Goal: Task Accomplishment & Management: Manage account settings

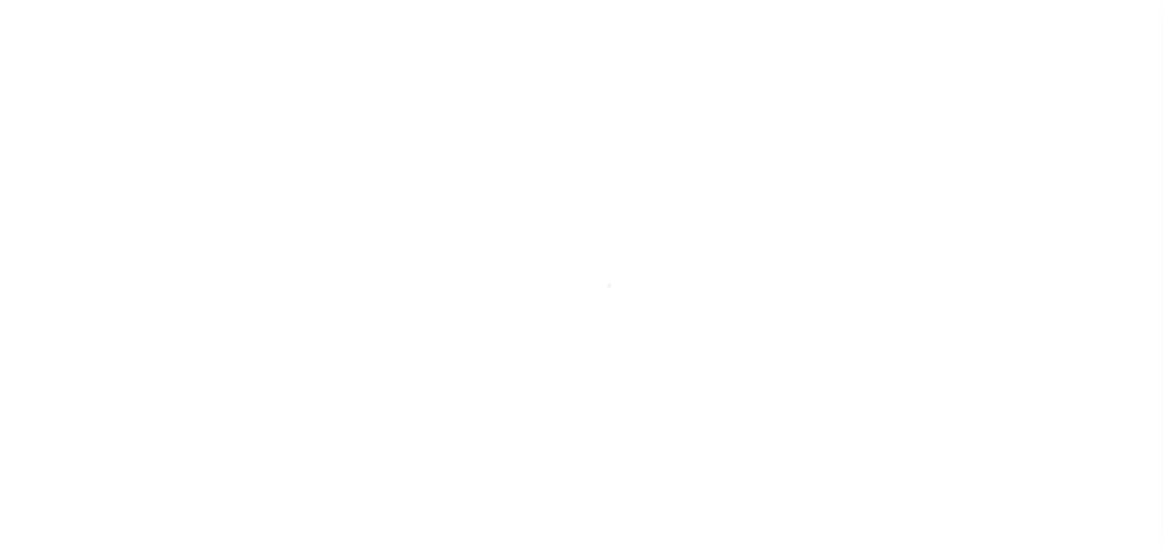
scroll to position [7, 0]
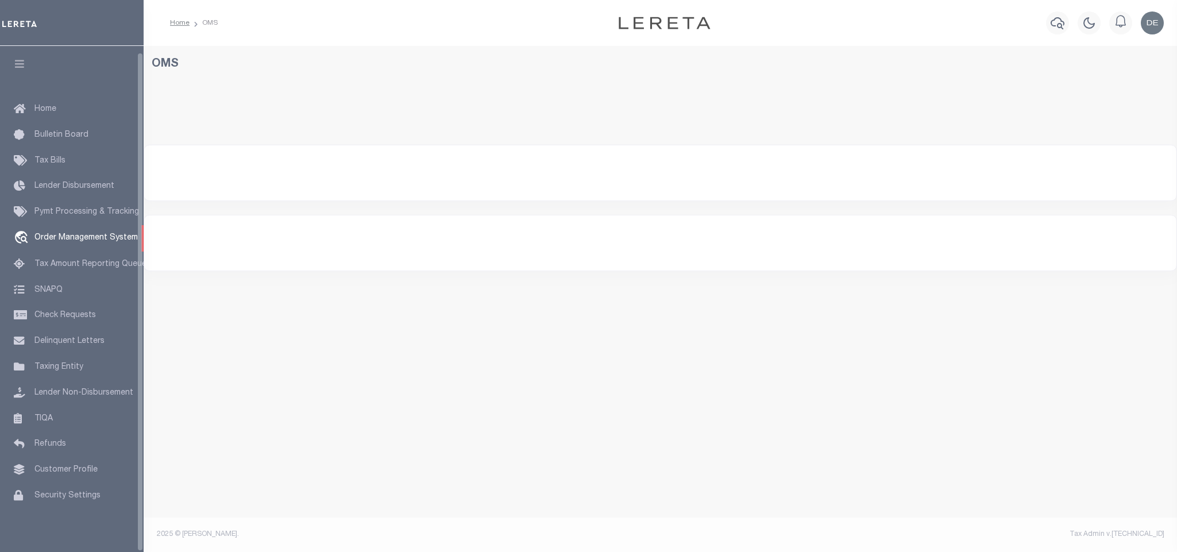
select select "200"
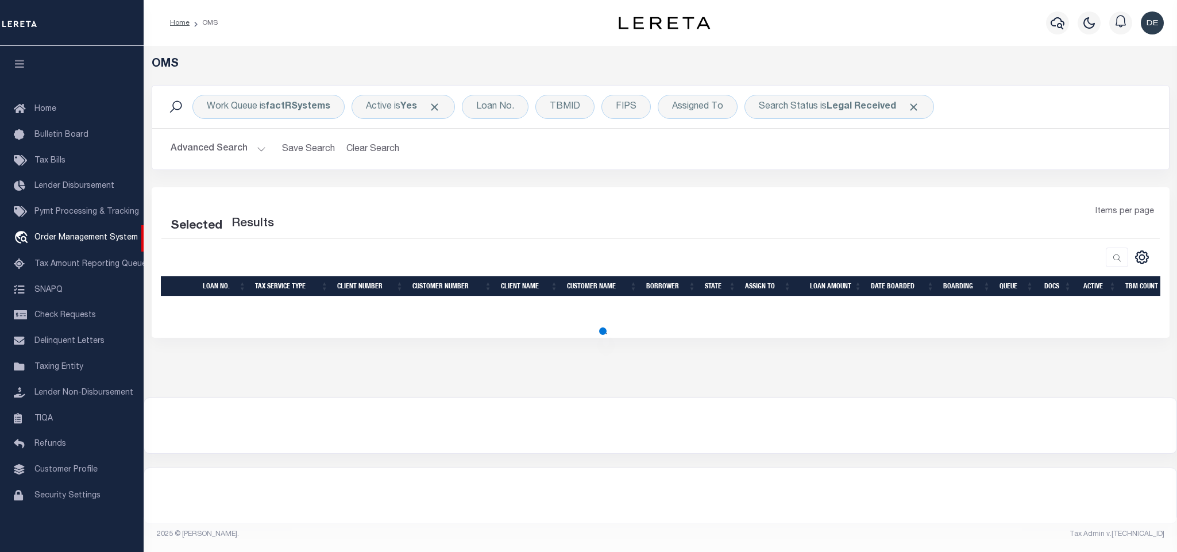
select select "200"
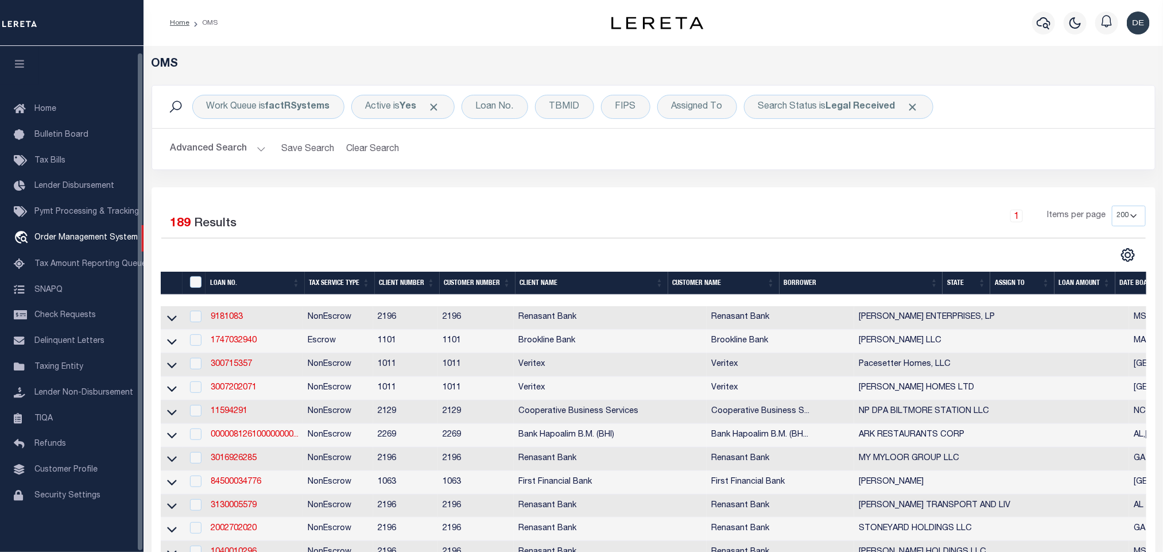
click at [14, 66] on button "button" at bounding box center [19, 65] width 39 height 39
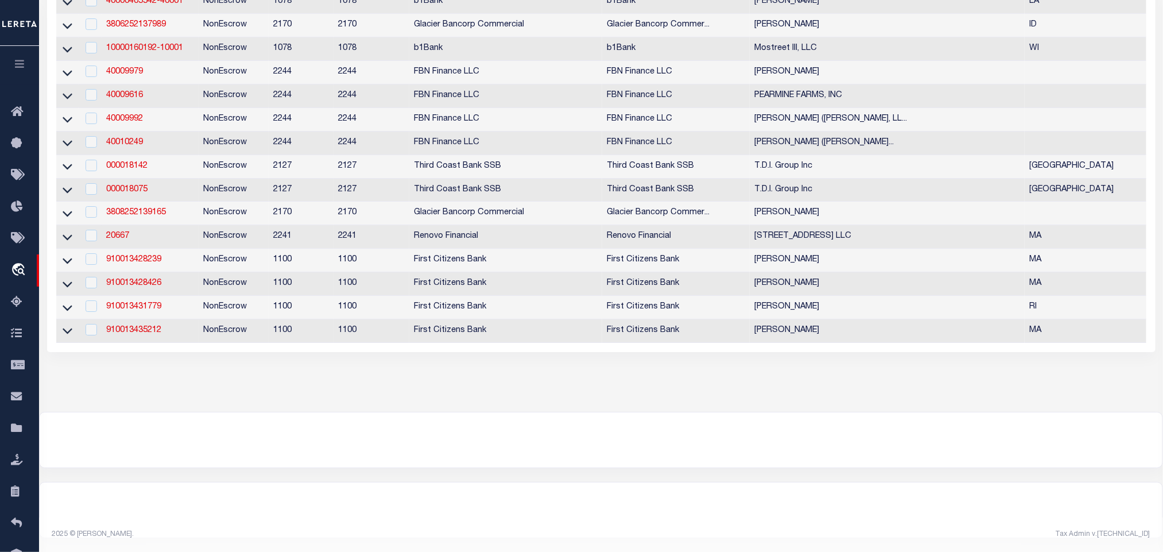
scroll to position [0, 0]
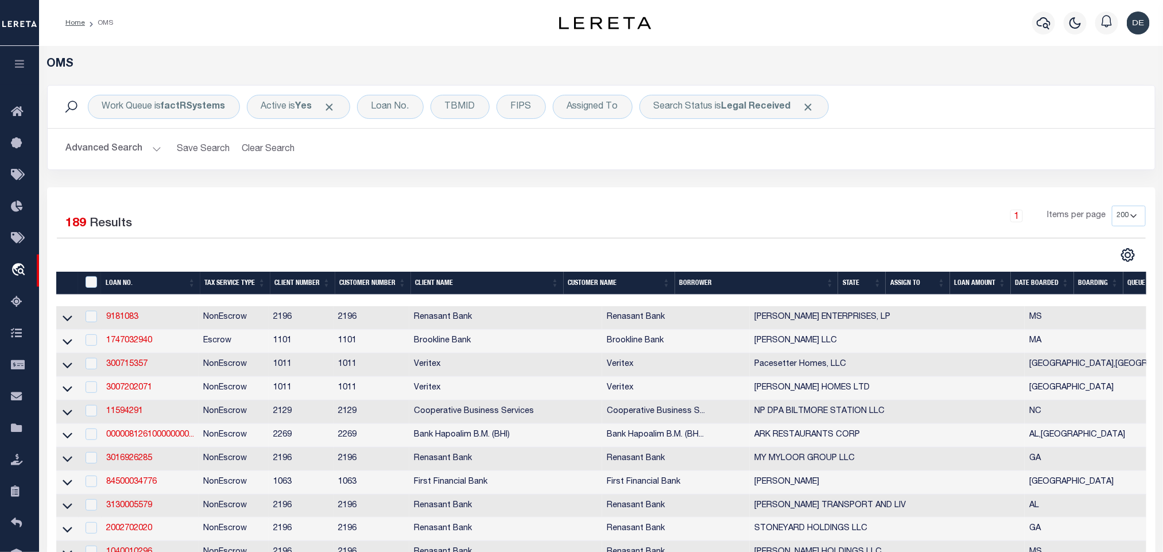
click at [130, 152] on button "Advanced Search" at bounding box center [113, 149] width 95 height 22
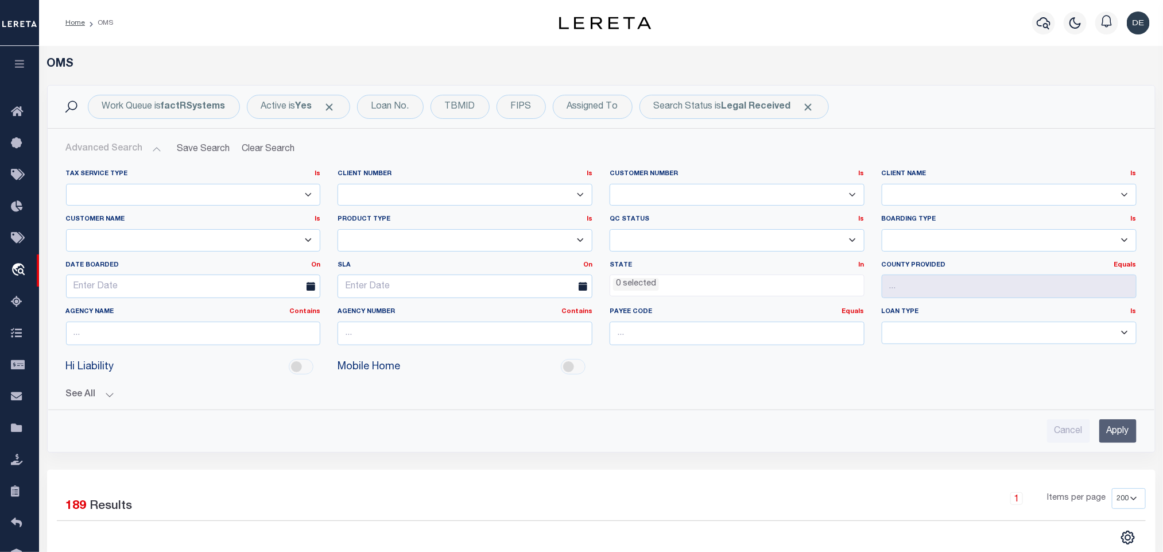
click at [672, 288] on ul "0 selected" at bounding box center [737, 283] width 254 height 16
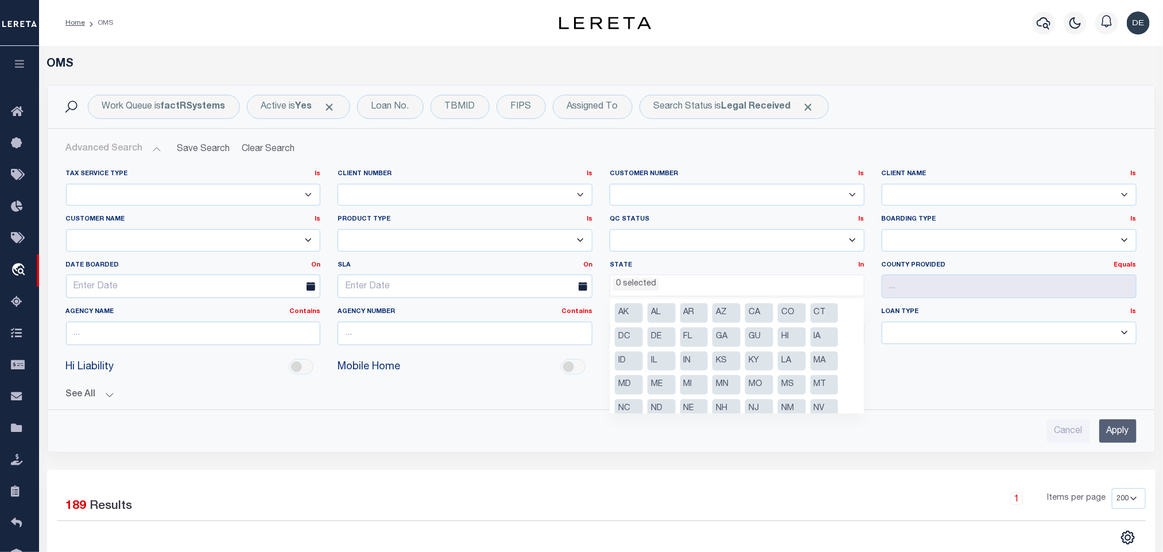
click at [717, 335] on li "GA" at bounding box center [727, 337] width 28 height 20
select select "GA"
click at [1106, 435] on input "Apply" at bounding box center [1118, 431] width 37 height 24
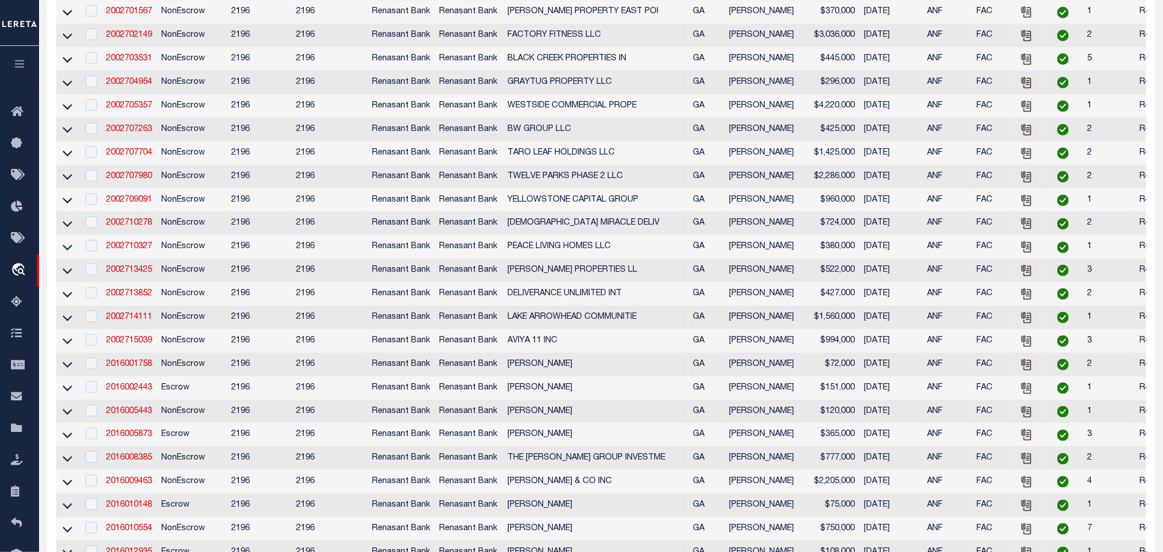
scroll to position [0, 0]
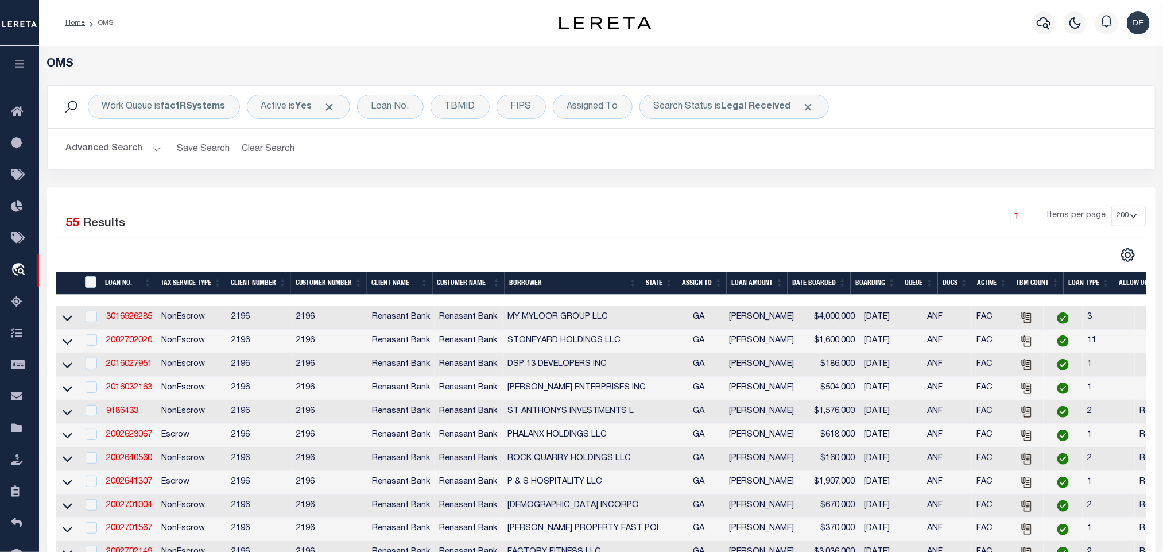
click at [1026, 287] on th "TBM COUNT" at bounding box center [1038, 284] width 52 height 24
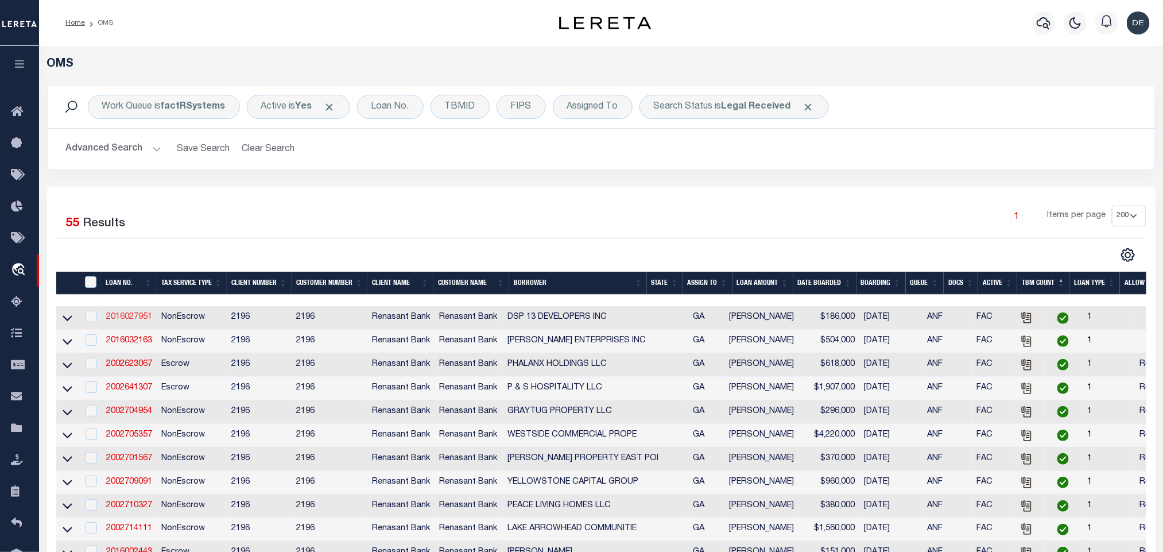
click at [119, 319] on link "2016027951" at bounding box center [129, 317] width 46 height 8
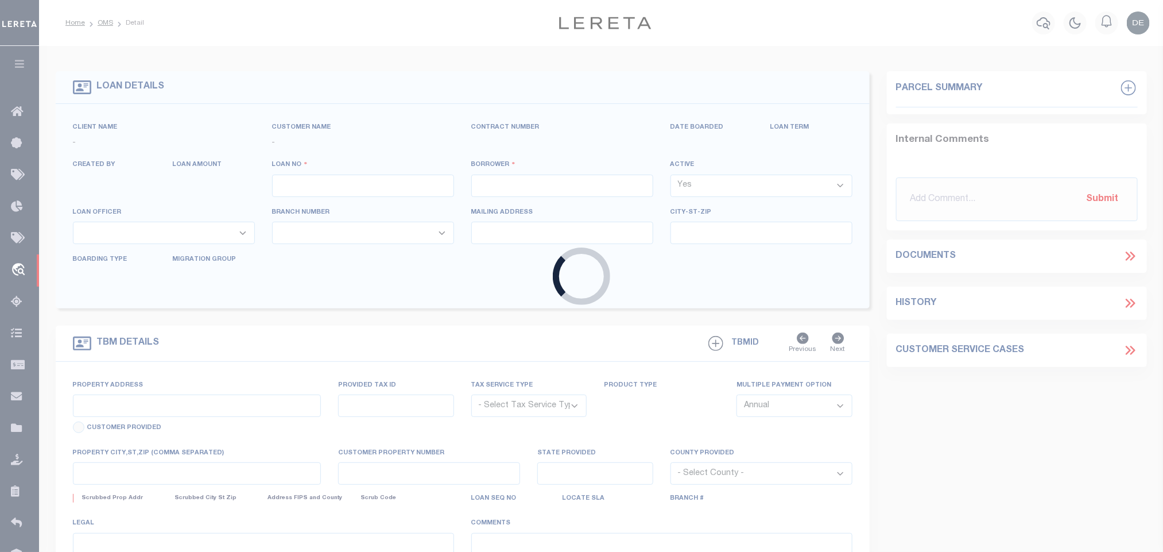
type input "2016027951"
type input "DSP 13 DEVELOPERS INC"
select select
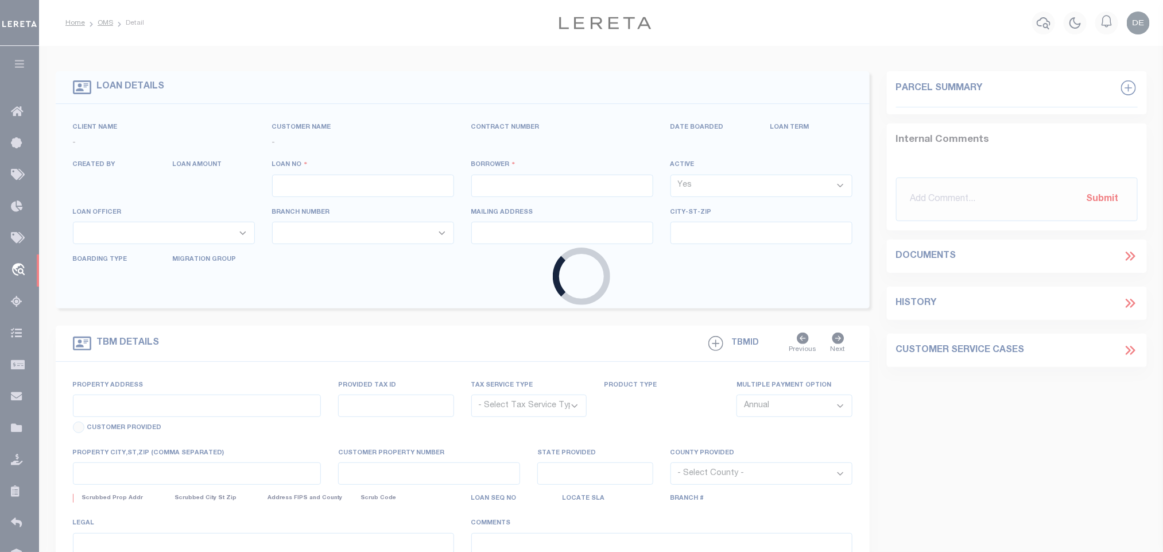
select select
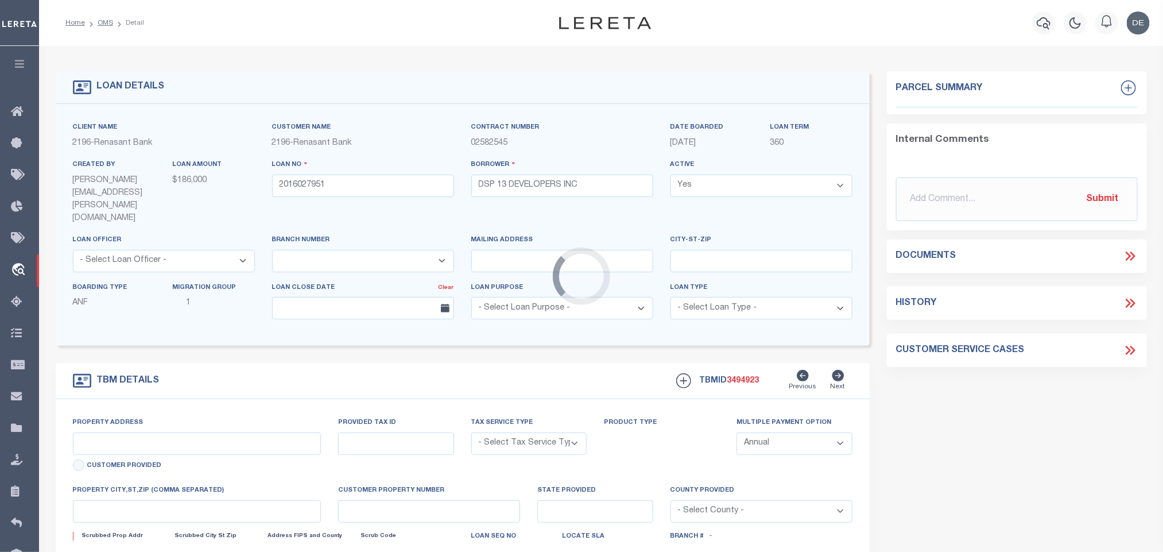
select select "4983"
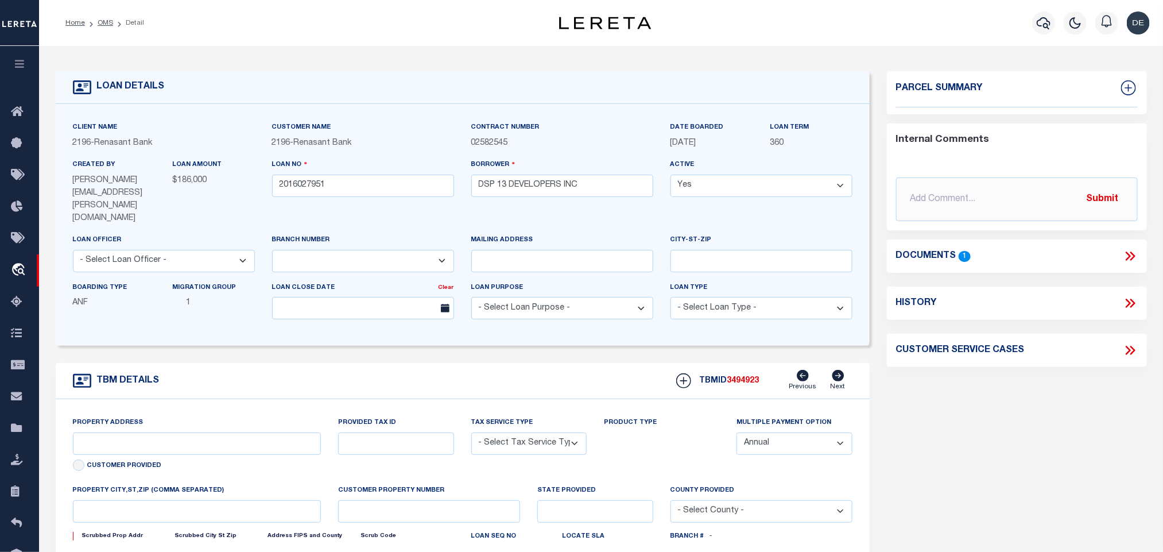
type input "[STREET_ADDRESS]"
radio input "true"
select select "NonEscrow"
select select
type input "[GEOGRAPHIC_DATA] 31324"
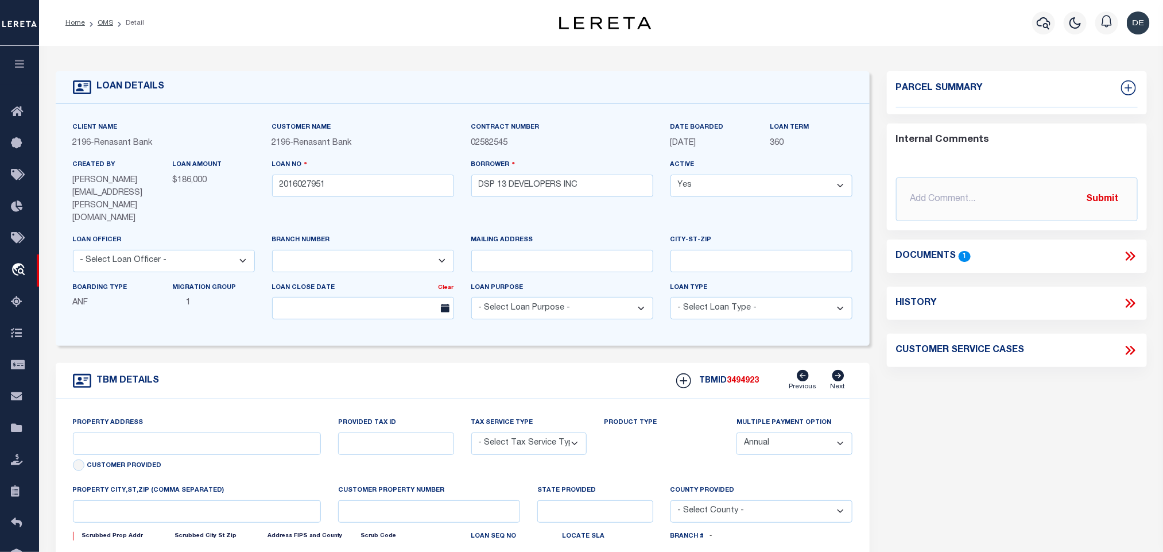
type input "2016027951"
type input "GA"
type textarea "SEE FILE1"
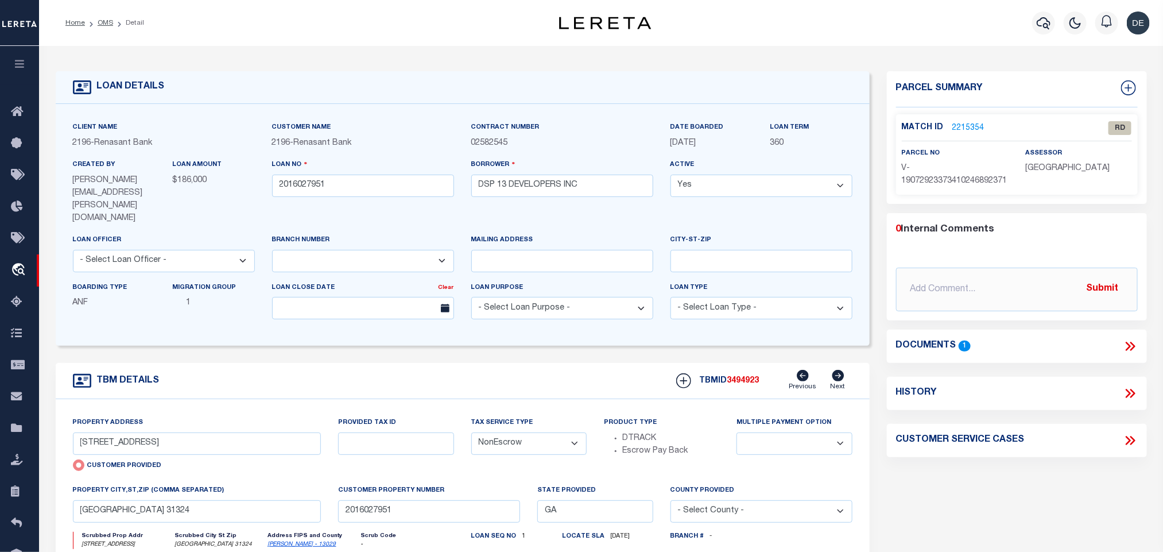
click at [1130, 354] on icon at bounding box center [1130, 346] width 15 height 15
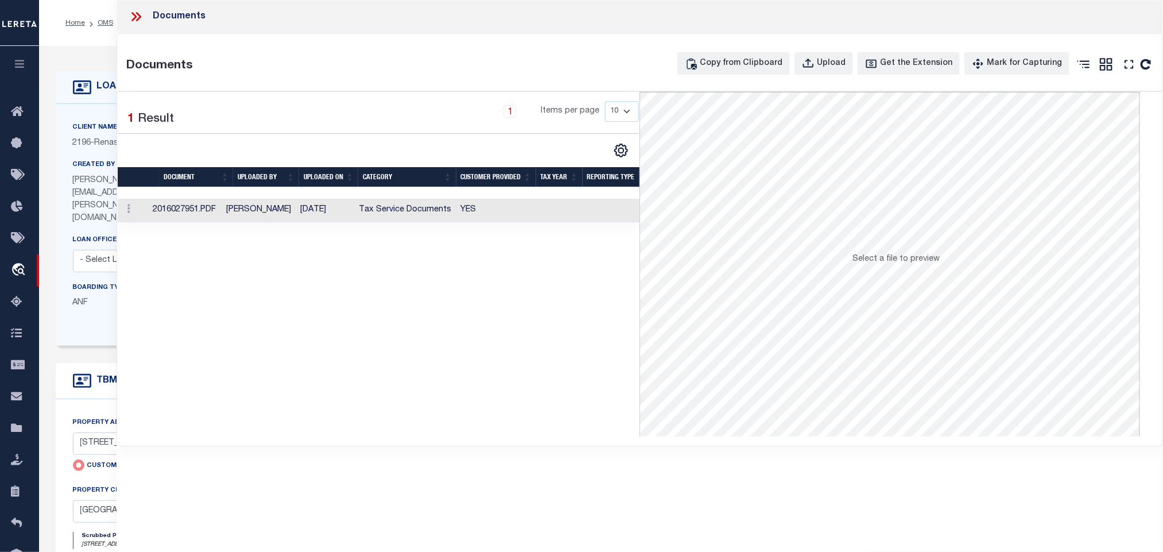
click at [463, 214] on td "YES" at bounding box center [497, 211] width 80 height 24
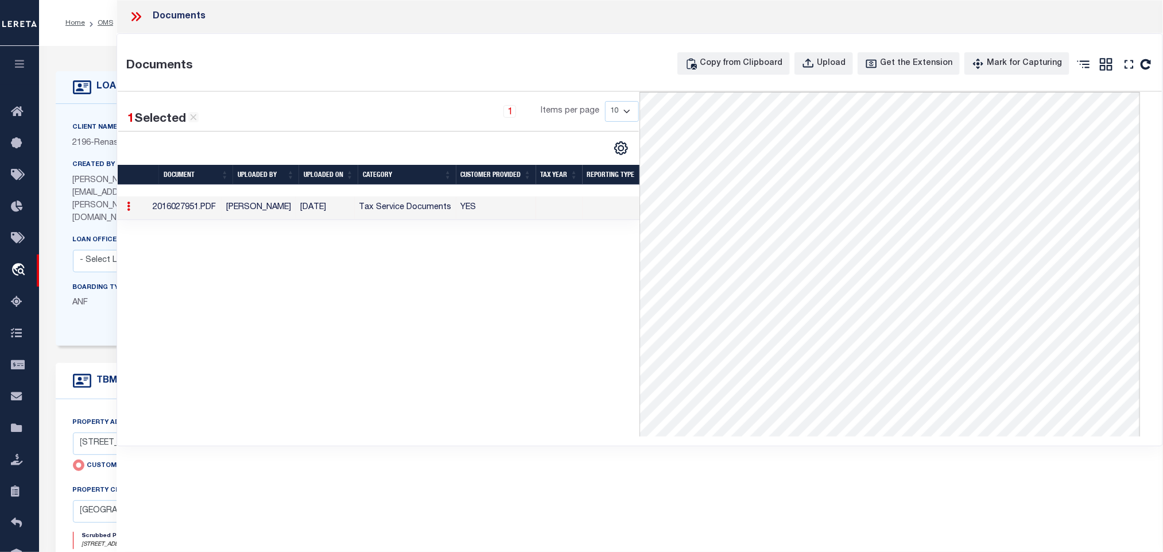
click at [71, 106] on div "Client Name 2196 - Renasant Bank Customer Name 2196 - Renasant Bank 360 Yes" at bounding box center [463, 225] width 814 height 242
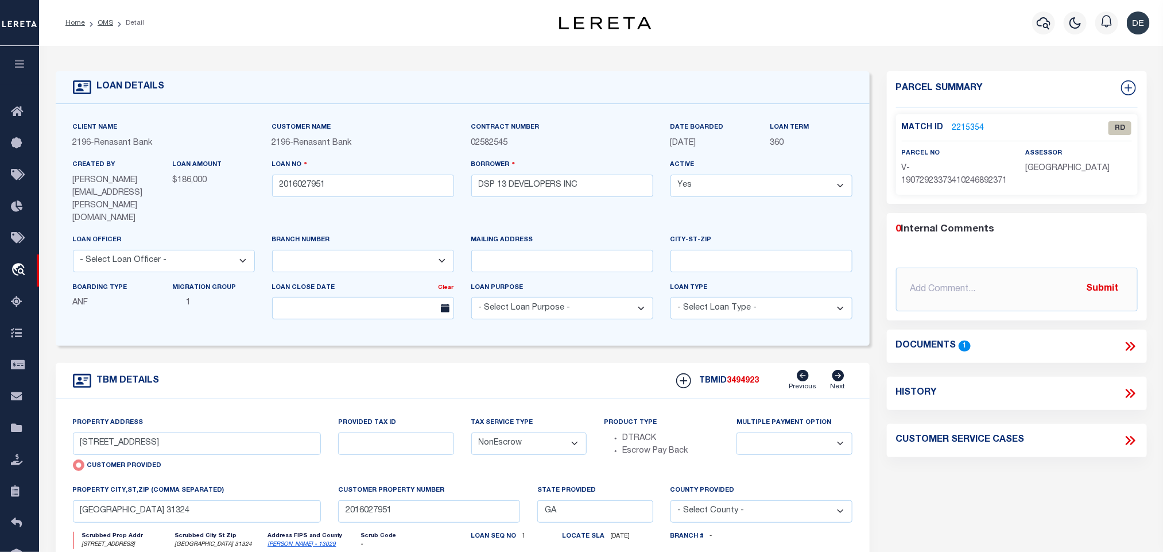
click at [289, 542] on link "[PERSON_NAME] - 13029" at bounding box center [302, 545] width 68 height 6
click at [159, 434] on input "[STREET_ADDRESS]" at bounding box center [197, 443] width 249 height 22
click at [586, 188] on input "DSP 13 DEVELOPERS INC" at bounding box center [562, 186] width 182 height 22
click at [972, 124] on link "2215354" at bounding box center [969, 128] width 32 height 12
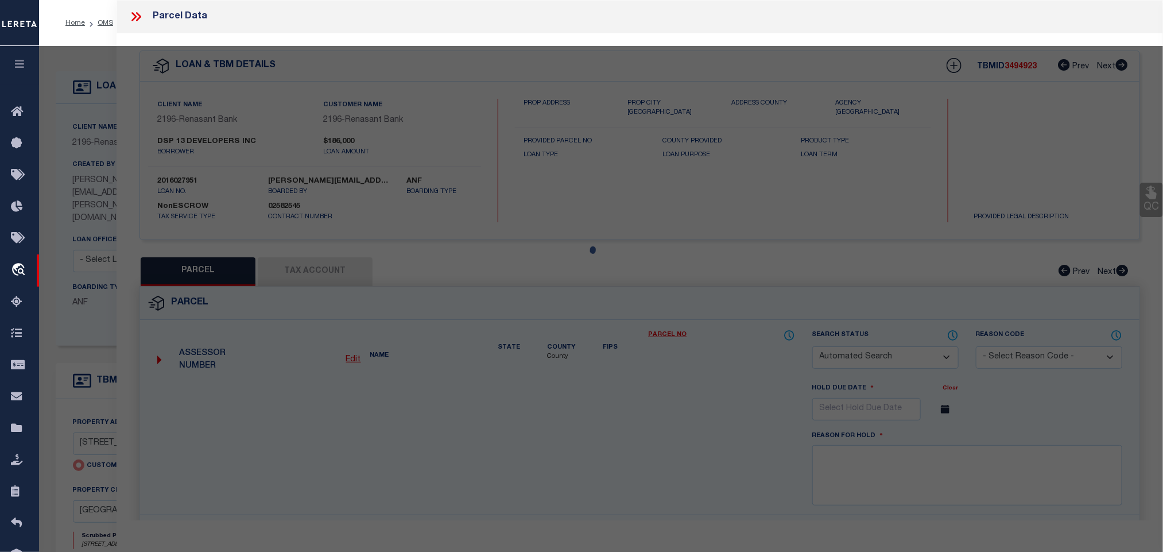
checkbox input "false"
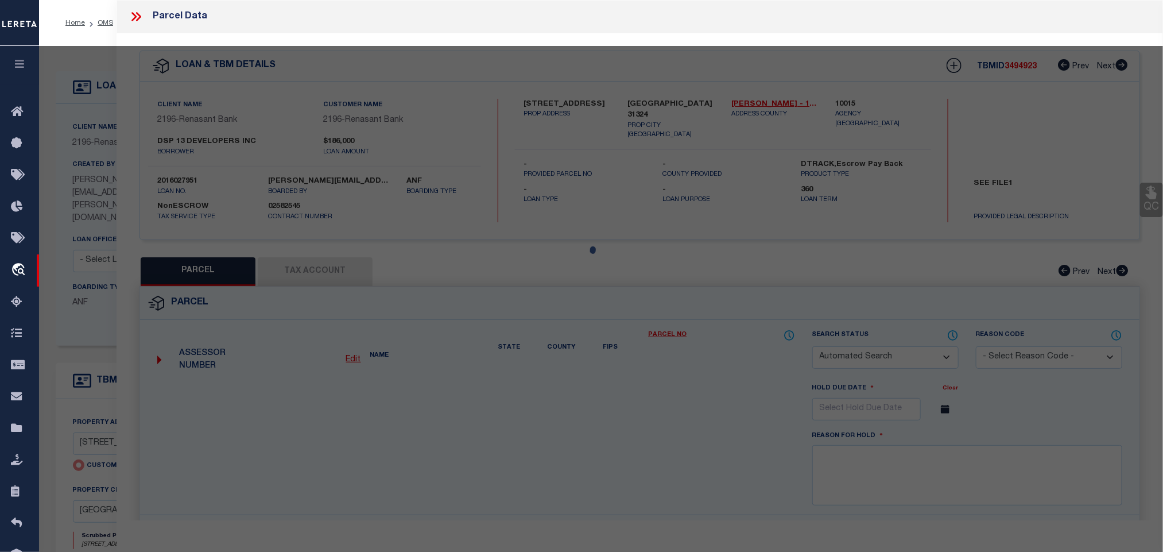
select select "RD"
type input "[STREET_ADDRESS]"
checkbox input "false"
type input "[GEOGRAPHIC_DATA] 31324"
type textarea "Document uploaded that satisfies a legal requirement, changing from [GEOGRAPHIC…"
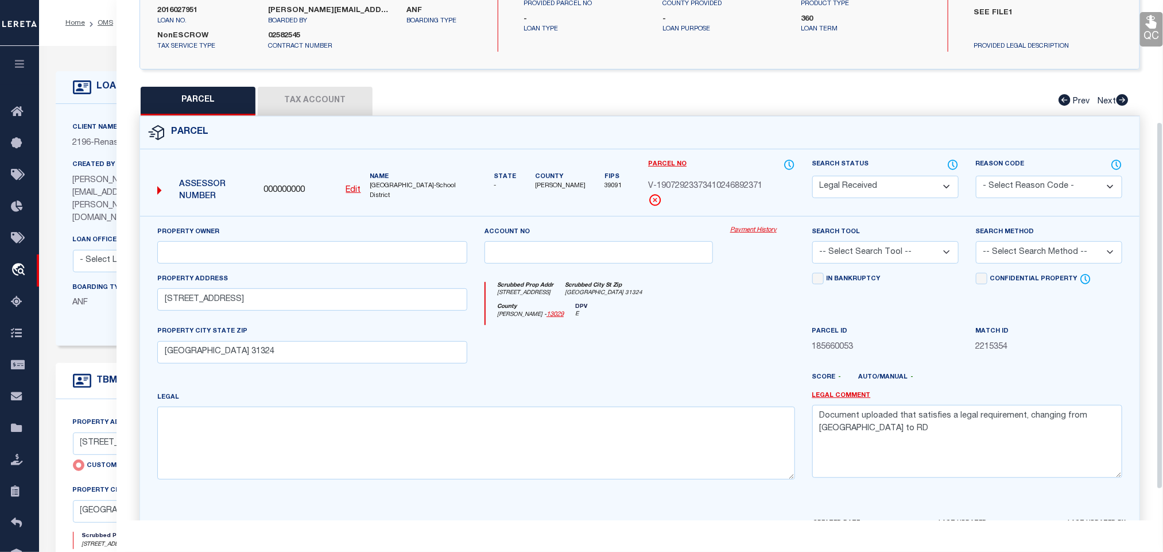
scroll to position [172, 0]
click at [88, 168] on label "Created By" at bounding box center [94, 165] width 42 height 10
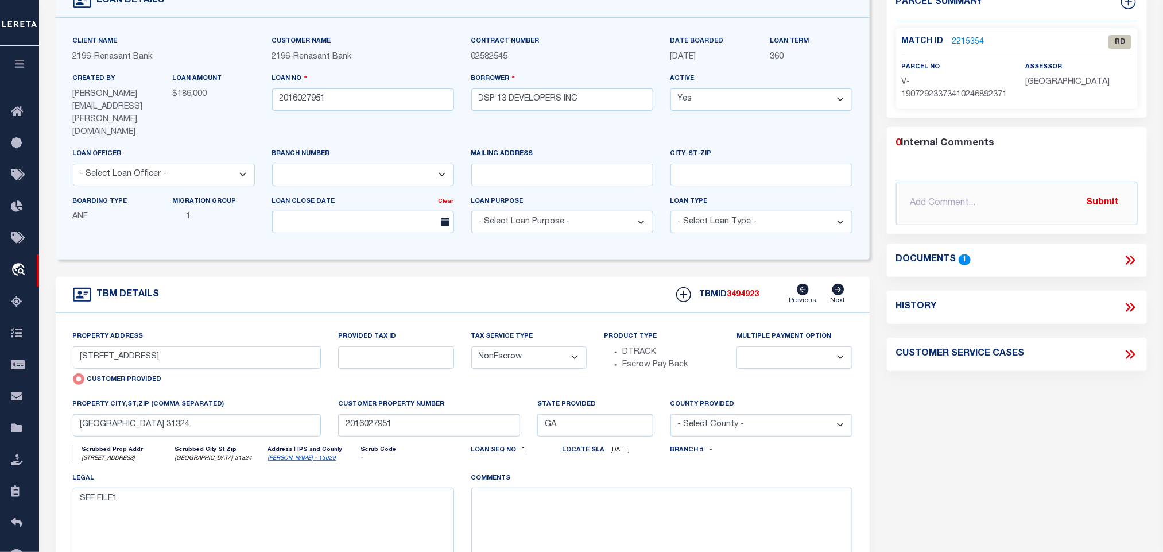
scroll to position [0, 0]
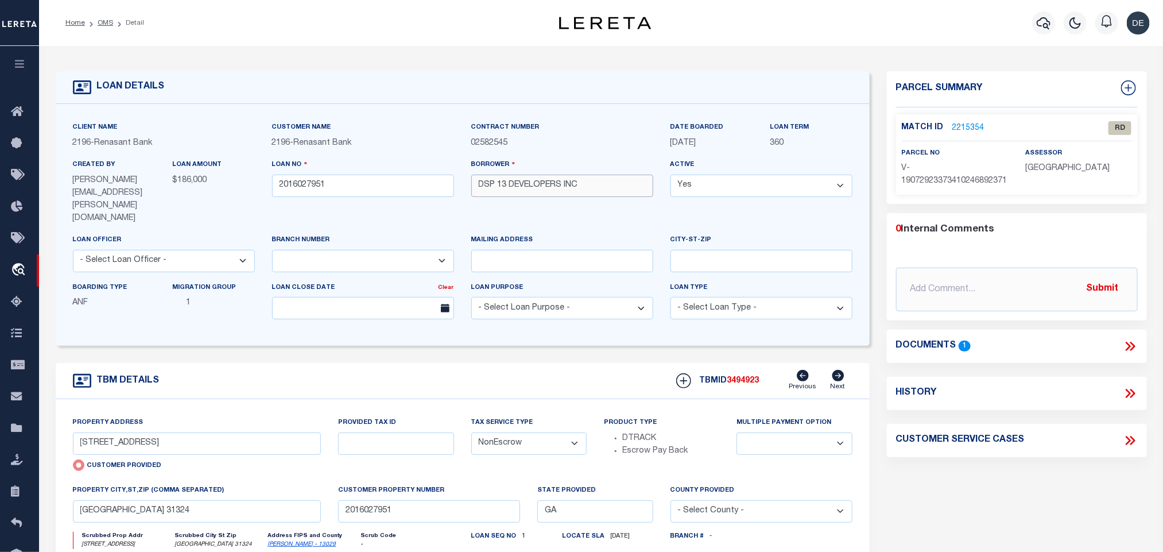
drag, startPoint x: 476, startPoint y: 186, endPoint x: 510, endPoint y: 191, distance: 34.3
click at [510, 191] on input "DSP 13 DEVELOPERS INC" at bounding box center [562, 186] width 182 height 22
click at [102, 20] on link "OMS" at bounding box center [106, 23] width 16 height 7
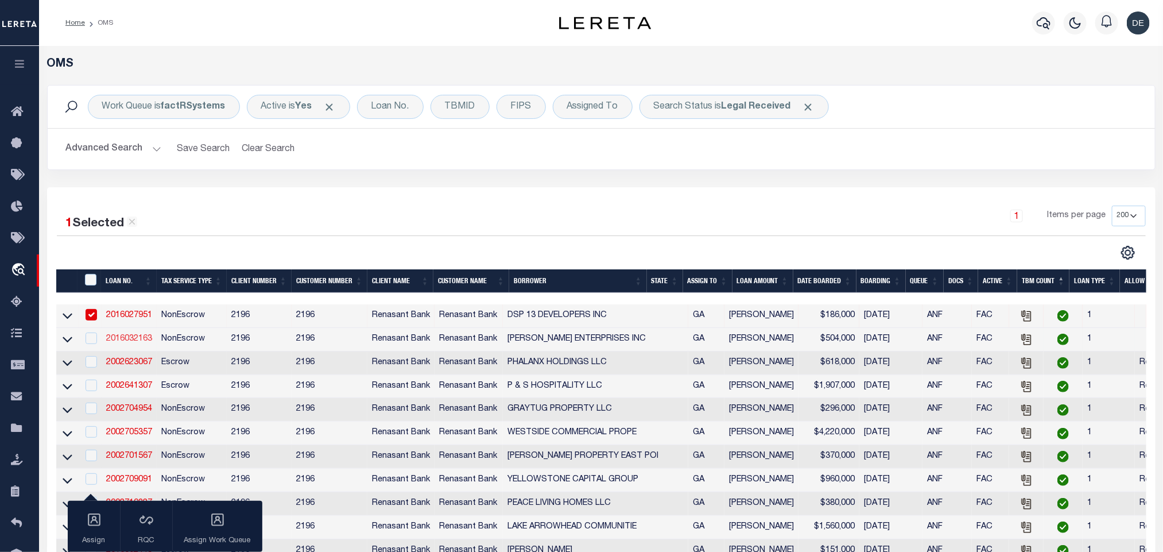
click at [134, 338] on link "2016032163" at bounding box center [129, 339] width 46 height 8
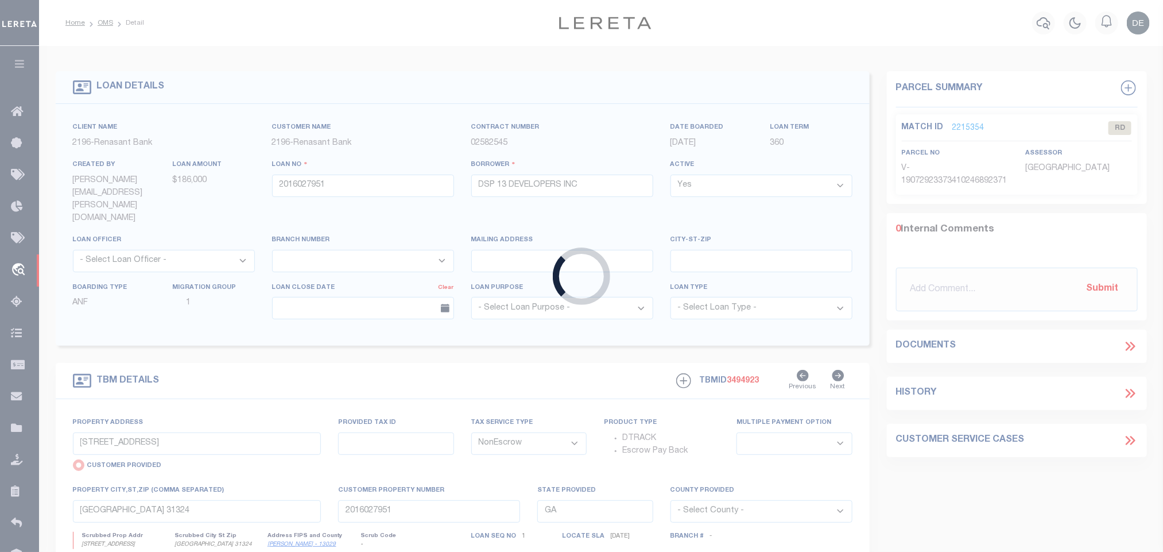
type input "2016032163"
type input "[PERSON_NAME] ENTERPRISES INC"
select select
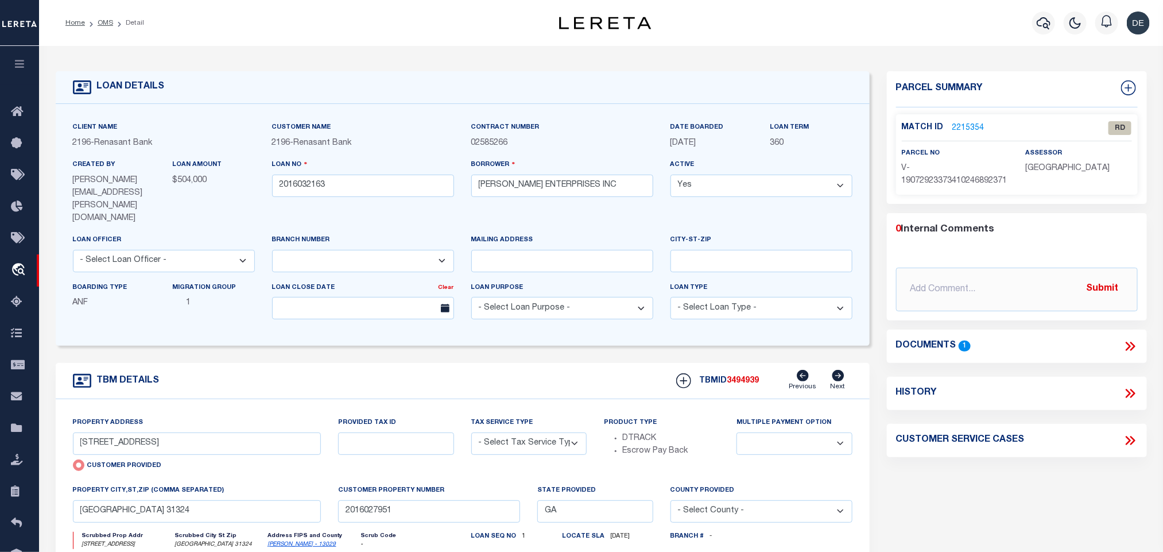
select select "4983"
type input "719 ACRES LOTS 4 & 5 HWY 196"
select select "NonEscrow"
select select
type input "HINESVILLE GA 31313"
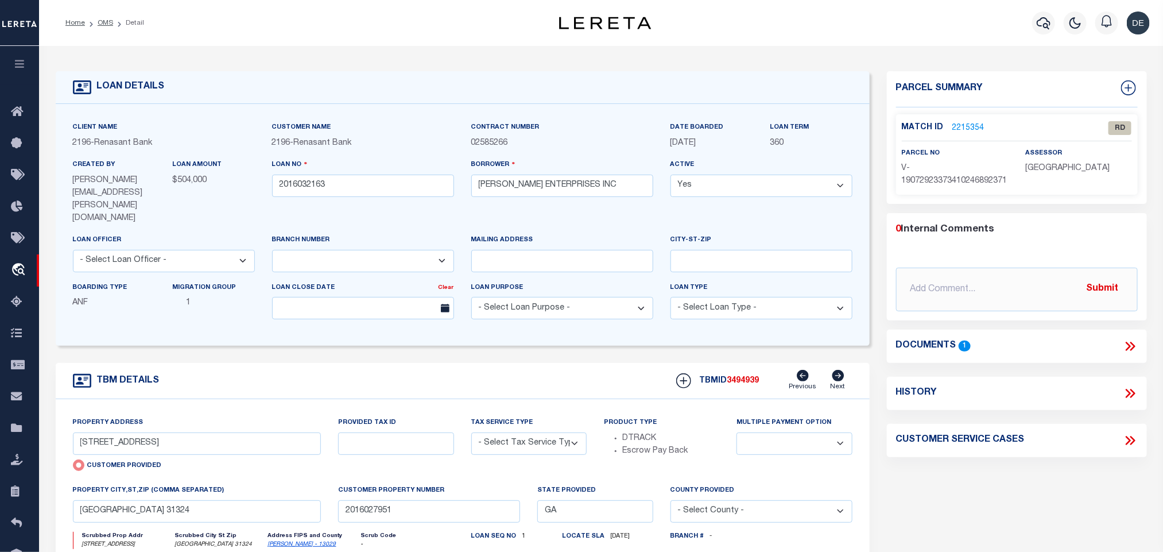
type input "2016032163"
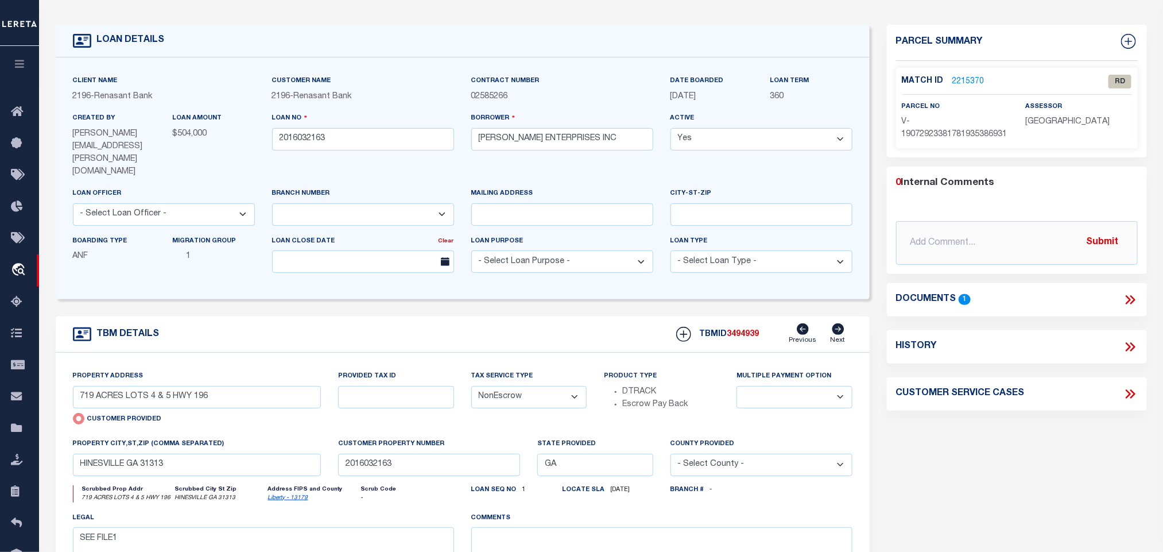
scroll to position [86, 0]
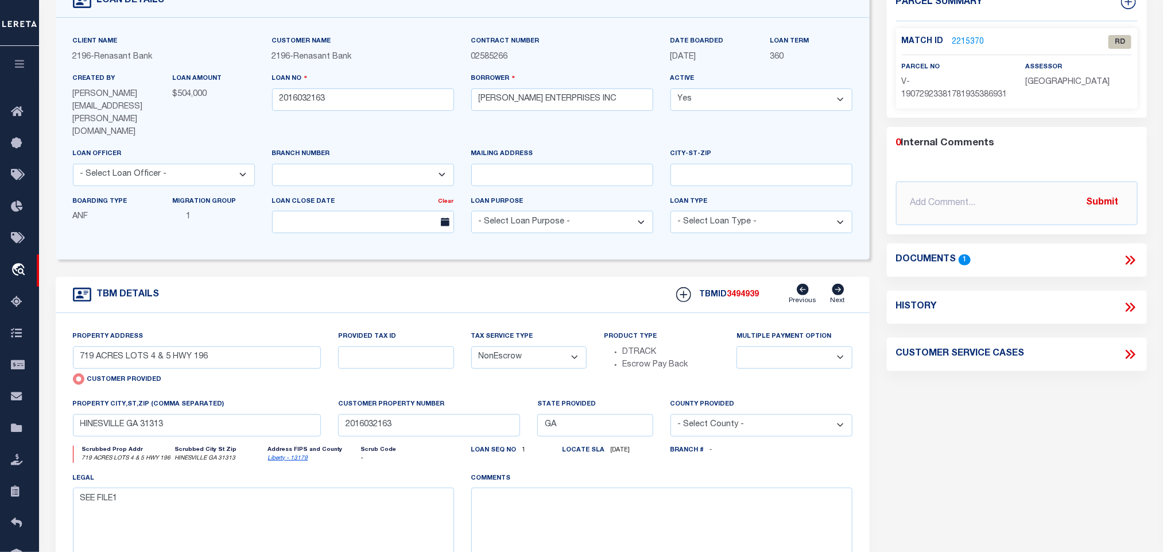
click at [283, 455] on link "Liberty - 13179" at bounding box center [288, 458] width 40 height 6
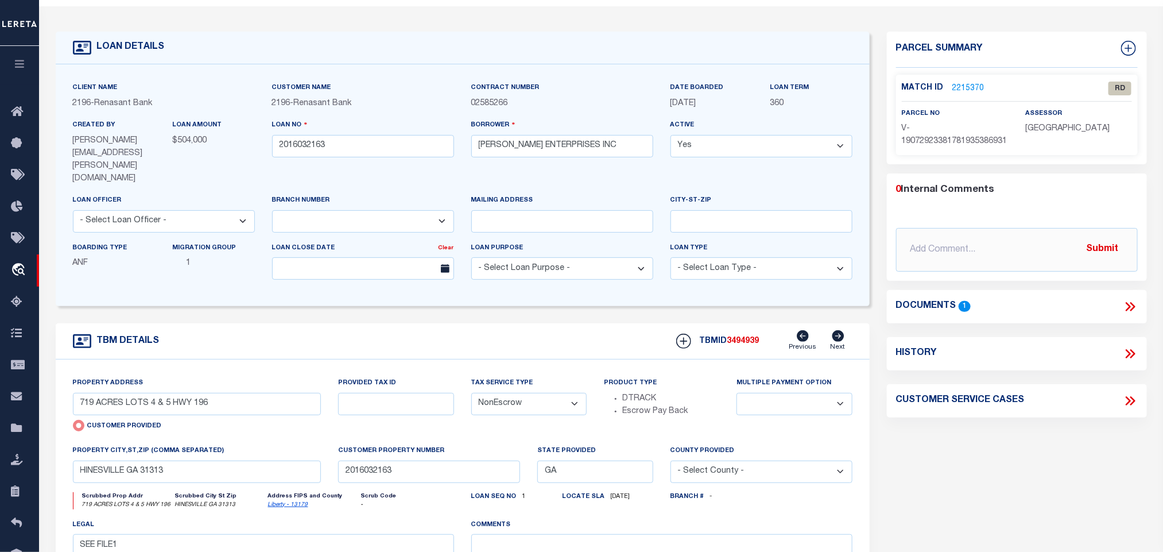
scroll to position [0, 0]
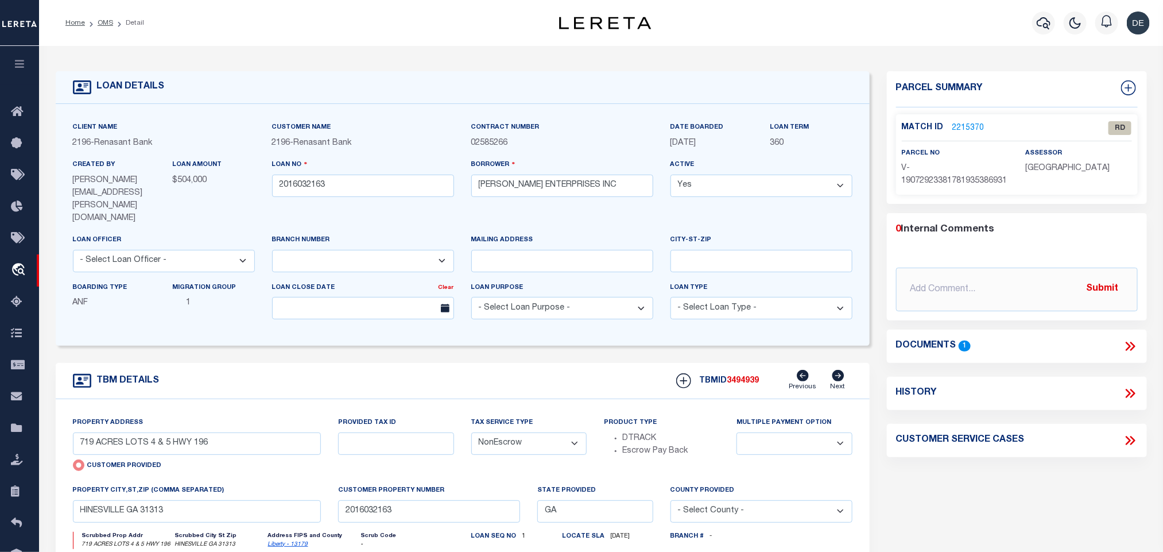
click at [1136, 354] on icon at bounding box center [1130, 346] width 15 height 15
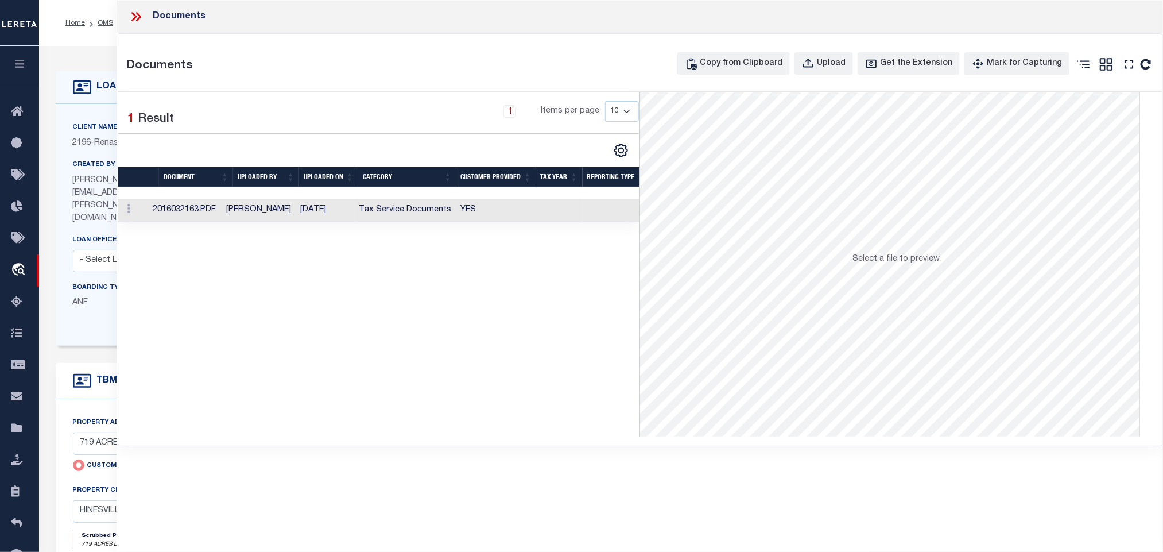
click at [567, 219] on td at bounding box center [559, 211] width 47 height 24
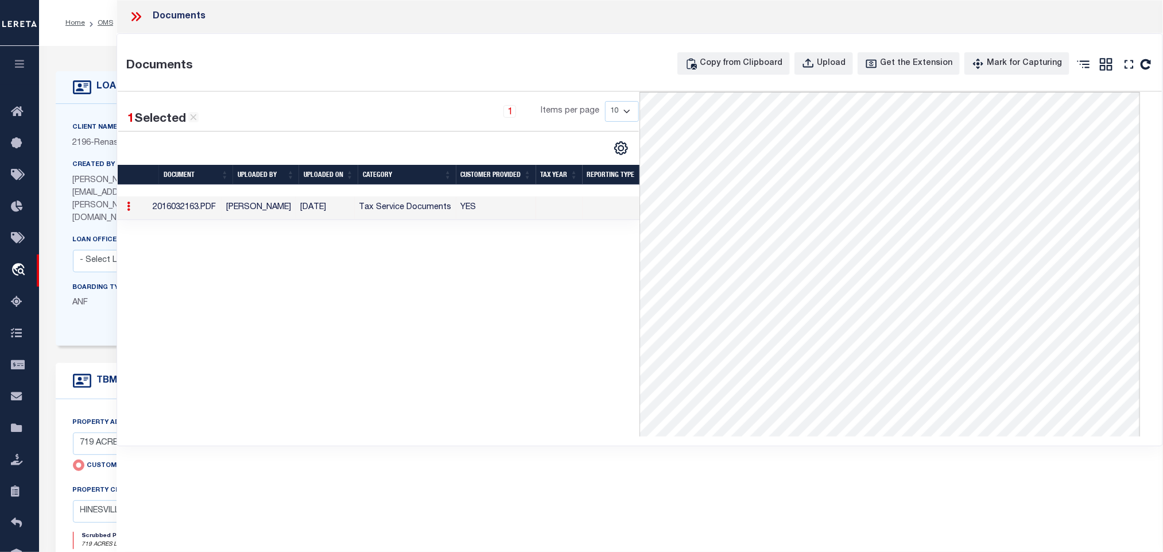
click at [133, 16] on icon at bounding box center [136, 16] width 15 height 15
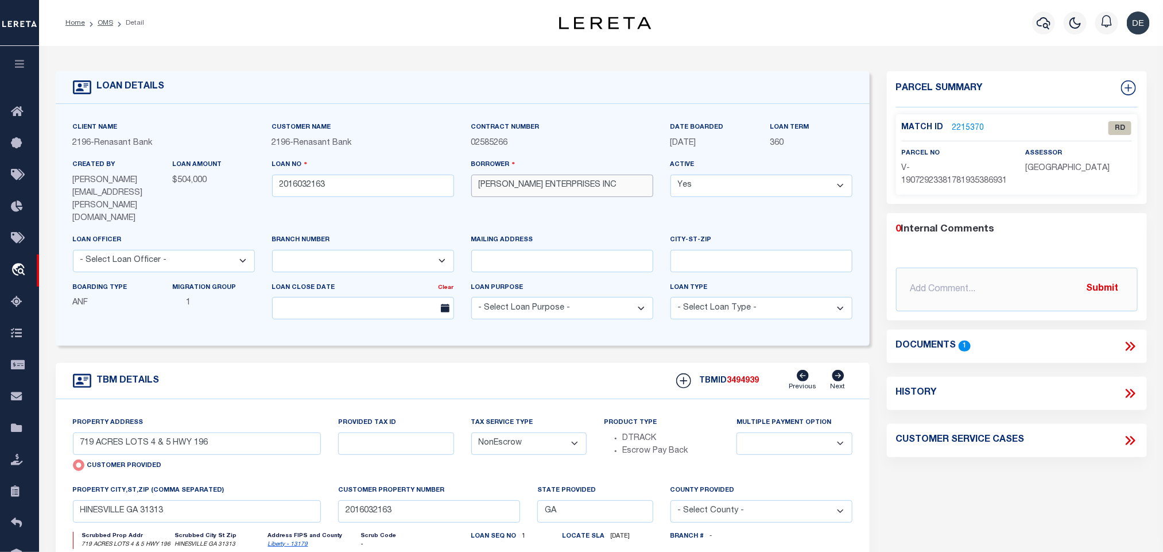
click at [522, 195] on input "[PERSON_NAME] ENTERPRISES INC" at bounding box center [562, 186] width 182 height 22
click at [109, 26] on link "OMS" at bounding box center [106, 23] width 16 height 7
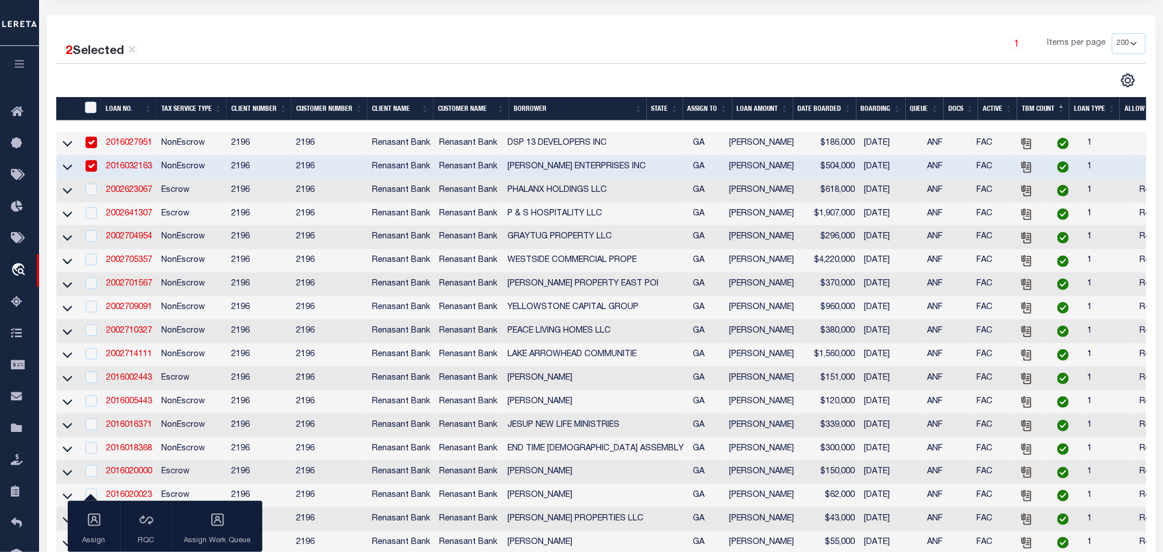
scroll to position [258, 0]
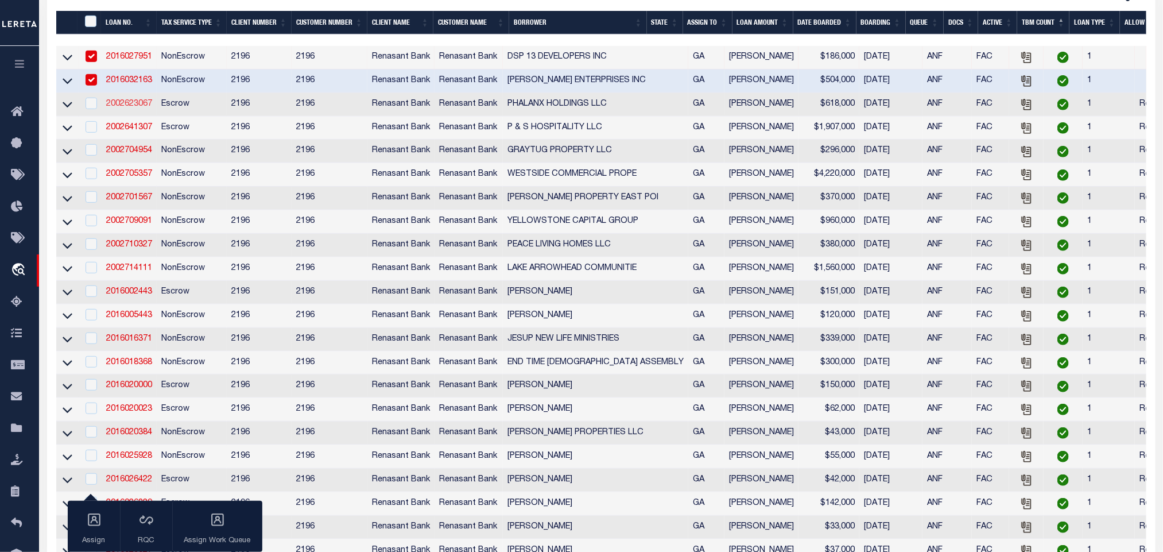
click at [137, 107] on link "2002623067" at bounding box center [129, 104] width 46 height 8
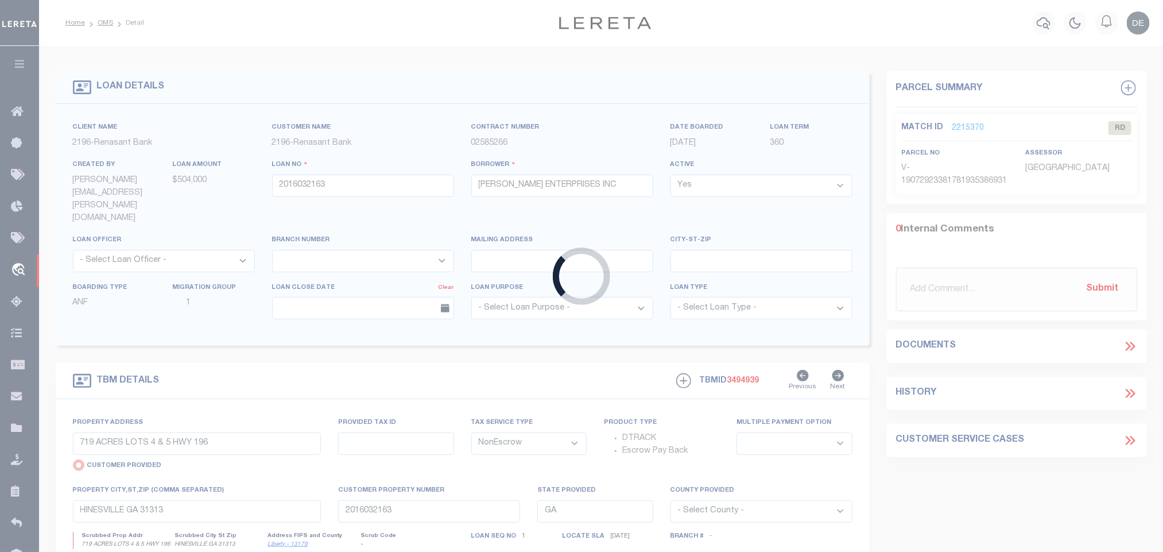
type input "2002623067"
type input "PHALANX HOLDINGS LLC"
select select
select select "10"
select select
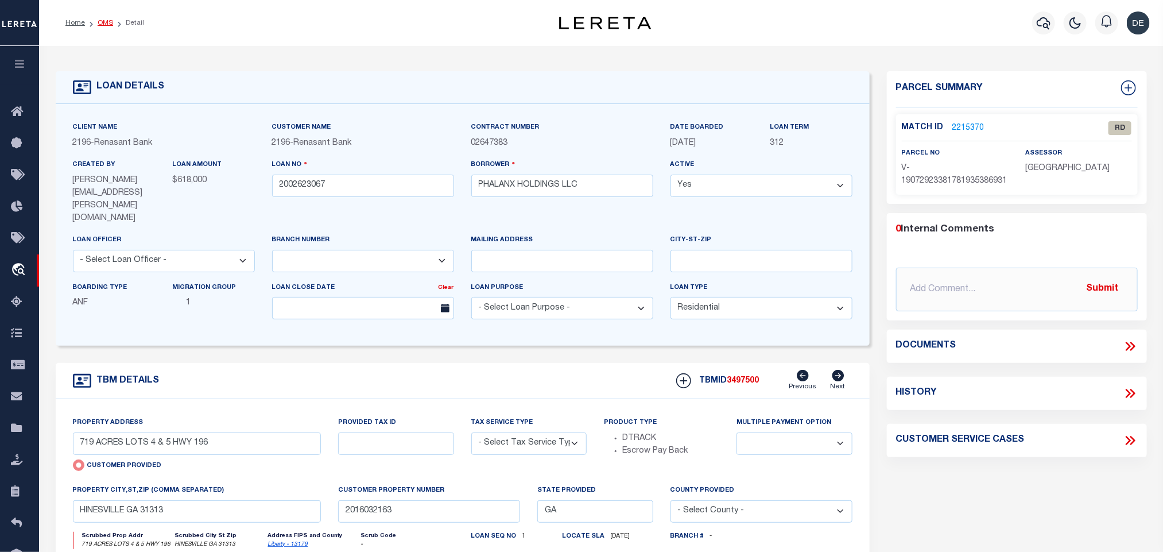
type input "[STREET_ADDRESS]"
select select "Escrow"
select select
type input "[PERSON_NAME] GA 30233"
type input "2002623067"
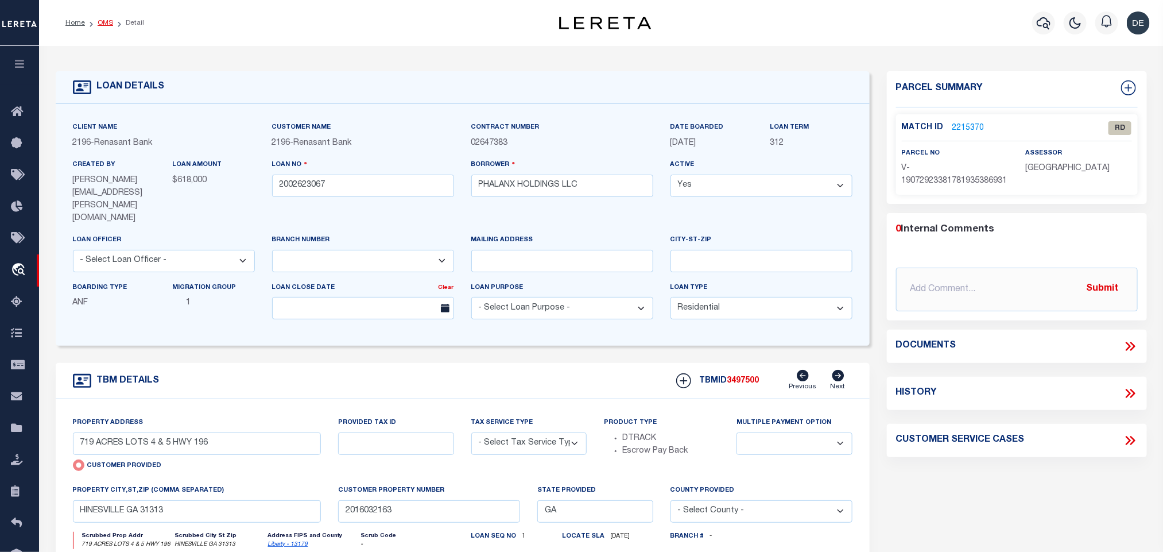
type textarea "PARCEL: J0060-004-0001"
select select "4983"
click at [286, 542] on link "Butts - 13035" at bounding box center [286, 545] width 37 height 6
click at [177, 432] on input "[STREET_ADDRESS]" at bounding box center [197, 443] width 249 height 22
click at [1132, 354] on icon at bounding box center [1130, 346] width 15 height 15
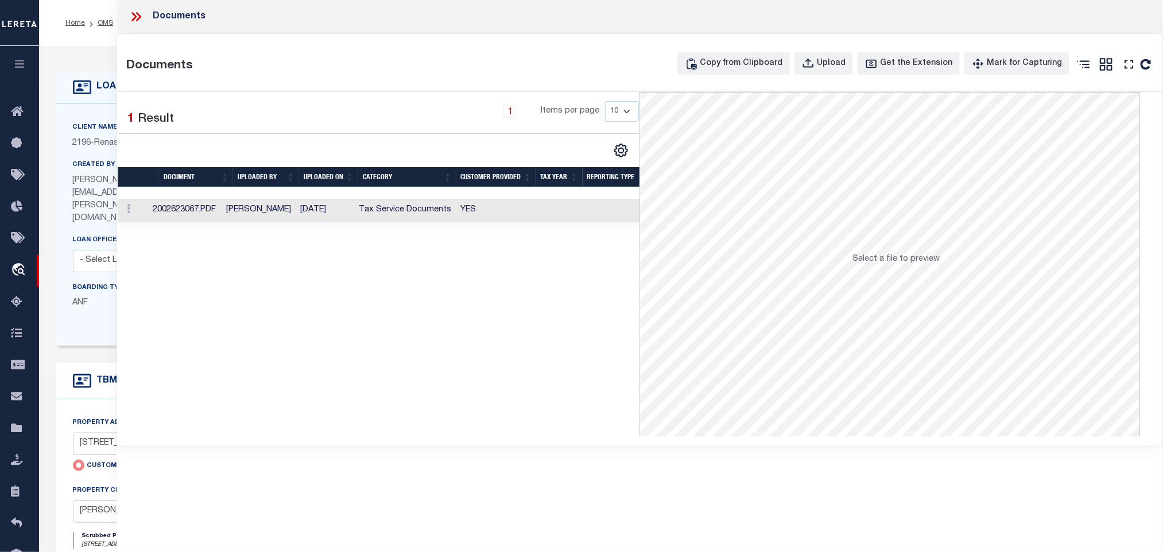
click at [554, 214] on td at bounding box center [559, 211] width 47 height 24
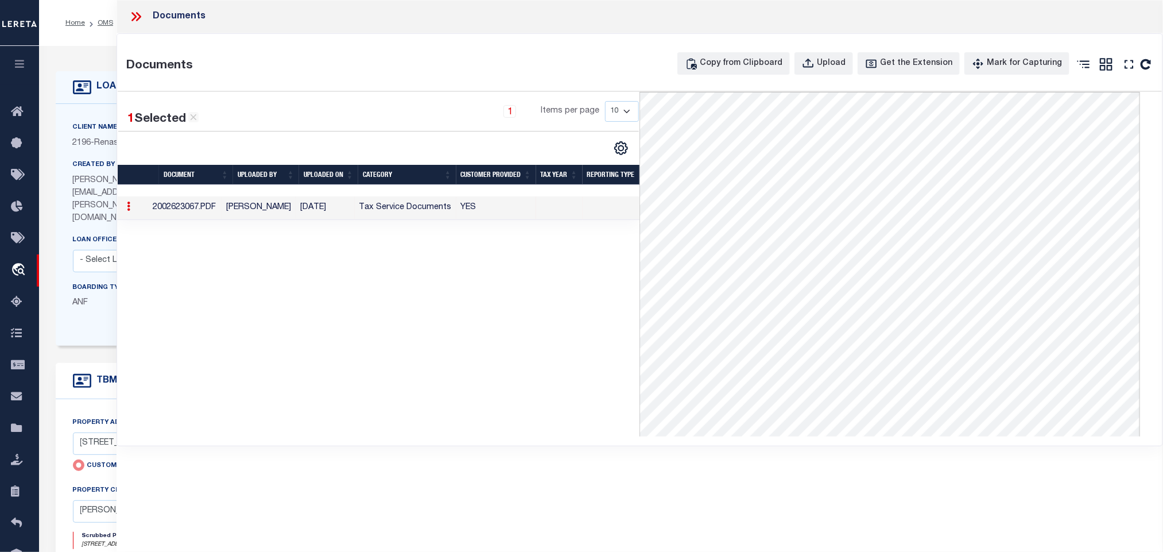
scroll to position [183, 0]
click at [83, 57] on div "LOAN DETAILS Client Name 2196 - Renasant Bank 2196 - 312" at bounding box center [601, 392] width 1109 height 670
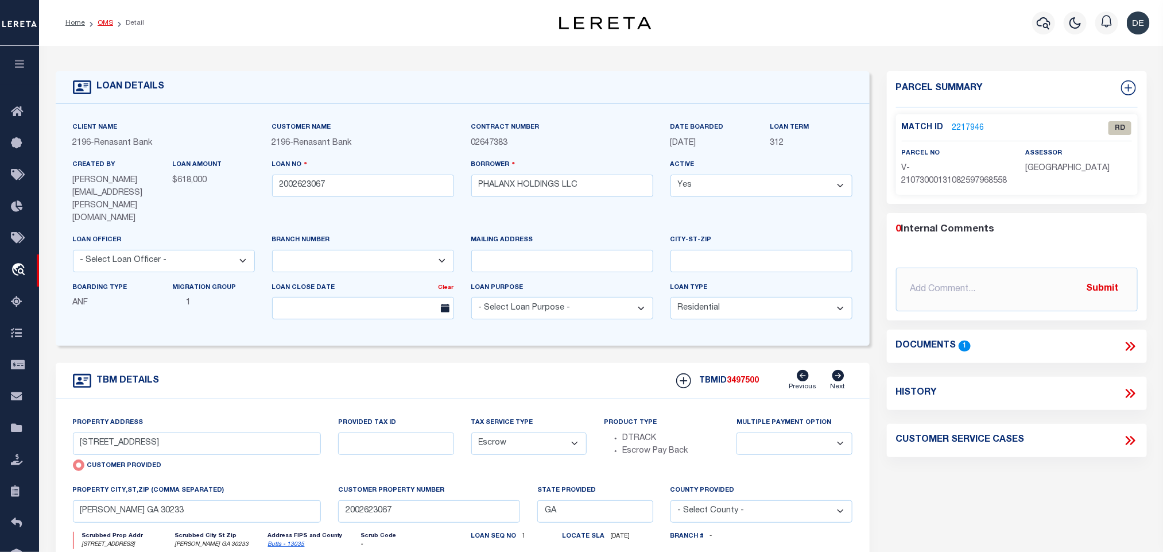
click at [107, 21] on link "OMS" at bounding box center [106, 23] width 16 height 7
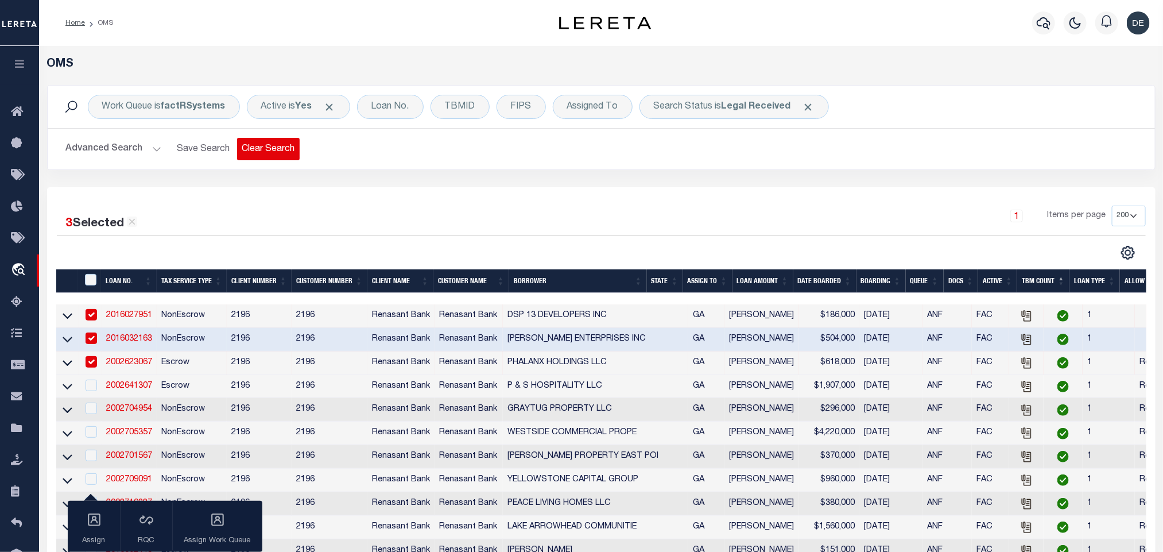
click at [257, 156] on button "Clear Search" at bounding box center [268, 149] width 63 height 22
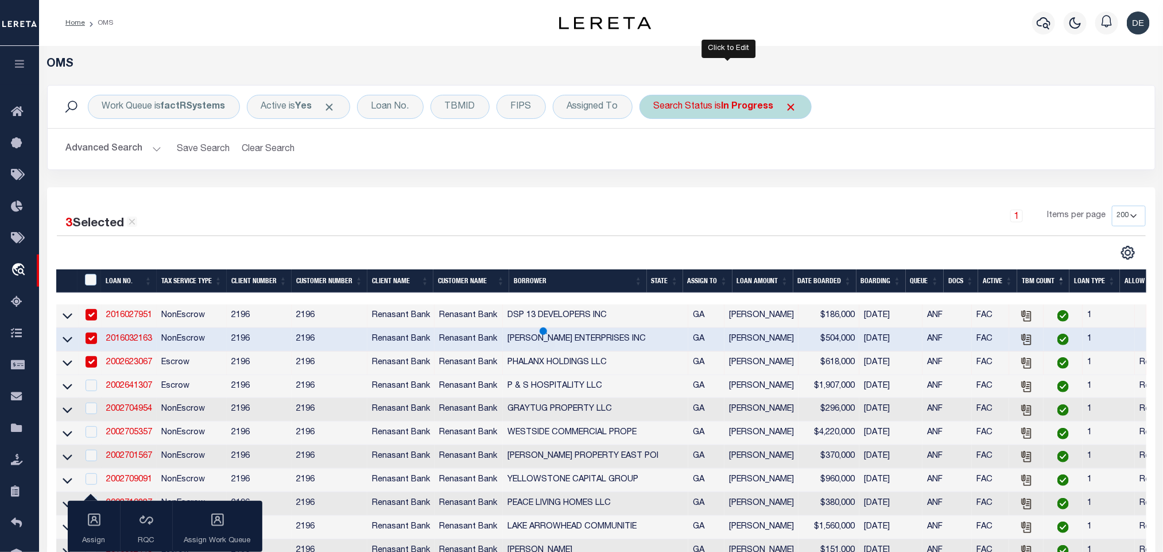
click at [698, 104] on div "Search Status is In Progress" at bounding box center [726, 107] width 172 height 24
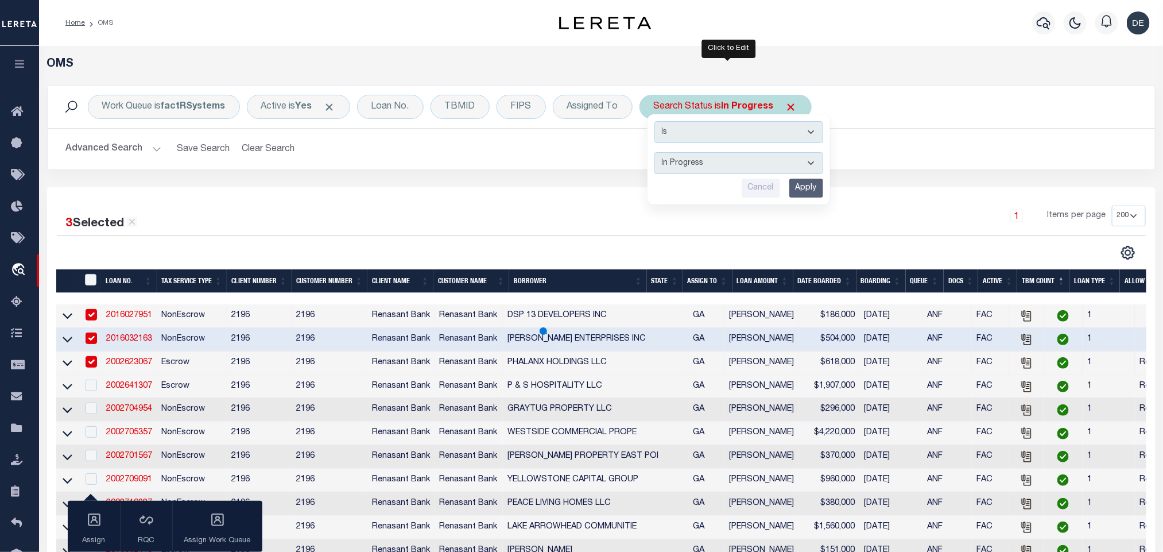
click at [719, 169] on select "Automated Search Bad Parcel Complete Duplicate Parcel High Dollar Reporting In …" at bounding box center [739, 163] width 169 height 22
select select "RD"
click at [658, 153] on select "Automated Search Bad Parcel Complete Duplicate Parcel High Dollar Reporting In …" at bounding box center [739, 163] width 169 height 22
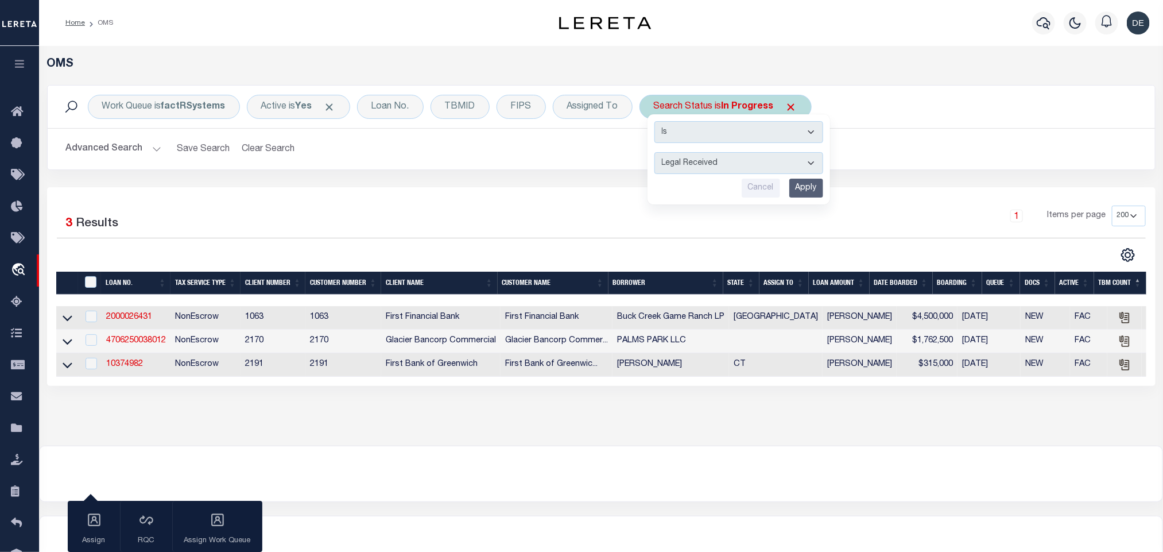
click at [820, 190] on input "Apply" at bounding box center [807, 188] width 34 height 19
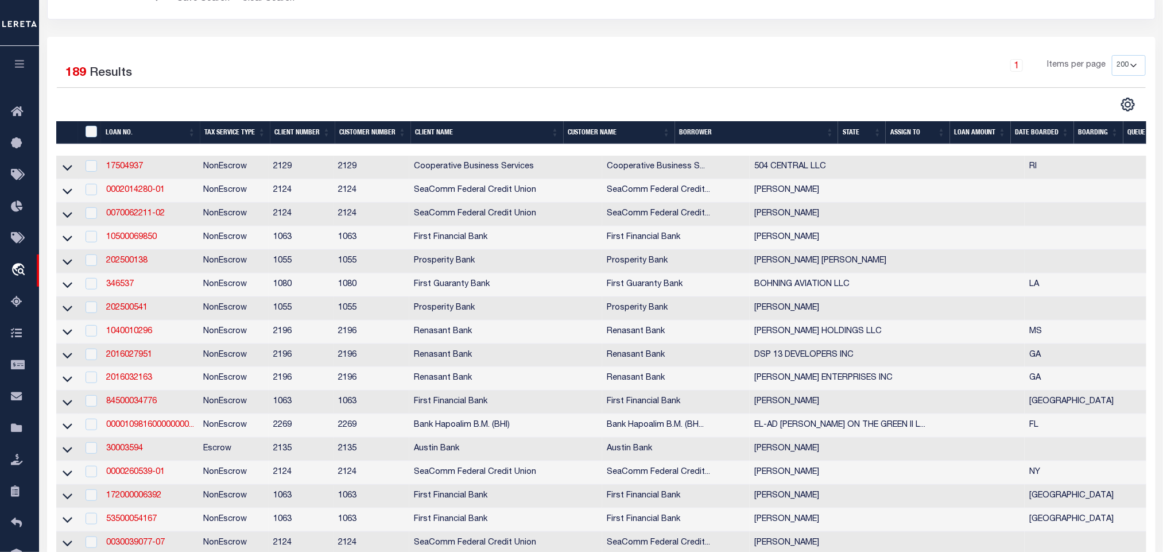
scroll to position [172, 0]
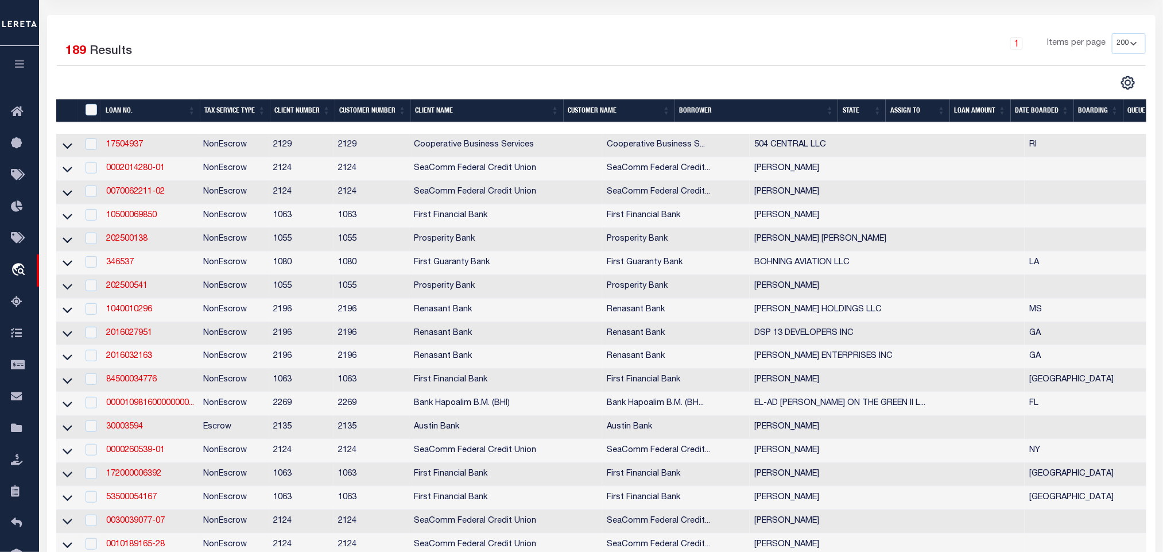
click at [855, 112] on th "State" at bounding box center [862, 111] width 48 height 24
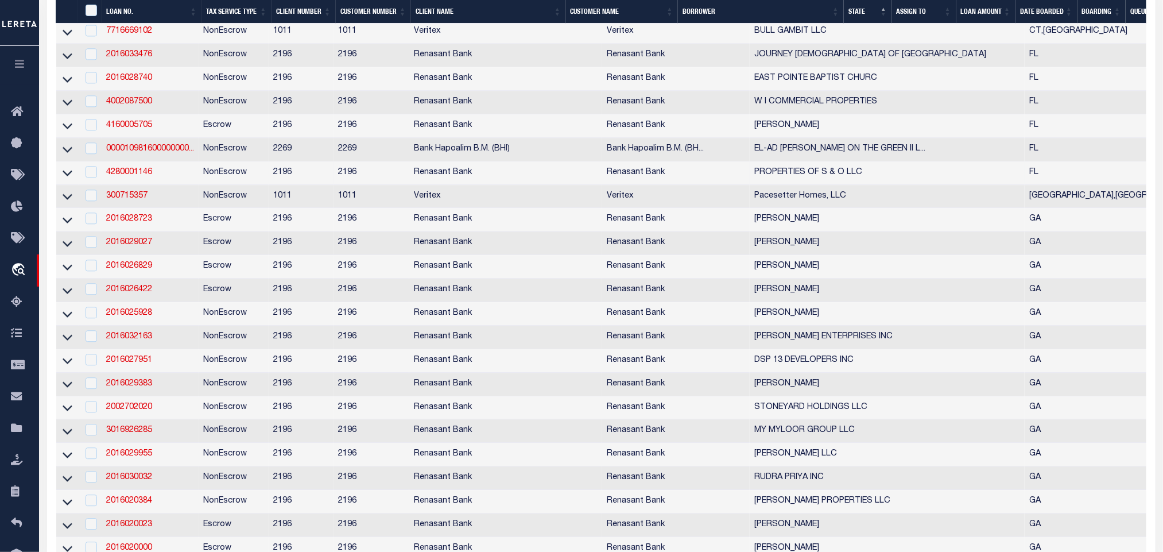
scroll to position [1120, 0]
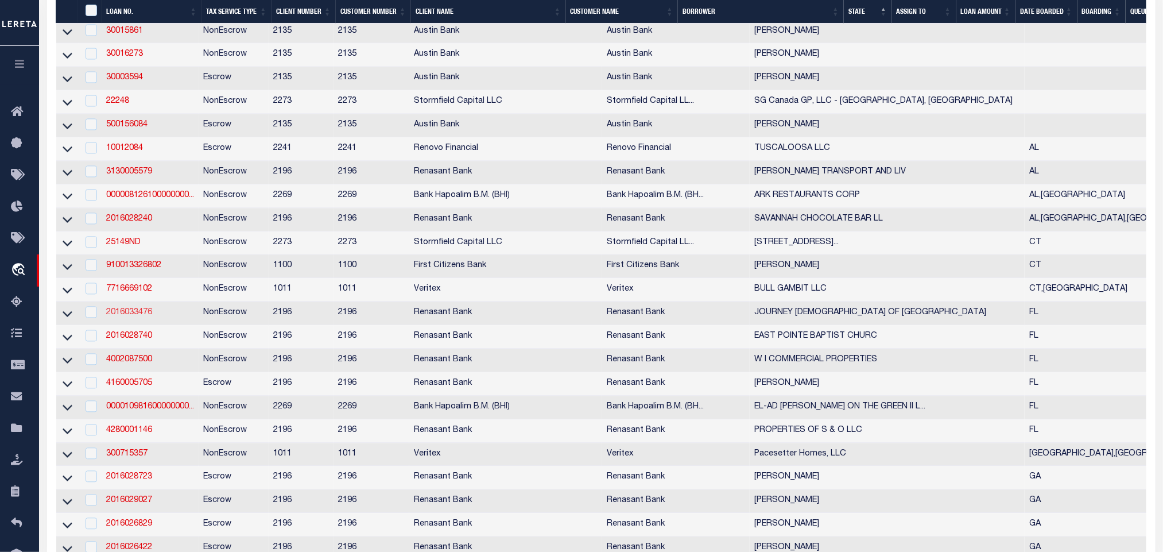
click at [129, 317] on link "2016033476" at bounding box center [129, 313] width 46 height 8
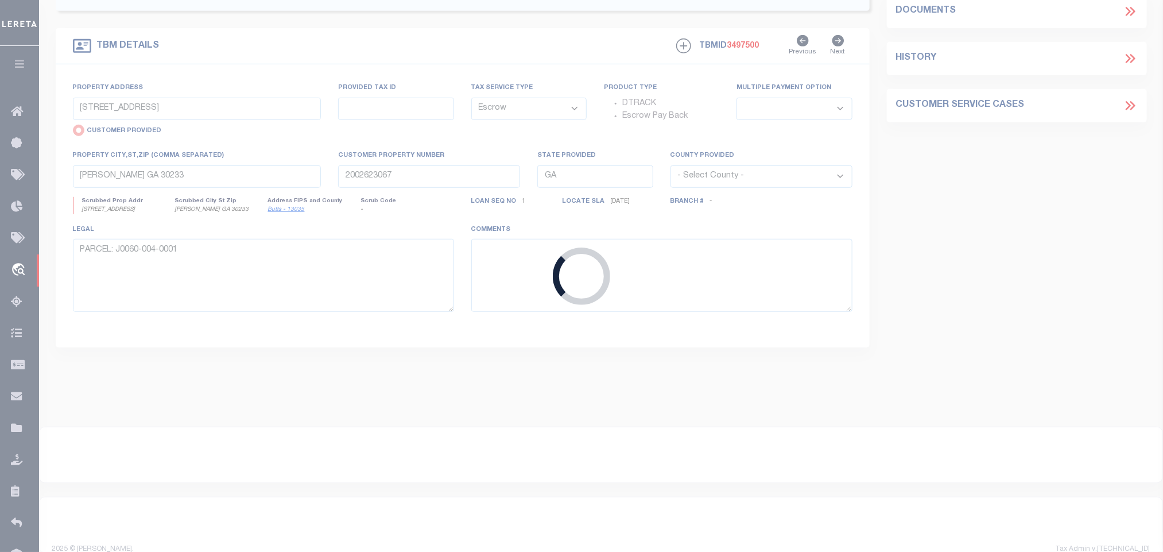
type input "2016033476"
type input "JOURNEY [DEMOGRAPHIC_DATA] OF [GEOGRAPHIC_DATA]"
select select
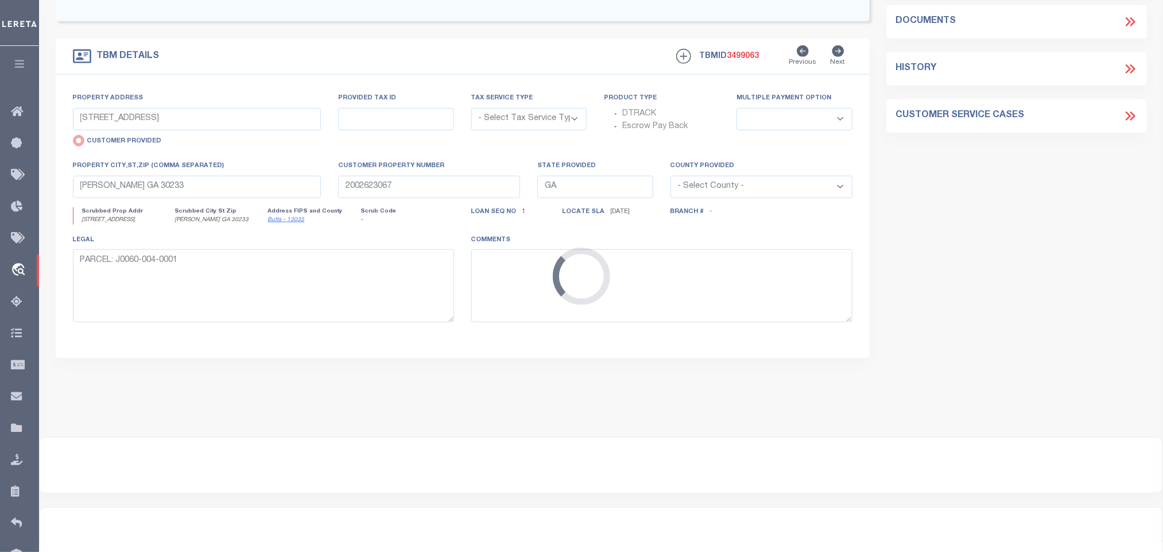
type input "[STREET_ADDRESS]"
select select "NonEscrow"
select select
type input "[GEOGRAPHIC_DATA] FL 32224"
type input "2016033476"
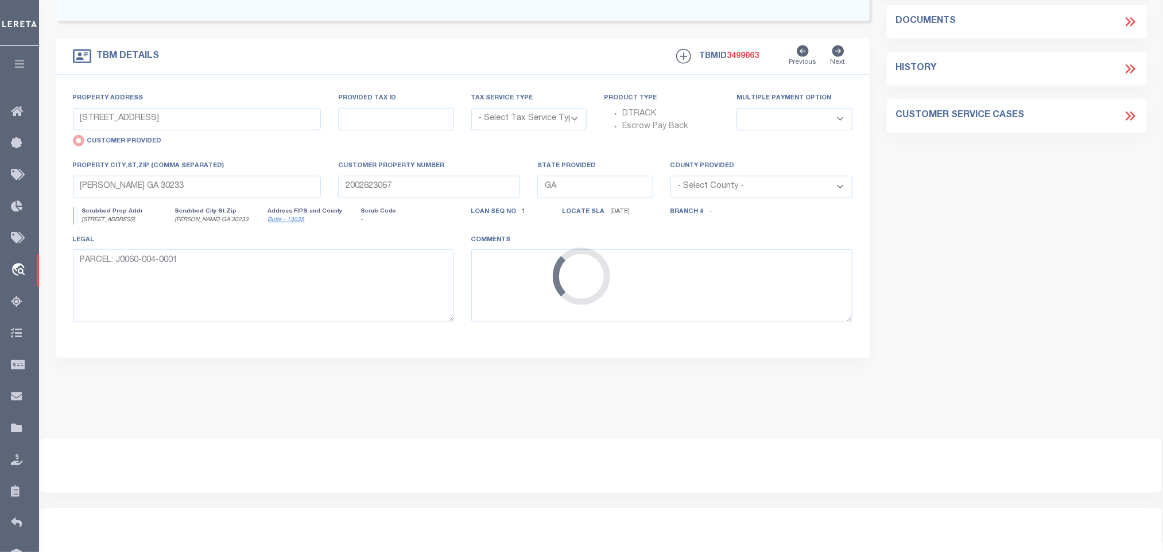
type input "FL"
type textarea "PARCEL: 166252-00051"
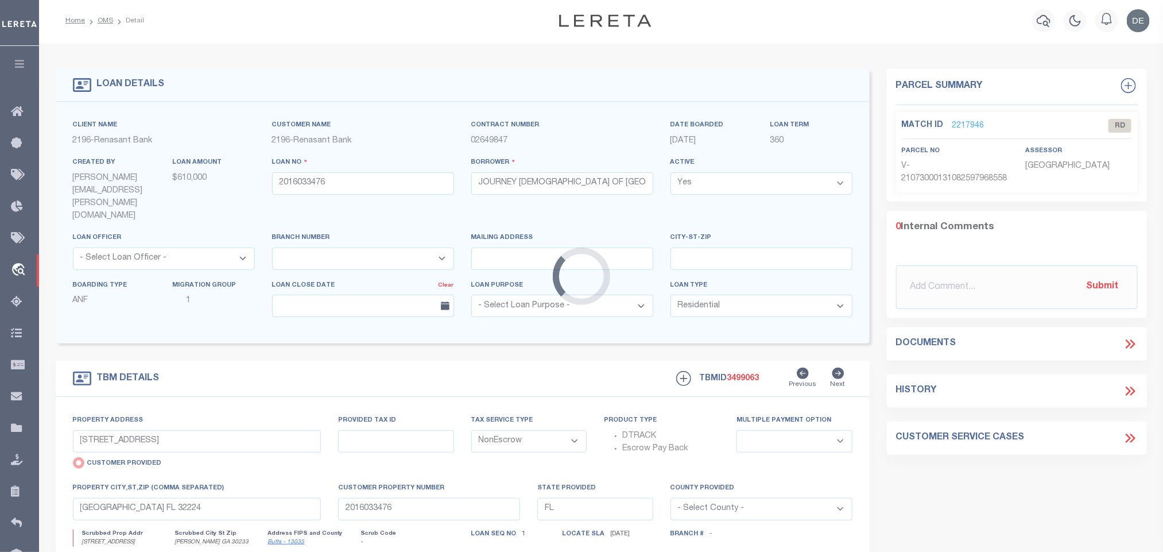
select select "4983"
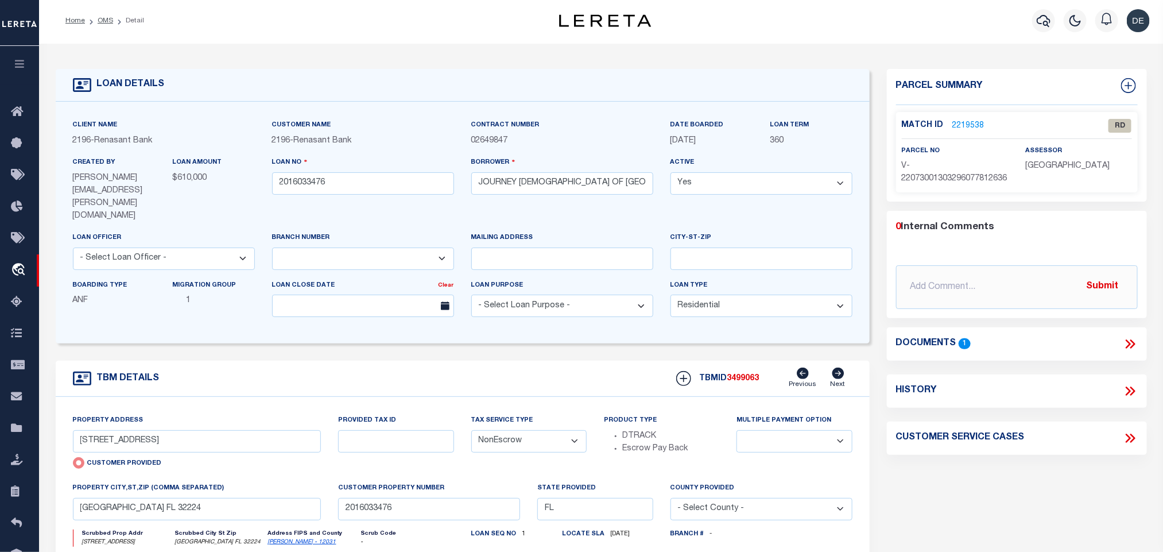
scroll to position [0, 0]
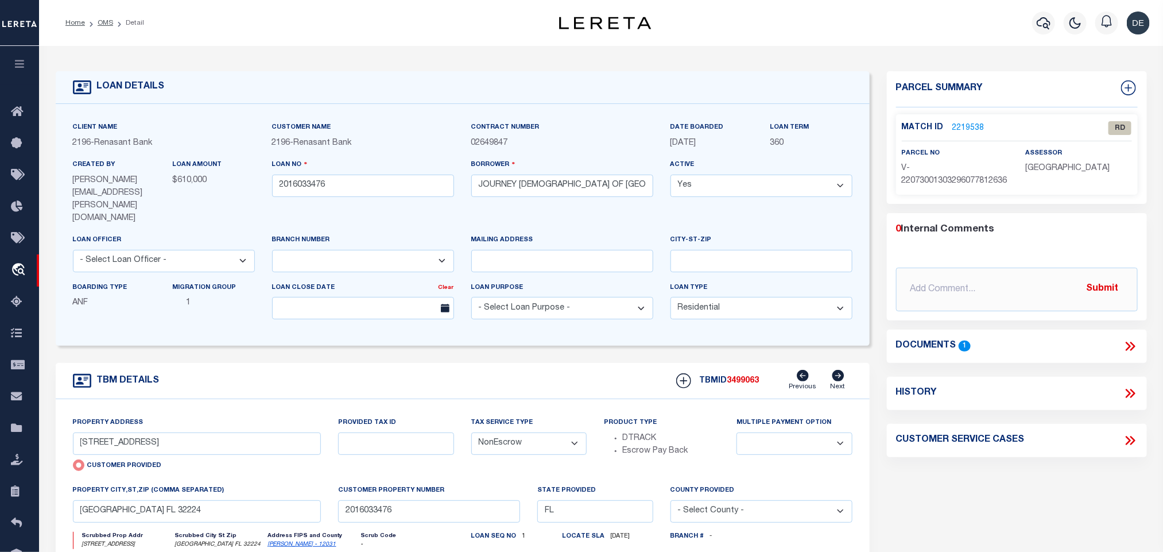
click at [1134, 354] on icon at bounding box center [1130, 346] width 15 height 15
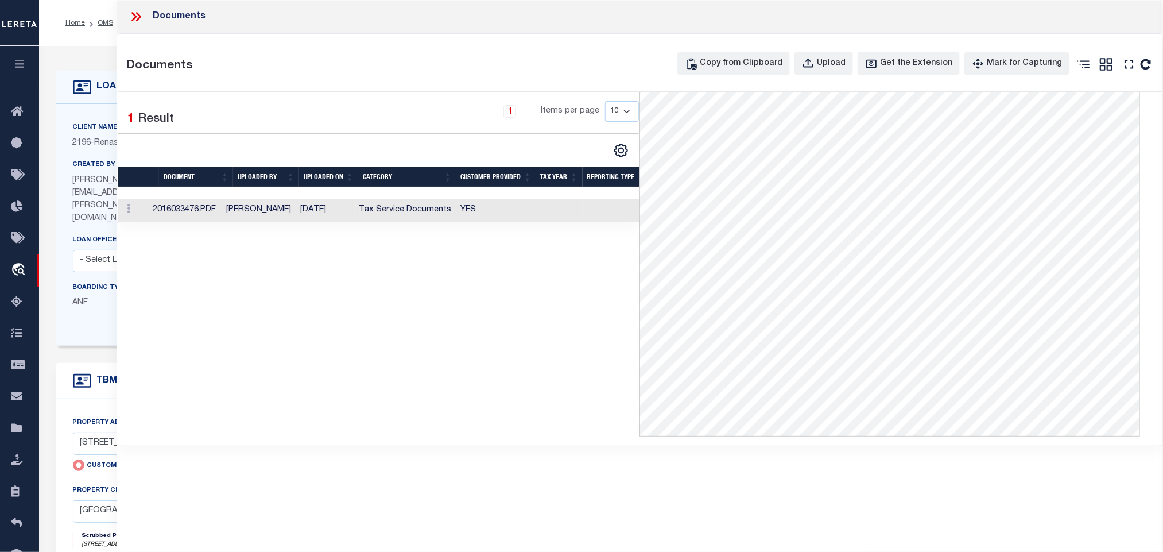
click at [513, 215] on td "YES" at bounding box center [497, 211] width 80 height 24
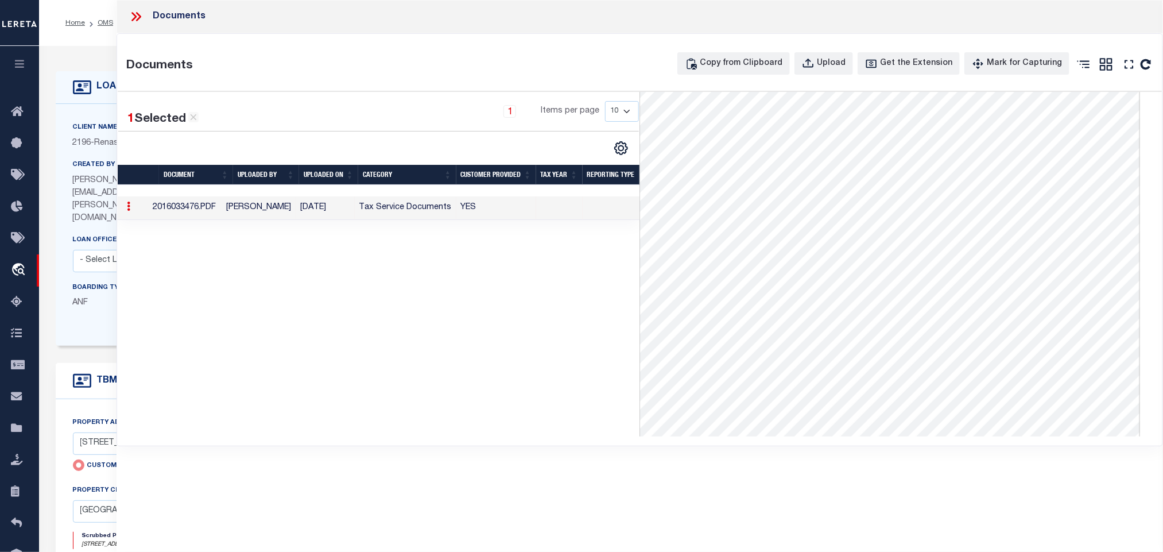
scroll to position [183, 0]
click at [100, 24] on link "OMS" at bounding box center [106, 23] width 16 height 7
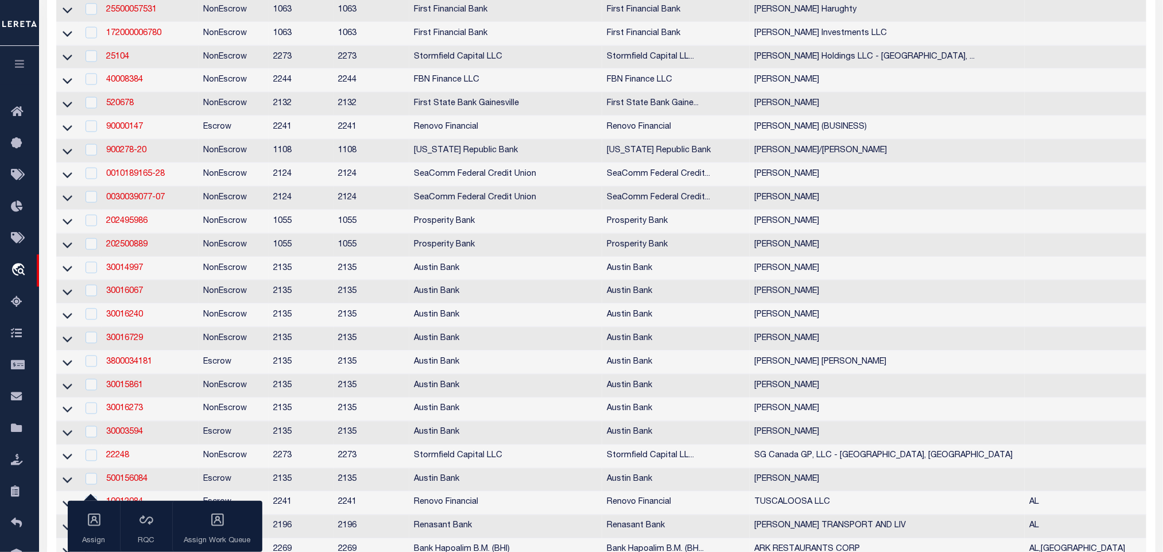
scroll to position [172, 0]
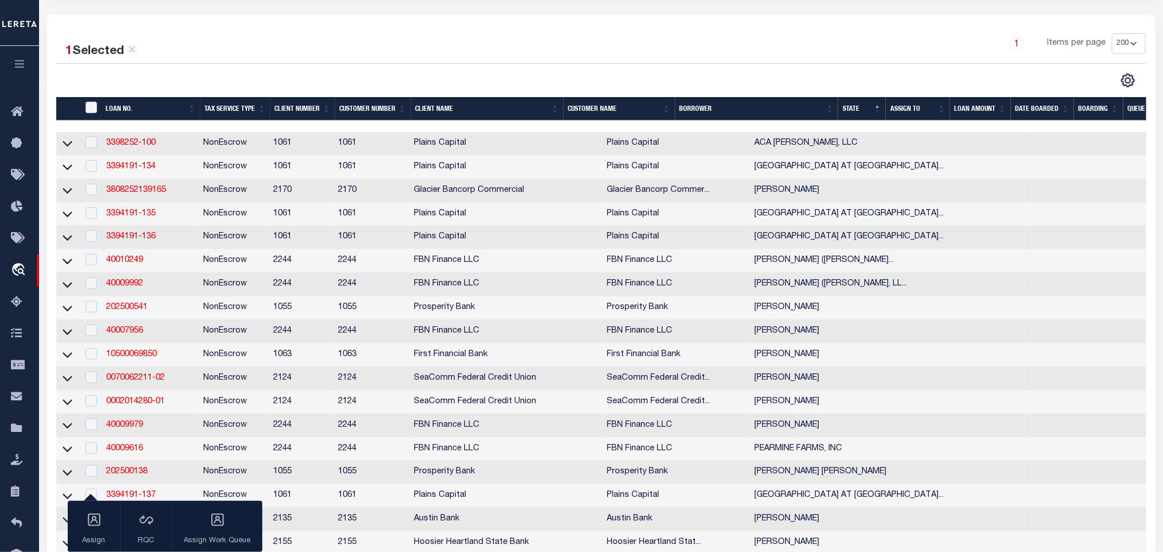
click at [141, 138] on td "3398252-100" at bounding box center [150, 144] width 97 height 24
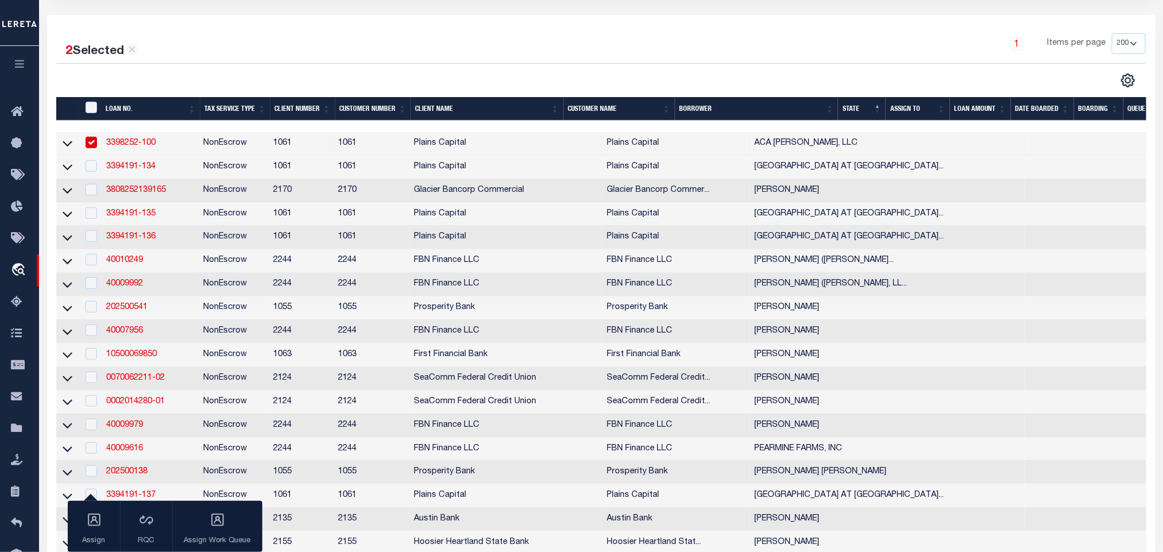
click at [171, 140] on td "3398252-100" at bounding box center [150, 144] width 97 height 24
checkbox input "false"
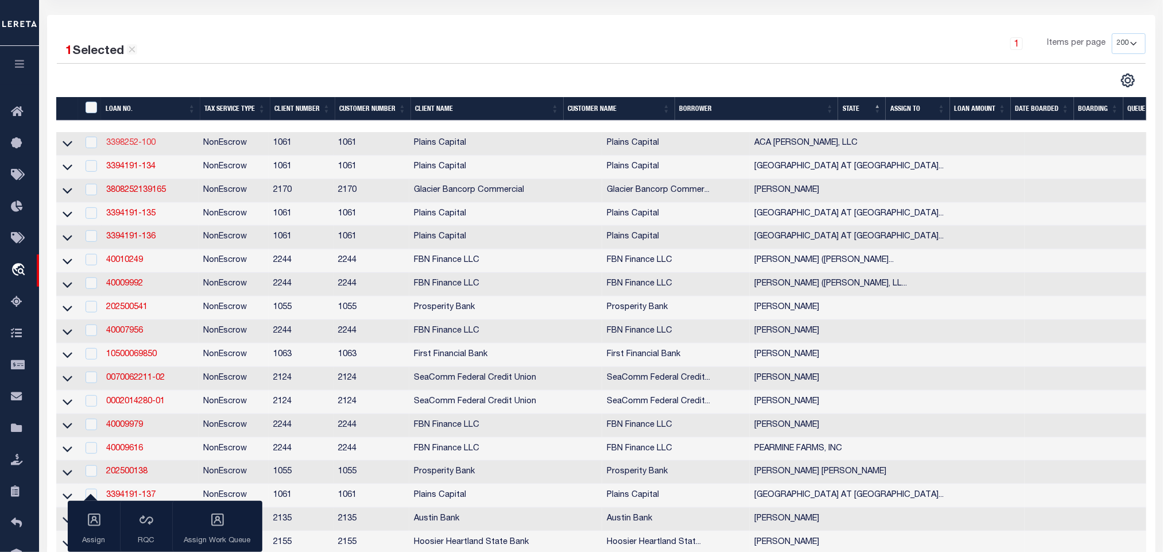
click at [140, 147] on link "3398252-100" at bounding box center [130, 143] width 49 height 8
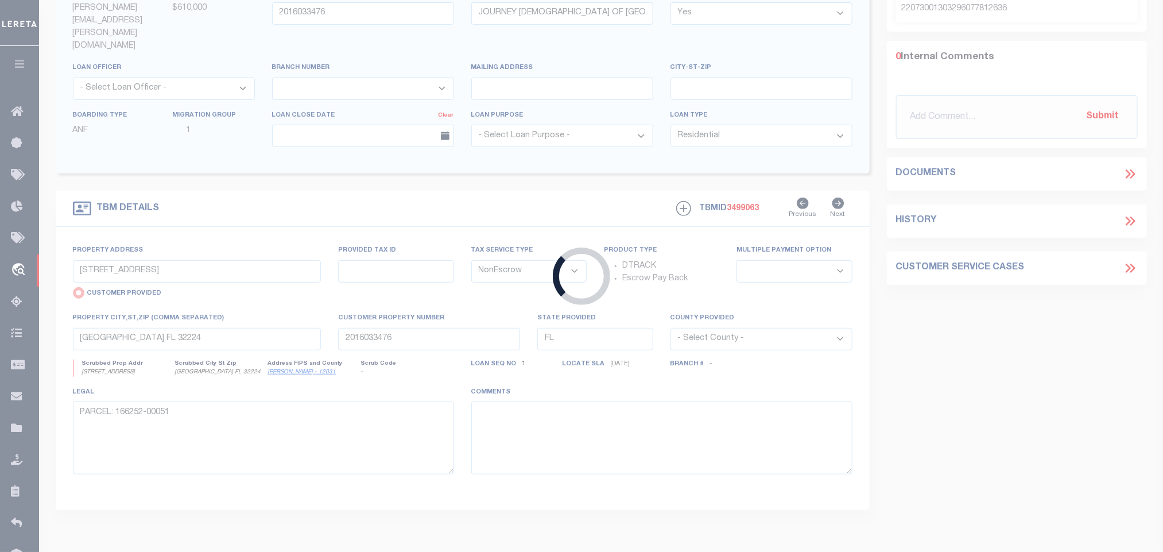
type input "3398252-100"
type input "ACA [PERSON_NAME], LLC"
select select
type input "[STREET_ADDRESS]"
type input "[GEOGRAPHIC_DATA]"
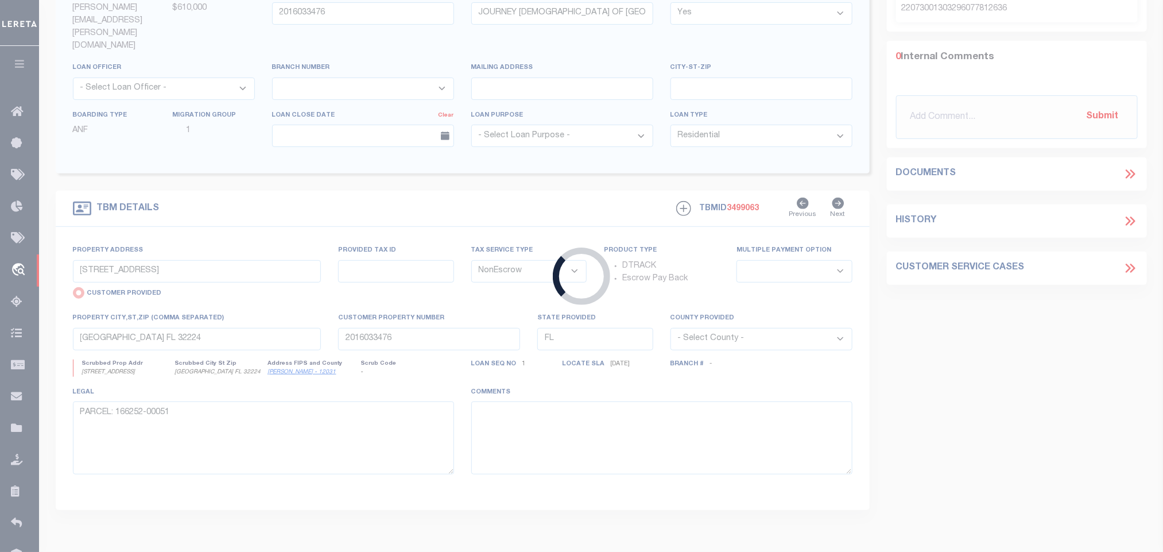
select select "400"
select select
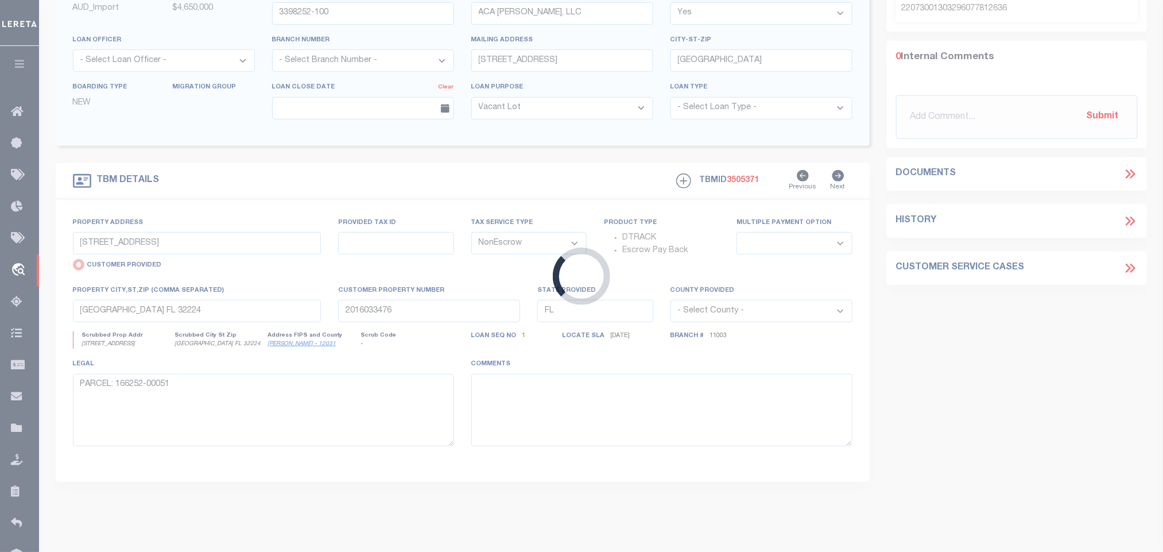
type input "TBD BRIDGE DECK LOOP"
radio input "false"
select select
type input "KYLE TX 78640"
type textarea "LOT 57B BLK YY REPLAT OF LOT 57 BLK YY C ROSSWINDS"
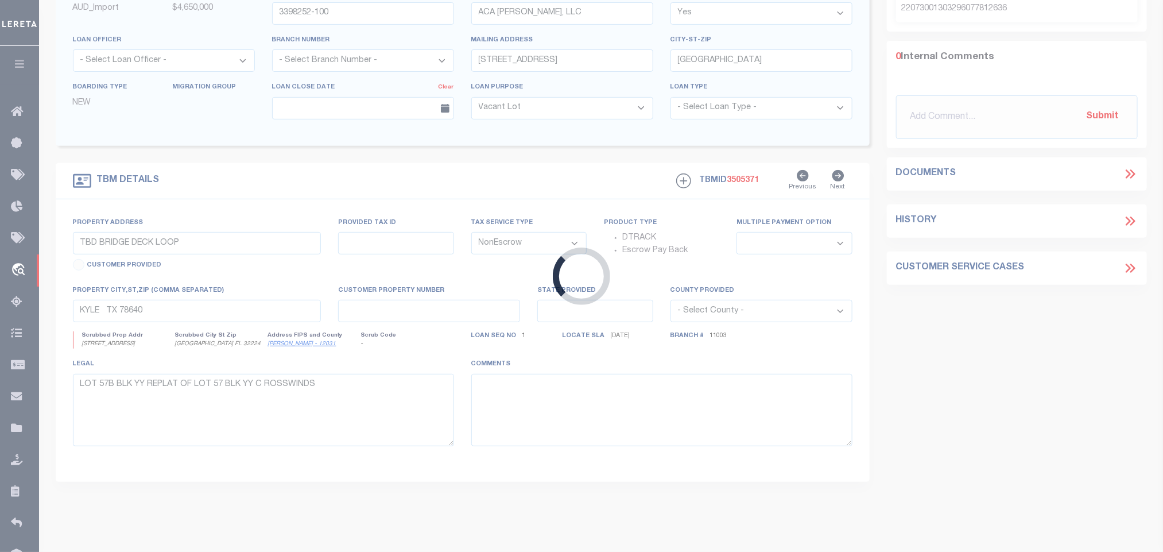
select select "1419"
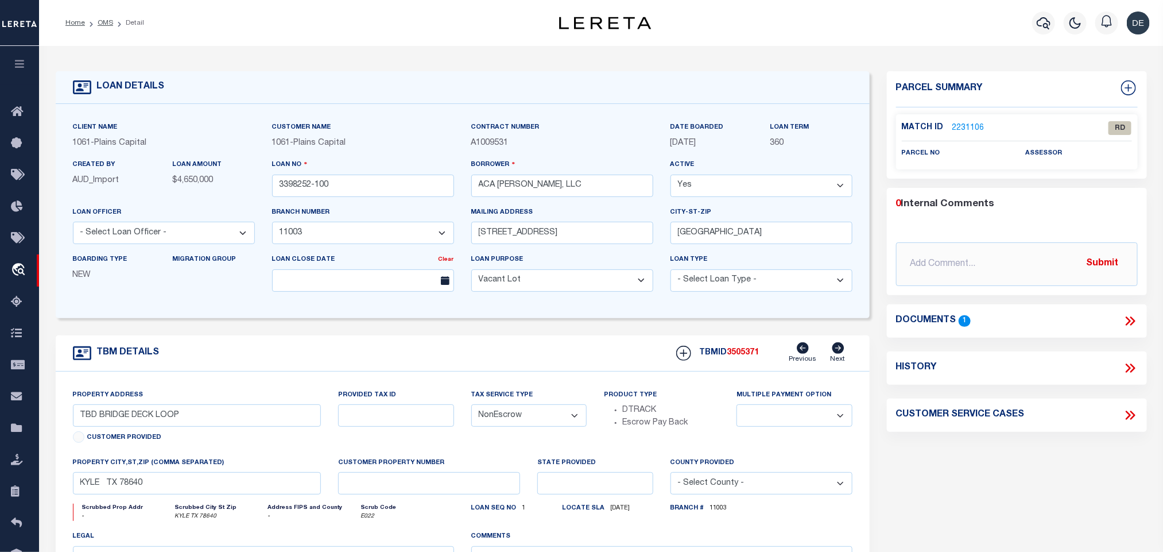
click at [1130, 326] on icon at bounding box center [1130, 321] width 15 height 15
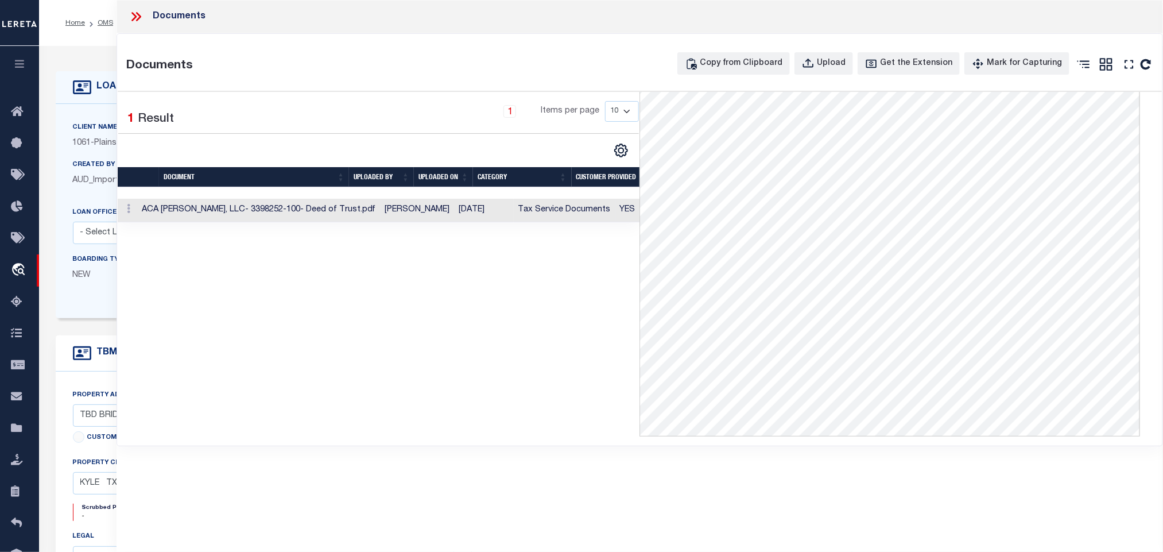
click at [525, 212] on td "Tax Service Documents" at bounding box center [565, 211] width 102 height 24
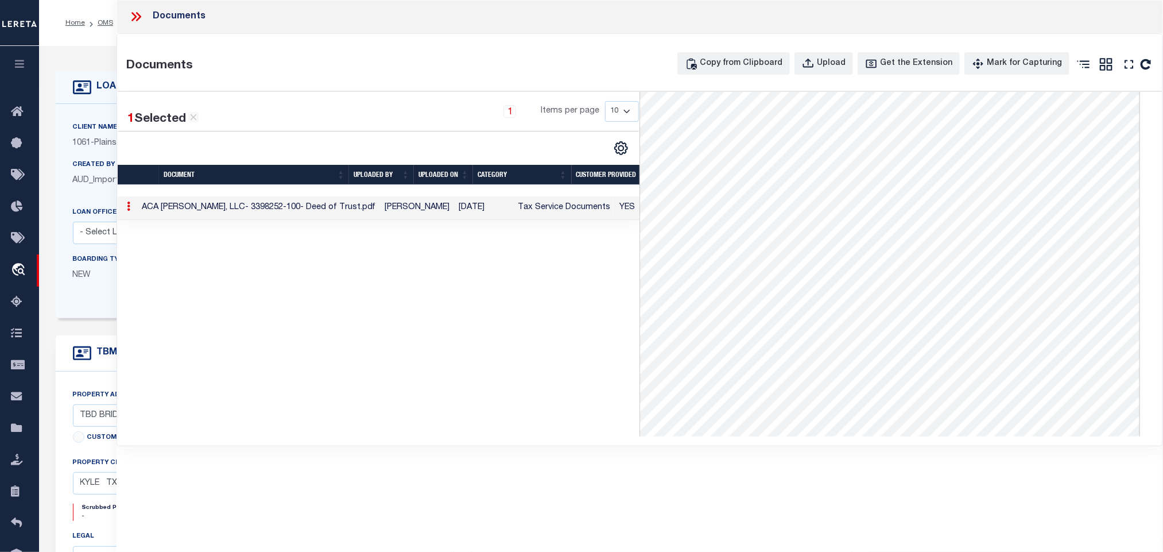
scroll to position [10, 0]
click at [136, 16] on icon at bounding box center [136, 16] width 15 height 15
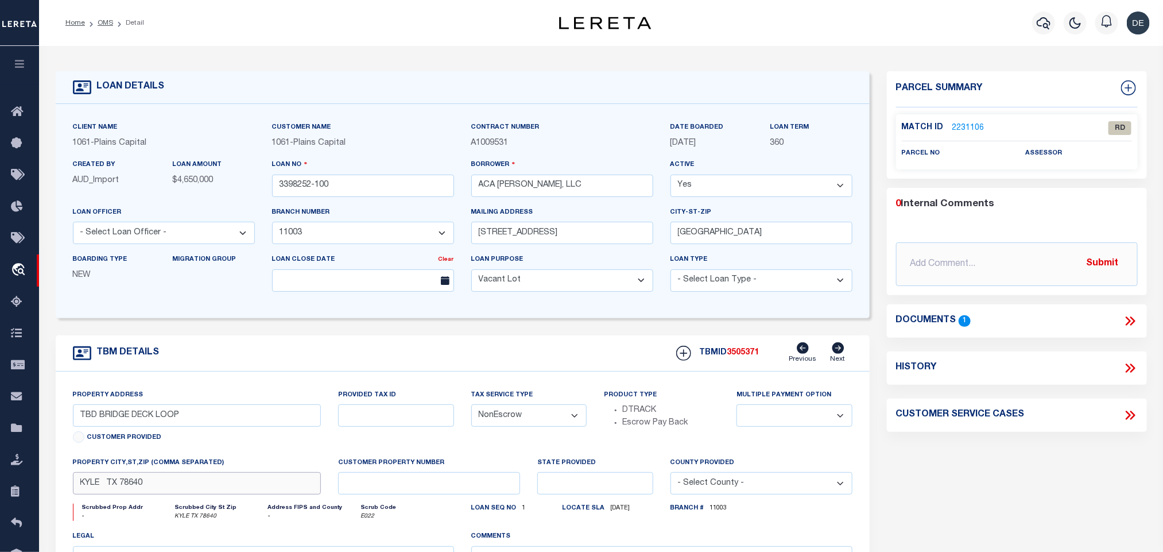
click at [253, 486] on input "KYLE TX 78640" at bounding box center [197, 483] width 249 height 22
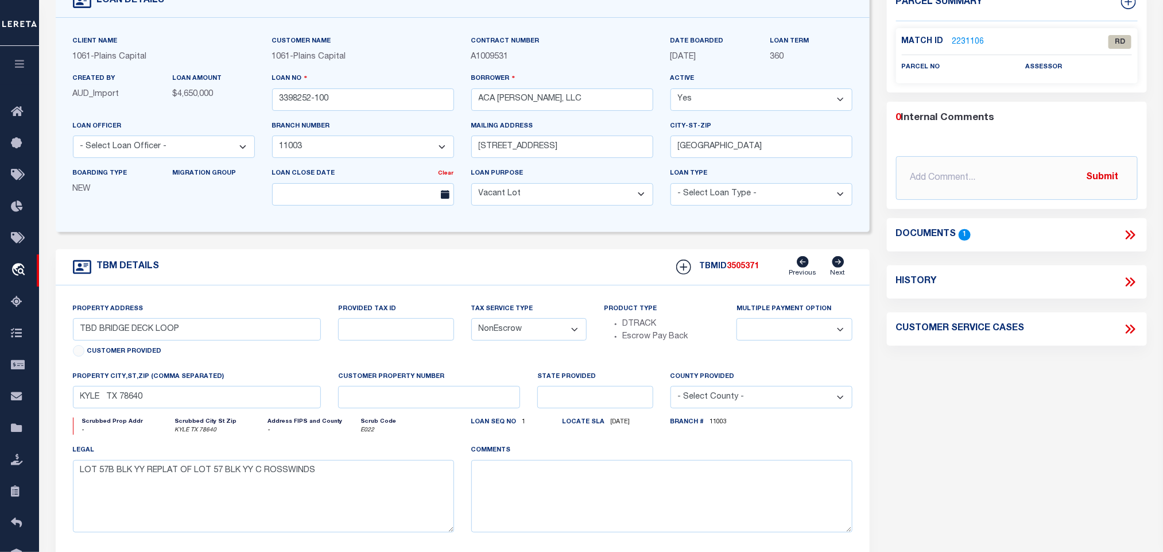
scroll to position [0, 0]
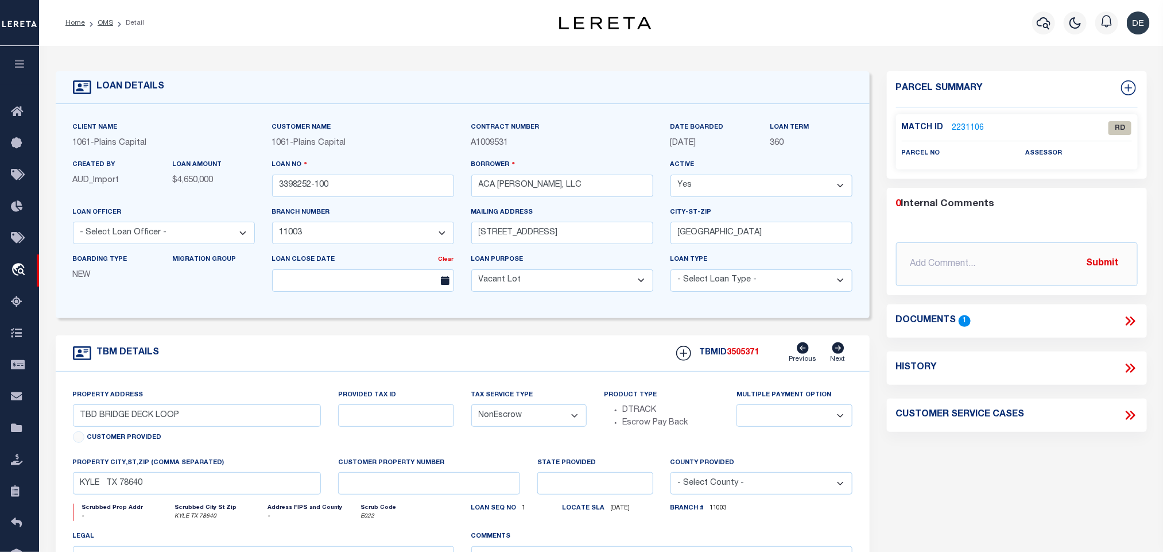
click at [519, 202] on div "Borrower ACA [PERSON_NAME], LLC" at bounding box center [562, 182] width 199 height 47
click at [519, 193] on input "ACA [PERSON_NAME], LLC" at bounding box center [562, 186] width 182 height 22
click at [965, 127] on link "2231106" at bounding box center [969, 128] width 32 height 12
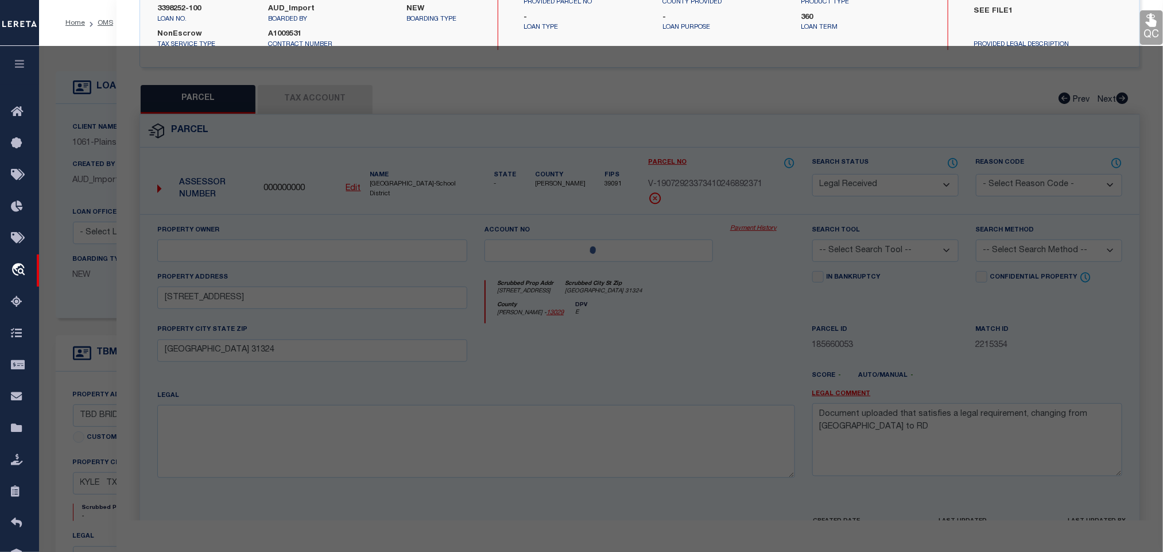
select select "AS"
checkbox input "false"
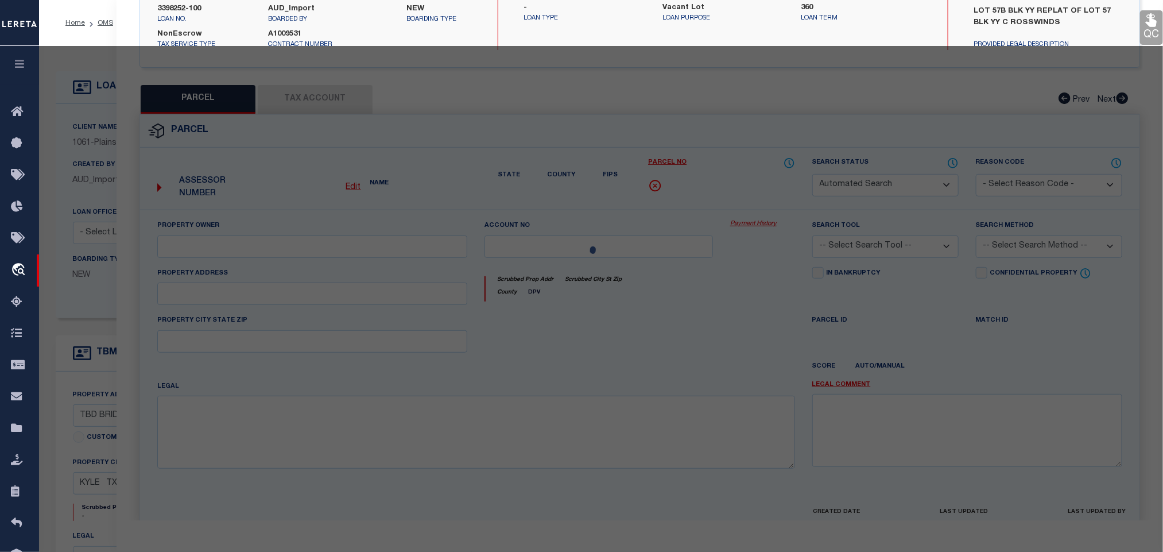
select select "RD"
checkbox input "false"
type textarea "Document uploaded that satisfies a legal requirement, changing from [GEOGRAPHIC…"
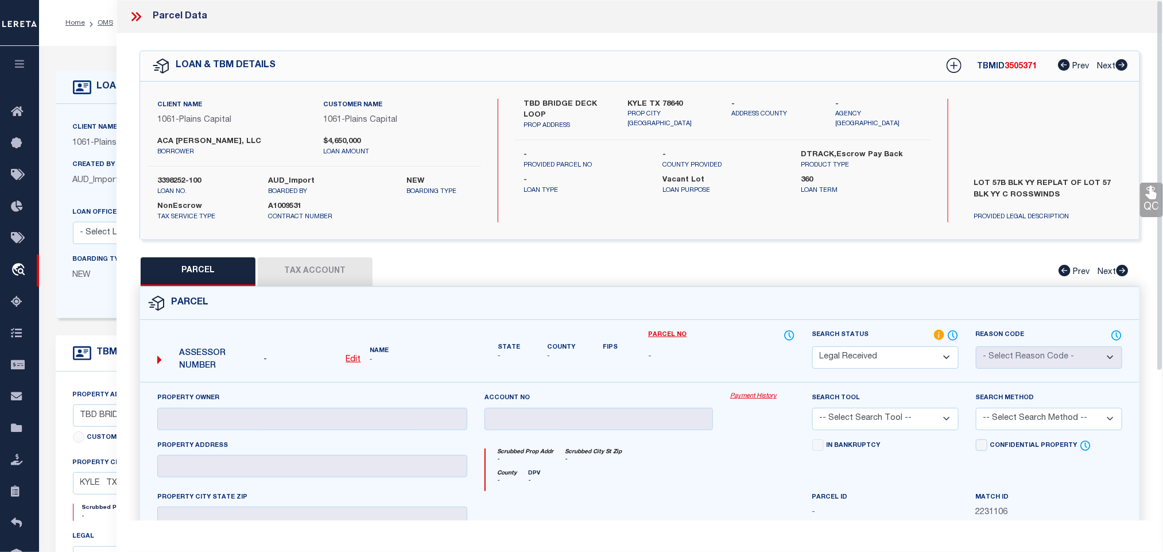
click at [349, 359] on u "Edit" at bounding box center [353, 359] width 15 height 8
select select "RD"
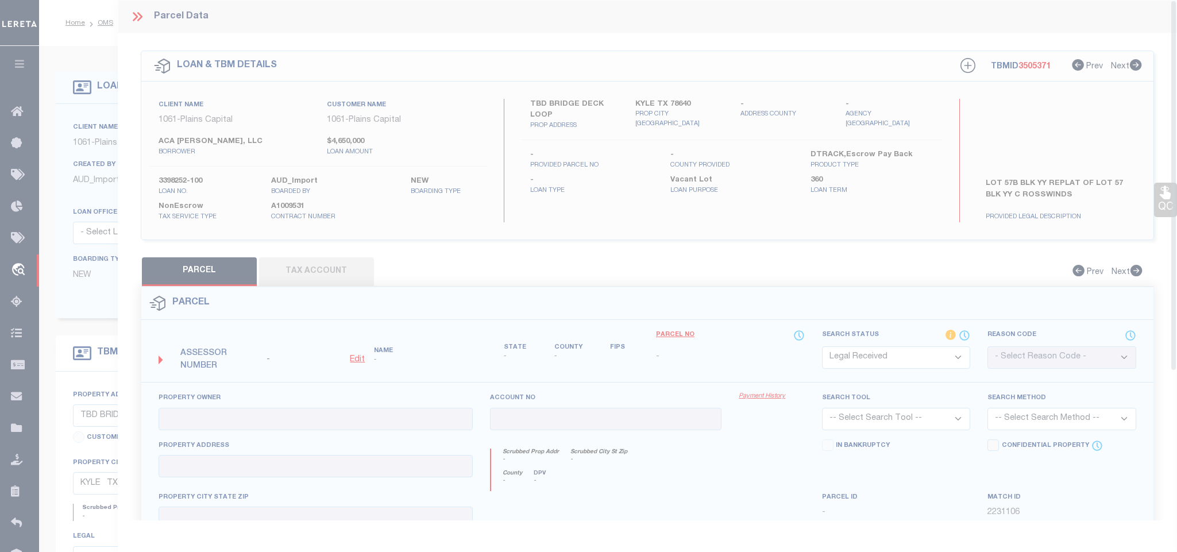
type textarea "-"
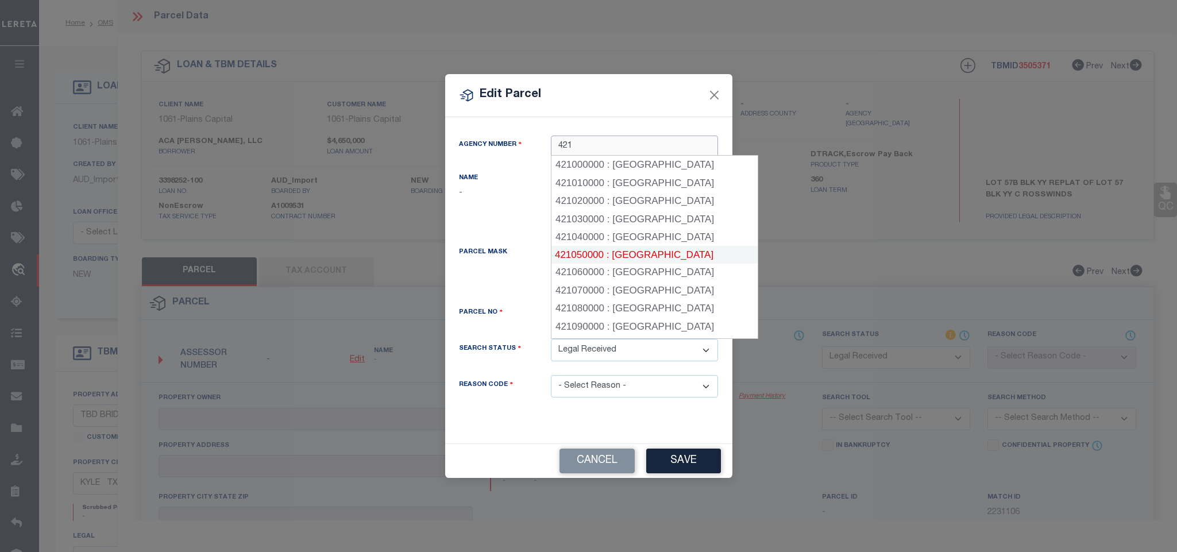
click at [662, 250] on div "421050000 : [GEOGRAPHIC_DATA]" at bounding box center [654, 255] width 207 height 18
type input "421050000"
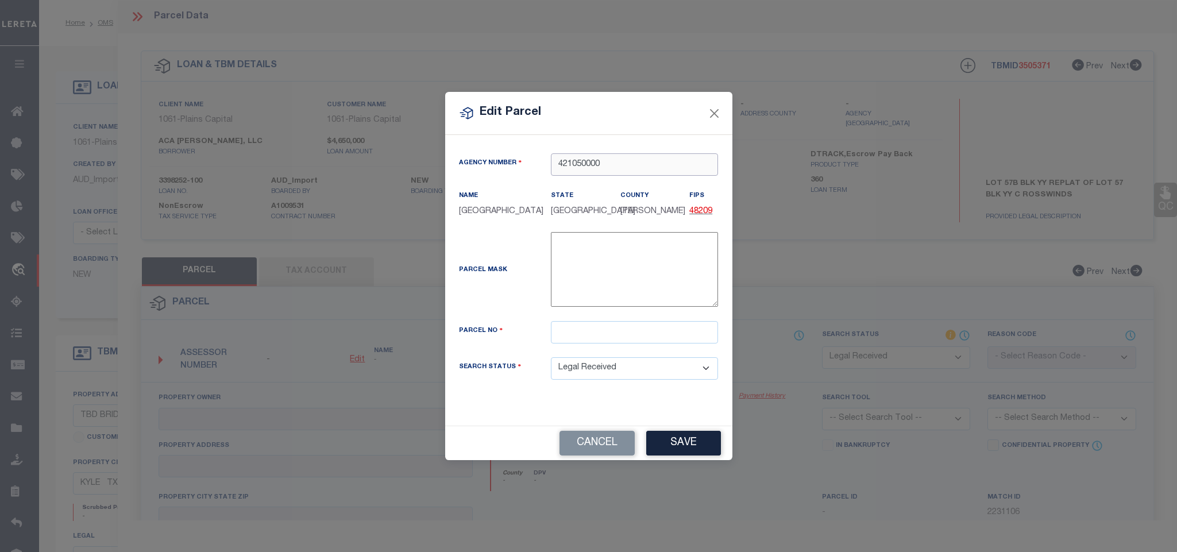
type input "421050000"
click at [652, 327] on input "text" at bounding box center [634, 332] width 167 height 22
paste input "R192046"
type input "R192046"
click at [688, 455] on button "Save" at bounding box center [683, 443] width 75 height 25
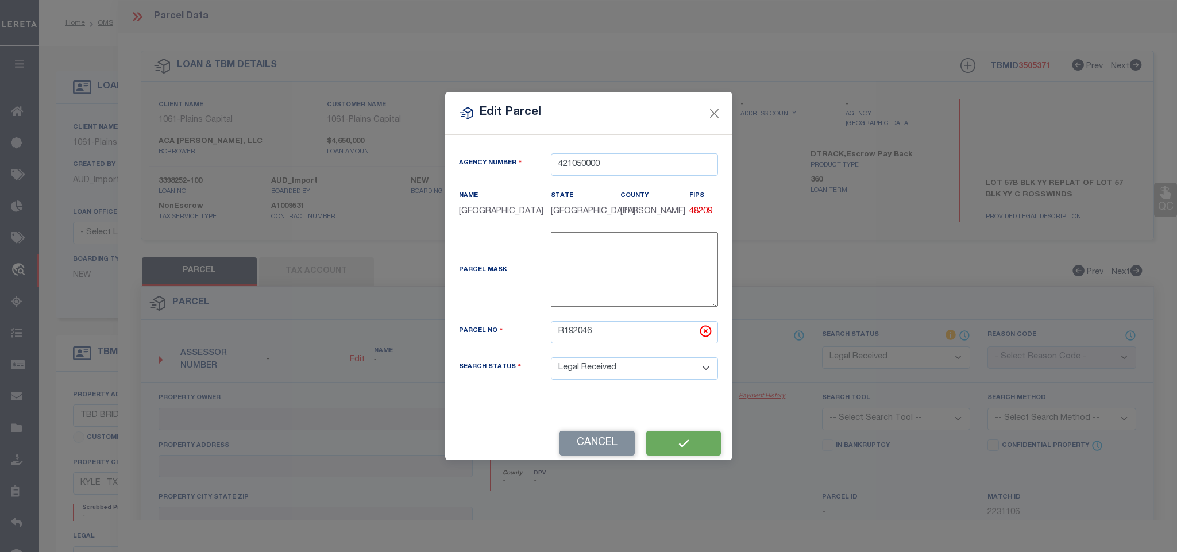
select select "RD"
checkbox input "false"
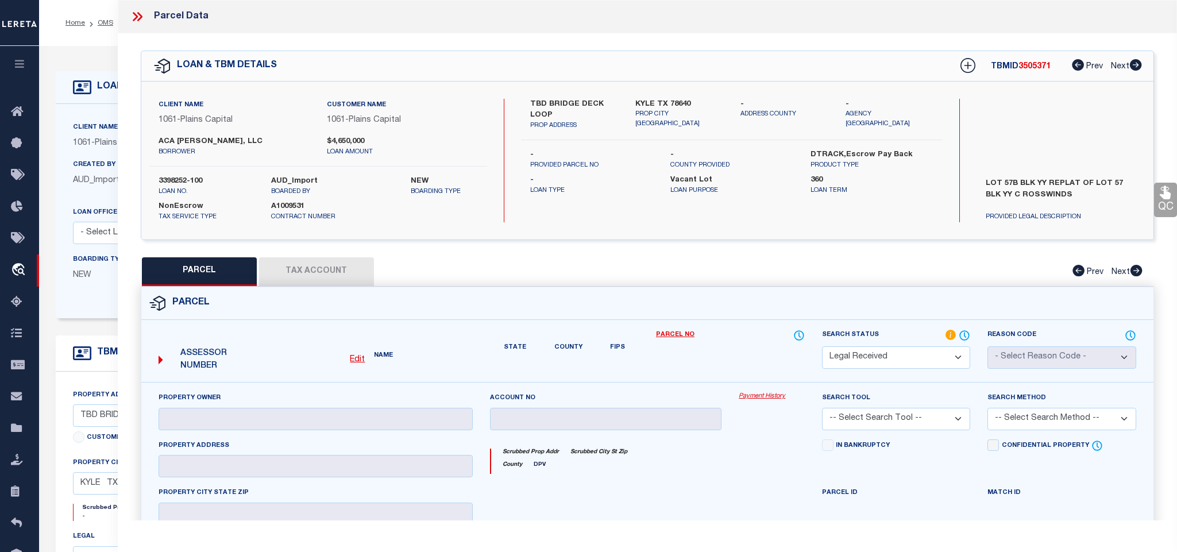
checkbox input "false"
type textarea "Document uploaded that satisfies a legal requirement, changing from [GEOGRAPHIC…"
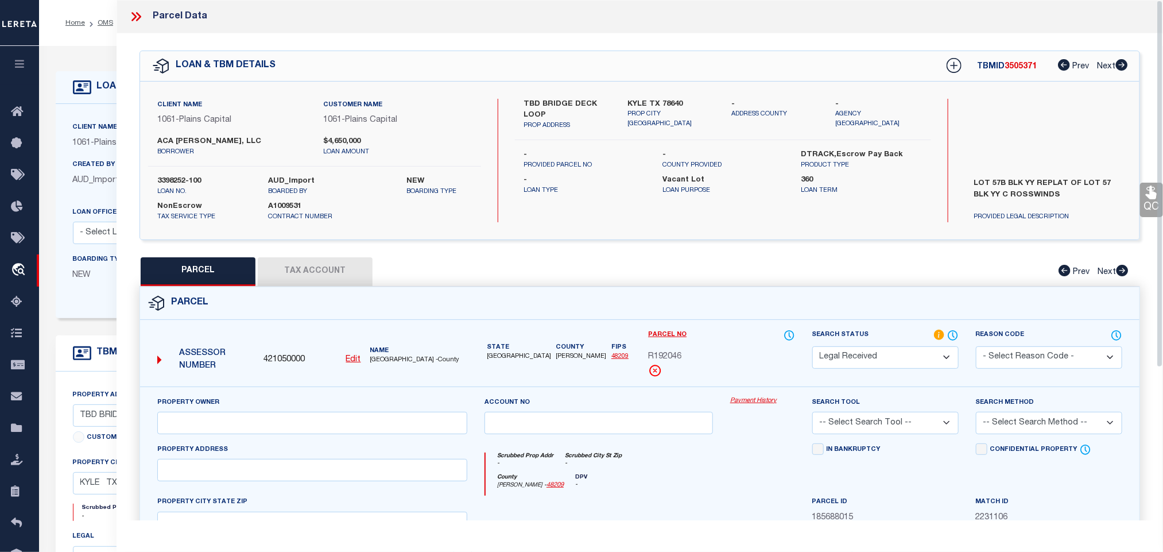
click at [253, 414] on div "Property Owner" at bounding box center [312, 415] width 310 height 38
drag, startPoint x: 183, startPoint y: 432, endPoint x: 9, endPoint y: 438, distance: 174.7
click at [183, 432] on input "text" at bounding box center [312, 423] width 310 height 22
paste input "ACA [PERSON_NAME] LLC"
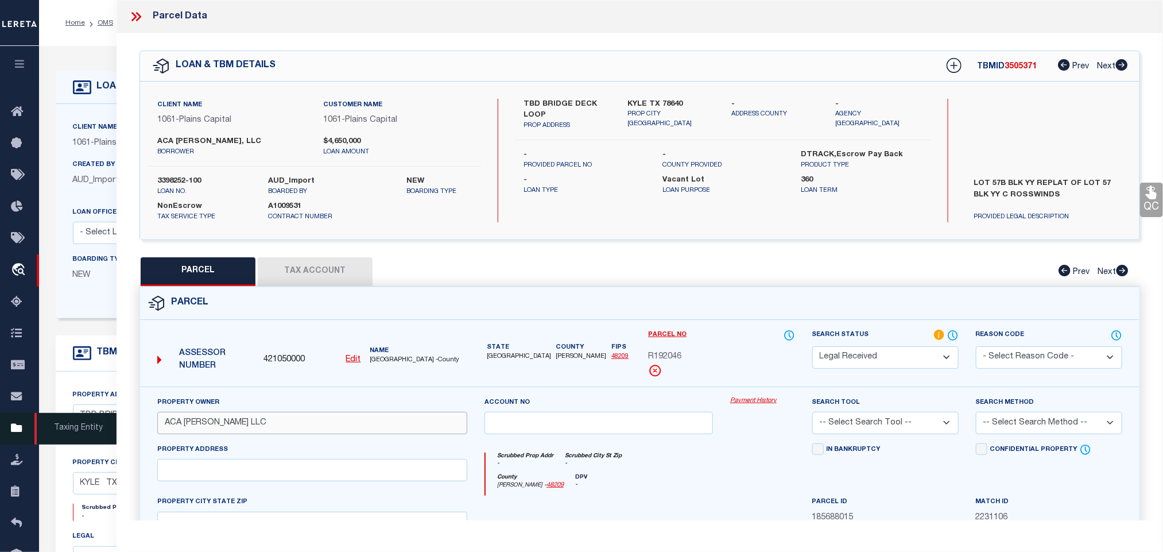
type input "ACA [PERSON_NAME] LLC"
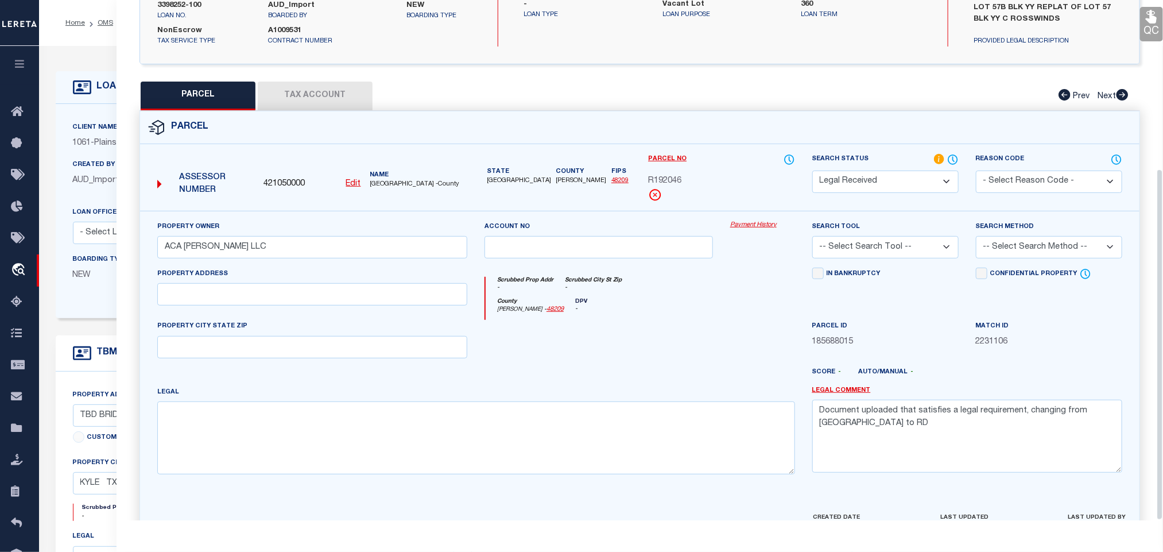
scroll to position [250, 0]
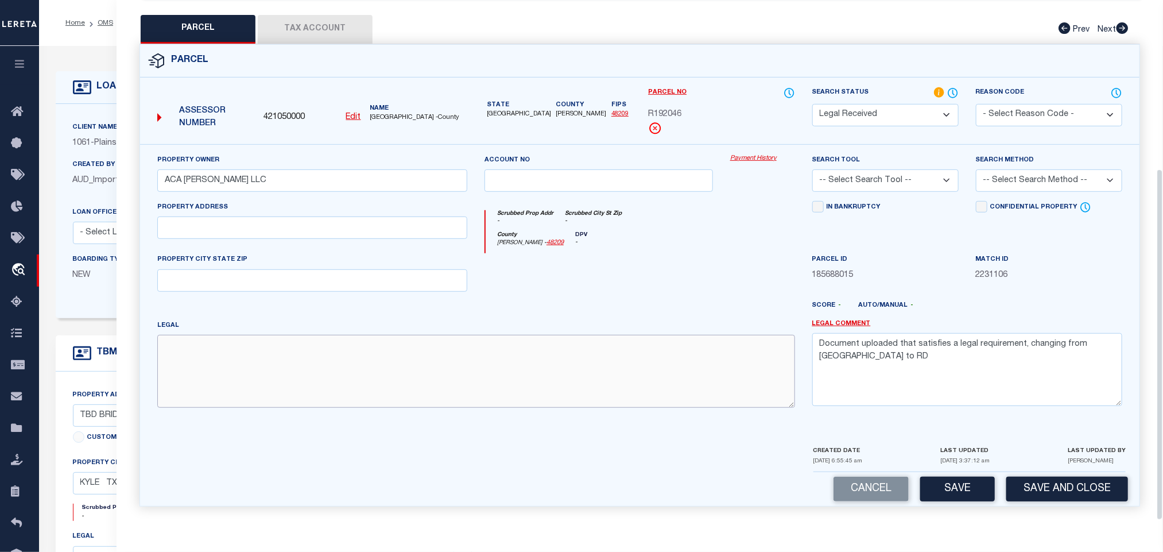
click at [400, 395] on textarea at bounding box center [476, 371] width 638 height 72
paste textarea "CROSSWINDS PHASE 6A, BLOCK YY, Lot 57B, ACRES 1.1, *COMMERCIAL**REPLAT LOT 57*"
type textarea "CROSSWINDS PHASE 6A, BLOCK YY, Lot 57B, ACRES 1.1, *COMMERCIAL**REPLAT LOT 57*"
drag, startPoint x: 207, startPoint y: 226, endPoint x: 226, endPoint y: 227, distance: 19.6
click at [207, 226] on input "text" at bounding box center [312, 228] width 310 height 22
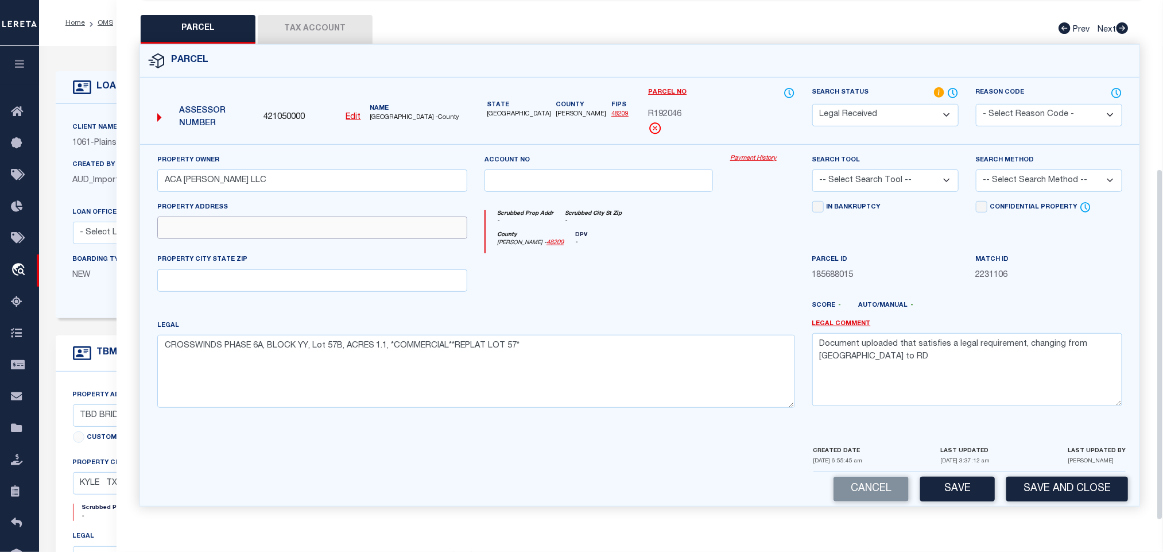
paste input "[STREET_ADDRESS]"
drag, startPoint x: 276, startPoint y: 231, endPoint x: 316, endPoint y: 269, distance: 55.6
click at [386, 238] on div "Property Address [STREET_ADDRESS]" at bounding box center [312, 227] width 327 height 53
type input "[STREET_ADDRESS],"
click at [316, 269] on input "text" at bounding box center [312, 280] width 310 height 22
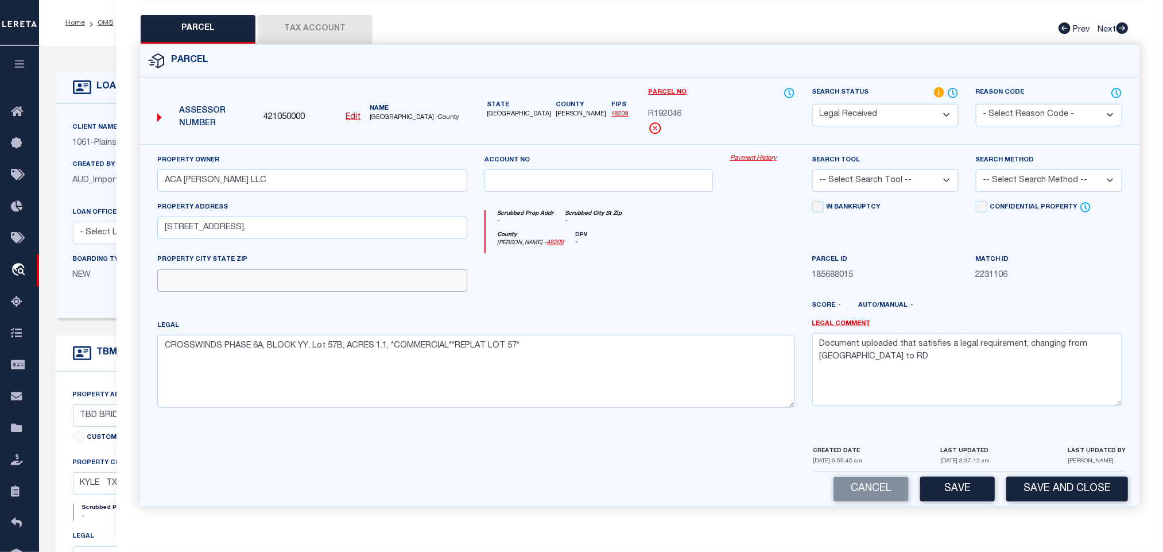
paste input "[GEOGRAPHIC_DATA]"
type input "[GEOGRAPHIC_DATA]"
click at [936, 343] on textarea "Document uploaded that satisfies a legal requirement, changing from [GEOGRAPHIC…" at bounding box center [968, 369] width 310 height 72
drag, startPoint x: 936, startPoint y: 343, endPoint x: 946, endPoint y: 245, distance: 98.8
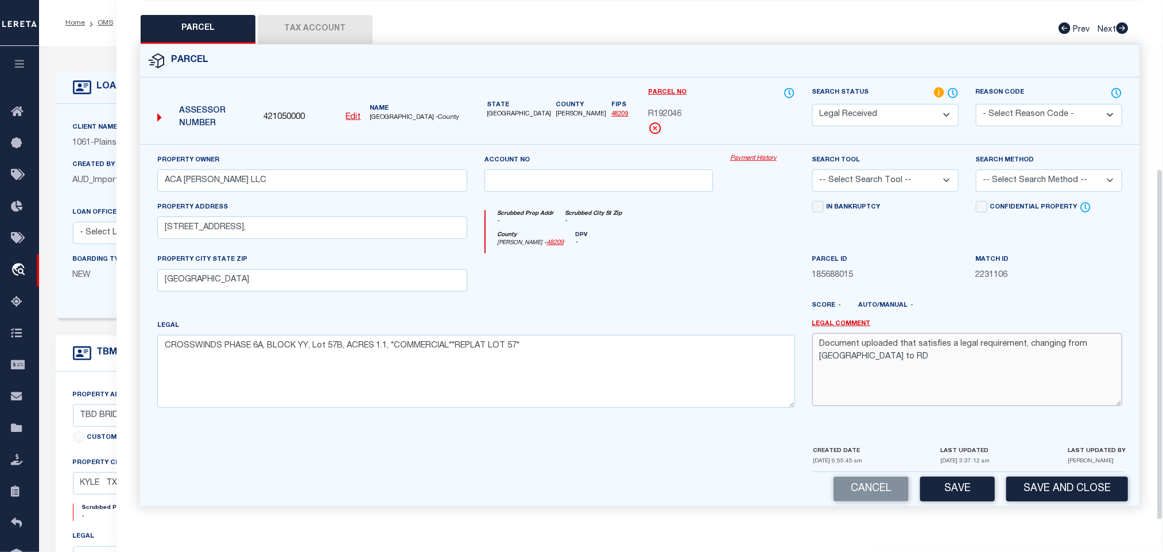
click at [937, 336] on textarea "Document uploaded that satisfies a legal requirement, changing from [GEOGRAPHIC…" at bounding box center [968, 369] width 310 height 72
click at [922, 178] on select "-- Select Search Tool -- 3rd Party Website Agency File Agency Website ATLS CNV-…" at bounding box center [886, 180] width 146 height 22
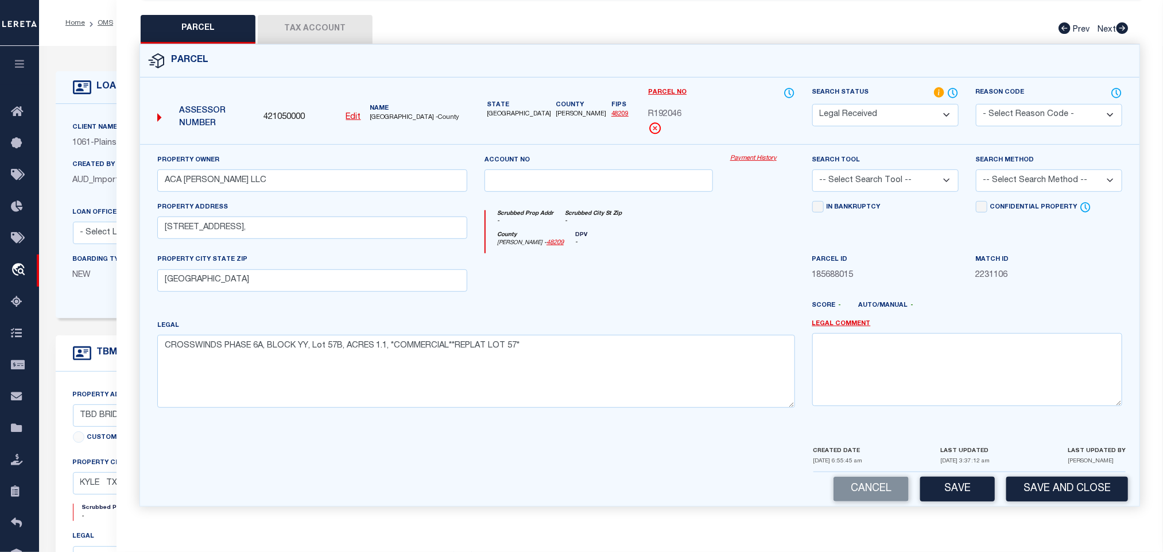
select select "AGW"
click at [813, 169] on select "-- Select Search Tool -- 3rd Party Website Agency File Agency Website ATLS CNV-…" at bounding box center [886, 180] width 146 height 22
click at [1030, 183] on select "-- Select Search Method -- Property Address Legal Liability Info Provided" at bounding box center [1049, 180] width 146 height 22
select select "LEG"
click at [976, 169] on select "-- Select Search Method -- Property Address Legal Liability Info Provided" at bounding box center [1049, 180] width 146 height 22
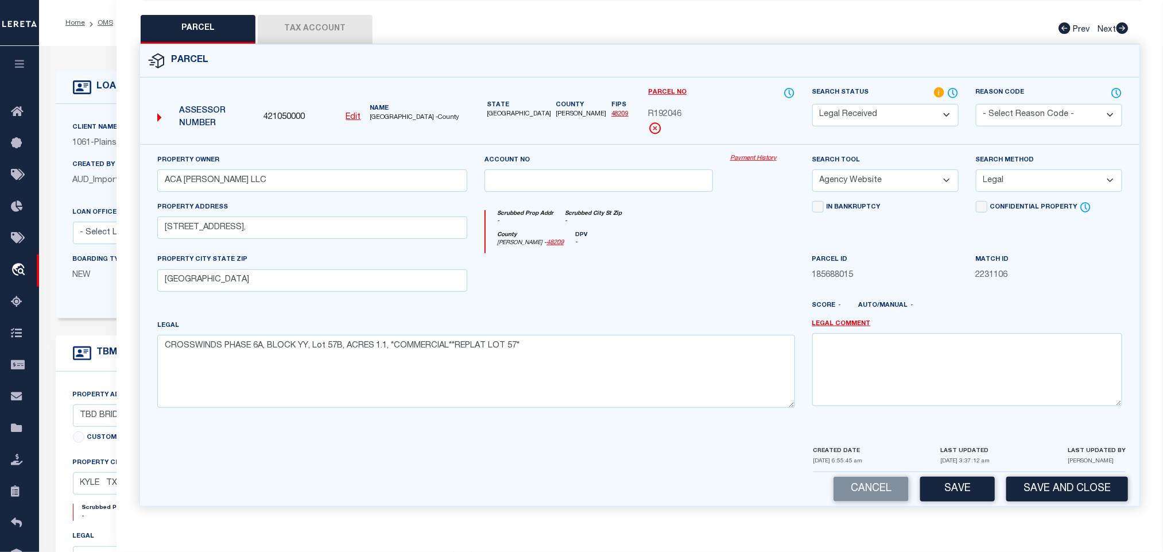
click at [965, 519] on div "Parcel 421050000 Edit" at bounding box center [640, 282] width 1018 height 476
click at [965, 500] on button "Save" at bounding box center [958, 489] width 75 height 25
click at [333, 24] on button "Tax Account" at bounding box center [315, 29] width 115 height 29
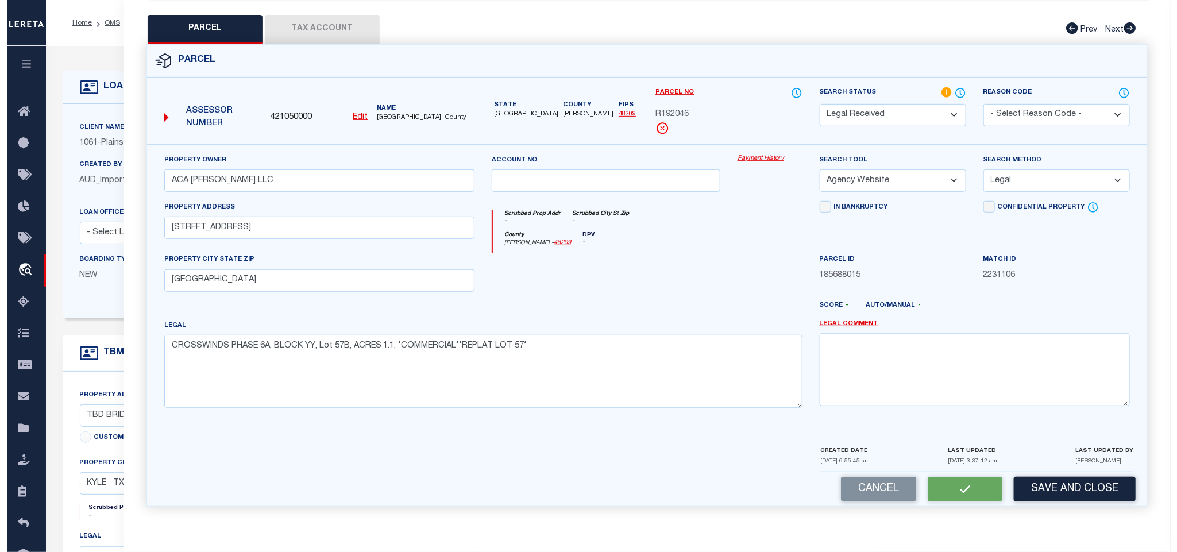
scroll to position [0, 0]
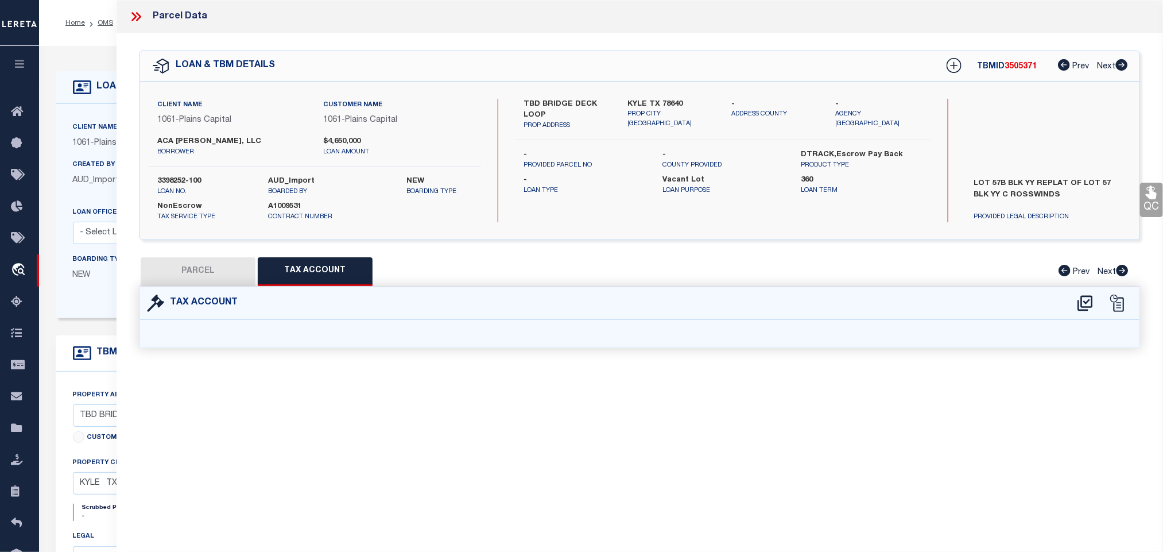
select select "100"
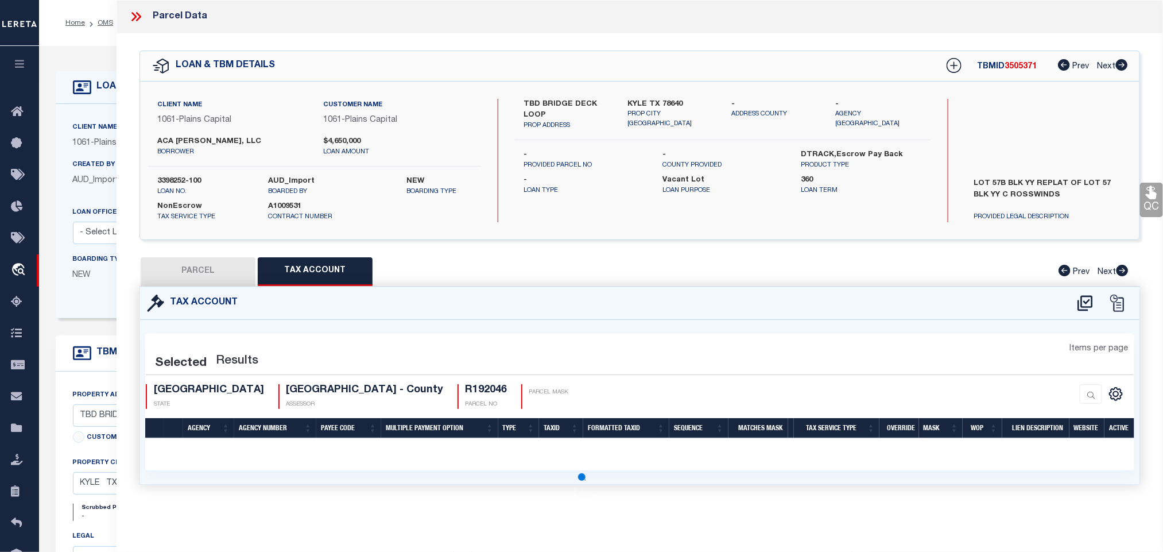
select select "100"
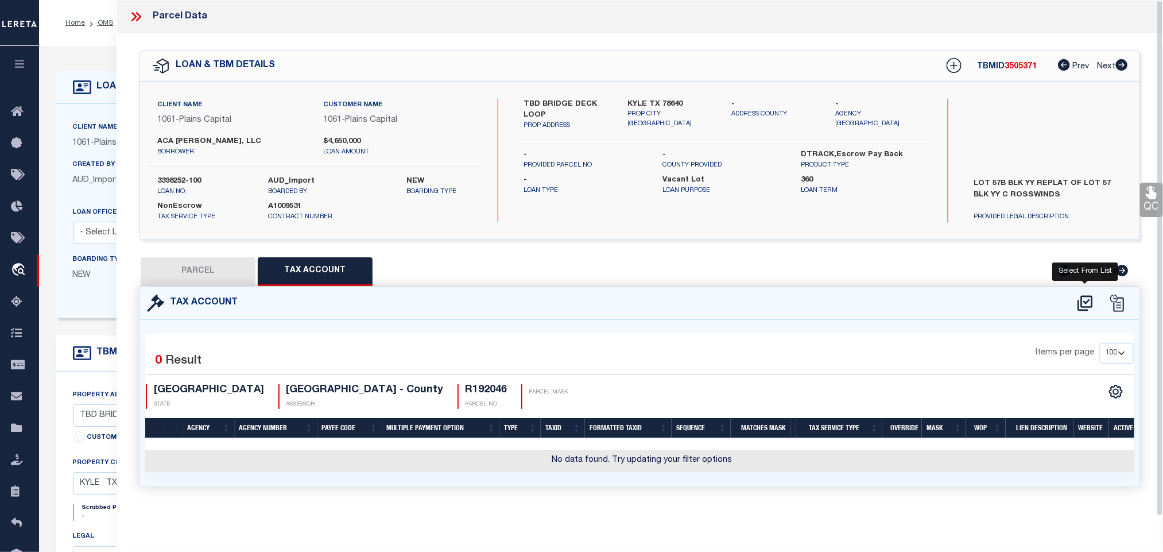
click at [1086, 302] on icon at bounding box center [1085, 303] width 19 height 18
select select "200"
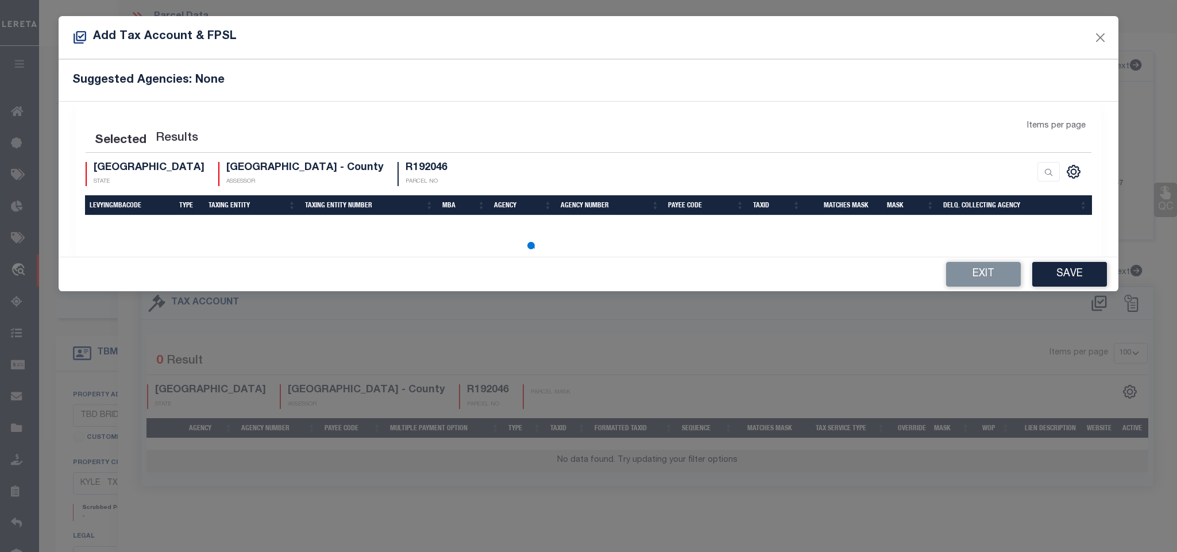
select select "200"
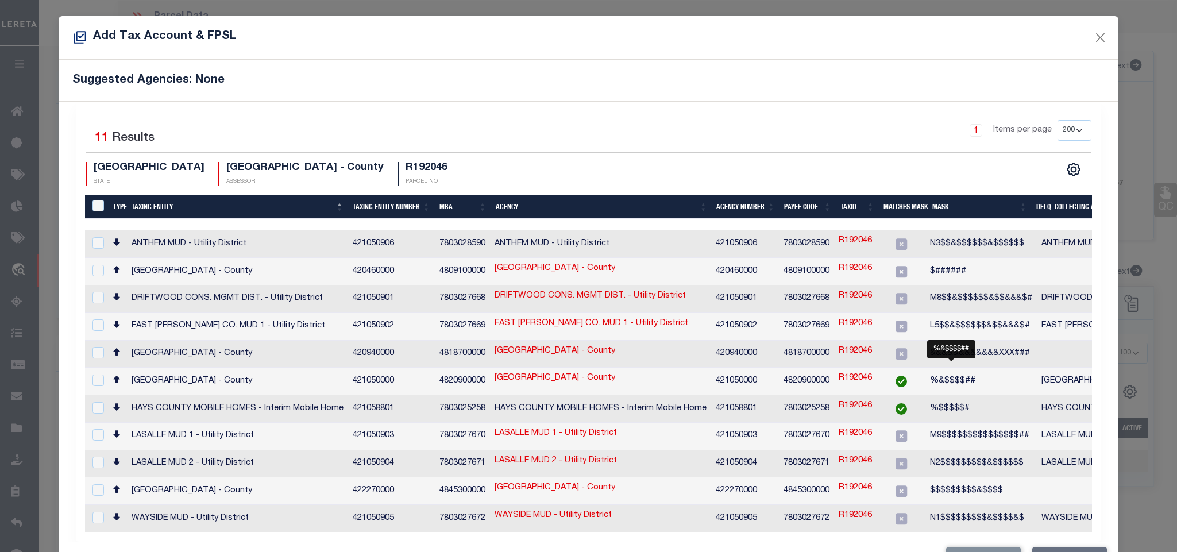
click at [972, 379] on span "%&$$$$##" at bounding box center [952, 381] width 45 height 8
checkbox input "true"
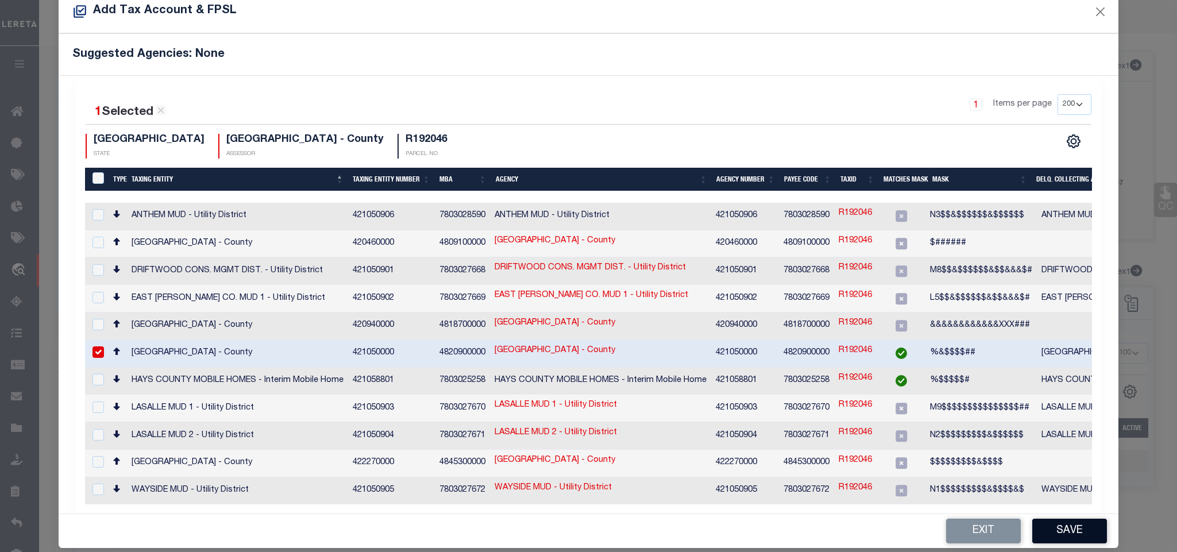
scroll to position [37, 0]
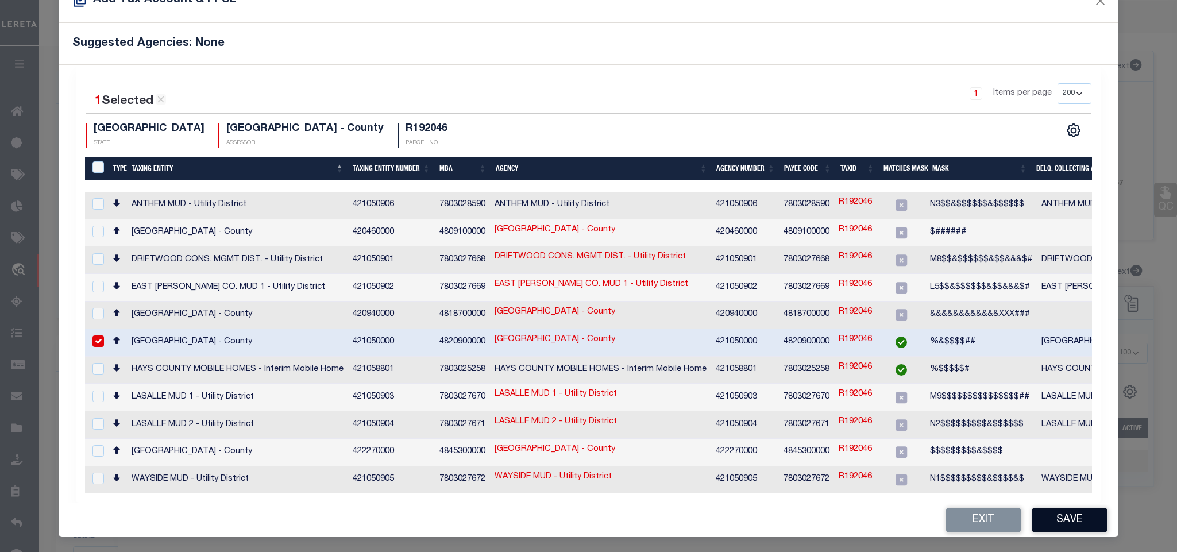
click at [1064, 523] on button "Save" at bounding box center [1069, 520] width 75 height 25
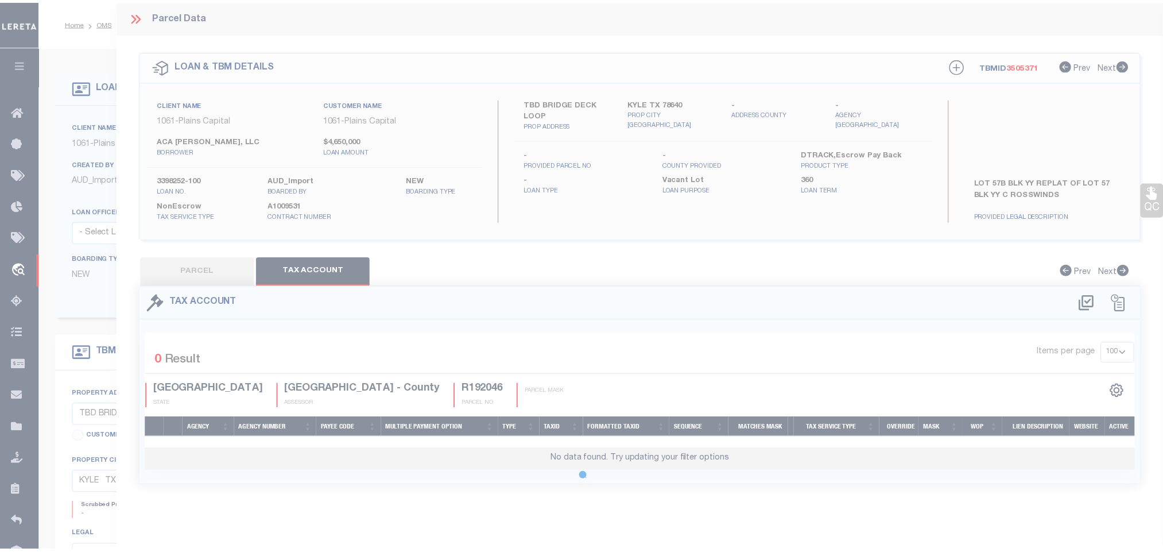
scroll to position [0, 0]
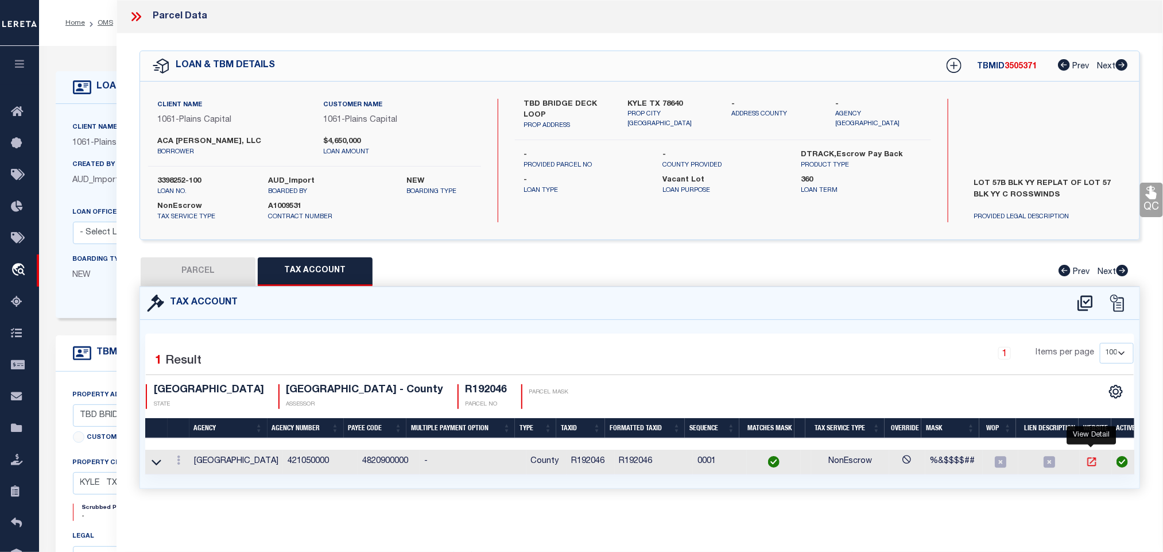
click at [1096, 464] on icon at bounding box center [1092, 462] width 9 height 9
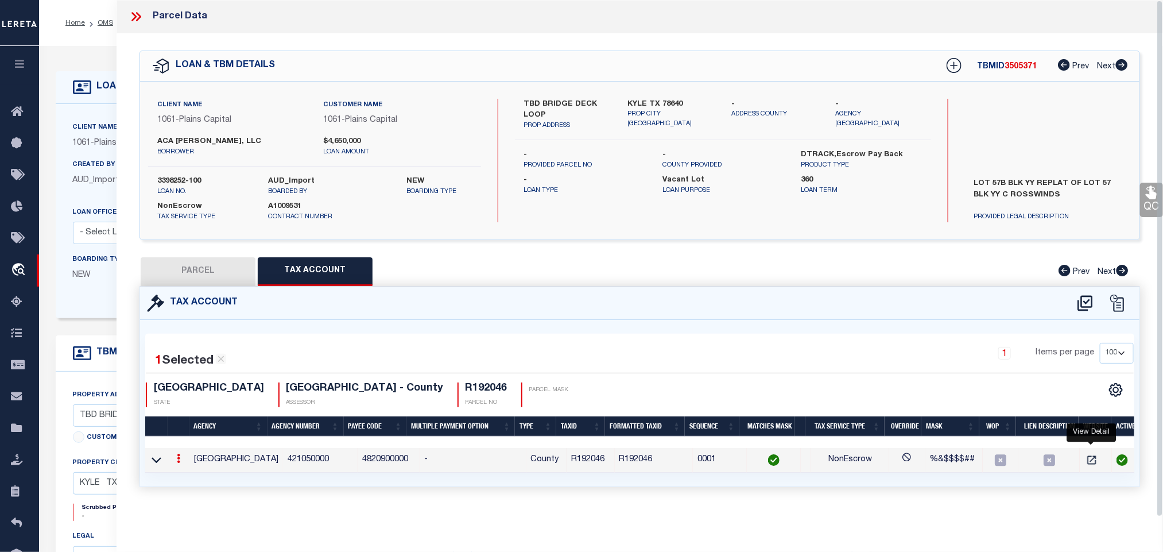
click at [567, 458] on td "R192046" at bounding box center [591, 460] width 48 height 25
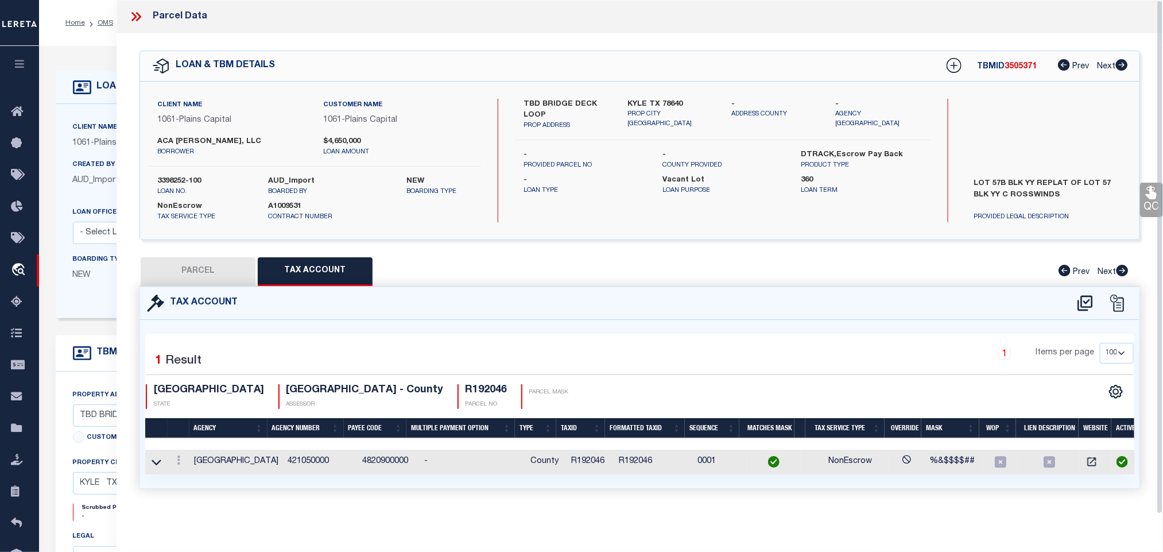
click at [567, 458] on td "R192046" at bounding box center [591, 462] width 48 height 25
copy td "R192046"
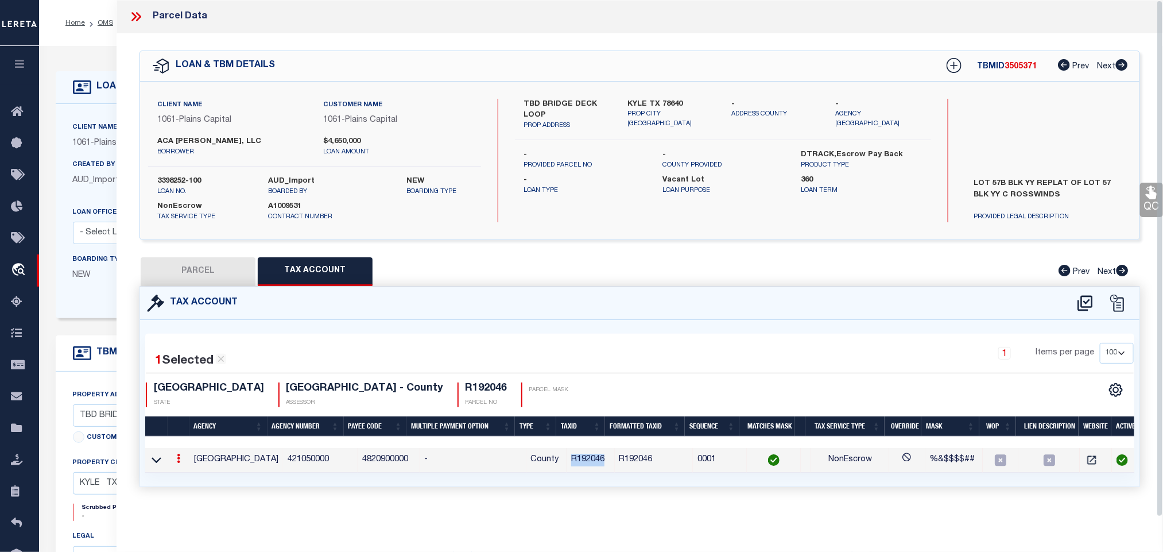
click at [206, 269] on button "PARCEL" at bounding box center [198, 271] width 115 height 29
select select "AS"
select select
checkbox input "false"
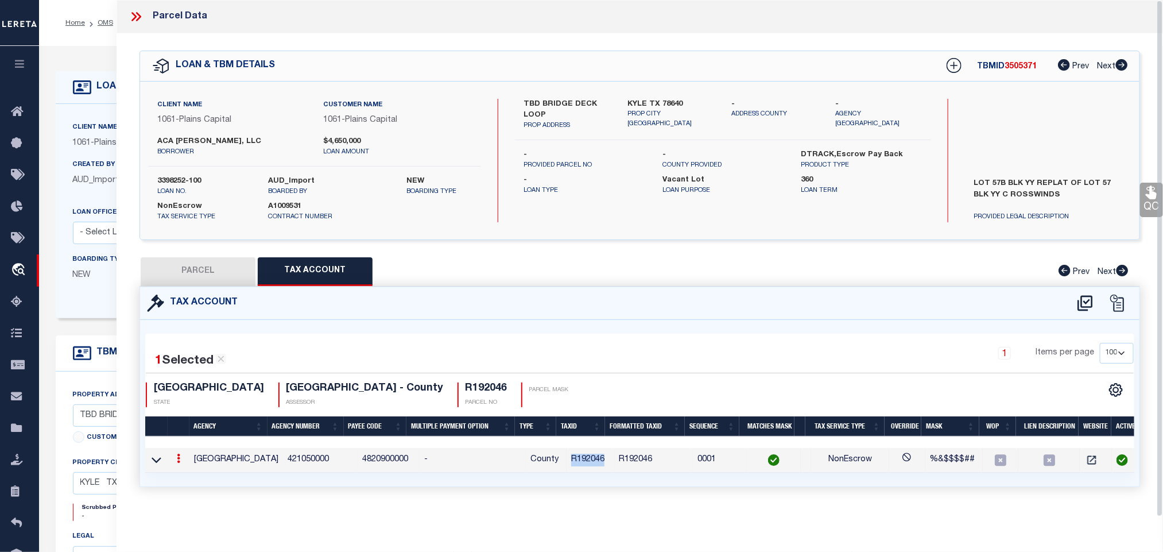
checkbox input "false"
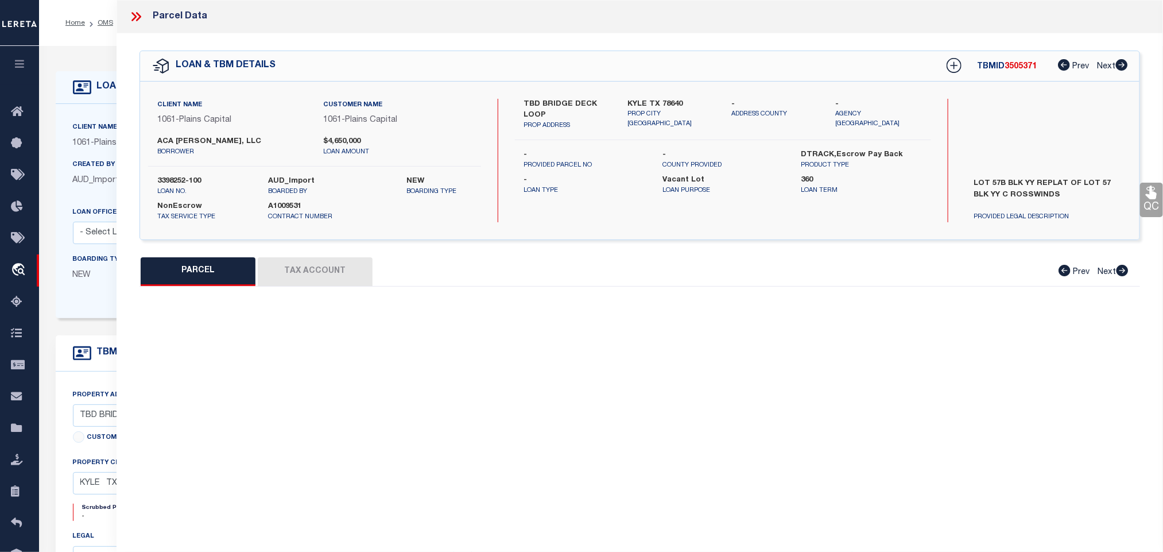
select select "RD"
type input "ACA [PERSON_NAME] LLC"
select select "AGW"
select select "LEG"
type input "[STREET_ADDRESS],"
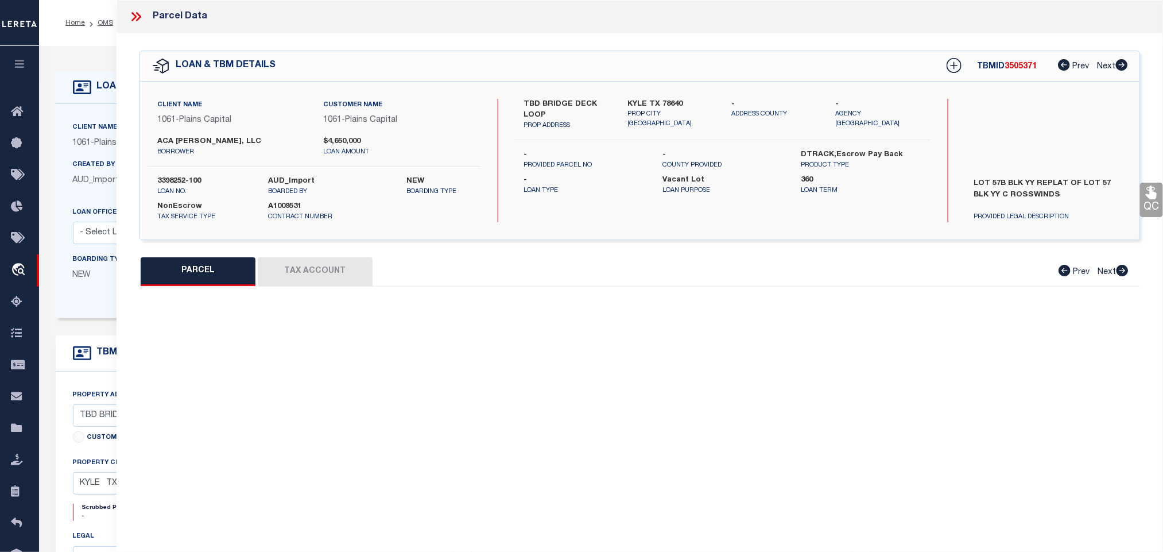
type input "[GEOGRAPHIC_DATA]"
type textarea "CROSSWINDS PHASE 6A, BLOCK YY, Lot 57B, ACRES 1.1, *COMMERCIAL**REPLAT LOT 57*"
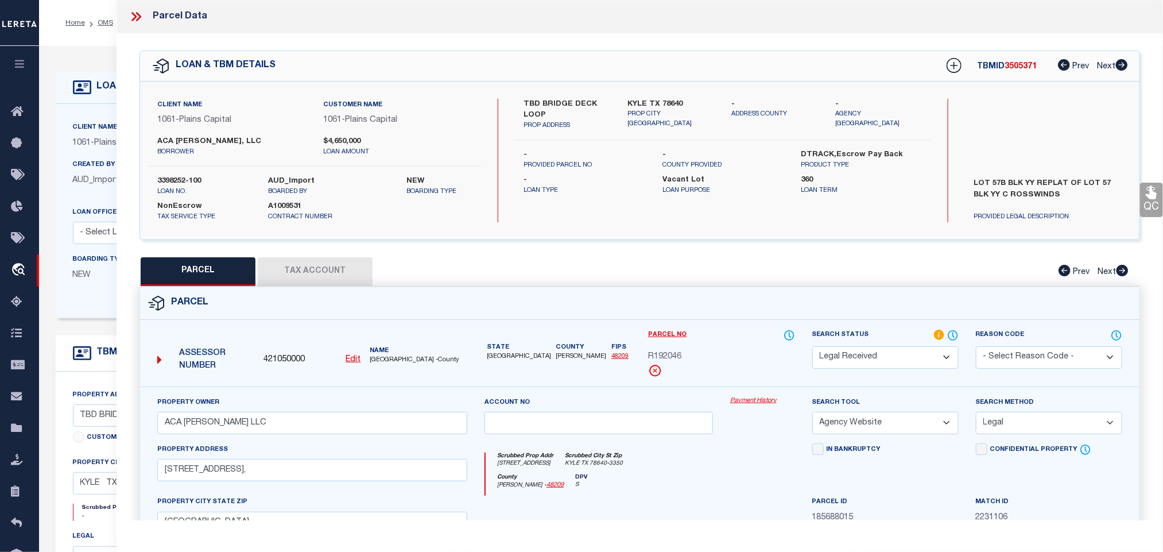
click at [821, 354] on select "Automated Search Bad Parcel Complete Duplicate Parcel High Dollar Reporting In …" at bounding box center [886, 357] width 146 height 22
select select "PC"
click at [813, 347] on select "Automated Search Bad Parcel Complete Duplicate Parcel High Dollar Reporting In …" at bounding box center [886, 357] width 146 height 22
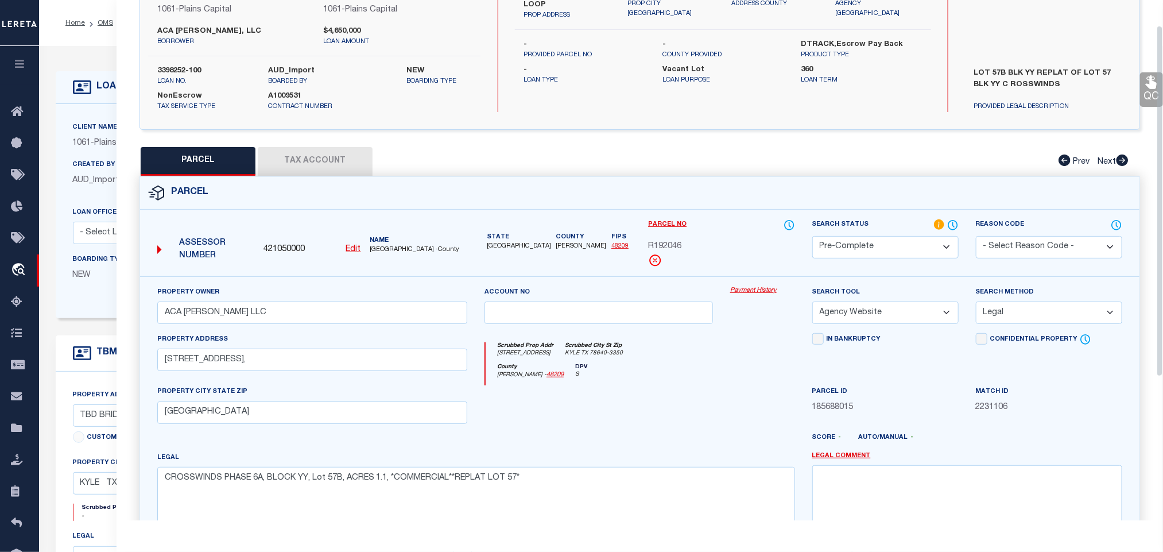
scroll to position [250, 0]
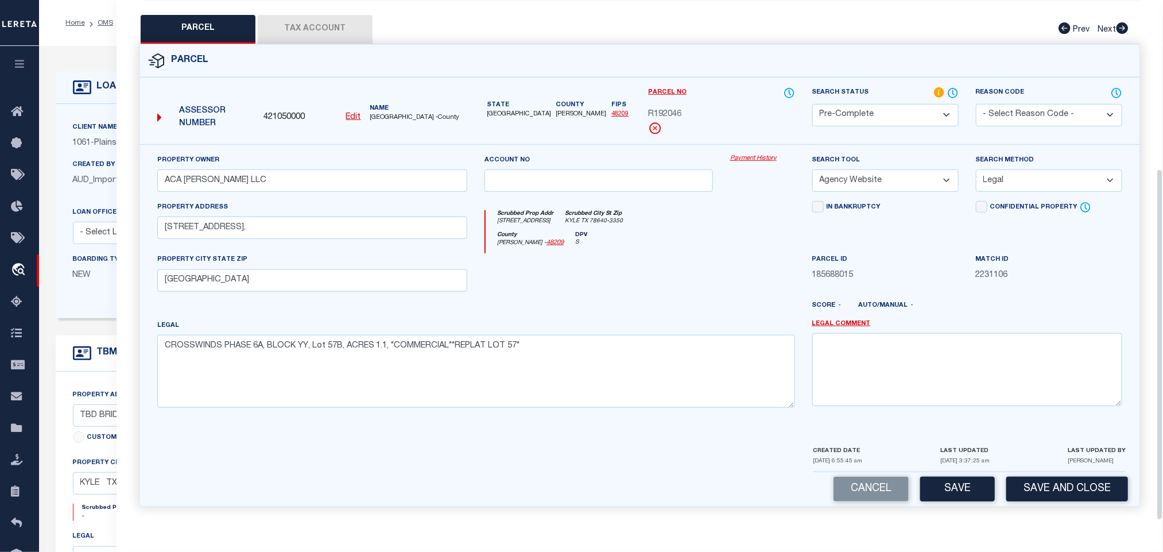
click at [1022, 509] on div "Parcel 421050000 Edit" at bounding box center [640, 282] width 1018 height 476
click at [1029, 491] on button "Save and Close" at bounding box center [1068, 489] width 122 height 25
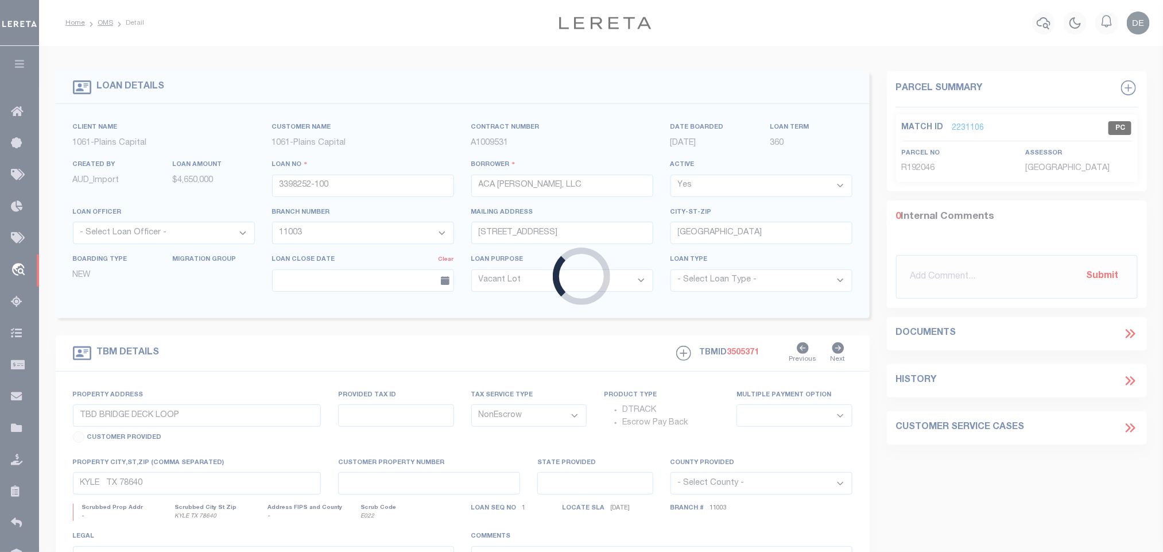
select select
select select "1419"
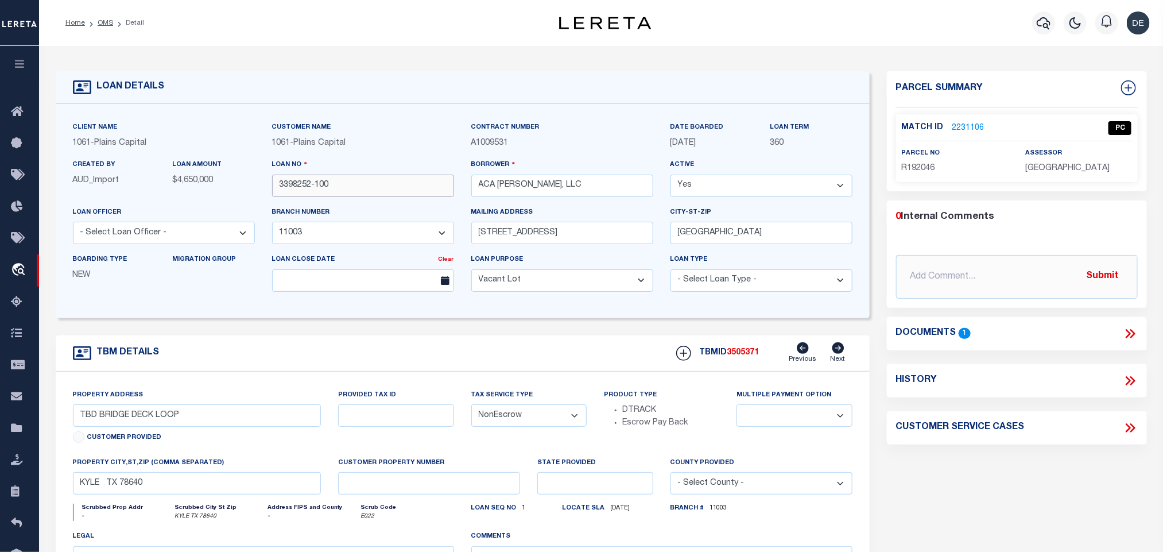
click at [353, 185] on input "3398252-100" at bounding box center [363, 186] width 182 height 22
click at [748, 357] on span "3505371" at bounding box center [744, 353] width 32 height 8
copy span "3505371"
click at [1046, 168] on span "[GEOGRAPHIC_DATA]" at bounding box center [1068, 168] width 84 height 8
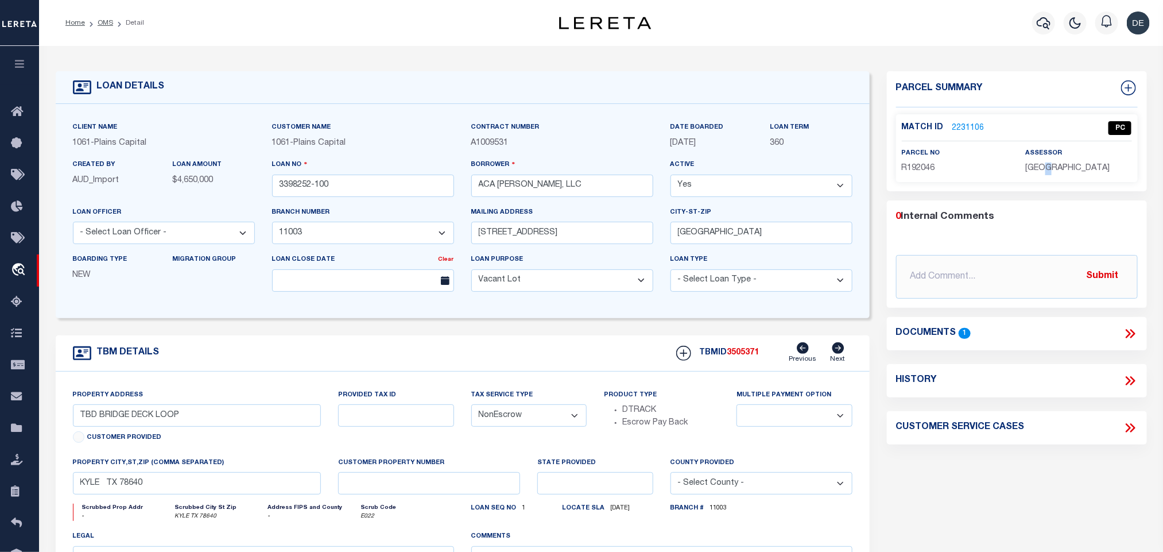
click at [1046, 168] on span "[GEOGRAPHIC_DATA]" at bounding box center [1068, 168] width 84 height 8
copy div "[GEOGRAPHIC_DATA]"
click at [922, 160] on div "parcel no R192046" at bounding box center [955, 161] width 106 height 28
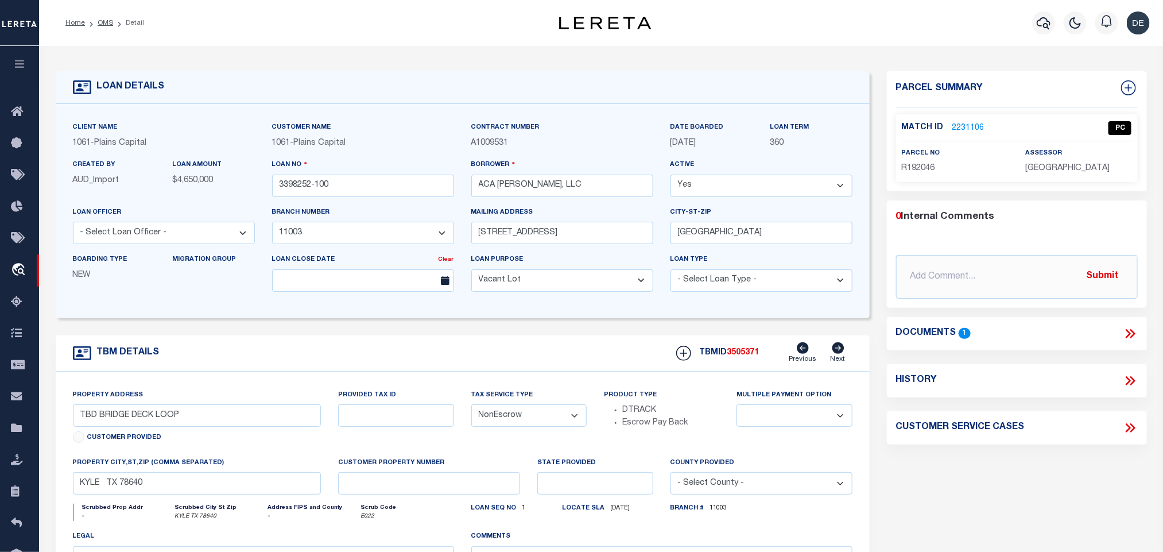
click at [915, 171] on span "R192046" at bounding box center [918, 168] width 33 height 8
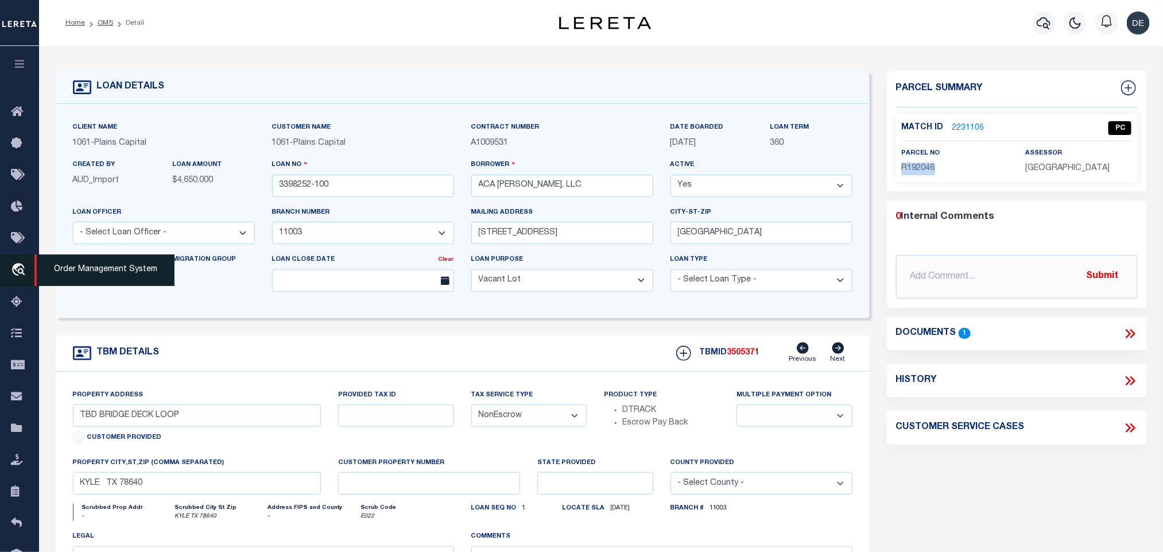
copy span "R192046"
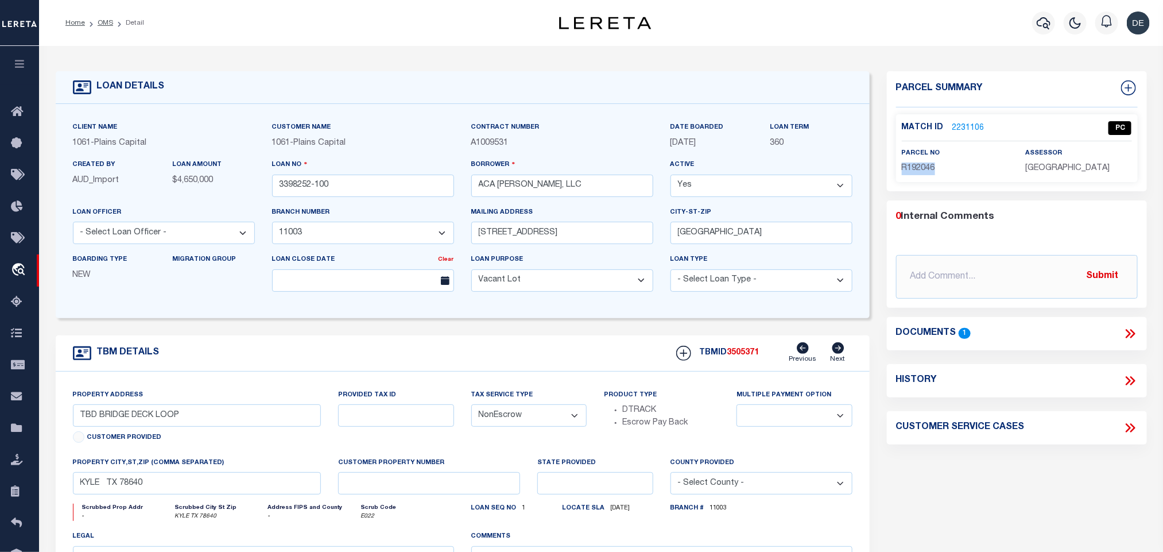
drag, startPoint x: 100, startPoint y: 20, endPoint x: 221, endPoint y: 238, distance: 249.6
click at [100, 20] on link "OMS" at bounding box center [106, 23] width 16 height 7
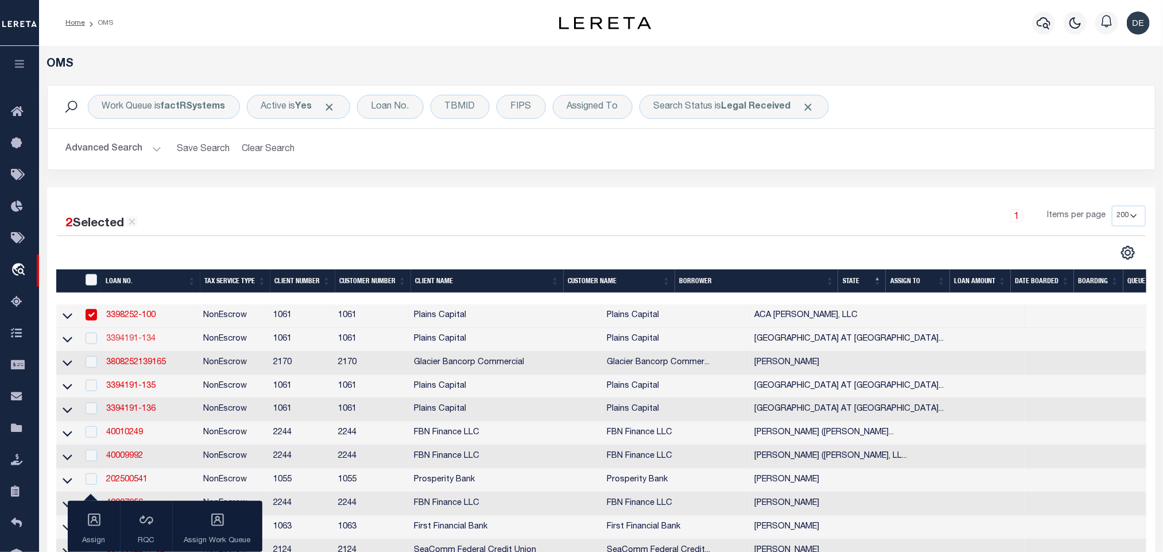
click at [126, 340] on link "3394191-134" at bounding box center [130, 339] width 49 height 8
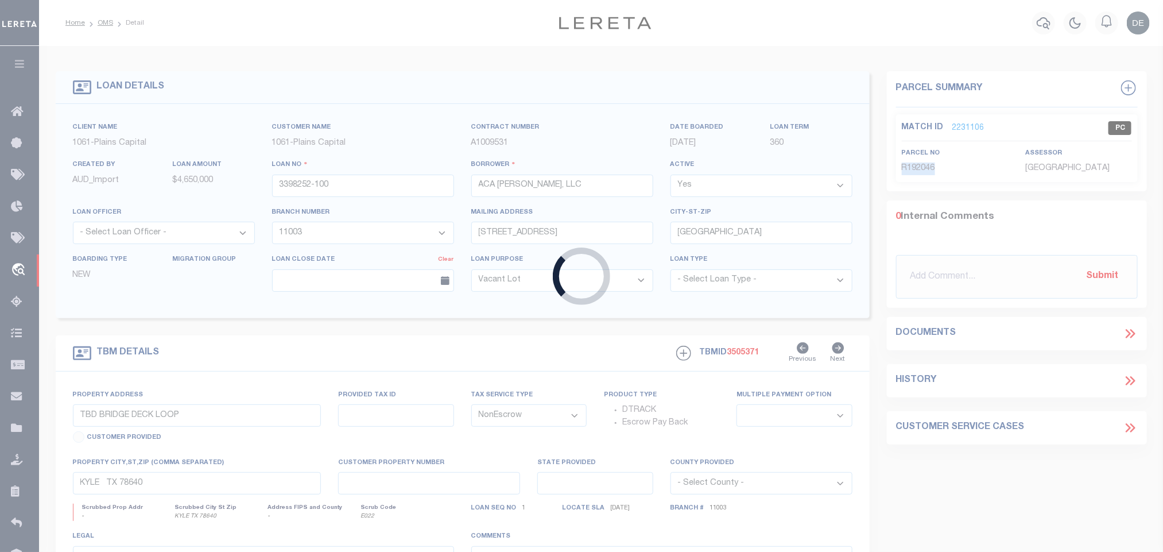
type input "3394191-134"
type input "MAGNOLIA VILLAGE AT CINCO LAKES LLC"
select select "1453"
type input "[STREET_ADDRESS][PERSON_NAME]"
type input "[GEOGRAPHIC_DATA]"
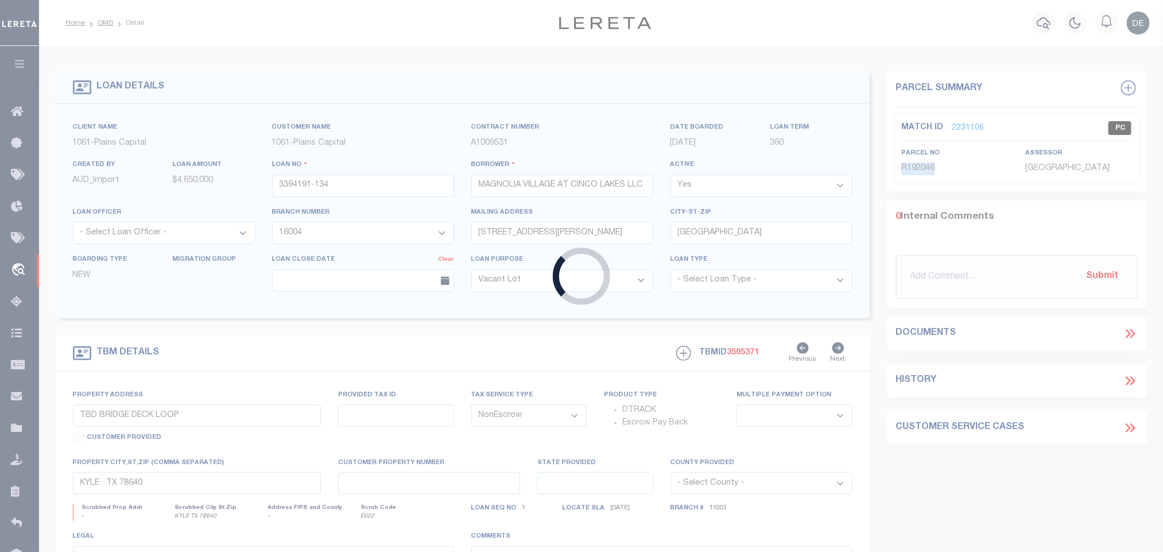
select select
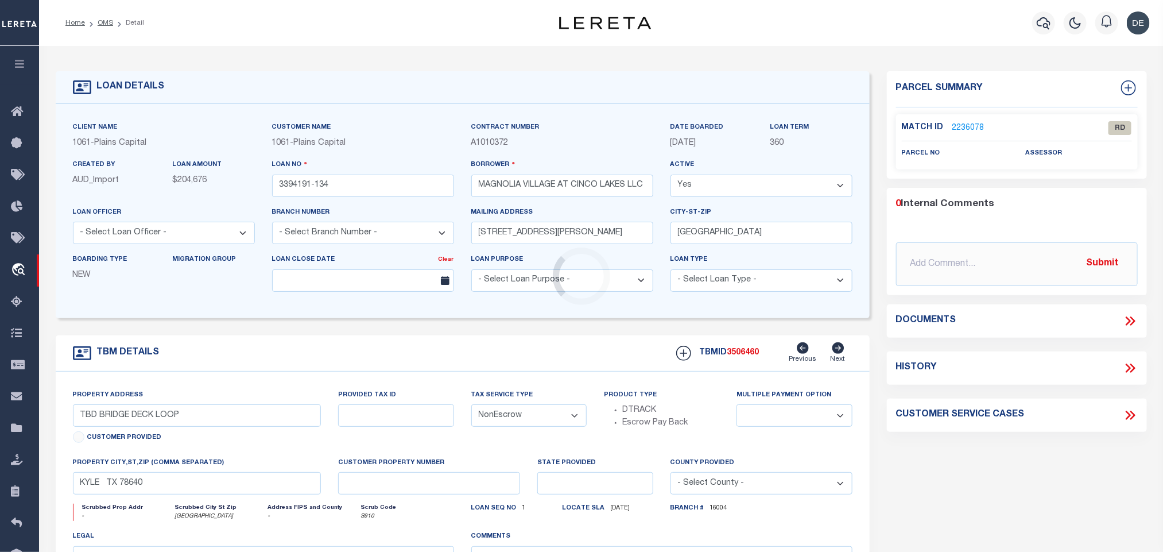
select select "1453"
type input "[STREET_ADDRESS]"
select select
type input "[GEOGRAPHIC_DATA]"
type textarea "[STREET_ADDRESS]"
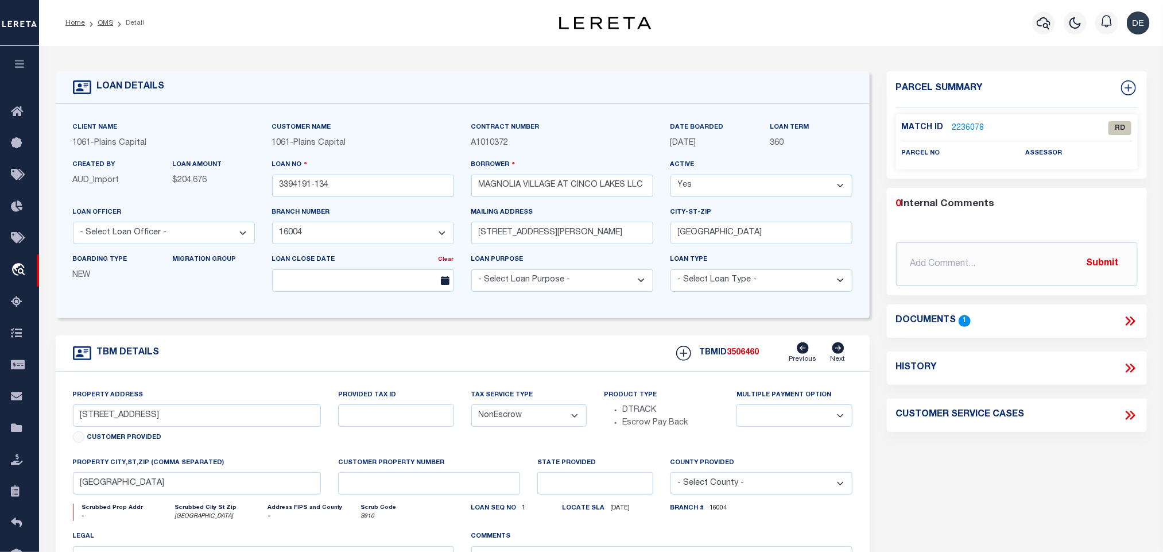
click at [1132, 319] on icon at bounding box center [1132, 320] width 5 height 9
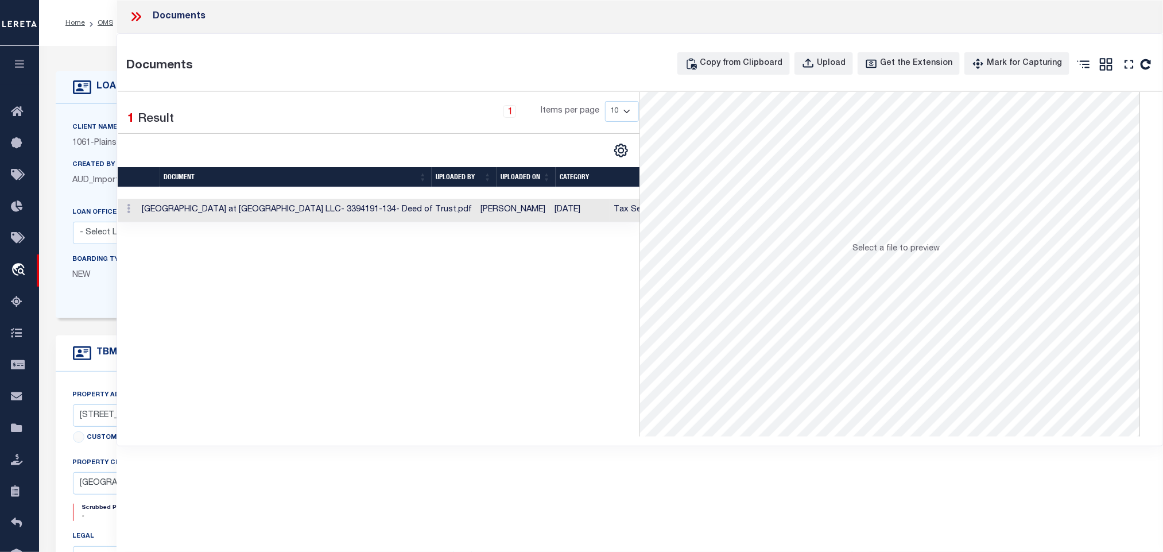
click at [551, 212] on td "[DATE]" at bounding box center [580, 211] width 59 height 24
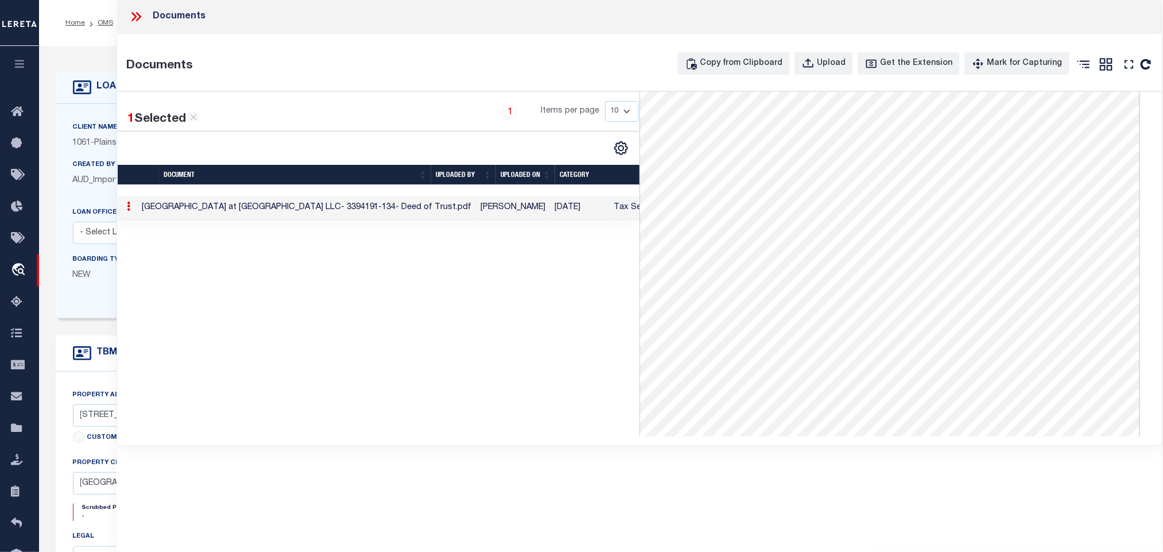
click at [133, 18] on icon at bounding box center [136, 16] width 15 height 15
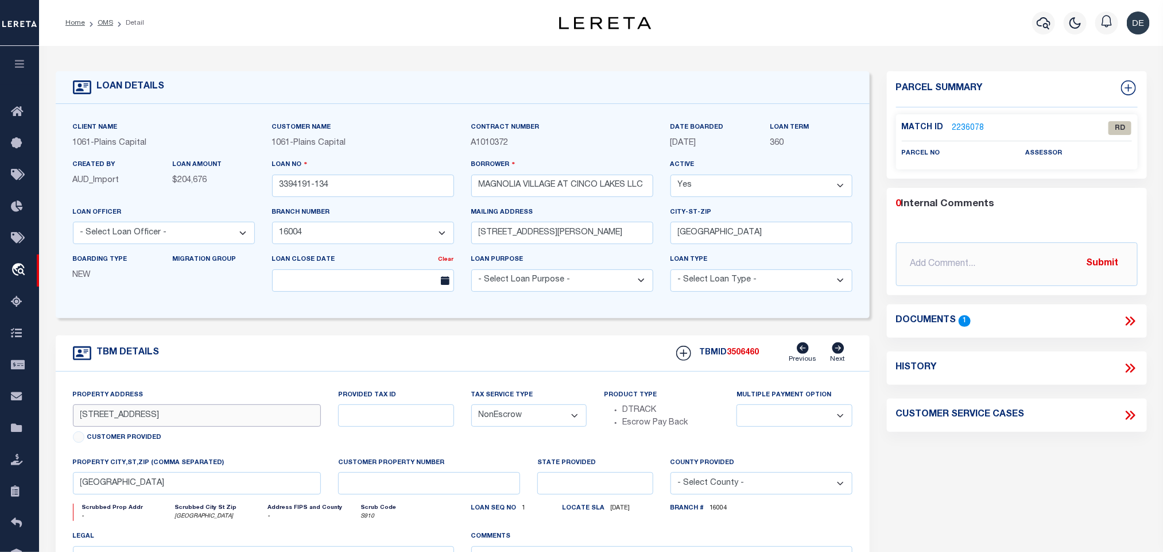
click at [143, 421] on input "[STREET_ADDRESS]" at bounding box center [197, 415] width 249 height 22
click at [125, 424] on input "[STREET_ADDRESS]" at bounding box center [197, 415] width 249 height 22
click at [512, 186] on input "MAGNOLIA VILLAGE AT CINCO LAKES LLC" at bounding box center [562, 186] width 182 height 22
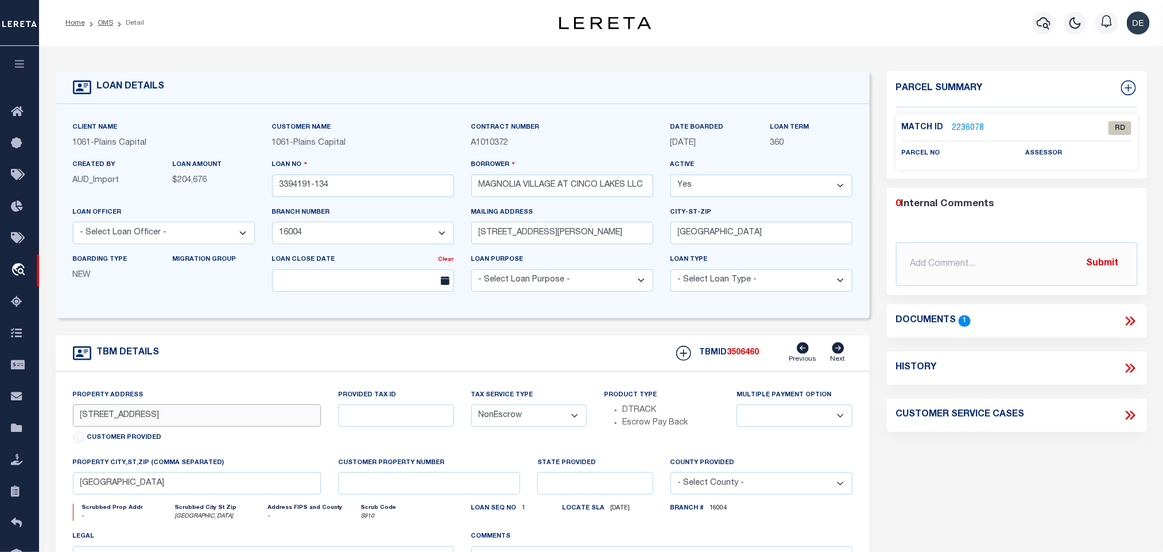
click at [119, 427] on input "[STREET_ADDRESS]" at bounding box center [197, 415] width 249 height 22
click at [124, 427] on input "[STREET_ADDRESS]" at bounding box center [197, 415] width 249 height 22
click at [194, 484] on input "[GEOGRAPHIC_DATA]" at bounding box center [197, 483] width 249 height 22
click at [987, 132] on div "Match ID 2236078" at bounding box center [955, 128] width 106 height 13
click at [956, 122] on link "2236078" at bounding box center [969, 128] width 32 height 12
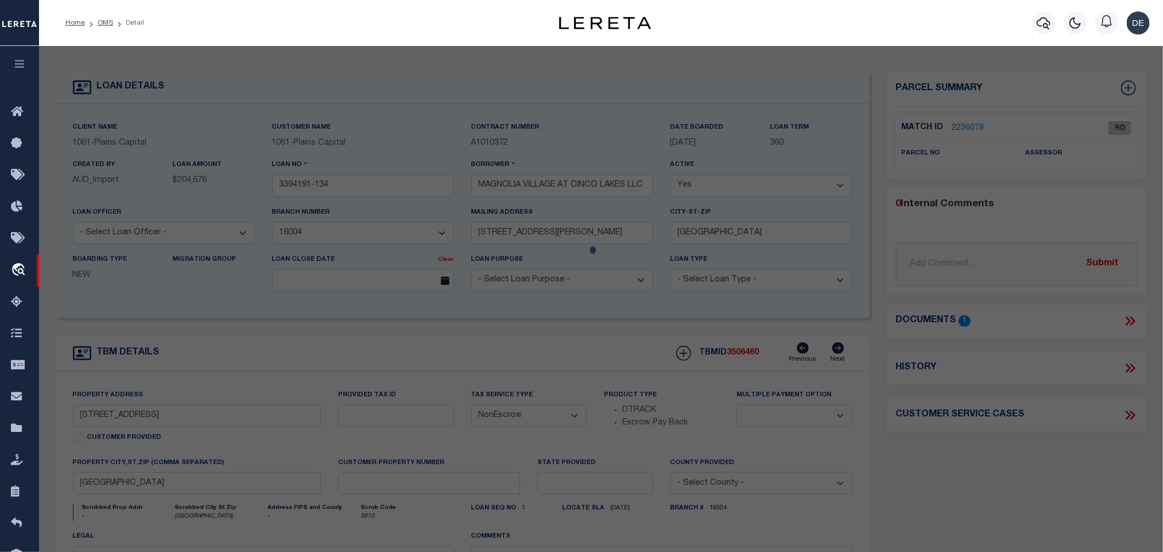
scroll to position [226, 0]
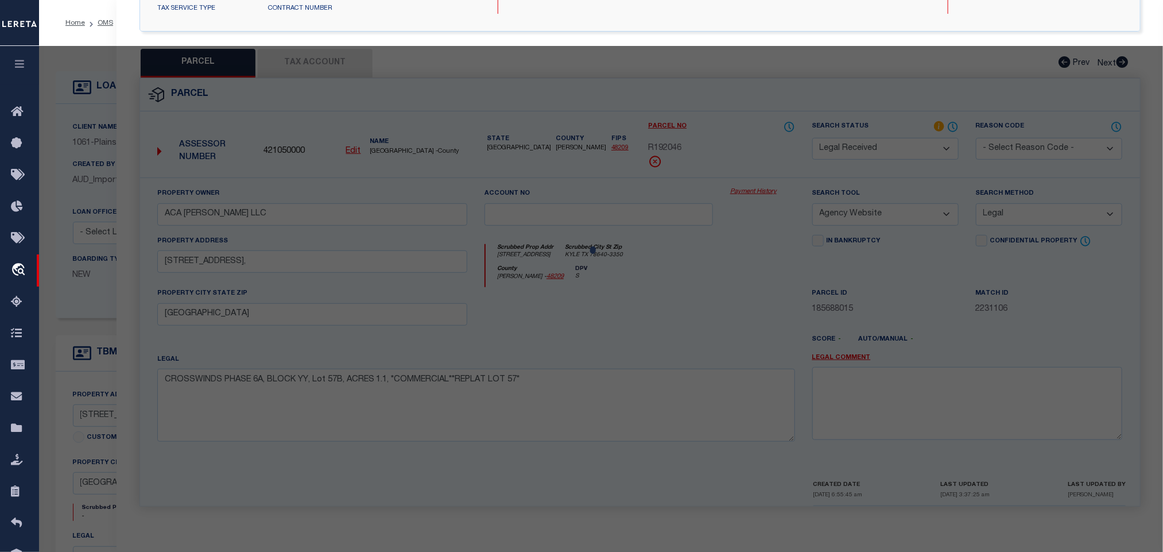
select select "AS"
select select
checkbox input "false"
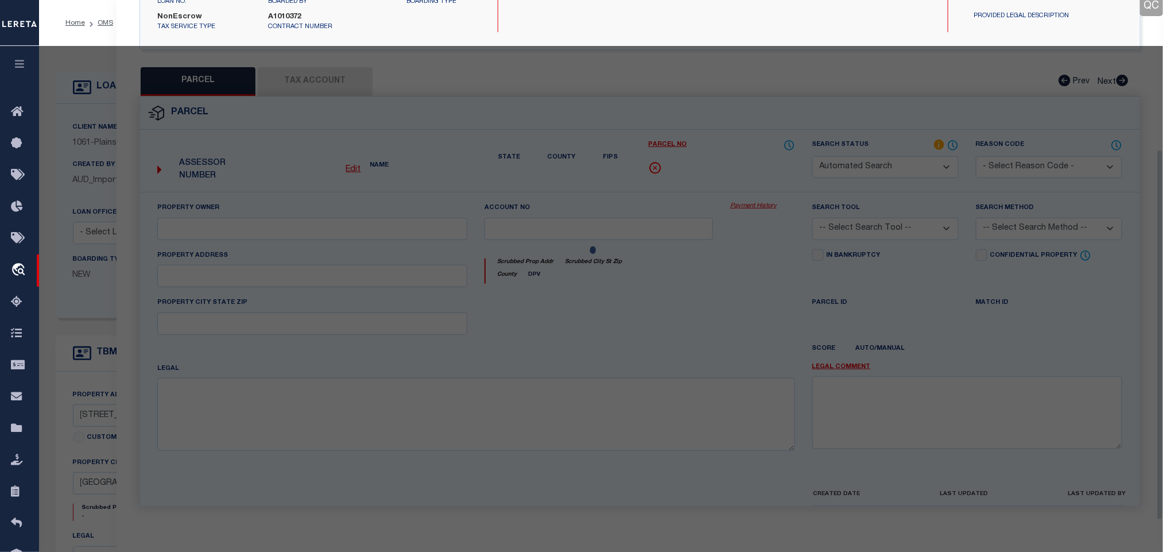
select select "RD"
checkbox input "false"
type textarea "Document uploaded that satisfies a legal requirement, changing from [GEOGRAPHIC…"
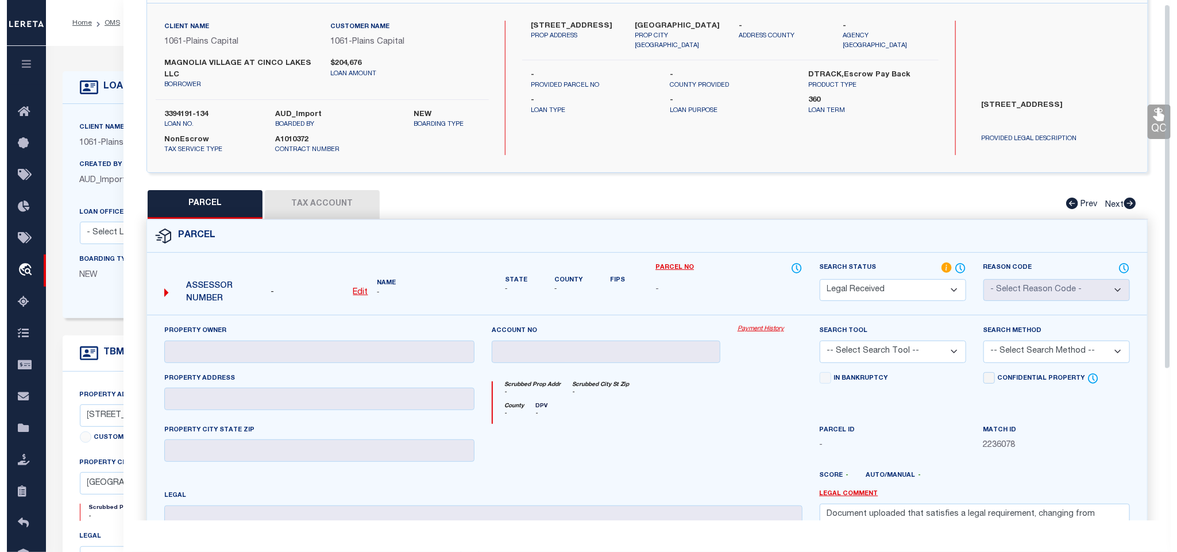
scroll to position [0, 0]
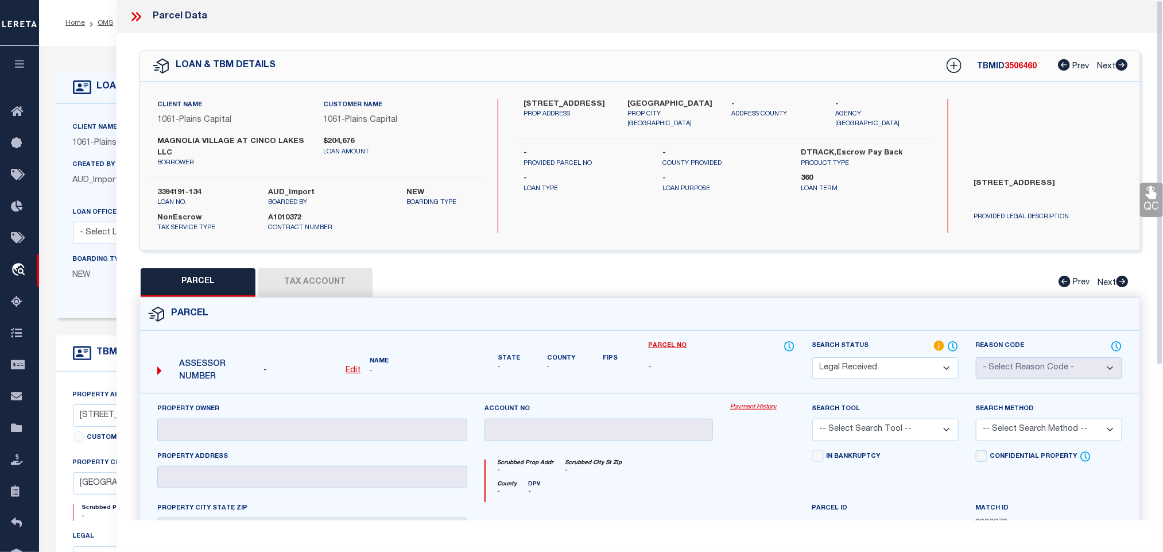
click at [355, 371] on u "Edit" at bounding box center [353, 370] width 15 height 8
select select "RD"
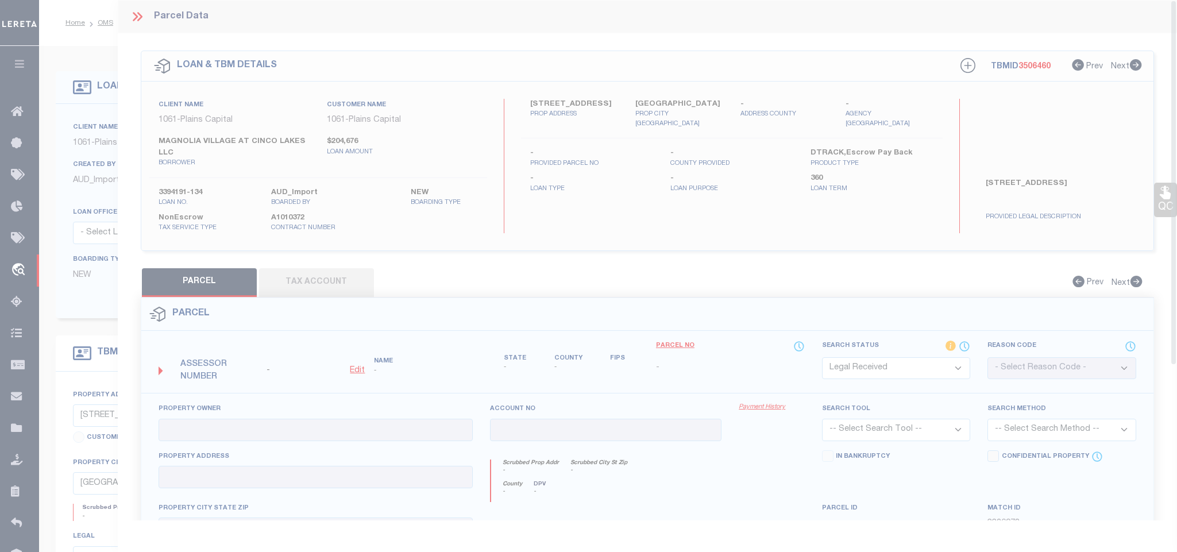
type textarea "-"
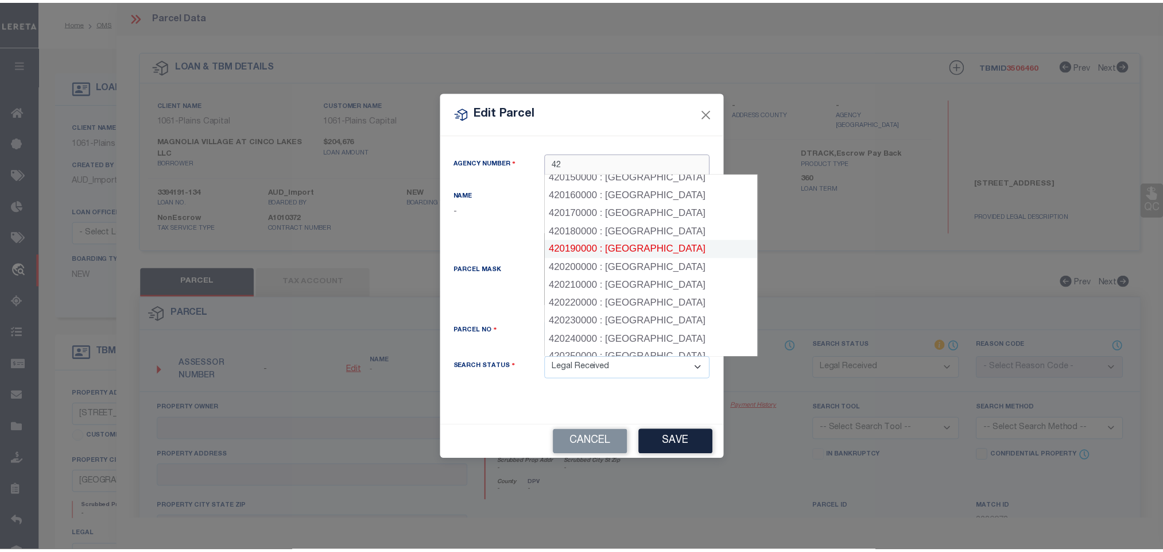
scroll to position [174, 0]
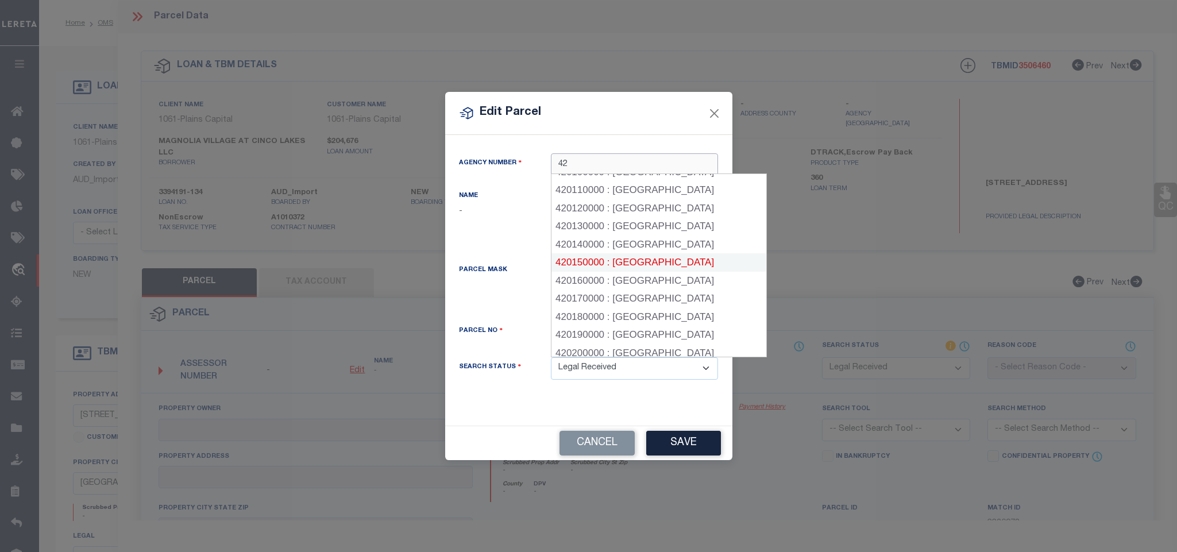
click at [651, 267] on div "420150000 : [GEOGRAPHIC_DATA]" at bounding box center [658, 262] width 215 height 18
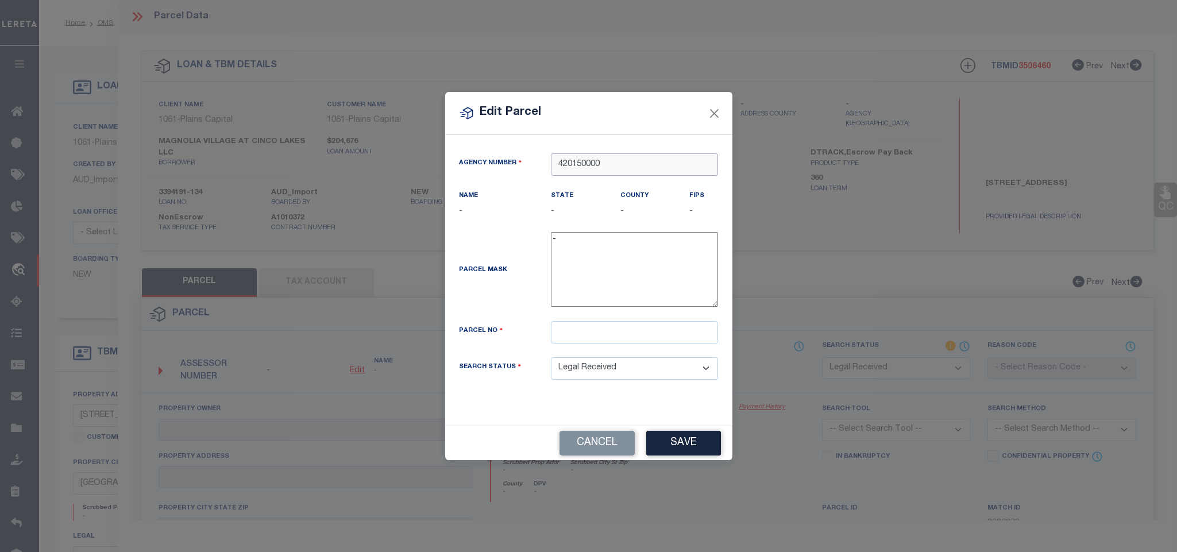
type input "420150000"
click at [632, 336] on input "text" at bounding box center [634, 332] width 167 height 22
paste input "1445484"
type input "1445484"
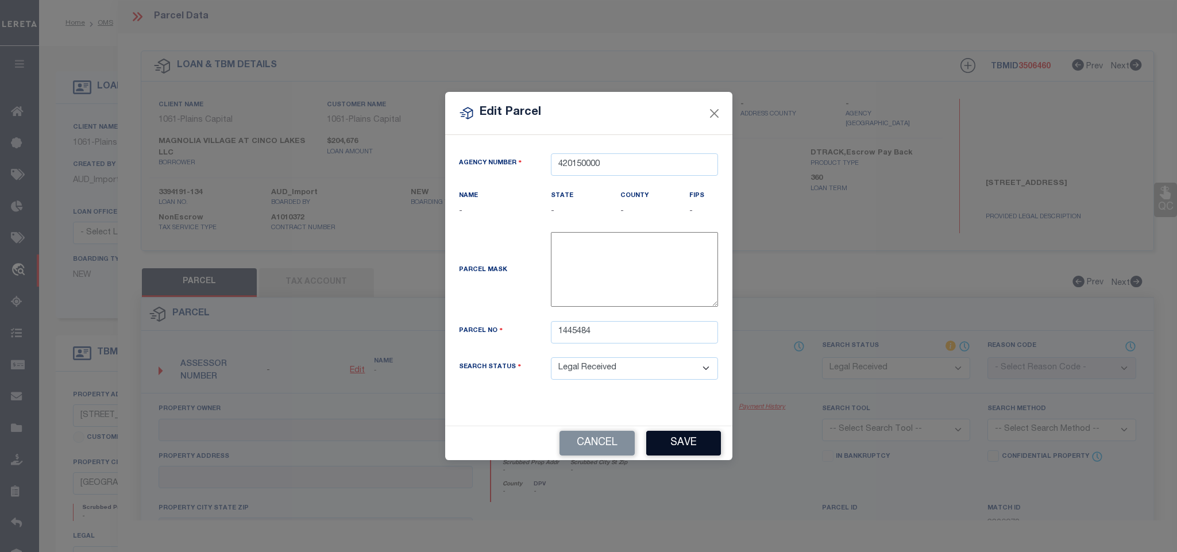
click at [688, 450] on button "Save" at bounding box center [683, 443] width 75 height 25
select select "RD"
checkbox input "false"
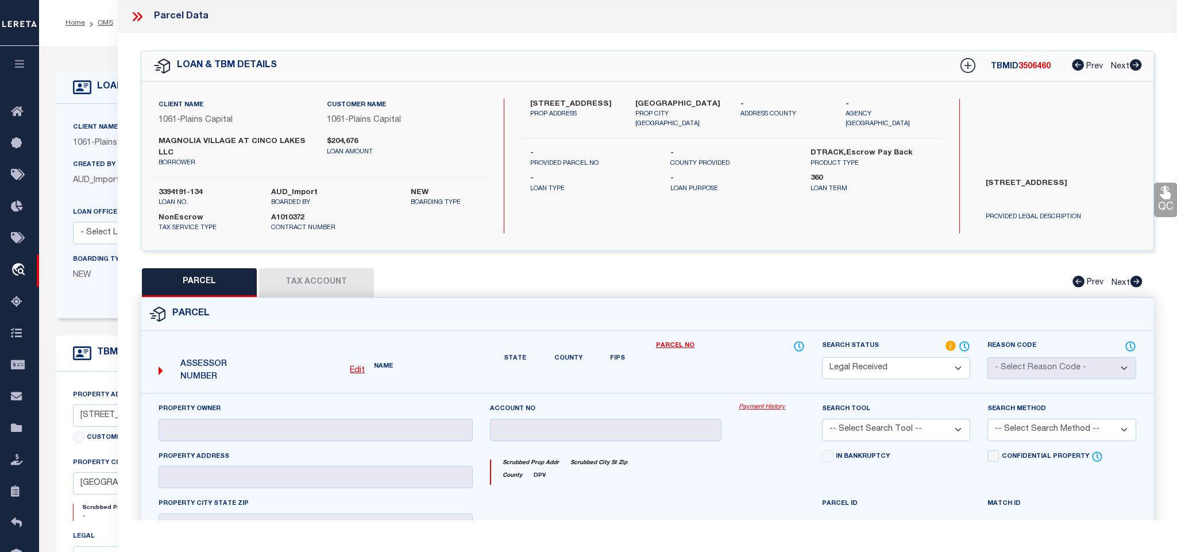
checkbox input "false"
type textarea "Document uploaded that satisfies a legal requirement, changing from [GEOGRAPHIC…"
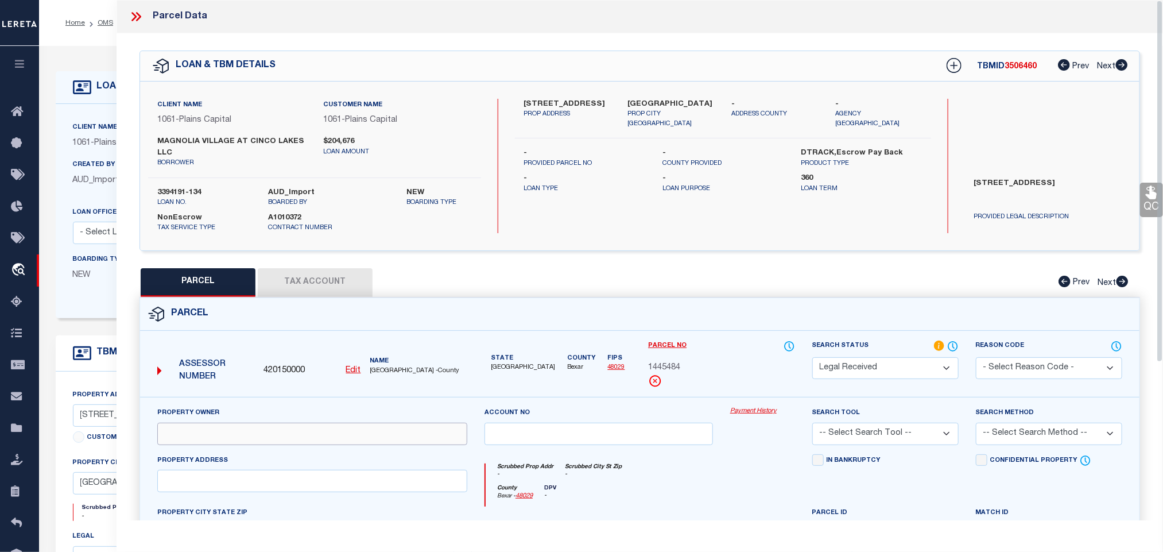
click at [336, 431] on input "text" at bounding box center [312, 434] width 310 height 22
paste input "MAGNOLIA VILLAGE AT CINCO LAKES LLC"
type input "MAGNOLIA VILLAGE AT CINCO LAKES LLC"
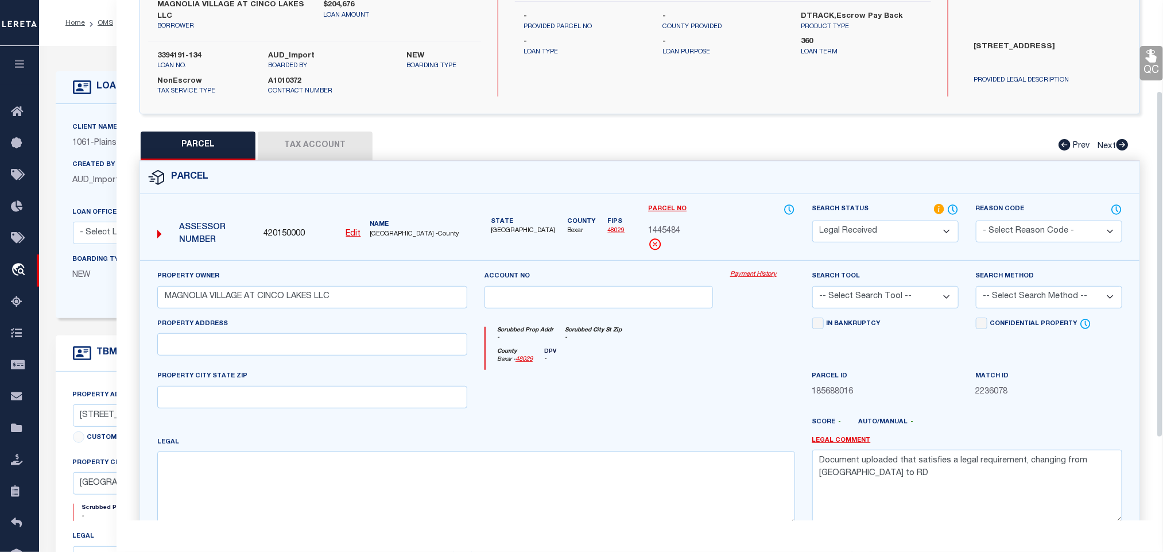
scroll to position [261, 0]
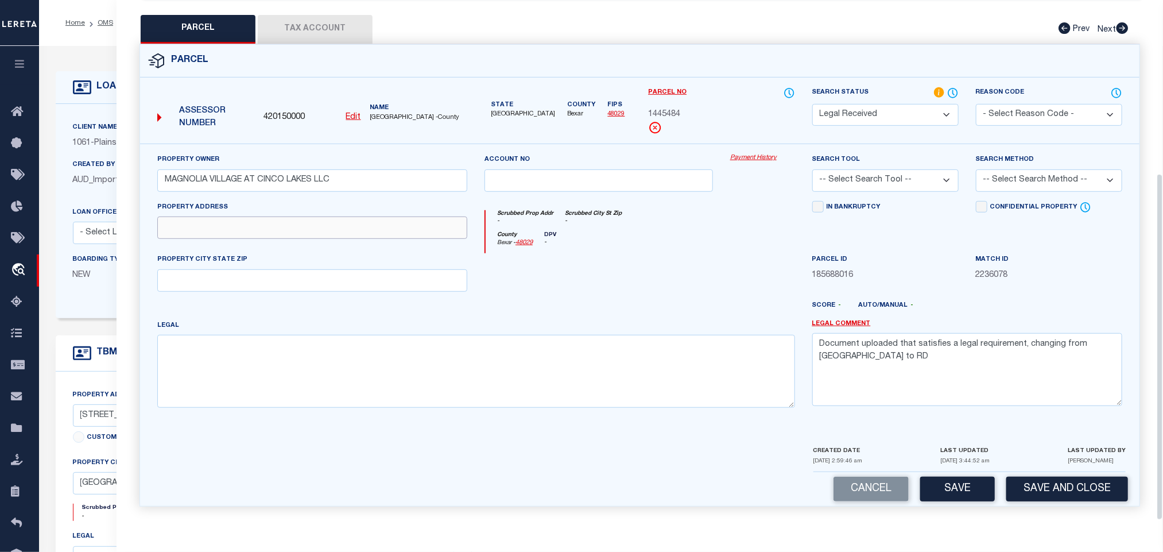
click at [291, 225] on input "text" at bounding box center [312, 228] width 310 height 22
paste input "MAGNOLIA [GEOGRAPHIC_DATA]"
drag, startPoint x: 235, startPoint y: 231, endPoint x: 422, endPoint y: 246, distance: 187.8
click at [424, 241] on div "Property Address [GEOGRAPHIC_DATA]" at bounding box center [312, 227] width 327 height 53
type input "MAGNOLIA CRK"
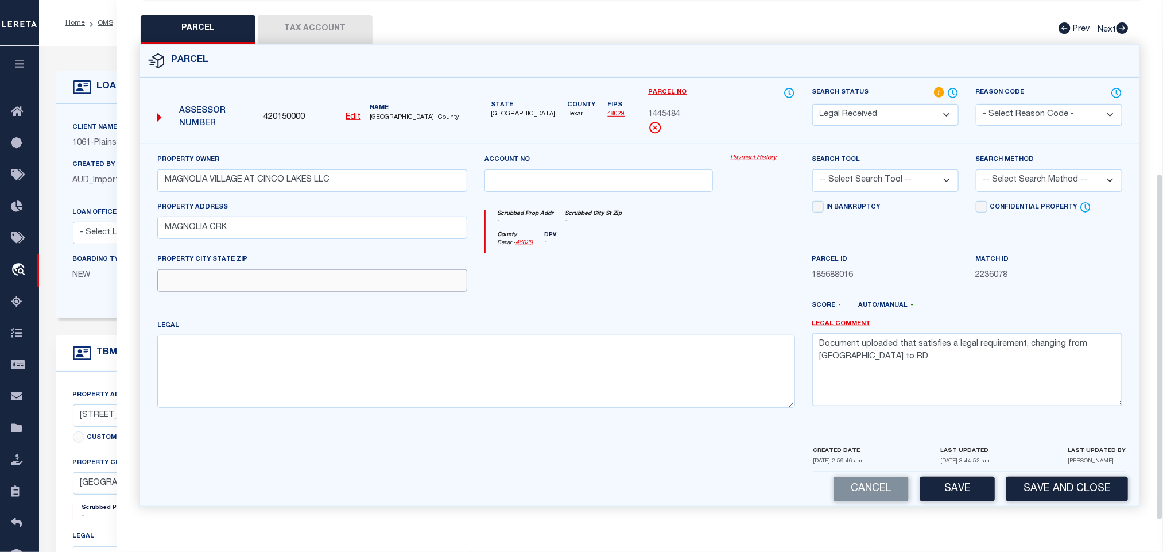
click at [367, 281] on input "text" at bounding box center [312, 280] width 310 height 22
paste input "[GEOGRAPHIC_DATA]"
type input "[GEOGRAPHIC_DATA]"
click at [943, 354] on textarea "Document uploaded that satisfies a legal requirement, changing from [GEOGRAPHIC…" at bounding box center [968, 369] width 310 height 72
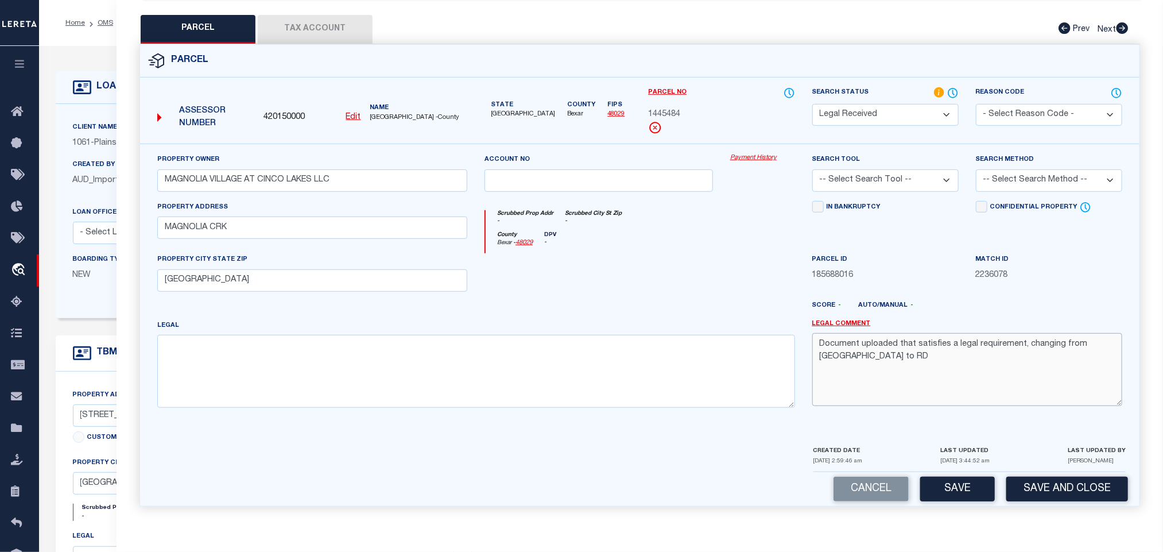
click at [915, 355] on textarea "Document uploaded that satisfies a legal requirement, changing from [GEOGRAPHIC…" at bounding box center [968, 369] width 310 height 72
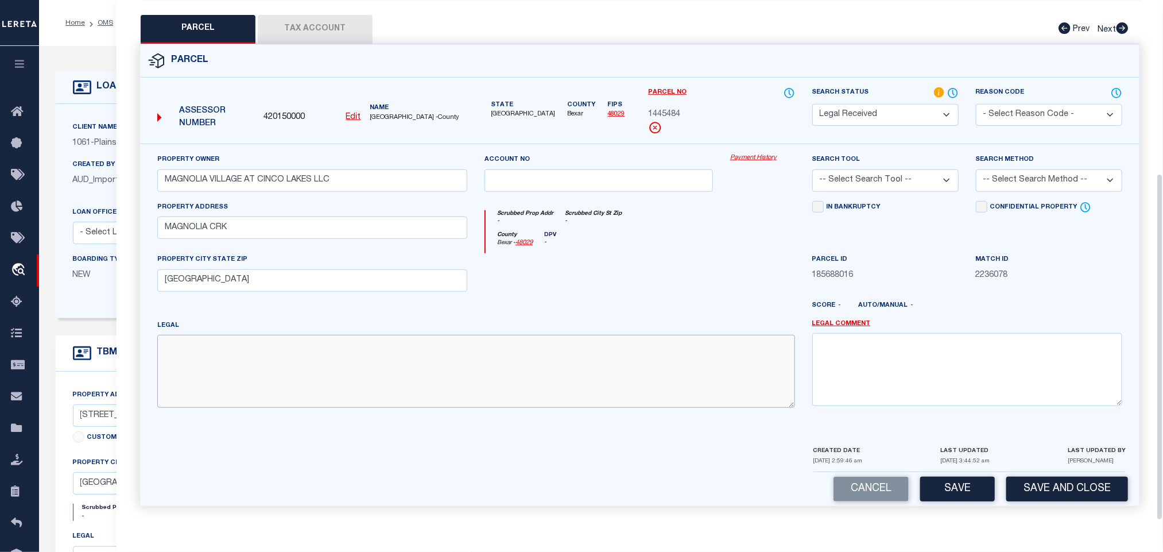
drag, startPoint x: 655, startPoint y: 400, endPoint x: 655, endPoint y: 388, distance: 12.1
click at [655, 400] on textarea at bounding box center [476, 371] width 638 height 72
paste textarea "CB 4312B ([STREET_ADDRESS]"
type textarea "CB 4312B ([STREET_ADDRESS]"
drag, startPoint x: 884, startPoint y: 176, endPoint x: 884, endPoint y: 188, distance: 12.1
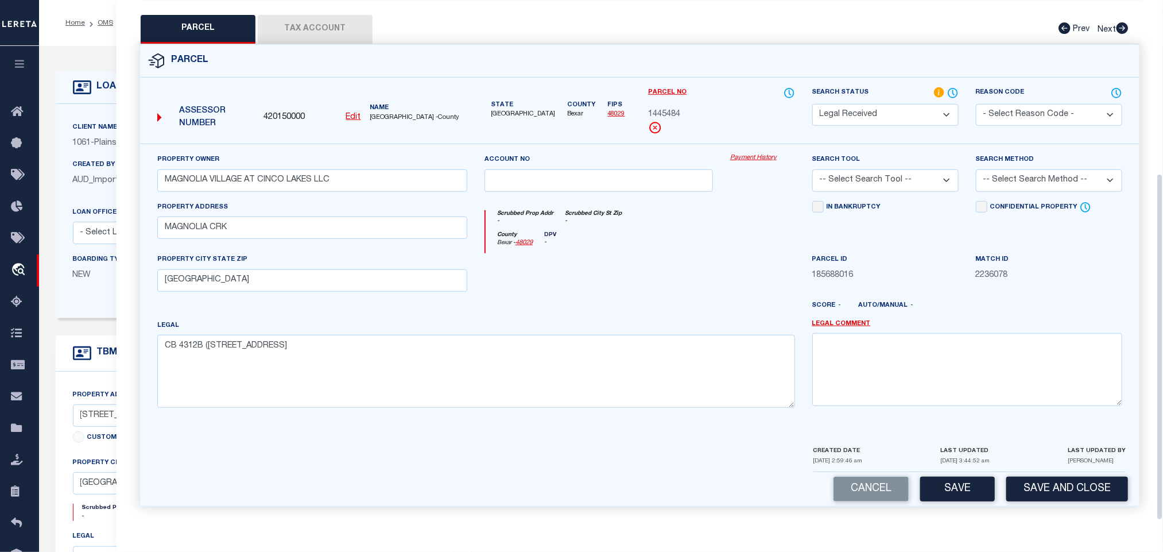
click at [884, 176] on select "-- Select Search Tool -- 3rd Party Website Agency File Agency Website ATLS CNV-…" at bounding box center [886, 180] width 146 height 22
select select "AGW"
click at [813, 169] on select "-- Select Search Tool -- 3rd Party Website Agency File Agency Website ATLS CNV-…" at bounding box center [886, 180] width 146 height 22
drag, startPoint x: 1011, startPoint y: 168, endPoint x: 1011, endPoint y: 186, distance: 18.4
click at [1011, 169] on select "-- Select Search Method -- Property Address Legal Liability Info Provided" at bounding box center [1049, 180] width 146 height 22
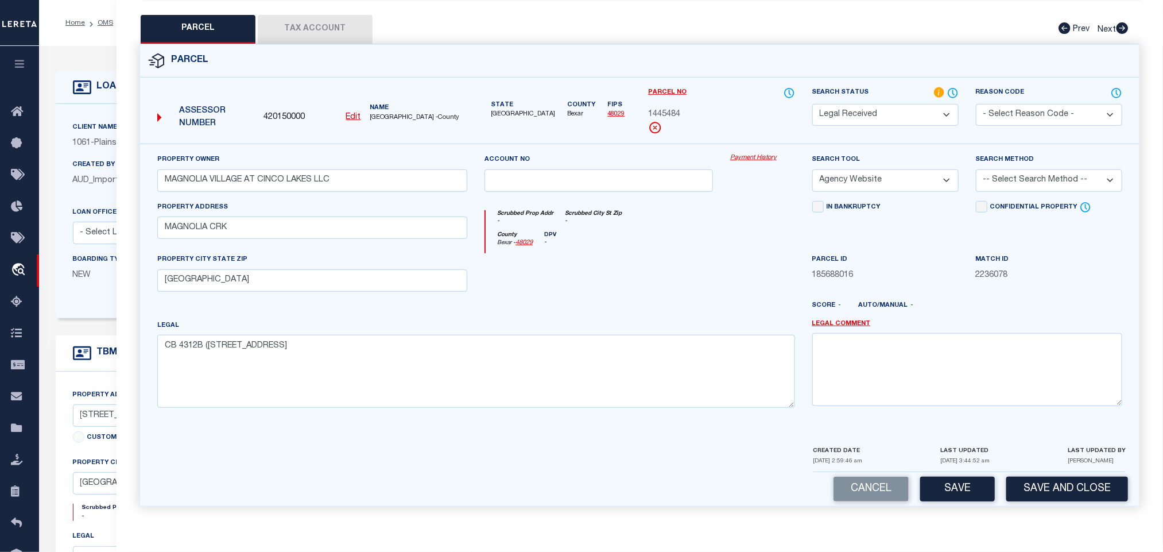
select select "LEG"
click at [976, 169] on select "-- Select Search Method -- Property Address Legal Liability Info Provided" at bounding box center [1049, 180] width 146 height 22
click at [972, 481] on button "Save" at bounding box center [958, 489] width 75 height 25
click at [350, 25] on button "Tax Account" at bounding box center [315, 29] width 115 height 29
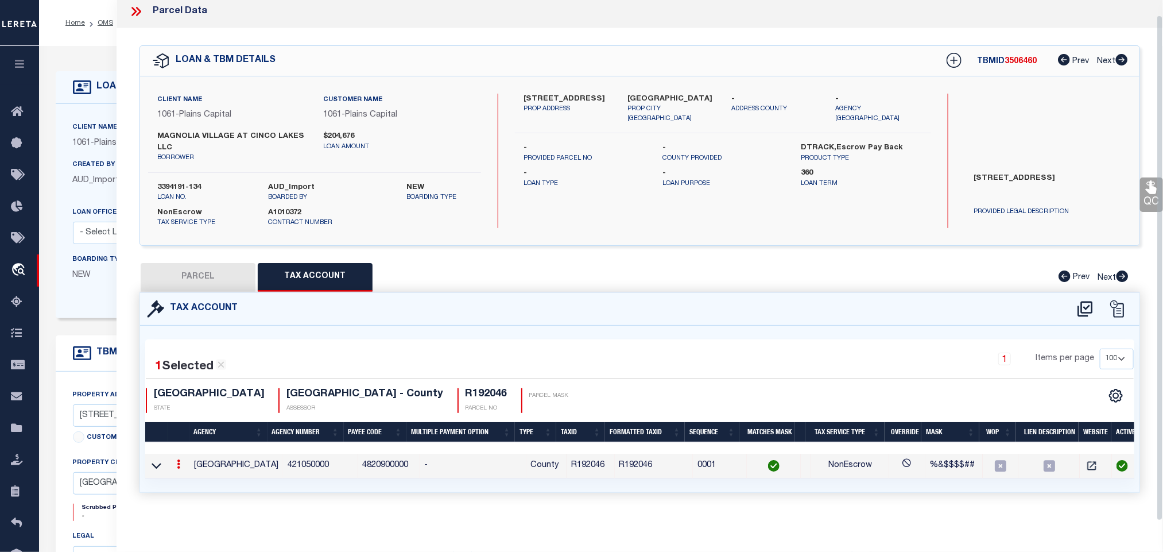
select select "100"
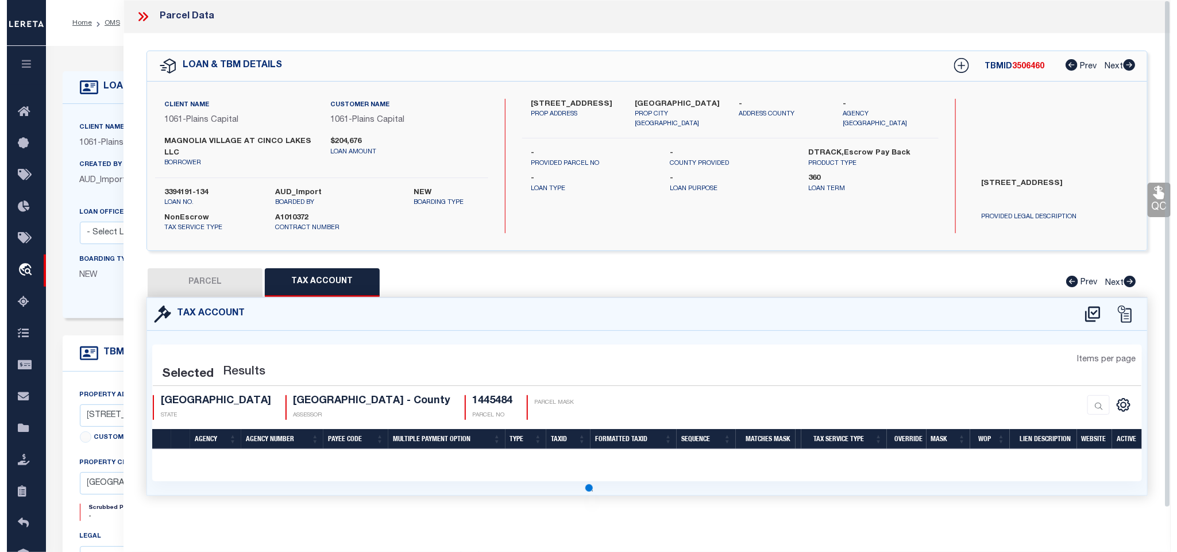
scroll to position [0, 0]
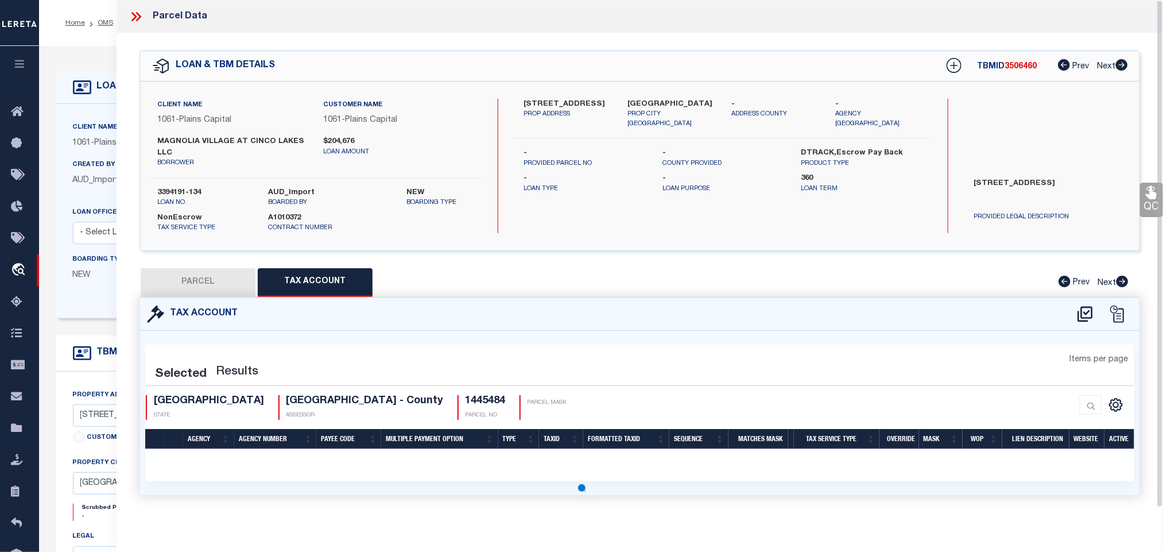
select select "100"
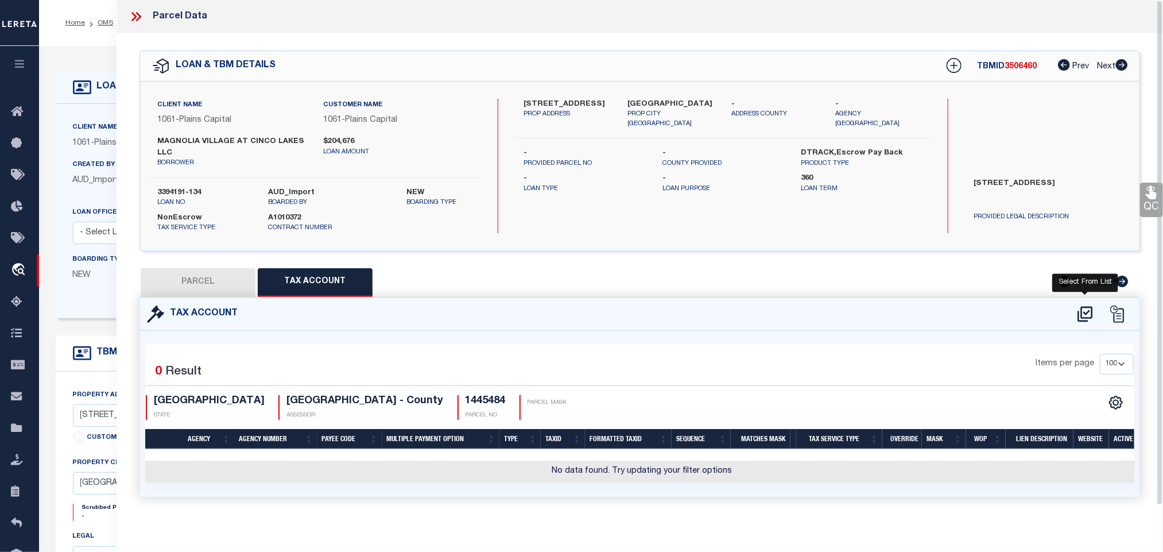
click at [1082, 315] on icon at bounding box center [1085, 314] width 15 height 16
select select "200"
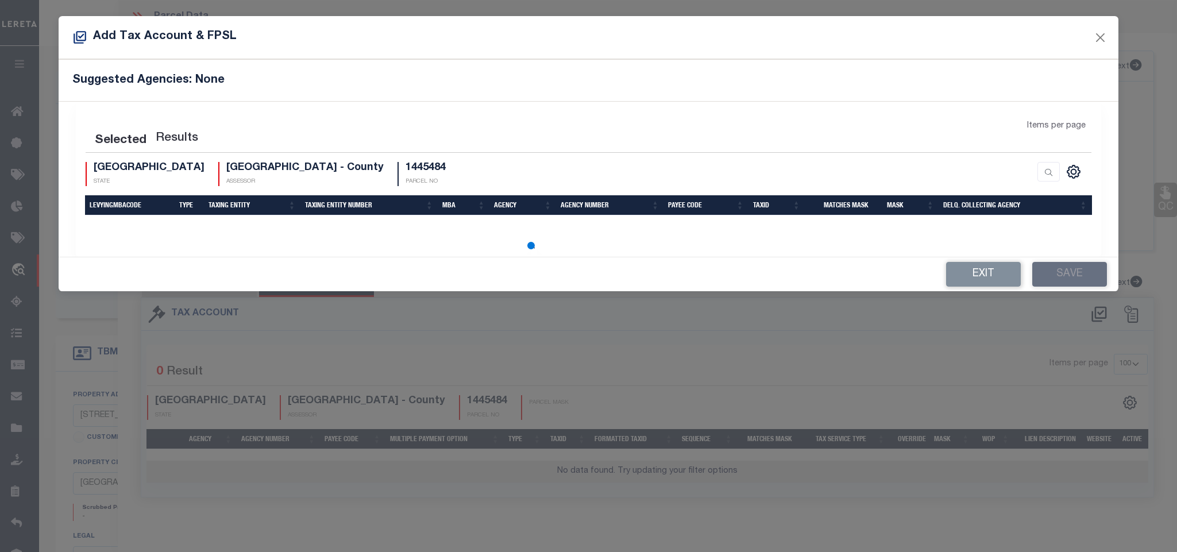
select select "200"
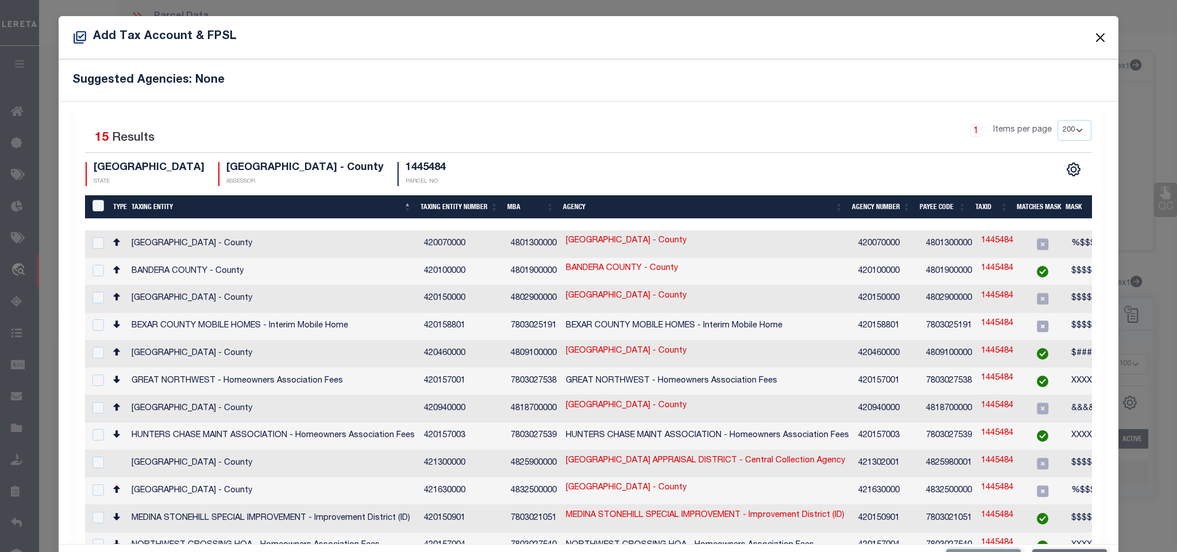
click at [1092, 38] on button "Close" at bounding box center [1099, 37] width 15 height 15
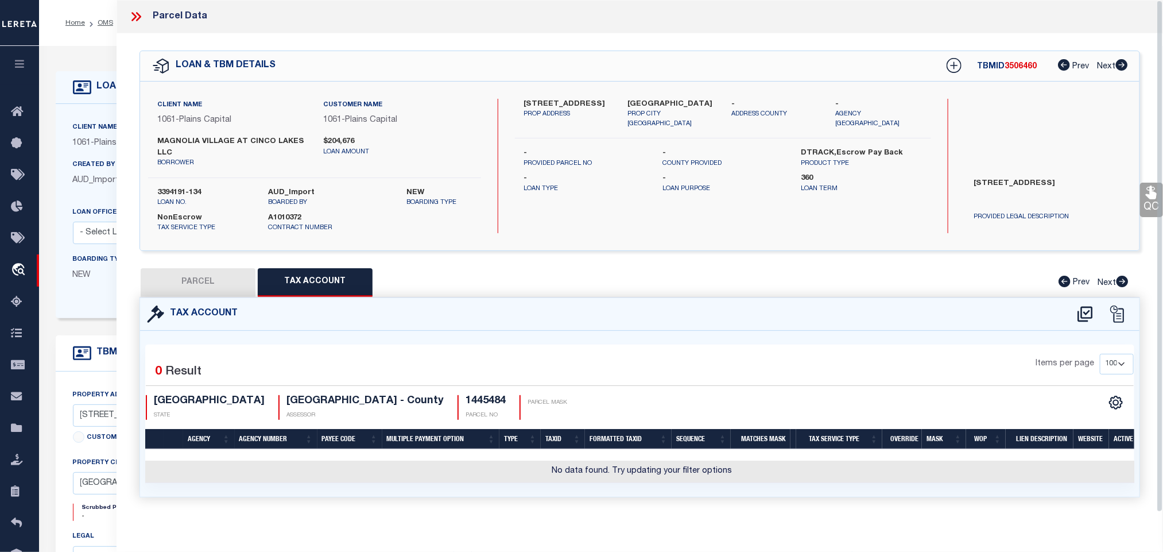
click at [226, 286] on button "PARCEL" at bounding box center [198, 282] width 115 height 29
select select "AS"
select select
checkbox input "false"
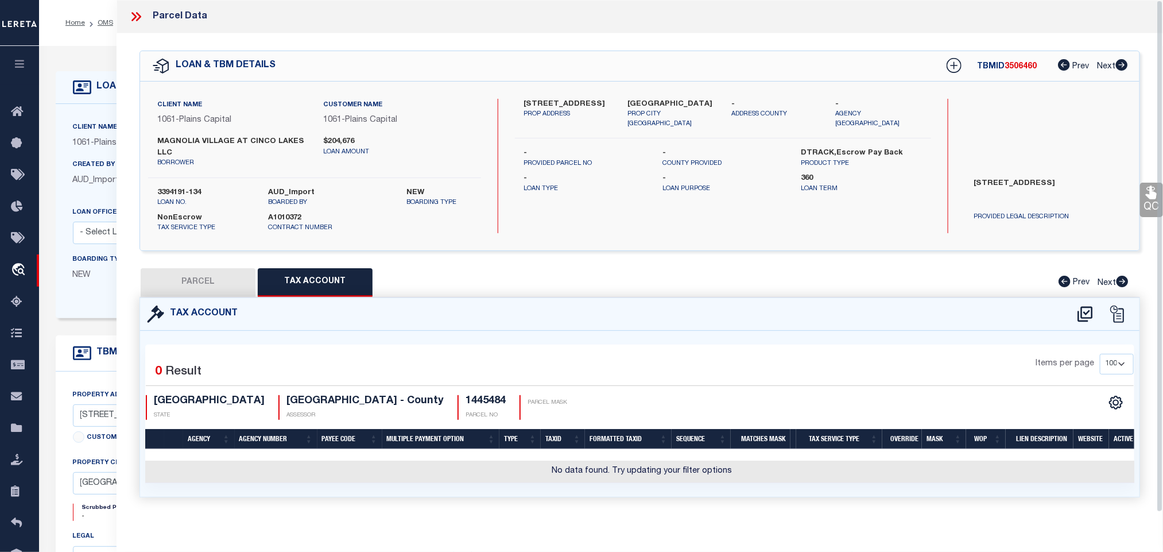
checkbox input "false"
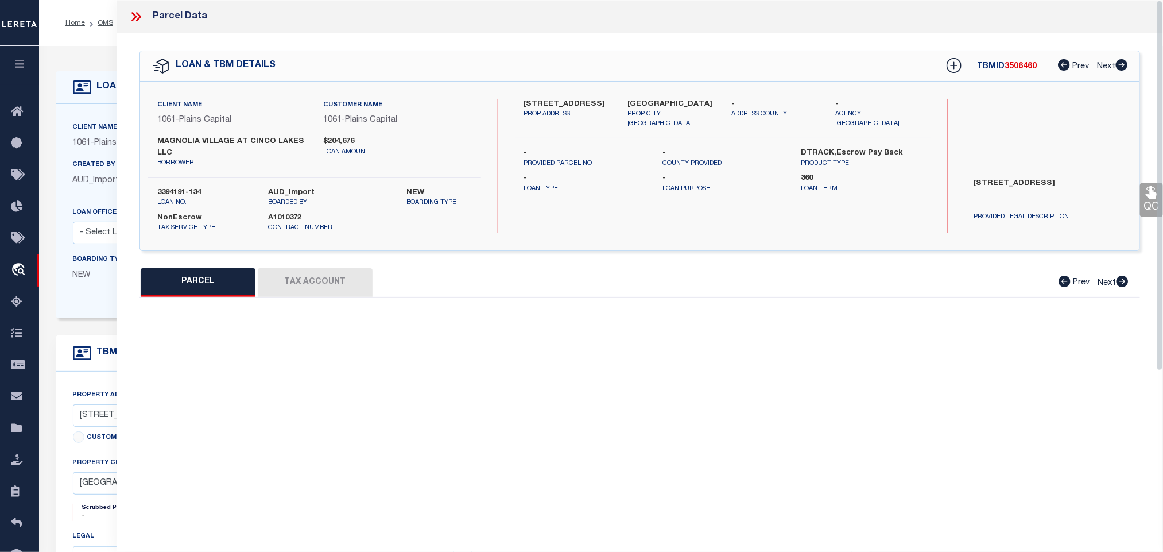
select select "RD"
type input "MAGNOLIA VILLAGE AT CINCO LAKES LLC"
select select "AGW"
select select "LEG"
type input "MAGNOLIA CRK"
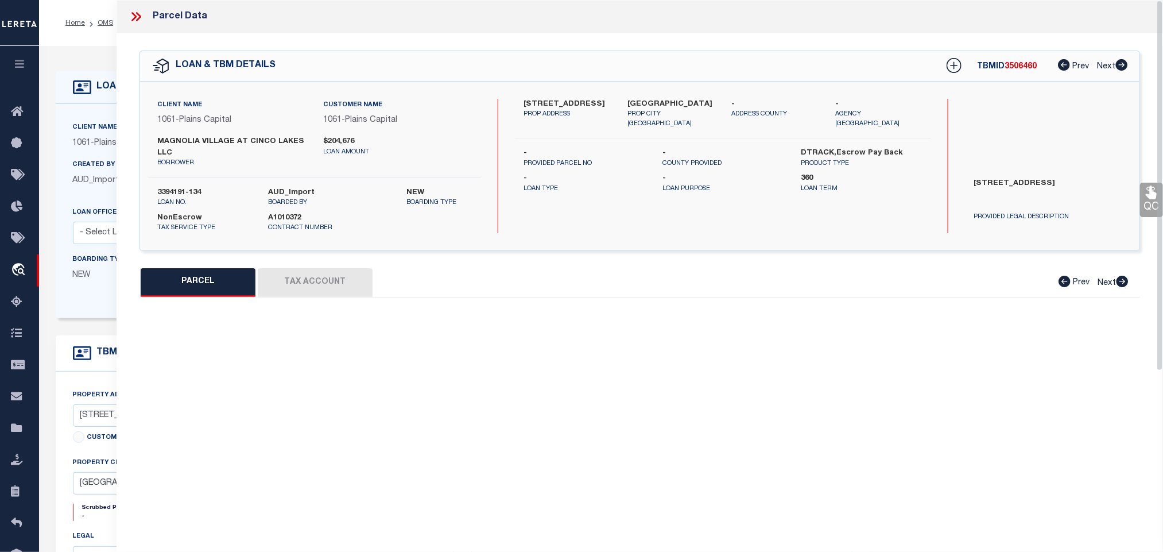
type input "[GEOGRAPHIC_DATA]"
type textarea "CB 4312B ([STREET_ADDRESS]"
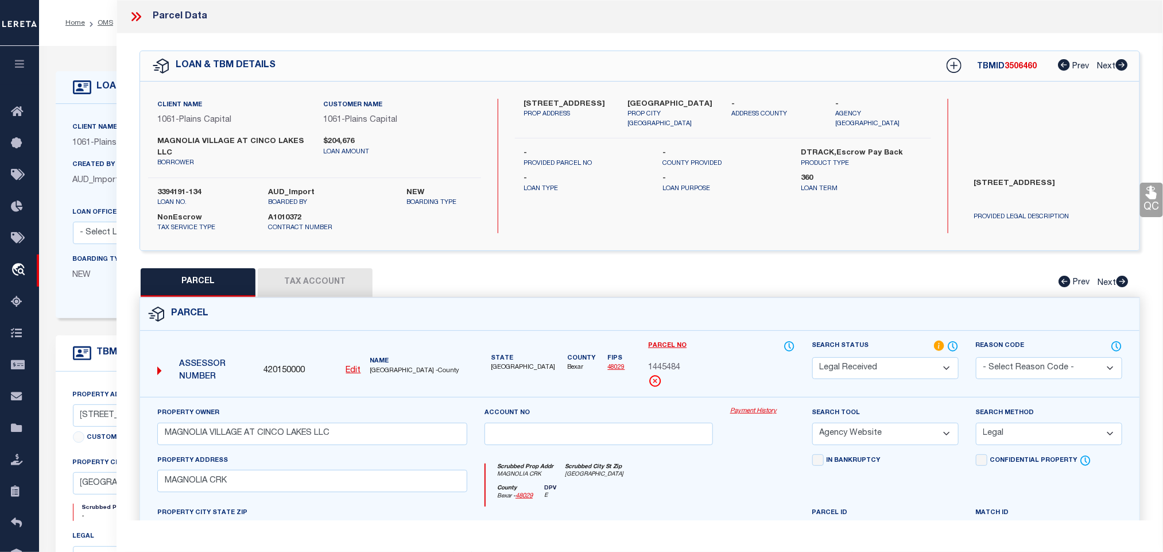
click at [917, 368] on select "Automated Search Bad Parcel Complete Duplicate Parcel High Dollar Reporting In …" at bounding box center [886, 368] width 146 height 22
select select "NP"
click at [917, 368] on select "Automated Search Bad Parcel Complete Duplicate Parcel High Dollar Reporting In …" at bounding box center [886, 368] width 146 height 22
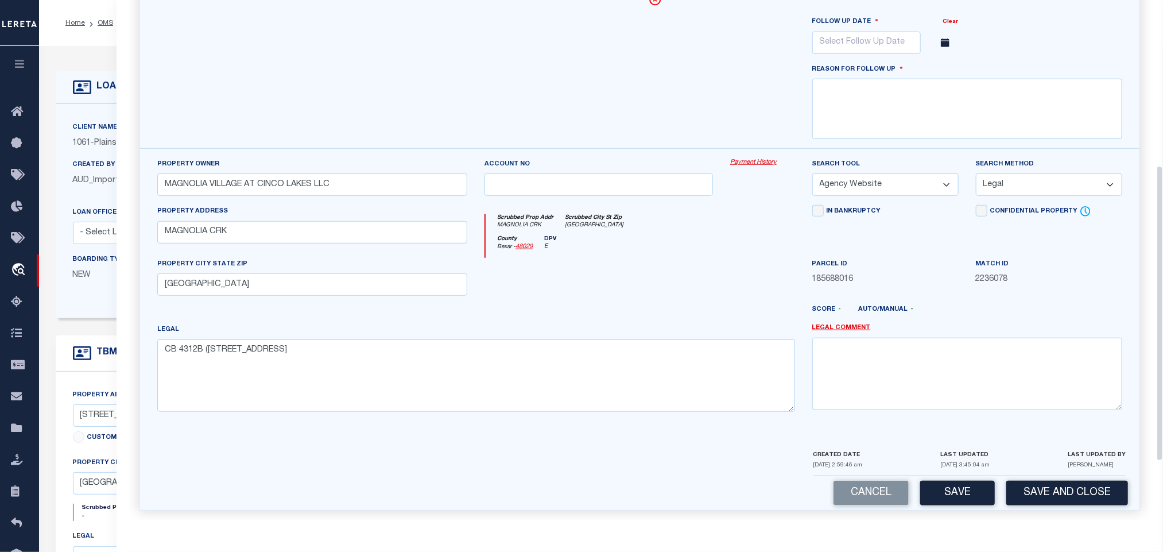
scroll to position [396, 0]
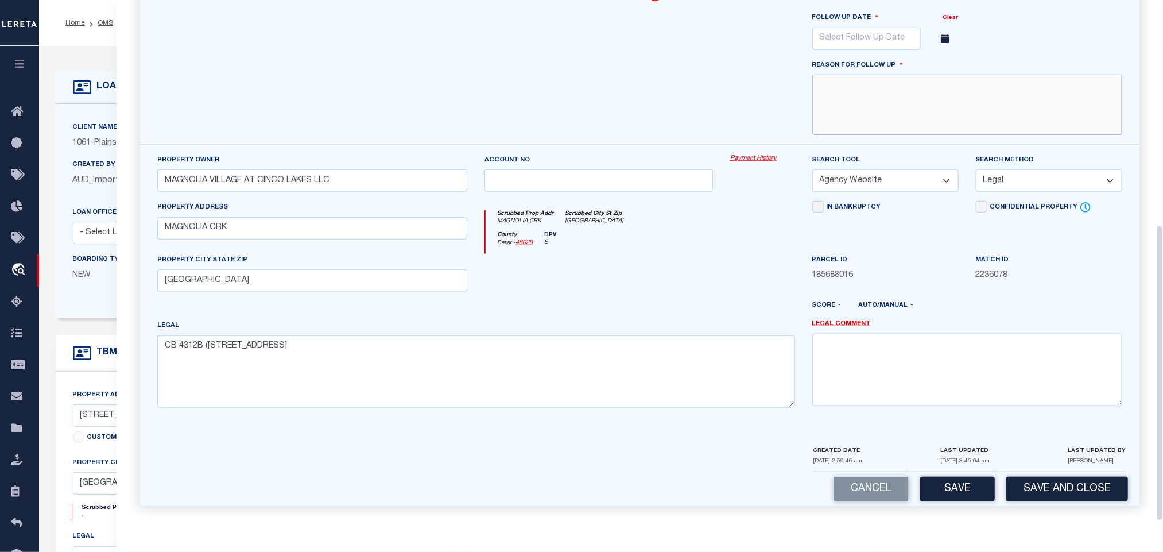
click at [932, 111] on textarea at bounding box center [968, 105] width 310 height 60
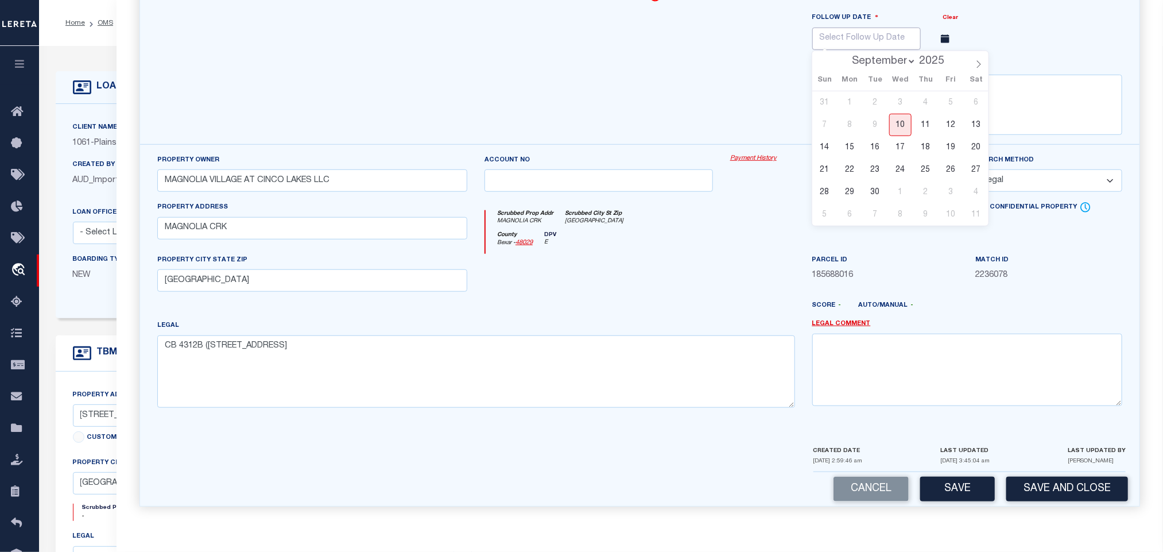
click at [871, 28] on input "text" at bounding box center [867, 39] width 109 height 22
click at [903, 56] on select "September October November December" at bounding box center [882, 61] width 70 height 11
click at [921, 55] on input "2025" at bounding box center [936, 61] width 38 height 13
click at [953, 55] on span at bounding box center [950, 58] width 8 height 6
click at [951, 55] on span at bounding box center [950, 58] width 8 height 6
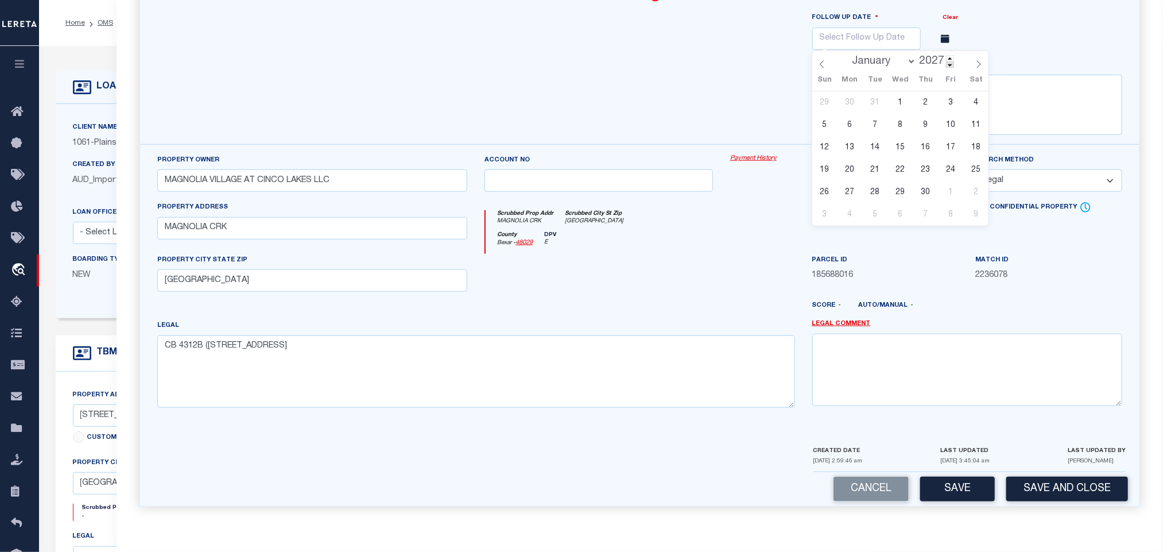
click at [953, 61] on span at bounding box center [950, 64] width 8 height 6
type input "2025"
click at [918, 57] on input "2025" at bounding box center [936, 61] width 38 height 13
click at [900, 56] on select "September October November December" at bounding box center [882, 61] width 70 height 11
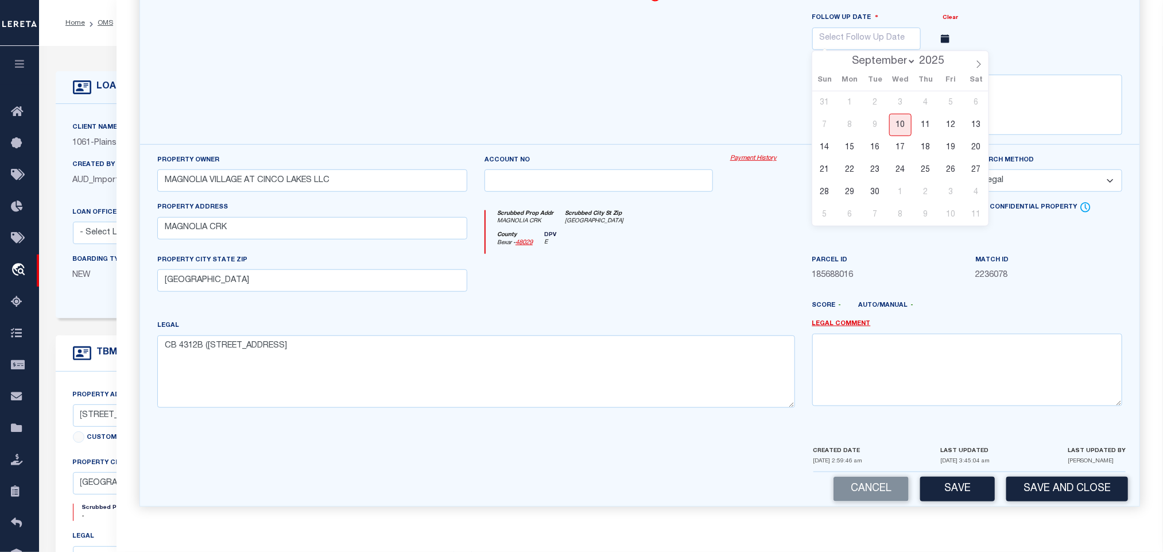
select select "11"
click at [847, 56] on select "September October November December" at bounding box center [882, 61] width 70 height 11
click at [904, 185] on span "31" at bounding box center [901, 192] width 22 height 22
type input "[DATE]"
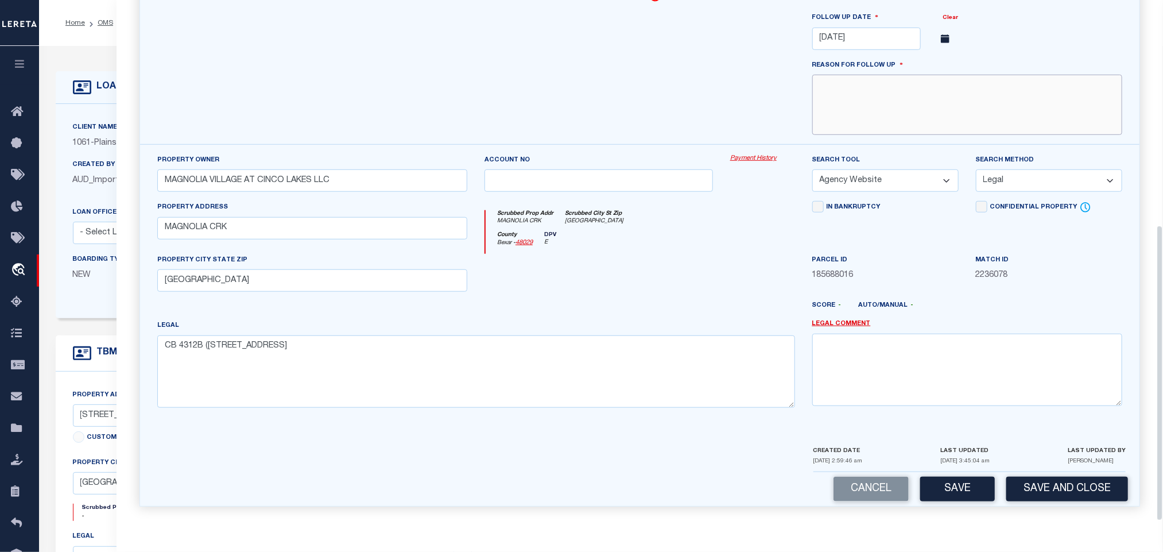
click at [977, 92] on textarea at bounding box center [968, 105] width 310 height 60
paste textarea "New property for 2025"
type textarea "New property for 2025"
click at [1042, 485] on button "Save and Close" at bounding box center [1068, 489] width 122 height 25
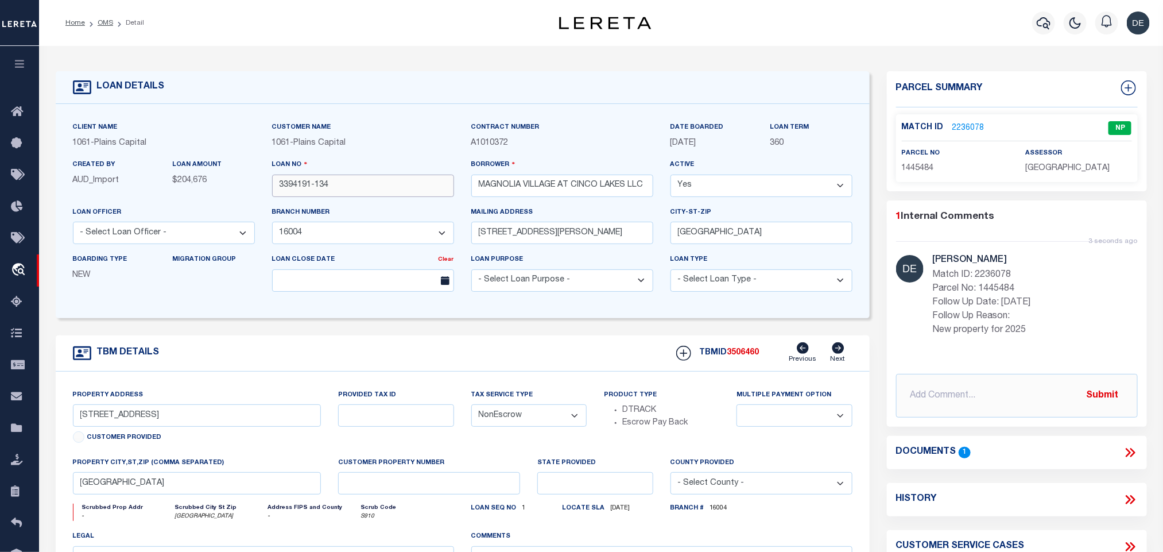
click at [372, 186] on input "3394191-134" at bounding box center [363, 186] width 182 height 22
click at [748, 357] on span "3506460" at bounding box center [744, 353] width 32 height 8
copy span "3506460"
click at [1063, 171] on span "[GEOGRAPHIC_DATA]" at bounding box center [1068, 168] width 84 height 8
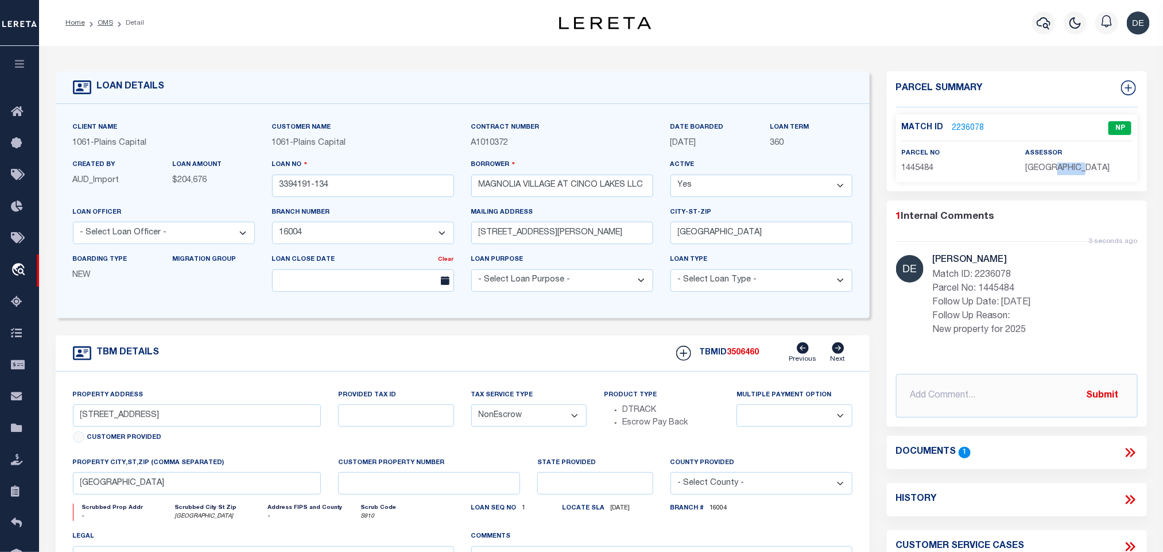
click at [1063, 171] on span "[GEOGRAPHIC_DATA]" at bounding box center [1068, 168] width 84 height 8
copy div "[GEOGRAPHIC_DATA]"
click at [915, 177] on div "Match ID 2236078 NP parcel no 1445484 assessor" at bounding box center [1017, 148] width 242 height 68
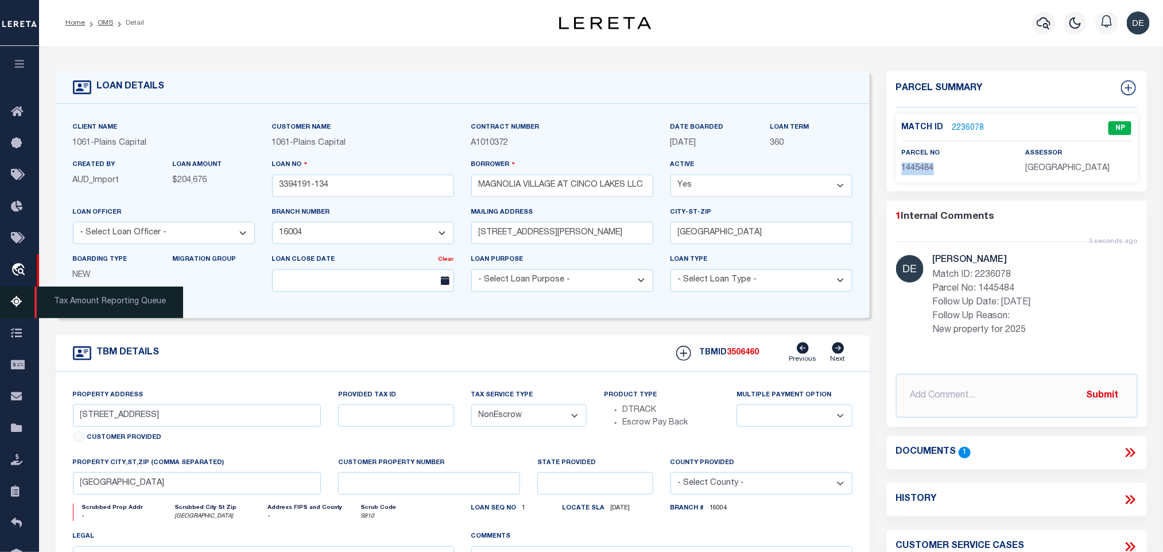
copy span "1445484"
drag, startPoint x: 104, startPoint y: 24, endPoint x: 138, endPoint y: 204, distance: 183.0
click at [104, 24] on link "OMS" at bounding box center [106, 23] width 16 height 7
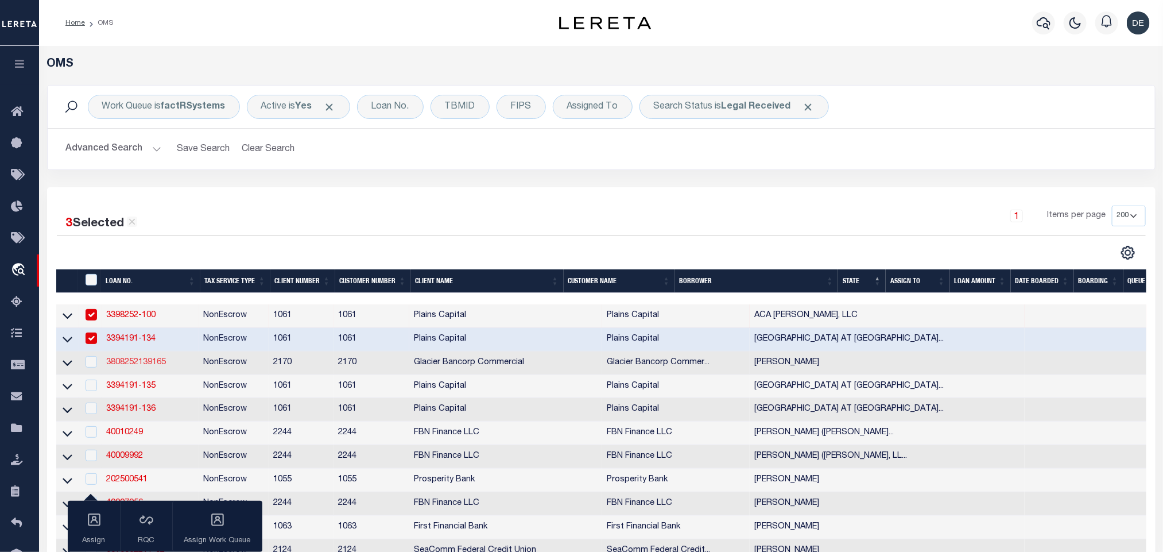
click at [131, 364] on link "3808252139165" at bounding box center [136, 362] width 60 height 8
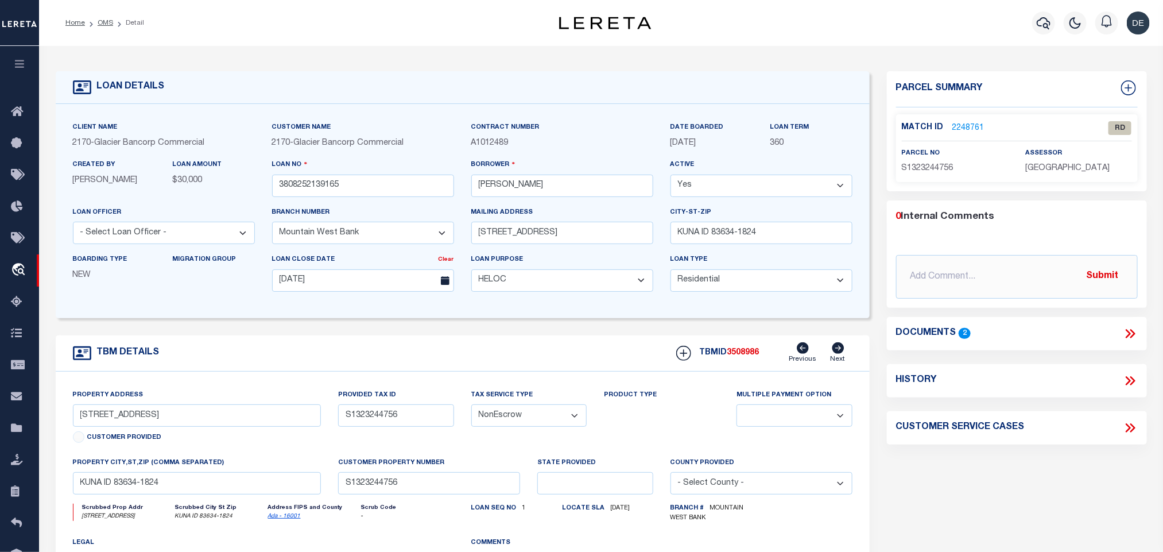
click at [1132, 331] on icon at bounding box center [1132, 333] width 5 height 9
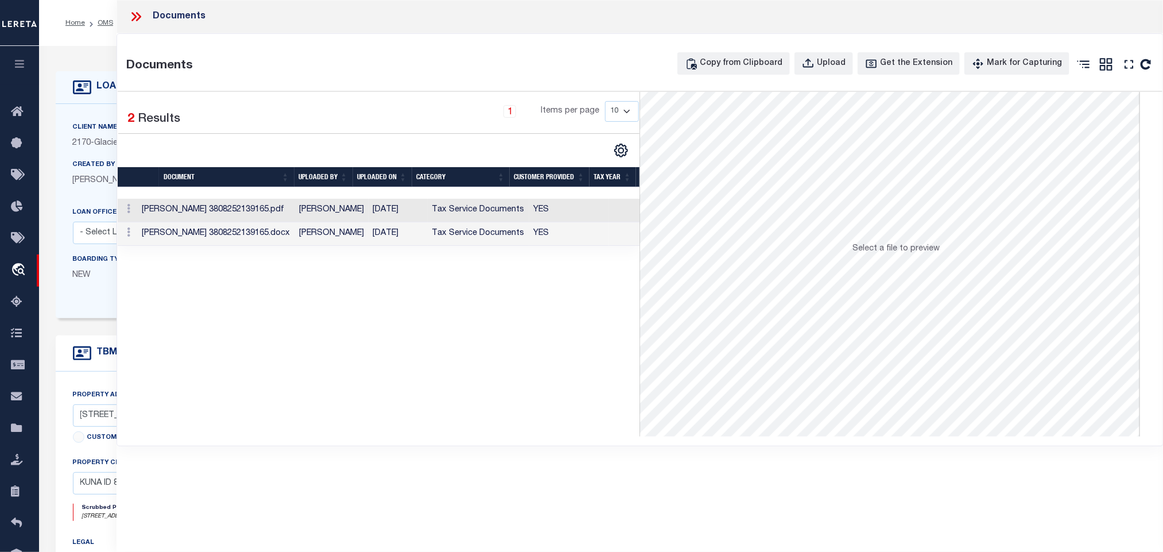
click at [533, 219] on td "YES" at bounding box center [569, 211] width 80 height 24
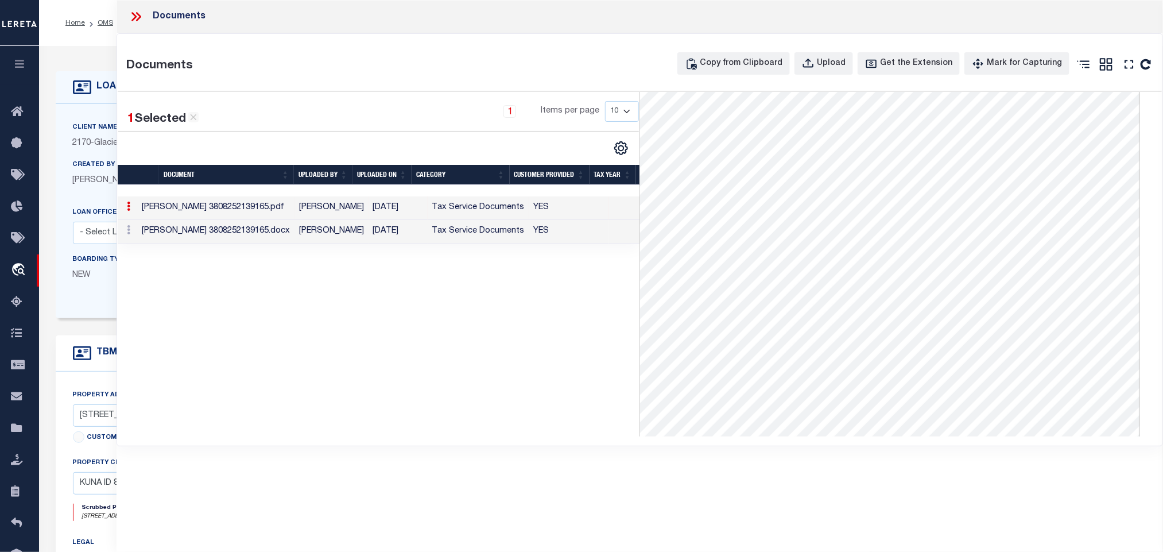
click at [96, 318] on div "Client Name 2170 - Glacier Bancorp Commercial Customer Name 2170 - Glacier Banc…" at bounding box center [463, 211] width 814 height 214
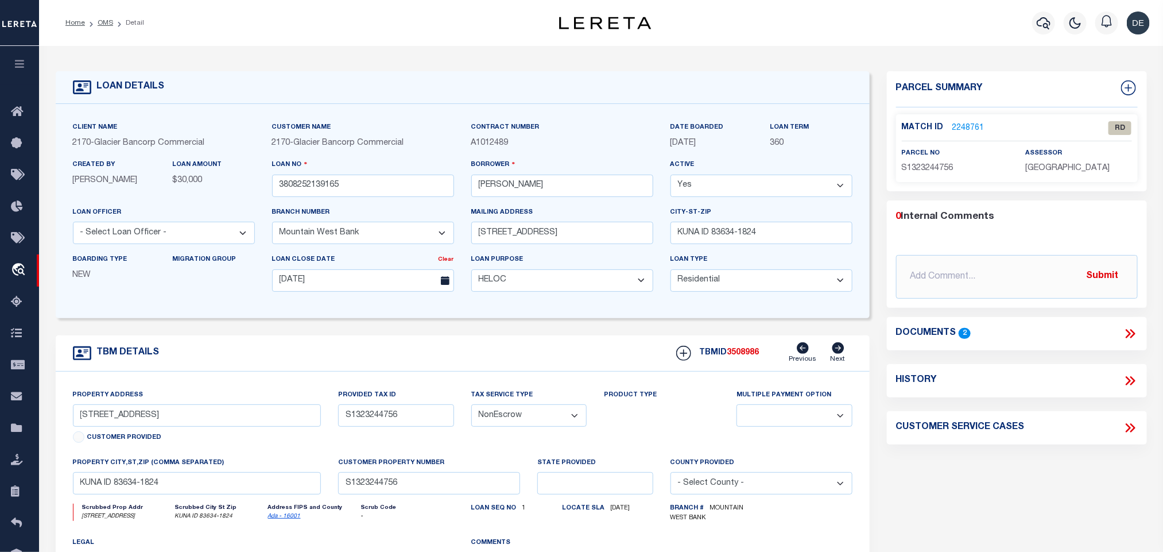
click at [157, 401] on div "Property Address [STREET_ADDRESS] Customer Provided" at bounding box center [197, 418] width 249 height 59
drag, startPoint x: 161, startPoint y: 415, endPoint x: 129, endPoint y: 415, distance: 31.6
click at [161, 415] on input "[STREET_ADDRESS]" at bounding box center [197, 415] width 249 height 22
click at [374, 417] on input "S1323244756" at bounding box center [395, 415] width 115 height 22
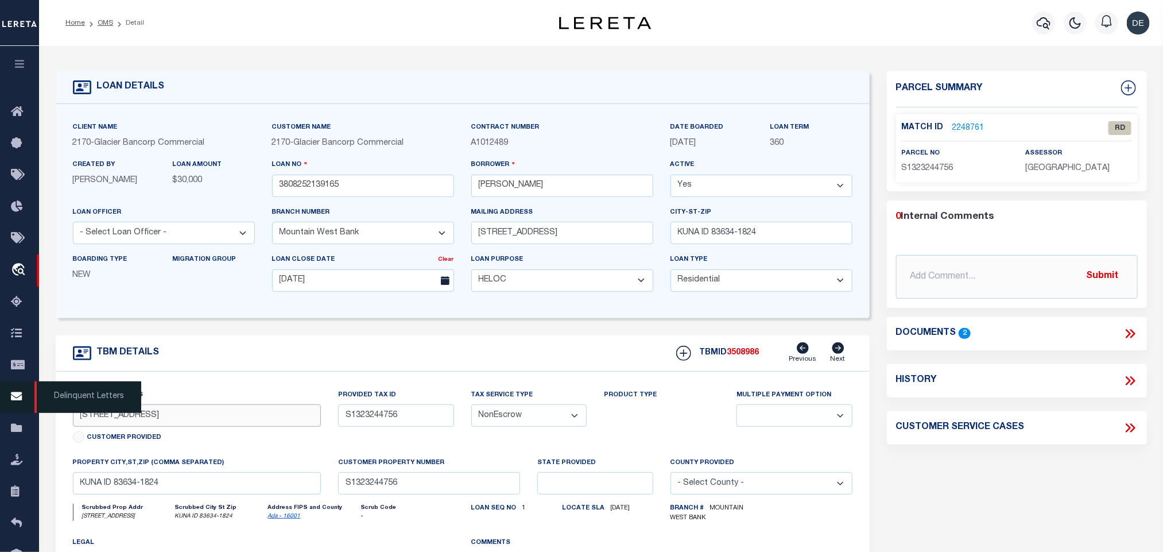
drag, startPoint x: 159, startPoint y: 420, endPoint x: 20, endPoint y: 404, distance: 140.5
click at [159, 420] on input "[STREET_ADDRESS]" at bounding box center [197, 415] width 249 height 22
click at [241, 491] on input "KUNA ID 83634-1824" at bounding box center [197, 483] width 249 height 22
click at [934, 175] on p "S1323244756" at bounding box center [955, 169] width 106 height 13
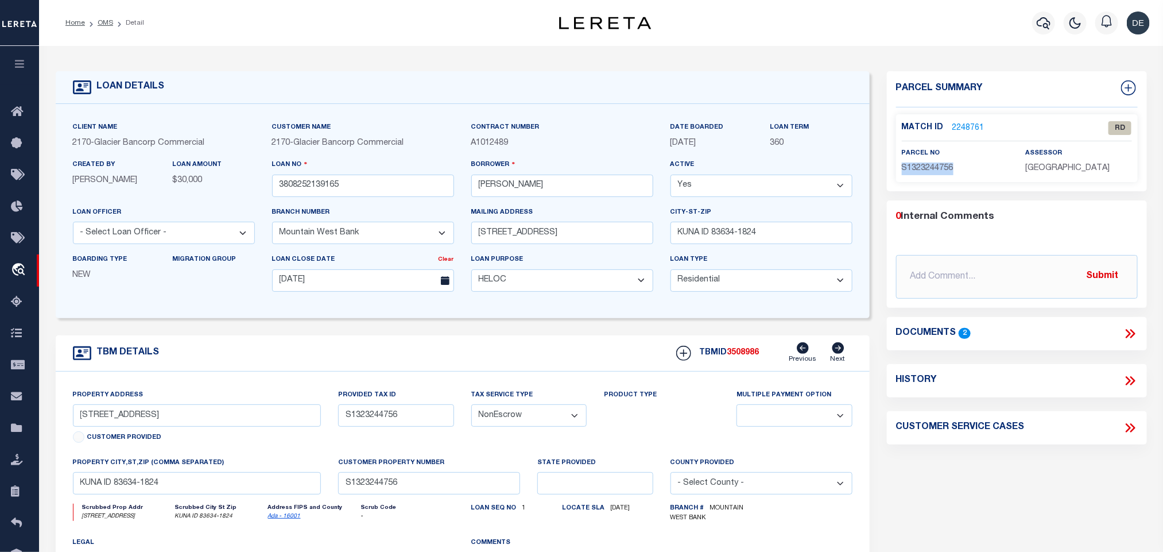
copy span "S1323244756"
click at [975, 129] on link "2248761" at bounding box center [969, 128] width 32 height 12
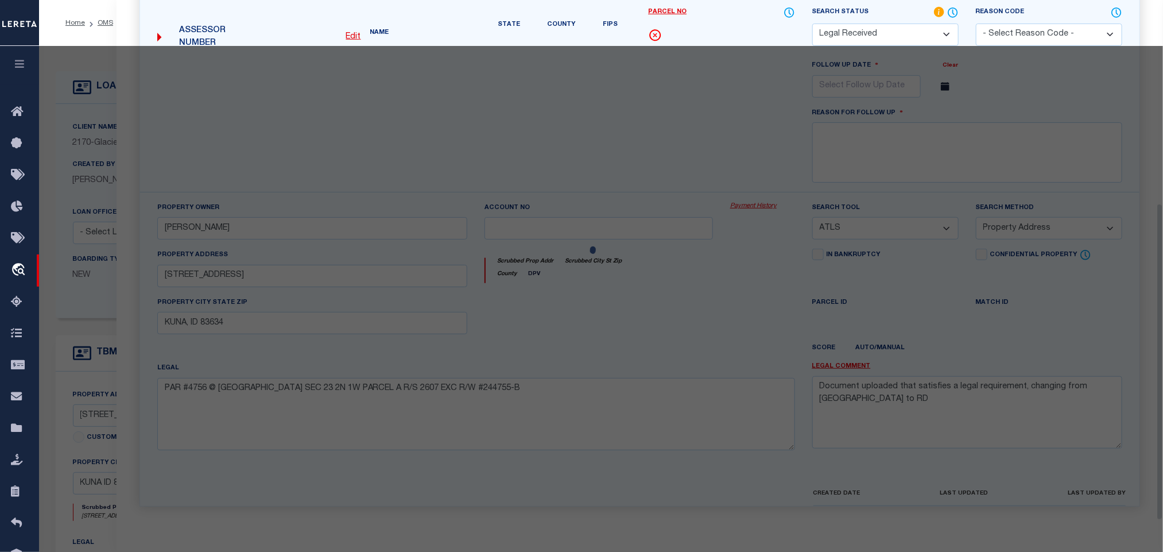
scroll to position [215, 0]
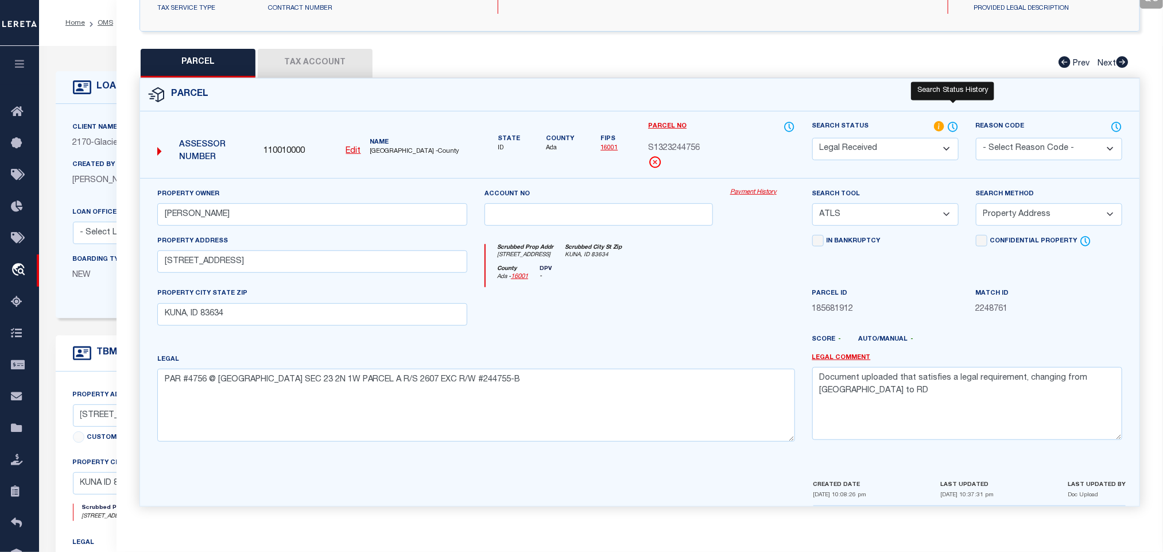
click at [956, 122] on icon at bounding box center [953, 126] width 9 height 9
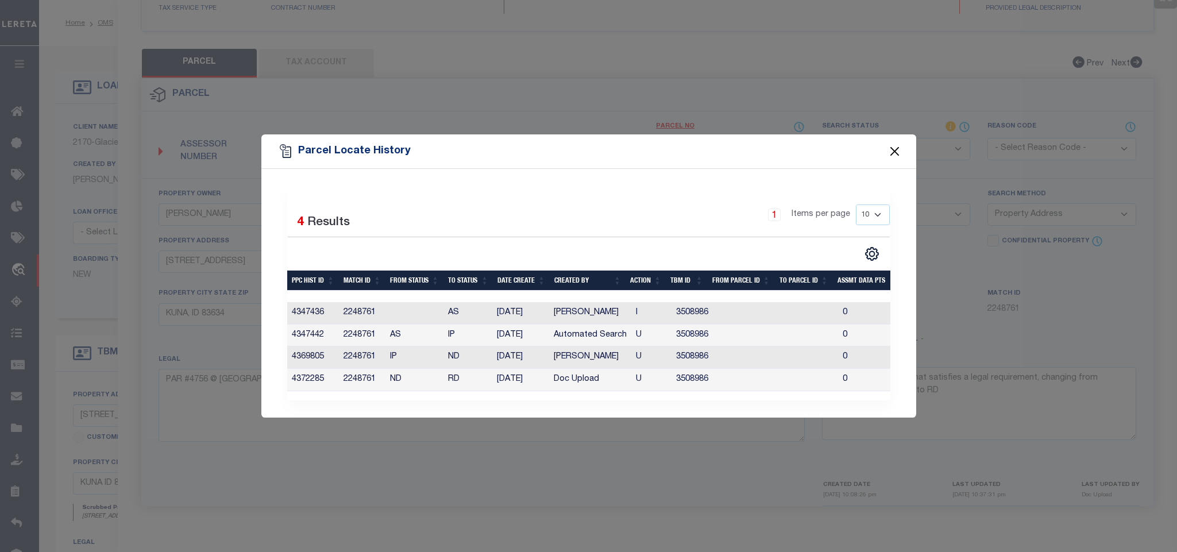
click at [892, 149] on button "Close" at bounding box center [894, 151] width 15 height 15
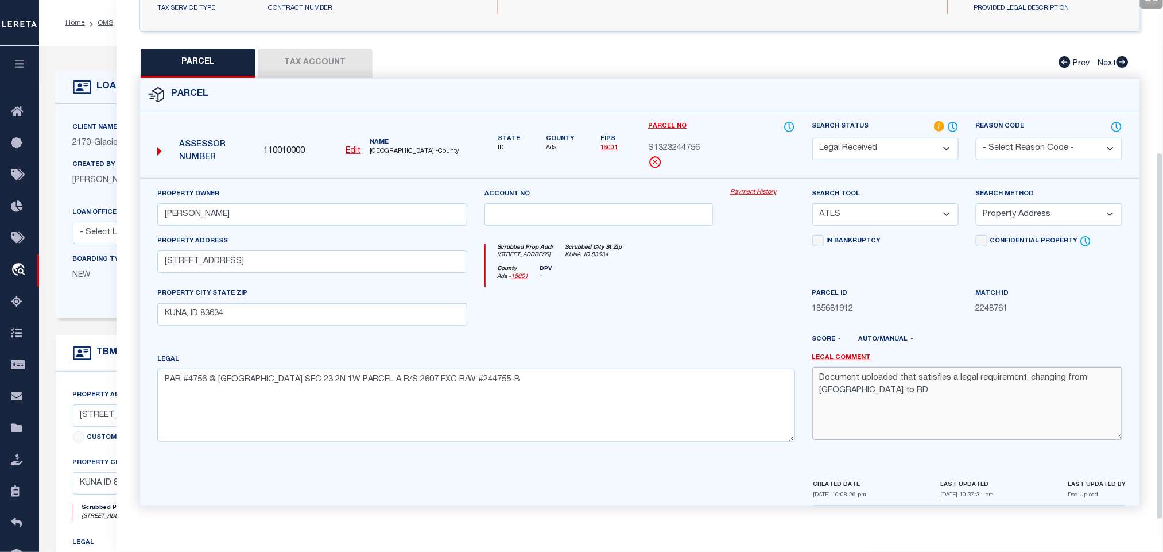
click at [939, 384] on textarea "Document uploaded that satisfies a legal requirement, changing from [GEOGRAPHIC…" at bounding box center [968, 403] width 310 height 72
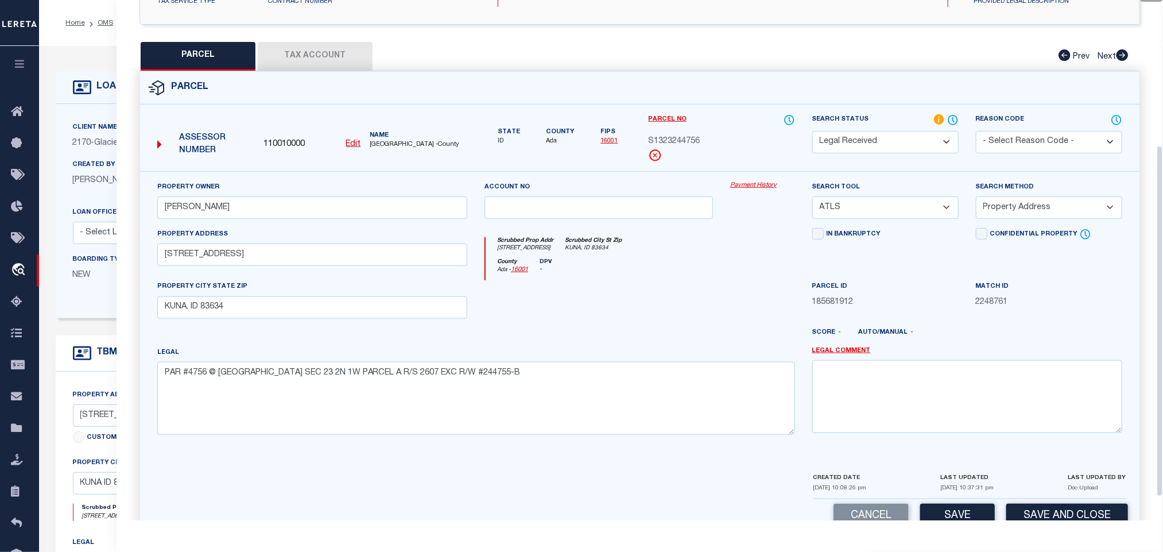
drag, startPoint x: 868, startPoint y: 208, endPoint x: 871, endPoint y: 215, distance: 7.3
click at [868, 208] on select "-- Select Search Tool -- 3rd Party Website Agency File Agency Website ATLS CNV-…" at bounding box center [886, 207] width 146 height 22
click at [813, 200] on select "-- Select Search Tool -- 3rd Party Website Agency File Agency Website ATLS CNV-…" at bounding box center [886, 207] width 146 height 22
click at [1015, 192] on label "Search Method" at bounding box center [1005, 188] width 59 height 10
drag, startPoint x: 1016, startPoint y: 207, endPoint x: 1017, endPoint y: 216, distance: 9.2
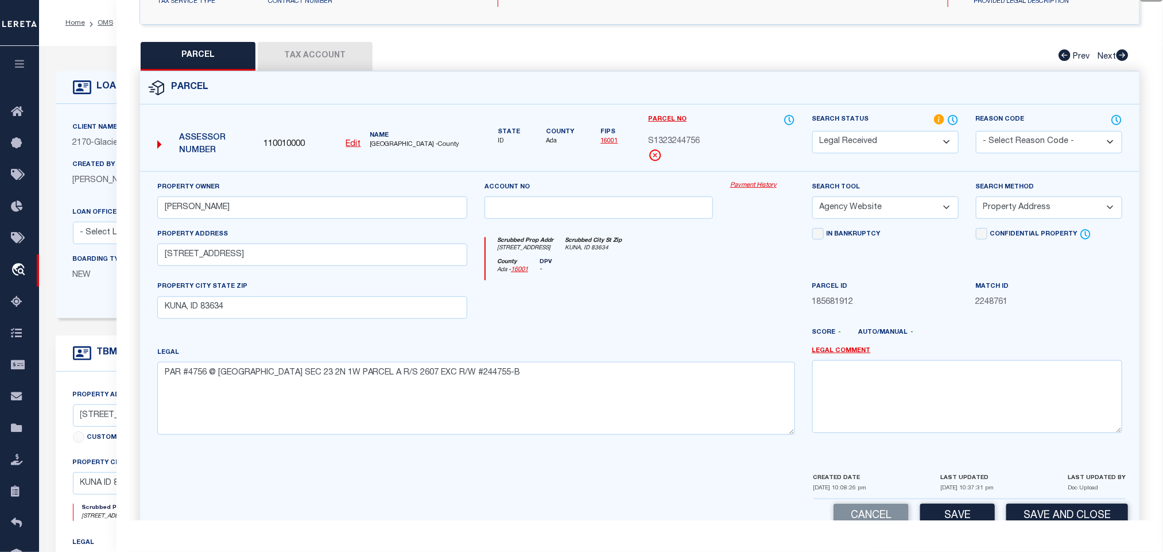
click at [1016, 207] on select "-- Select Search Method -- Property Address Legal Liability Info Provided" at bounding box center [1049, 207] width 146 height 22
click at [976, 200] on select "-- Select Search Method -- Property Address Legal Liability Info Provided" at bounding box center [1049, 207] width 146 height 22
click at [960, 513] on button "Save" at bounding box center [958, 516] width 75 height 25
click at [291, 40] on div "QC QC QC" at bounding box center [640, 182] width 1047 height 729
click at [293, 42] on button "Tax Account" at bounding box center [315, 56] width 115 height 29
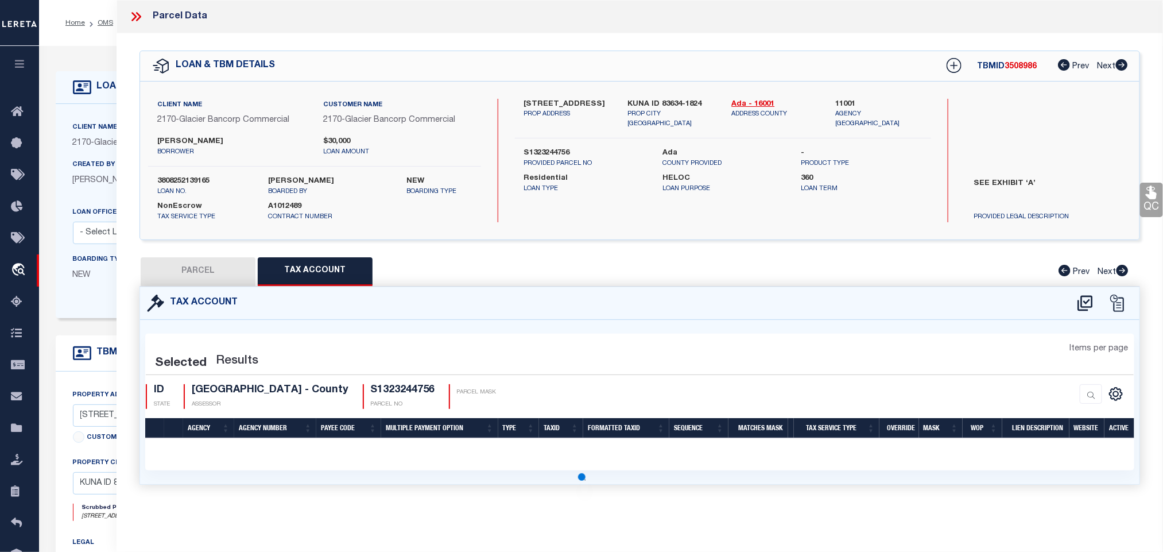
scroll to position [0, 0]
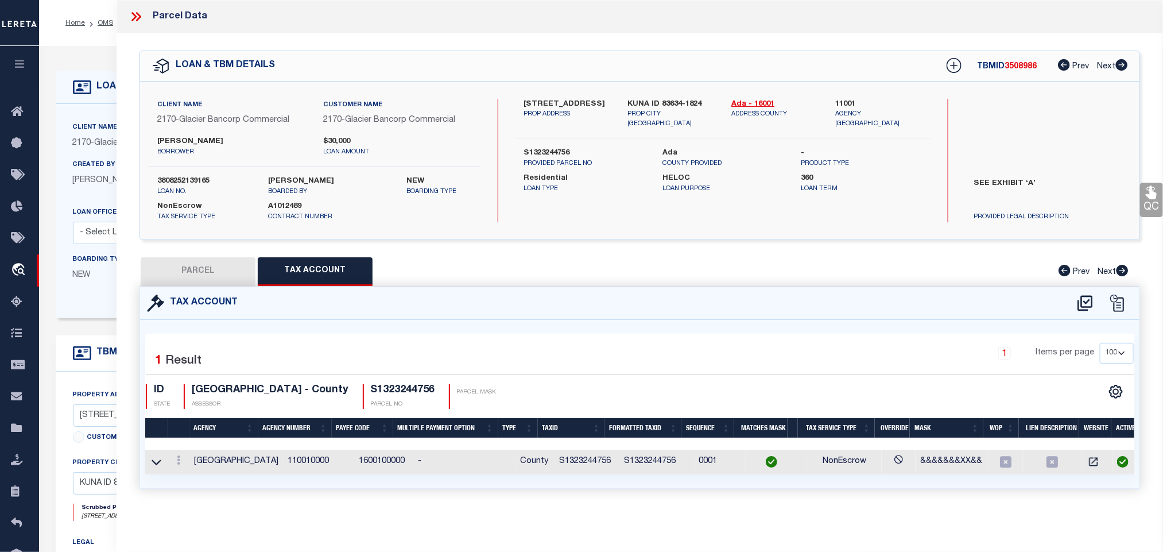
click at [221, 271] on button "PARCEL" at bounding box center [198, 271] width 115 height 29
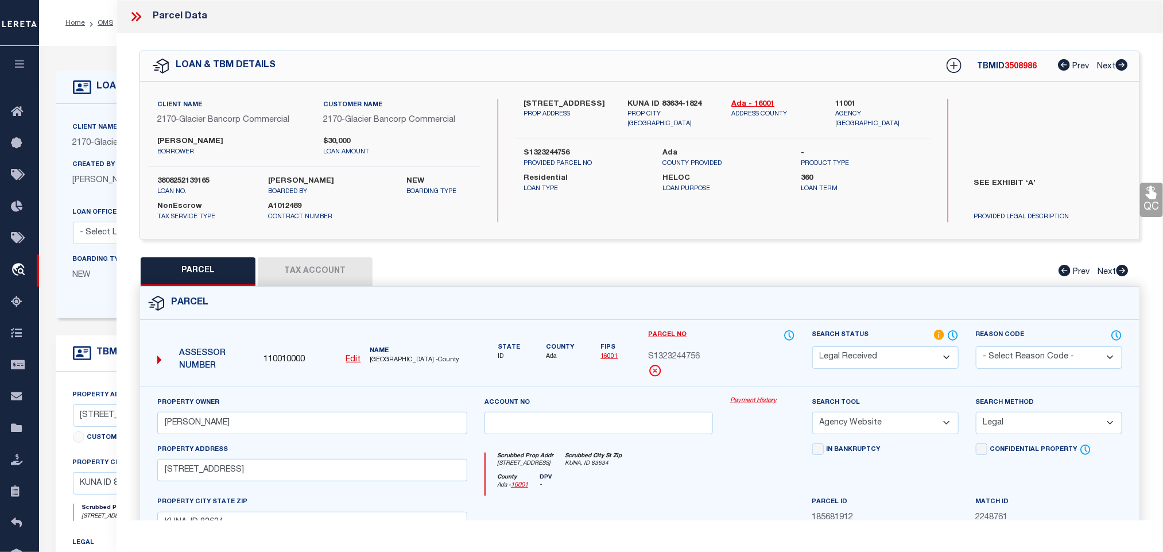
click at [902, 348] on select "Automated Search Bad Parcel Complete Duplicate Parcel High Dollar Reporting In …" at bounding box center [886, 357] width 146 height 22
click at [813, 347] on select "Automated Search Bad Parcel Complete Duplicate Parcel High Dollar Reporting In …" at bounding box center [886, 357] width 146 height 22
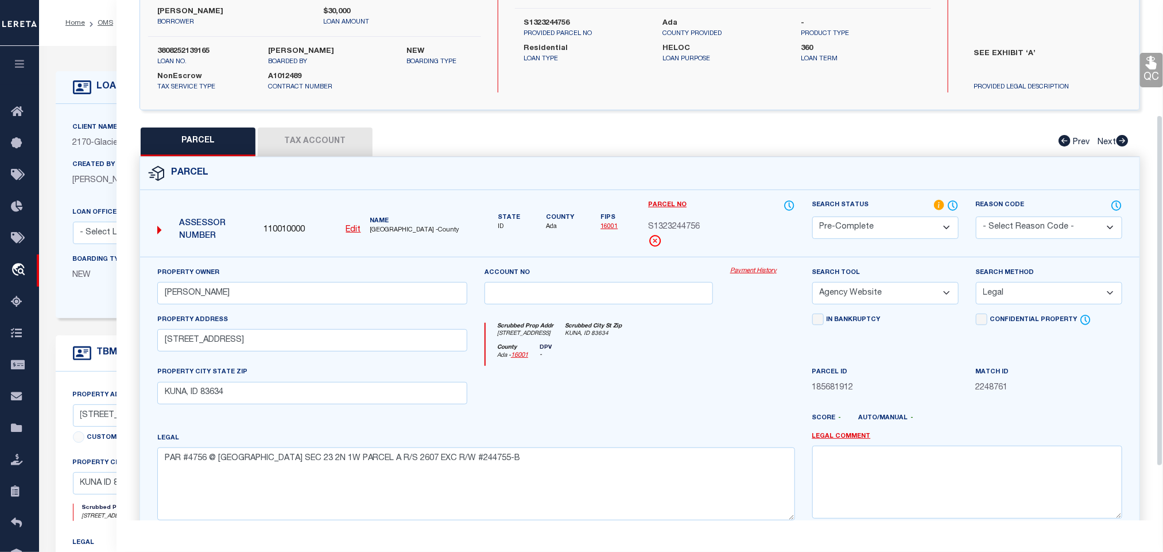
scroll to position [250, 0]
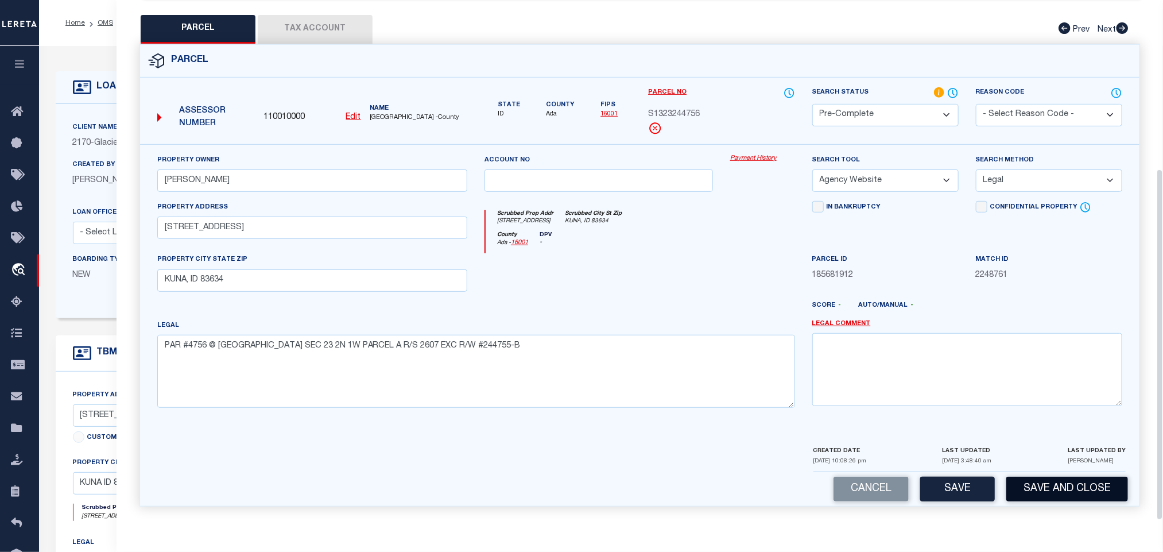
click at [1048, 483] on button "Save and Close" at bounding box center [1068, 489] width 122 height 25
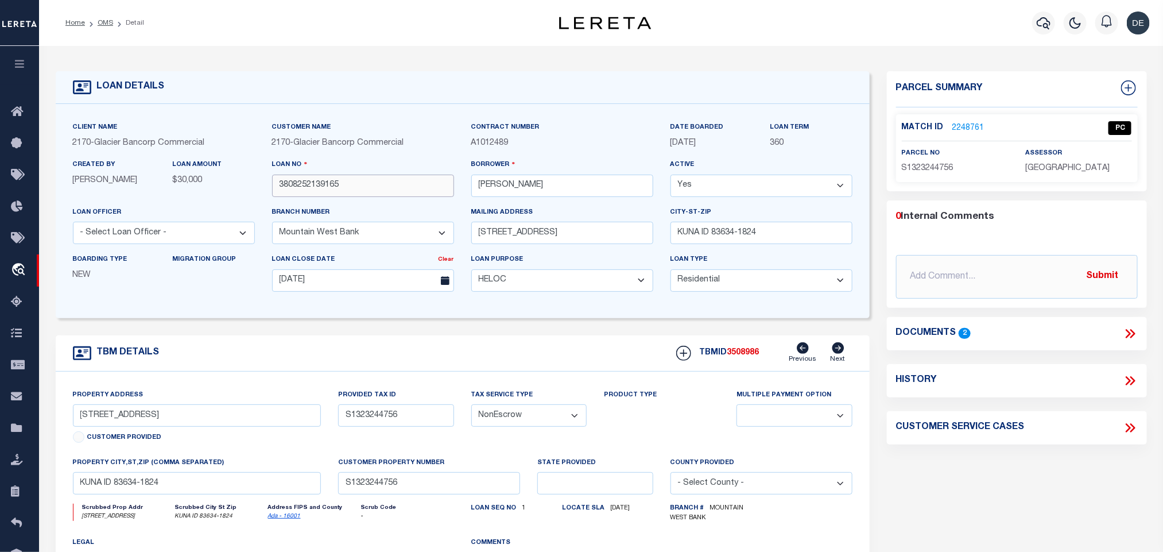
click at [298, 188] on input "3808252139165" at bounding box center [363, 186] width 182 height 22
click at [736, 355] on span "3508986" at bounding box center [744, 353] width 32 height 8
copy span "3508986"
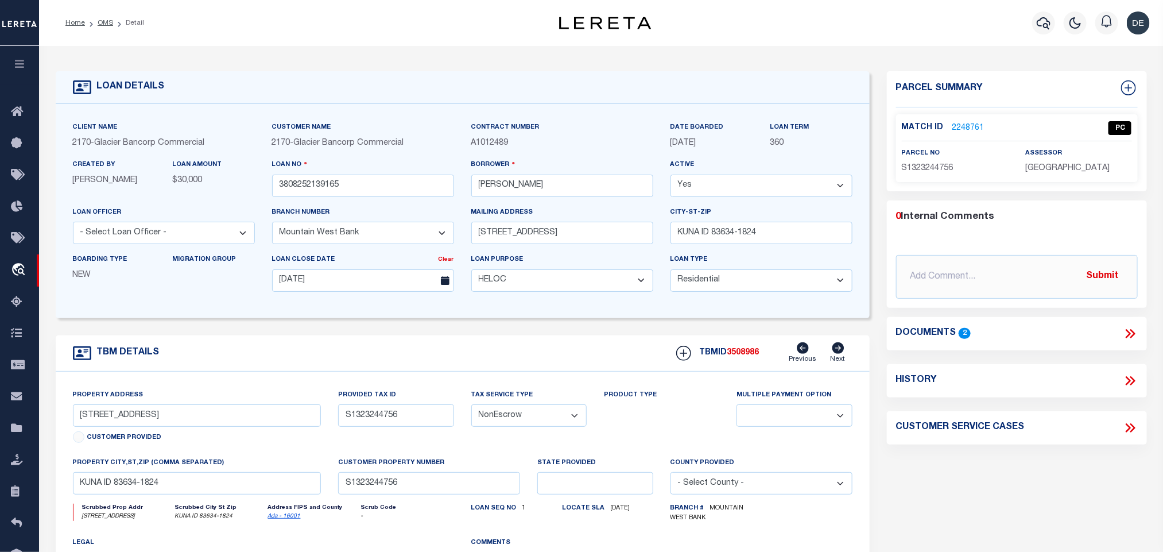
click at [1041, 176] on div "Match ID 2248761 PC parcel no S1323244756 assessor" at bounding box center [1017, 148] width 242 height 68
copy div "[GEOGRAPHIC_DATA]"
click at [915, 167] on span "S1323244756" at bounding box center [928, 168] width 52 height 8
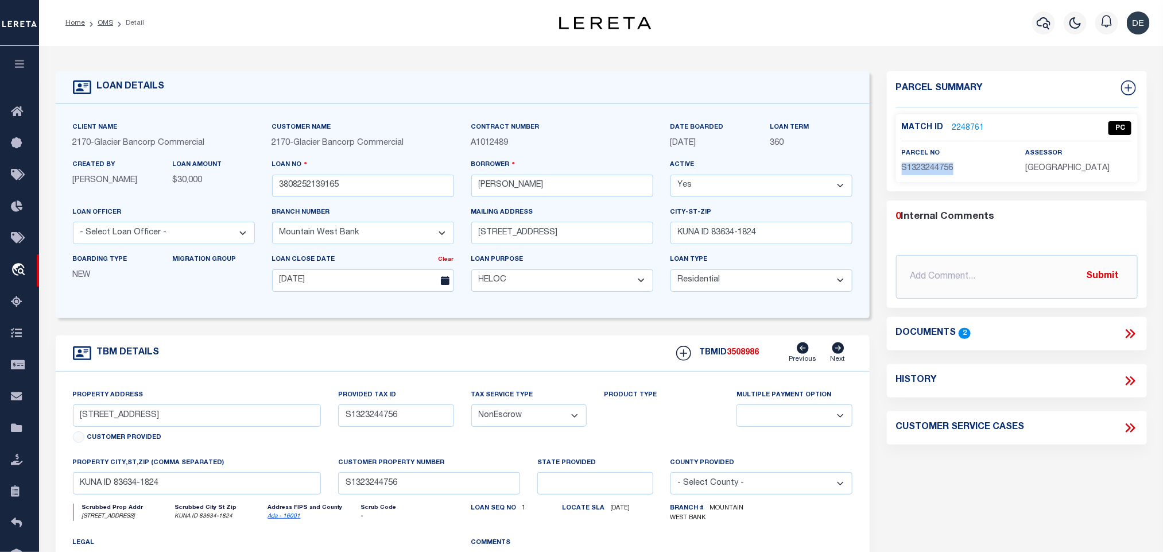
click at [915, 167] on span "S1323244756" at bounding box center [928, 168] width 52 height 8
drag, startPoint x: 100, startPoint y: 25, endPoint x: 357, endPoint y: 7, distance: 257.9
click at [100, 25] on link "OMS" at bounding box center [106, 23] width 16 height 7
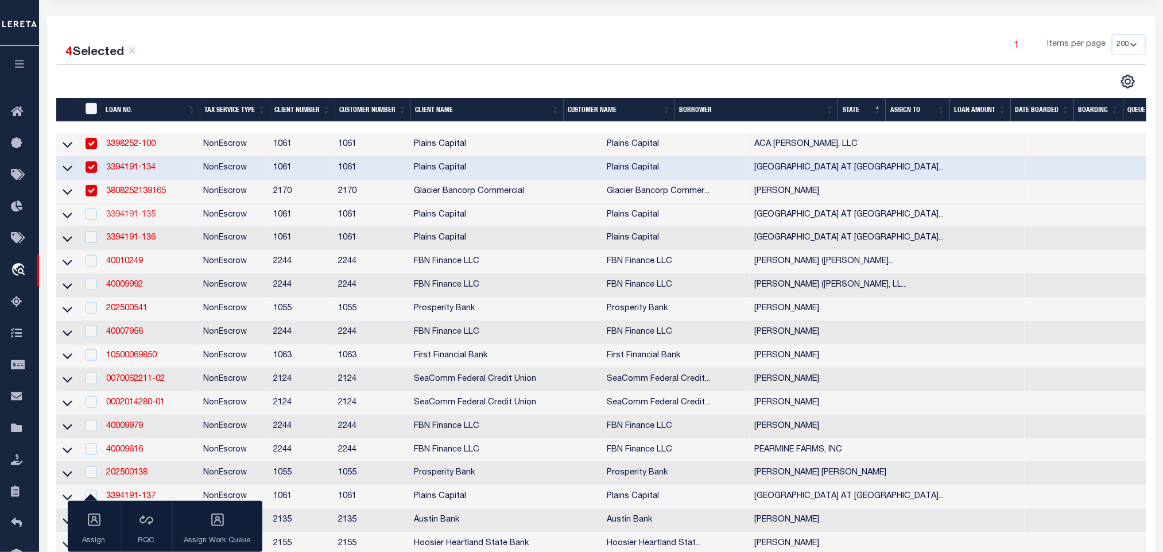
scroll to position [172, 0]
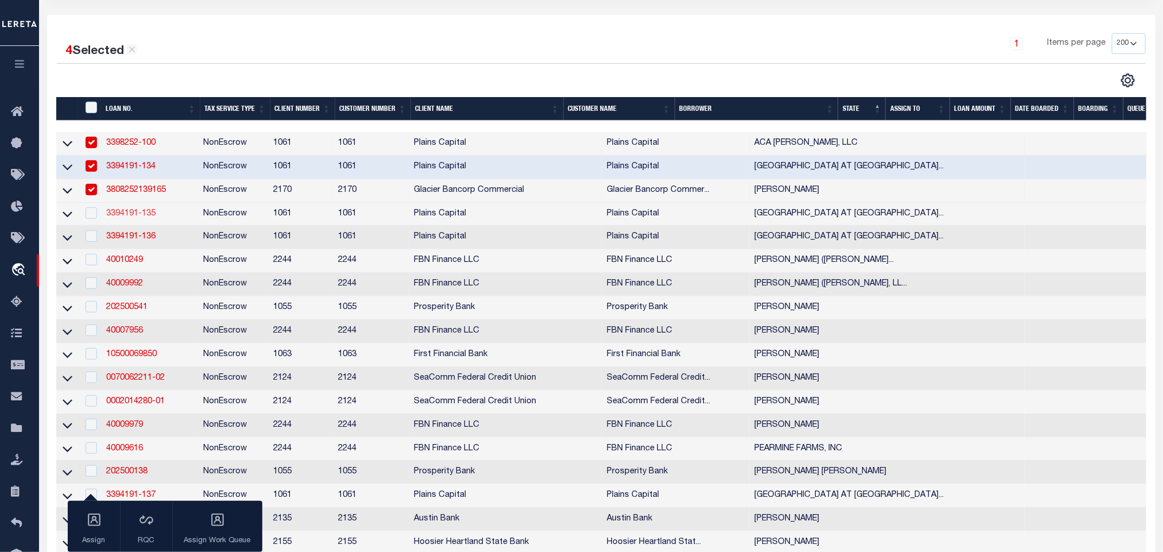
click at [140, 212] on link "3394191-135" at bounding box center [130, 214] width 49 height 8
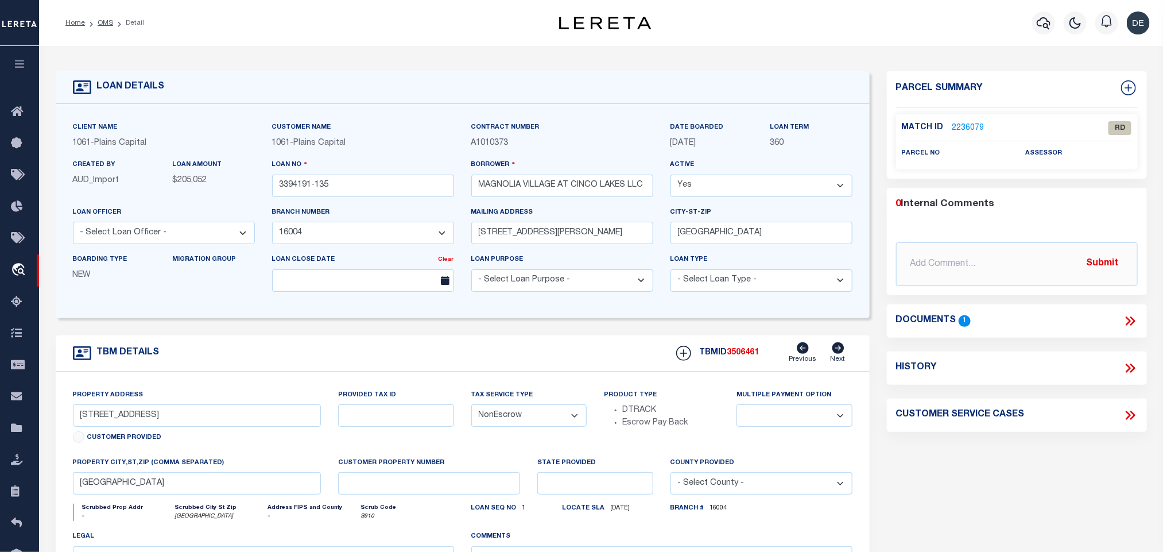
click at [1132, 320] on icon at bounding box center [1130, 321] width 15 height 15
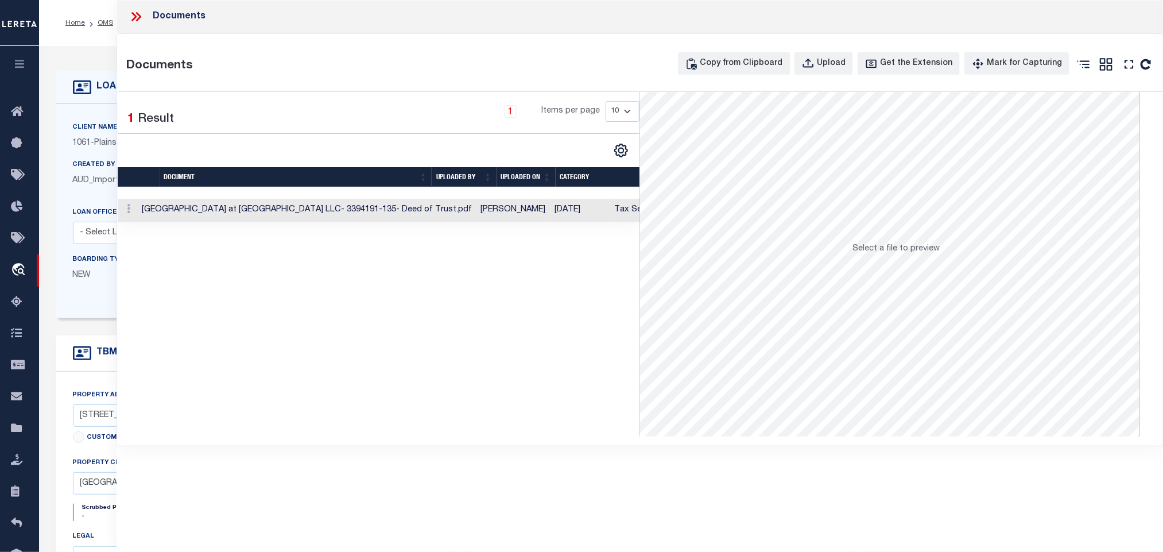
click at [551, 212] on td "[DATE]" at bounding box center [580, 211] width 59 height 24
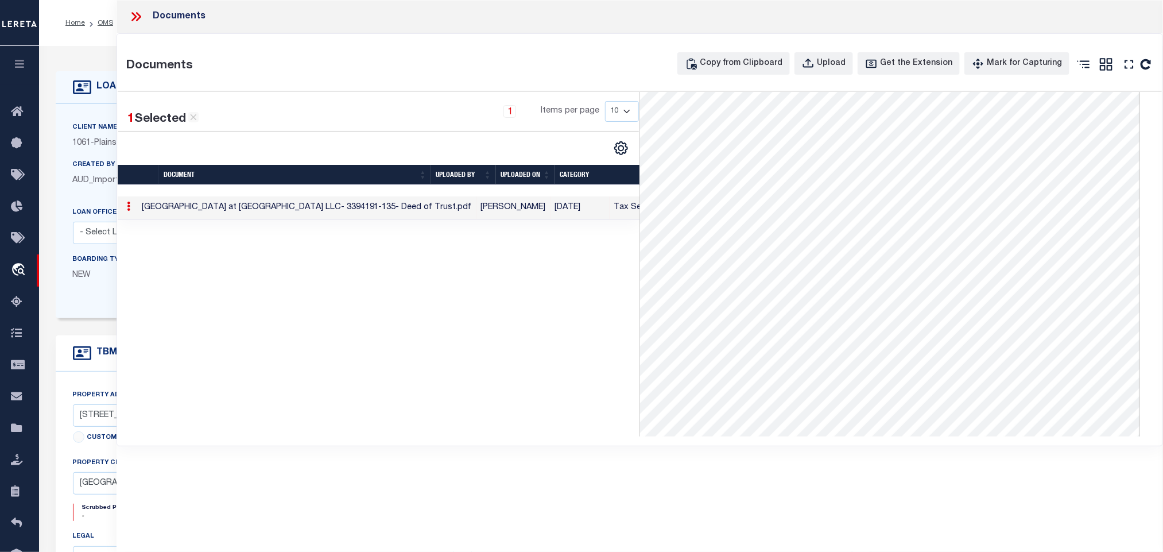
click at [136, 17] on icon at bounding box center [134, 16] width 5 height 9
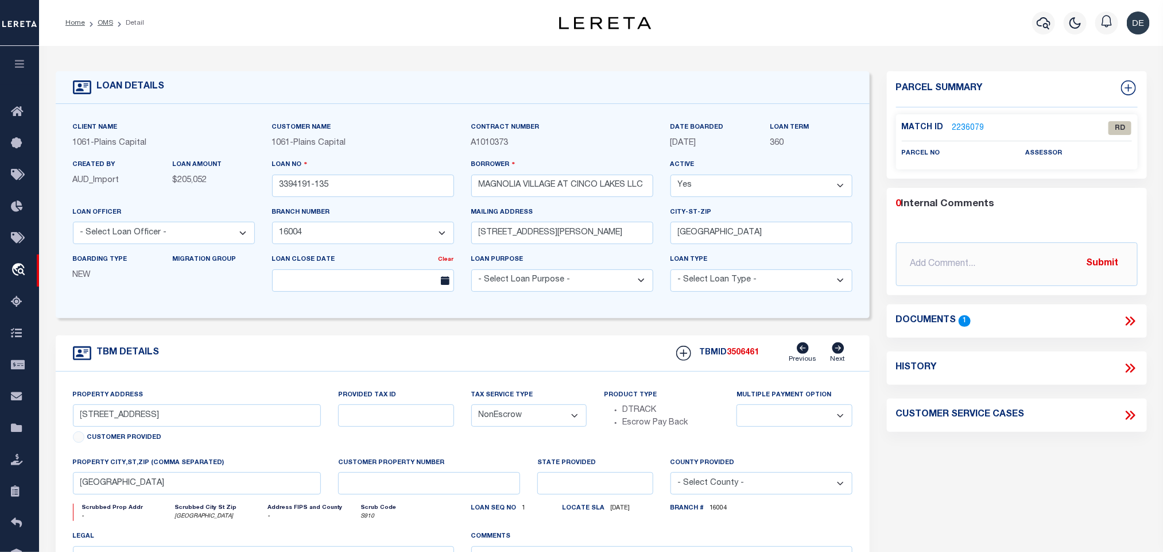
click at [967, 123] on link "2236079" at bounding box center [969, 128] width 32 height 12
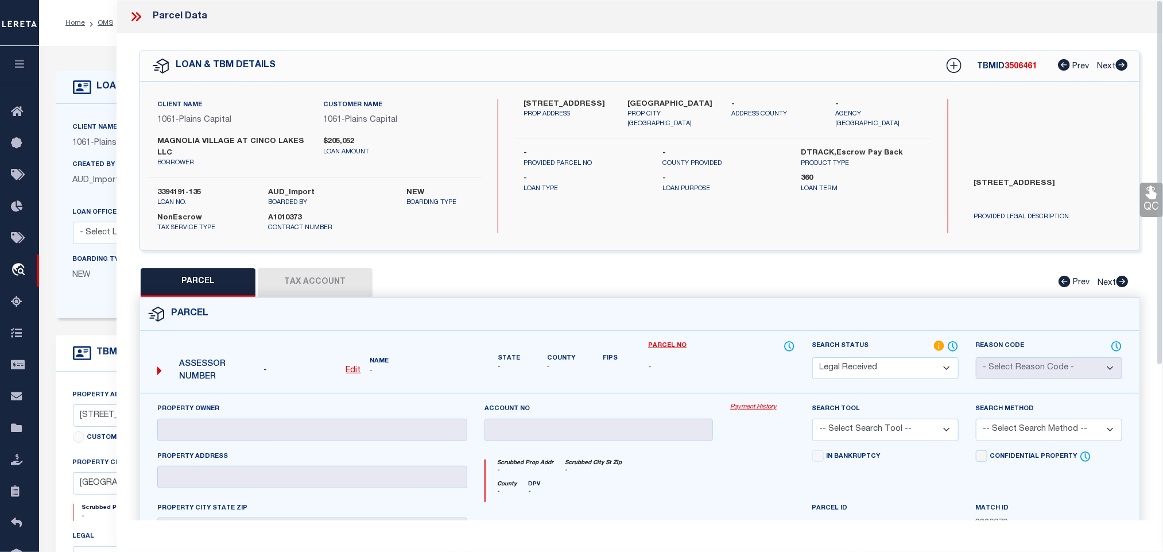
click at [352, 374] on u "Edit" at bounding box center [353, 370] width 15 height 8
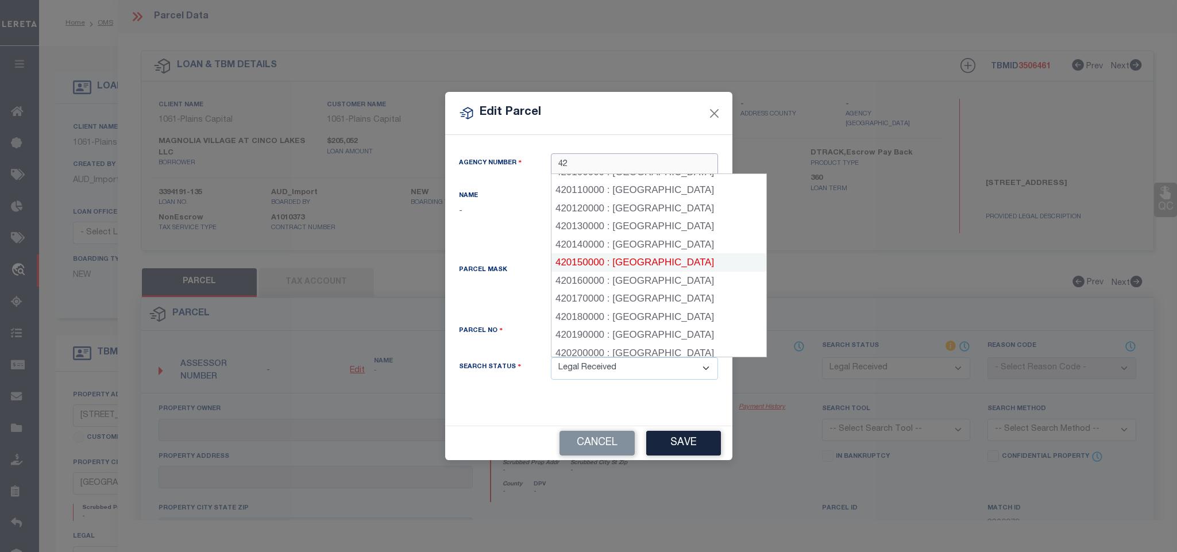
click at [682, 256] on div "420150000 : [GEOGRAPHIC_DATA]" at bounding box center [658, 262] width 215 height 18
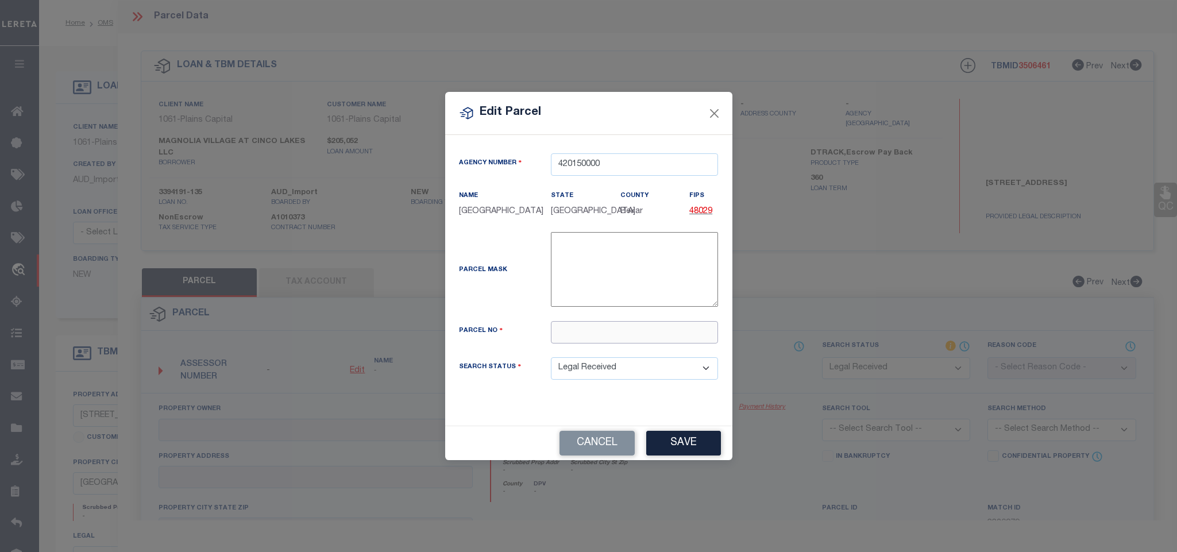
click at [669, 329] on input "text" at bounding box center [634, 332] width 167 height 22
paste input "1445483"
click at [682, 441] on button "Save" at bounding box center [683, 443] width 75 height 25
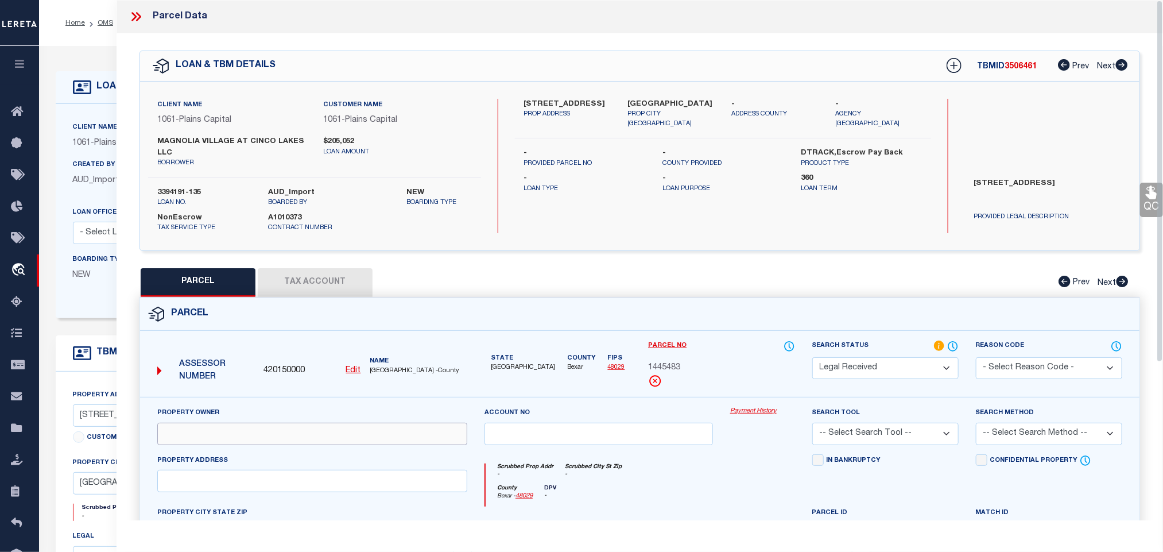
click at [267, 430] on input "text" at bounding box center [312, 434] width 310 height 22
paste input "MAGNOLIA VILLAGE AT CINCO LAKES LLC"
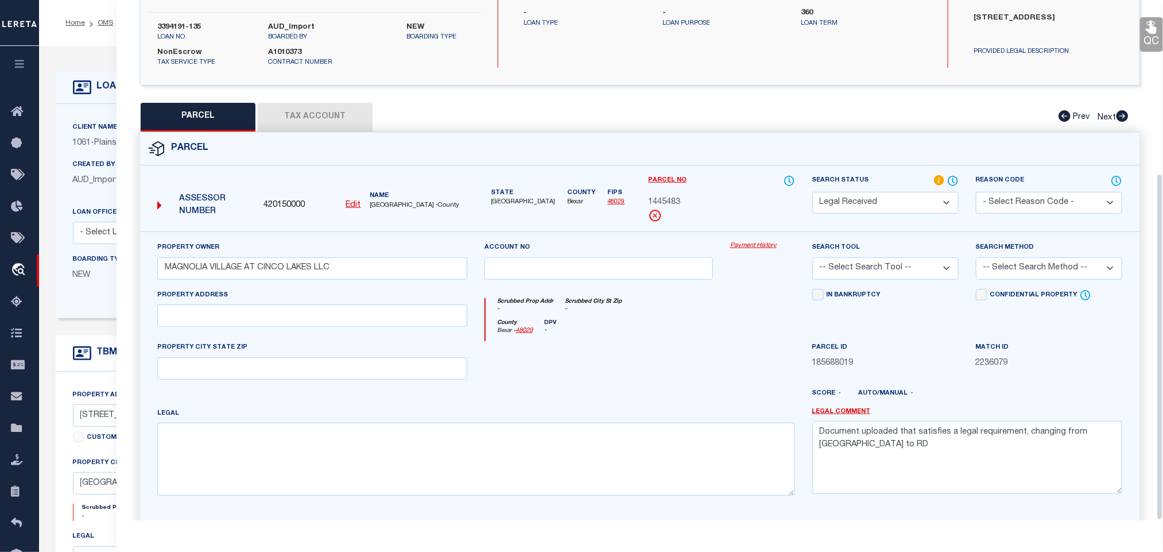
scroll to position [261, 0]
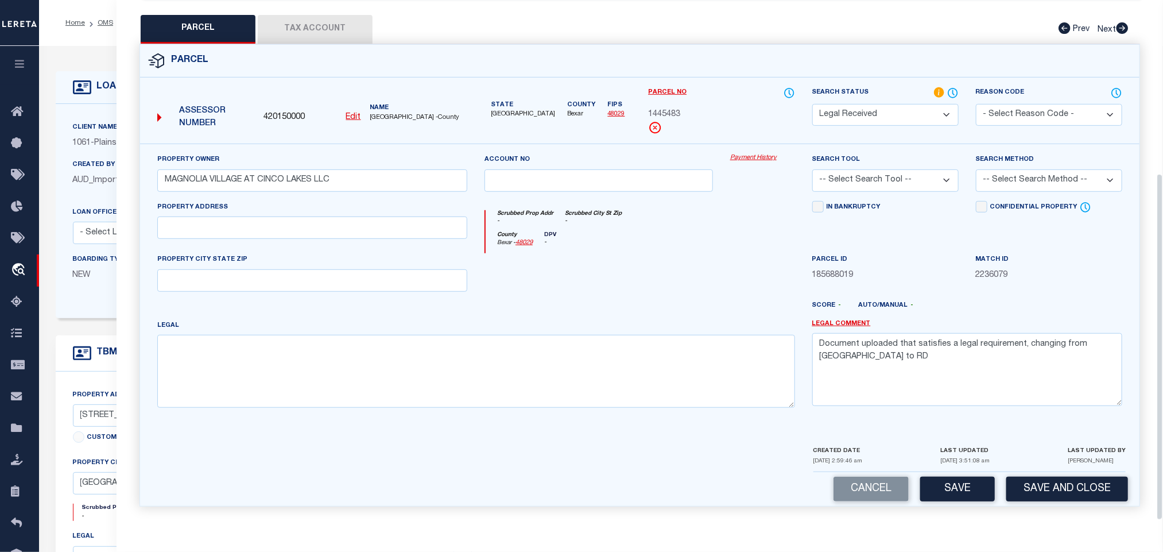
drag, startPoint x: 266, startPoint y: 211, endPoint x: 261, endPoint y: 224, distance: 14.2
click at [266, 211] on div "Property Address" at bounding box center [312, 220] width 310 height 38
click at [258, 226] on input "text" at bounding box center [312, 228] width 310 height 22
paste input "MAGNOLIA [GEOGRAPHIC_DATA]"
drag, startPoint x: 233, startPoint y: 231, endPoint x: 312, endPoint y: 281, distance: 94.2
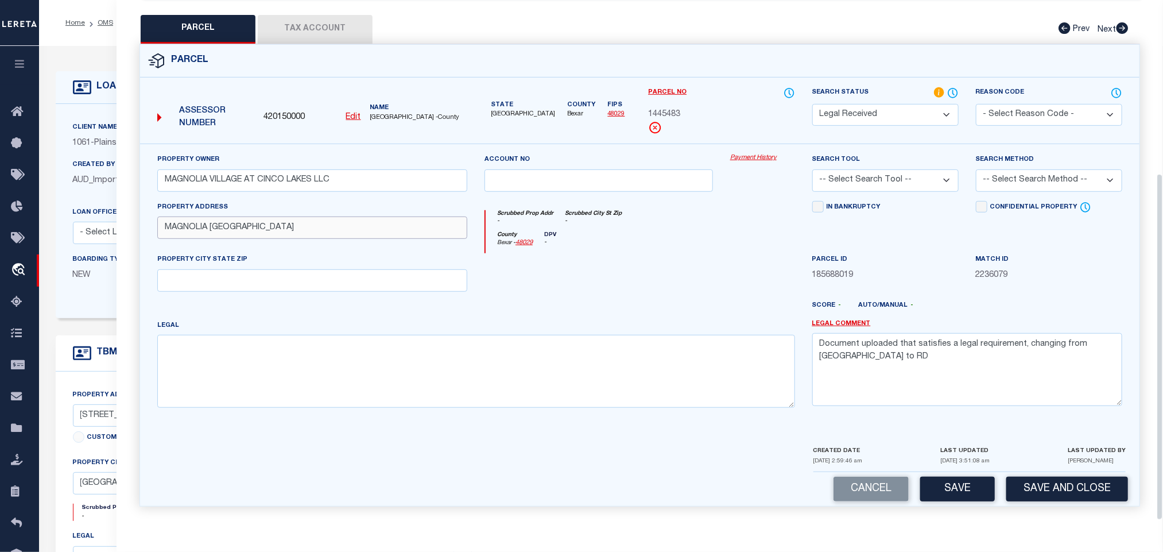
click at [412, 238] on div "Property Address [GEOGRAPHIC_DATA]" at bounding box center [312, 227] width 327 height 53
drag, startPoint x: 312, startPoint y: 281, endPoint x: 322, endPoint y: 283, distance: 10.5
click at [312, 281] on input "text" at bounding box center [312, 280] width 310 height 22
paste input "[GEOGRAPHIC_DATA]"
click at [929, 354] on textarea "Document uploaded that satisfies a legal requirement, changing from [GEOGRAPHIC…" at bounding box center [968, 369] width 310 height 72
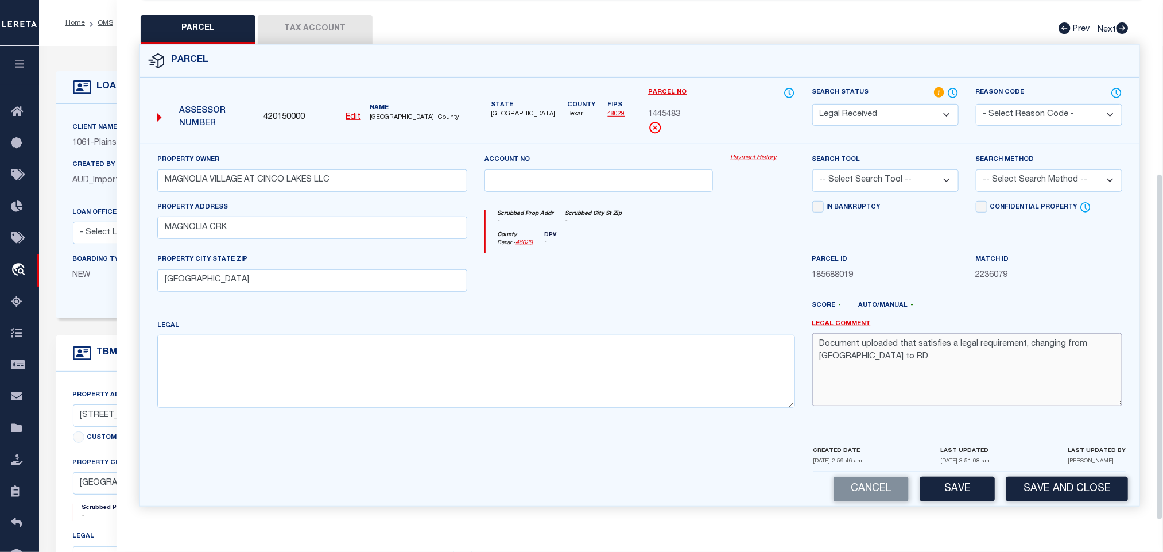
click at [929, 354] on textarea "Document uploaded that satisfies a legal requirement, changing from [GEOGRAPHIC…" at bounding box center [968, 369] width 310 height 72
click at [386, 414] on div "Legal" at bounding box center [476, 368] width 655 height 98
click at [429, 374] on textarea at bounding box center [476, 371] width 638 height 72
paste textarea "CB 4312B ([STREET_ADDRESS]"
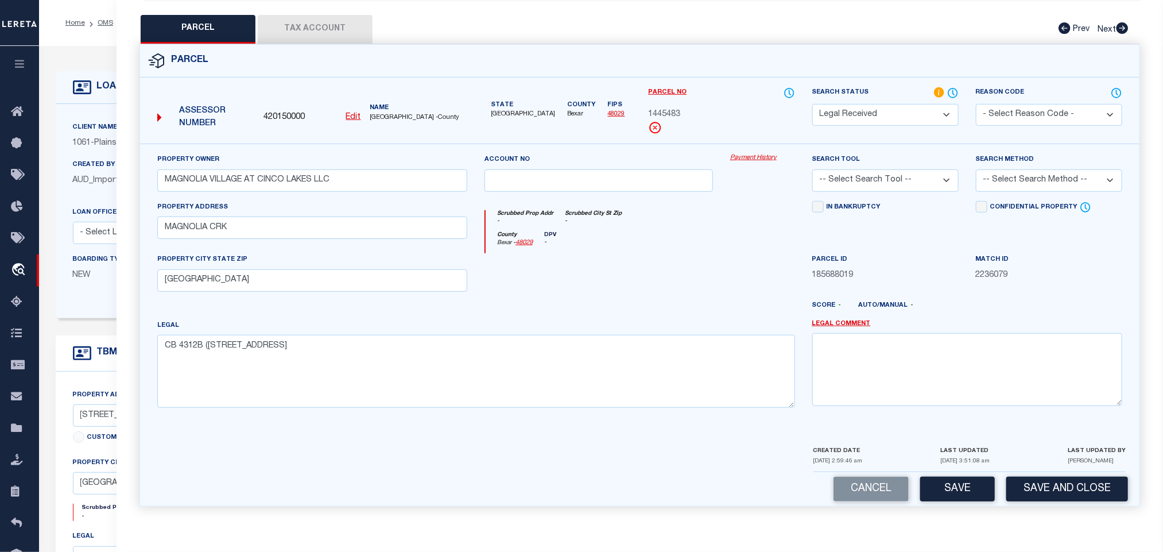
click at [904, 181] on select "-- Select Search Tool -- 3rd Party Website Agency File Agency Website ATLS CNV-…" at bounding box center [886, 180] width 146 height 22
click at [813, 169] on select "-- Select Search Tool -- 3rd Party Website Agency File Agency Website ATLS CNV-…" at bounding box center [886, 180] width 146 height 22
drag, startPoint x: 1033, startPoint y: 176, endPoint x: 1032, endPoint y: 188, distance: 11.5
click at [1033, 176] on select "-- Select Search Method -- Property Address Legal Liability Info Provided" at bounding box center [1049, 180] width 146 height 22
click at [976, 169] on select "-- Select Search Method -- Property Address Legal Liability Info Provided" at bounding box center [1049, 180] width 146 height 22
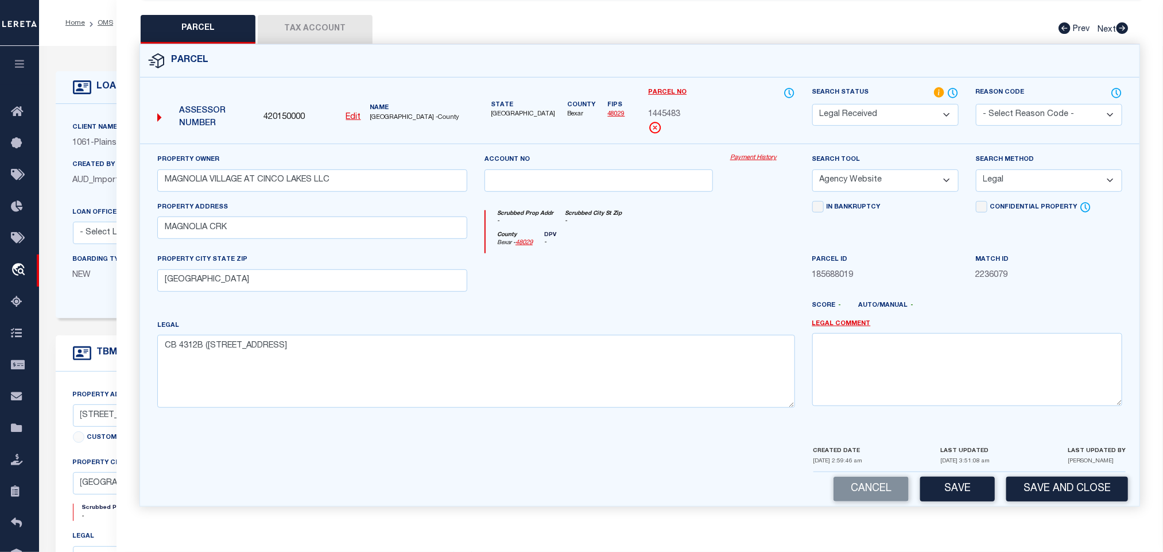
click at [924, 116] on select "Automated Search Bad Parcel Complete Duplicate Parcel High Dollar Reporting In …" at bounding box center [886, 115] width 146 height 22
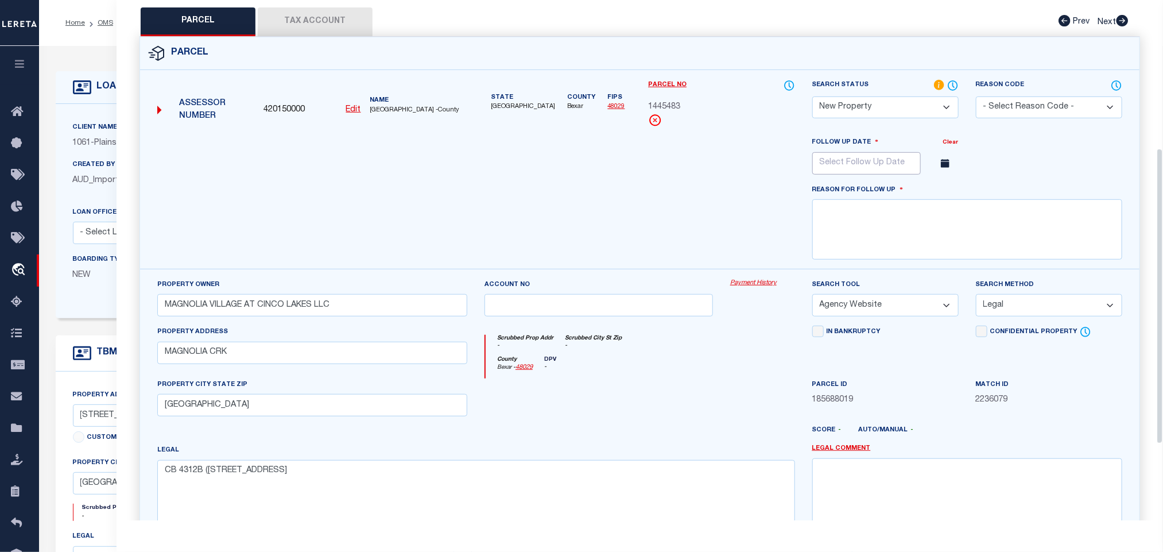
click at [878, 171] on input "text" at bounding box center [867, 163] width 109 height 22
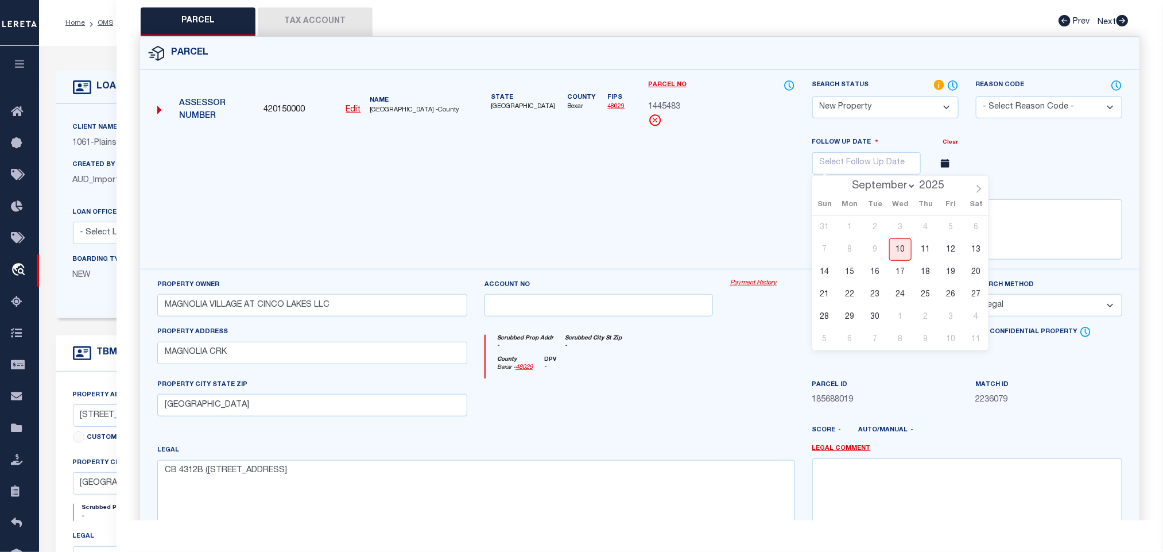
click at [905, 188] on select "September October November December" at bounding box center [882, 185] width 70 height 11
click at [847, 184] on select "September October November December" at bounding box center [882, 185] width 70 height 11
click at [906, 319] on span "31" at bounding box center [901, 317] width 22 height 22
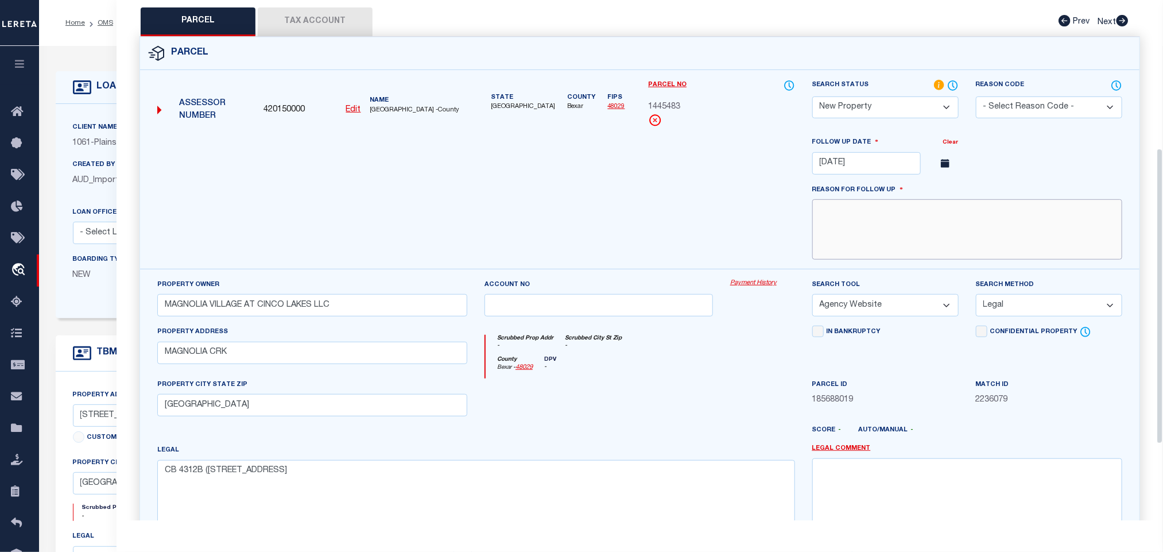
click at [970, 245] on textarea at bounding box center [968, 229] width 310 height 60
paste textarea "New property for 2025"
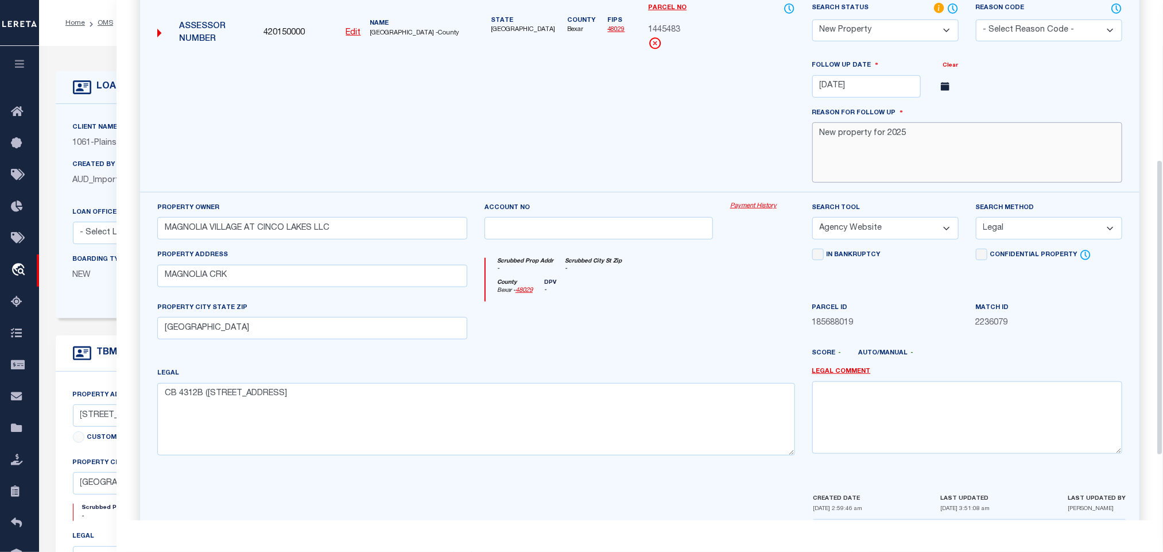
scroll to position [396, 0]
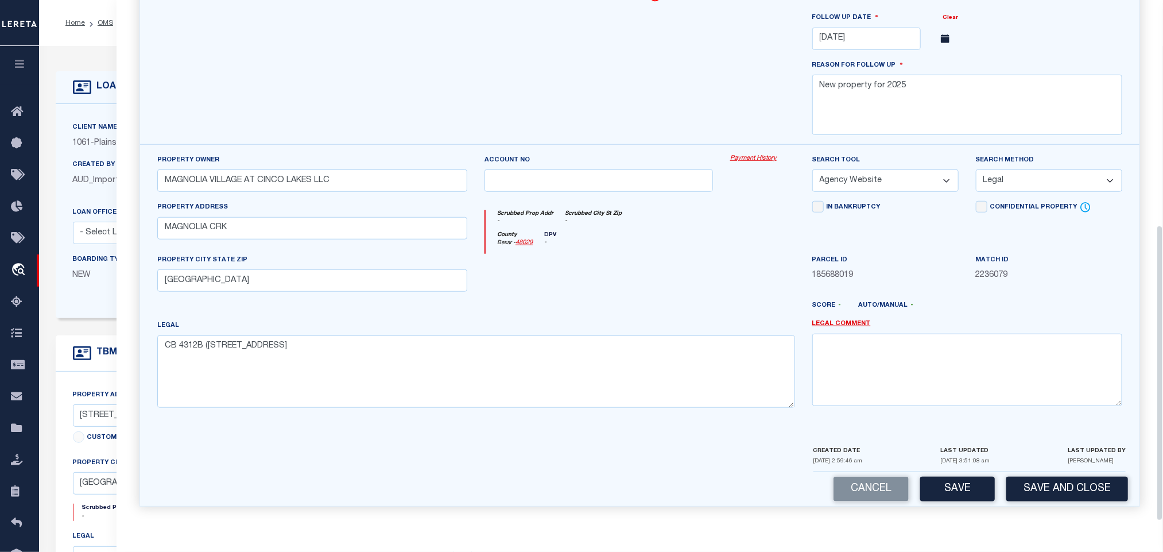
click at [1015, 464] on div "CREATED DATE [DATE] 2:59:46 am LAST UPDATED [DATE] 3:51:08 am LAST UPDATED BY […" at bounding box center [970, 458] width 312 height 28
click at [1020, 482] on button "Save and Close" at bounding box center [1068, 489] width 122 height 25
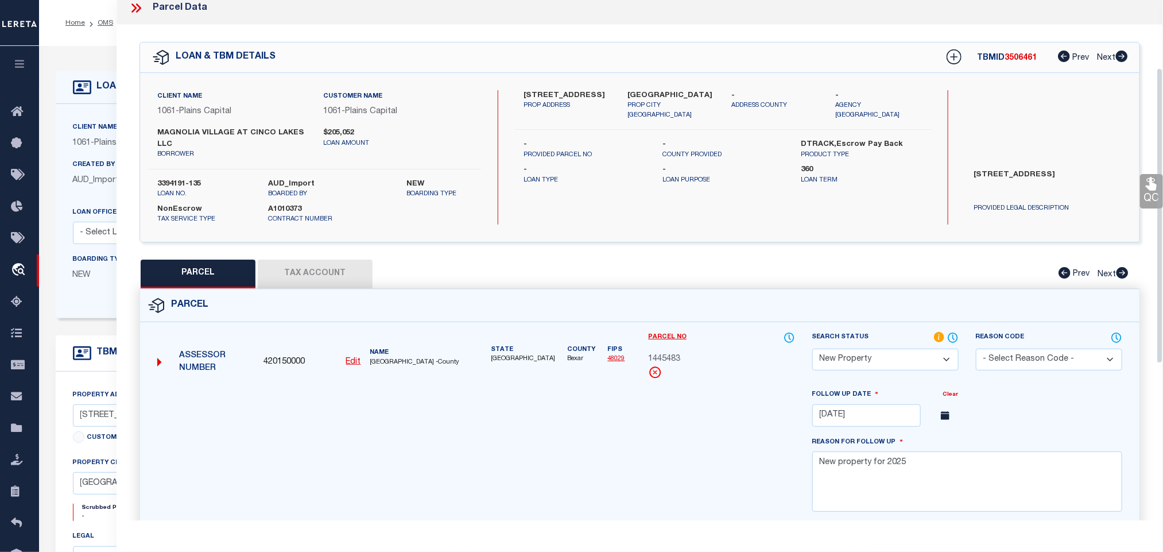
scroll to position [0, 0]
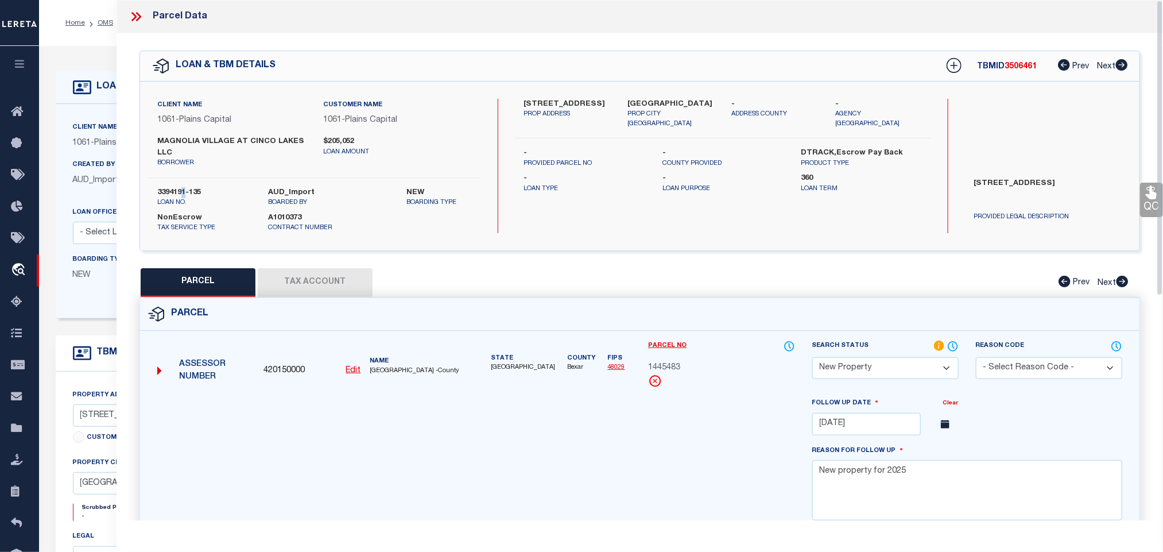
click at [184, 197] on label "3394191-135" at bounding box center [204, 192] width 94 height 11
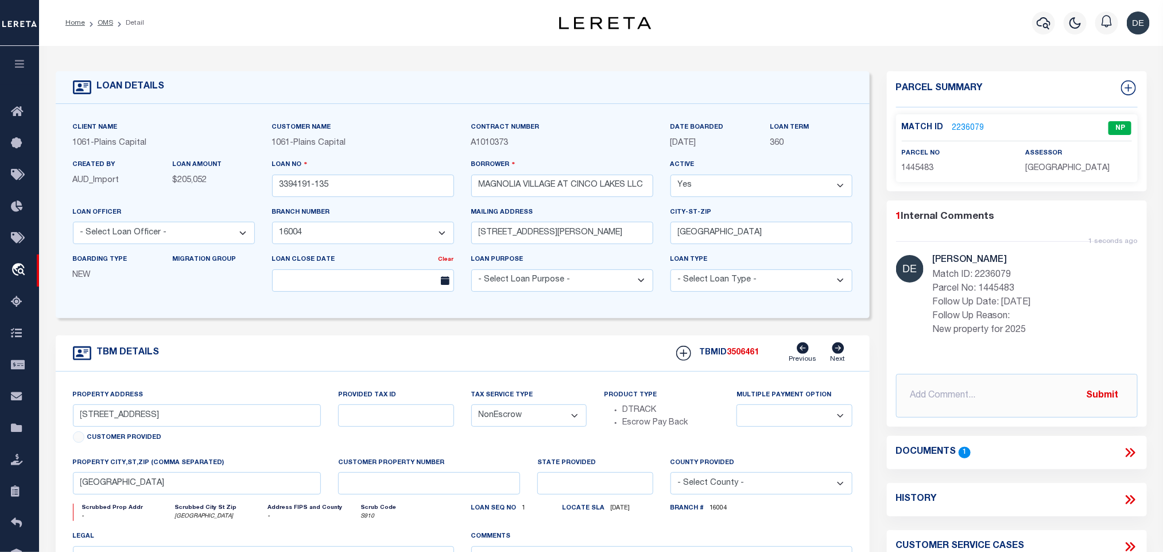
click at [753, 364] on div "TBMID 3506461 Previous Next" at bounding box center [760, 353] width 185 height 22
click at [748, 354] on span "3506461" at bounding box center [744, 353] width 32 height 8
click at [1051, 174] on p "[GEOGRAPHIC_DATA]" at bounding box center [1079, 169] width 106 height 13
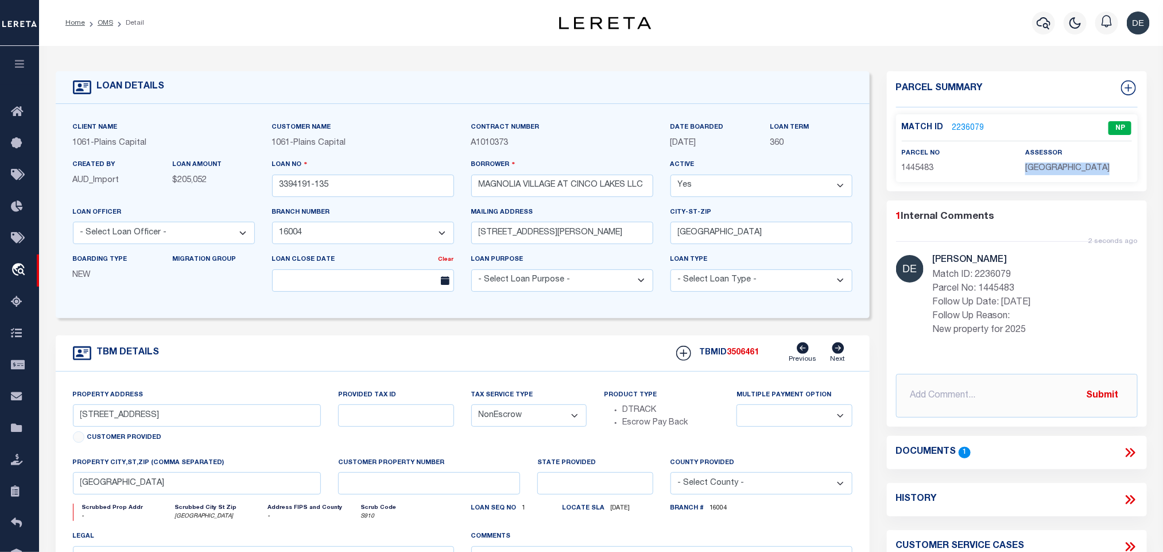
click at [1051, 174] on p "[GEOGRAPHIC_DATA]" at bounding box center [1079, 169] width 106 height 13
click at [921, 164] on span "1445483" at bounding box center [918, 168] width 32 height 8
click at [107, 26] on link "OMS" at bounding box center [106, 23] width 16 height 7
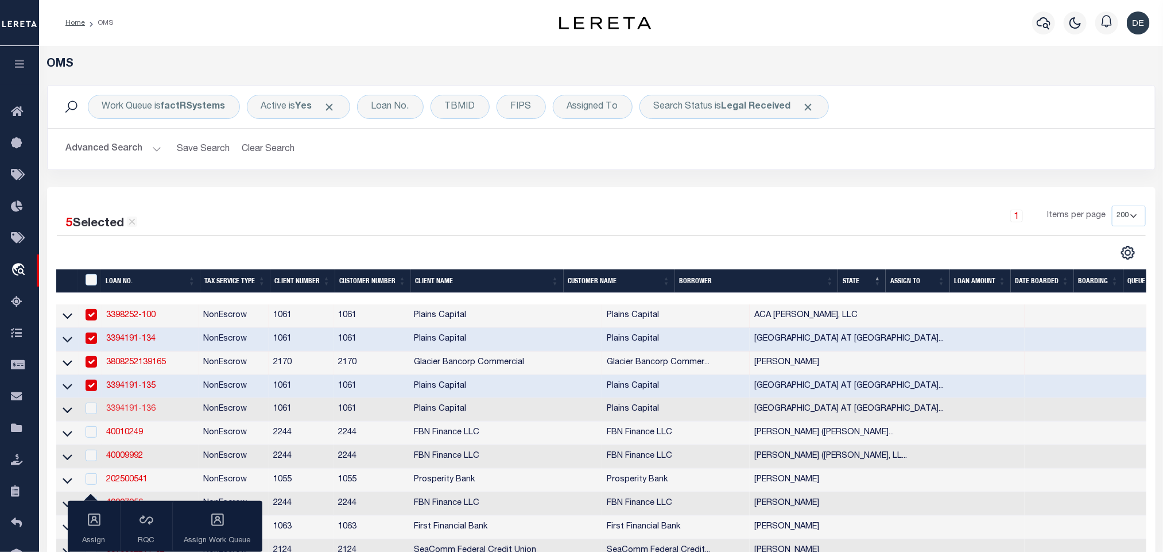
click at [136, 413] on link "3394191-136" at bounding box center [130, 409] width 49 height 8
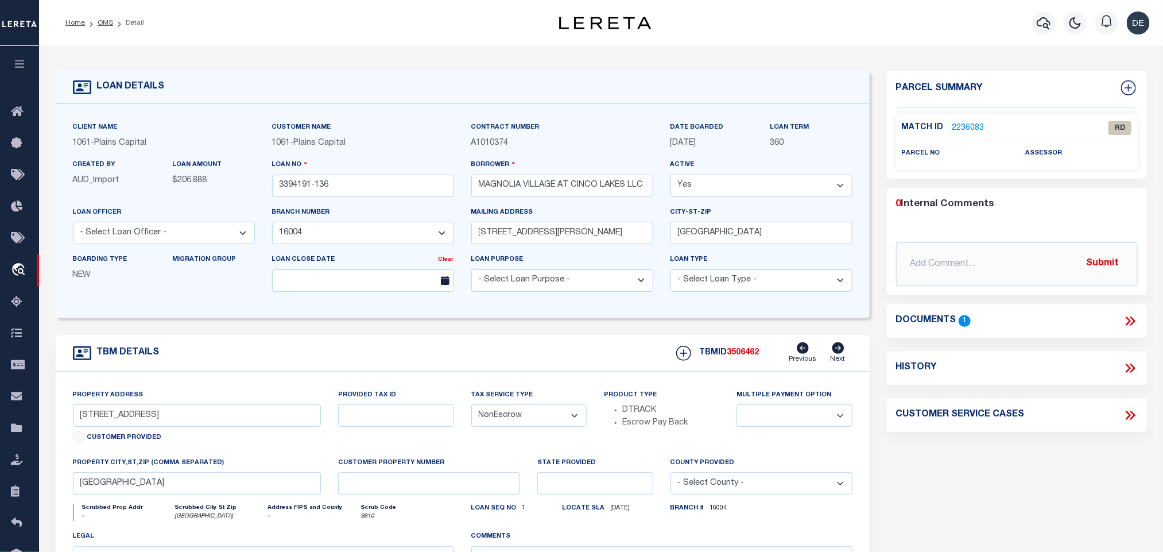
click at [1136, 318] on icon at bounding box center [1130, 321] width 15 height 15
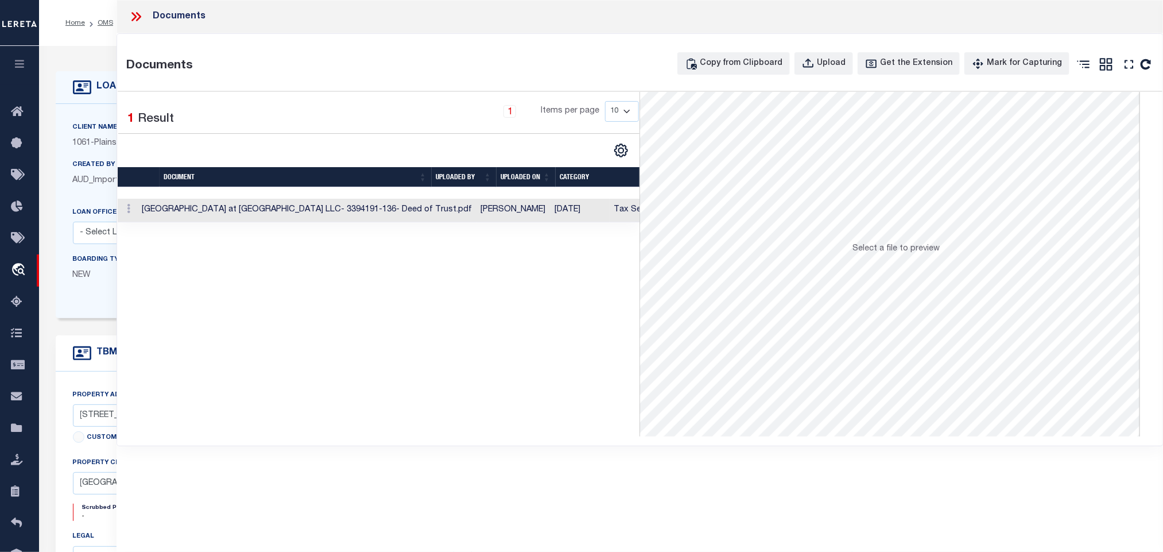
click at [551, 222] on td "[DATE]" at bounding box center [580, 211] width 59 height 24
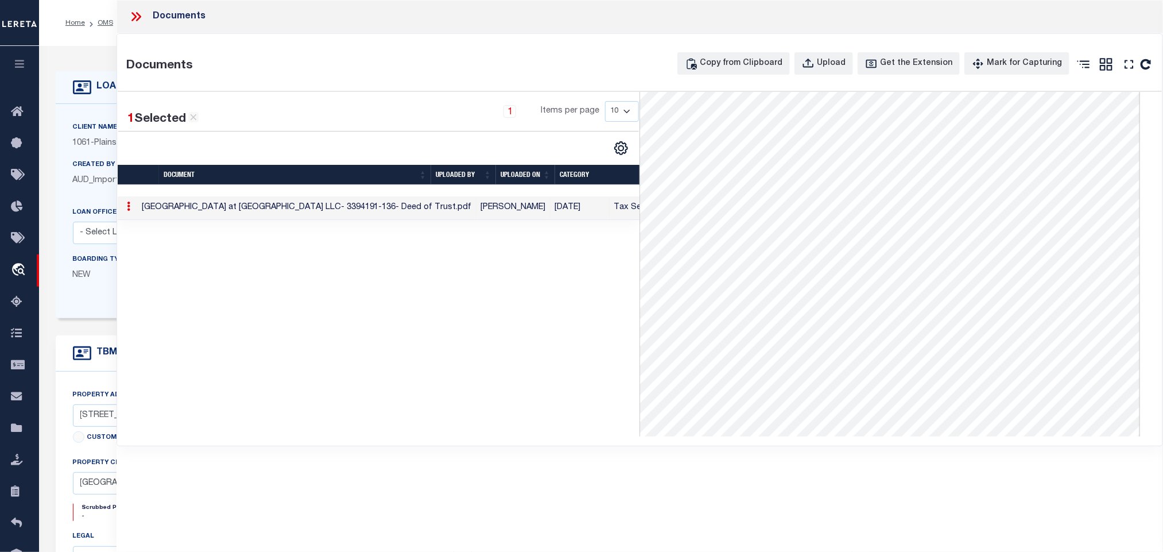
click at [138, 21] on icon at bounding box center [136, 16] width 15 height 15
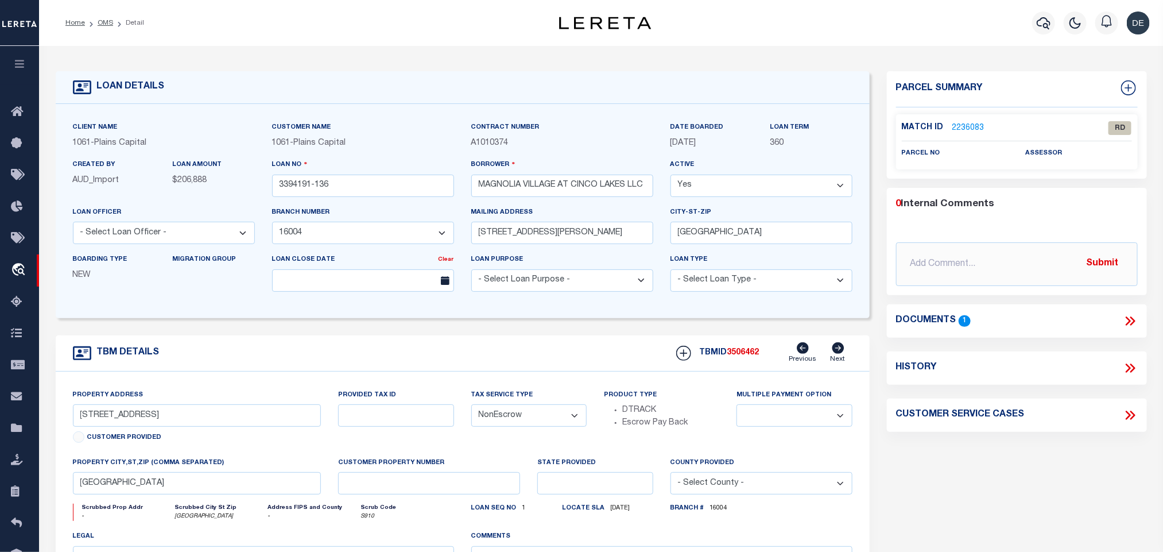
click at [969, 129] on link "2236083" at bounding box center [969, 128] width 32 height 12
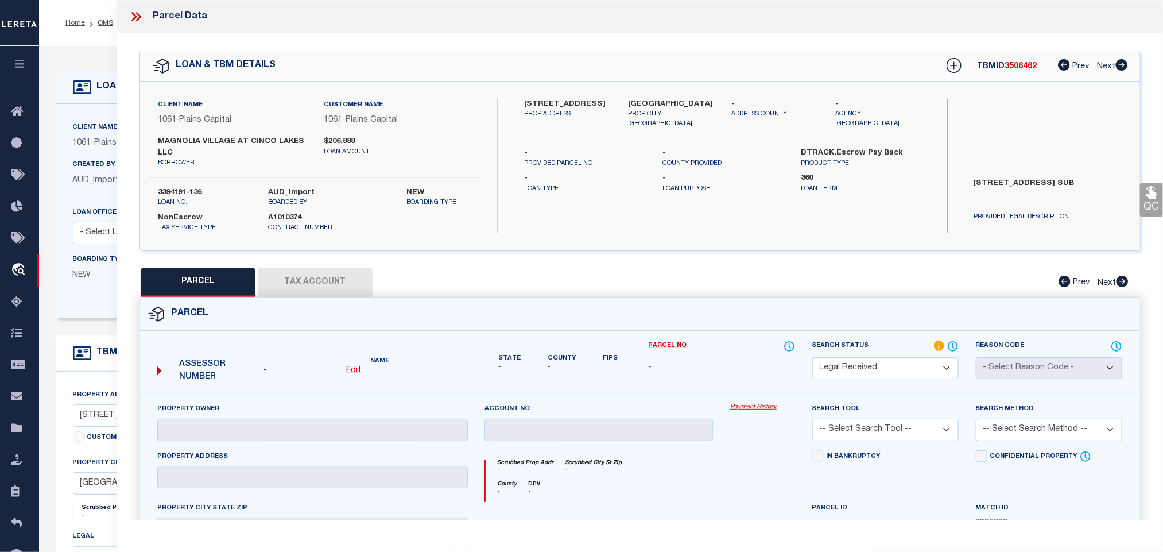
click at [352, 372] on u "Edit" at bounding box center [353, 370] width 15 height 8
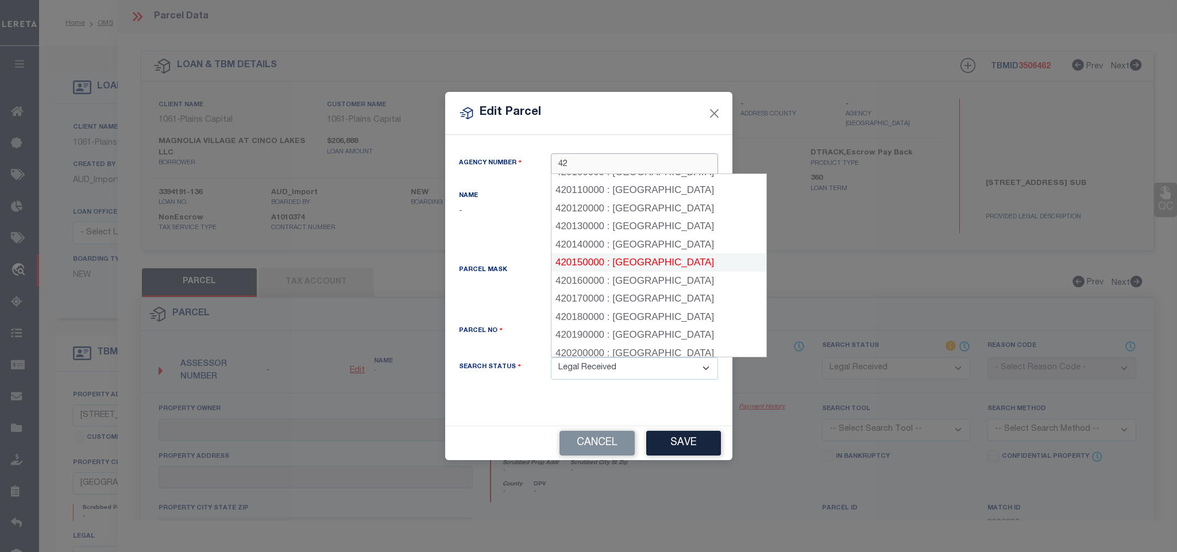
click at [641, 258] on div "420150000 : [GEOGRAPHIC_DATA]" at bounding box center [658, 262] width 215 height 18
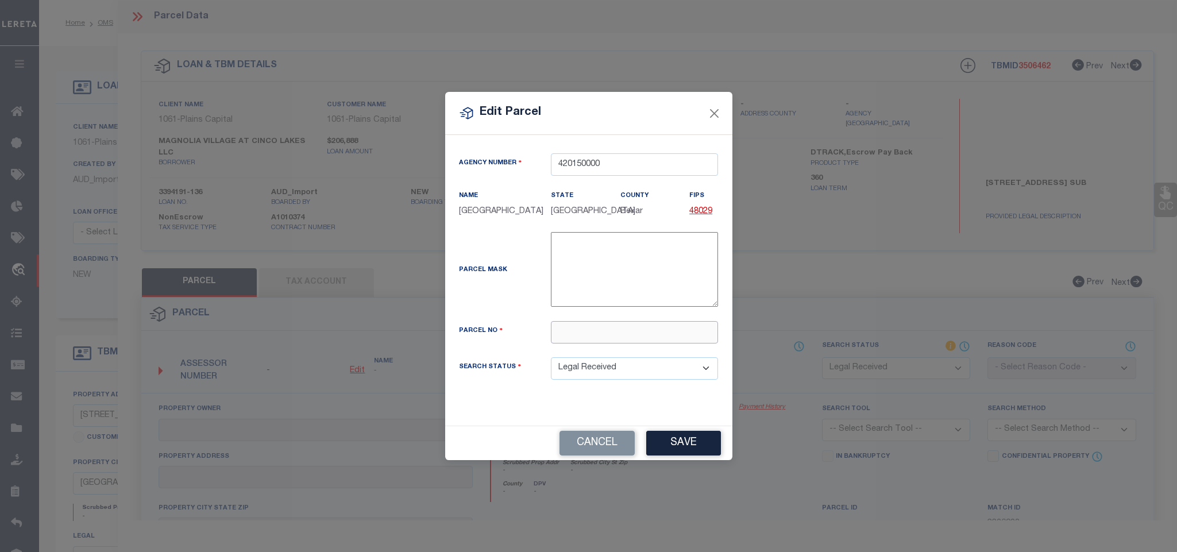
click at [656, 343] on input "text" at bounding box center [634, 332] width 167 height 22
paste input "1445482"
click at [693, 454] on button "Save" at bounding box center [683, 443] width 75 height 25
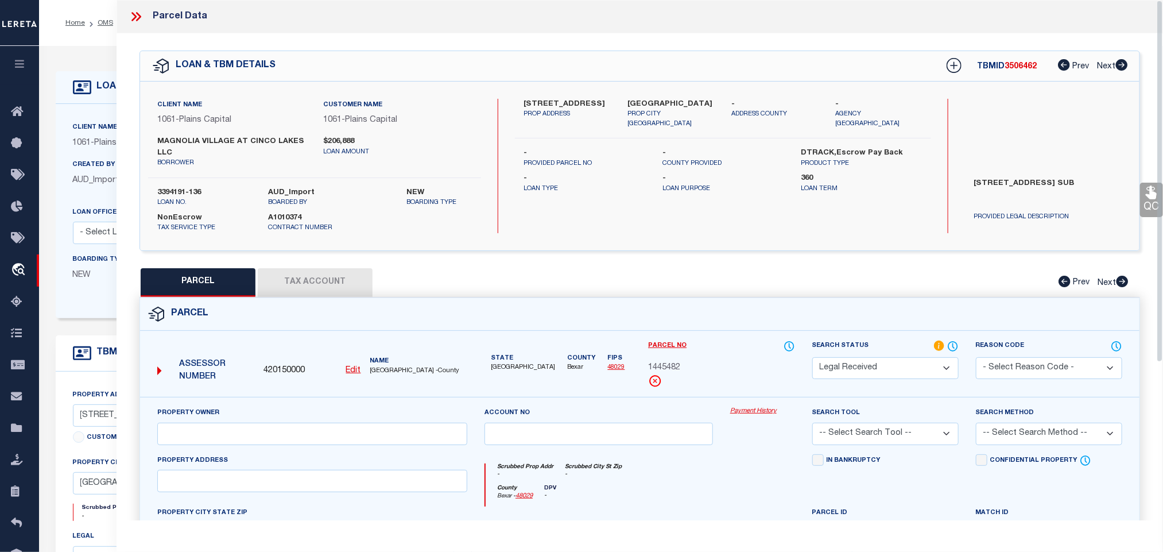
click at [210, 453] on div "Property Owner" at bounding box center [312, 430] width 327 height 47
drag, startPoint x: 212, startPoint y: 436, endPoint x: 143, endPoint y: 438, distance: 69.0
click at [212, 436] on input "text" at bounding box center [312, 434] width 310 height 22
paste input "MAGNOLIA VILLAGE AT CINCO LAKES LLC"
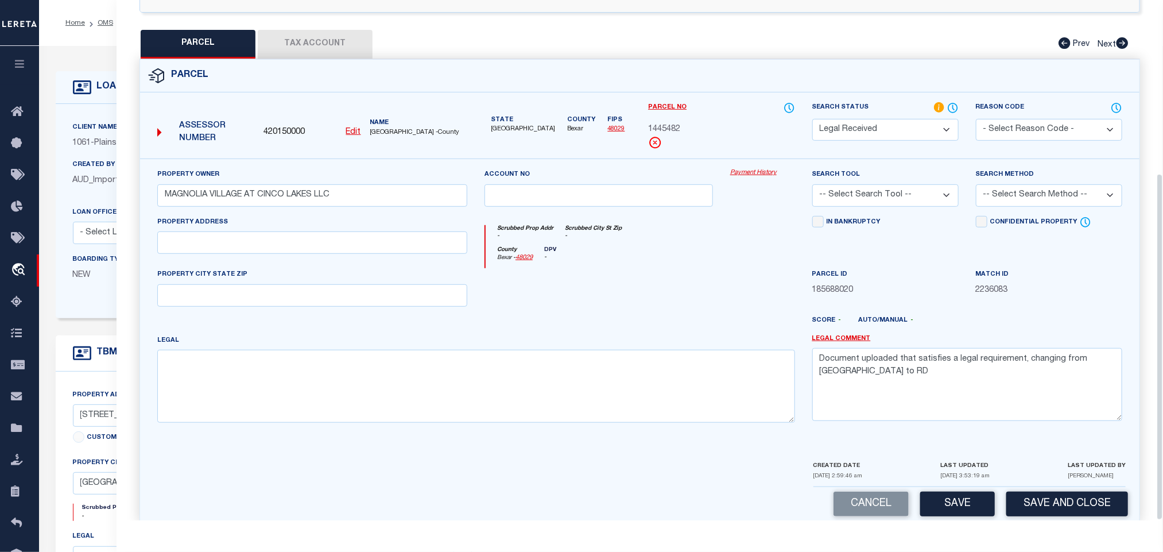
scroll to position [261, 0]
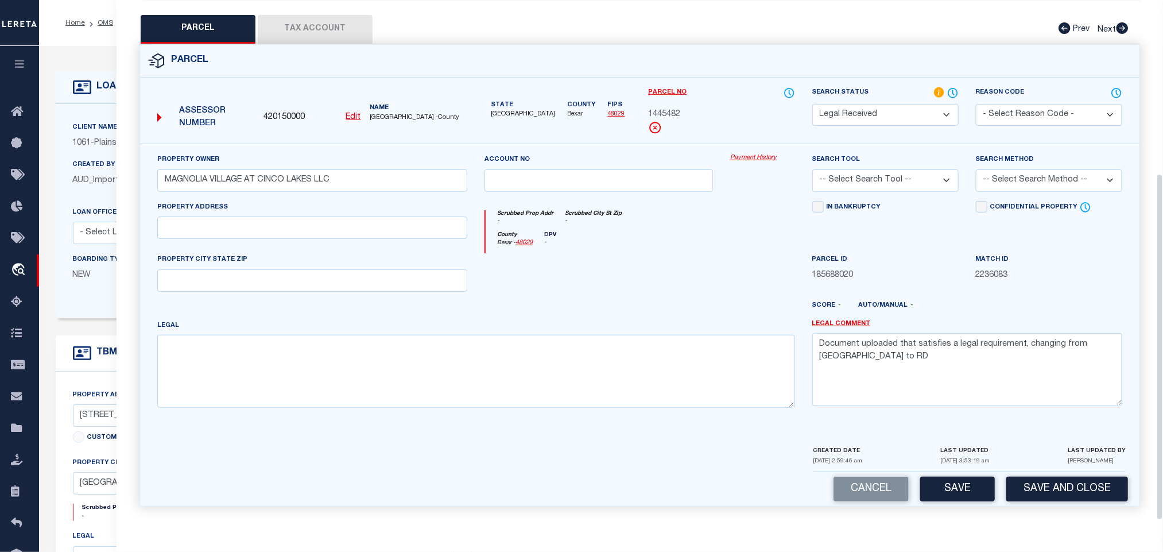
drag, startPoint x: 342, startPoint y: 239, endPoint x: 337, endPoint y: 236, distance: 6.2
click at [341, 239] on div "Property Address" at bounding box center [312, 227] width 327 height 53
click at [336, 236] on input "text" at bounding box center [312, 228] width 310 height 22
paste input "MAGNOLIA [GEOGRAPHIC_DATA]"
drag, startPoint x: 233, startPoint y: 229, endPoint x: 419, endPoint y: 249, distance: 187.1
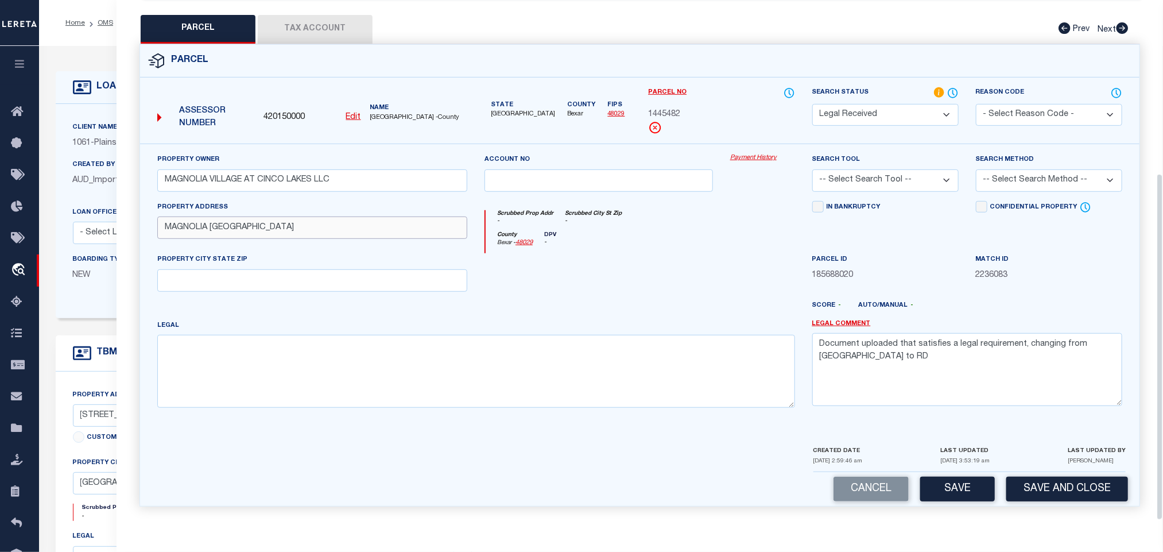
click at [431, 238] on div "Property Address [GEOGRAPHIC_DATA]" at bounding box center [312, 227] width 327 height 53
click at [391, 269] on input "text" at bounding box center [312, 280] width 310 height 22
paste input "[GEOGRAPHIC_DATA]"
click at [505, 378] on textarea at bounding box center [476, 371] width 638 height 72
paste textarea "CB 4312B ([STREET_ADDRESS]"
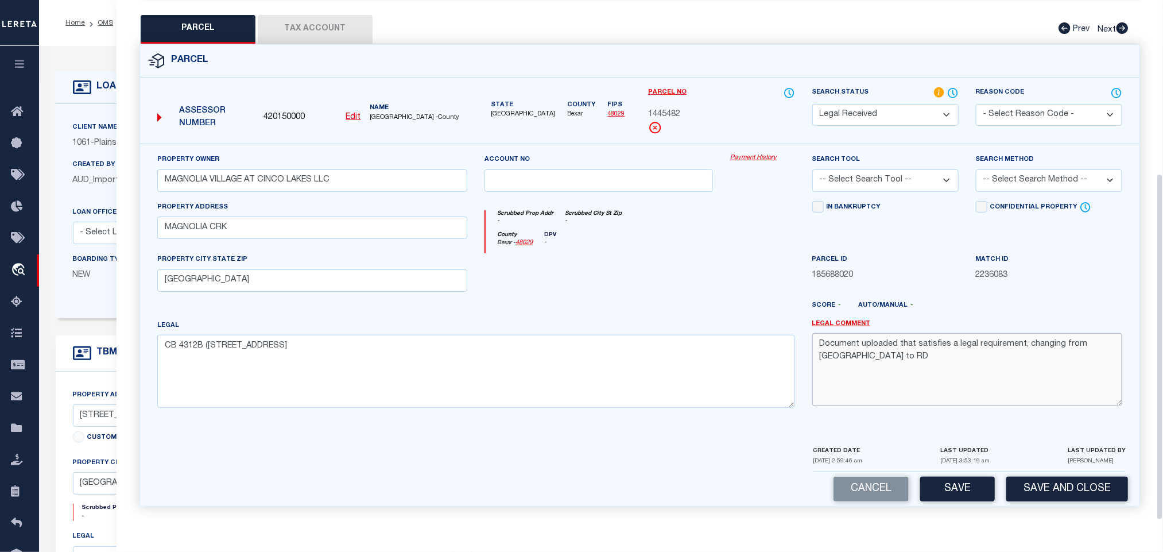
click at [955, 360] on textarea "Document uploaded that satisfies a legal requirement, changing from [GEOGRAPHIC…" at bounding box center [968, 369] width 310 height 72
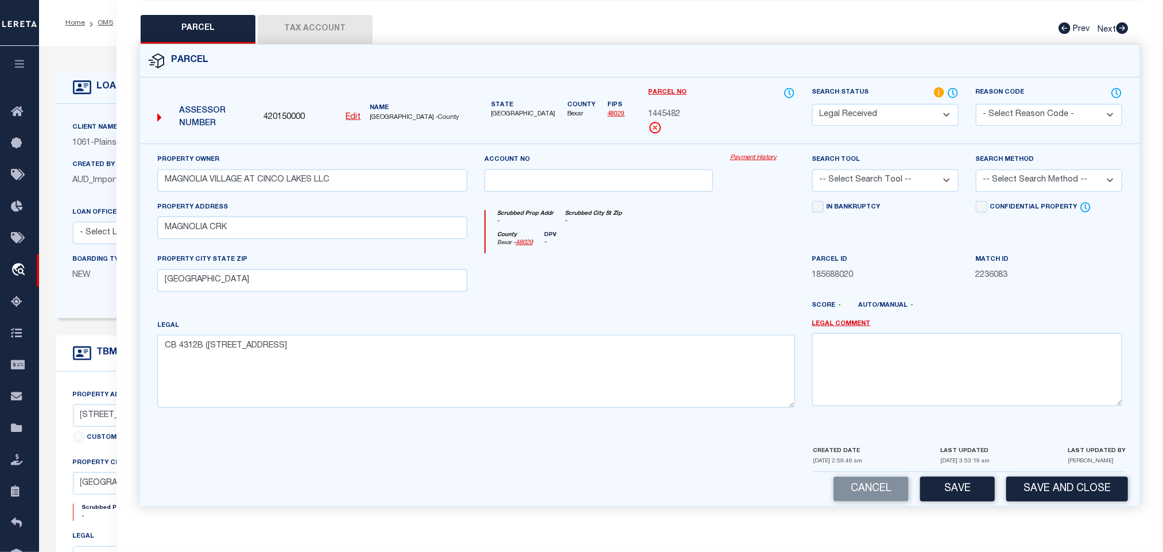
click at [909, 181] on select "-- Select Search Tool -- 3rd Party Website Agency File Agency Website ATLS CNV-…" at bounding box center [886, 180] width 146 height 22
click at [813, 169] on select "-- Select Search Tool -- 3rd Party Website Agency File Agency Website ATLS CNV-…" at bounding box center [886, 180] width 146 height 22
click at [1015, 161] on div "Search Method -- Select Search Method -- Property Address Legal Liability Info …" at bounding box center [1049, 172] width 146 height 38
drag, startPoint x: 1024, startPoint y: 172, endPoint x: 1024, endPoint y: 186, distance: 13.8
click at [1024, 172] on select "-- Select Search Method -- Property Address Legal Liability Info Provided" at bounding box center [1049, 180] width 146 height 22
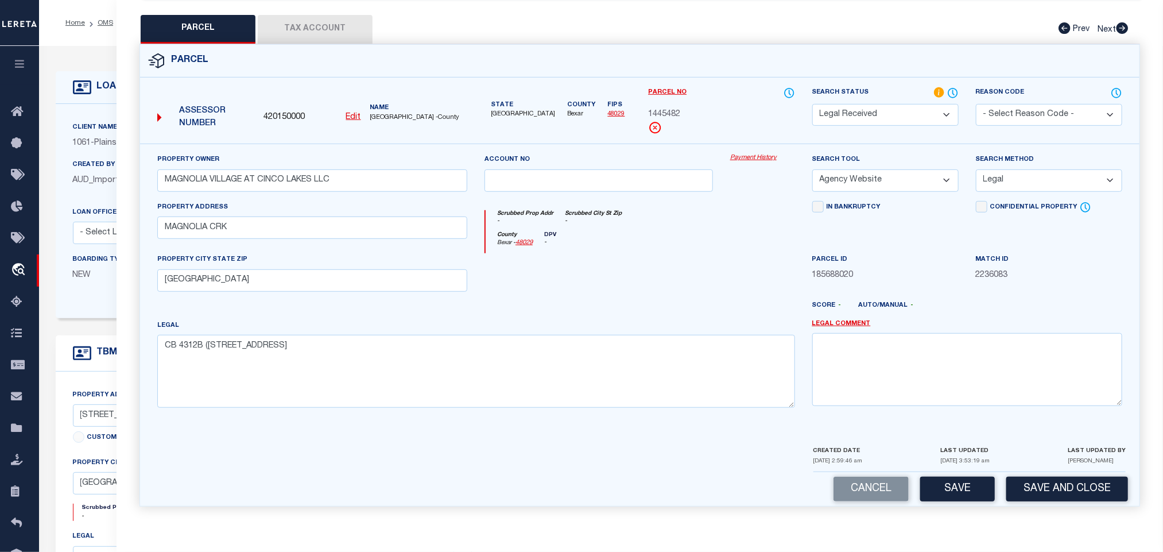
click at [976, 169] on select "-- Select Search Method -- Property Address Legal Liability Info Provided" at bounding box center [1049, 180] width 146 height 22
click at [933, 484] on button "Save" at bounding box center [958, 489] width 75 height 25
click at [358, 21] on button "Tax Account" at bounding box center [315, 29] width 115 height 29
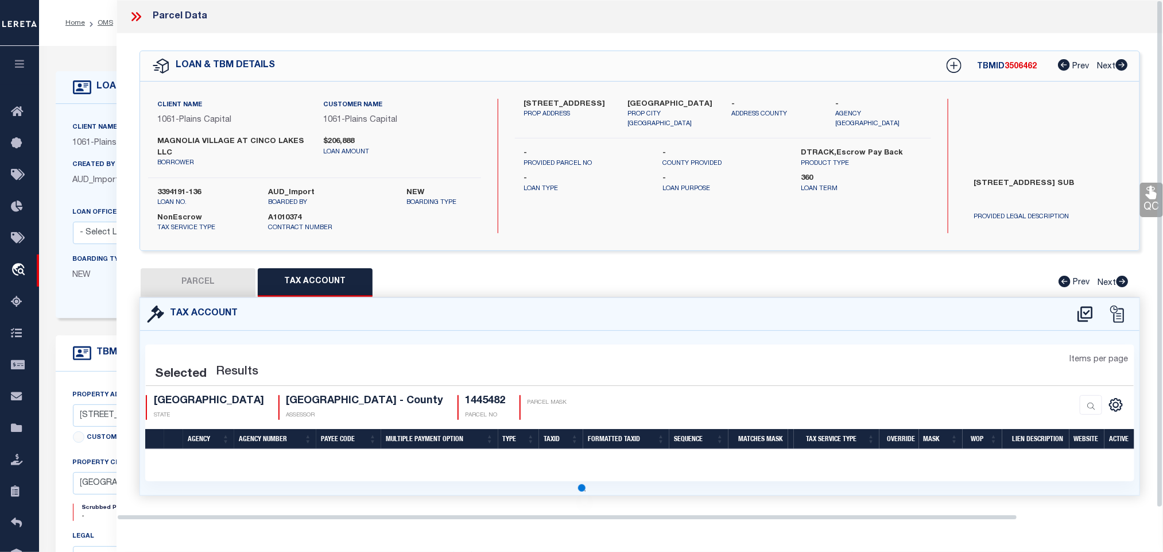
scroll to position [0, 0]
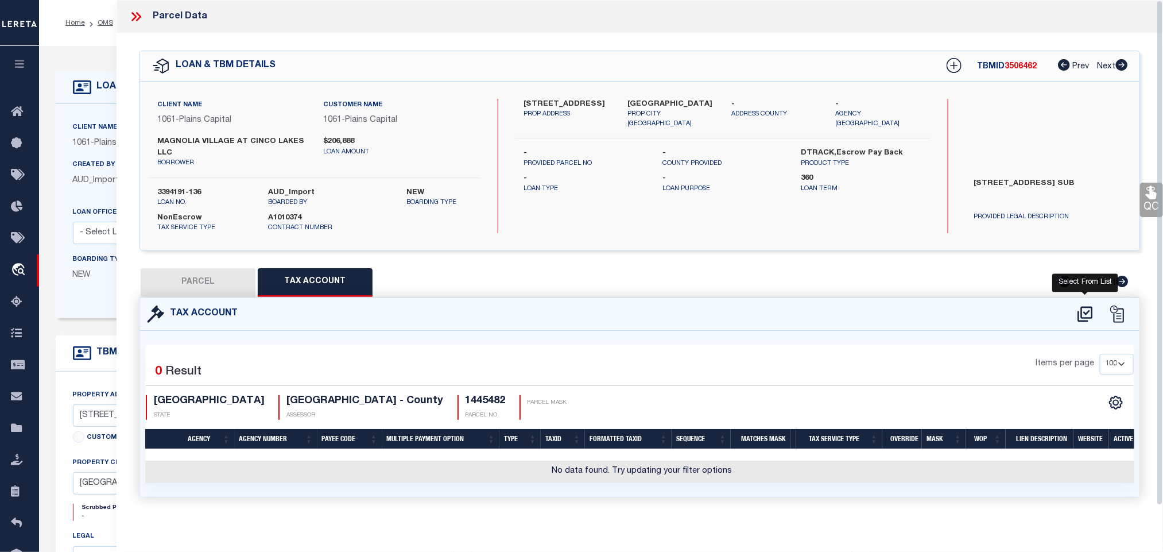
click at [1085, 314] on icon at bounding box center [1085, 314] width 19 height 18
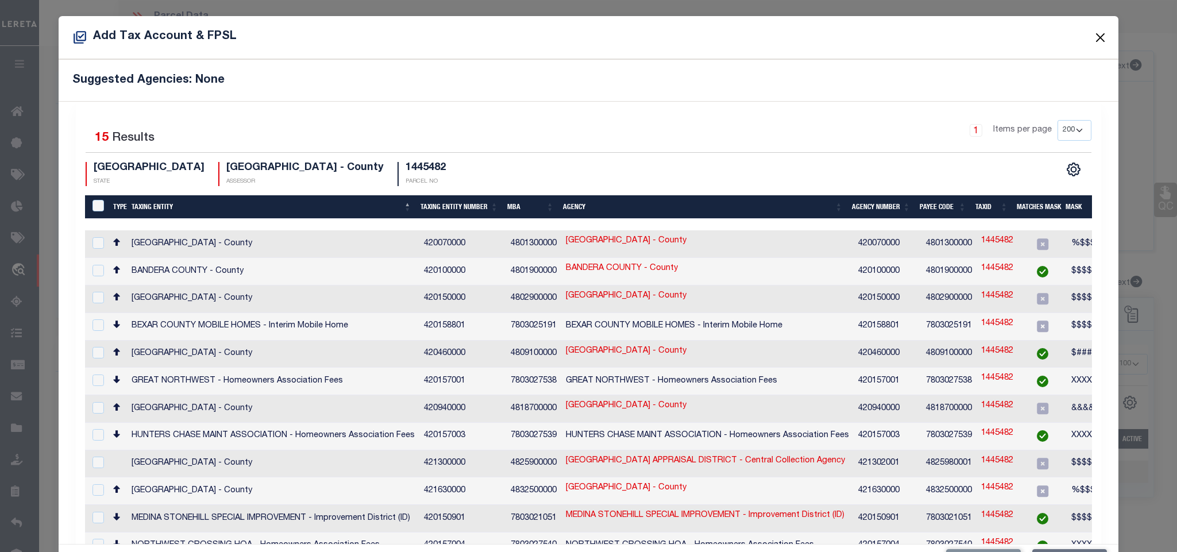
click at [1094, 33] on button "Close" at bounding box center [1099, 37] width 15 height 15
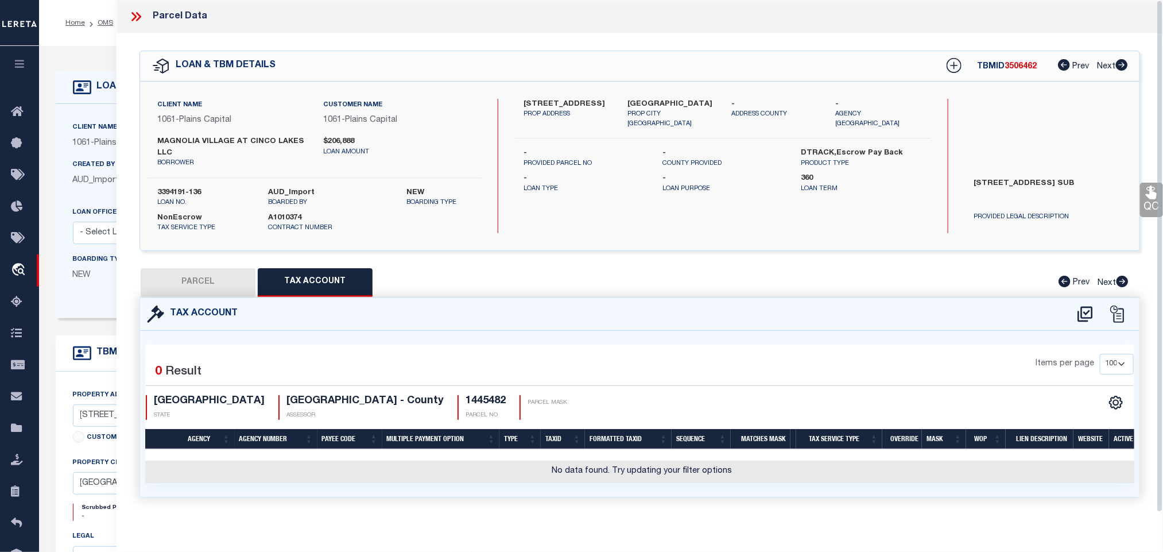
click at [214, 279] on button "PARCEL" at bounding box center [198, 282] width 115 height 29
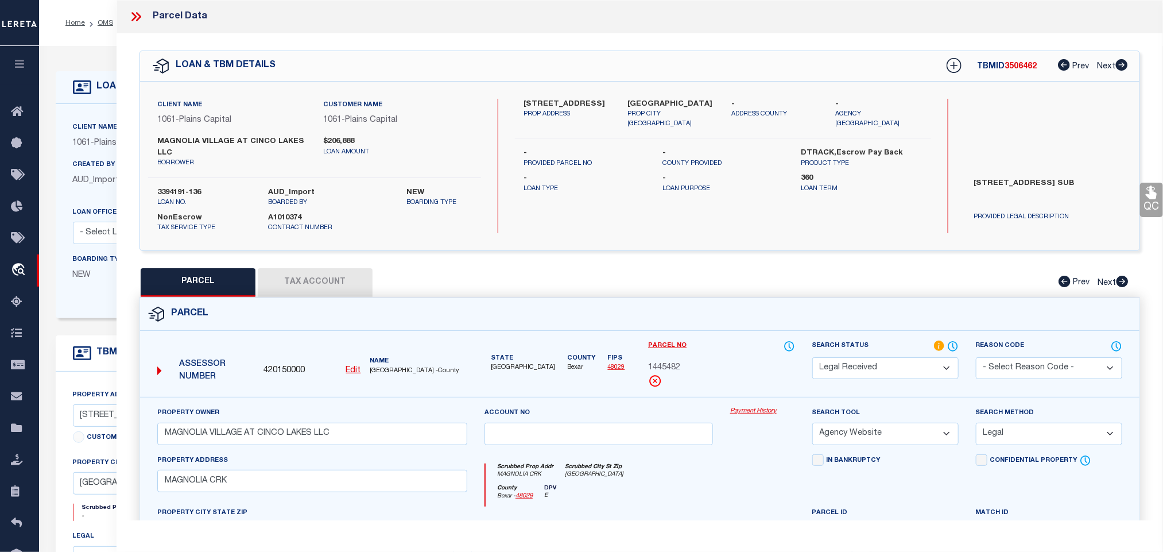
click at [869, 371] on select "Automated Search Bad Parcel Complete Duplicate Parcel High Dollar Reporting In …" at bounding box center [886, 368] width 146 height 22
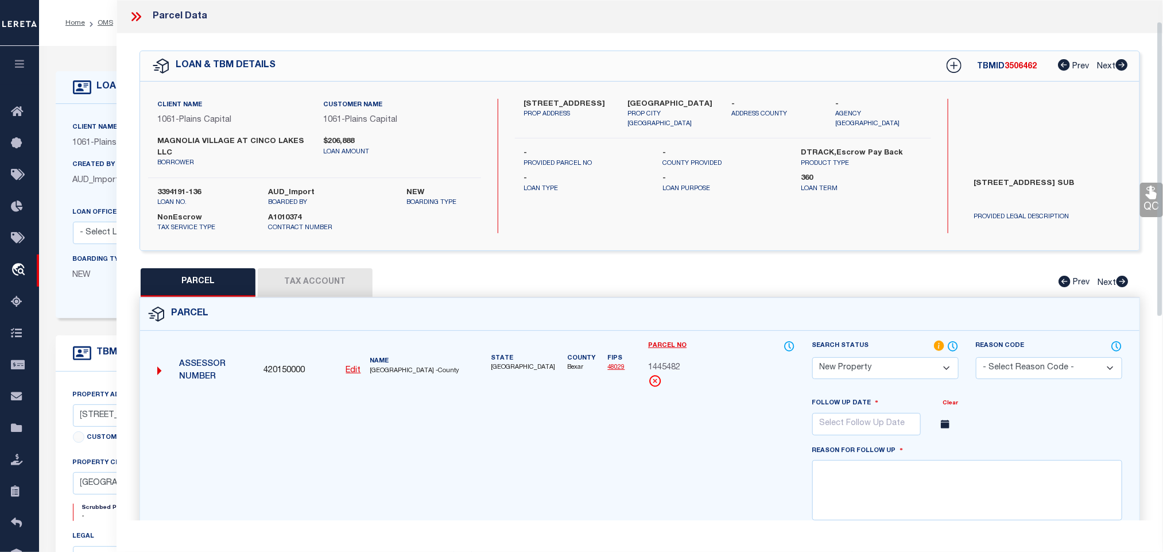
scroll to position [396, 0]
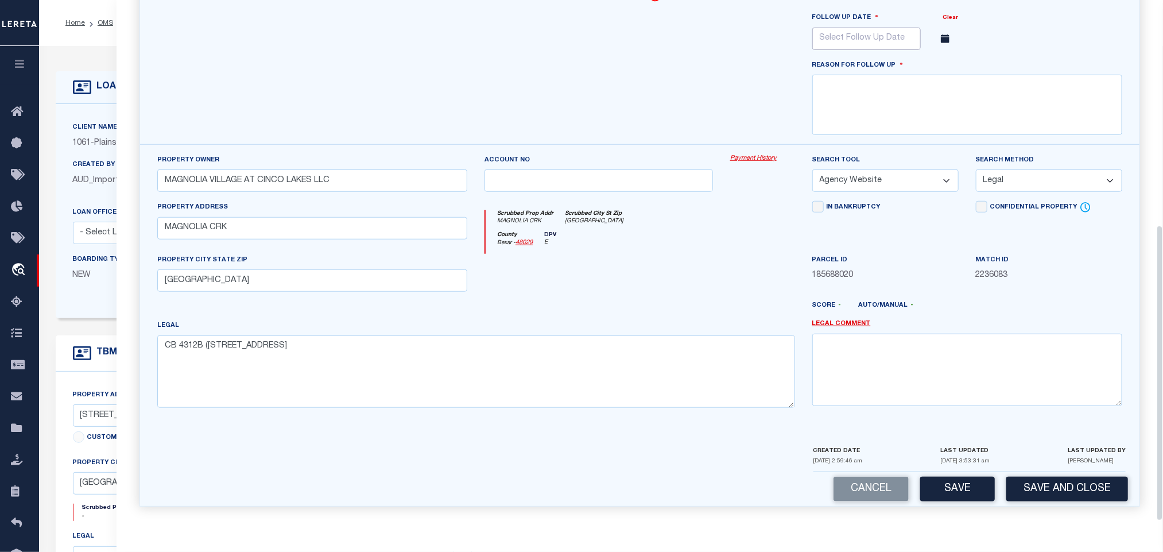
click at [886, 29] on input "text" at bounding box center [867, 39] width 109 height 22
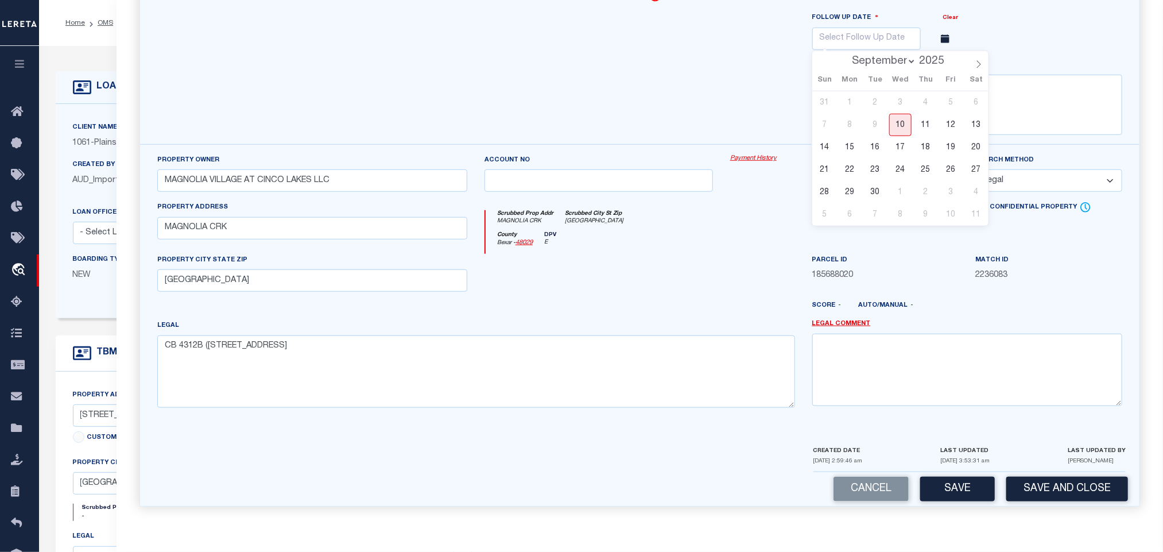
click at [901, 59] on select "September October November December" at bounding box center [882, 61] width 70 height 11
click at [847, 56] on select "September October November December" at bounding box center [882, 61] width 70 height 11
click at [896, 190] on span "31" at bounding box center [901, 192] width 22 height 22
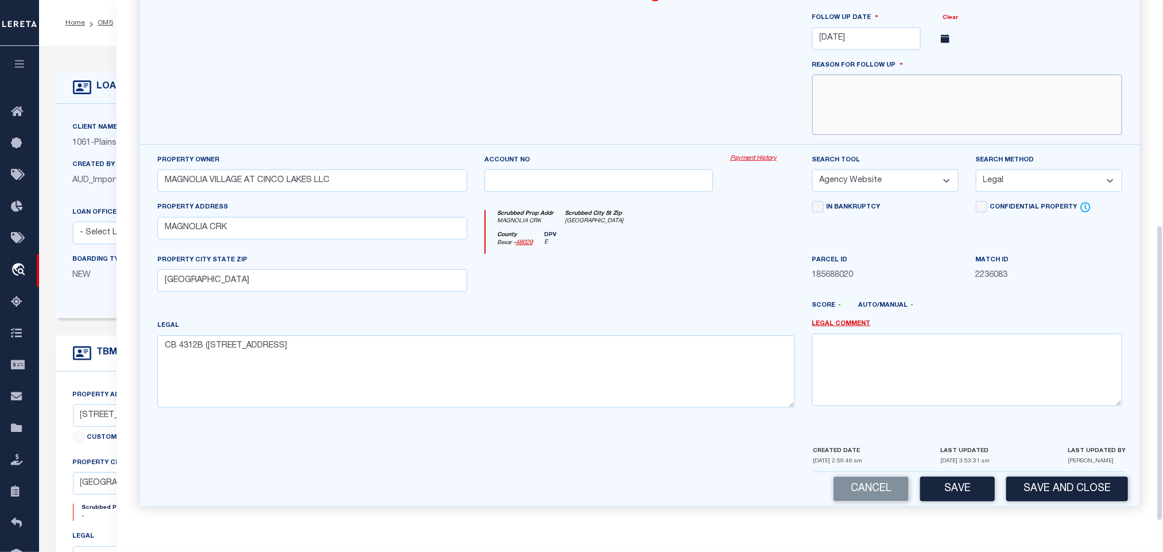
click at [967, 109] on textarea at bounding box center [968, 105] width 310 height 60
paste textarea "New property for 2025"
click at [1041, 488] on button "Save and Close" at bounding box center [1068, 489] width 122 height 25
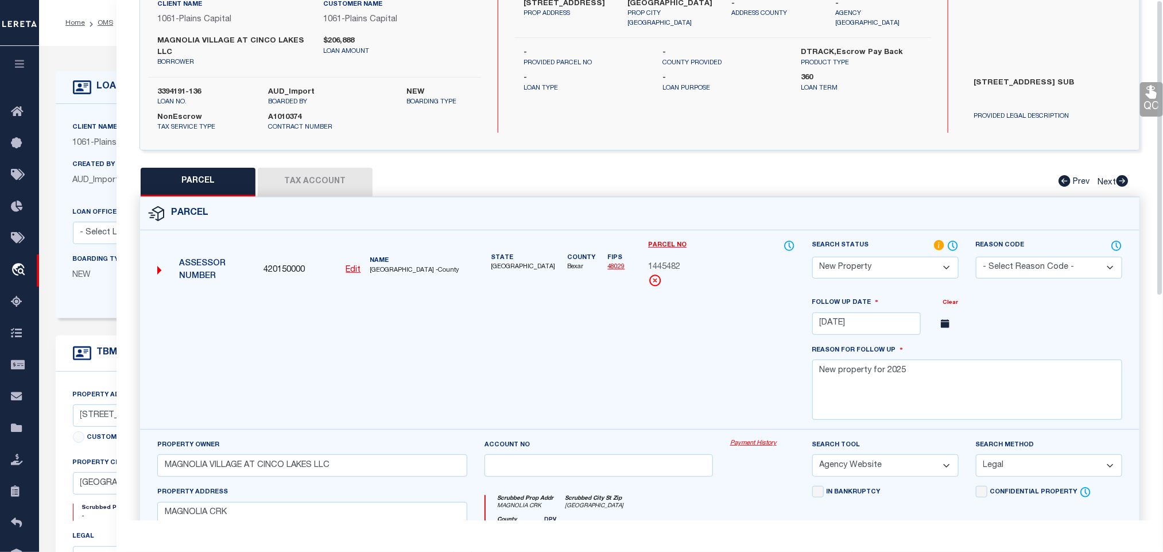
scroll to position [0, 0]
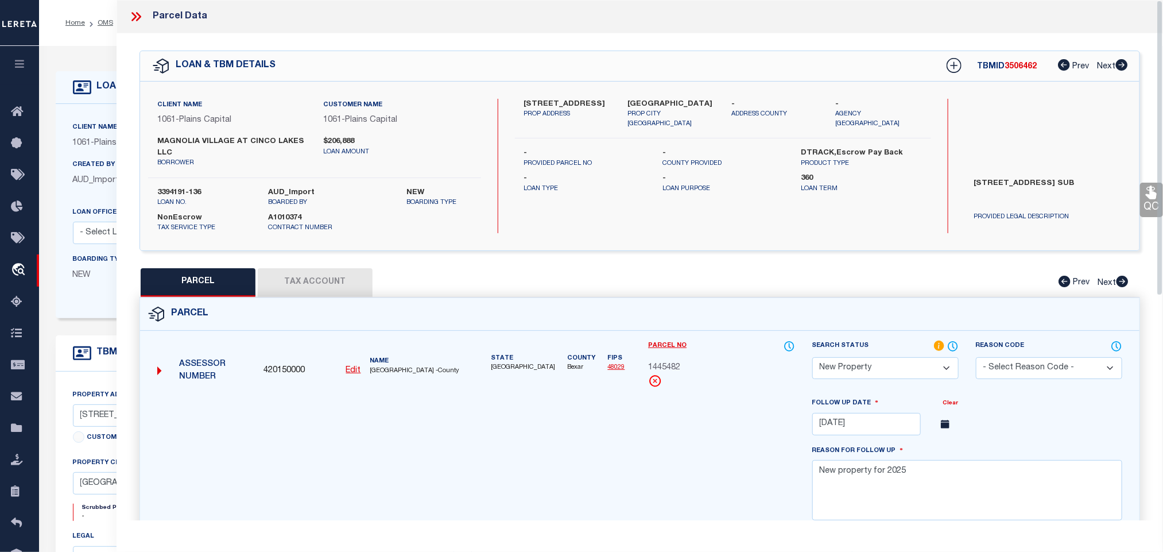
click at [172, 187] on div "Client Name 1061 - Plains Capital Customer Name 1061 - Plains Capital [GEOGRAPH…" at bounding box center [314, 166] width 333 height 134
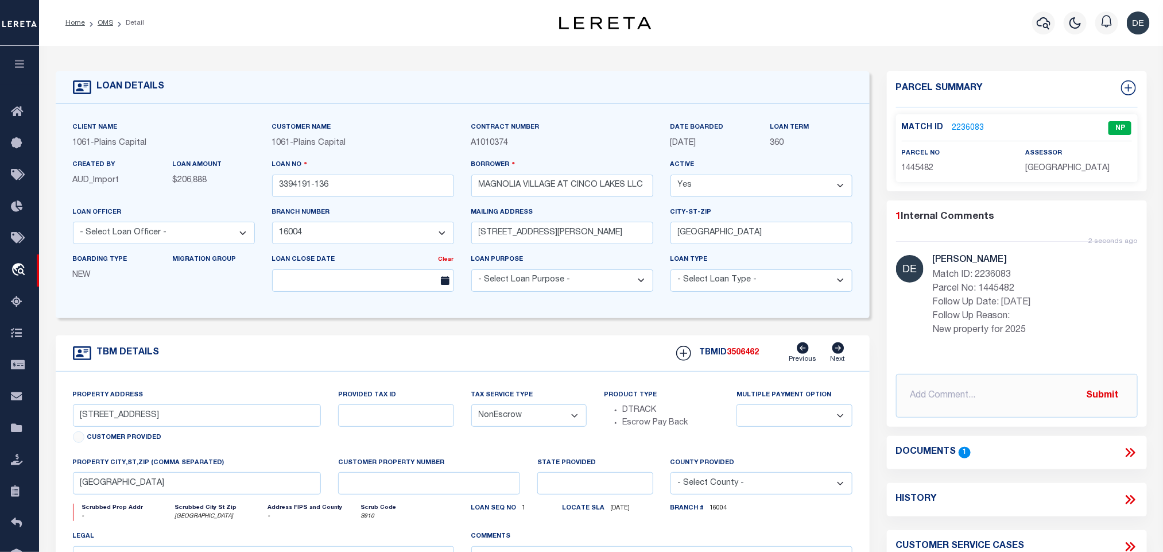
click at [741, 351] on div "TBMID 3506462 Previous Next" at bounding box center [760, 353] width 185 height 22
click at [1042, 174] on p "[GEOGRAPHIC_DATA]" at bounding box center [1079, 169] width 106 height 13
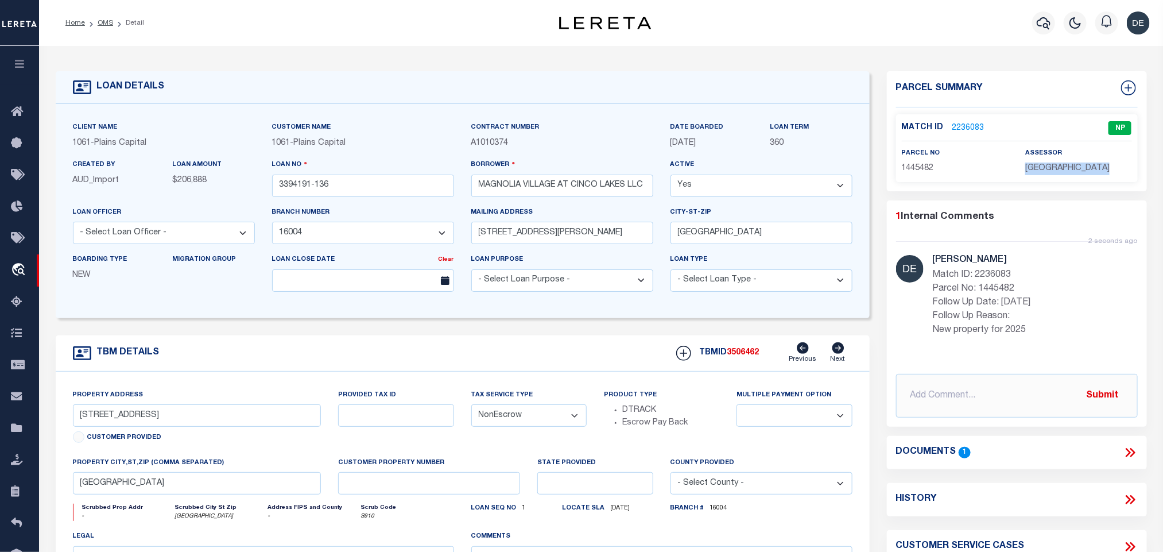
click at [910, 164] on span "1445482" at bounding box center [918, 168] width 32 height 8
click at [927, 171] on span "1445482" at bounding box center [918, 168] width 32 height 8
click at [100, 20] on link "OMS" at bounding box center [106, 23] width 16 height 7
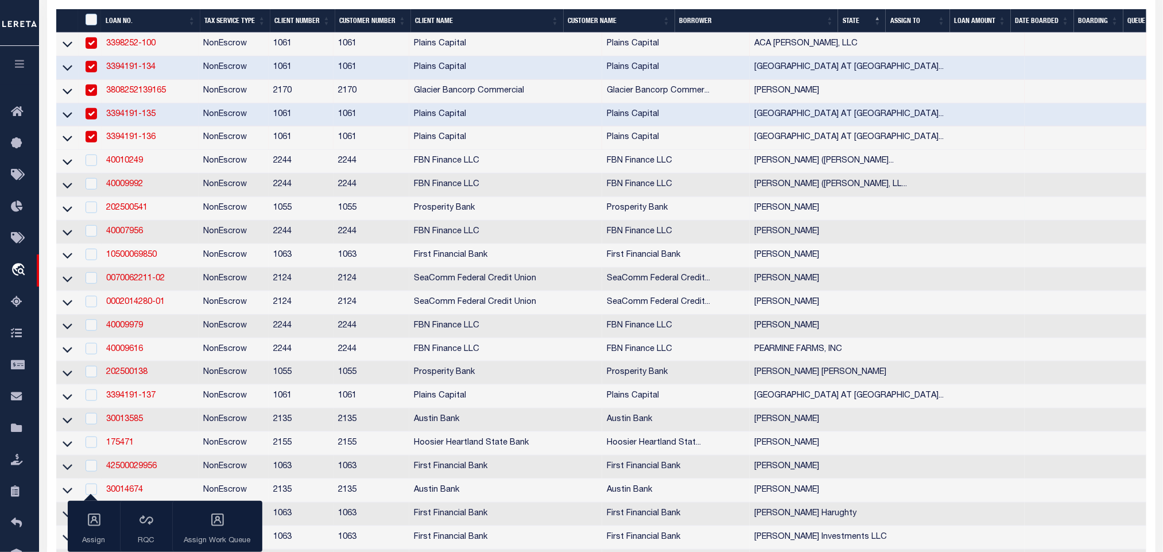
scroll to position [258, 0]
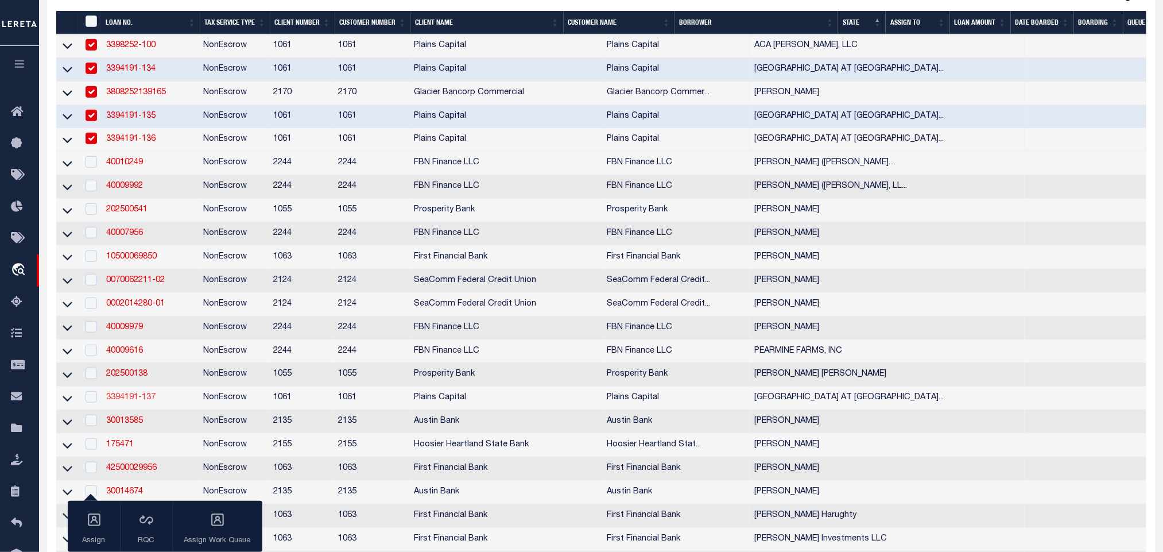
click at [147, 401] on link "3394191-137" at bounding box center [130, 397] width 49 height 8
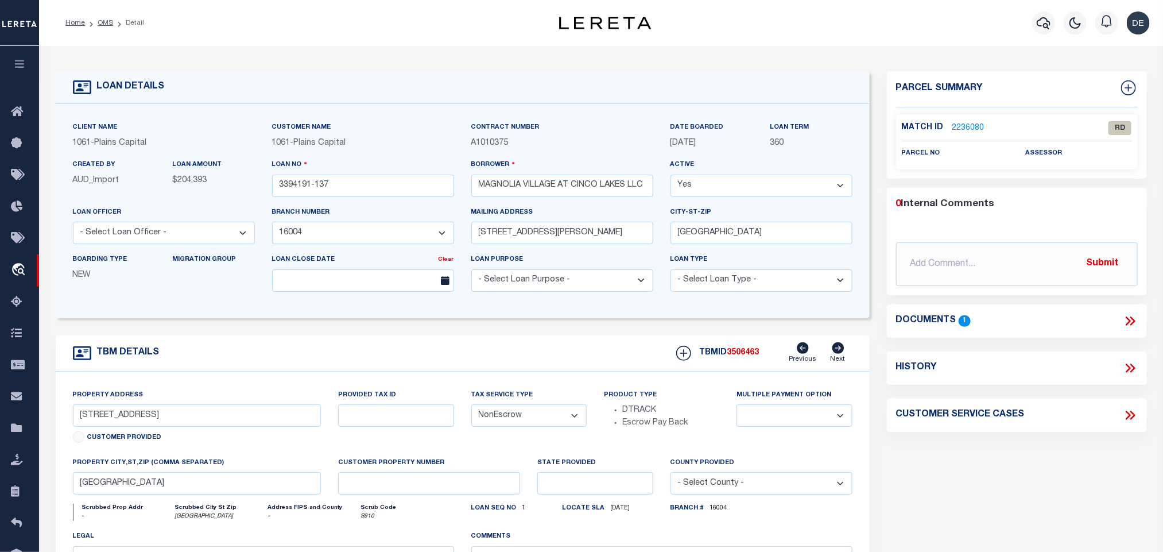
click at [1130, 317] on icon at bounding box center [1130, 321] width 15 height 15
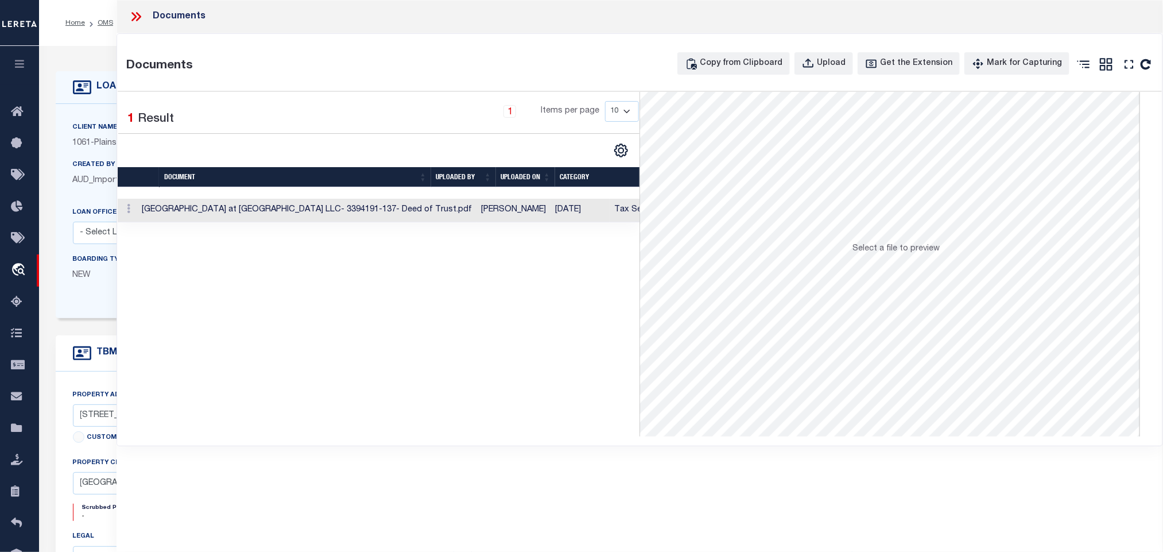
click at [610, 214] on td "Tax Service Documents" at bounding box center [661, 211] width 102 height 24
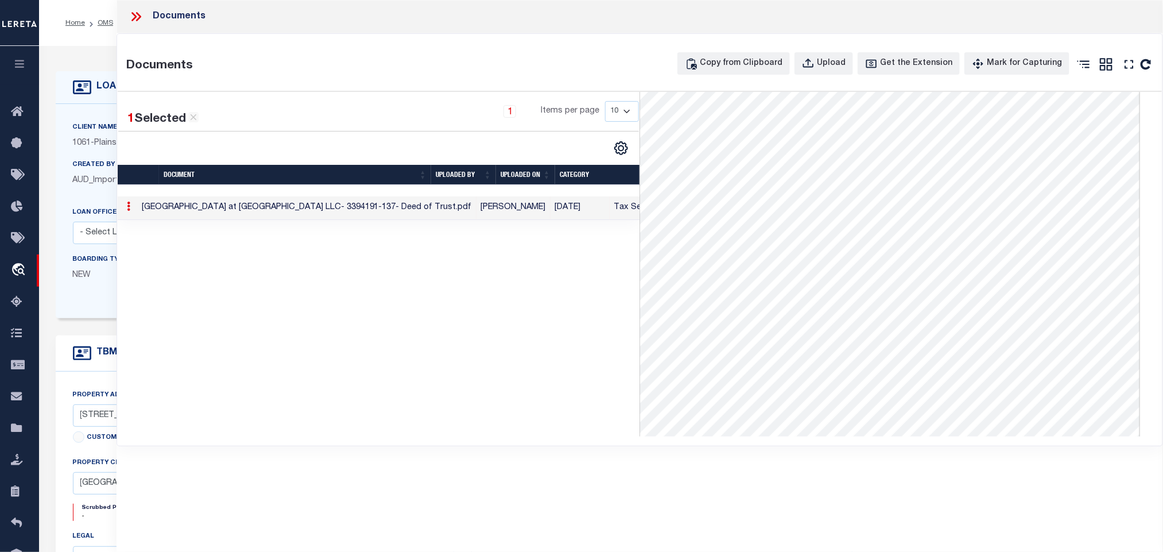
click at [136, 16] on icon at bounding box center [134, 16] width 5 height 9
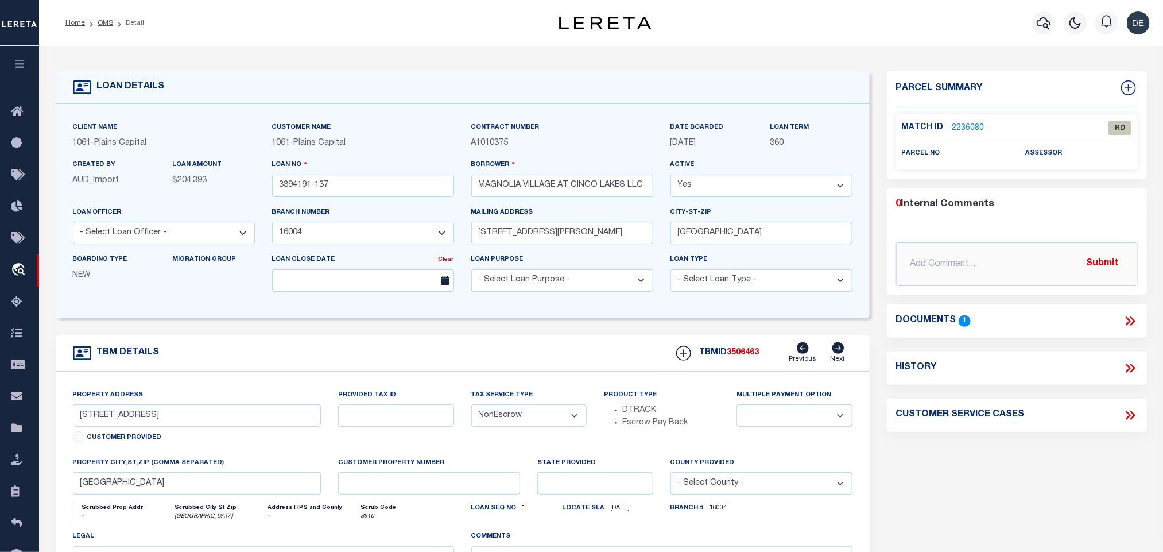
click at [960, 123] on link "2236080" at bounding box center [969, 128] width 32 height 12
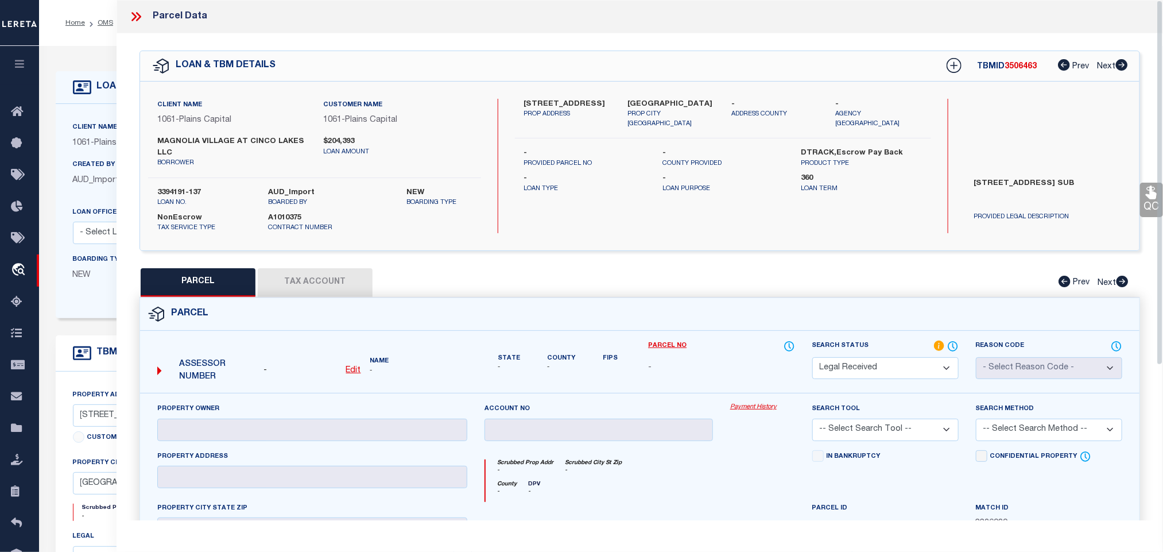
click at [355, 374] on u "Edit" at bounding box center [353, 370] width 15 height 8
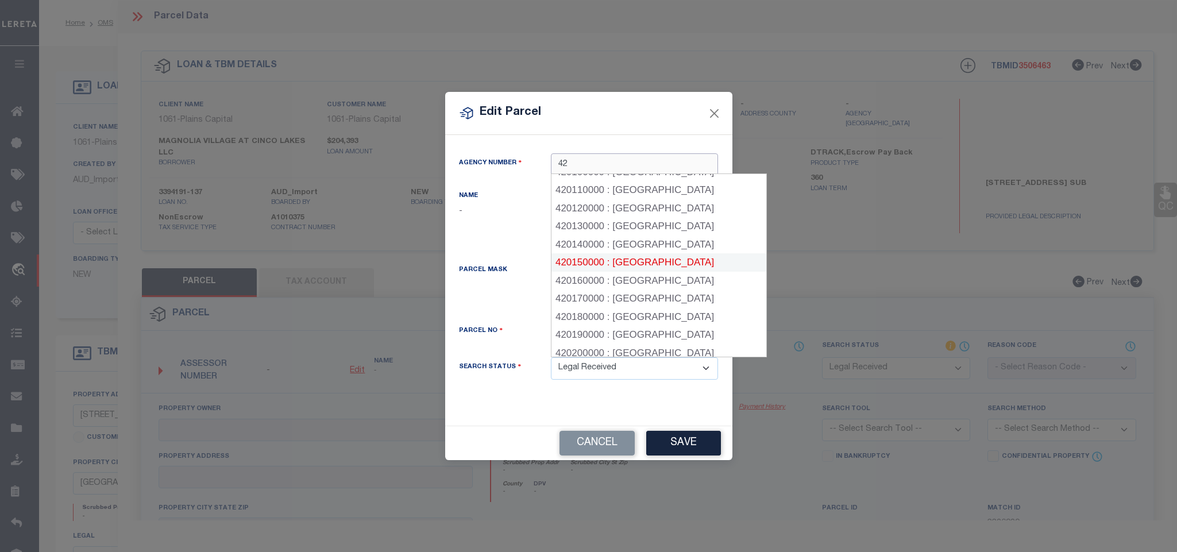
click at [650, 265] on div "420150000 : [GEOGRAPHIC_DATA]" at bounding box center [658, 262] width 215 height 18
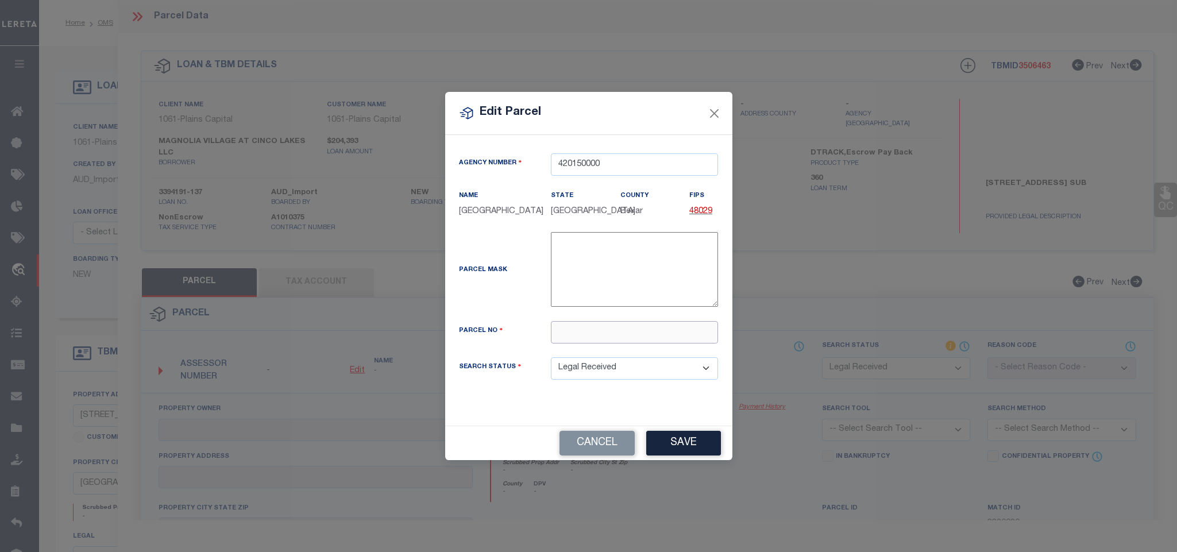
click at [641, 340] on input "text" at bounding box center [634, 332] width 167 height 22
paste input "1445481"
click at [677, 450] on button "Save" at bounding box center [683, 443] width 75 height 25
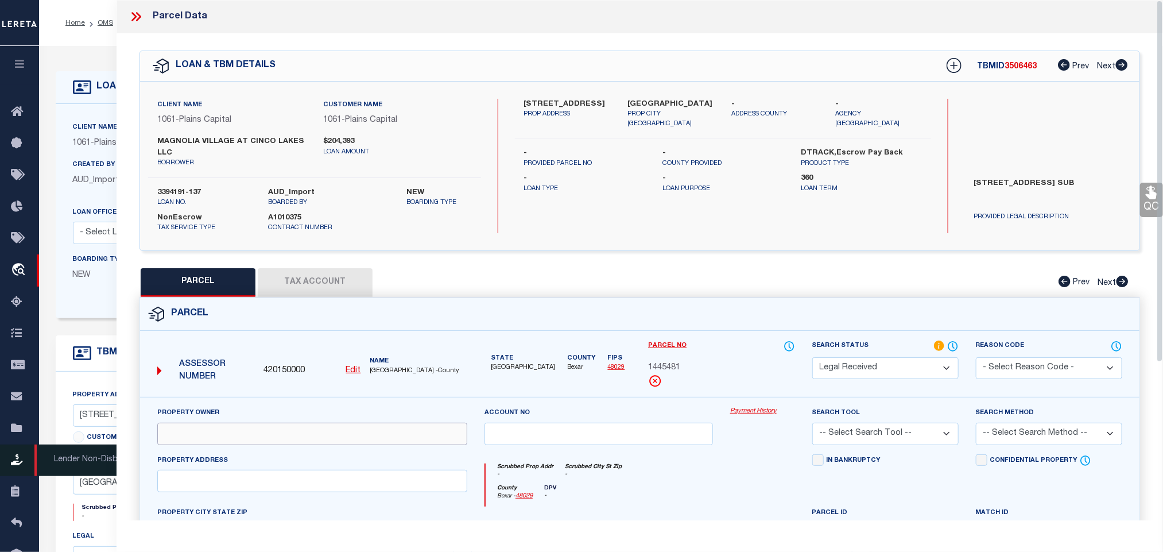
drag, startPoint x: 292, startPoint y: 434, endPoint x: 33, endPoint y: 458, distance: 260.1
click at [292, 434] on input "text" at bounding box center [312, 434] width 310 height 22
paste input "MAGNOLIA VILLAGE AT CINCO LAKES LLC"
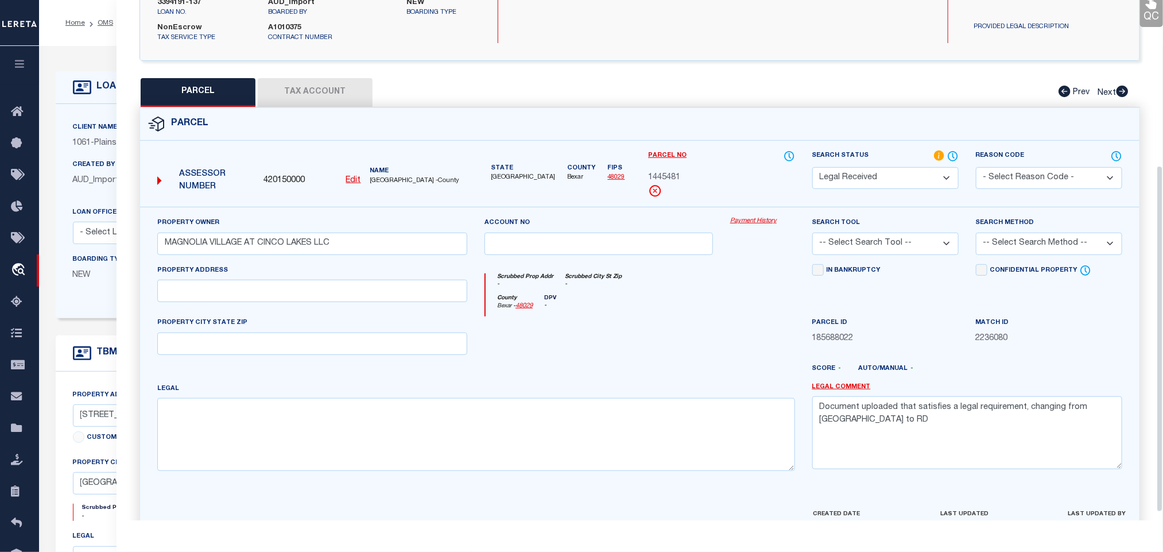
scroll to position [261, 0]
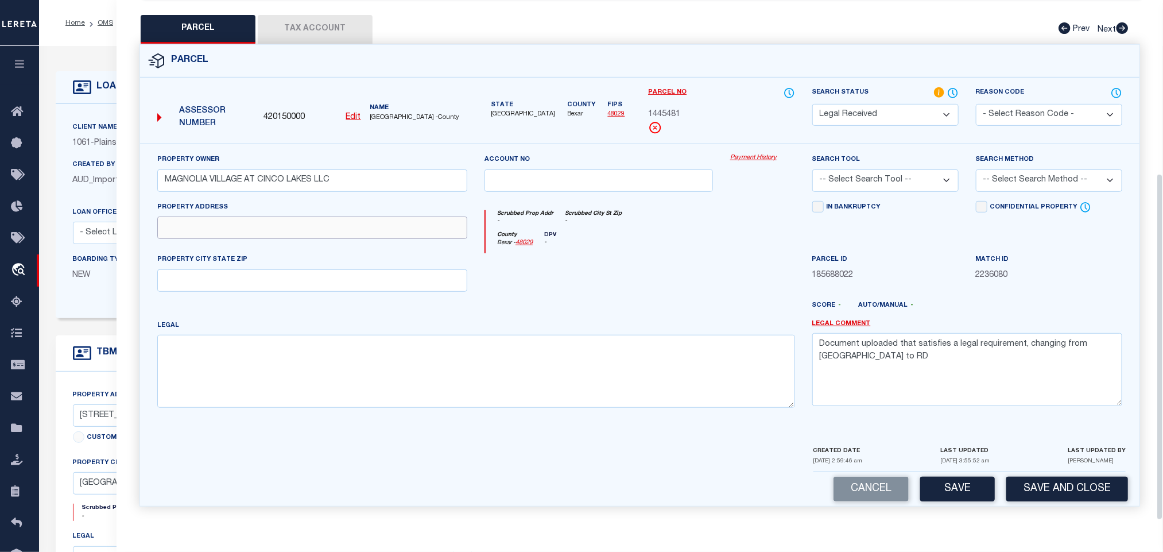
drag, startPoint x: 309, startPoint y: 229, endPoint x: 238, endPoint y: 245, distance: 73.0
click at [309, 229] on input "text" at bounding box center [312, 228] width 310 height 22
paste input "MAGNOLIA [GEOGRAPHIC_DATA]"
drag, startPoint x: 229, startPoint y: 231, endPoint x: 326, endPoint y: 270, distance: 104.8
click at [497, 237] on div "Property Owner [GEOGRAPHIC_DATA] AT CINCO LAKES LLC Account no Payment History …" at bounding box center [640, 284] width 983 height 263
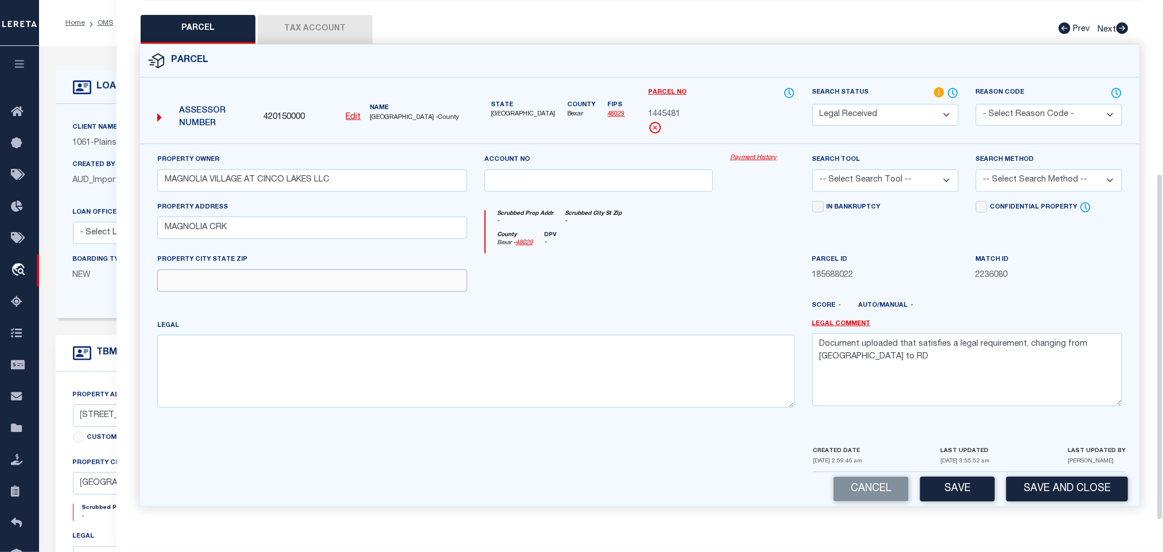
click at [408, 275] on input "text" at bounding box center [312, 280] width 310 height 22
paste input "[GEOGRAPHIC_DATA]"
click at [503, 364] on textarea at bounding box center [476, 371] width 638 height 72
paste textarea "CB 4312B ([STREET_ADDRESS]"
click at [960, 355] on textarea "Document uploaded that satisfies a legal requirement, changing from [GEOGRAPHIC…" at bounding box center [968, 369] width 310 height 72
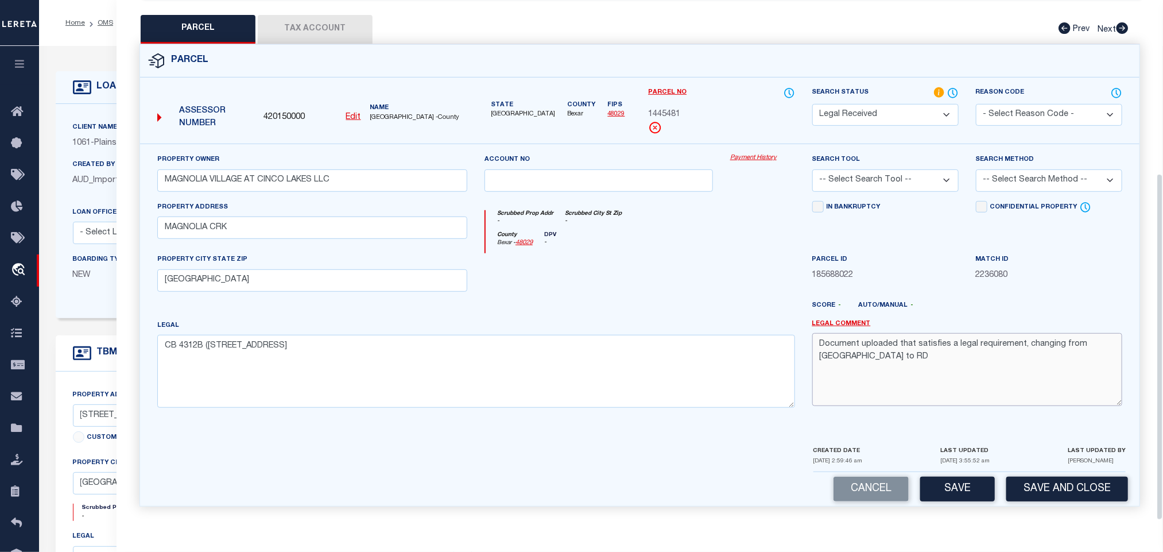
click at [960, 355] on textarea "Document uploaded that satisfies a legal requirement, changing from [GEOGRAPHIC…" at bounding box center [968, 369] width 310 height 72
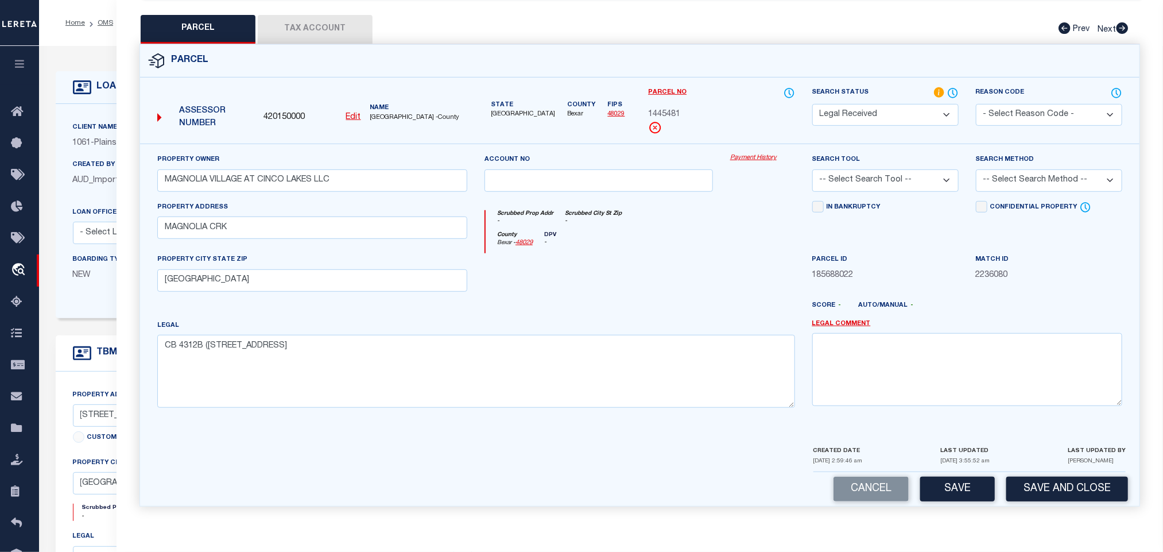
click at [936, 164] on div "Search Tool -- Select Search Tool -- 3rd Party Website Agency File Agency Websi…" at bounding box center [886, 172] width 146 height 38
drag, startPoint x: 932, startPoint y: 175, endPoint x: 923, endPoint y: 185, distance: 13.5
click at [932, 175] on select "-- Select Search Tool -- 3rd Party Website Agency File Agency Website ATLS CNV-…" at bounding box center [886, 180] width 146 height 22
click at [813, 169] on select "-- Select Search Tool -- 3rd Party Website Agency File Agency Website ATLS CNV-…" at bounding box center [886, 180] width 146 height 22
click at [1010, 176] on select "-- Select Search Method -- Property Address Legal Liability Info Provided" at bounding box center [1049, 180] width 146 height 22
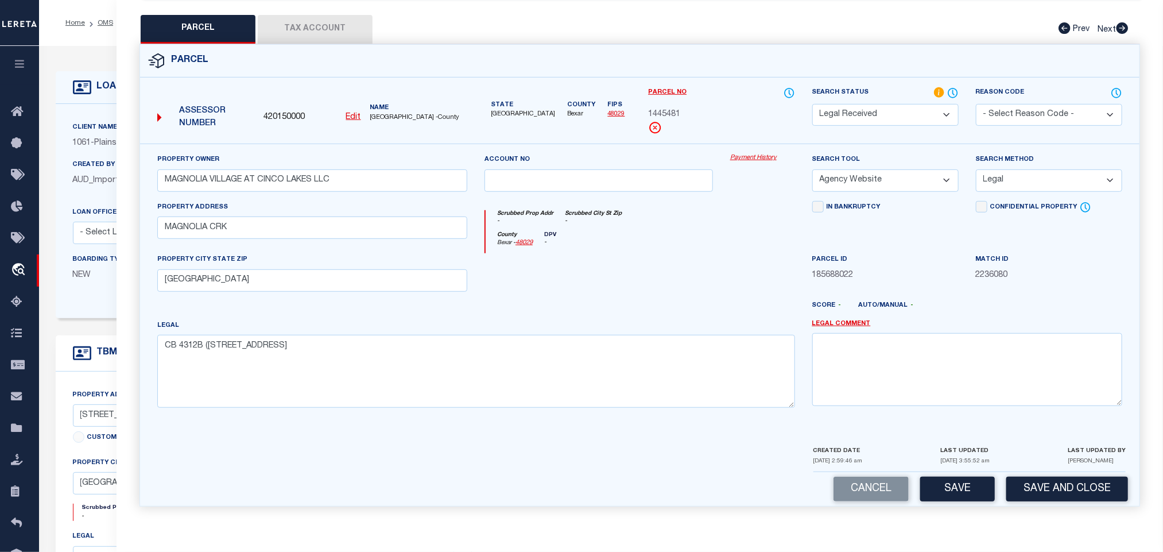
click at [976, 169] on select "-- Select Search Method -- Property Address Legal Liability Info Provided" at bounding box center [1049, 180] width 146 height 22
click at [987, 503] on div "Cancel Save Save and Close" at bounding box center [640, 489] width 1000 height 34
click at [983, 494] on button "Save" at bounding box center [958, 489] width 75 height 25
click at [333, 16] on button "Tax Account" at bounding box center [315, 29] width 115 height 29
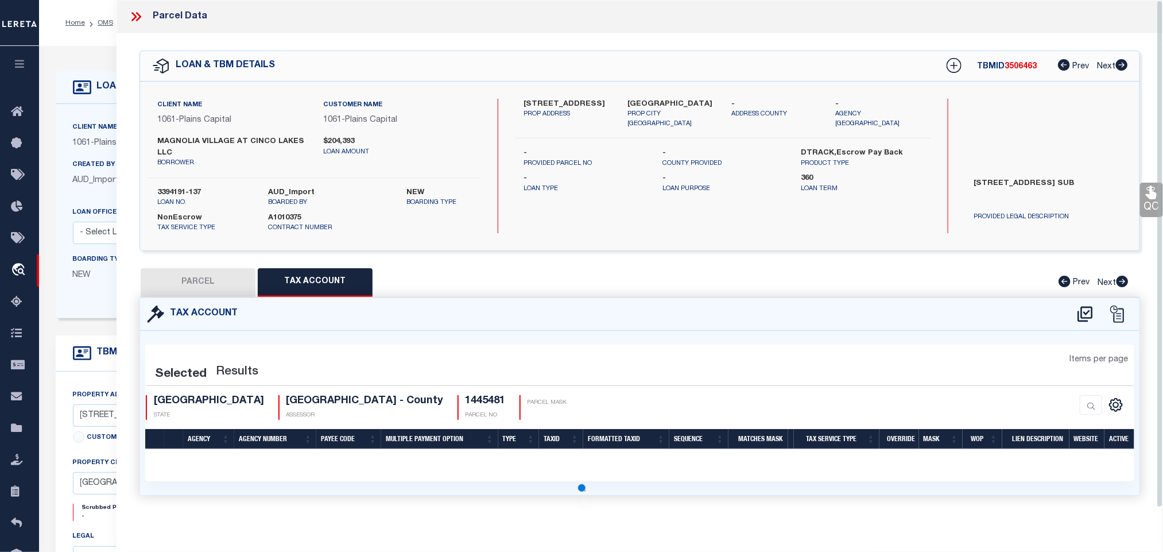
scroll to position [0, 0]
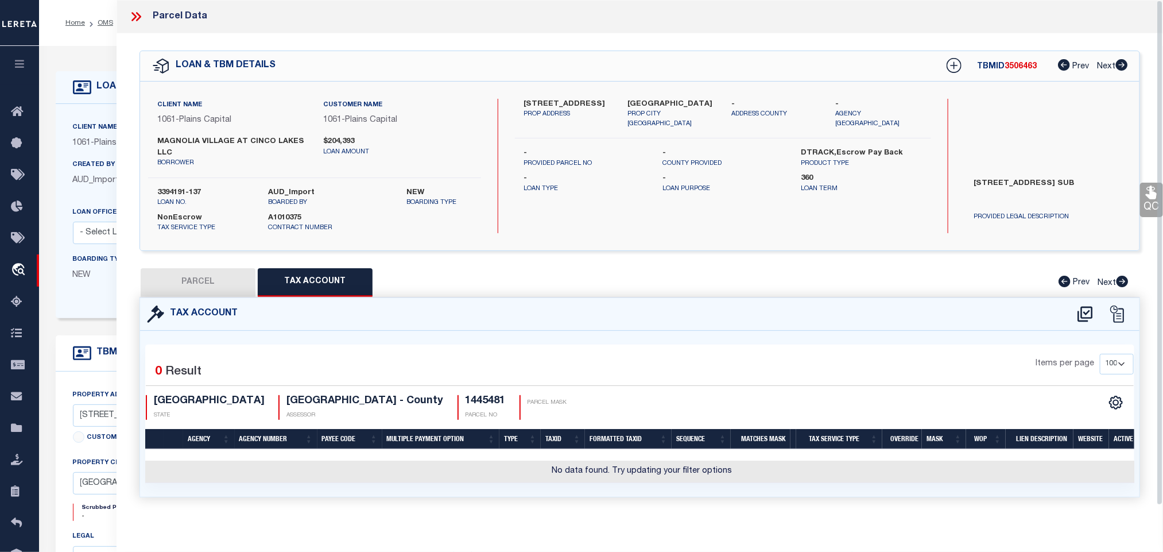
click at [202, 278] on button "PARCEL" at bounding box center [198, 282] width 115 height 29
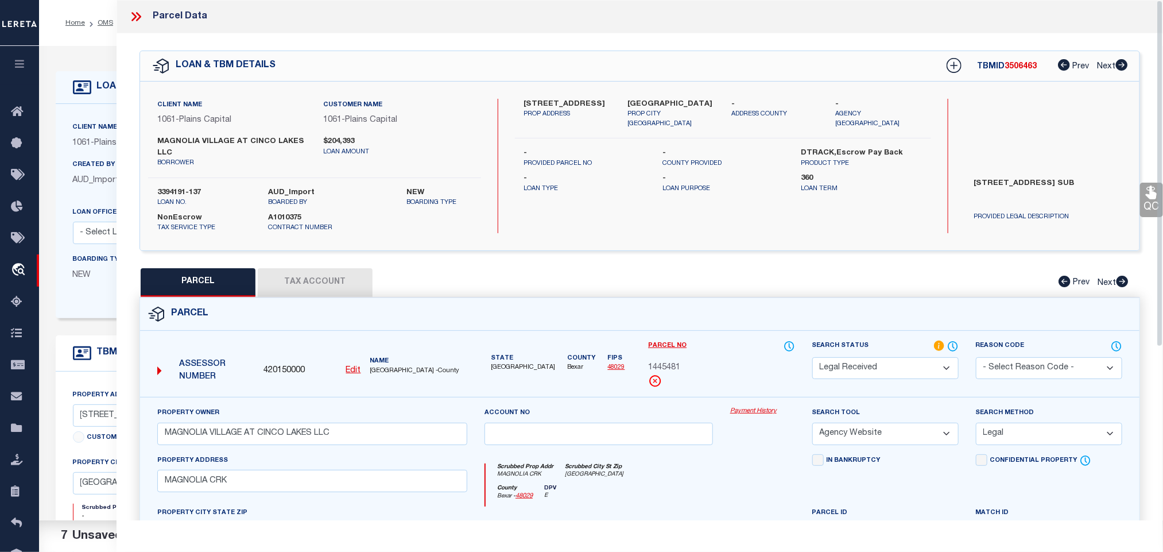
click at [873, 367] on select "Automated Search Bad Parcel Complete Duplicate Parcel High Dollar Reporting In …" at bounding box center [886, 368] width 146 height 22
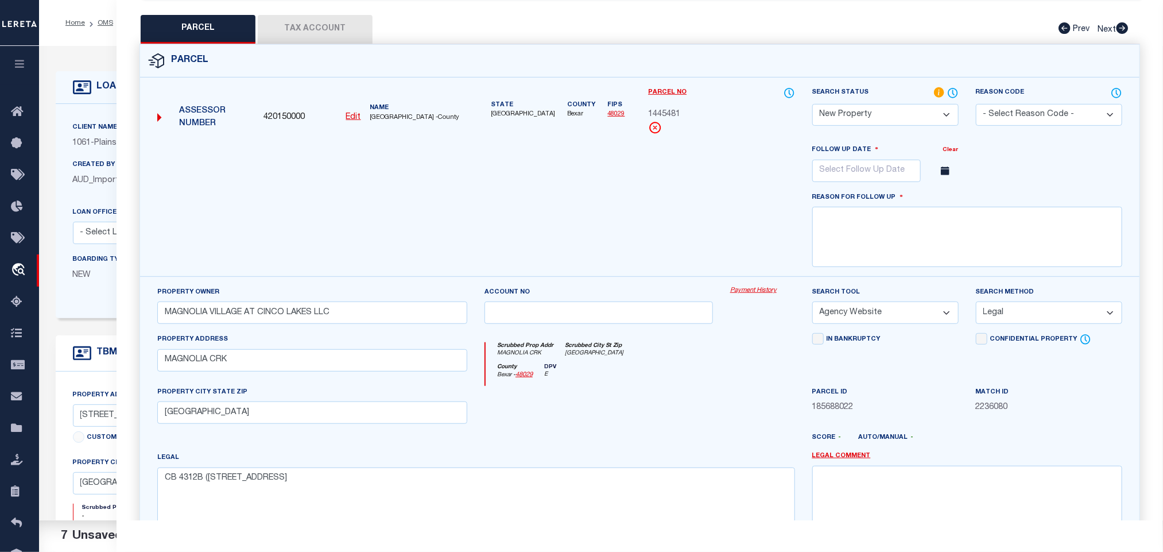
scroll to position [396, 0]
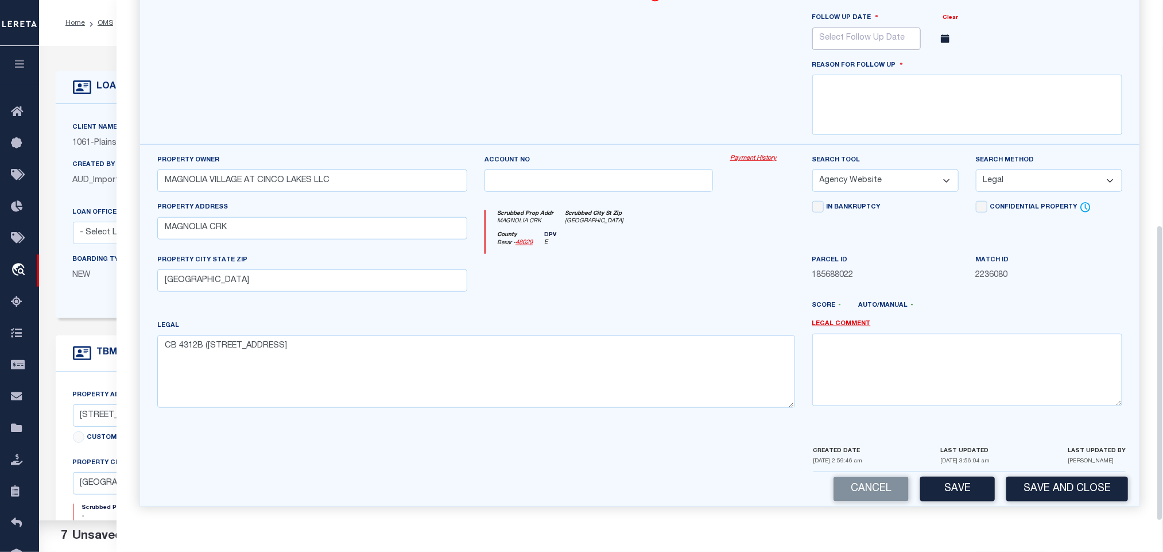
click at [886, 40] on div "September October November [DATE] Sun Mon Tue Wed Thu Fri Sat 31 1 2 3 4 5 6 7 …" at bounding box center [867, 39] width 109 height 22
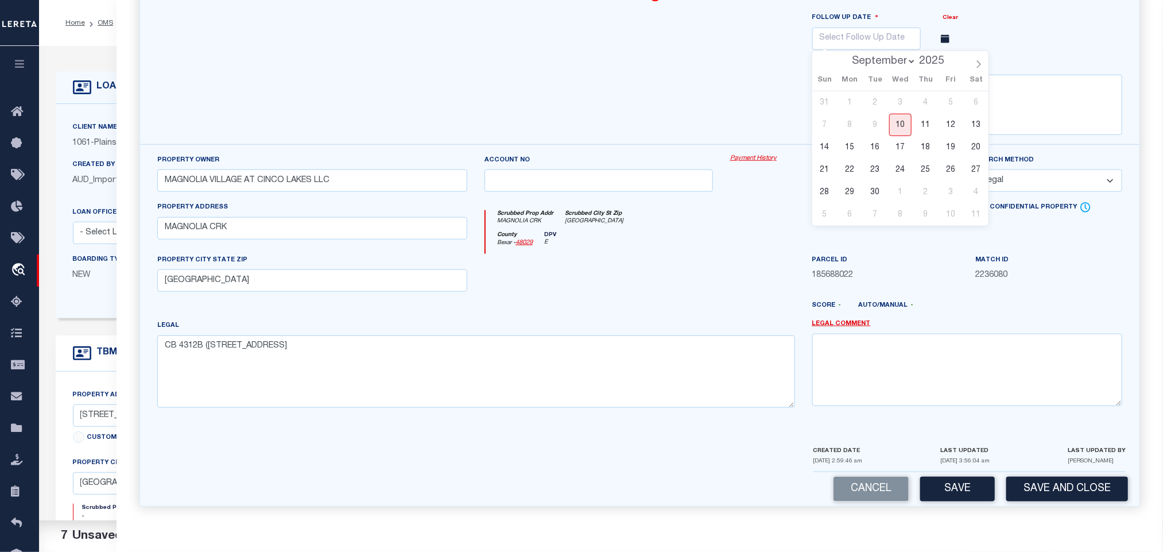
click at [896, 56] on select "September October November December" at bounding box center [882, 61] width 70 height 11
click at [847, 56] on select "September October November December" at bounding box center [882, 61] width 70 height 11
click at [903, 183] on span "31" at bounding box center [901, 192] width 22 height 22
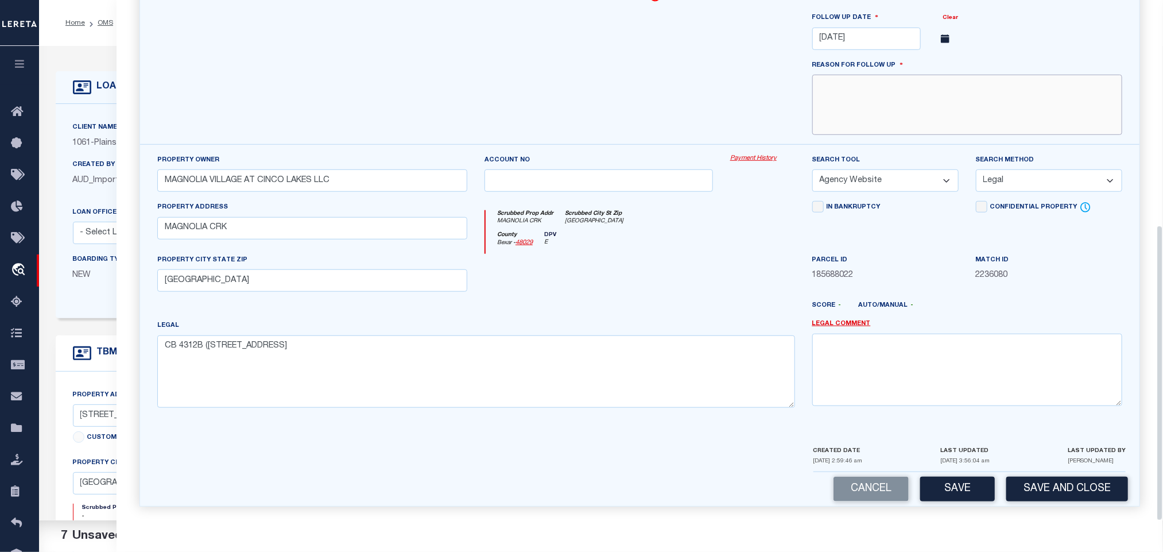
click at [987, 122] on textarea at bounding box center [968, 105] width 310 height 60
paste textarea "New property for 2025"
click at [1060, 467] on div "CREATED DATE [DATE] 2:59:46 am LAST UPDATED [DATE] 3:56:04 am LAST UPDATED BY […" at bounding box center [970, 458] width 312 height 28
click at [1056, 477] on button "Save and Close" at bounding box center [1068, 489] width 122 height 25
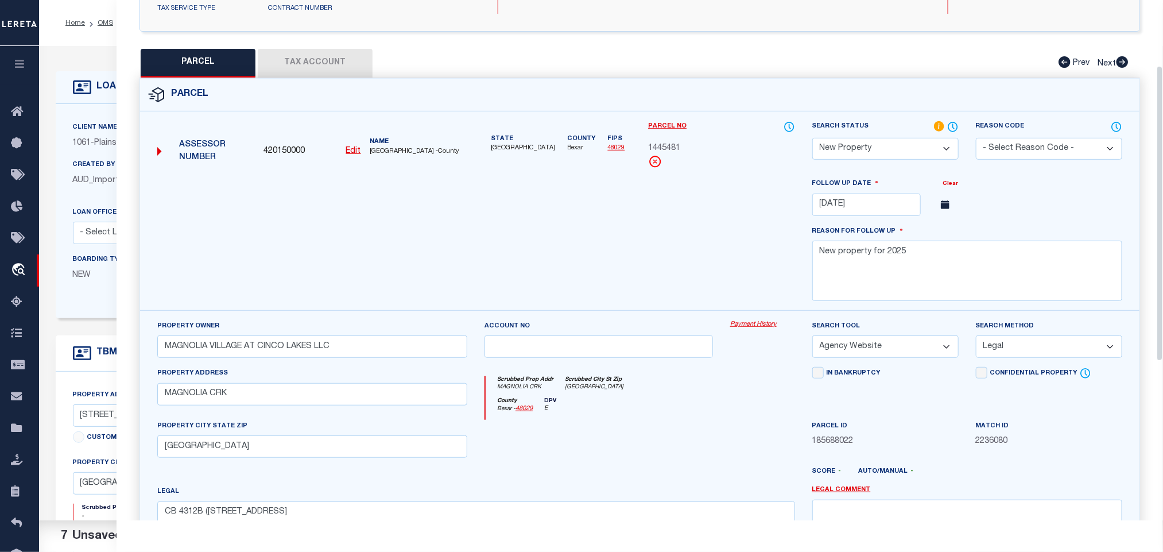
scroll to position [52, 0]
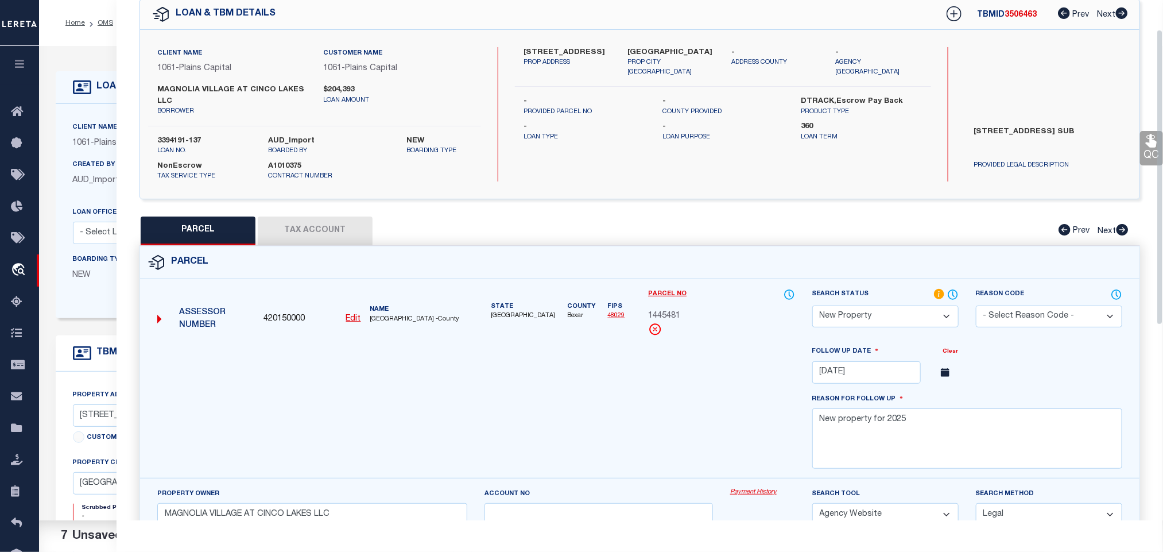
click at [174, 148] on p "loan no." at bounding box center [204, 151] width 94 height 10
click at [174, 147] on p "loan no." at bounding box center [204, 151] width 94 height 10
click at [174, 142] on div "OMS Work Queue is factRSystems Active is Yes Loan No. TBMID FIPS Assigned To Se…" at bounding box center [601, 453] width 1124 height 814
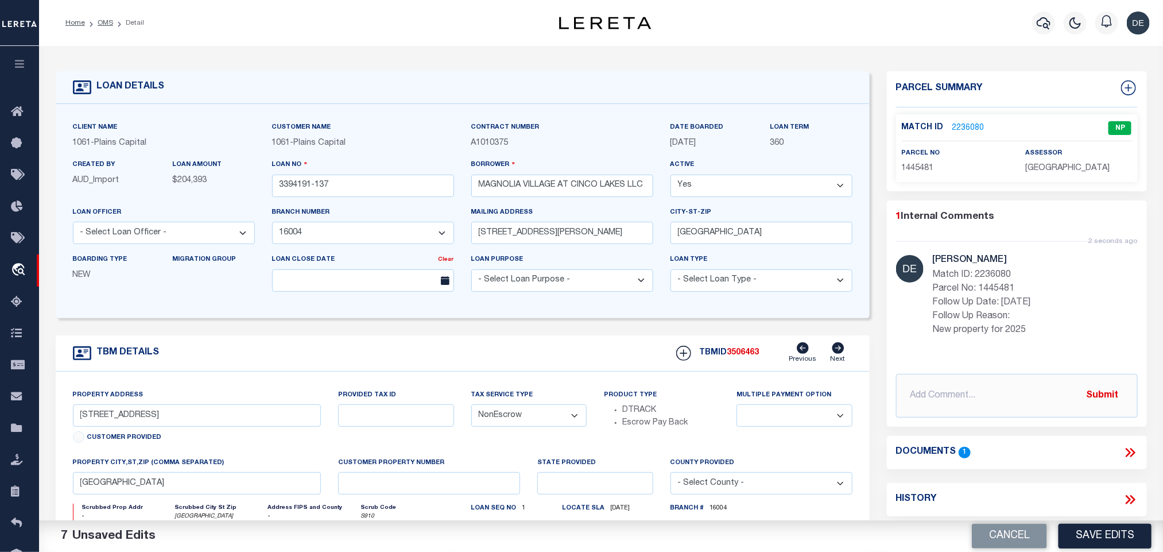
click at [996, 536] on button "Cancel" at bounding box center [1009, 536] width 75 height 25
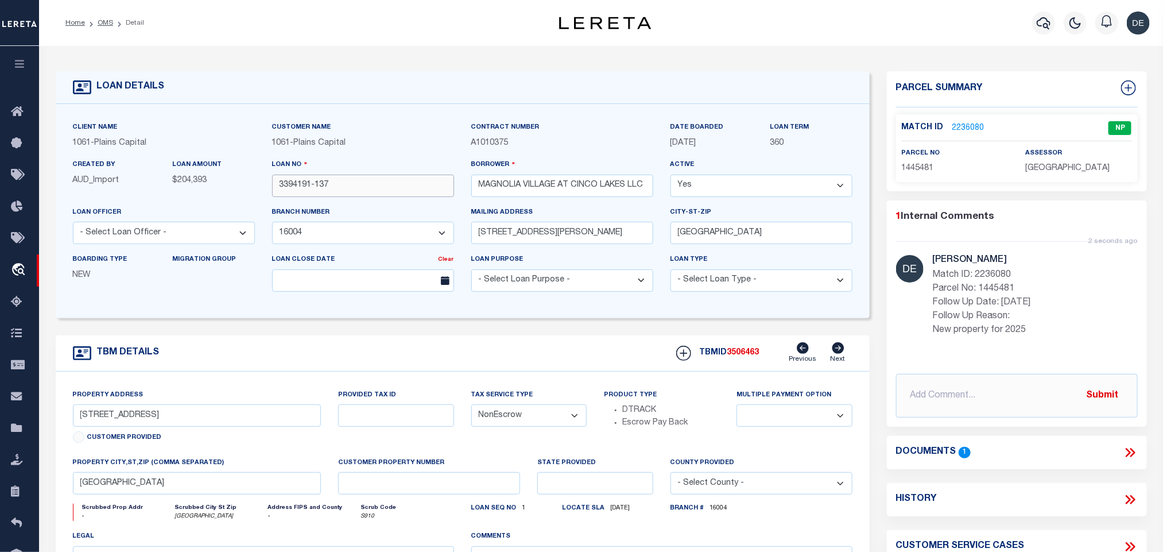
click at [341, 196] on input "3394191-137" at bounding box center [363, 186] width 182 height 22
click at [743, 357] on span "3506463" at bounding box center [744, 353] width 32 height 8
click at [1101, 176] on div "Match ID 2236080 NP parcel no 1445481 assessor" at bounding box center [1017, 148] width 242 height 68
click at [1079, 176] on div "Match ID 2236080 NP parcel no 1445481 assessor" at bounding box center [1017, 148] width 242 height 68
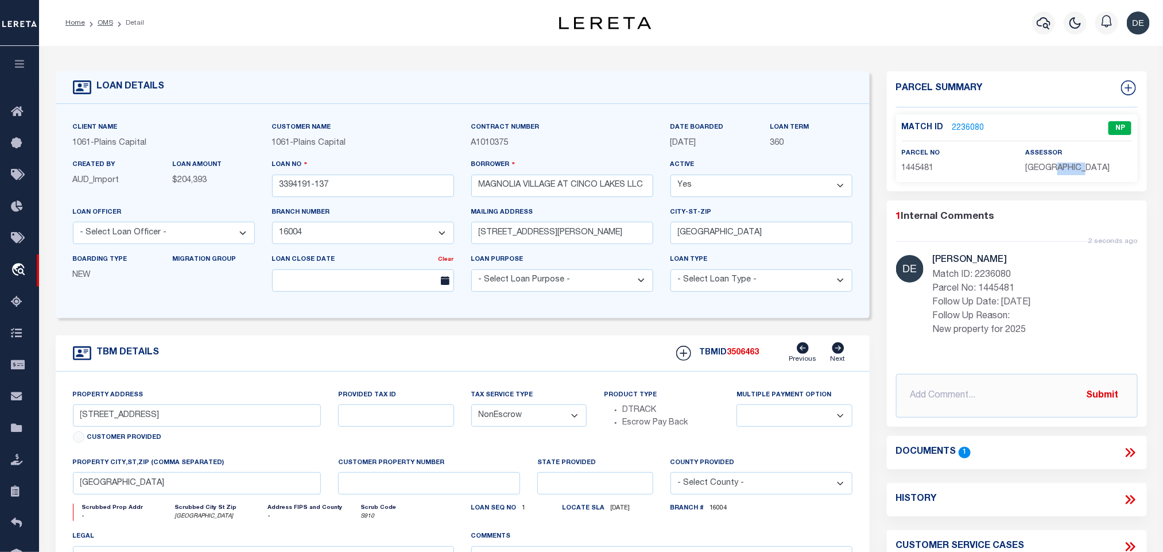
click at [1079, 176] on div "Match ID 2236080 NP parcel no 1445481 assessor" at bounding box center [1017, 148] width 242 height 68
click at [915, 165] on span "1445481" at bounding box center [918, 168] width 32 height 8
drag, startPoint x: 99, startPoint y: 24, endPoint x: 400, endPoint y: 7, distance: 301.4
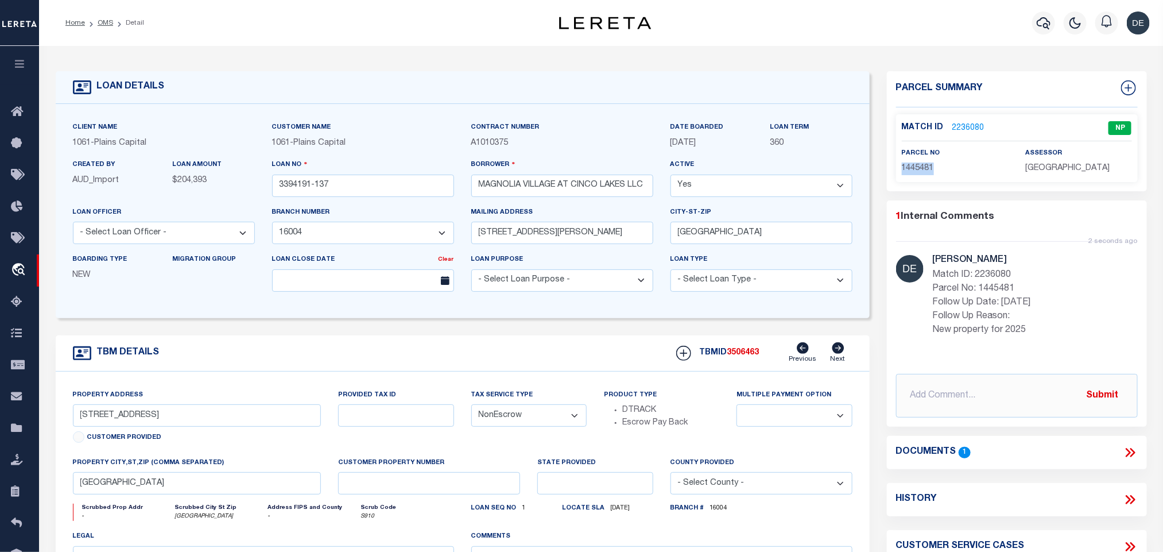
click at [99, 24] on link "OMS" at bounding box center [106, 23] width 16 height 7
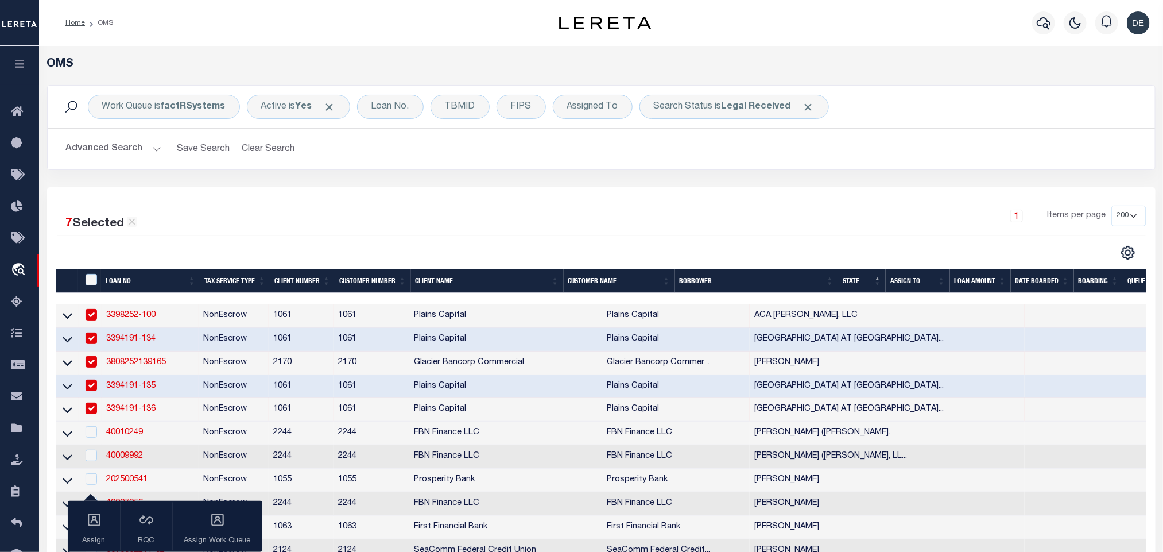
scroll to position [86, 0]
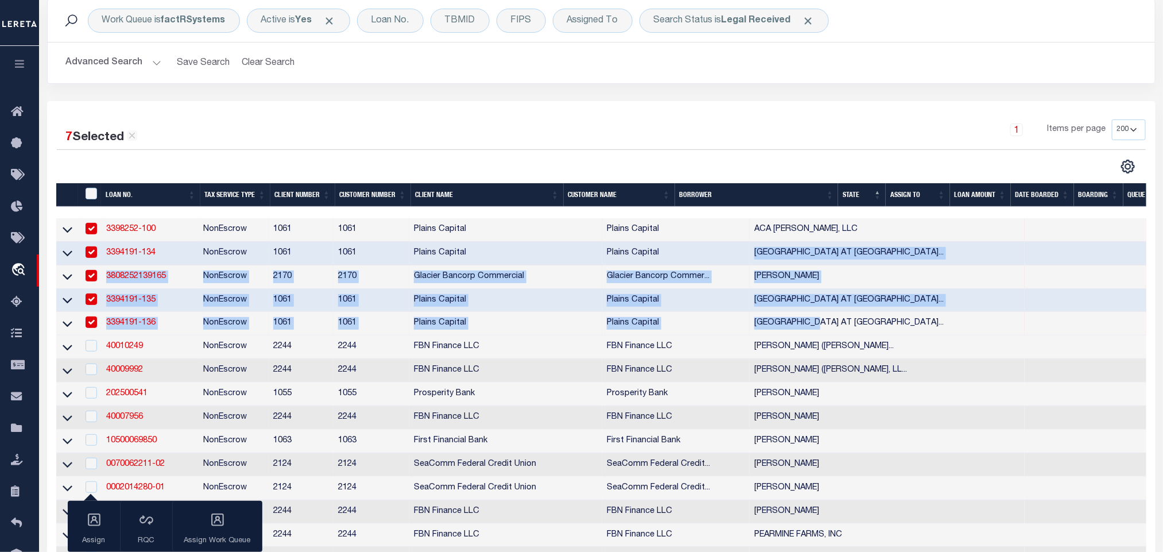
drag, startPoint x: 685, startPoint y: 257, endPoint x: 710, endPoint y: 137, distance: 122.7
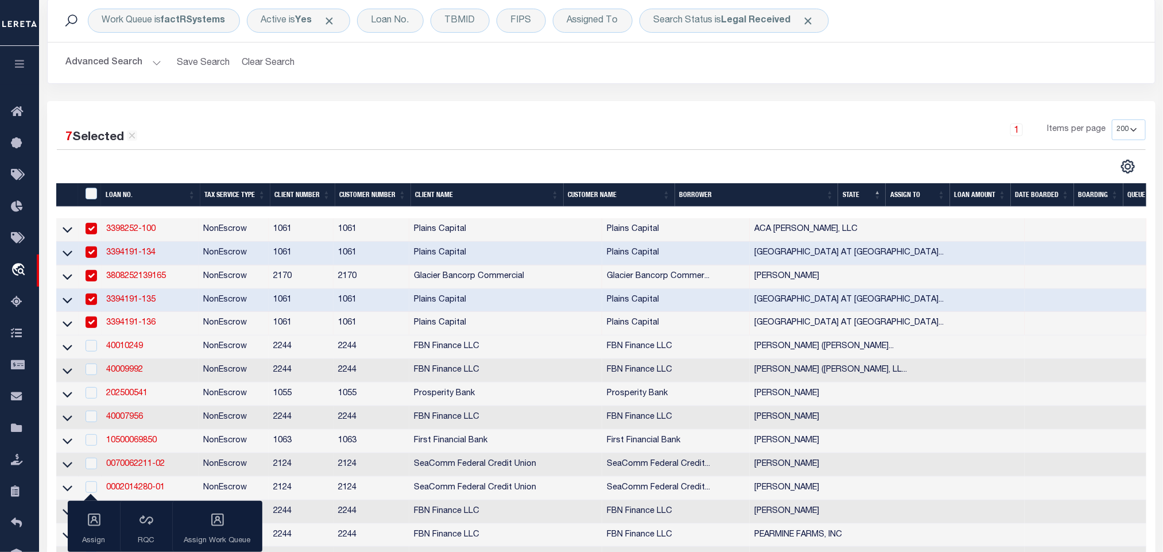
click at [708, 128] on div "1 Items per page 10 25 50 100 200" at bounding box center [739, 134] width 813 height 30
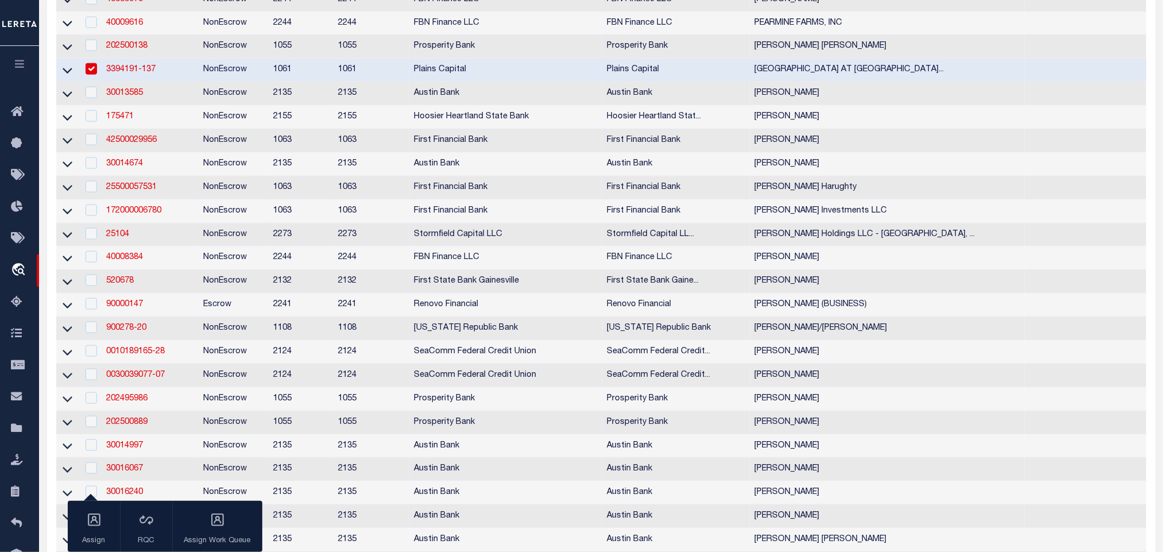
scroll to position [172, 0]
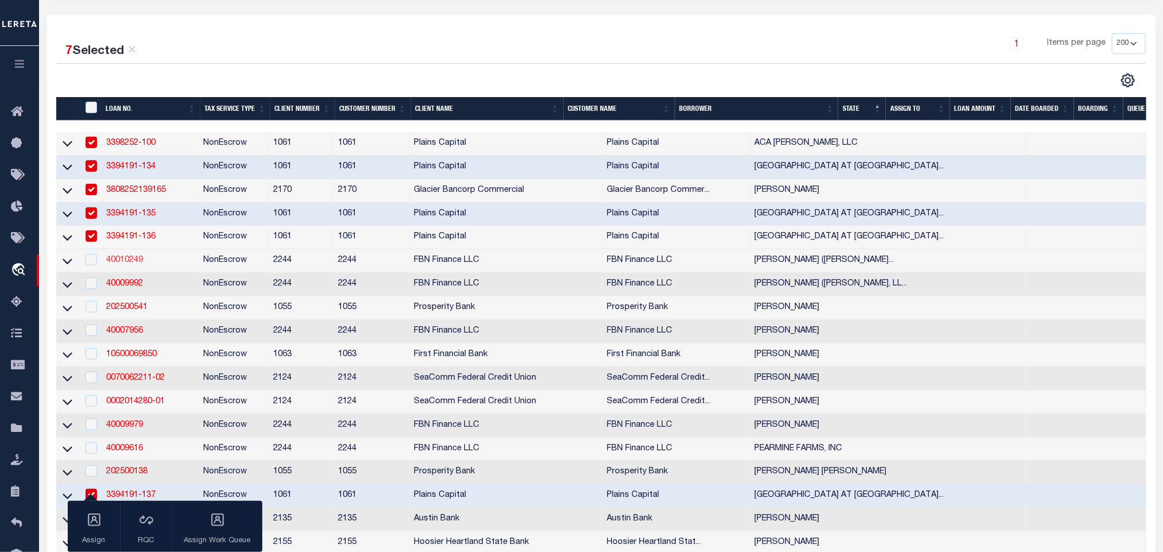
click at [129, 264] on link "40010249" at bounding box center [124, 260] width 37 height 8
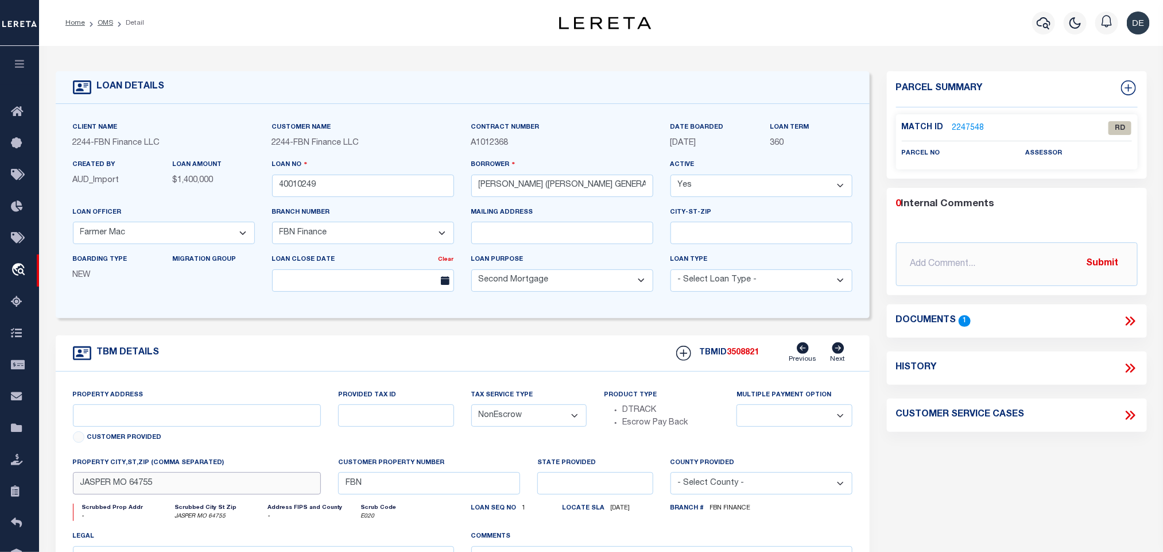
click at [281, 494] on input "JASPER MO 64755" at bounding box center [197, 483] width 249 height 22
click at [1132, 317] on icon at bounding box center [1132, 320] width 5 height 9
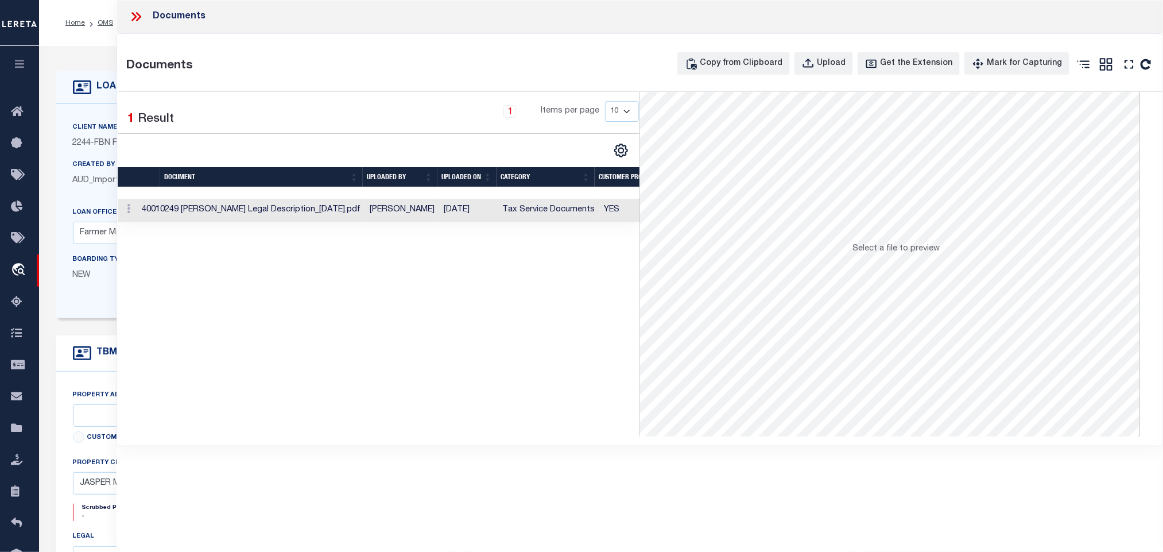
click at [531, 210] on td "Tax Service Documents" at bounding box center [549, 211] width 102 height 24
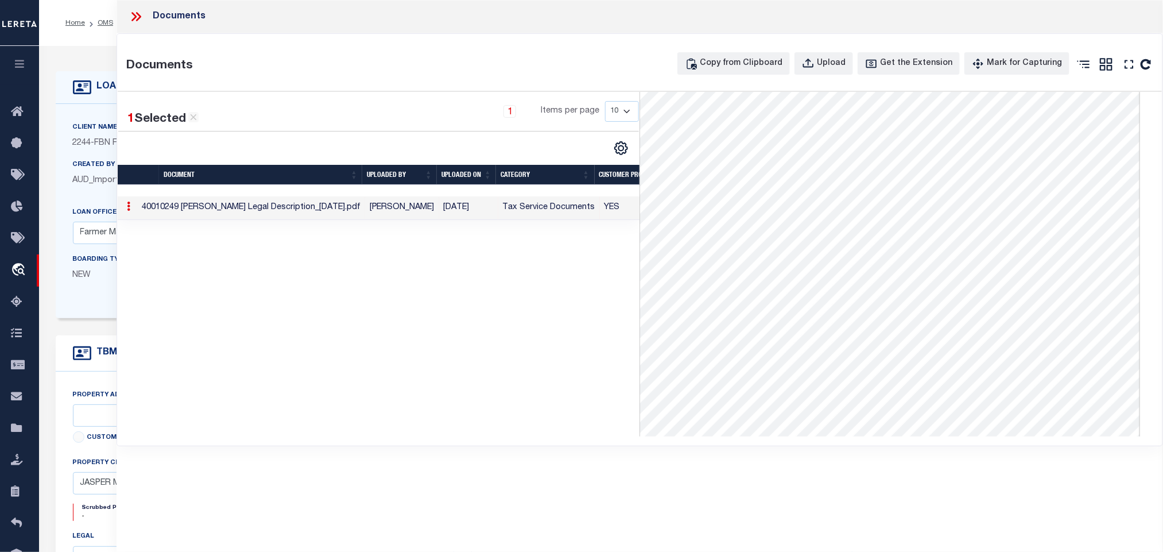
drag, startPoint x: 100, startPoint y: 76, endPoint x: 116, endPoint y: 38, distance: 41.0
click at [103, 71] on div "LOAN DETAILS" at bounding box center [463, 87] width 814 height 33
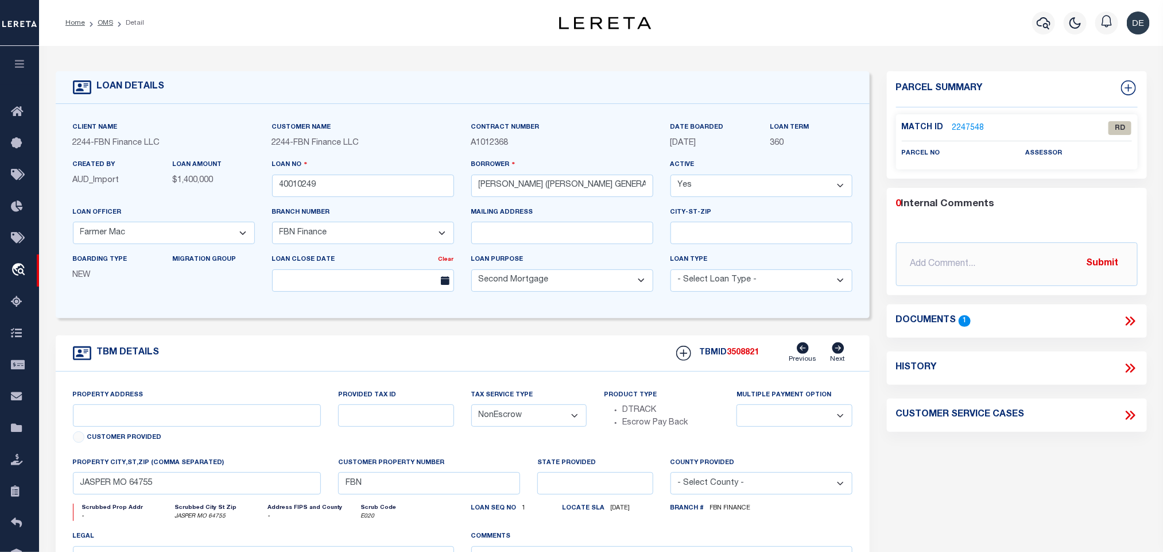
click at [106, 28] on li "OMS" at bounding box center [99, 23] width 28 height 10
click at [105, 24] on link "OMS" at bounding box center [106, 23] width 16 height 7
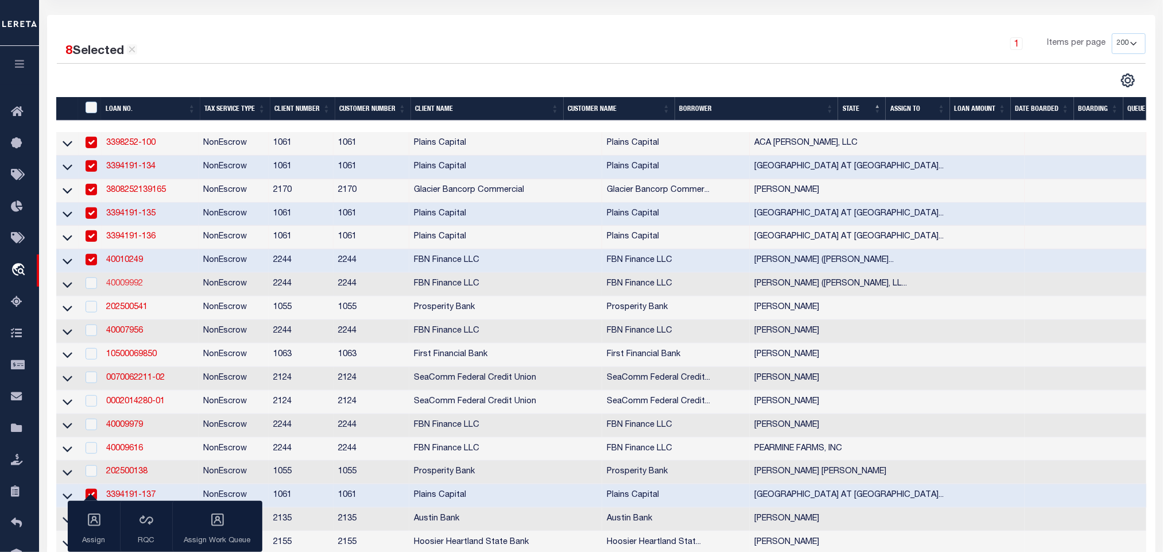
click at [127, 288] on link "40009992" at bounding box center [124, 284] width 37 height 8
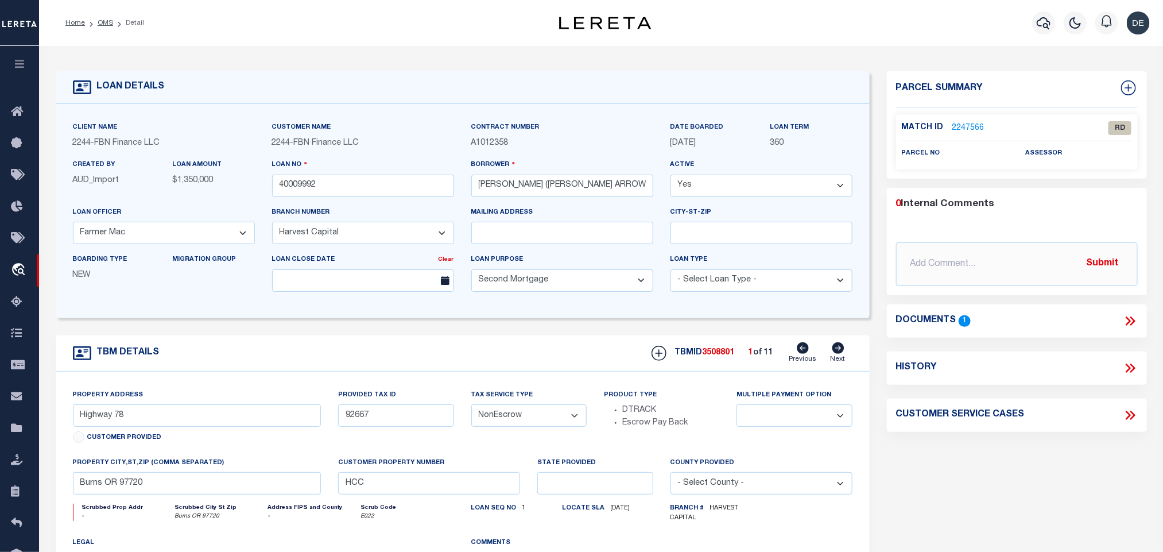
click at [1132, 318] on icon at bounding box center [1132, 320] width 5 height 9
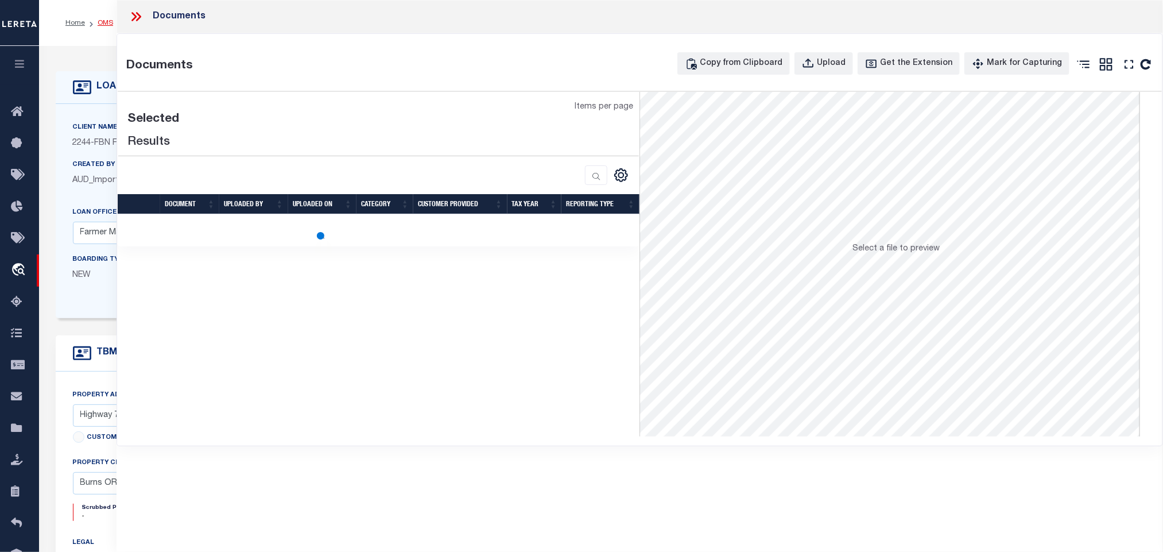
click at [117, 71] on div "Documents Copy from Clipboard Upload Get the Extension Mark for Capturing Got i…" at bounding box center [640, 239] width 1047 height 413
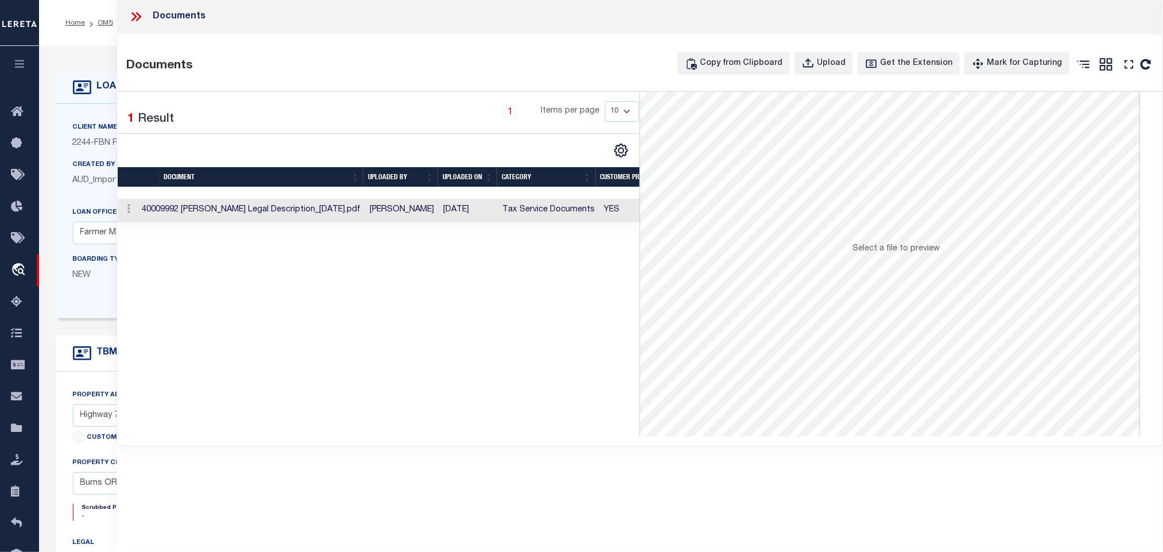
click at [100, 42] on div "Home OMS Detail Profile Sign out" at bounding box center [601, 23] width 1124 height 46
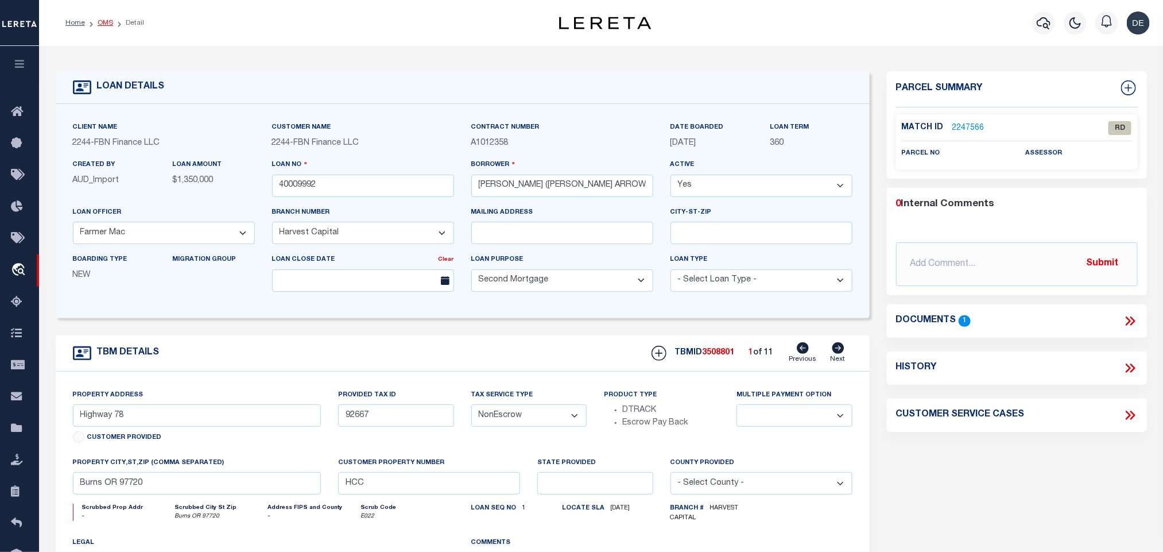
click at [102, 20] on link "OMS" at bounding box center [106, 23] width 16 height 7
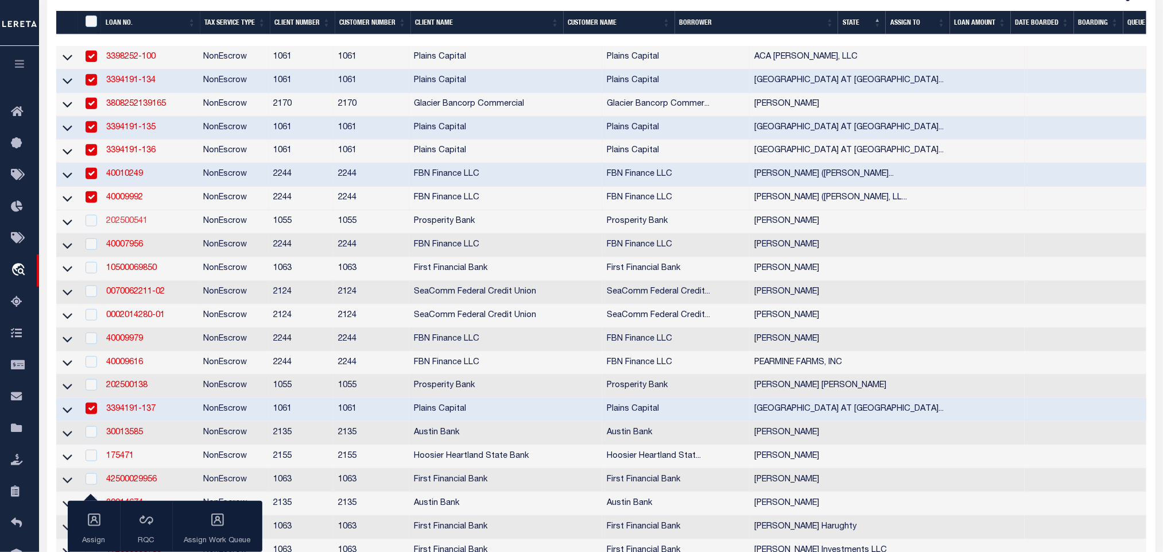
click at [126, 225] on link "202500541" at bounding box center [126, 221] width 41 height 8
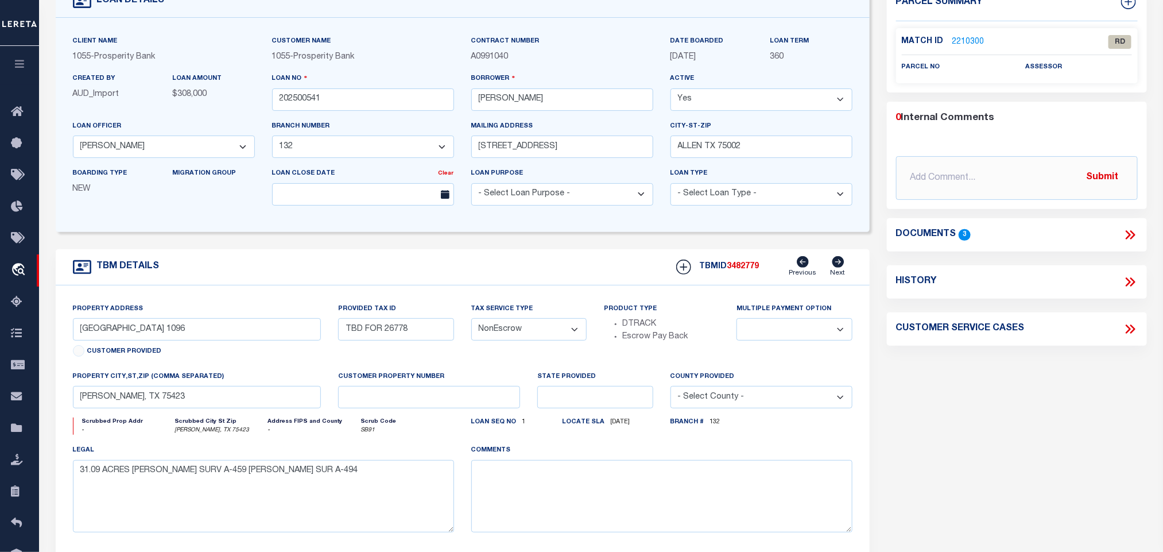
click at [1137, 233] on icon at bounding box center [1130, 234] width 15 height 15
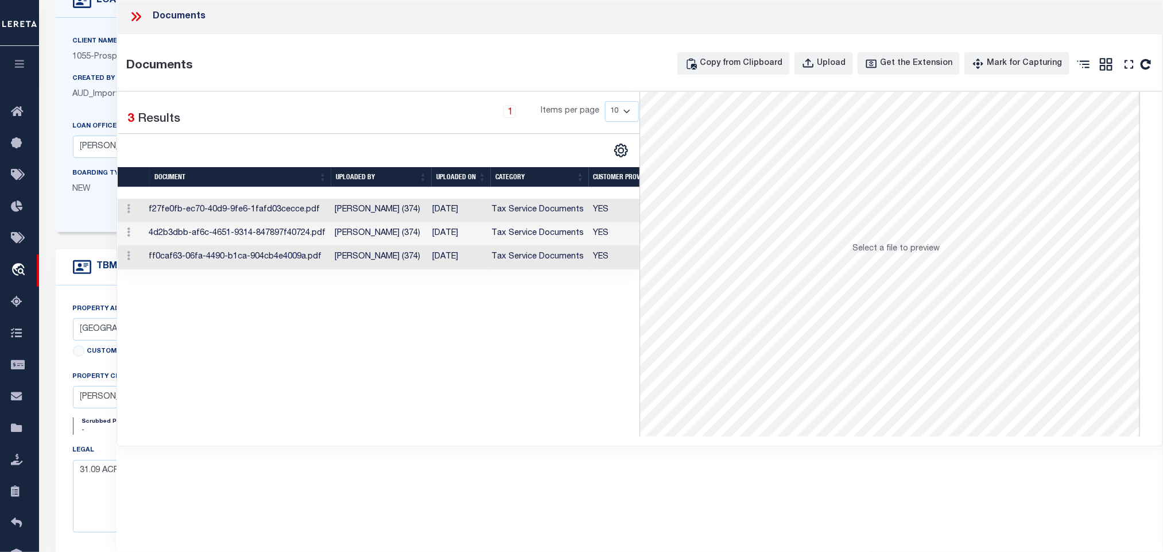
click at [545, 212] on td "Tax Service Documents" at bounding box center [539, 211] width 102 height 24
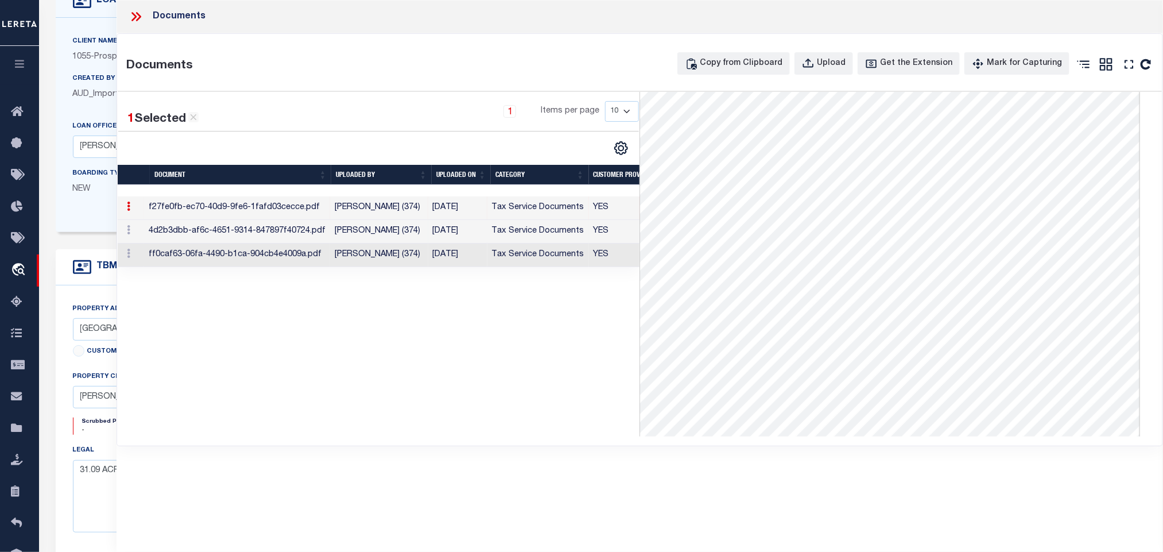
click at [505, 230] on td "Tax Service Documents" at bounding box center [539, 232] width 102 height 24
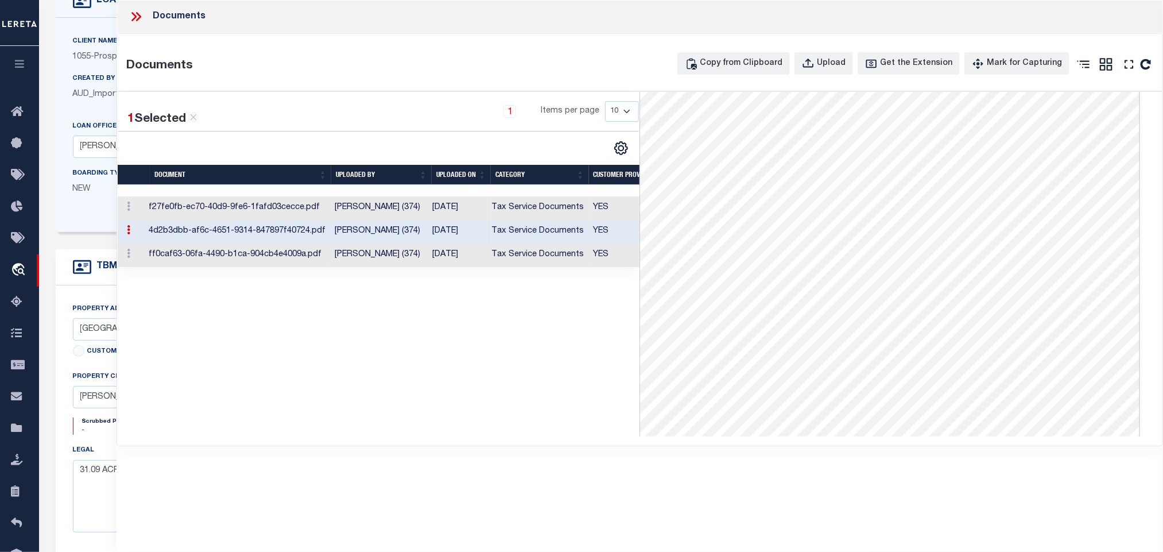
click at [335, 257] on td "[PERSON_NAME] (374)" at bounding box center [379, 255] width 98 height 24
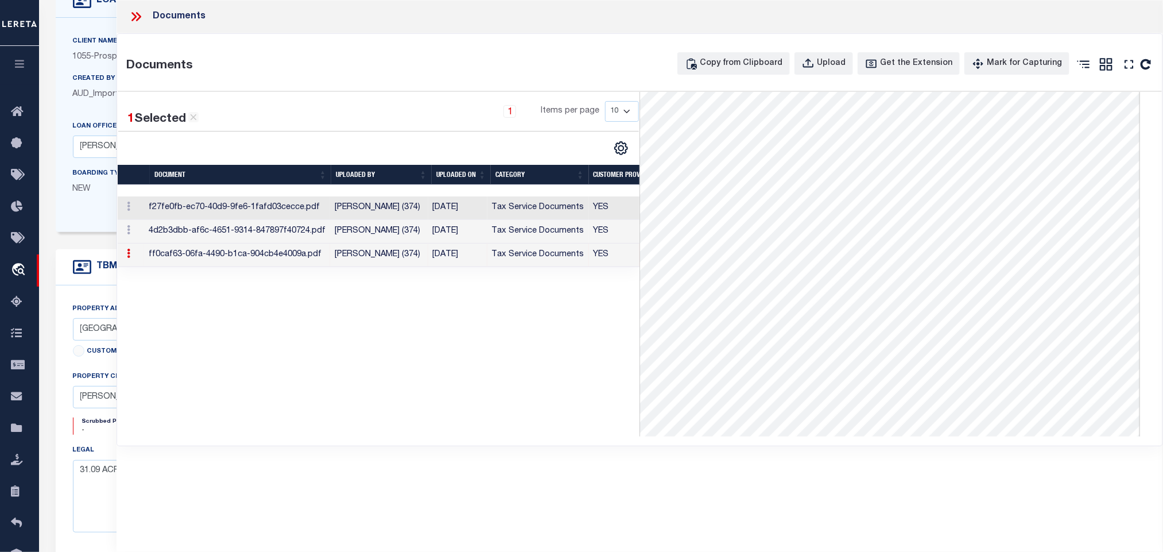
click at [80, 98] on span "AUD_Import" at bounding box center [96, 94] width 47 height 8
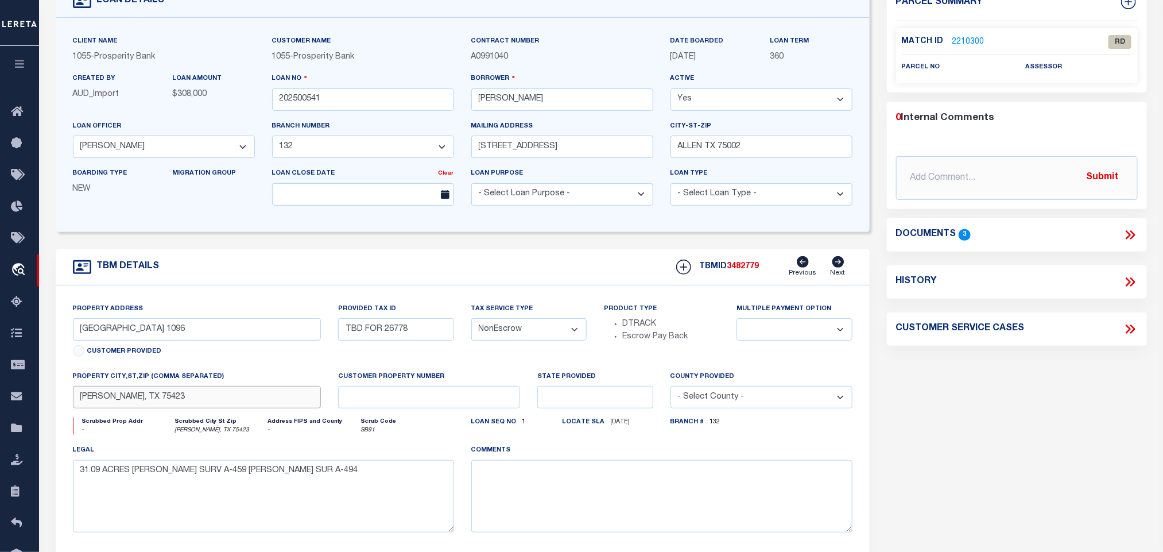
click at [231, 404] on input "[PERSON_NAME], TX 75423" at bounding box center [197, 397] width 249 height 22
click at [597, 104] on input "[PERSON_NAME]" at bounding box center [562, 99] width 182 height 22
click at [393, 338] on input "TBD FOR 26778" at bounding box center [395, 329] width 115 height 22
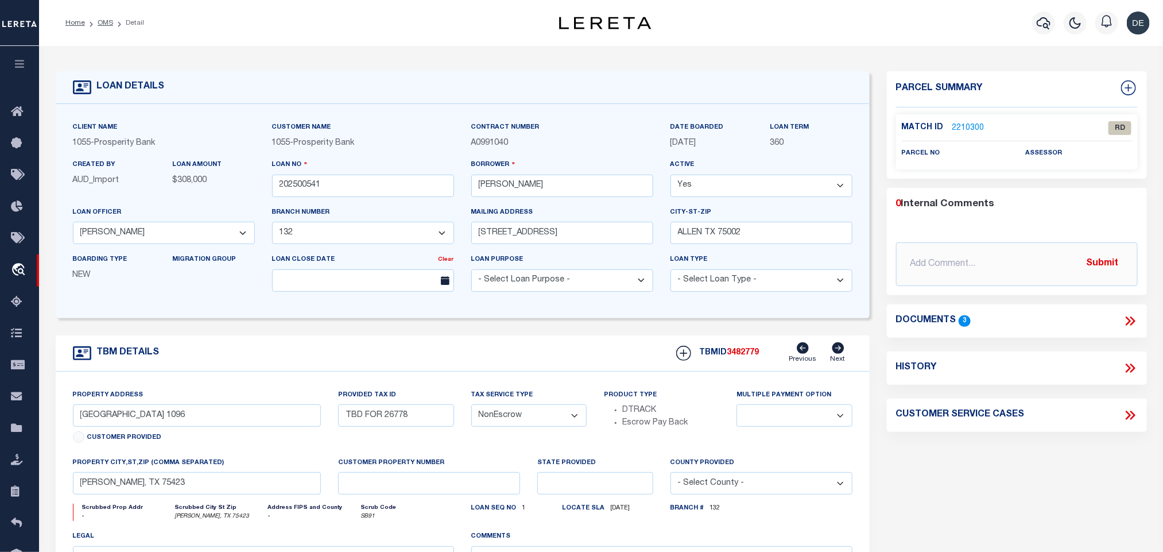
click at [984, 125] on div "Match ID 2210300" at bounding box center [955, 128] width 106 height 13
click at [973, 125] on link "2210300" at bounding box center [969, 128] width 32 height 12
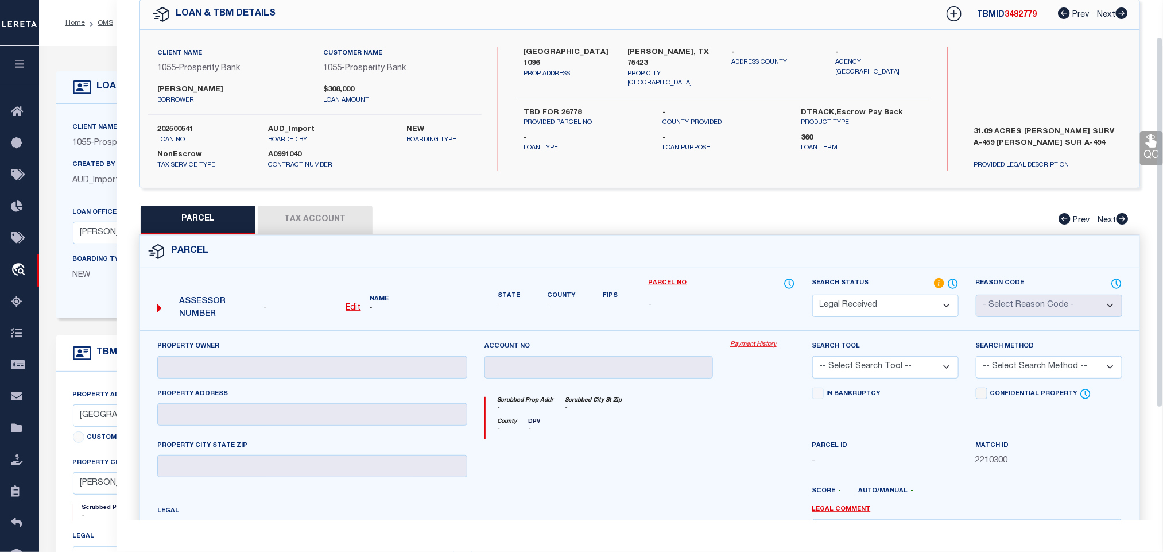
click at [352, 317] on div "Assessor Number - Edit Name -" at bounding box center [312, 304] width 319 height 44
click at [353, 306] on u "Edit" at bounding box center [353, 308] width 15 height 8
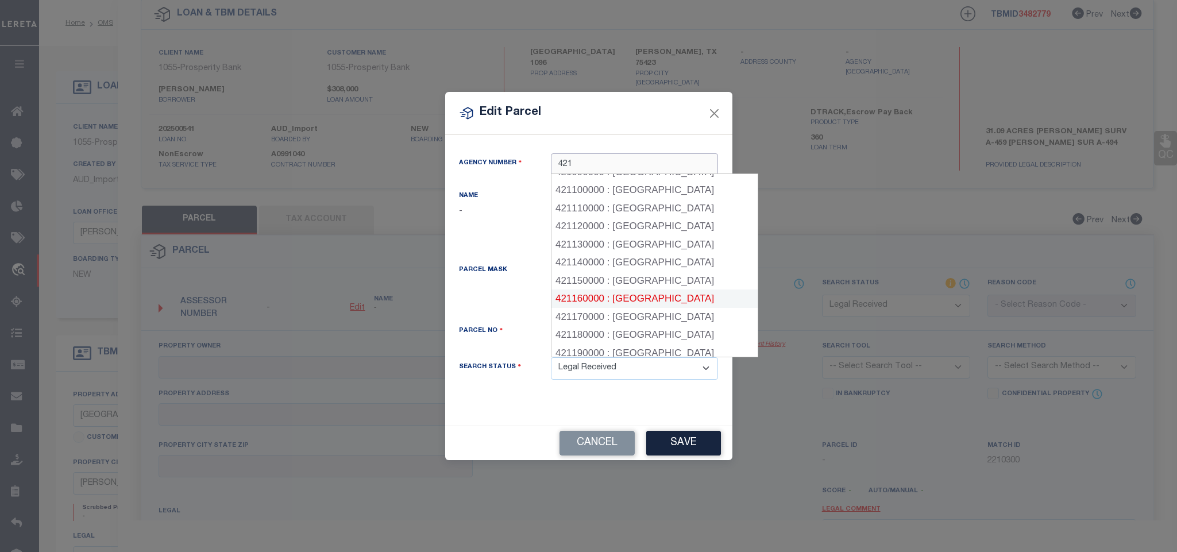
click at [651, 293] on div "421160000 : [GEOGRAPHIC_DATA]" at bounding box center [654, 298] width 206 height 18
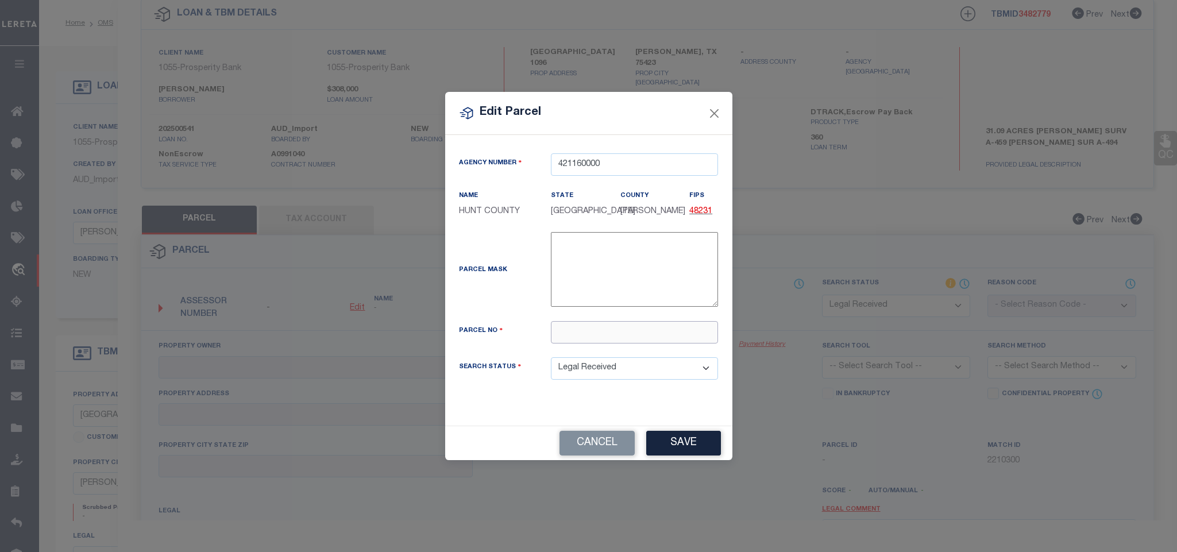
click at [651, 338] on input "text" at bounding box center [634, 332] width 167 height 22
paste input "26778"
click at [679, 444] on button "Save" at bounding box center [683, 443] width 75 height 25
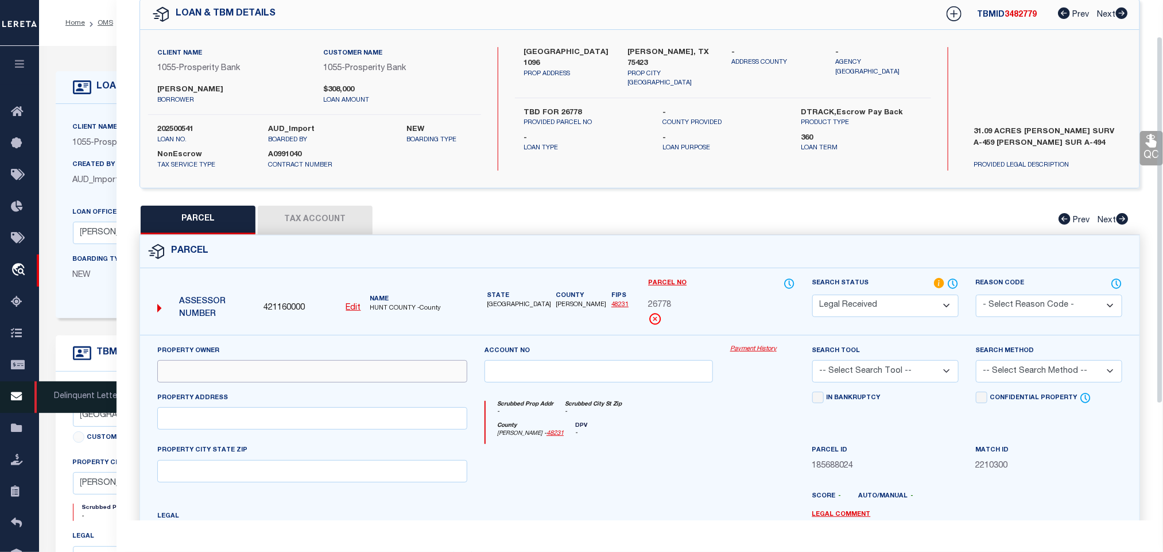
drag, startPoint x: 339, startPoint y: 379, endPoint x: 38, endPoint y: 388, distance: 301.6
click at [339, 379] on input "text" at bounding box center [312, 371] width 310 height 22
paste input "[PERSON_NAME]"
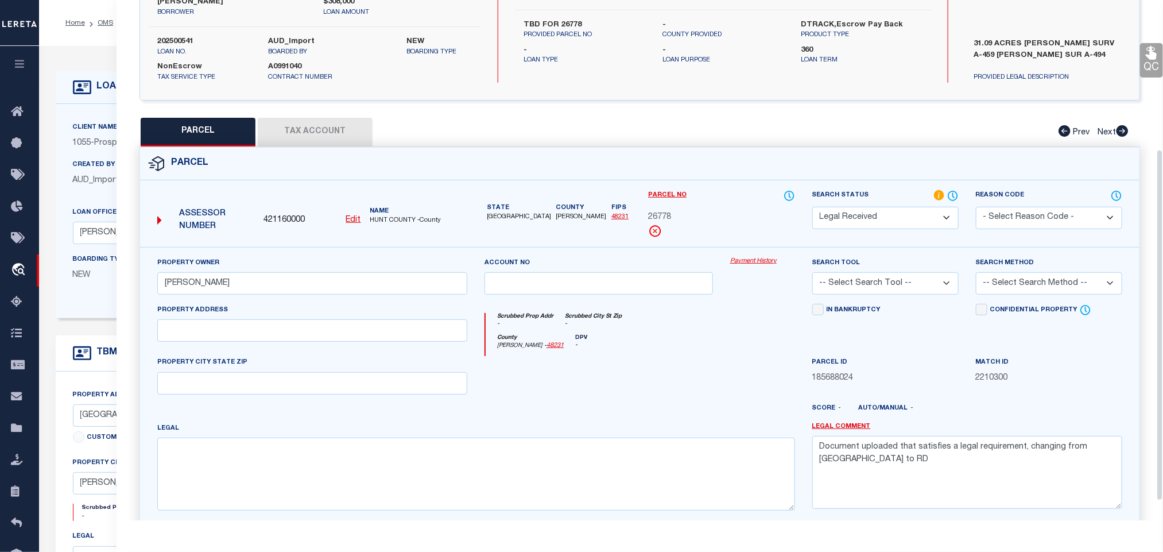
scroll to position [250, 0]
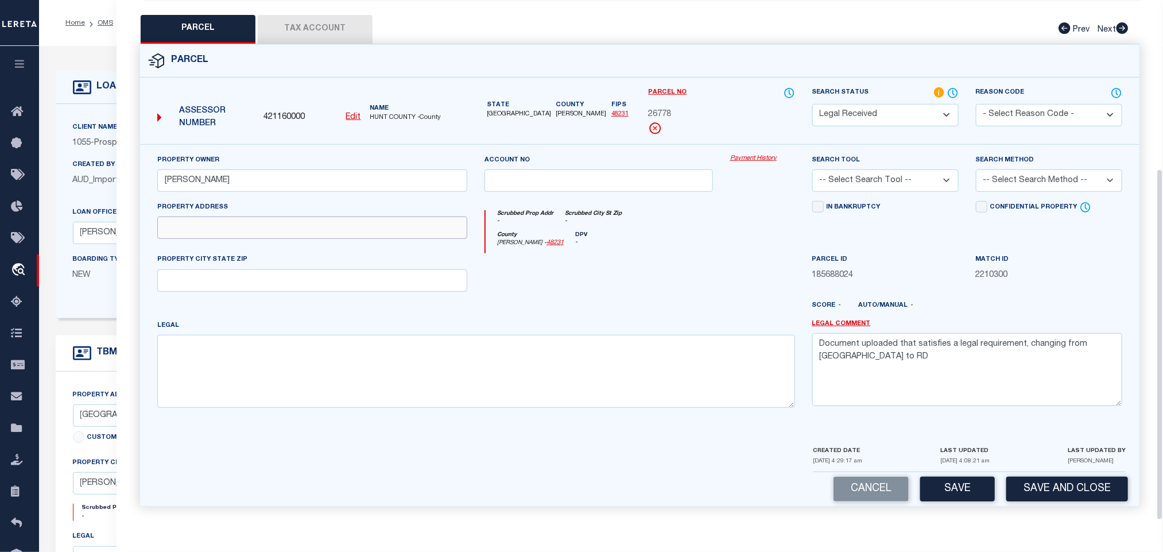
drag, startPoint x: 233, startPoint y: 228, endPoint x: 246, endPoint y: 234, distance: 15.2
click at [233, 228] on input "text" at bounding box center [312, 228] width 310 height 22
paste input "[STREET_ADDRESS][PERSON_NAME]"
drag, startPoint x: 272, startPoint y: 231, endPoint x: 391, endPoint y: 246, distance: 119.8
click at [400, 236] on input "[STREET_ADDRESS][PERSON_NAME]" at bounding box center [312, 228] width 310 height 22
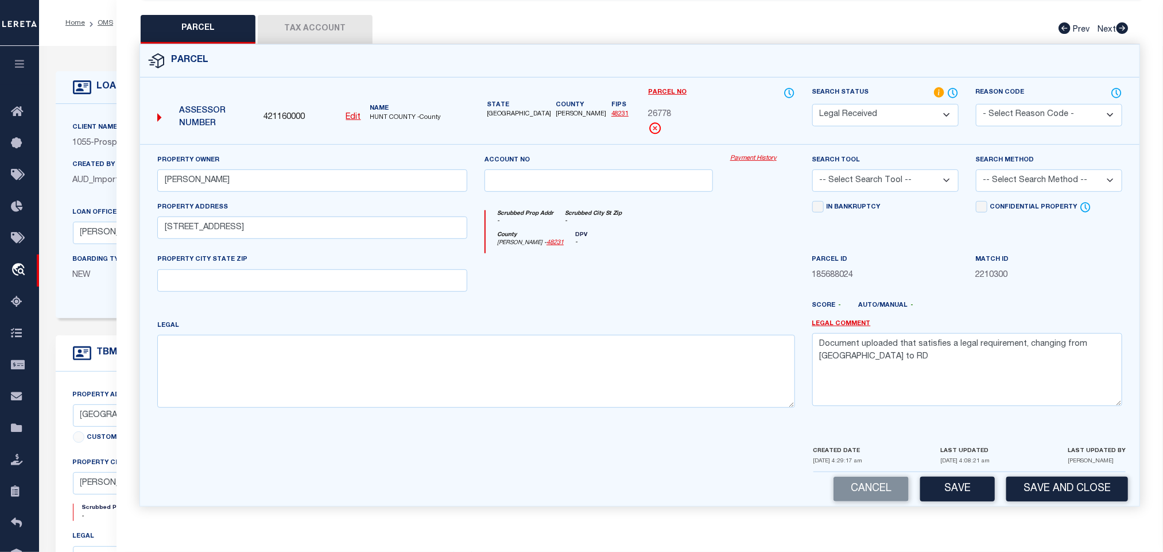
click at [310, 290] on div "Property Owner [PERSON_NAME] Account no Payment History Search Tool -- Select S…" at bounding box center [640, 285] width 983 height 263
click at [280, 283] on input "text" at bounding box center [312, 280] width 310 height 22
paste input "[PERSON_NAME], TX 75423"
click at [439, 401] on textarea at bounding box center [476, 371] width 638 height 72
paste textarea "A0459 [PERSON_NAME],TRACT C4, ACRES 82.16,(ALSO A0494 A1220)"
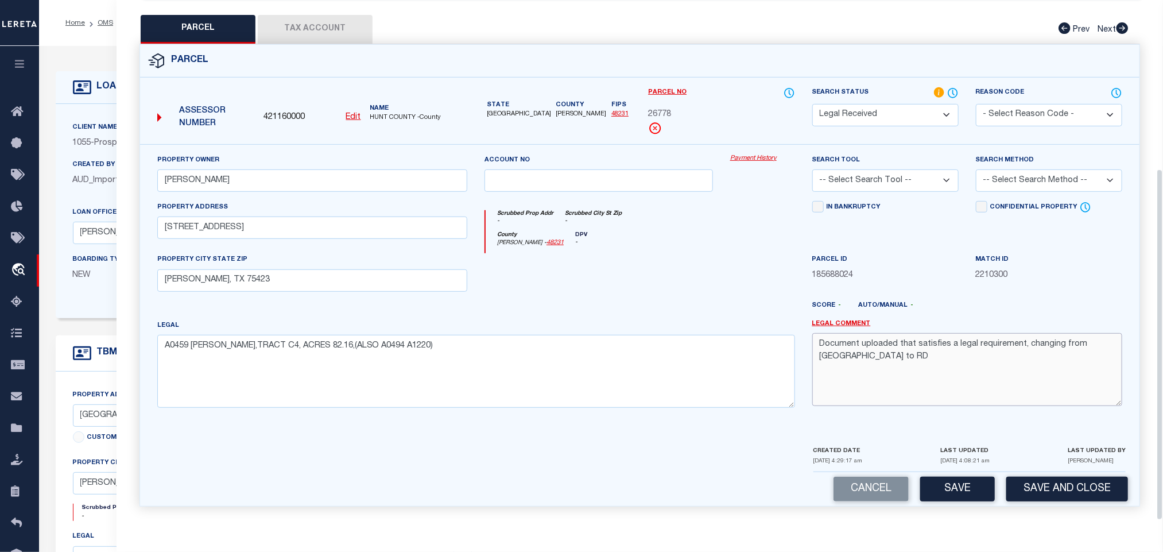
click at [975, 348] on textarea "Document uploaded that satisfies a legal requirement, changing from [GEOGRAPHIC…" at bounding box center [968, 369] width 310 height 72
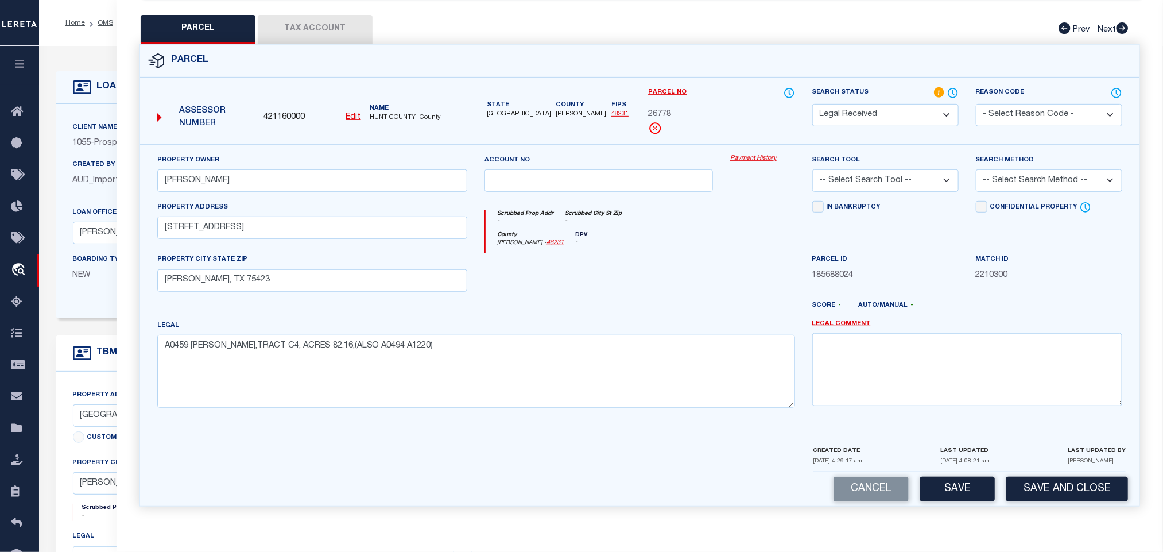
drag, startPoint x: 922, startPoint y: 171, endPoint x: 920, endPoint y: 183, distance: 12.3
click at [922, 171] on select "-- Select Search Tool -- 3rd Party Website Agency File Agency Website ATLS CNV-…" at bounding box center [886, 180] width 146 height 22
click at [813, 169] on select "-- Select Search Tool -- 3rd Party Website Agency File Agency Website ATLS CNV-…" at bounding box center [886, 180] width 146 height 22
click at [1076, 175] on select "-- Select Search Method -- Property Address Legal Liability Info Provided" at bounding box center [1049, 180] width 146 height 22
click at [976, 169] on select "-- Select Search Method -- Property Address Legal Liability Info Provided" at bounding box center [1049, 180] width 146 height 22
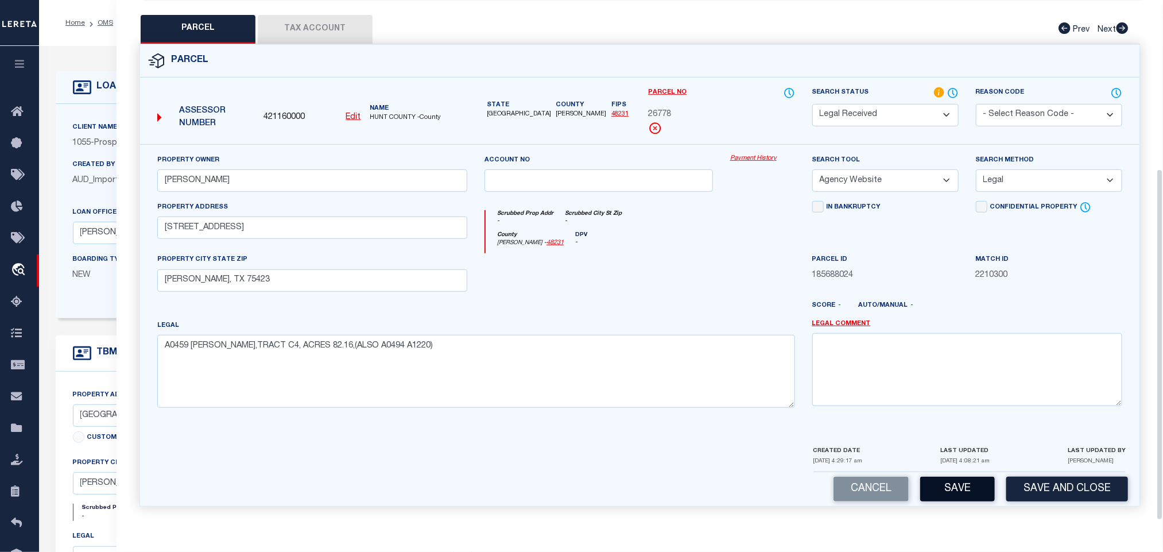
click at [941, 490] on button "Save" at bounding box center [958, 489] width 75 height 25
click at [322, 20] on button "Tax Account" at bounding box center [315, 29] width 115 height 29
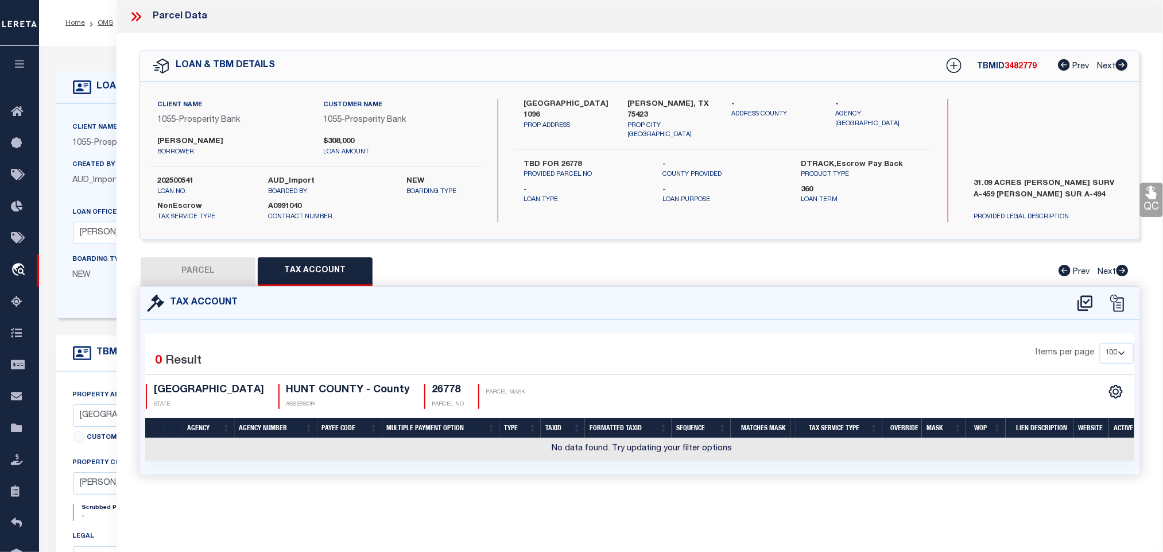
scroll to position [0, 0]
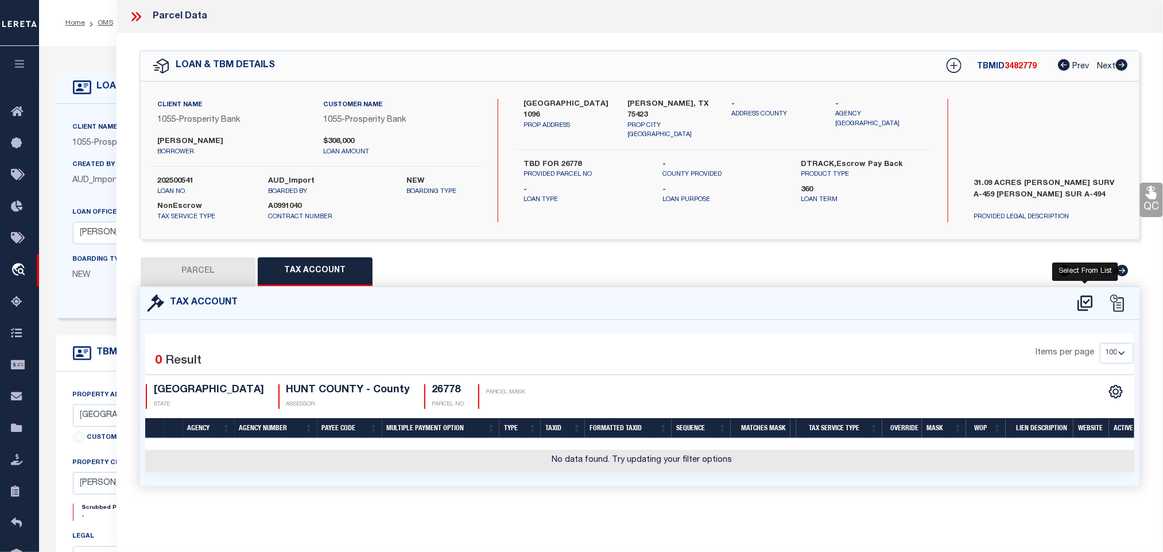
click at [1083, 307] on icon at bounding box center [1085, 303] width 19 height 18
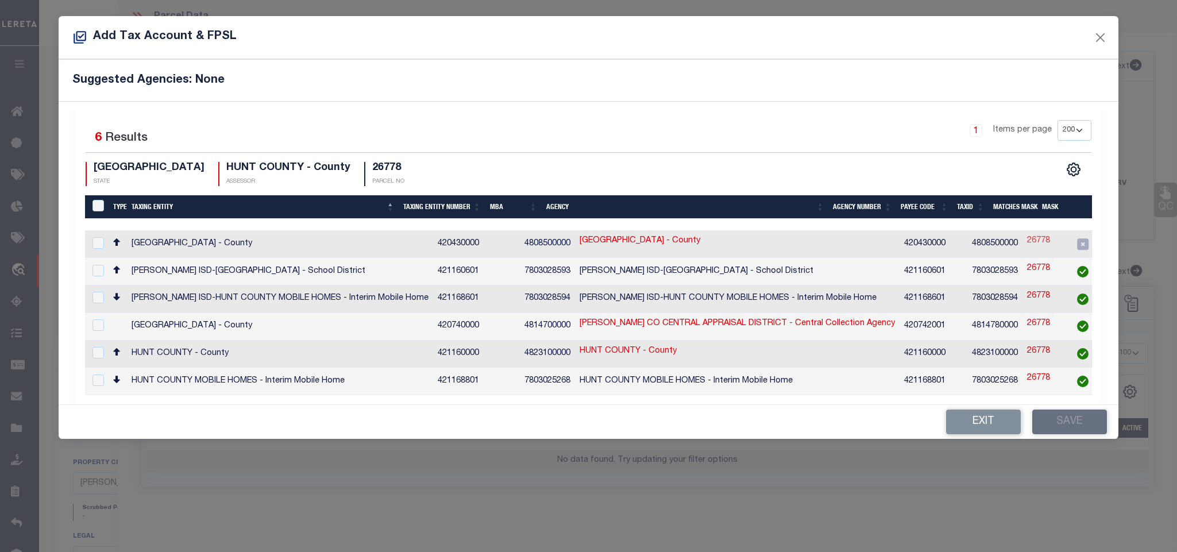
click at [1027, 240] on link "26778" at bounding box center [1038, 241] width 23 height 13
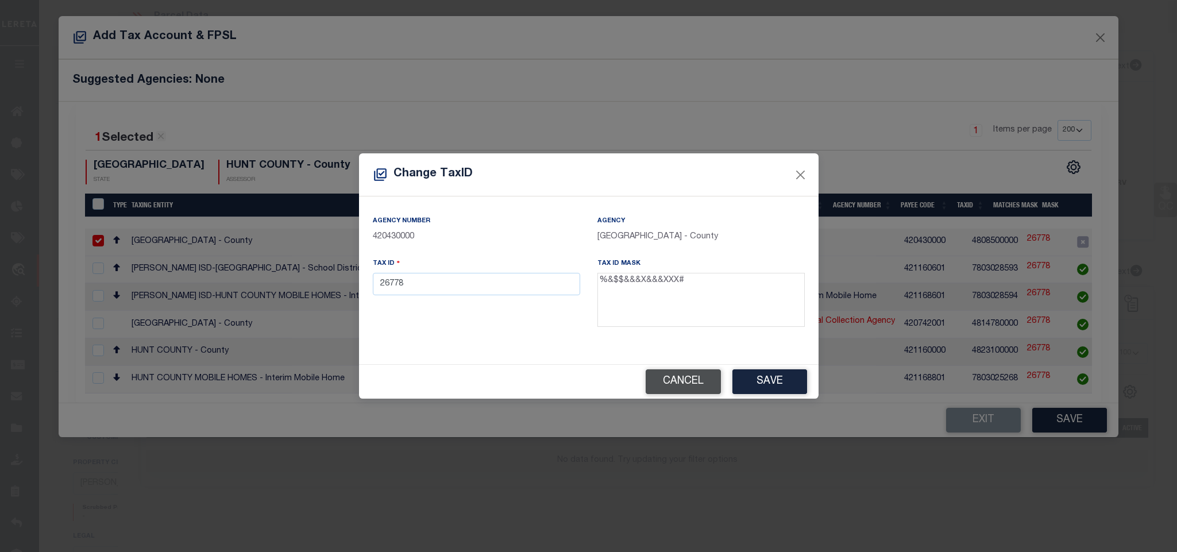
click at [669, 383] on button "Cancel" at bounding box center [682, 381] width 75 height 25
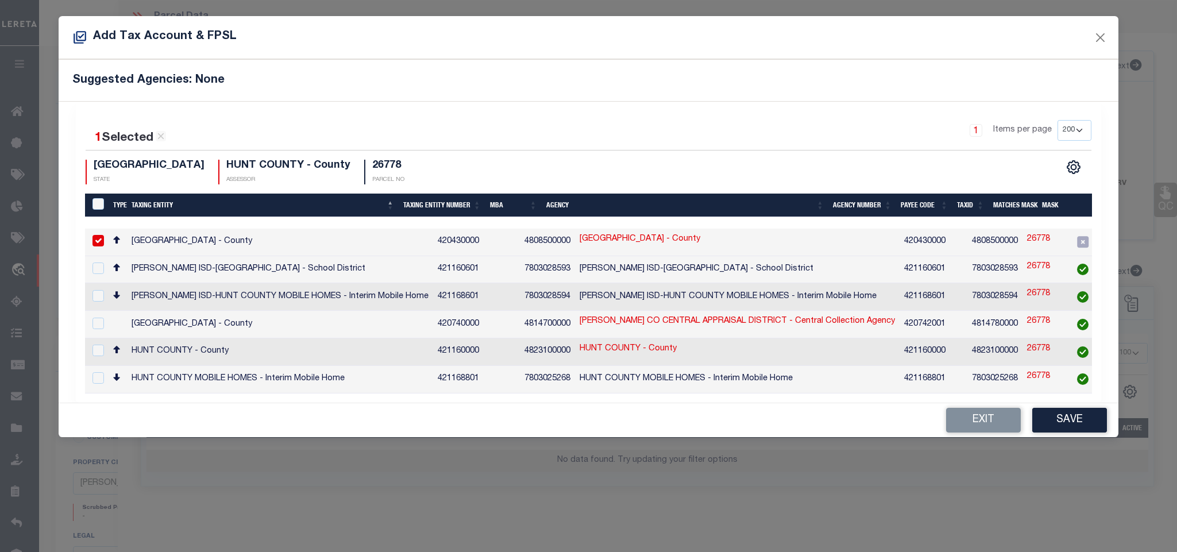
click at [326, 242] on td "[GEOGRAPHIC_DATA] - County" at bounding box center [280, 243] width 306 height 28
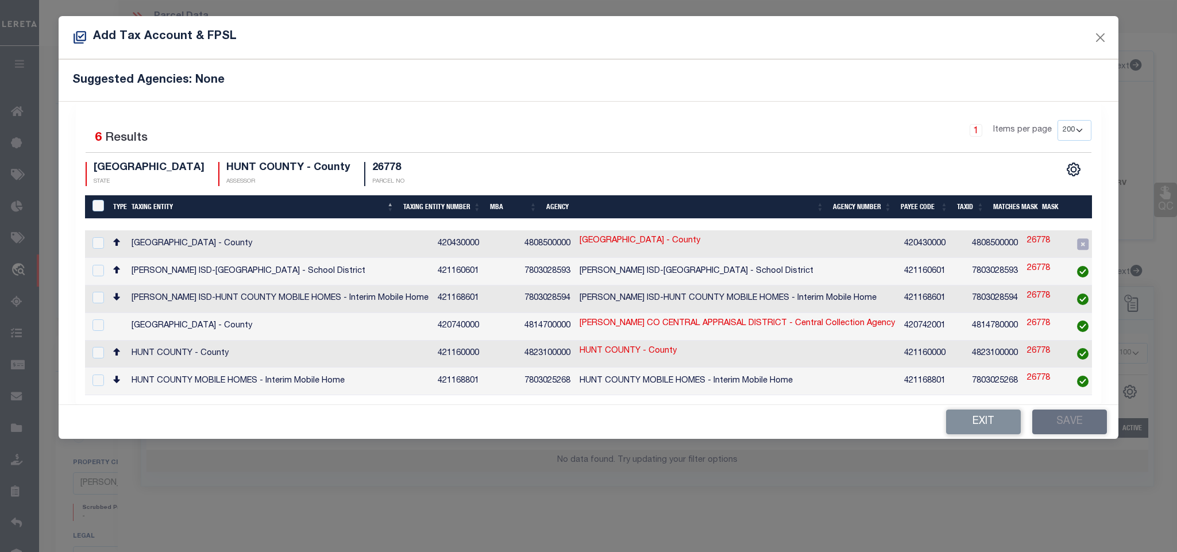
click at [967, 352] on td "4823100000" at bounding box center [994, 355] width 55 height 28
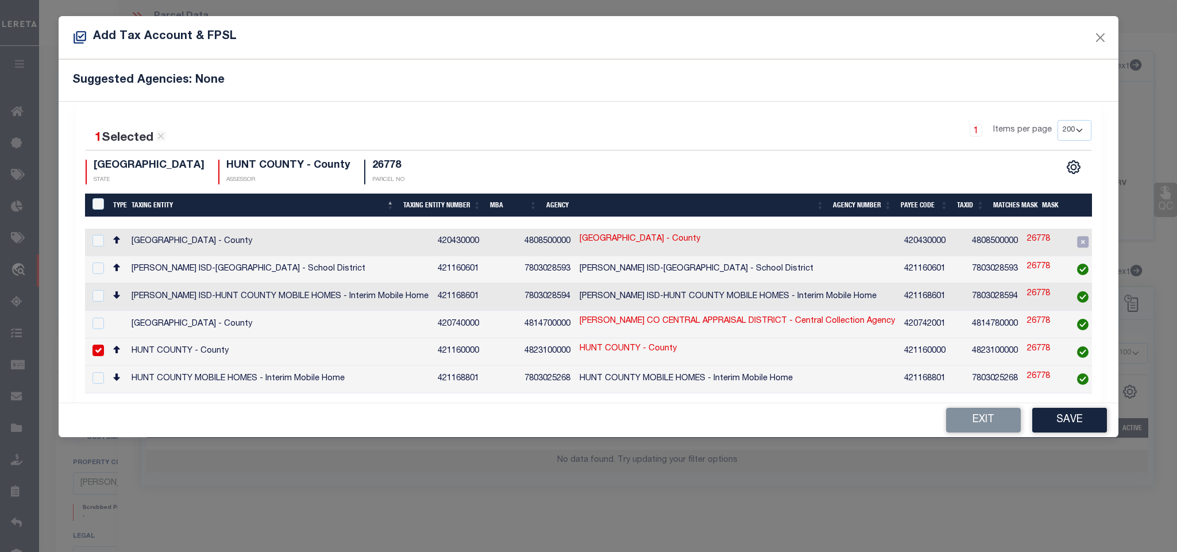
click at [715, 349] on td "HUNT COUNTY - County" at bounding box center [737, 352] width 324 height 28
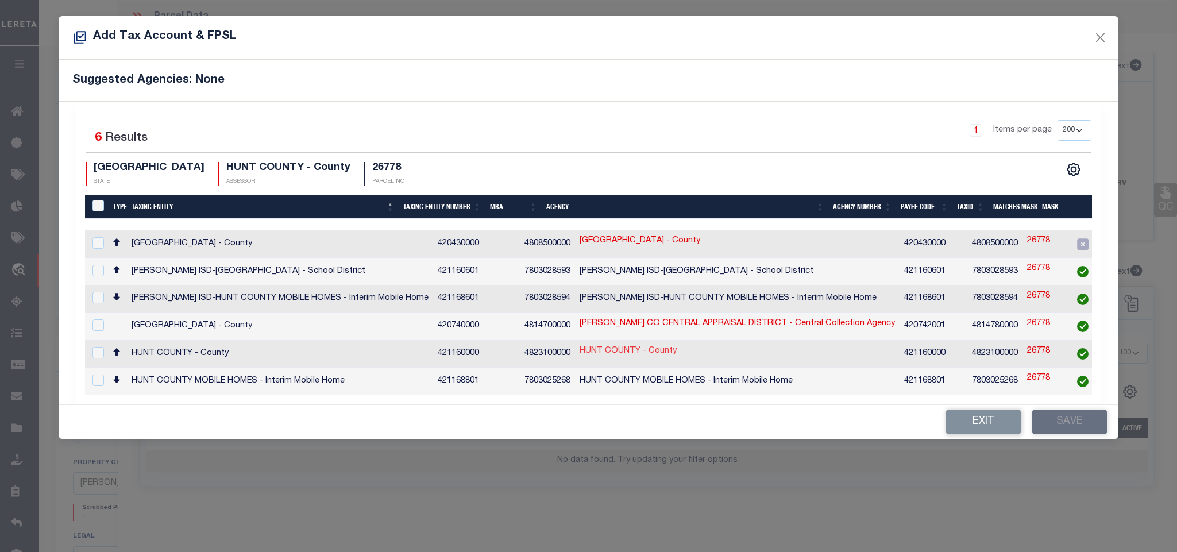
click at [595, 349] on link "HUNT COUNTY - County" at bounding box center [627, 351] width 97 height 13
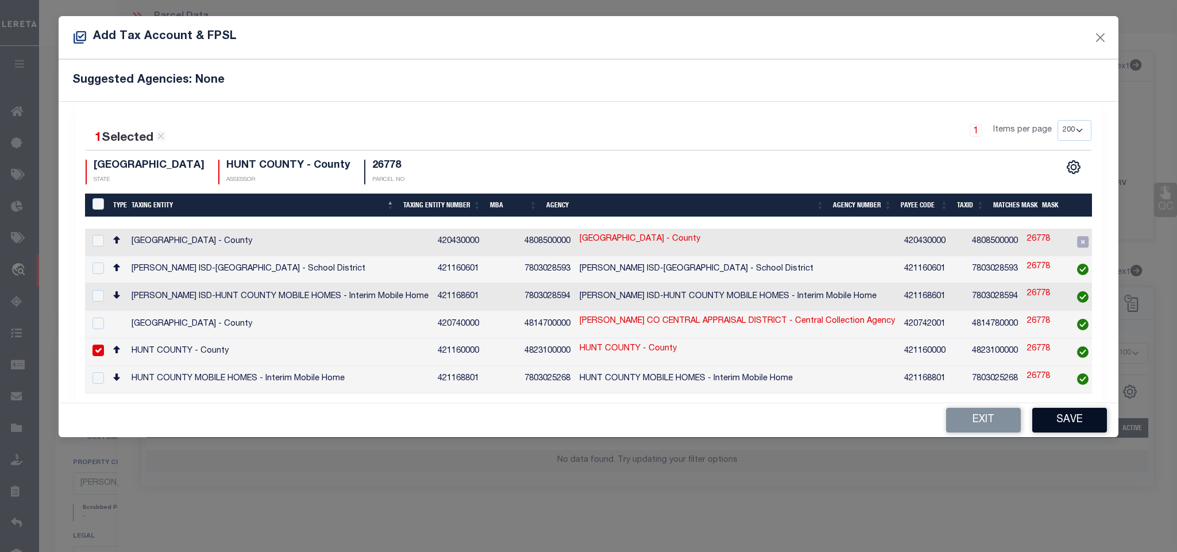
click at [1072, 417] on button "Save" at bounding box center [1069, 420] width 75 height 25
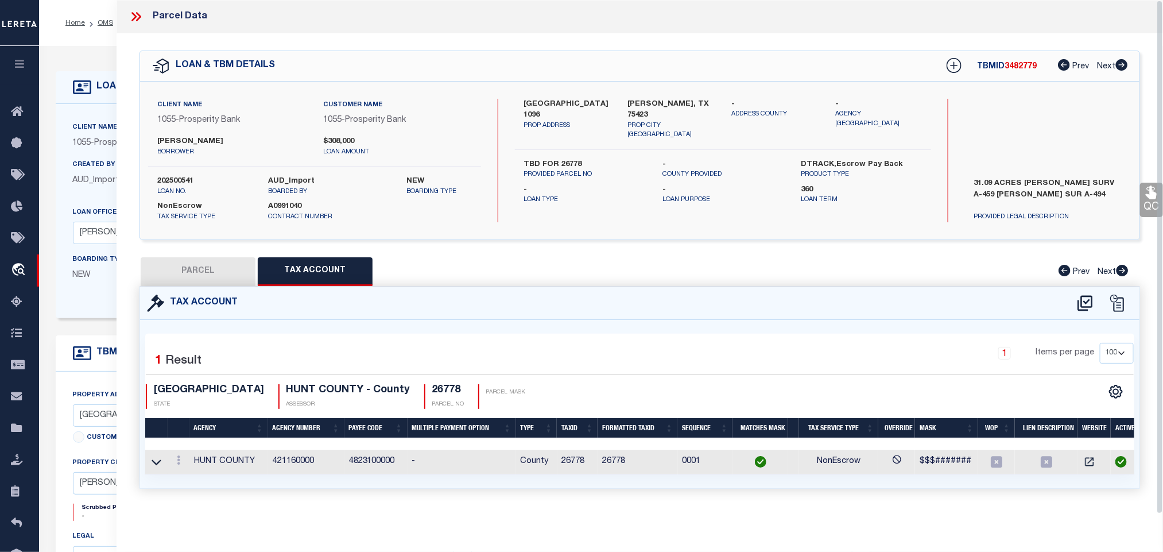
click at [432, 389] on h4 "26778" at bounding box center [448, 390] width 32 height 13
click at [223, 262] on button "PARCEL" at bounding box center [198, 271] width 115 height 29
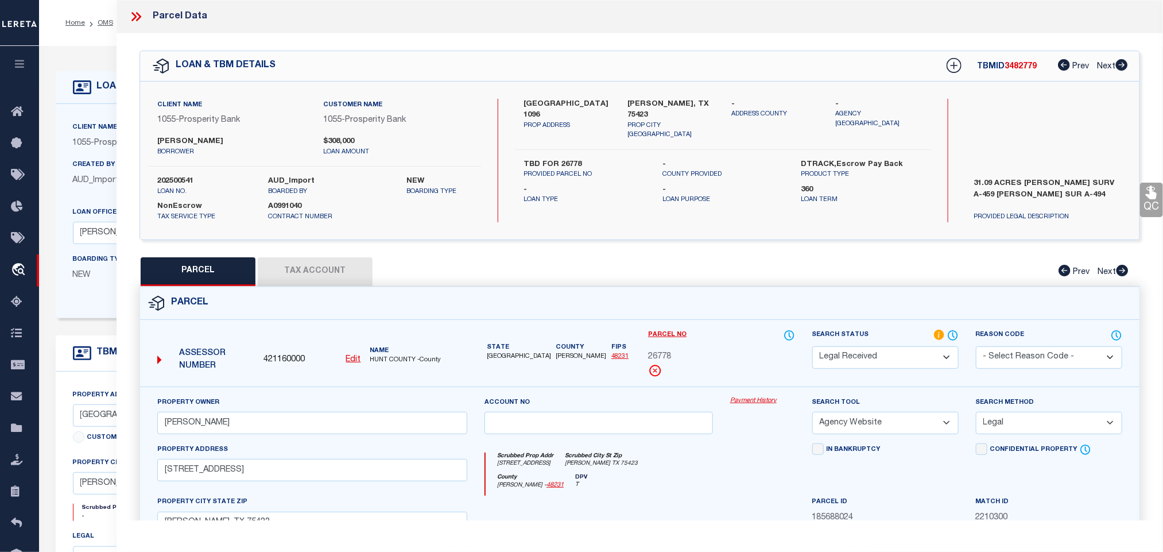
click at [871, 358] on select "Automated Search Bad Parcel Complete Duplicate Parcel High Dollar Reporting In …" at bounding box center [886, 357] width 146 height 22
click at [813, 347] on select "Automated Search Bad Parcel Complete Duplicate Parcel High Dollar Reporting In …" at bounding box center [886, 357] width 146 height 22
click at [886, 354] on select "Automated Search Bad Parcel Complete Duplicate Parcel High Dollar Reporting In …" at bounding box center [886, 357] width 146 height 22
click at [813, 347] on select "Automated Search Bad Parcel Complete Duplicate Parcel High Dollar Reporting In …" at bounding box center [886, 357] width 146 height 22
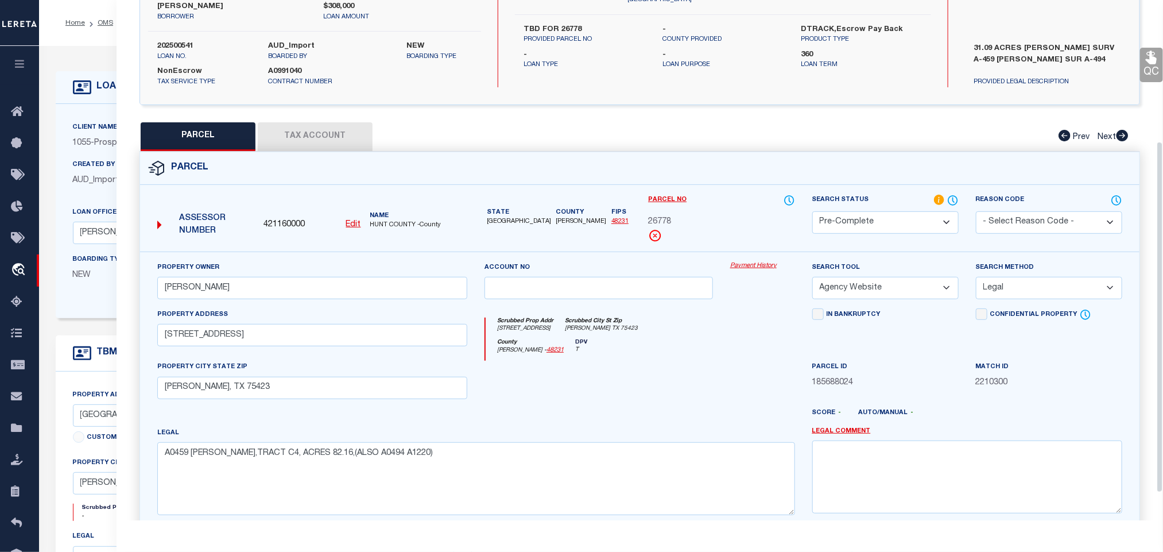
scroll to position [250, 0]
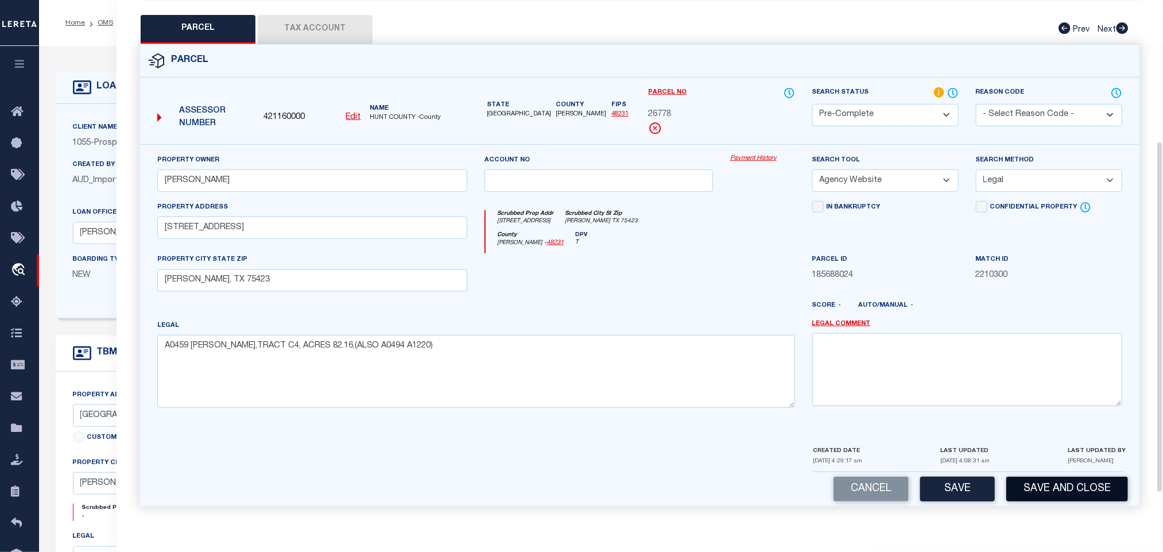
click at [1054, 494] on button "Save and Close" at bounding box center [1068, 489] width 122 height 25
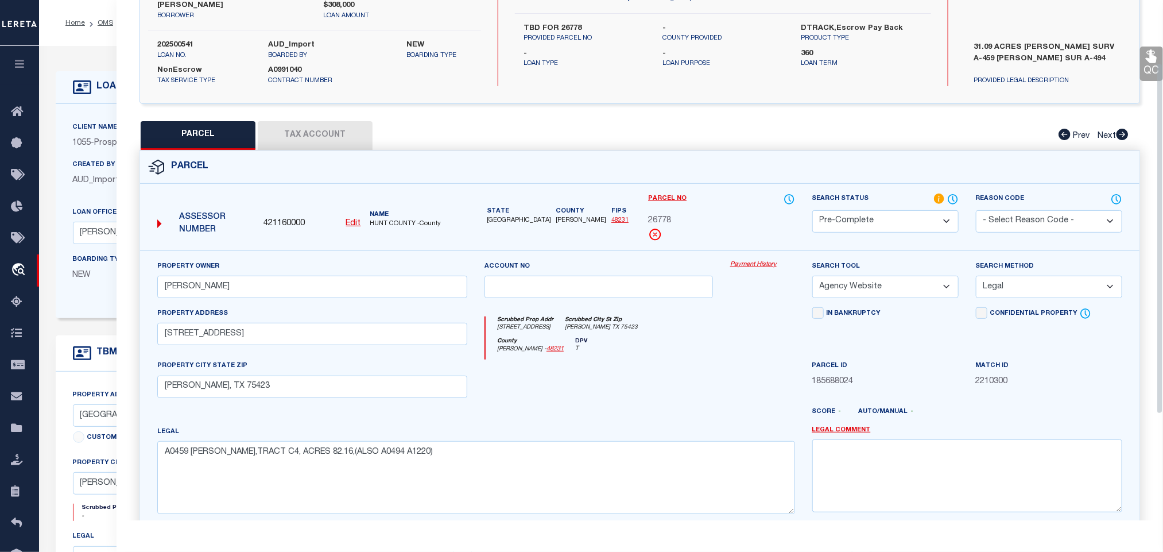
scroll to position [0, 0]
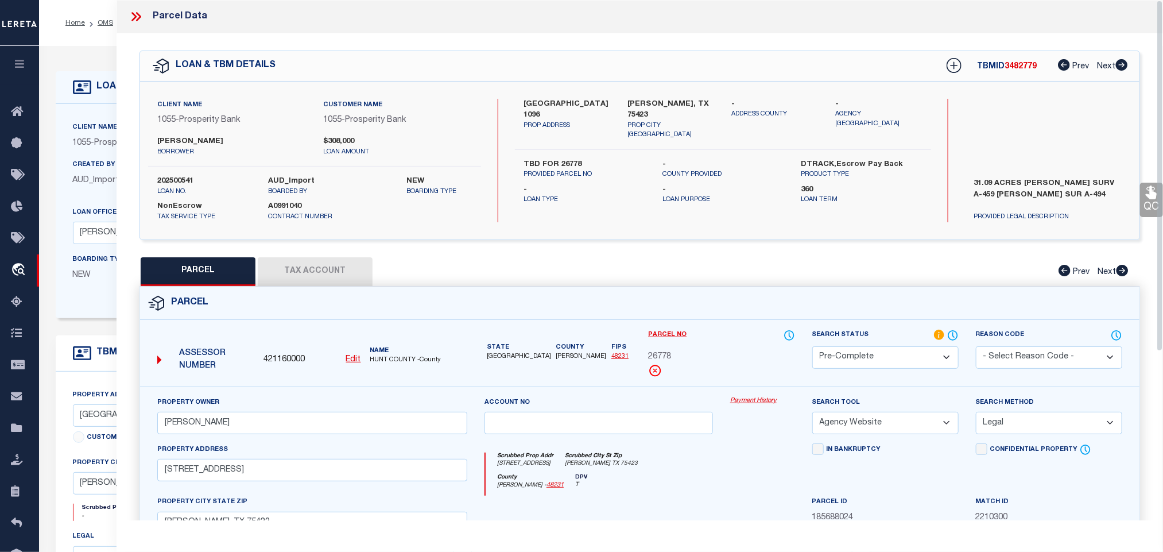
click at [161, 171] on div "Client Name 1055 - Prosperity Bank Customer Name 1055 - Prosperity Bank [PERSON…" at bounding box center [314, 160] width 333 height 123
click at [161, 171] on div "OMS Work Queue is factRSystems Active is Yes Loan No. TBMID FIPS Assigned To Se…" at bounding box center [601, 453] width 1124 height 814
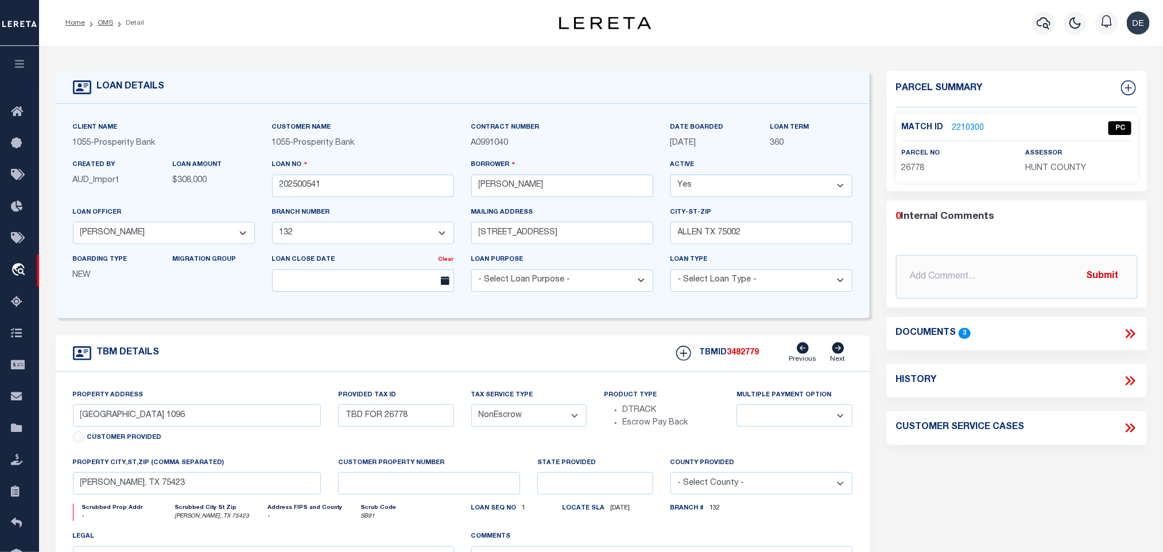
click at [964, 126] on link "2210300" at bounding box center [969, 128] width 32 height 12
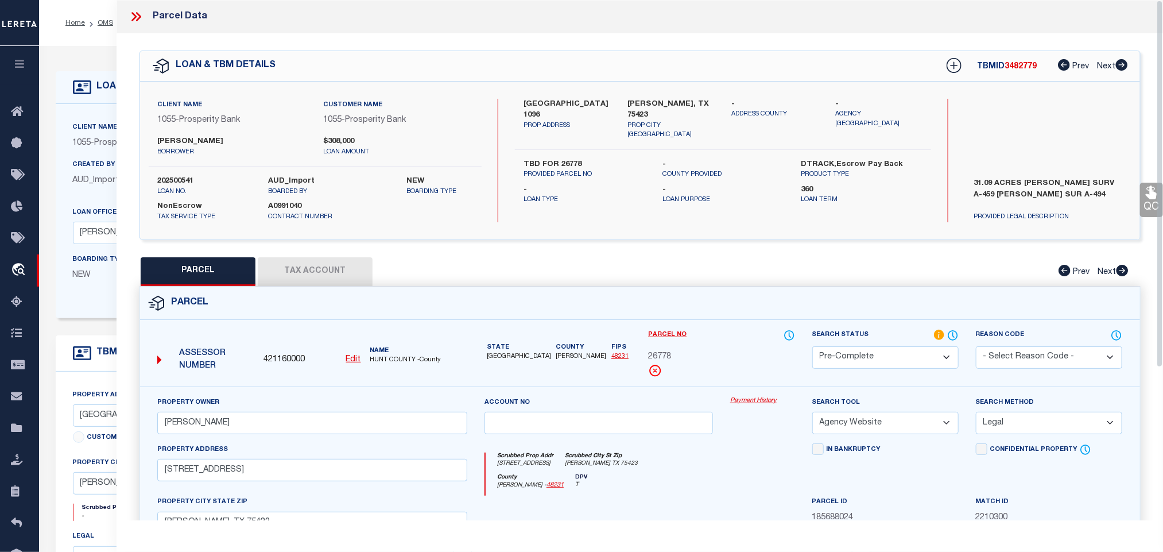
click at [328, 268] on button "Tax Account" at bounding box center [315, 271] width 115 height 29
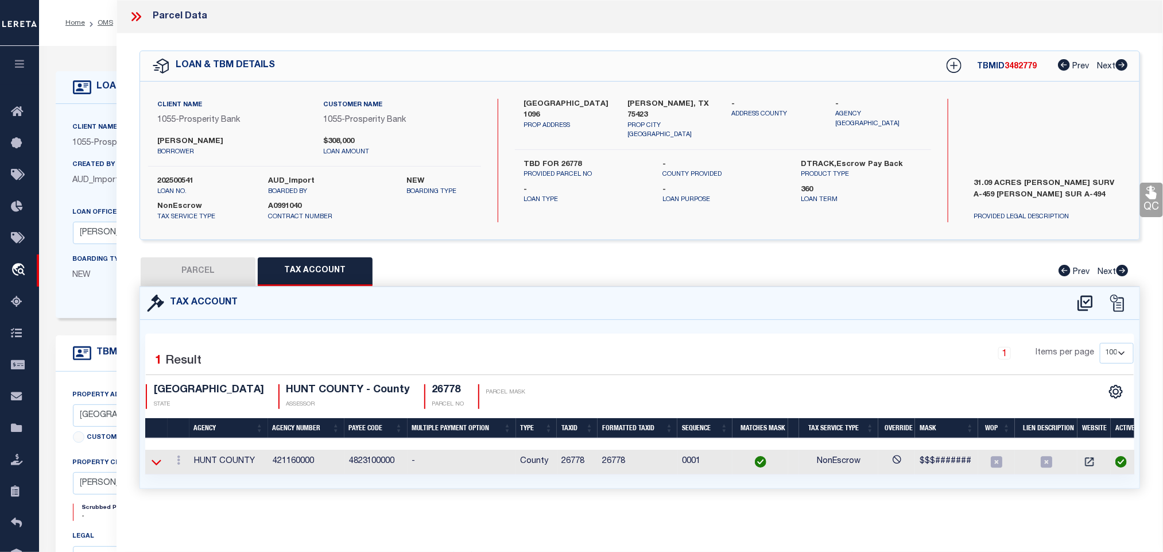
click at [154, 468] on icon at bounding box center [157, 462] width 10 height 12
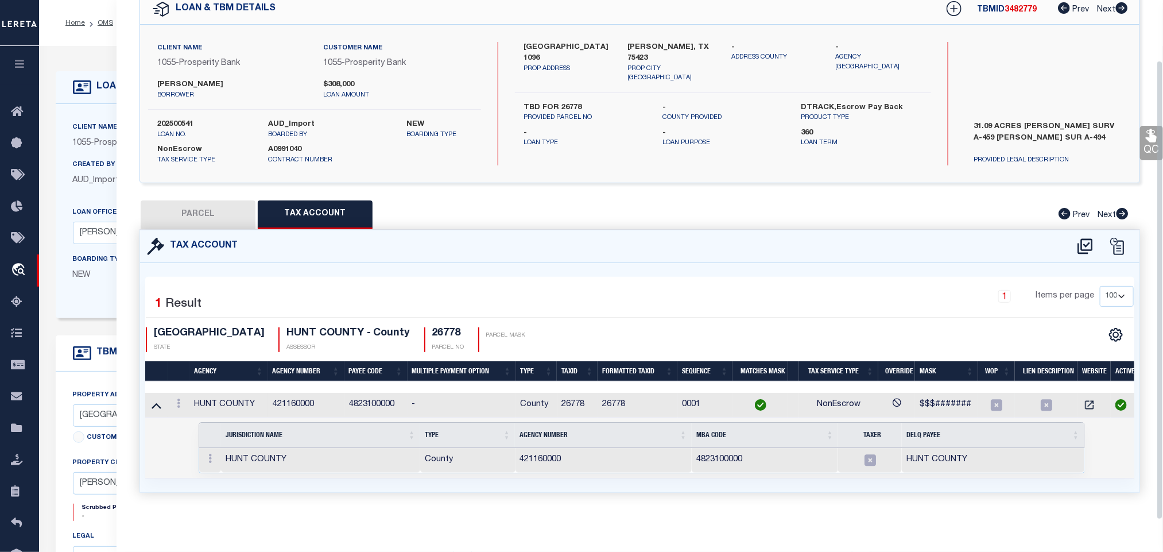
scroll to position [69, 0]
click at [1002, 399] on icon "" at bounding box center [997, 404] width 11 height 11
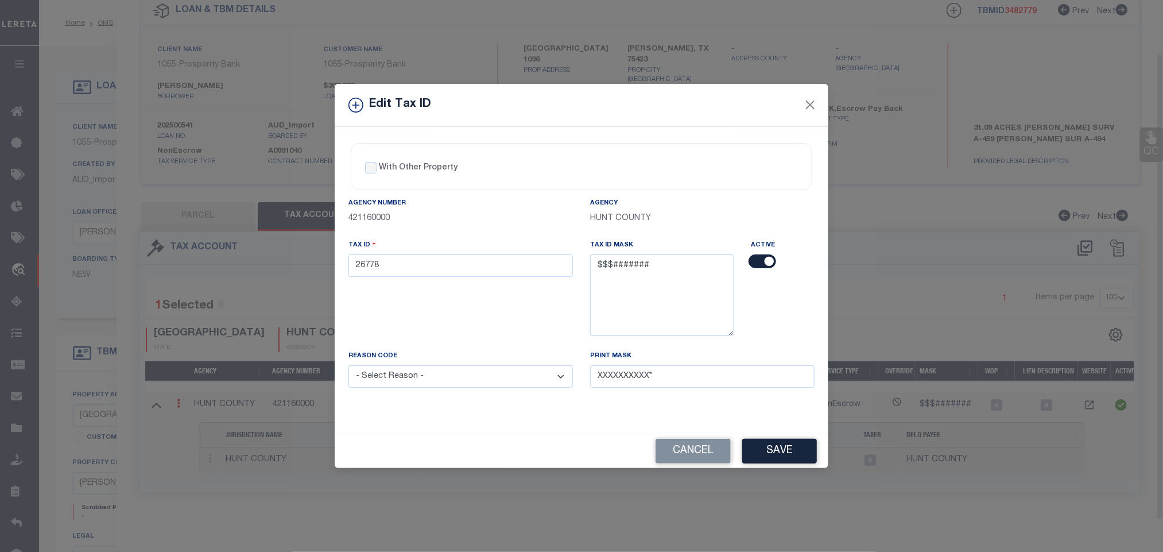
scroll to position [59, 0]
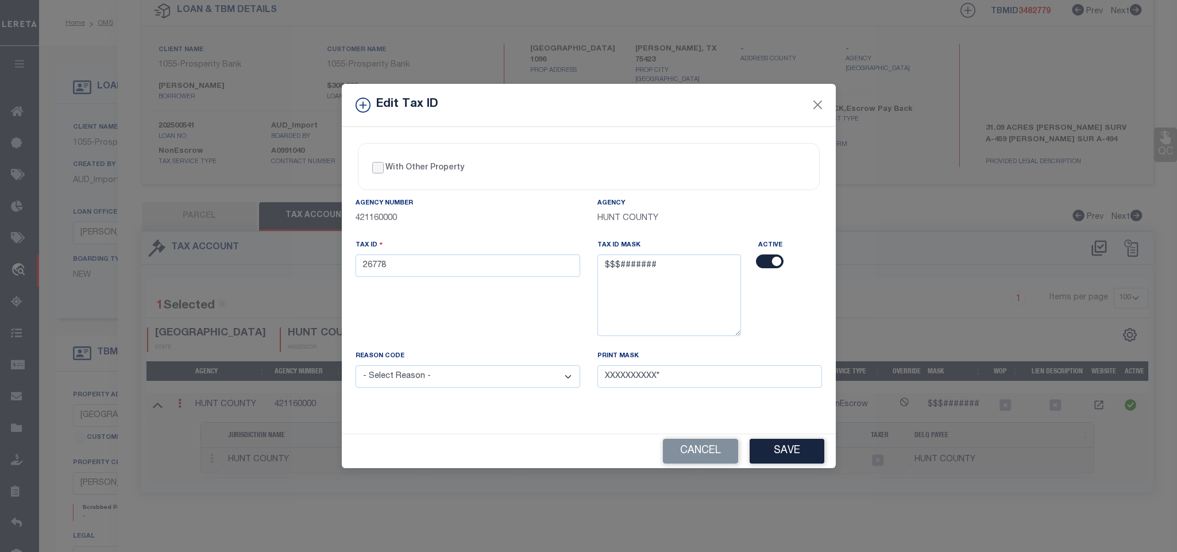
click at [379, 166] on input "With Other Property" at bounding box center [377, 167] width 11 height 11
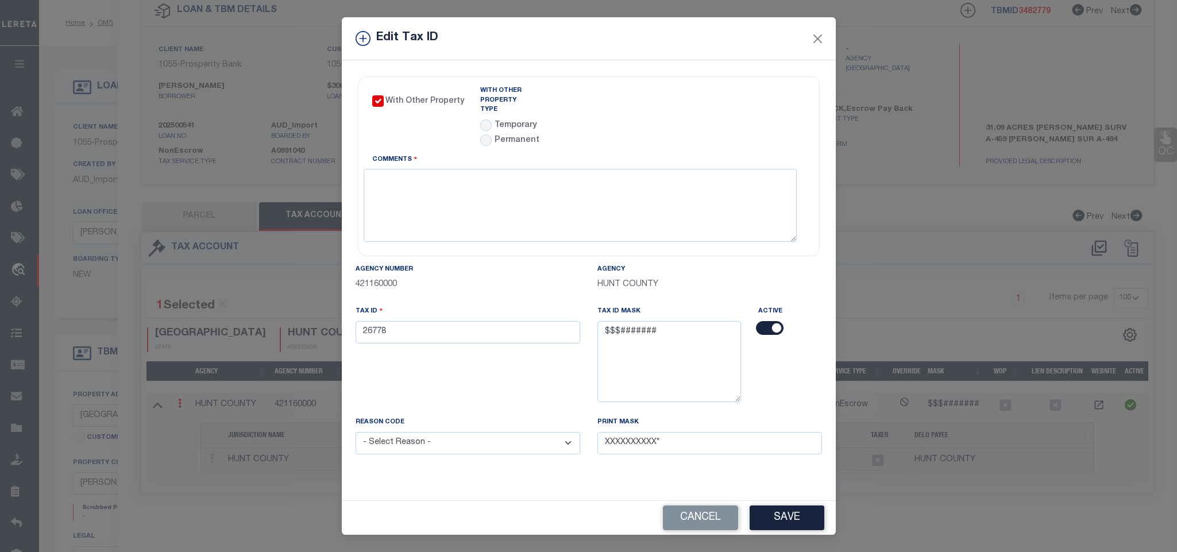
click at [486, 125] on div "Temporary Permanent" at bounding box center [507, 134] width 54 height 30
click at [486, 119] on input "radio" at bounding box center [485, 124] width 11 height 11
click at [610, 114] on body "Home OMS Detail" at bounding box center [588, 436] width 1177 height 873
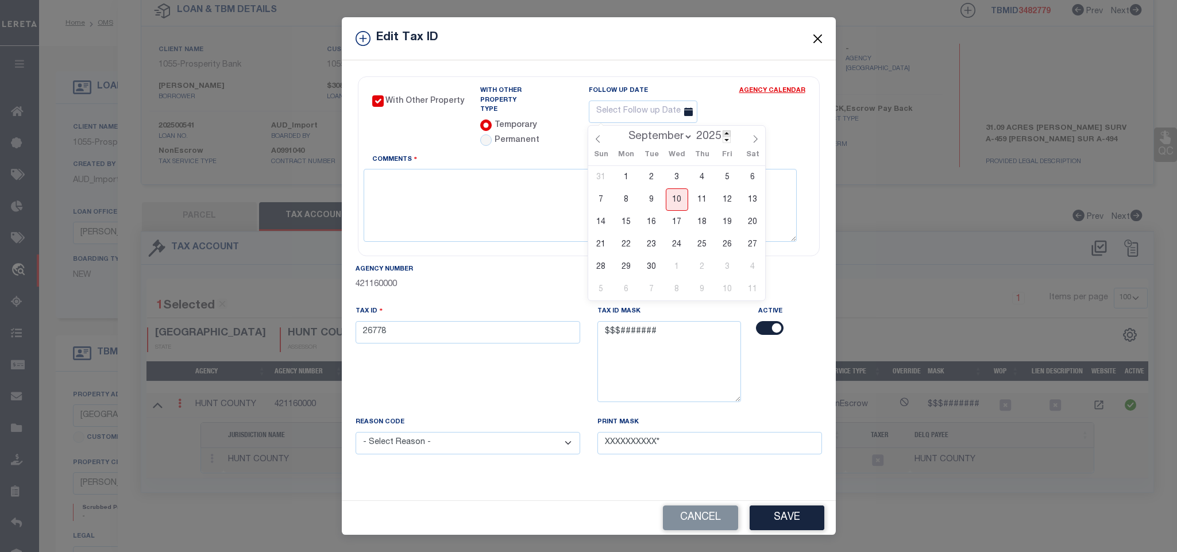
click at [725, 133] on span at bounding box center [726, 133] width 8 height 6
drag, startPoint x: 669, startPoint y: 132, endPoint x: 668, endPoint y: 140, distance: 8.6
click at [669, 132] on select "January February March April May June July August September October November De…" at bounding box center [658, 136] width 70 height 11
click at [623, 131] on select "January February March April May June July August September October November De…" at bounding box center [658, 136] width 70 height 11
click at [724, 194] on span "9" at bounding box center [727, 199] width 22 height 22
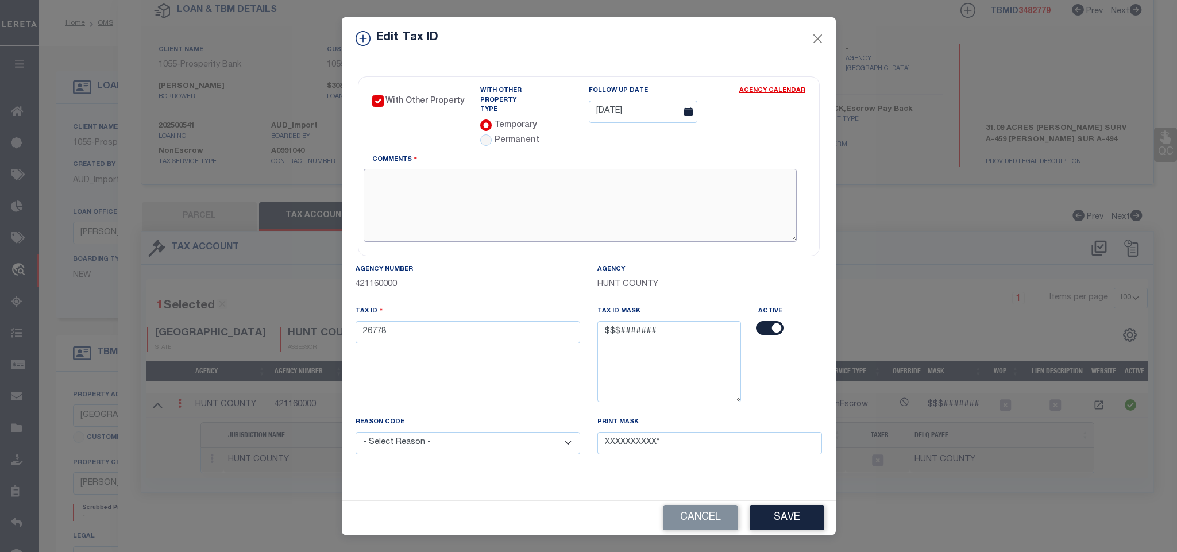
click at [662, 194] on textarea "Comments" at bounding box center [580, 205] width 433 height 72
drag, startPoint x: 447, startPoint y: 446, endPoint x: 443, endPoint y: 433, distance: 13.7
click at [447, 446] on select "- Select Reason - 099 - Other (Provide additional detail) ACT - Agency Changed …" at bounding box center [467, 443] width 225 height 22
click at [355, 432] on select "- Select Reason - 099 - Other (Provide additional detail) ACT - Agency Changed …" at bounding box center [467, 443] width 225 height 22
click at [432, 327] on input "26778" at bounding box center [467, 332] width 225 height 22
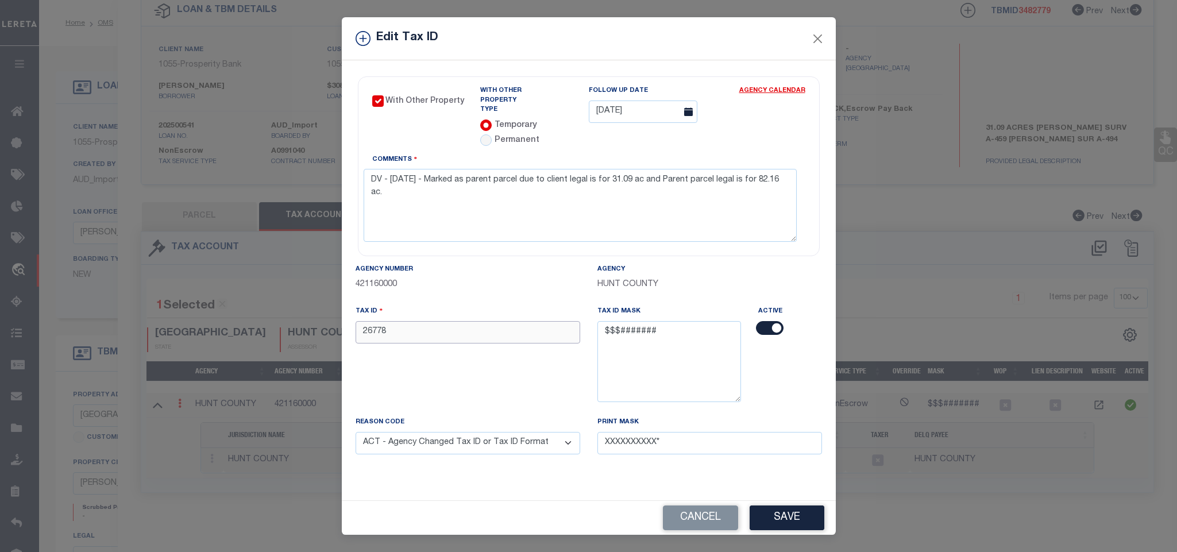
click at [432, 327] on input "26778" at bounding box center [467, 332] width 225 height 22
click at [826, 519] on div "Cancel Save" at bounding box center [589, 518] width 494 height 34
click at [812, 517] on button "Save" at bounding box center [786, 517] width 75 height 25
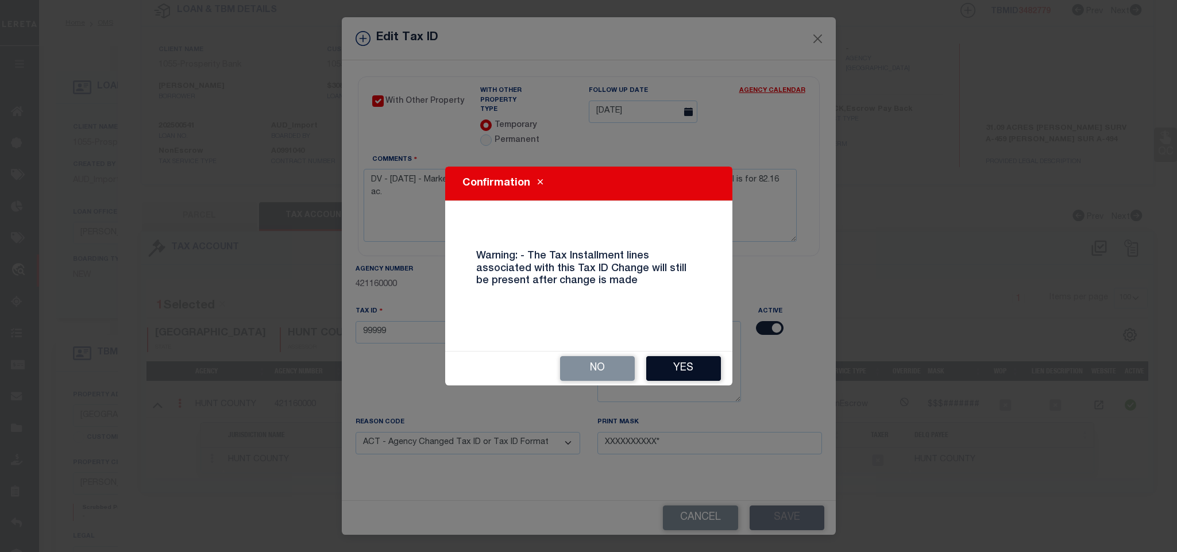
click at [712, 372] on button "Yes" at bounding box center [683, 368] width 75 height 25
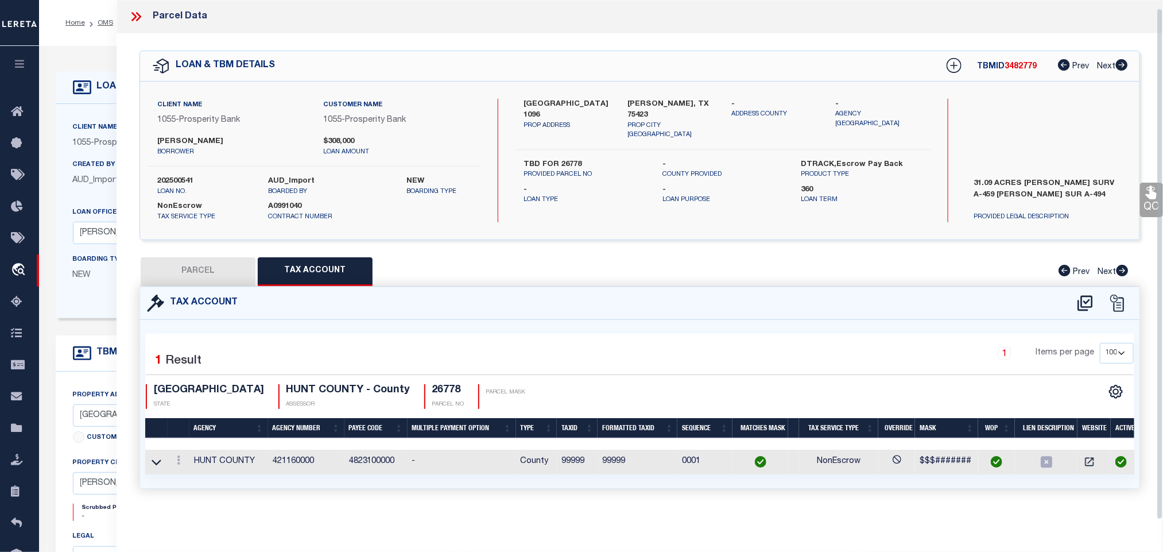
scroll to position [7, 0]
click at [224, 258] on button "PARCEL" at bounding box center [198, 271] width 115 height 29
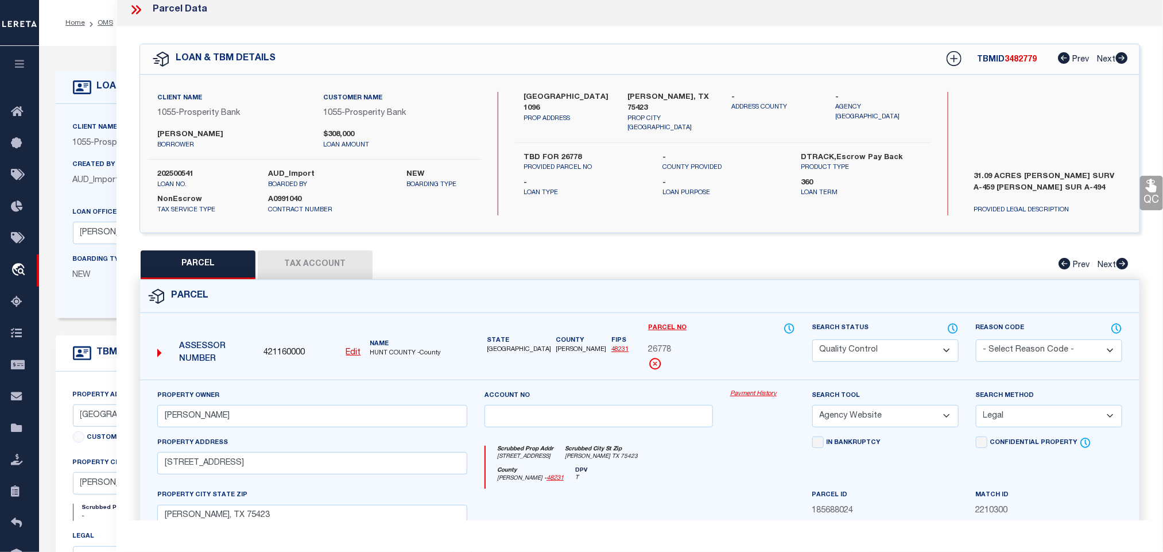
click at [846, 349] on select "Automated Search Bad Parcel Complete Duplicate Parcel High Dollar Reporting In …" at bounding box center [886, 350] width 146 height 22
click at [185, 174] on label "202500541" at bounding box center [204, 174] width 94 height 11
click at [97, 136] on div "Client Name 1055 - Prosperity Bank" at bounding box center [164, 135] width 182 height 28
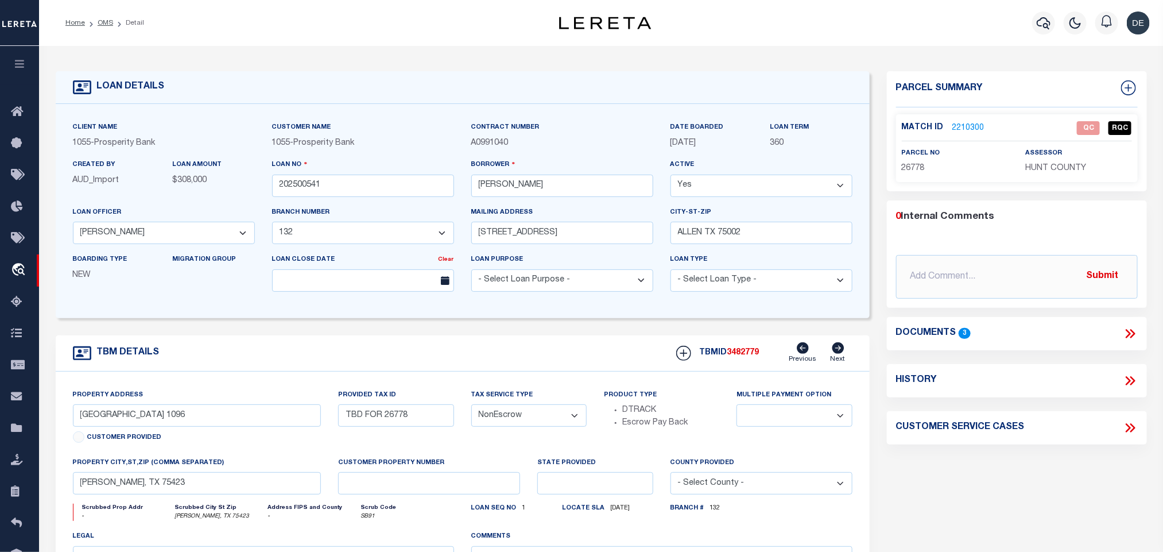
click at [746, 357] on span "3482779" at bounding box center [744, 353] width 32 height 8
click at [1070, 175] on p "HUNT COUNTY" at bounding box center [1079, 169] width 106 height 13
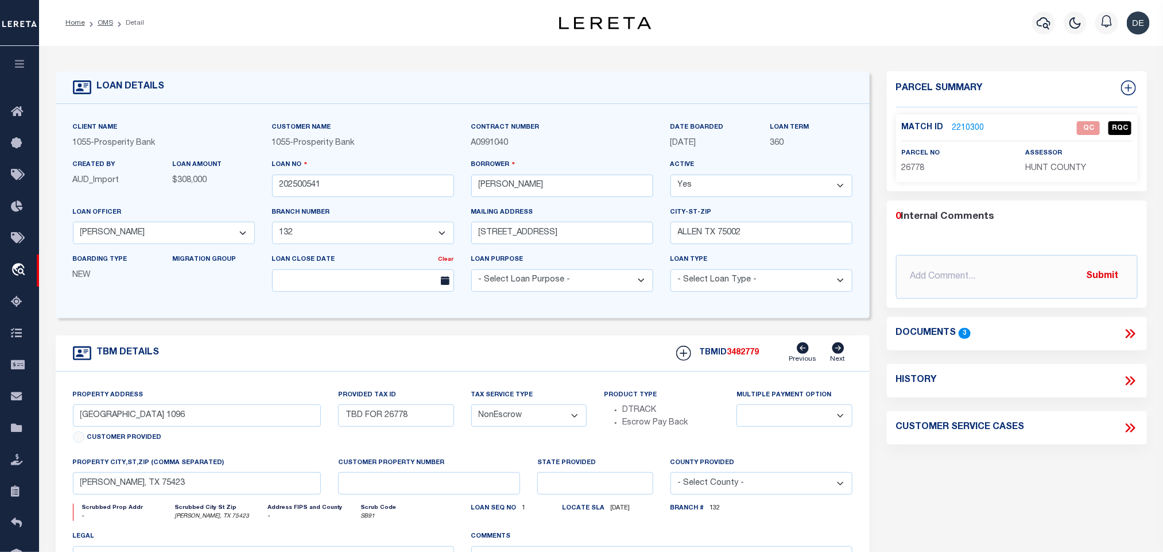
click at [915, 171] on span "26778" at bounding box center [913, 168] width 23 height 8
click at [105, 28] on li "OMS" at bounding box center [99, 23] width 28 height 10
click at [105, 25] on link "OMS" at bounding box center [106, 23] width 16 height 7
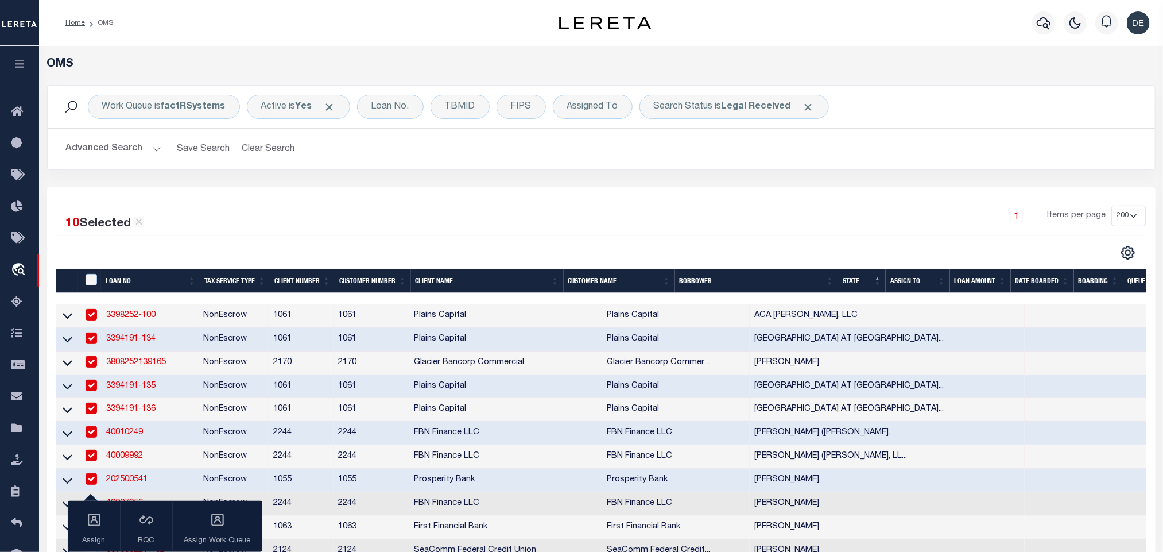
scroll to position [172, 0]
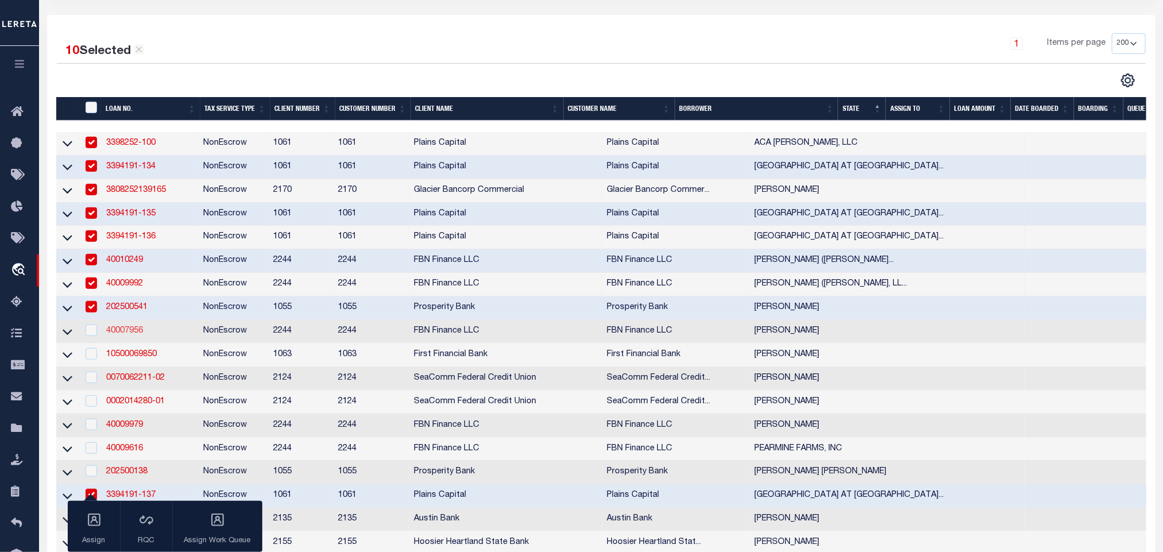
click at [123, 335] on link "40007956" at bounding box center [124, 331] width 37 height 8
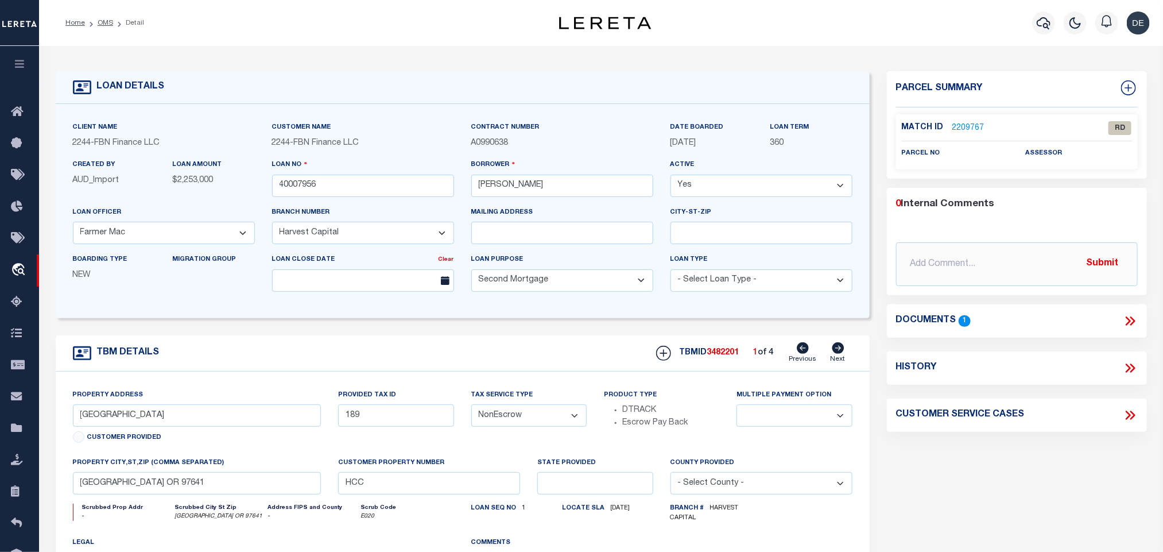
click at [1129, 320] on icon at bounding box center [1128, 320] width 5 height 9
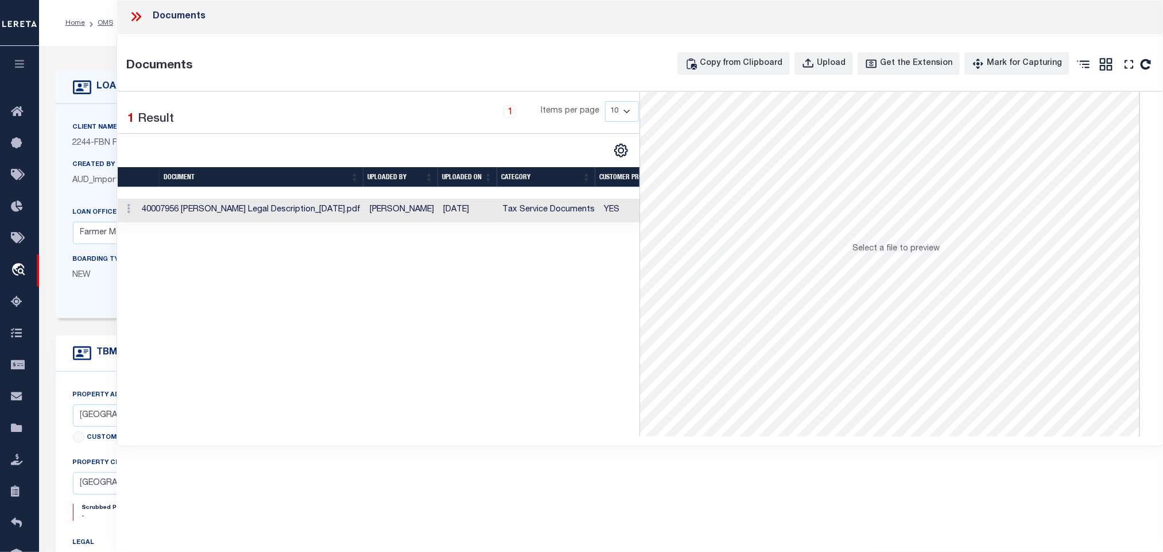
click at [511, 209] on td "Tax Service Documents" at bounding box center [549, 211] width 102 height 24
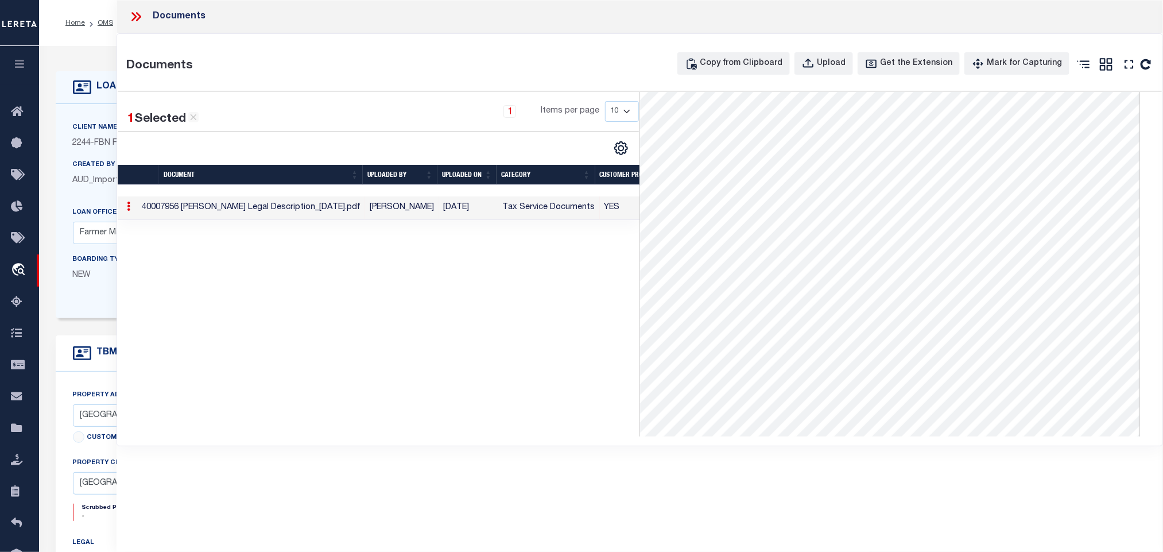
click at [100, 47] on div "LOAN DETAILS Client Name 2244" at bounding box center [601, 393] width 1124 height 694
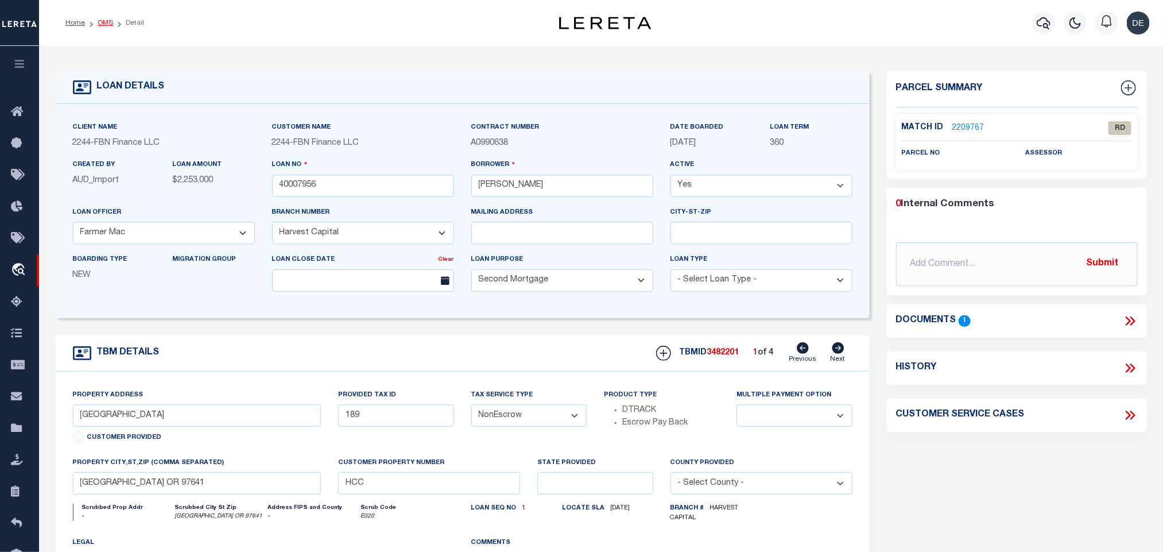
click at [103, 20] on link "OMS" at bounding box center [106, 23] width 16 height 7
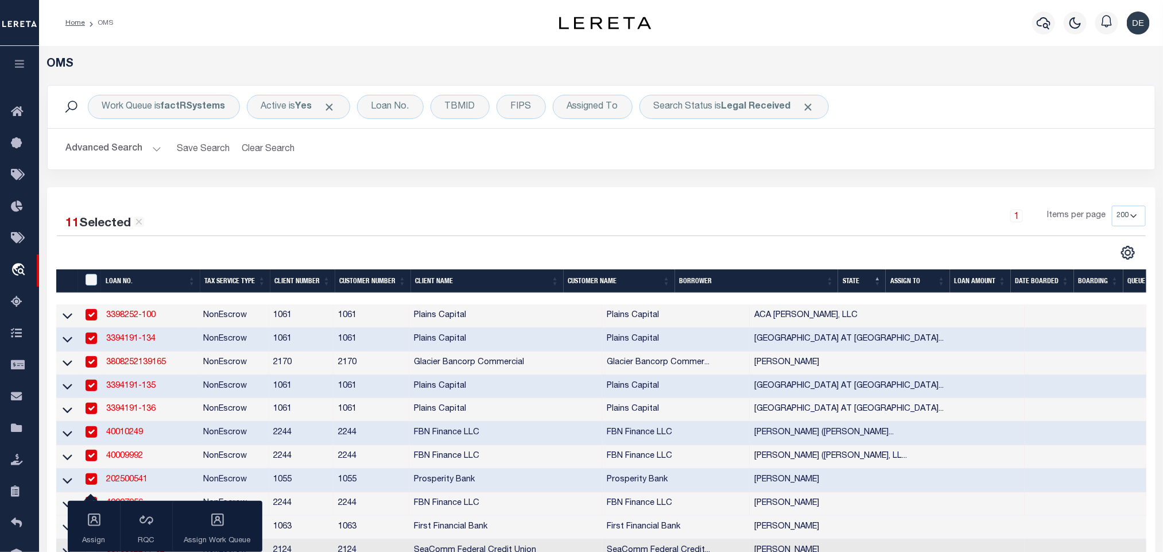
scroll to position [345, 0]
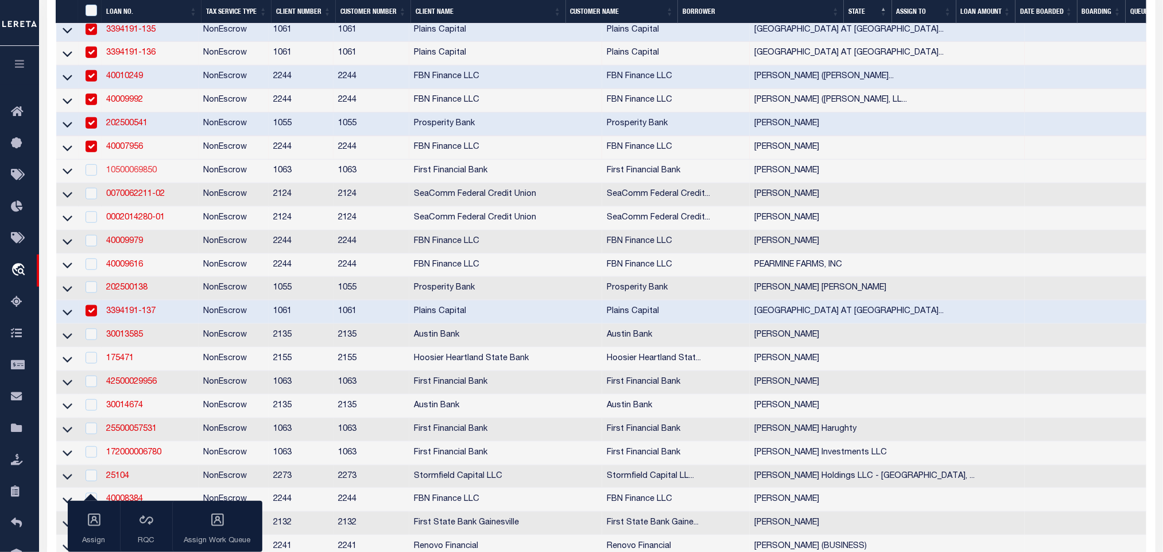
click at [131, 175] on link "10500069850" at bounding box center [131, 171] width 51 height 8
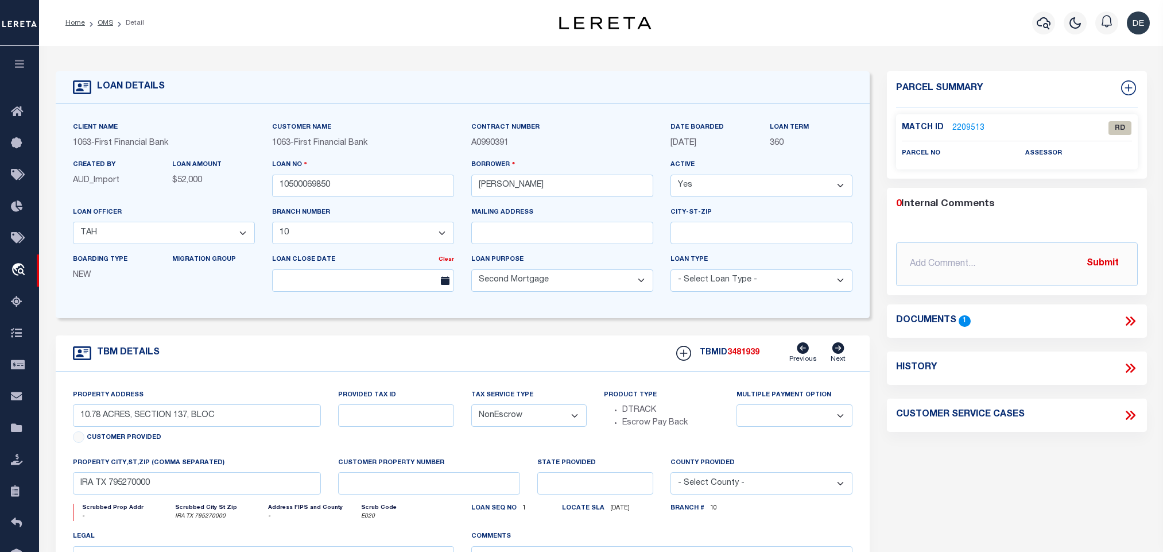
select select "4477"
select select "497"
select select "100"
select select "NonEscrow"
click at [1130, 314] on icon at bounding box center [1130, 321] width 15 height 15
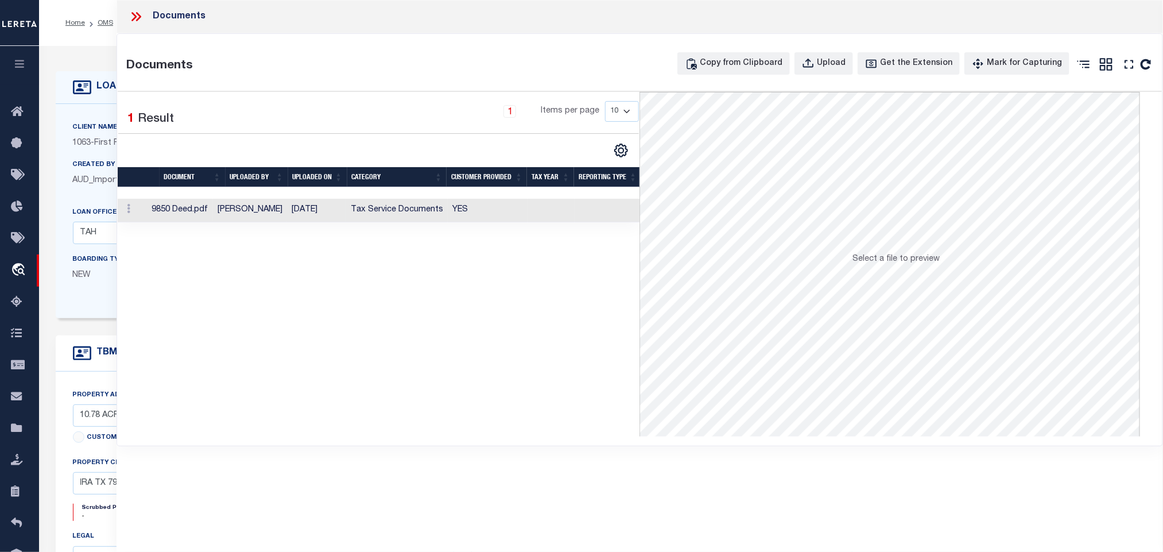
click at [560, 210] on td at bounding box center [551, 211] width 47 height 24
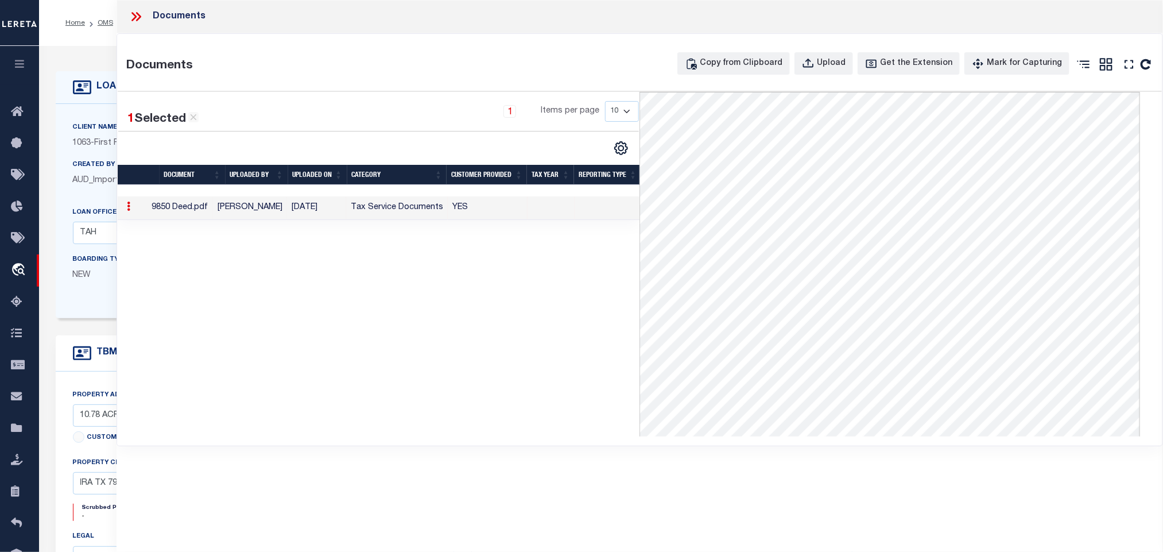
click at [131, 14] on icon at bounding box center [136, 16] width 15 height 15
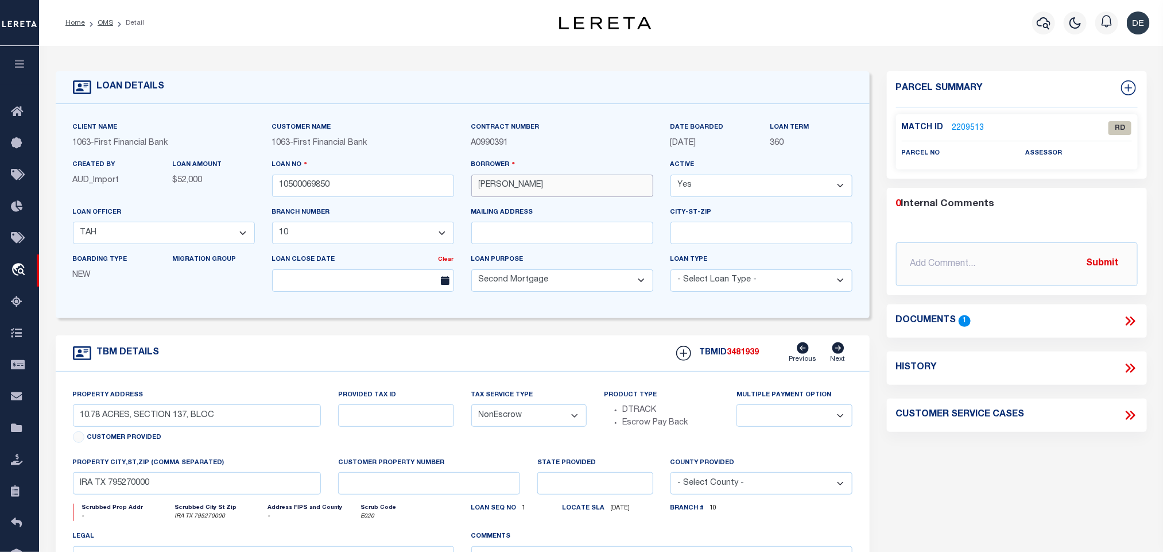
click at [510, 196] on input "[PERSON_NAME]" at bounding box center [562, 186] width 182 height 22
click at [977, 129] on link "2209513" at bounding box center [969, 128] width 32 height 12
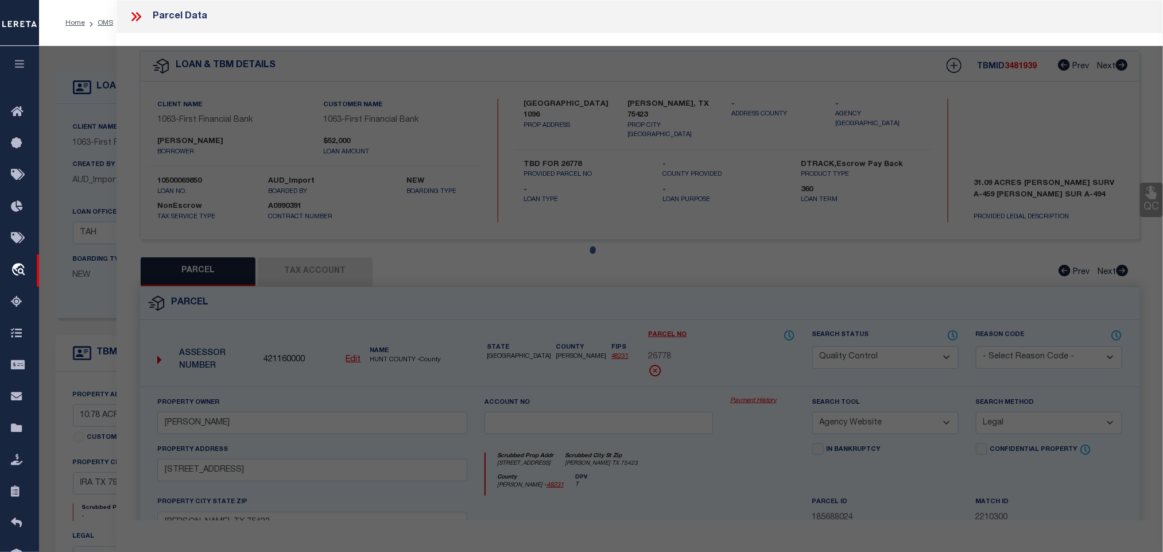
select select "AS"
select select
checkbox input "false"
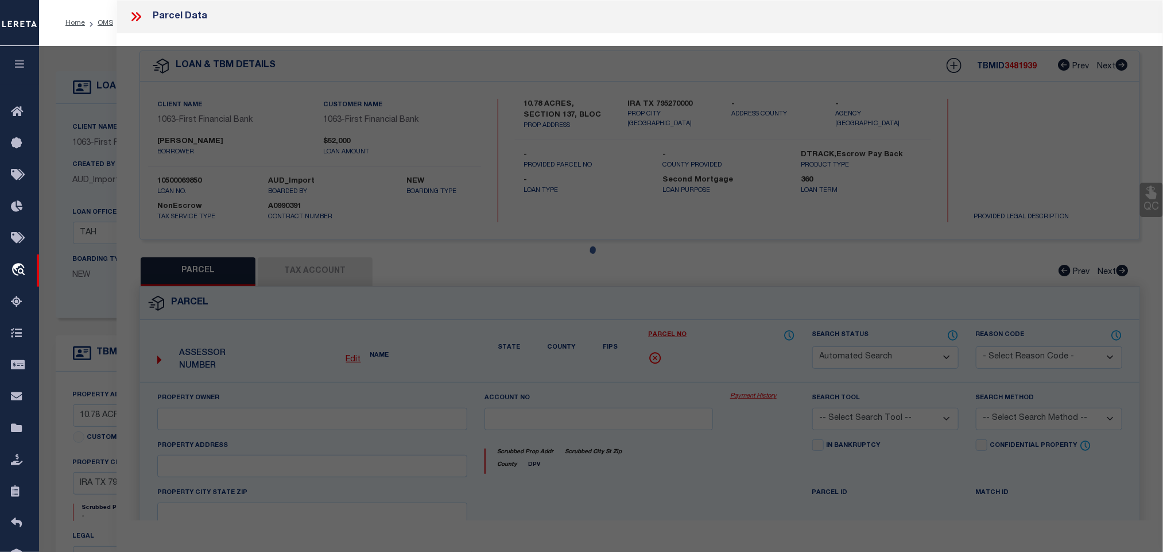
select select "RD"
checkbox input "false"
type textarea "Document uploaded that satisfies a legal requirement, changing from ND to RD Ad…"
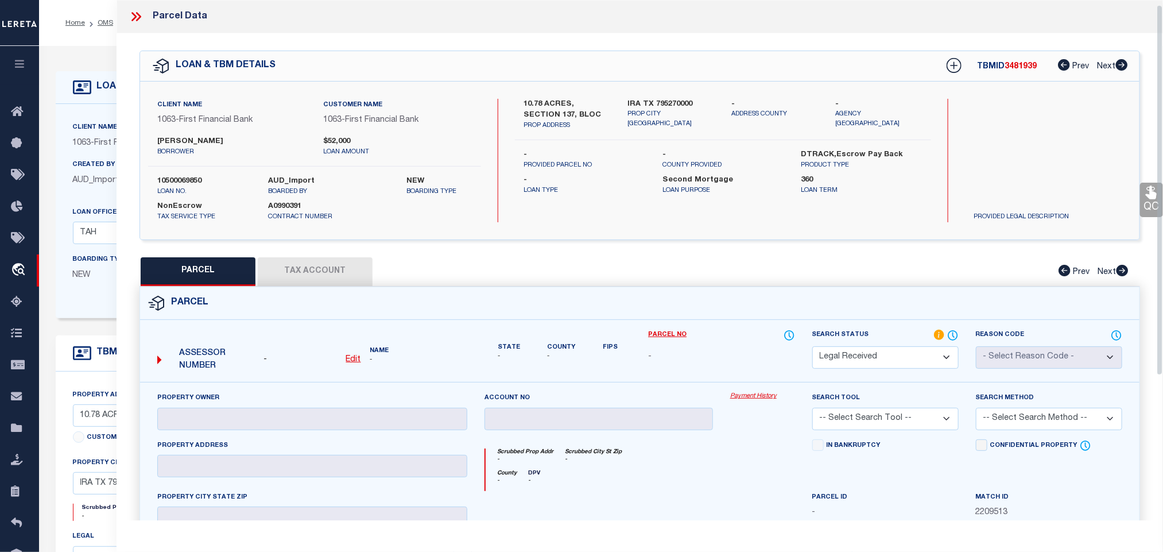
click at [352, 357] on u "Edit" at bounding box center [353, 359] width 15 height 8
select select "RD"
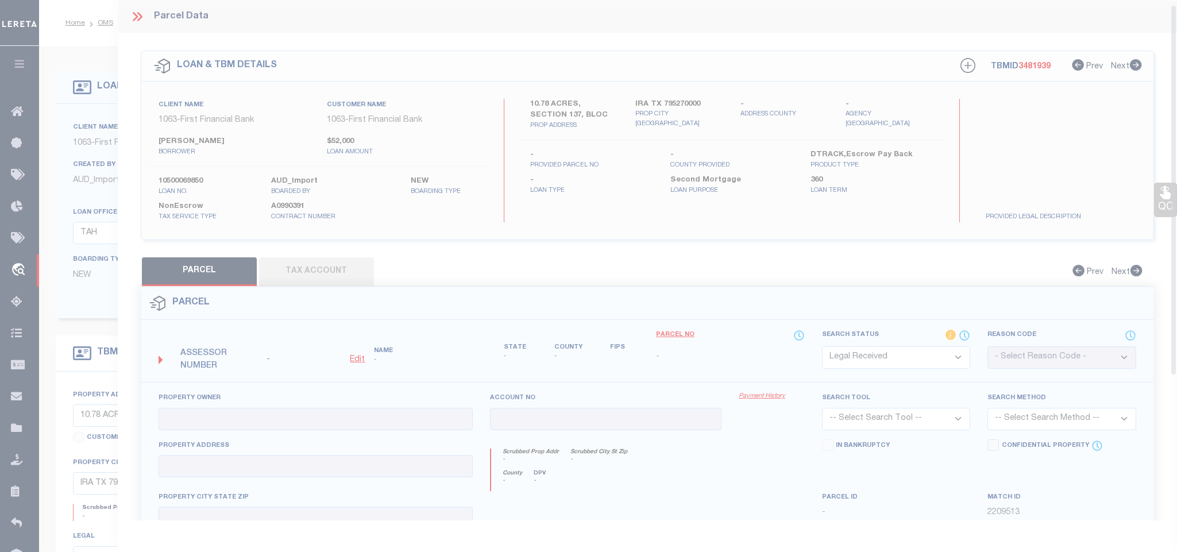
type textarea "-"
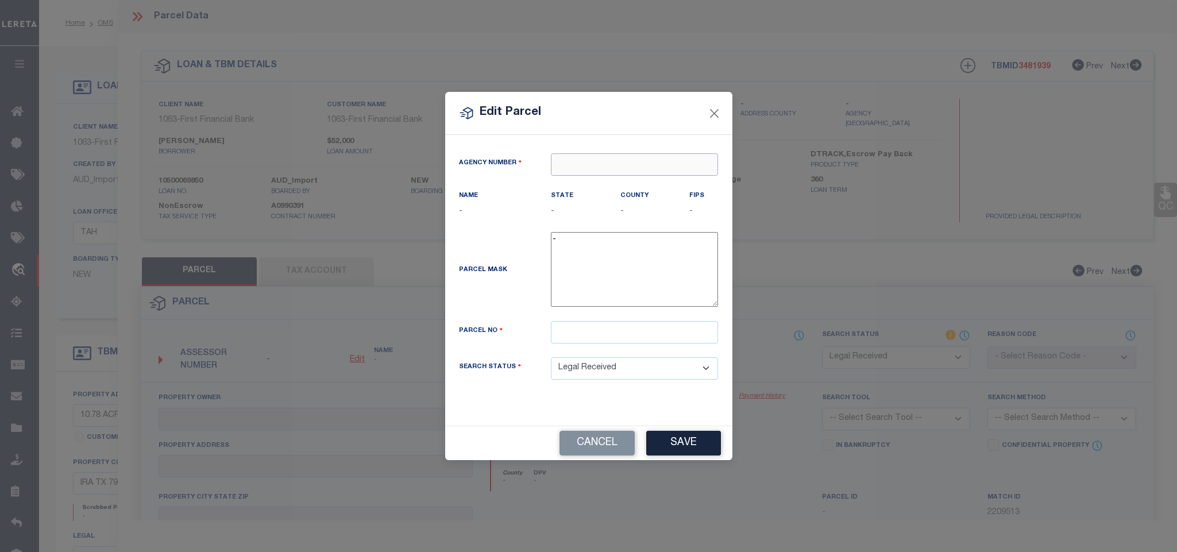
click at [590, 157] on input "text" at bounding box center [634, 164] width 167 height 22
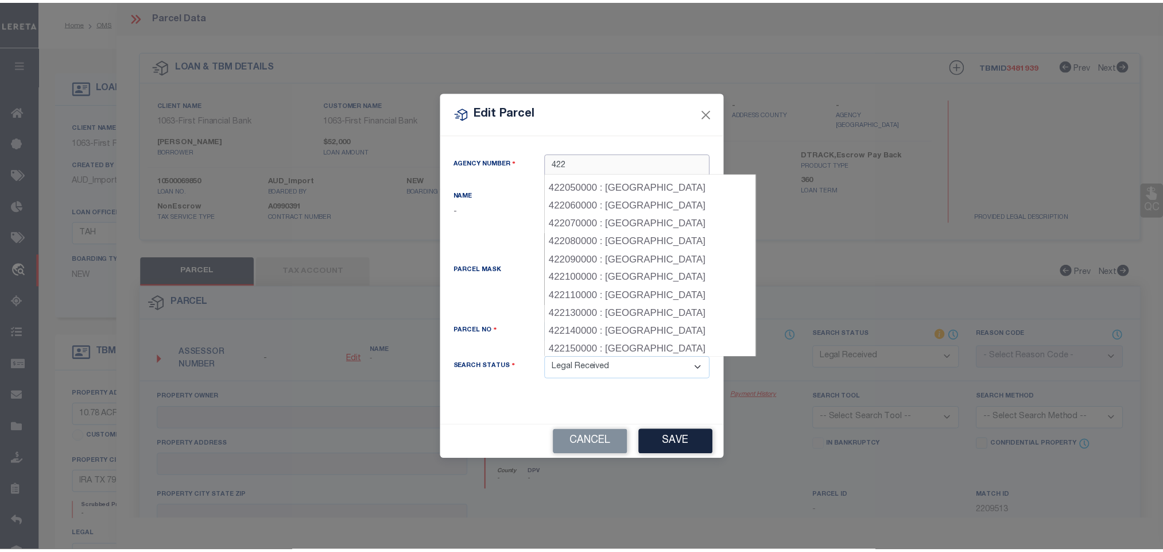
scroll to position [86, 0]
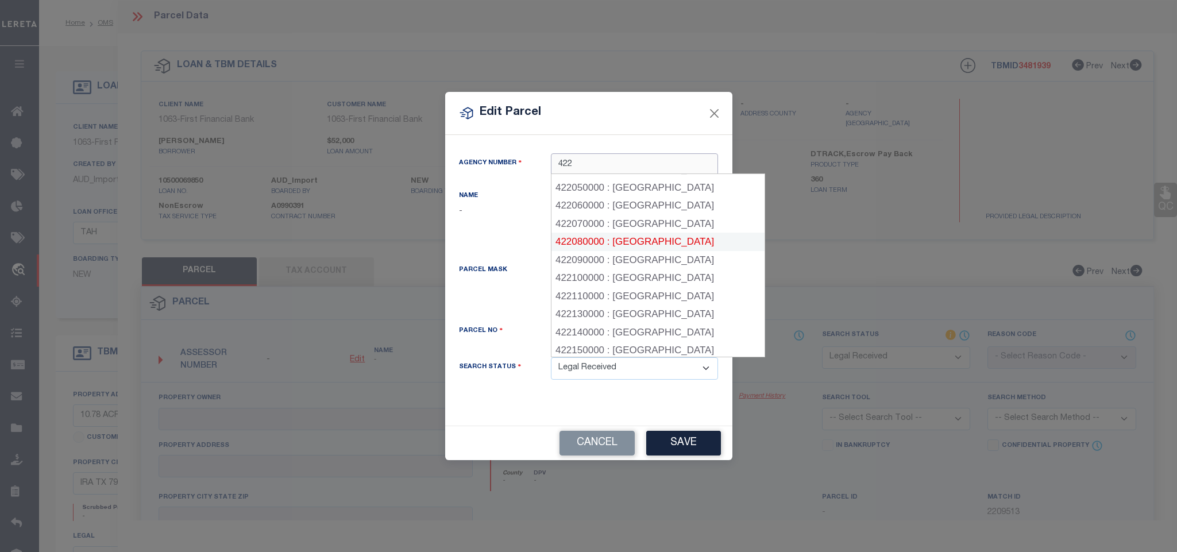
click at [663, 237] on div "422080000 : SCURRY COUNTY" at bounding box center [657, 242] width 212 height 18
type input "422080000"
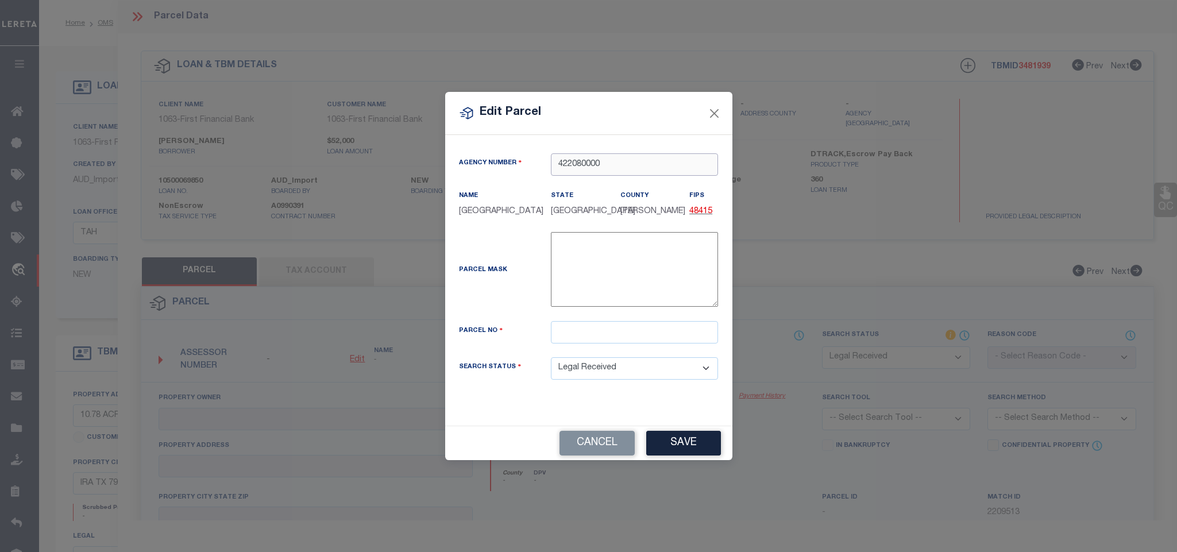
type input "422080000"
click at [662, 337] on input "text" at bounding box center [634, 332] width 167 height 22
paste input "201902"
type input "201902"
click at [676, 446] on button "Save" at bounding box center [683, 443] width 75 height 25
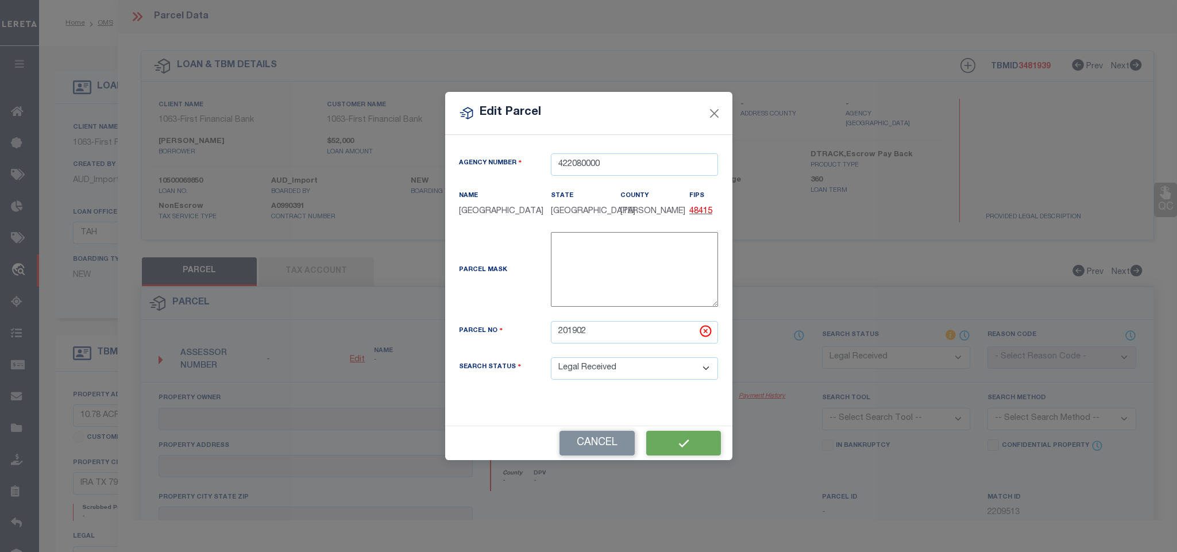
select select "RD"
checkbox input "false"
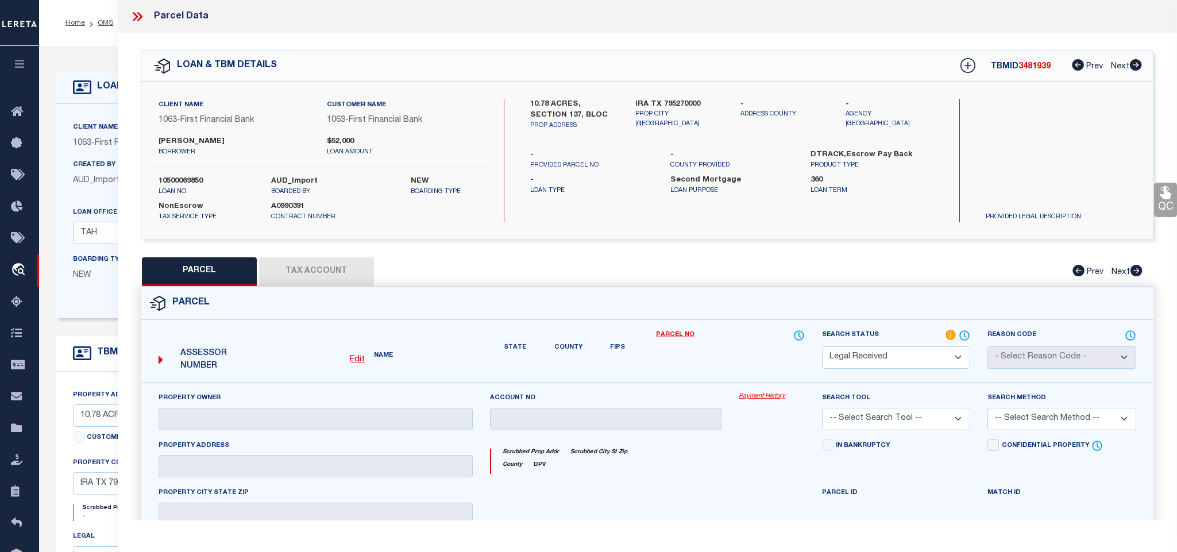
checkbox input "false"
type textarea "Document uploaded that satisfies a legal requirement, changing from ND to RD Ad…"
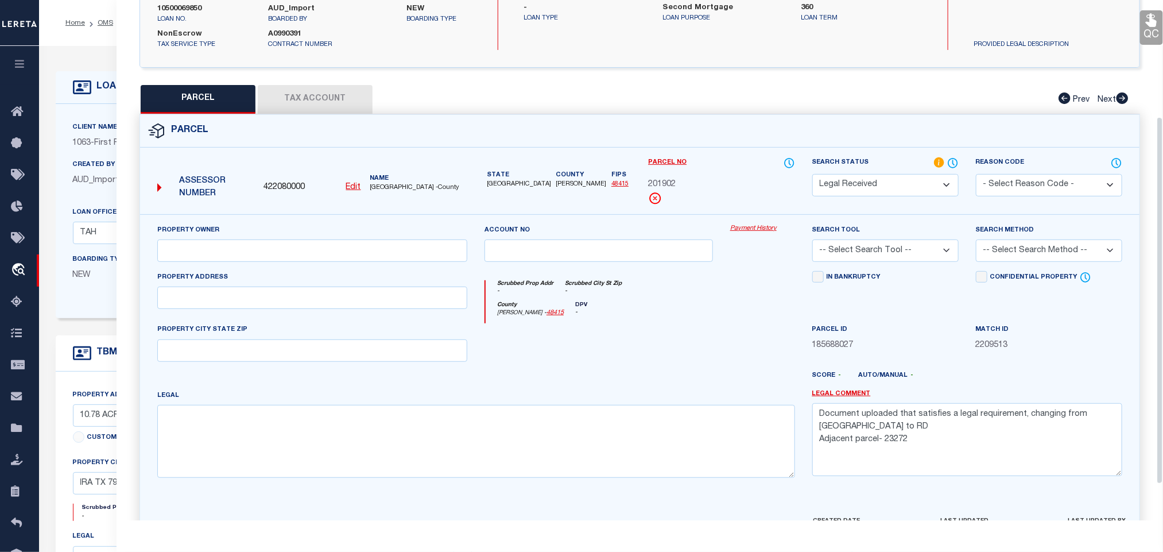
scroll to position [179, 0]
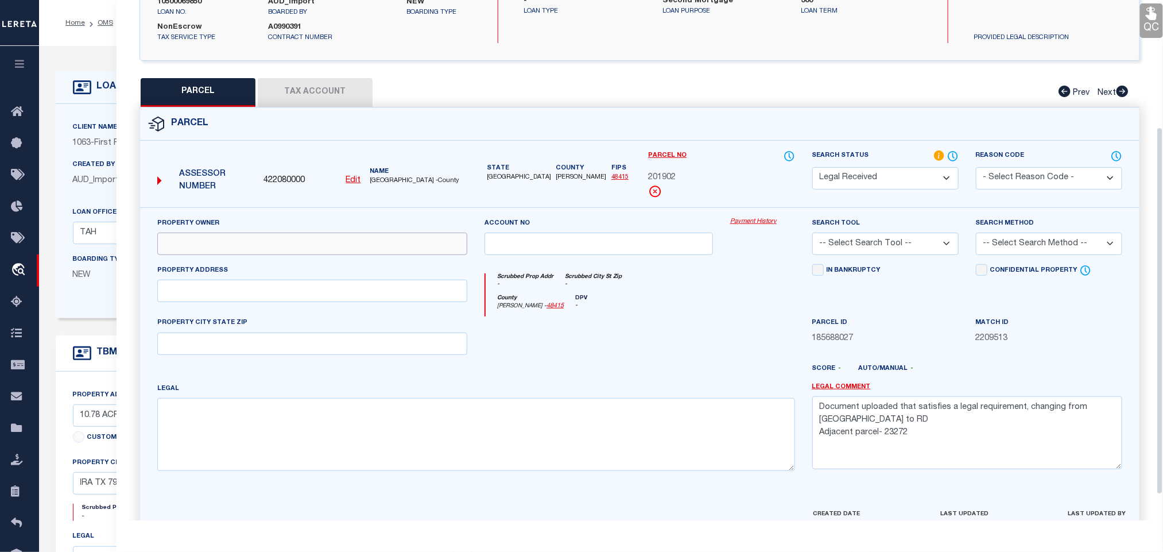
click at [264, 254] on input "text" at bounding box center [312, 244] width 310 height 22
paste input "EVANS, DAN & ROXANNE"
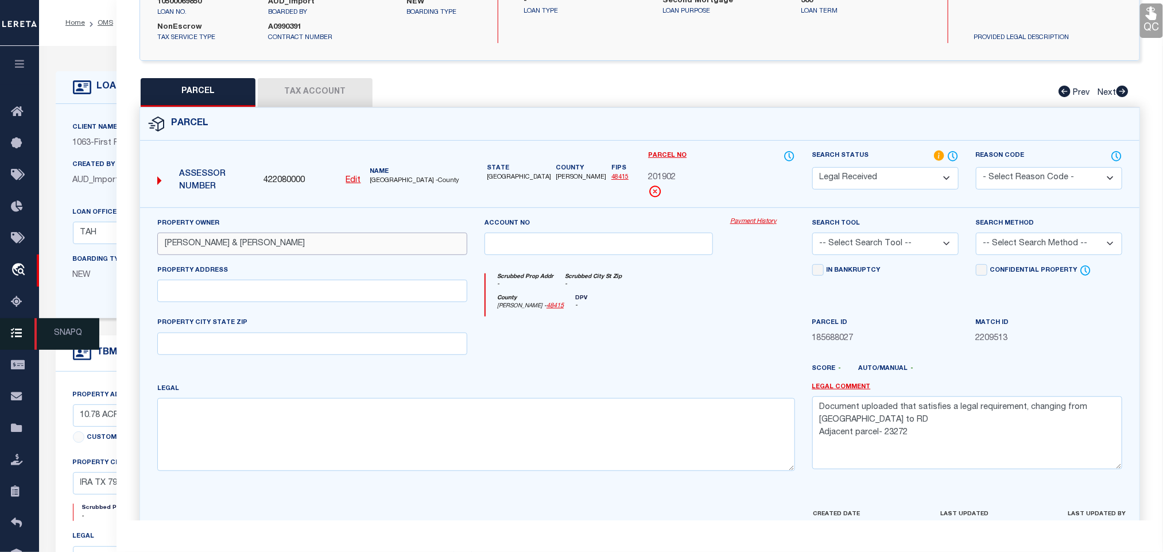
type input "EVANS, DAN & ROXANNE"
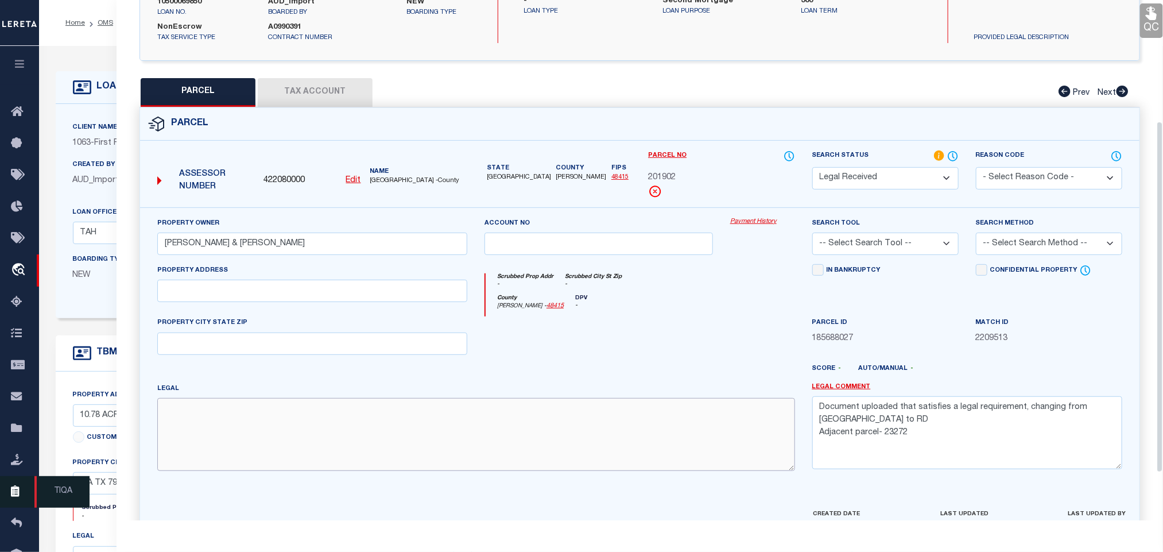
drag, startPoint x: 205, startPoint y: 447, endPoint x: 1, endPoint y: 484, distance: 207.8
click at [205, 447] on textarea at bounding box center [476, 434] width 638 height 72
paste textarea "N/2 E/2 NE/4 H&TC B97 /S134 /A 25.10"
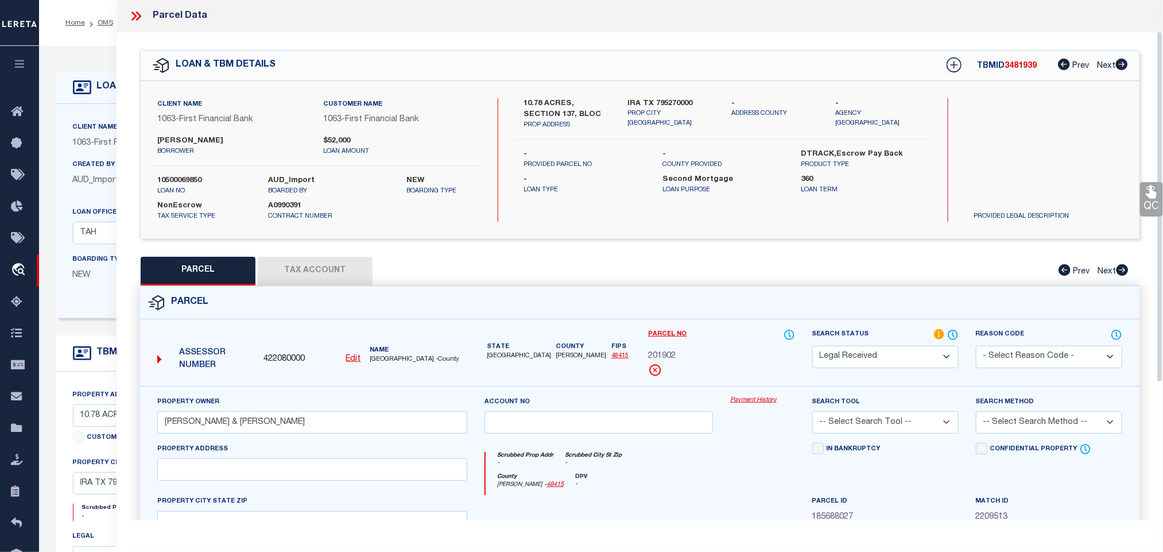
scroll to position [0, 0]
type textarea "N/2 E/2 NE/4 H&TC B97 /S134 /A 25.10"
click at [675, 95] on div "Client Name 1063 - First Financial Bank Customer Name 1063 - First Financial Ba…" at bounding box center [640, 161] width 1000 height 158
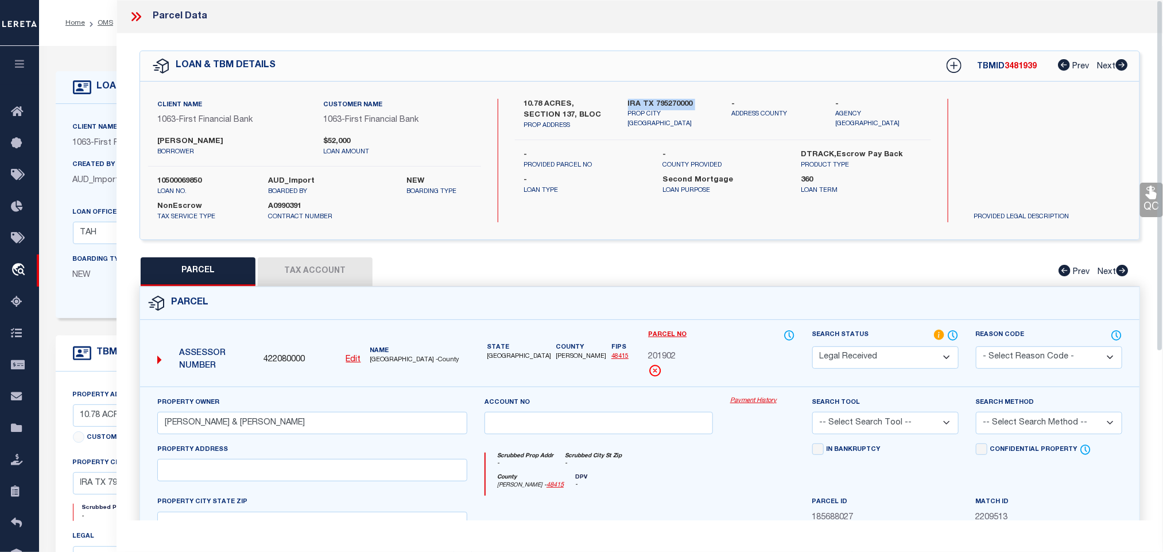
copy div "IRA TX 795270000"
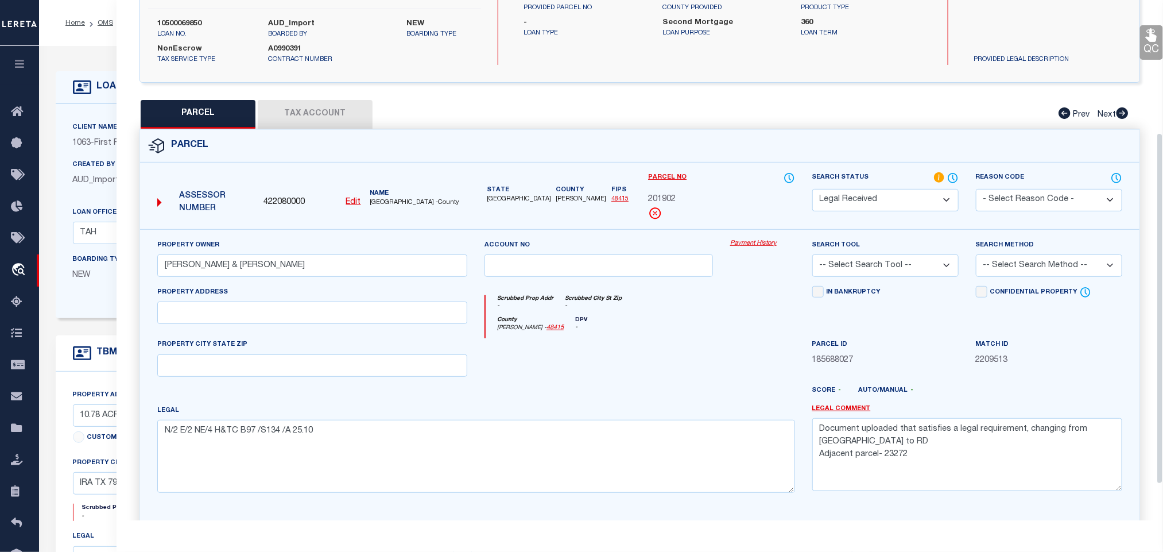
scroll to position [250, 0]
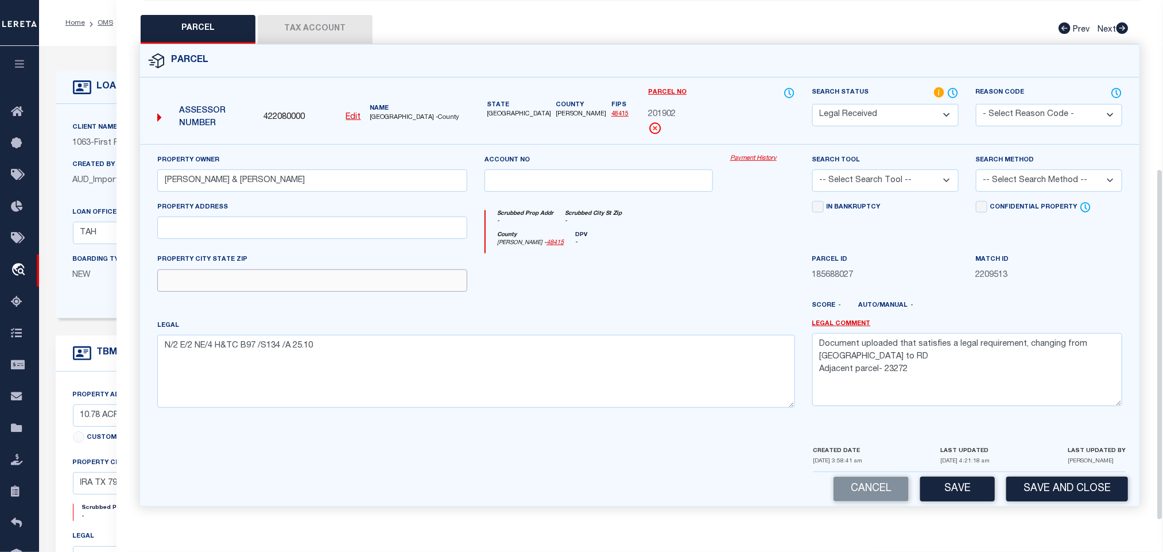
click at [338, 269] on input "text" at bounding box center [312, 280] width 310 height 22
paste input "IRA TX 795270000"
type input "IRA TX 795270000"
click at [912, 376] on textarea "Document uploaded that satisfies a legal requirement, changing from ND to RD Ad…" at bounding box center [968, 369] width 310 height 72
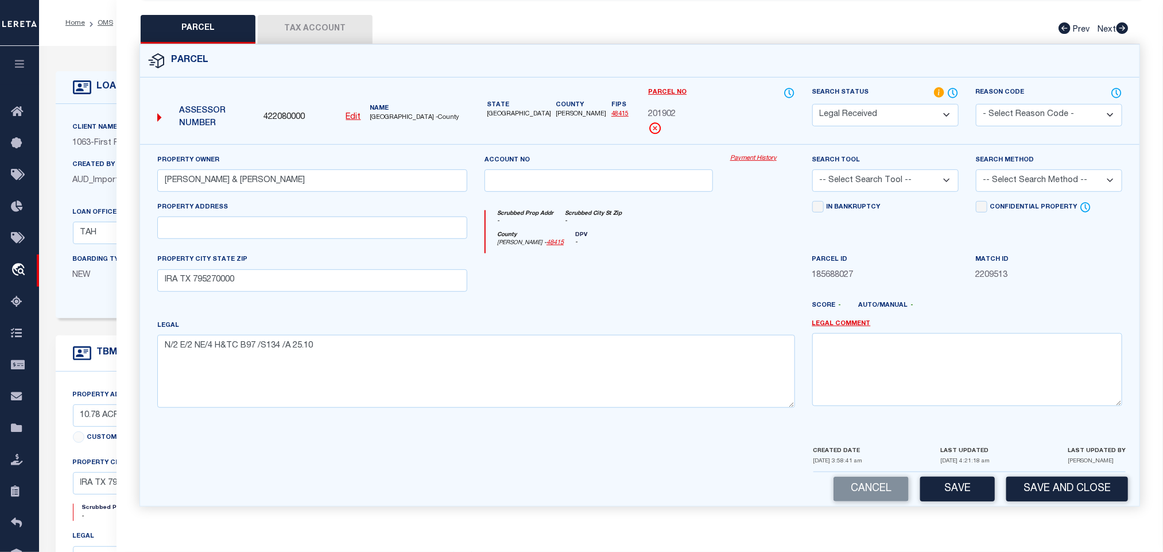
drag, startPoint x: 869, startPoint y: 173, endPoint x: 872, endPoint y: 186, distance: 13.5
click at [869, 169] on select "-- Select Search Tool -- 3rd Party Website Agency File Agency Website ATLS CNV-…" at bounding box center [886, 180] width 146 height 22
select select "AGW"
click at [813, 169] on select "-- Select Search Tool -- 3rd Party Website Agency File Agency Website ATLS CNV-…" at bounding box center [886, 180] width 146 height 22
drag, startPoint x: 1000, startPoint y: 175, endPoint x: 1002, endPoint y: 184, distance: 9.9
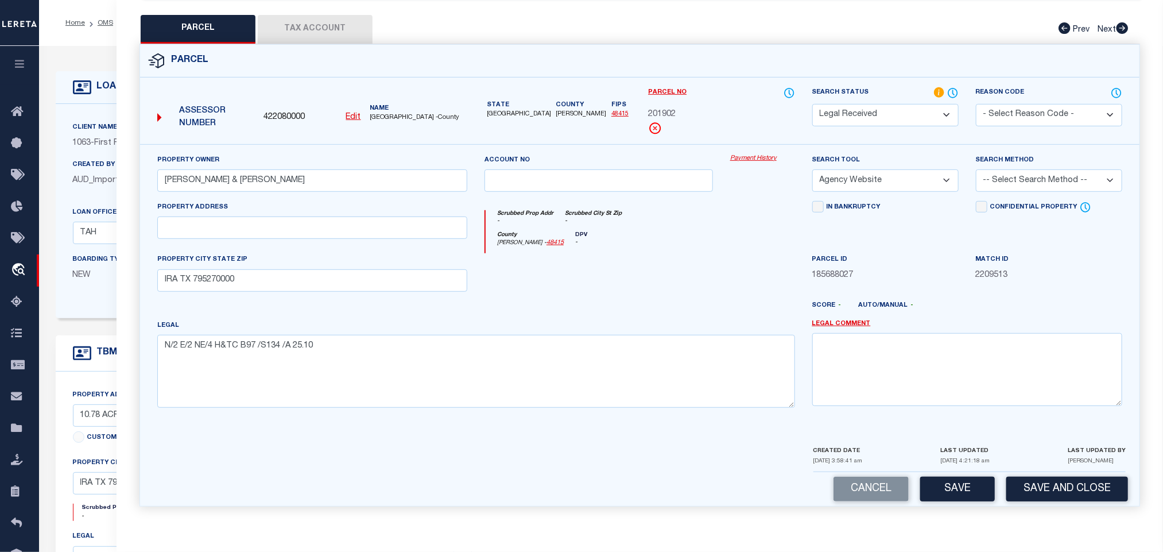
click at [1000, 175] on select "-- Select Search Method -- Property Address Legal Liability Info Provided" at bounding box center [1049, 180] width 146 height 22
select select "LEG"
click at [976, 169] on select "-- Select Search Method -- Property Address Legal Liability Info Provided" at bounding box center [1049, 180] width 146 height 22
click at [963, 477] on button "Save" at bounding box center [958, 489] width 75 height 25
click at [374, 18] on div "PARCEL Tax Account Prev Next" at bounding box center [640, 29] width 1001 height 29
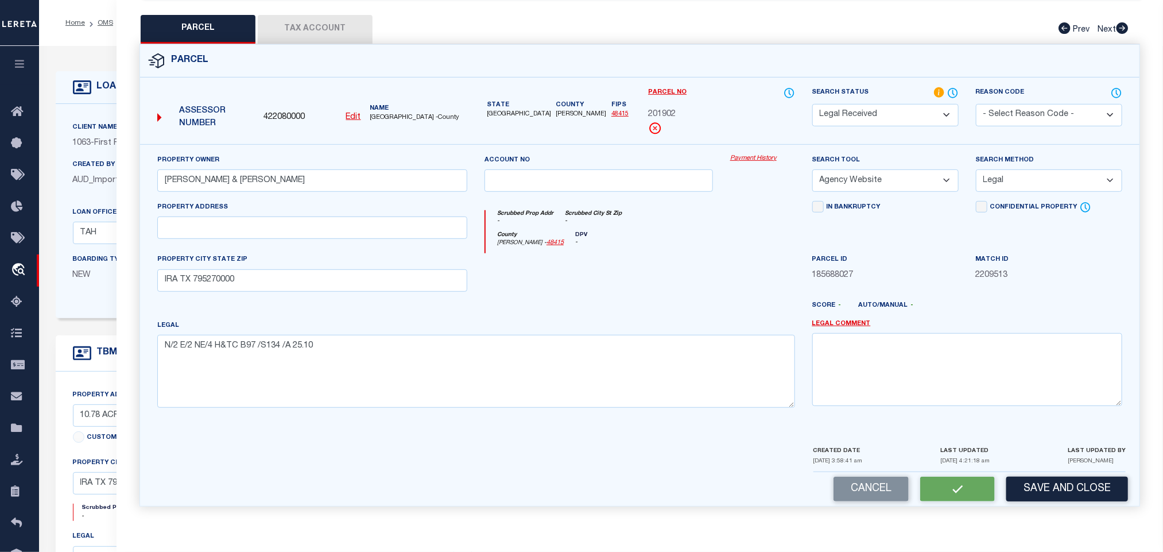
click at [352, 26] on button "Tax Account" at bounding box center [315, 29] width 115 height 29
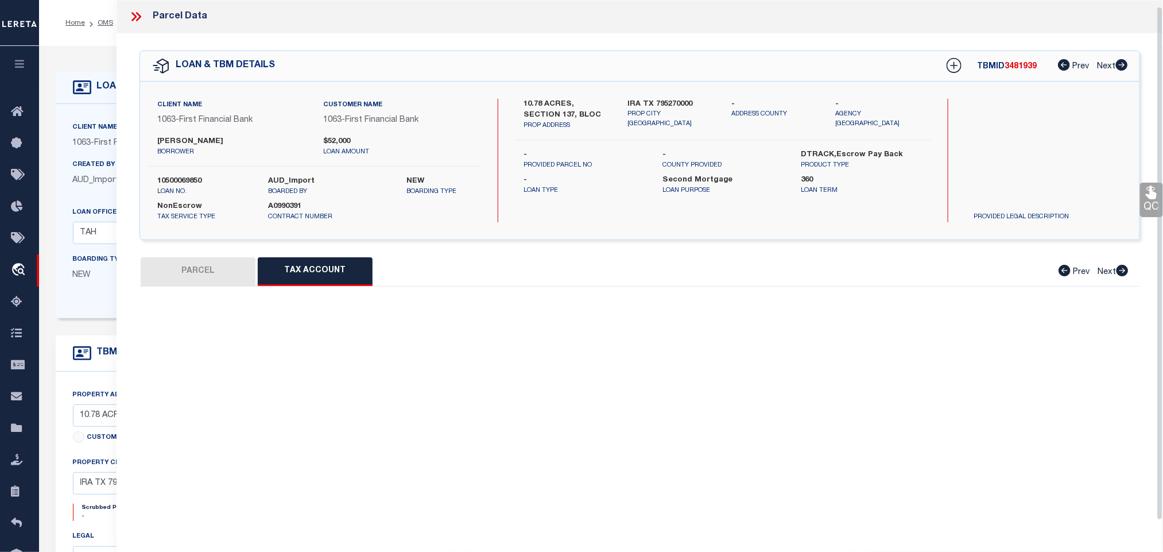
scroll to position [7, 0]
select select "100"
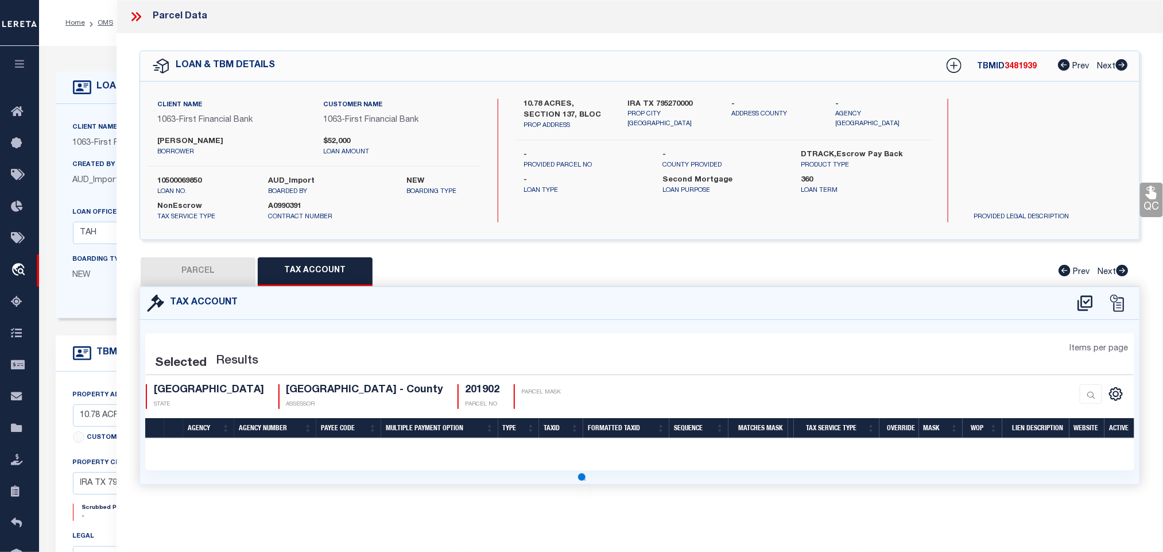
select select "100"
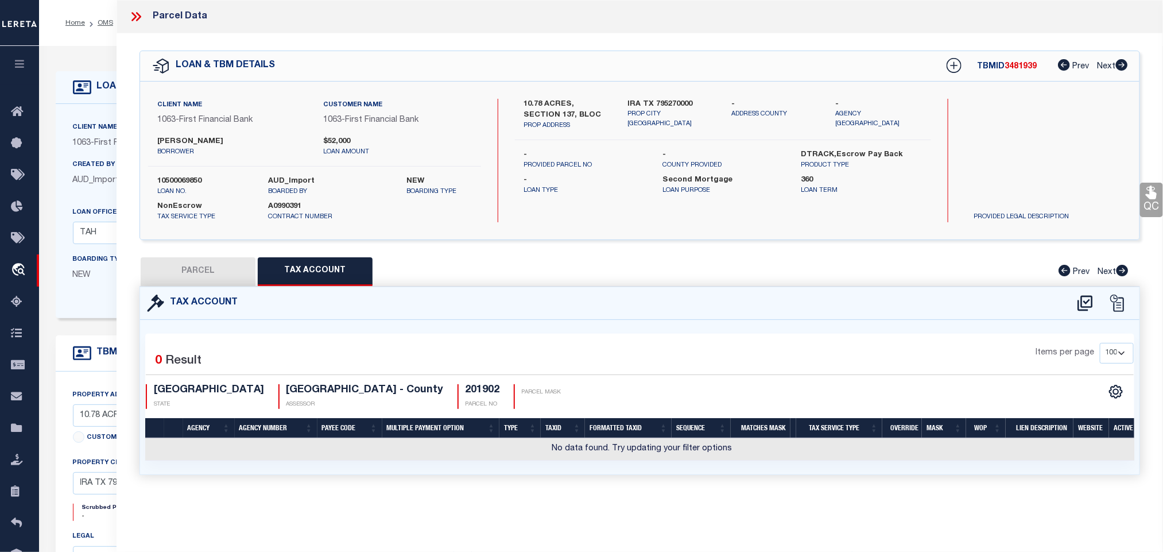
scroll to position [0, 0]
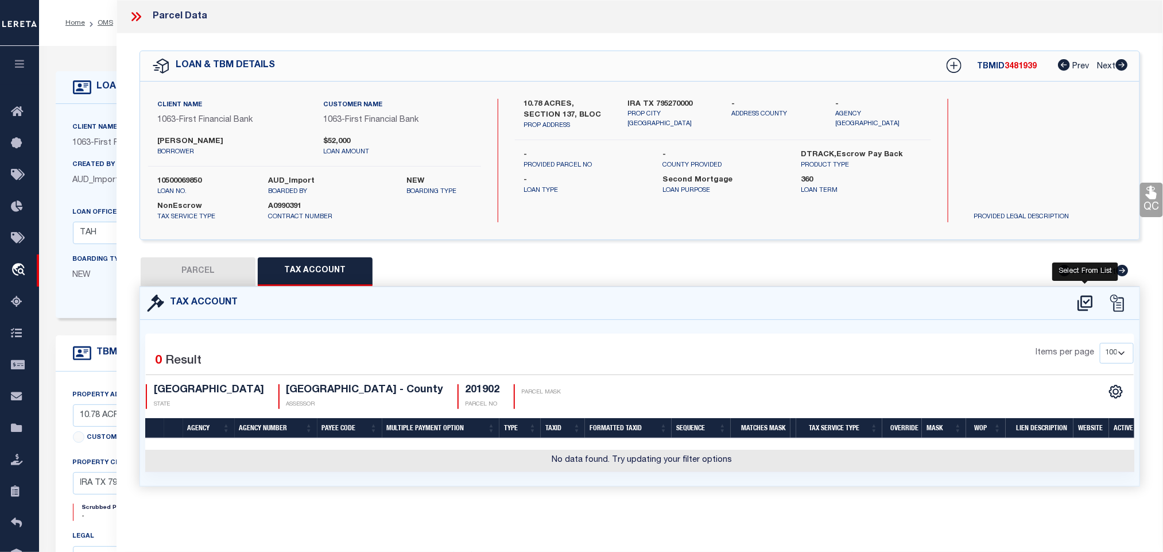
click at [1084, 302] on icon at bounding box center [1085, 303] width 15 height 16
select select "200"
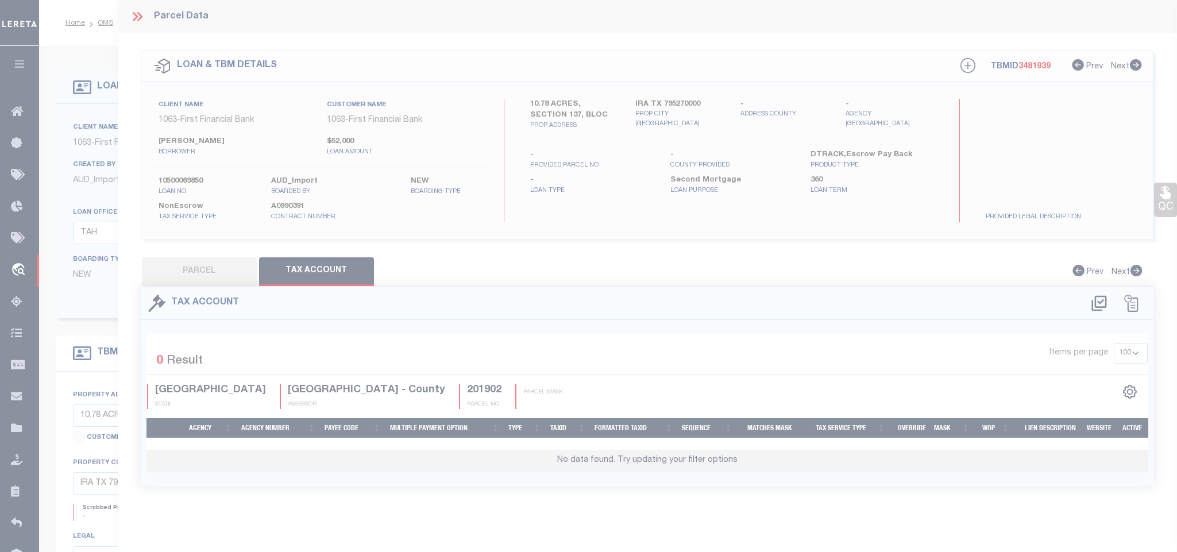
select select "200"
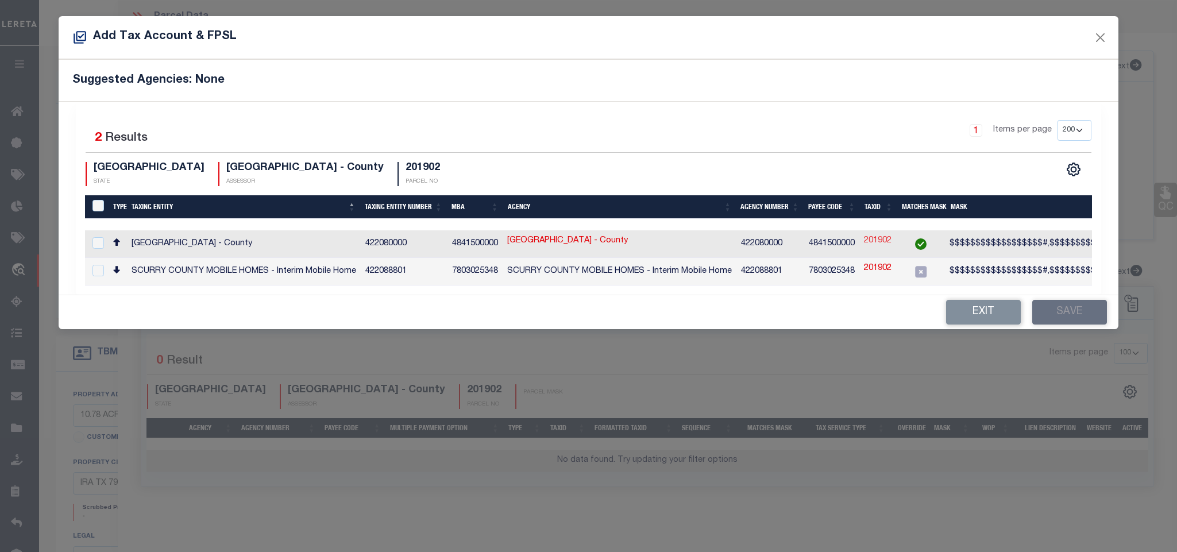
click at [882, 240] on link "201902" at bounding box center [878, 241] width 28 height 13
type input "201902"
type textarea "$$$$$$$$$$$$$$$$$$#,$$$$$$$$$$$$$$$$$$$$,$$$$##"
checkbox input "true"
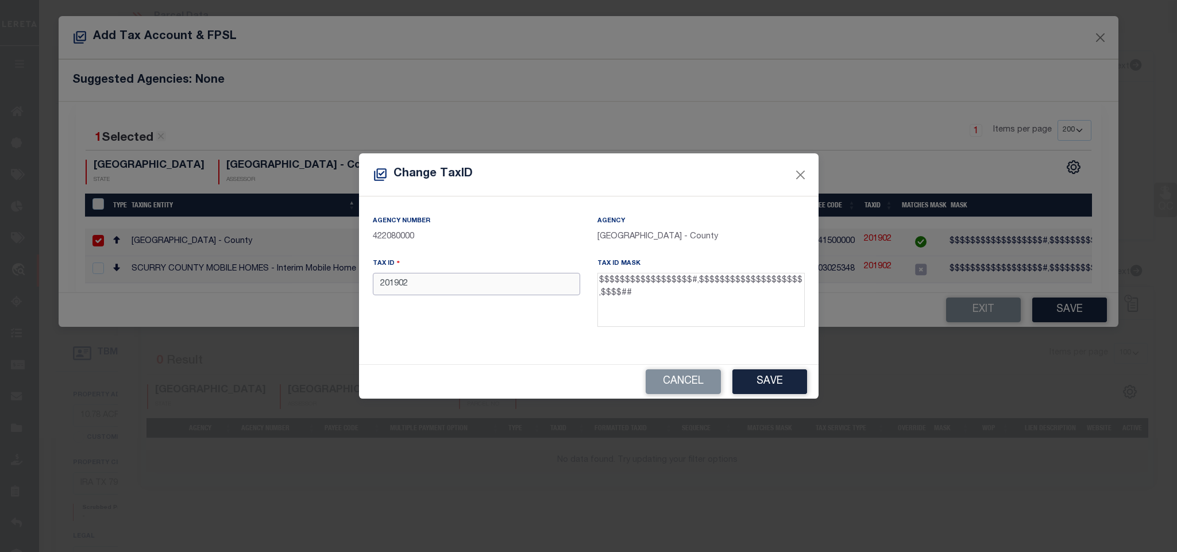
click at [515, 291] on input "201902" at bounding box center [476, 284] width 207 height 22
paste input "01-0208-8000-0134-3008"
type input "010208800001343008"
click at [793, 388] on button "Save" at bounding box center [769, 381] width 75 height 25
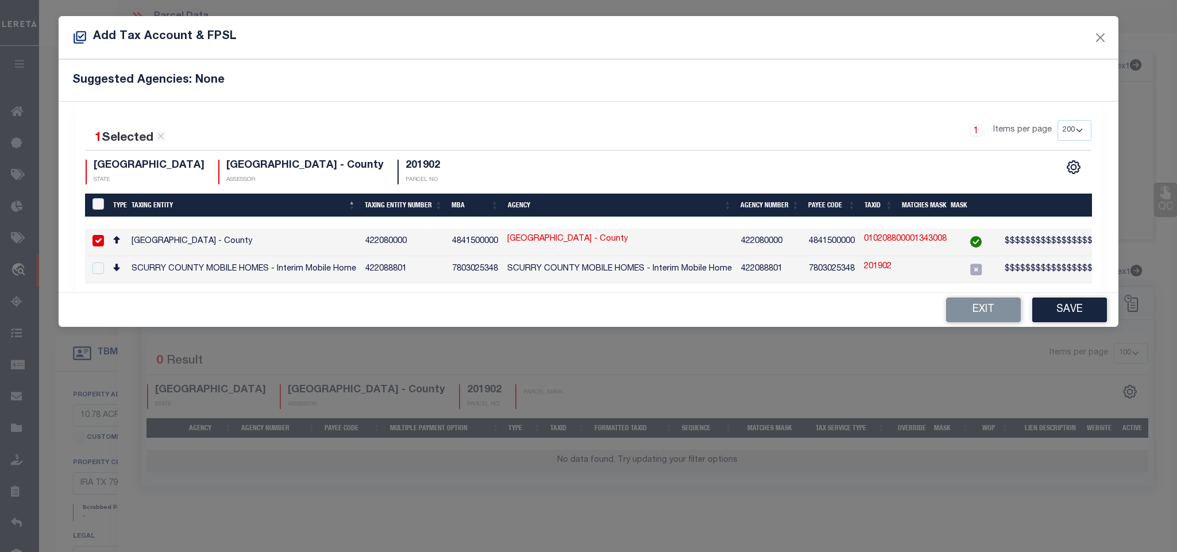
click at [1058, 315] on button "Save" at bounding box center [1069, 309] width 75 height 25
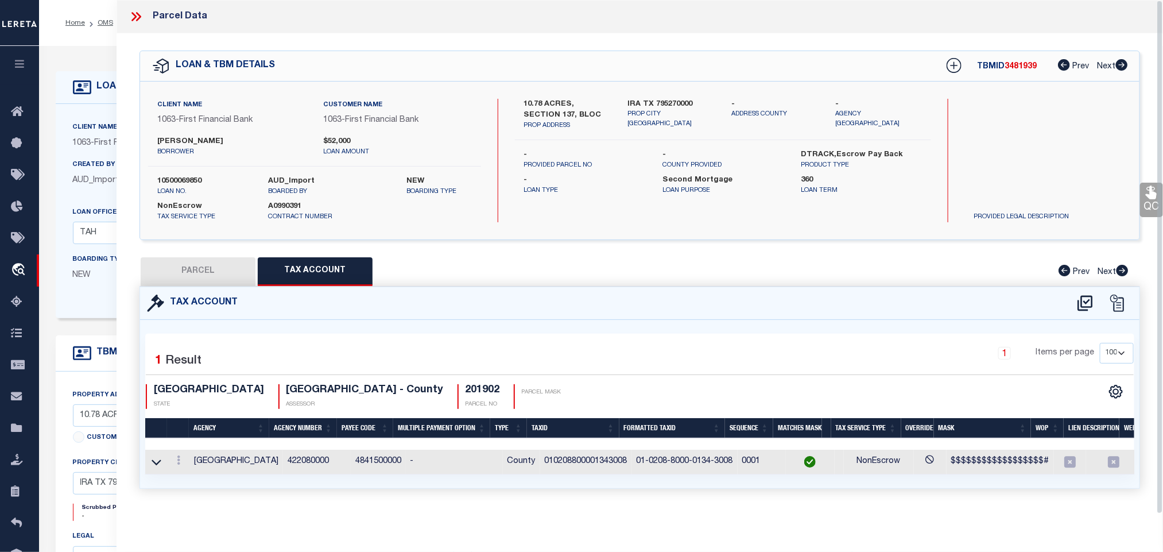
click at [197, 273] on button "PARCEL" at bounding box center [198, 271] width 115 height 29
select select "AS"
select select
checkbox input "false"
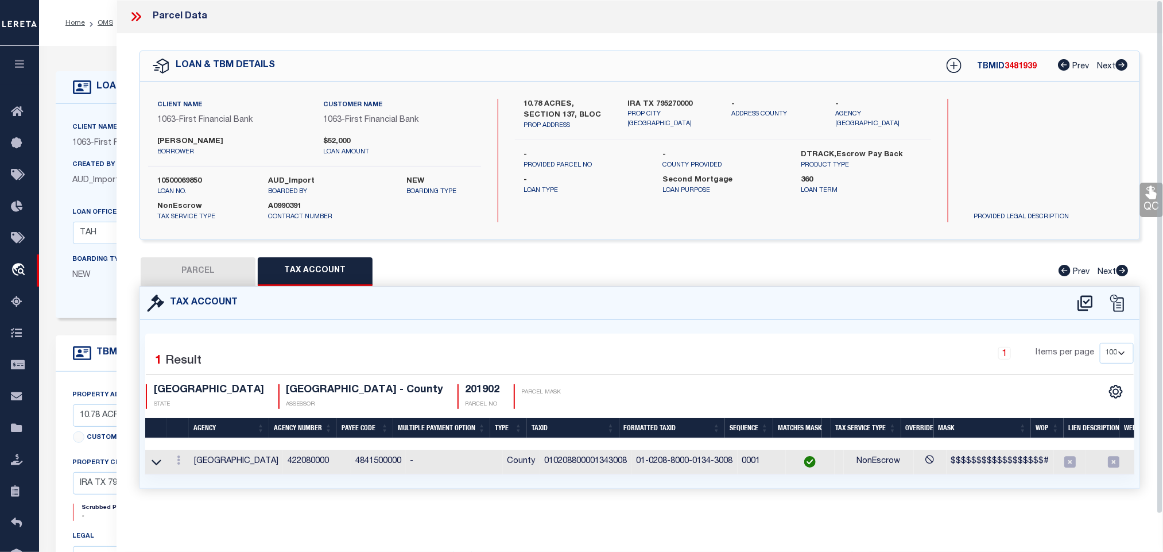
checkbox input "false"
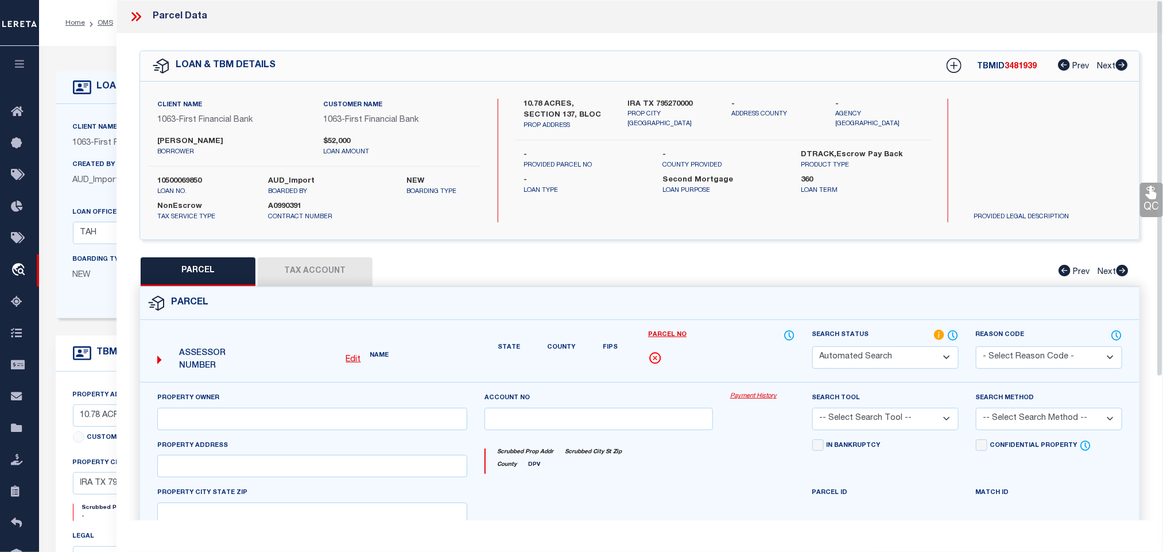
select select "RD"
type input "EVANS, DAN & ROXANNE"
select select "AGW"
select select "LEG"
type input "IRA TX 795270000"
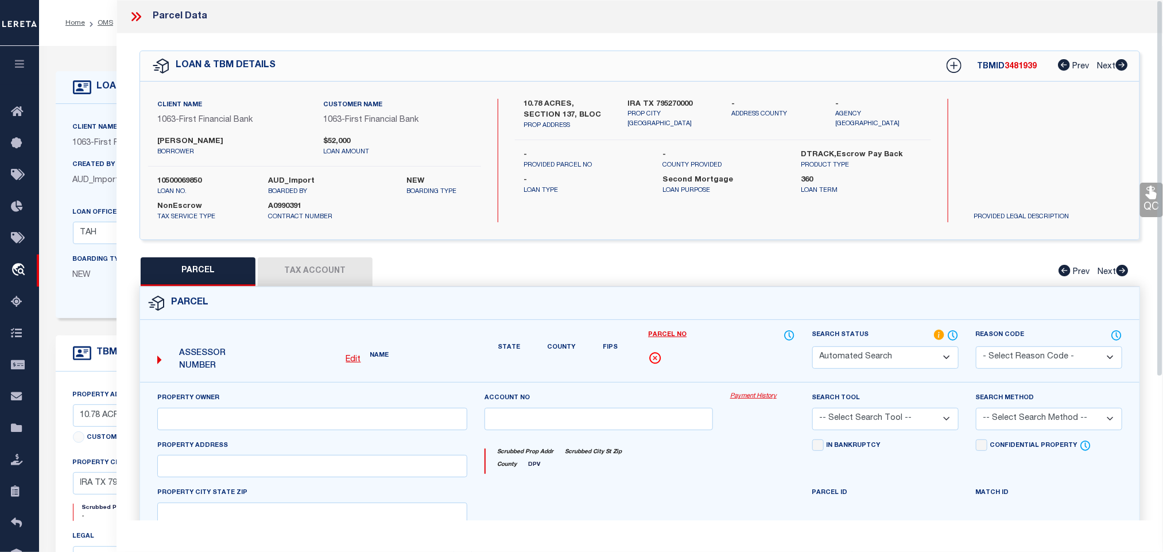
type textarea "N/2 E/2 NE/4 H&TC B97 /S134 /A 25.10"
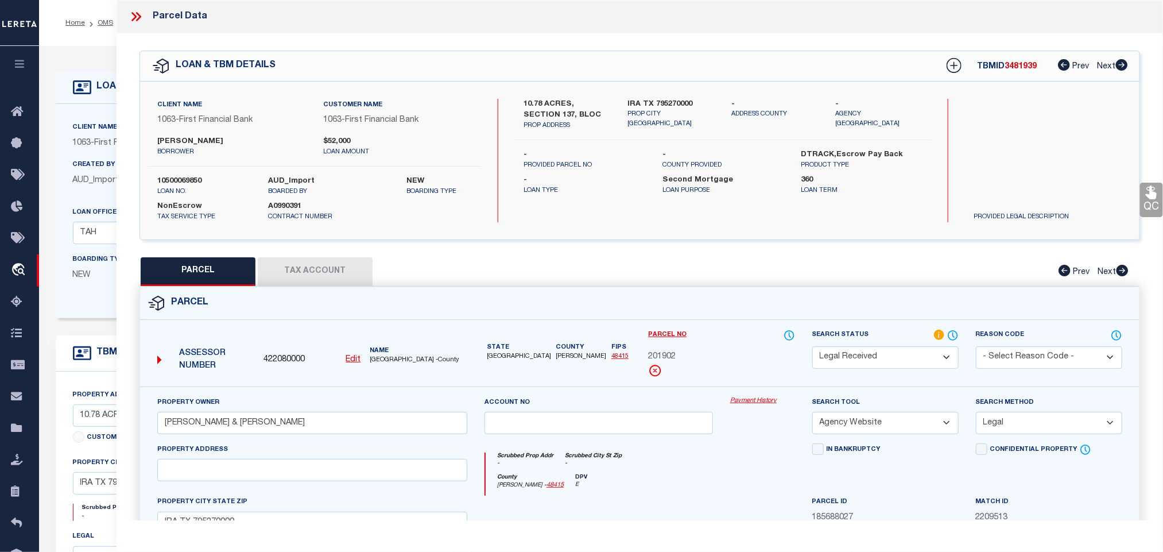
drag, startPoint x: 880, startPoint y: 361, endPoint x: 880, endPoint y: 352, distance: 8.6
click at [880, 361] on select "Automated Search Bad Parcel Complete Duplicate Parcel High Dollar Reporting In …" at bounding box center [886, 357] width 146 height 22
select select "PC"
click at [813, 347] on select "Automated Search Bad Parcel Complete Duplicate Parcel High Dollar Reporting In …" at bounding box center [886, 357] width 146 height 22
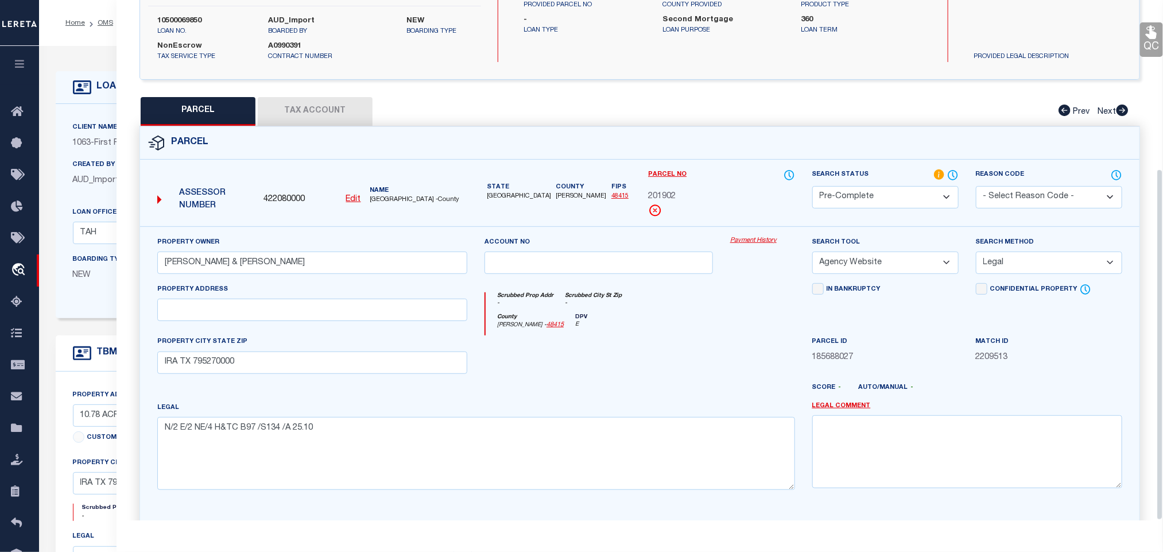
scroll to position [250, 0]
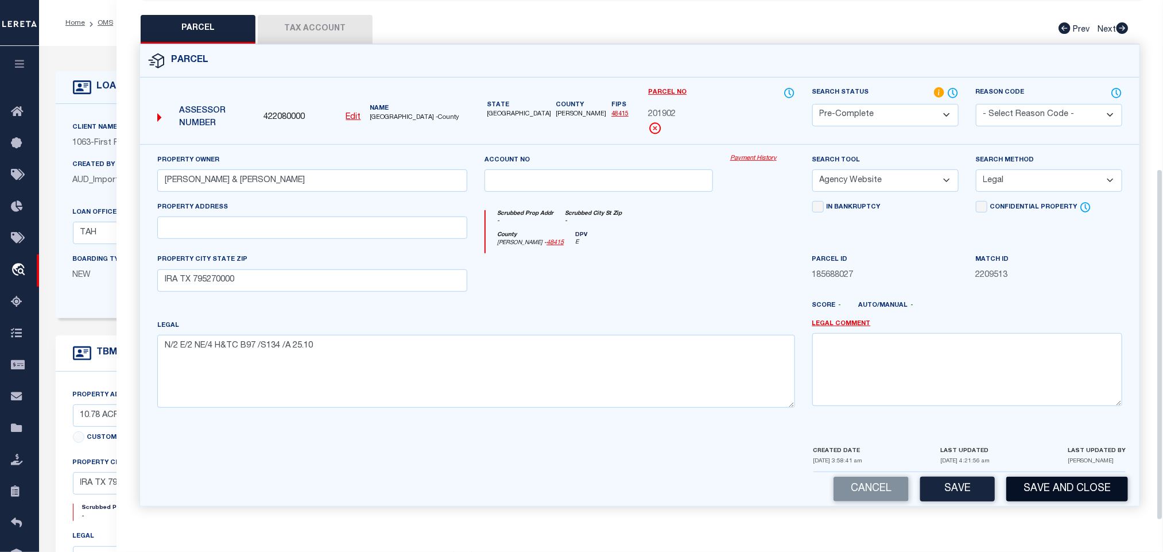
click at [1076, 488] on button "Save and Close" at bounding box center [1068, 489] width 122 height 25
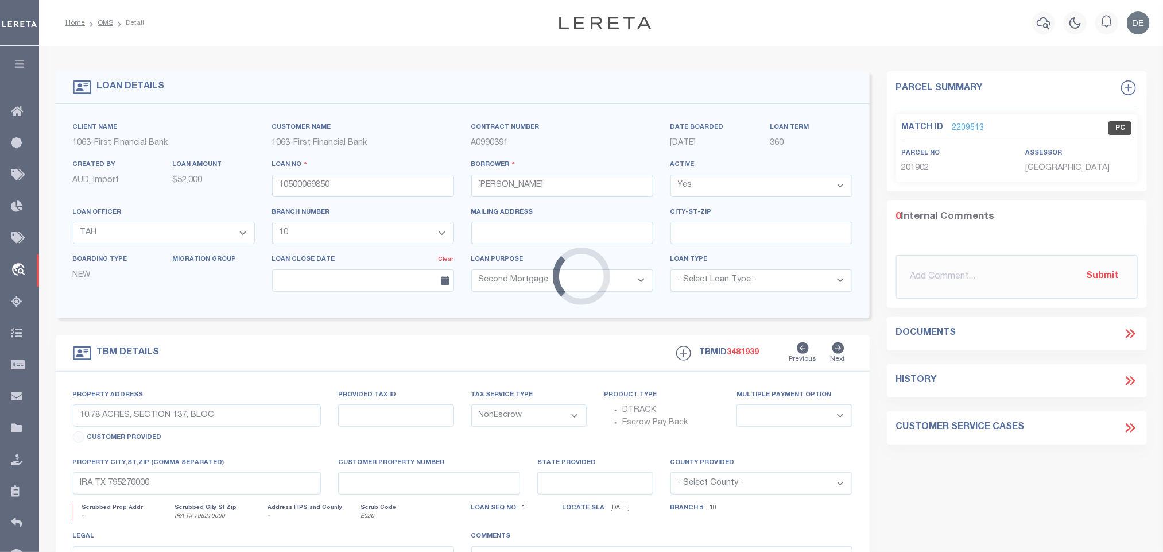
select select
select select "4477"
select select "497"
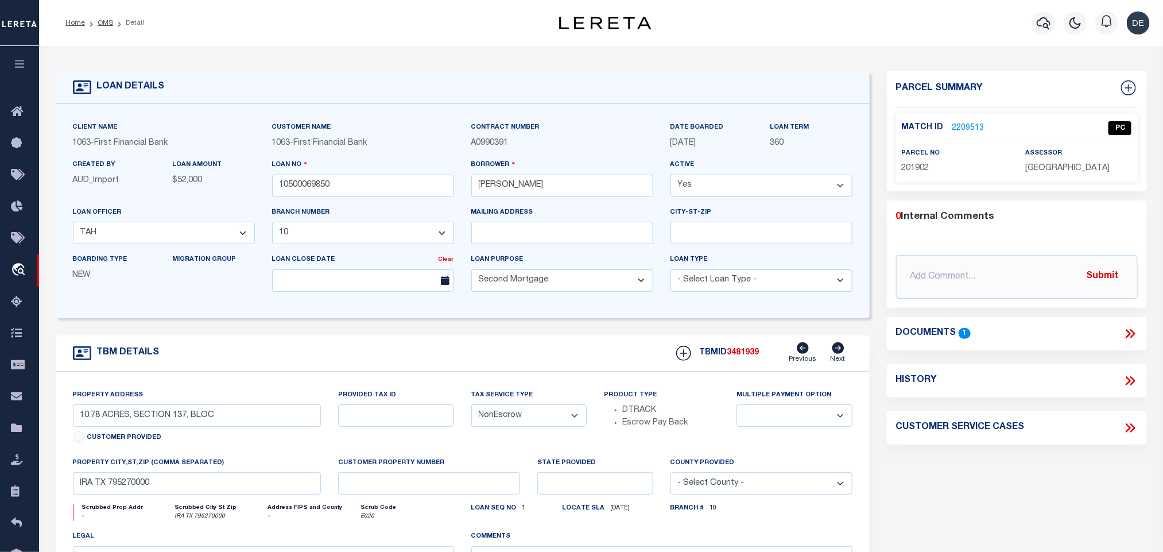
click at [963, 127] on link "2209513" at bounding box center [969, 128] width 32 height 12
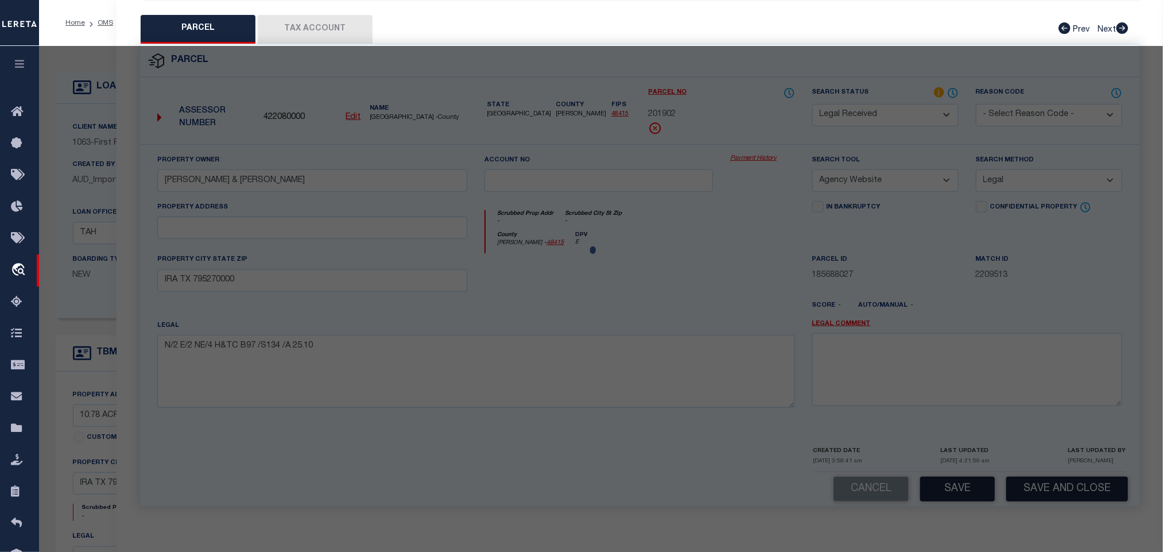
select select "AS"
select select
checkbox input "false"
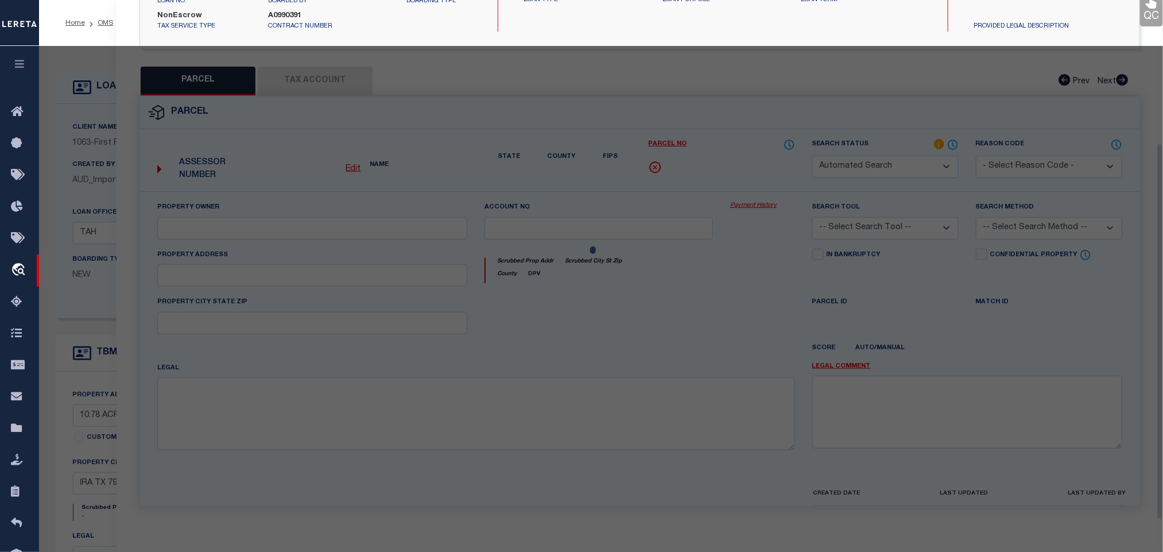
select select "PC"
type input "EVANS, DAN & ROXANNE"
select select "AGW"
select select "LEG"
type input "IRA TX 795270000"
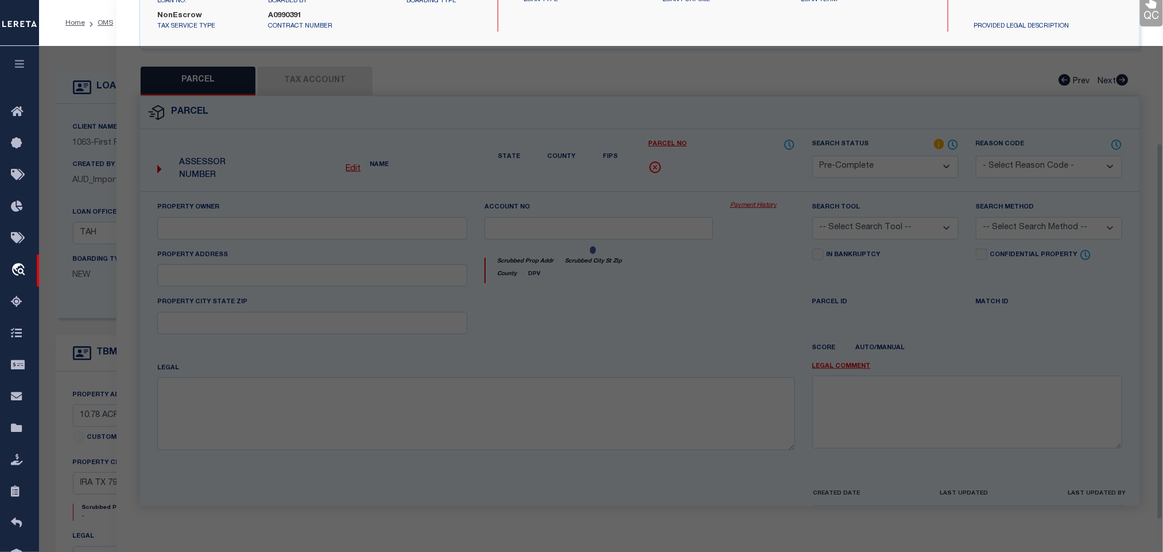
type textarea "N/2 E/2 NE/4 H&TC B97 /S134 /A 25.10"
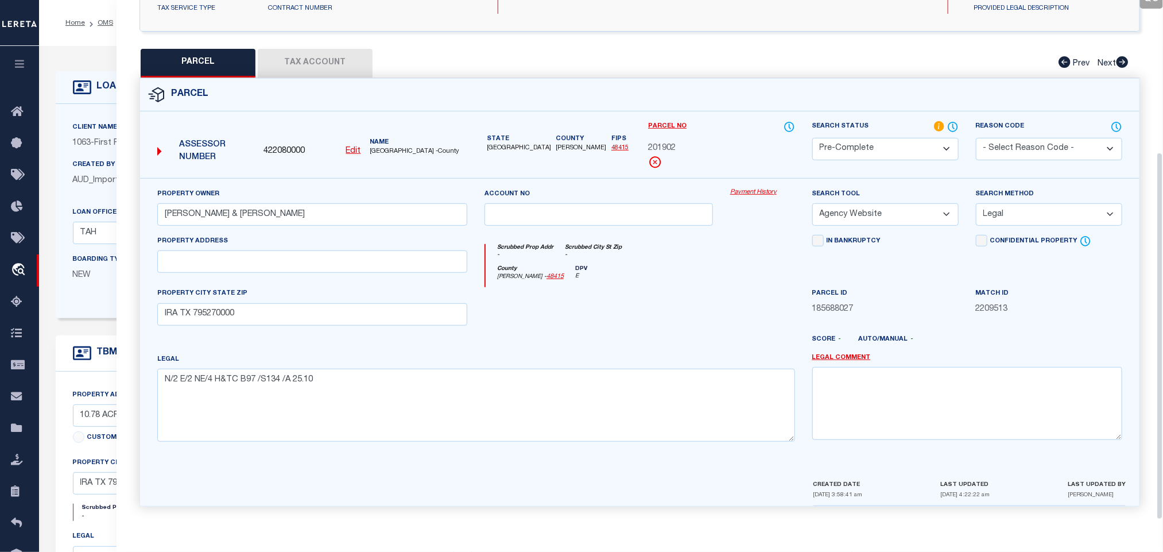
click at [345, 57] on button "Tax Account" at bounding box center [315, 63] width 115 height 29
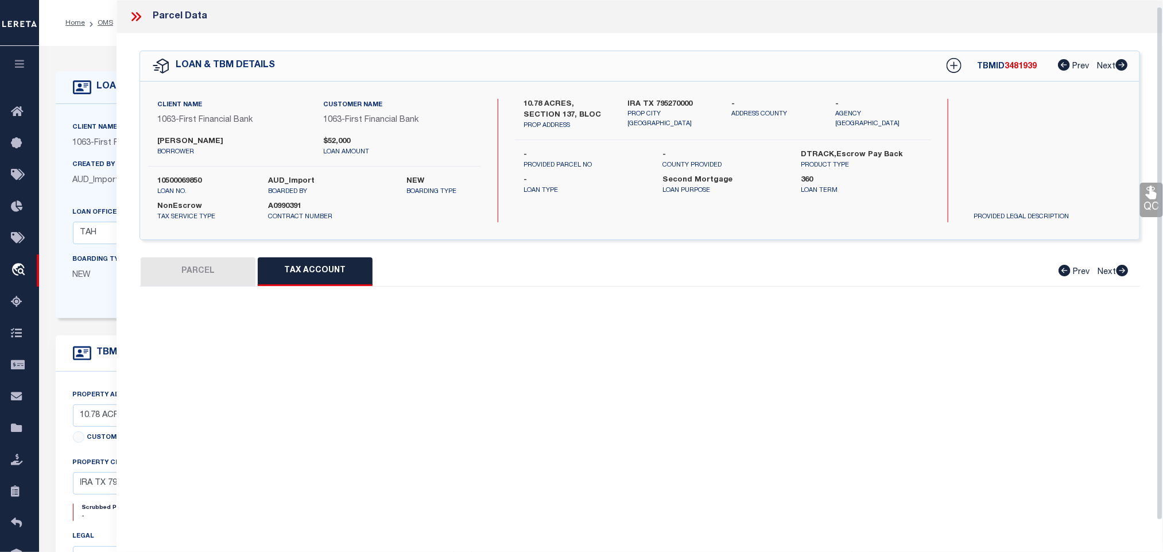
scroll to position [7, 0]
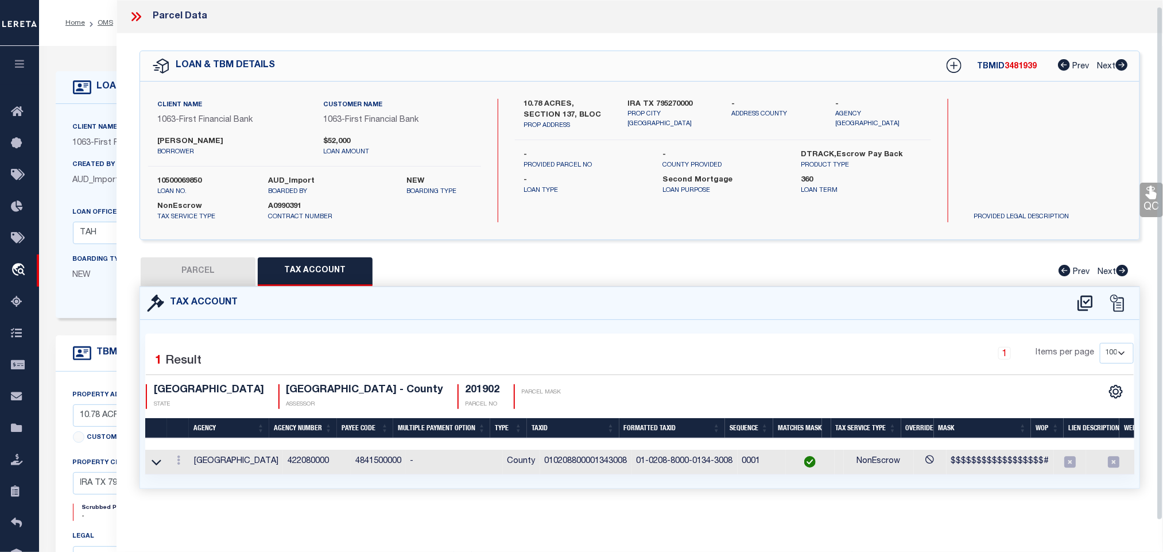
select select "100"
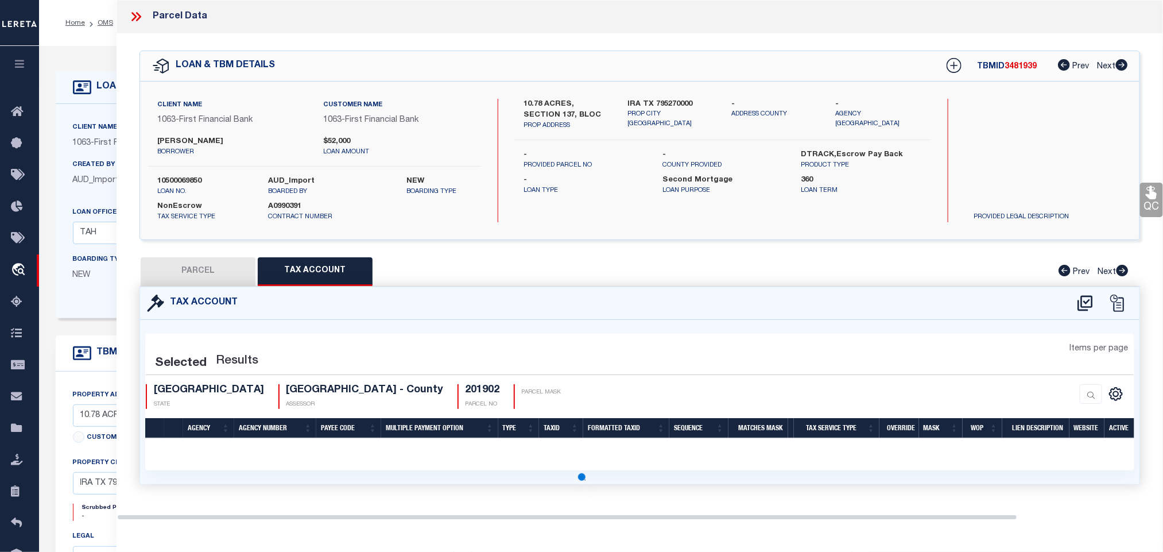
select select "100"
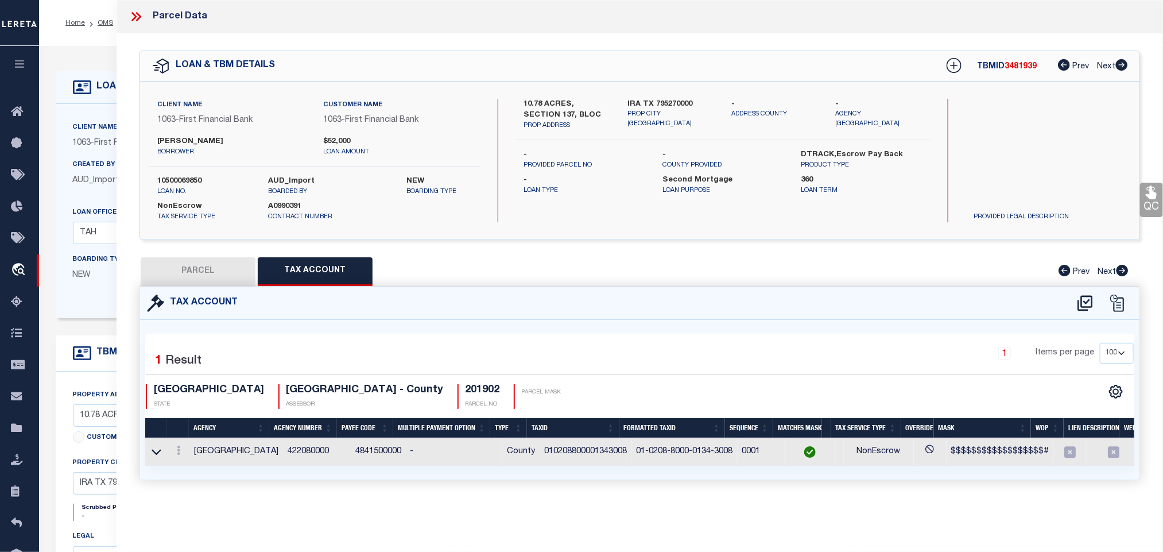
scroll to position [0, 0]
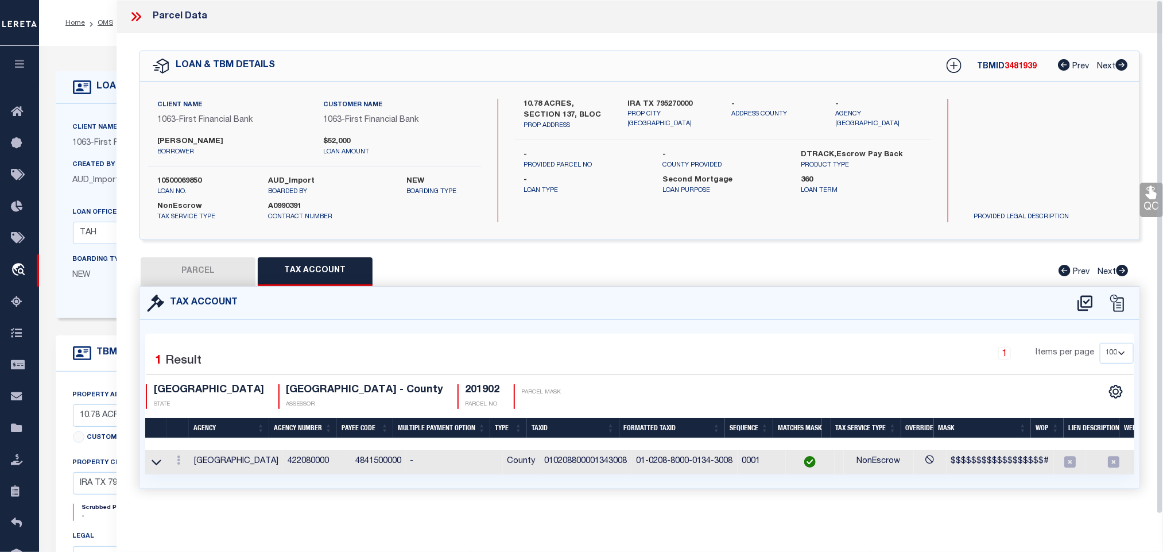
click at [239, 283] on button "PARCEL" at bounding box center [198, 271] width 115 height 29
select select "AS"
select select
checkbox input "false"
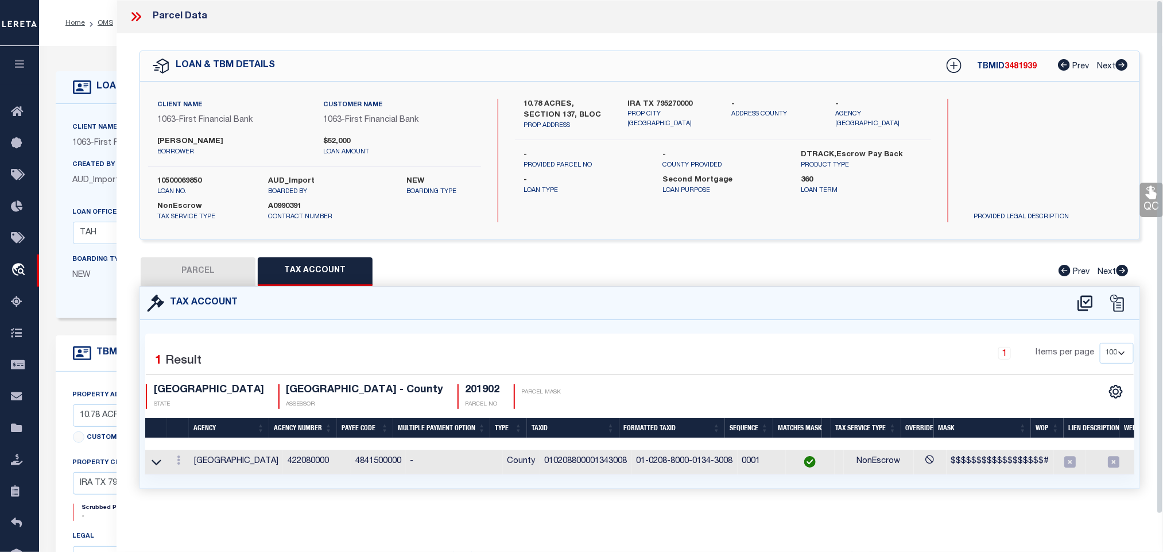
checkbox input "false"
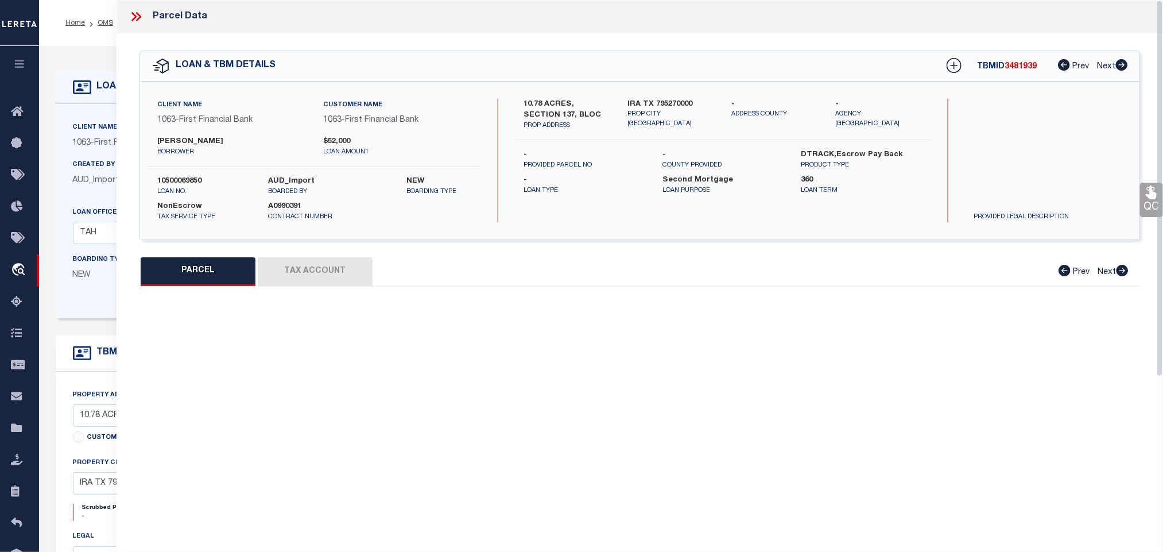
select select "PC"
type input "EVANS, DAN & ROXANNE"
select select "AGW"
select select "LEG"
type input "IRA TX 795270000"
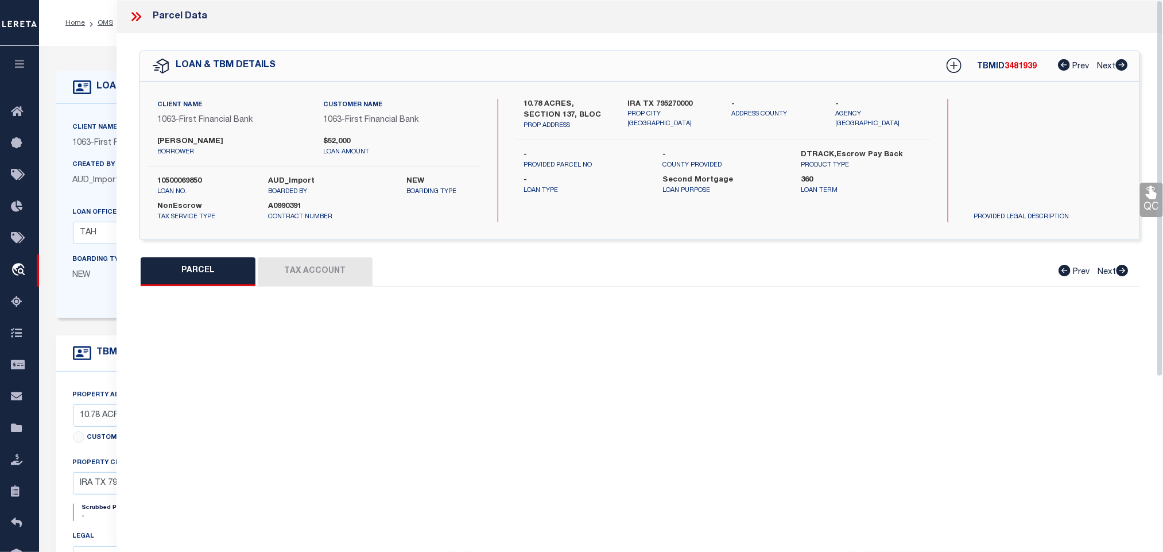
type textarea "N/2 E/2 NE/4 H&TC B97 /S134 /A 25.10"
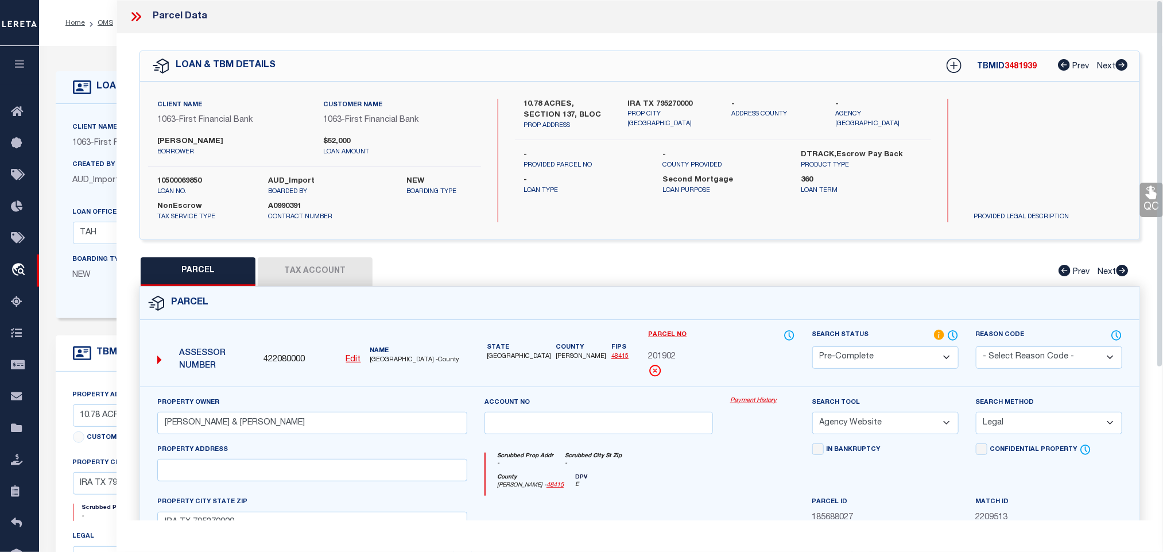
click at [355, 357] on u "Edit" at bounding box center [353, 359] width 15 height 8
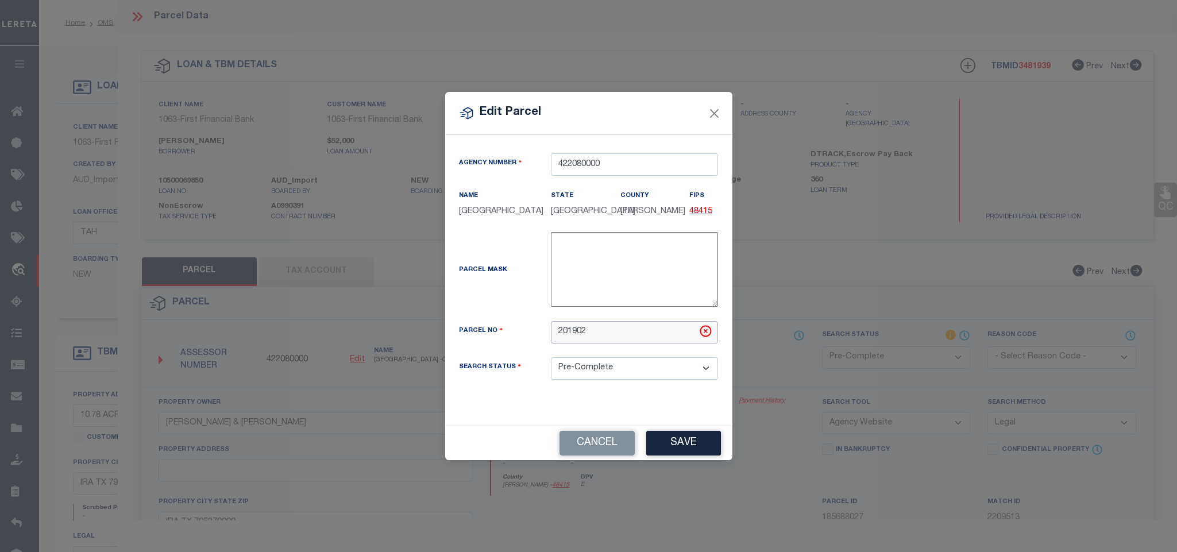
click at [585, 342] on input "201902" at bounding box center [634, 332] width 167 height 22
paste input "327"
type input "23272"
click at [691, 443] on button "Save" at bounding box center [683, 443] width 75 height 25
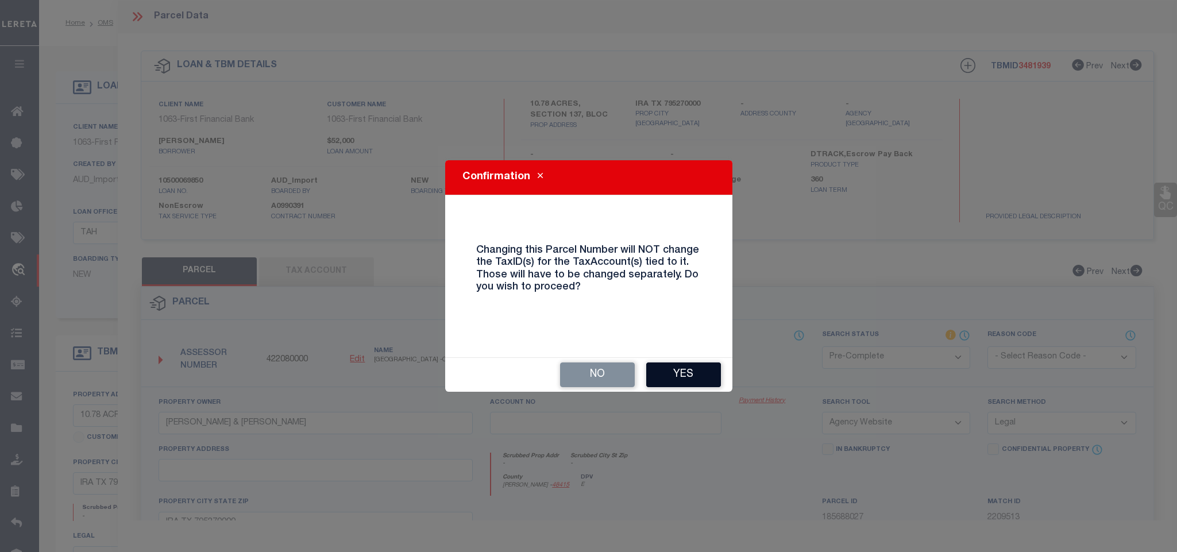
click at [675, 374] on button "Yes" at bounding box center [683, 374] width 75 height 25
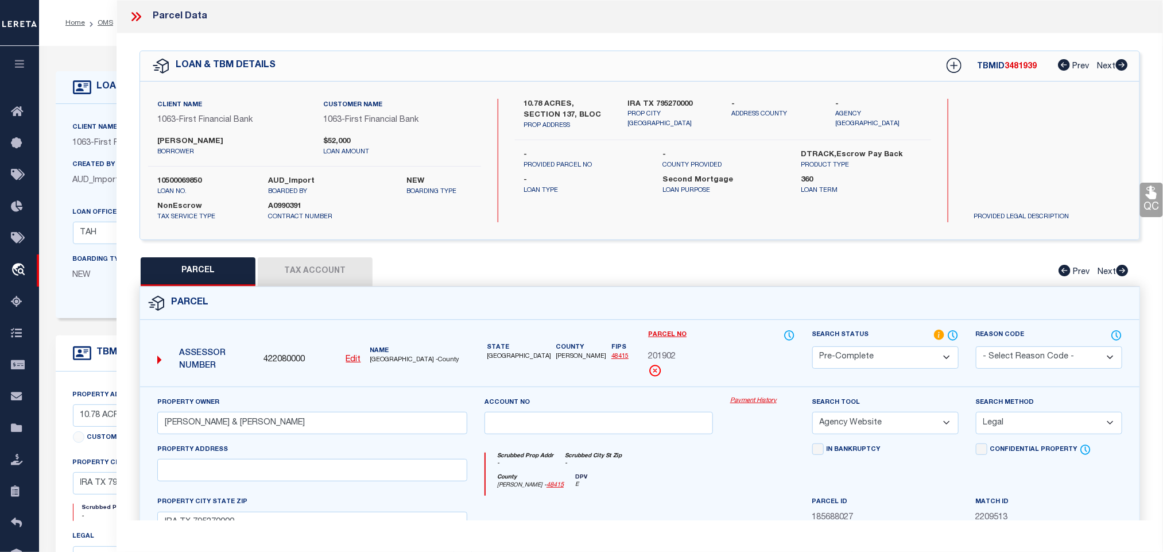
select select "PC"
select select
checkbox input "false"
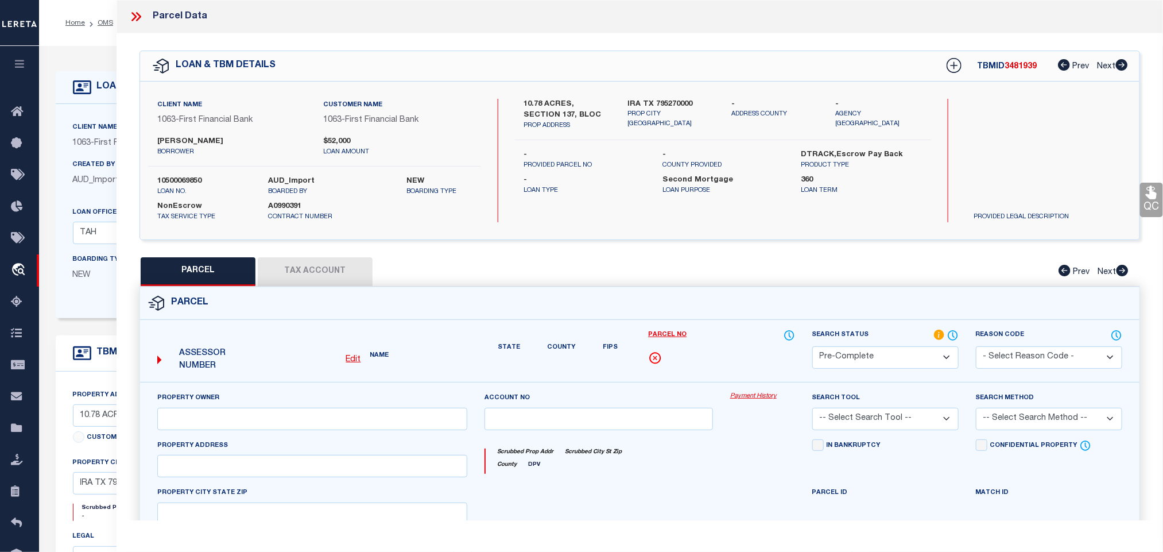
type input "EVANS, DAN & ROXANNE"
select select "AGW"
select select "LEG"
type input "IRA TX 795270000"
type textarea "N/2 E/2 NE/4 H&TC B97 /S134 /A 25.10"
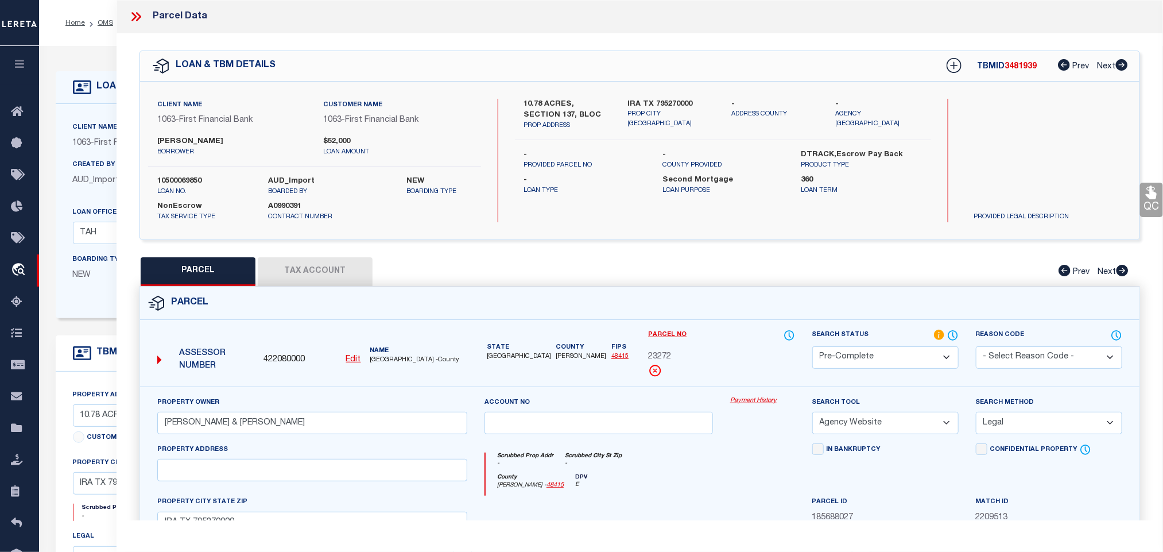
click at [867, 367] on select "Automated Search Bad Parcel Complete Duplicate Parcel High Dollar Reporting In …" at bounding box center [886, 357] width 146 height 22
select select "RD"
click at [813, 347] on select "Automated Search Bad Parcel Complete Duplicate Parcel High Dollar Reporting In …" at bounding box center [886, 357] width 146 height 22
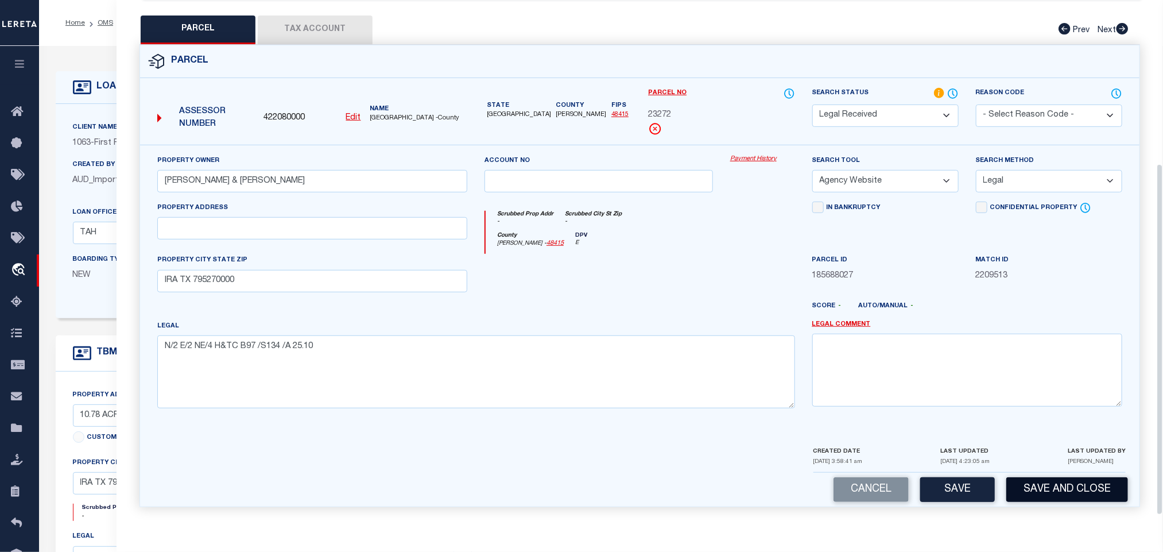
scroll to position [250, 0]
click at [1053, 483] on button "Save and Close" at bounding box center [1068, 489] width 122 height 25
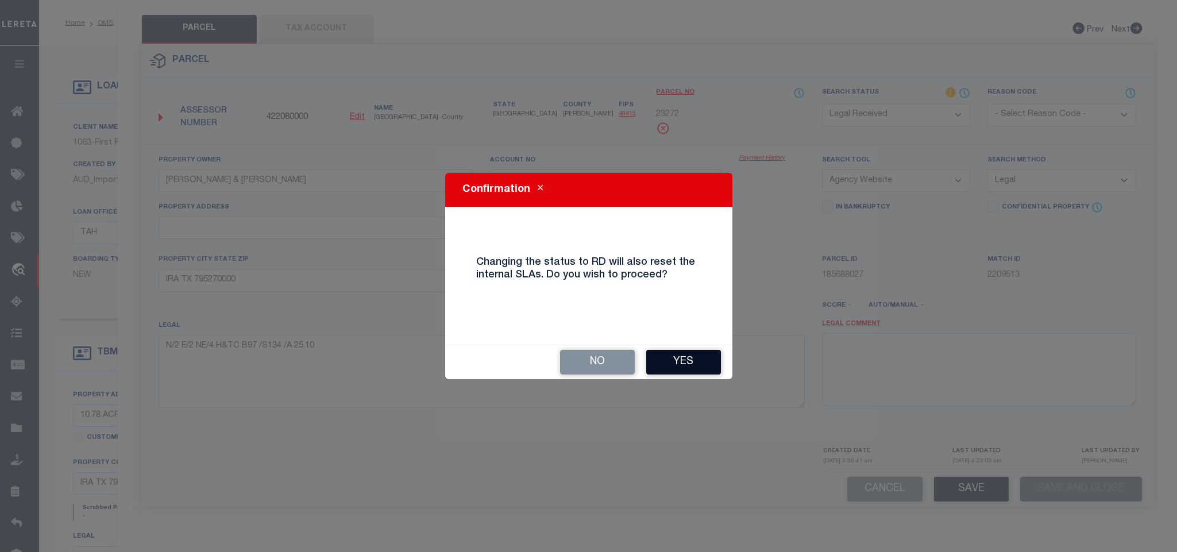
click at [686, 354] on button "Yes" at bounding box center [683, 362] width 75 height 25
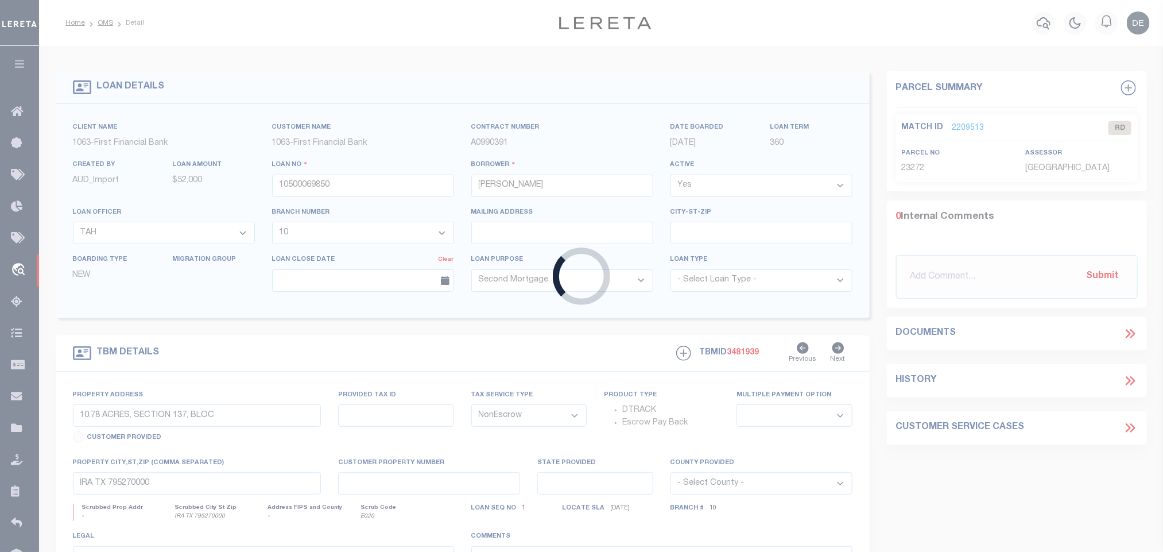
select select "4477"
select select "497"
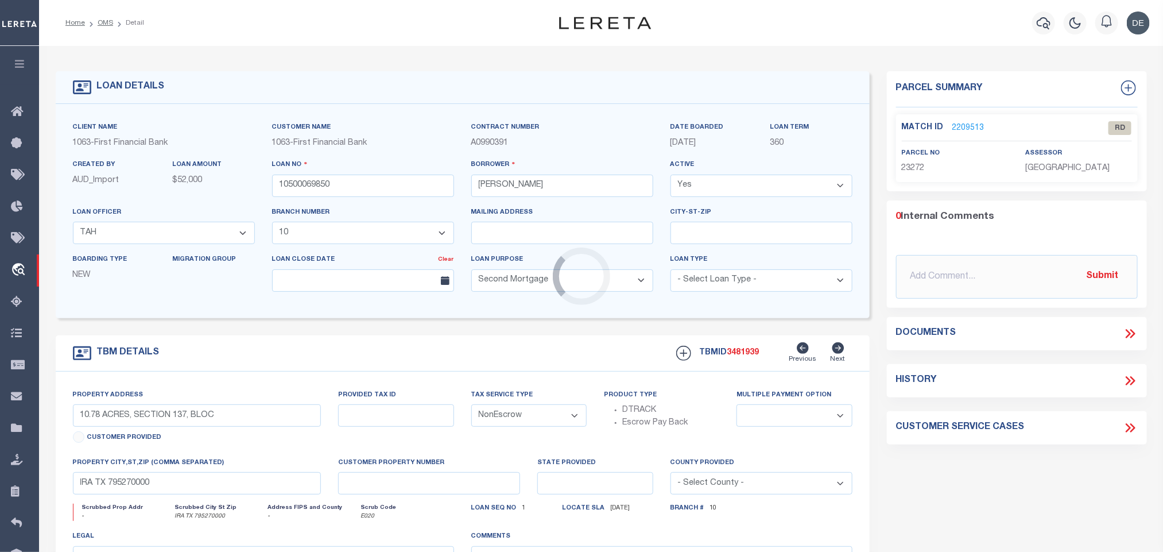
select select
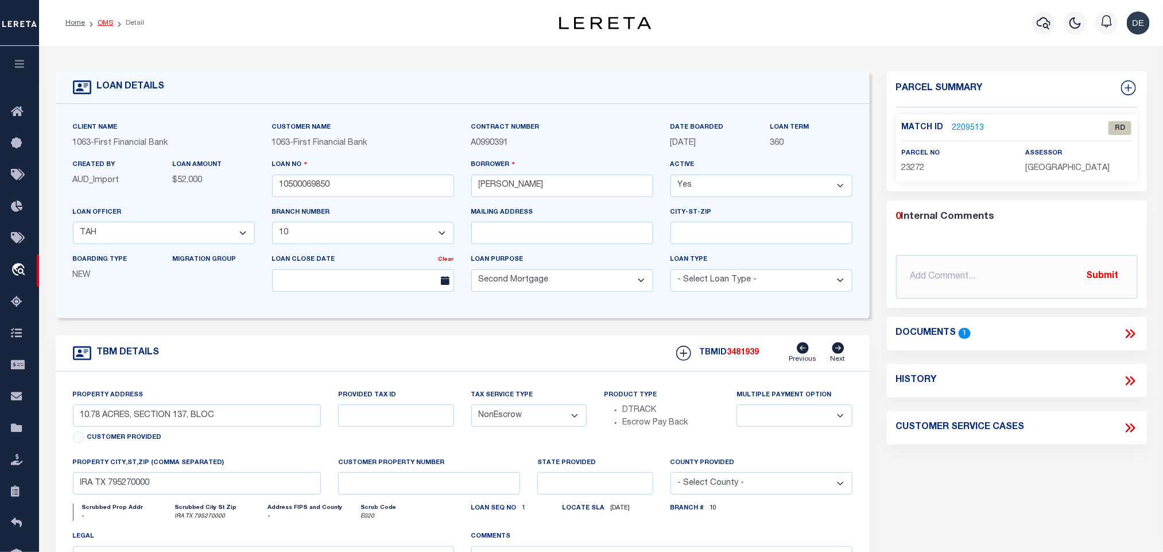
click at [105, 21] on link "OMS" at bounding box center [106, 23] width 16 height 7
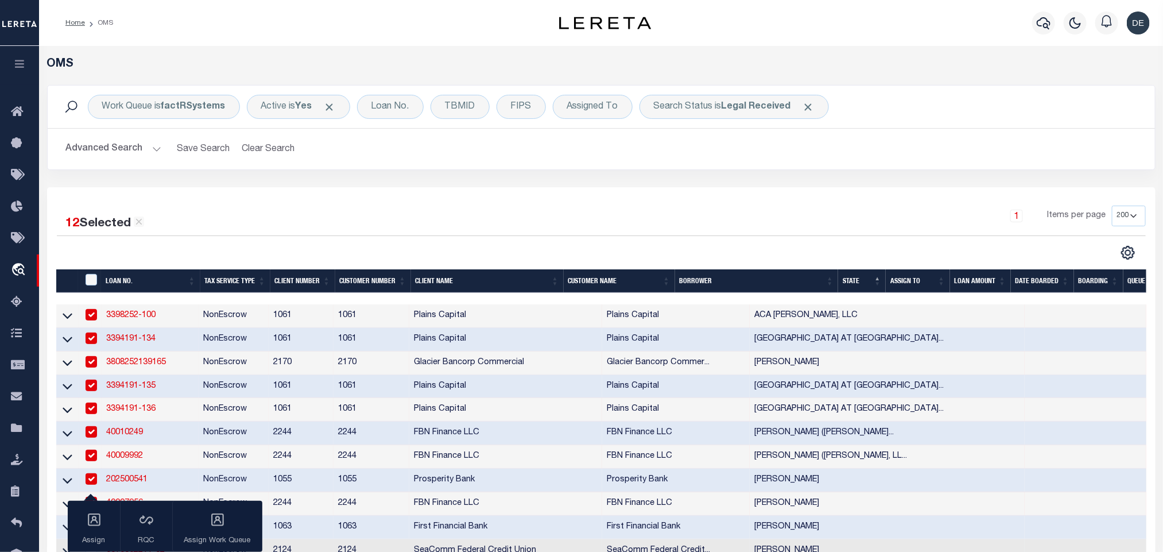
scroll to position [345, 0]
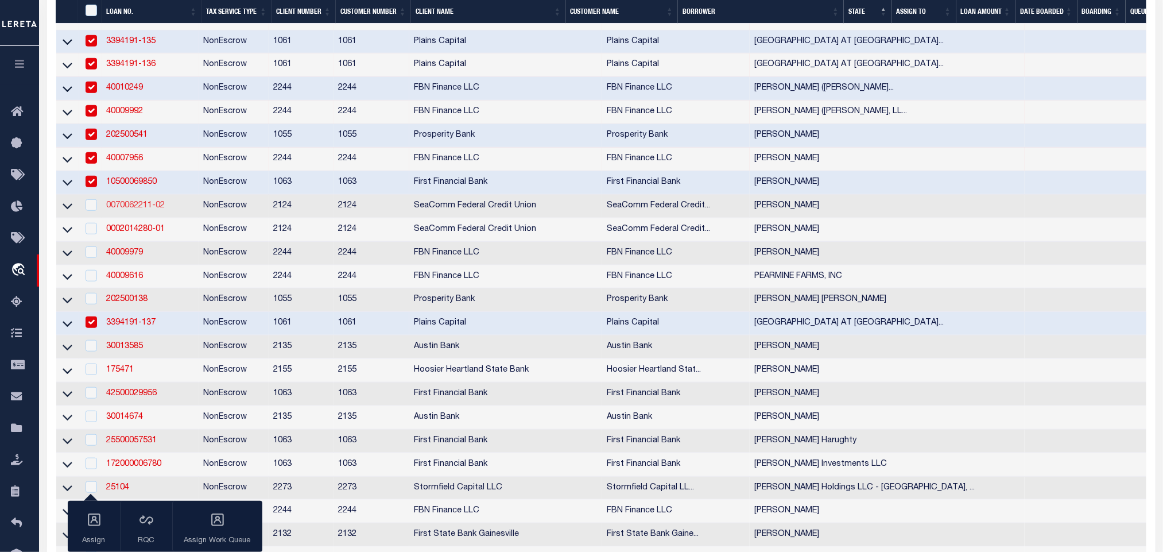
click at [135, 210] on link "0070062211-02" at bounding box center [135, 206] width 59 height 8
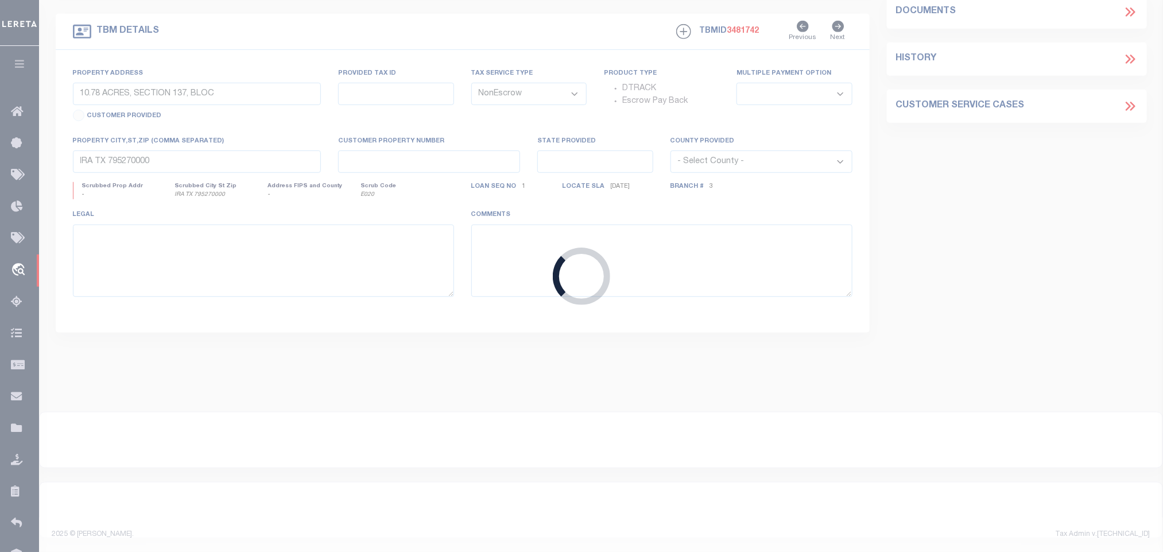
type input "0070062211-02"
type input "[PERSON_NAME]"
select select
type input "PO BOX 302 39 PINE POINT DR."
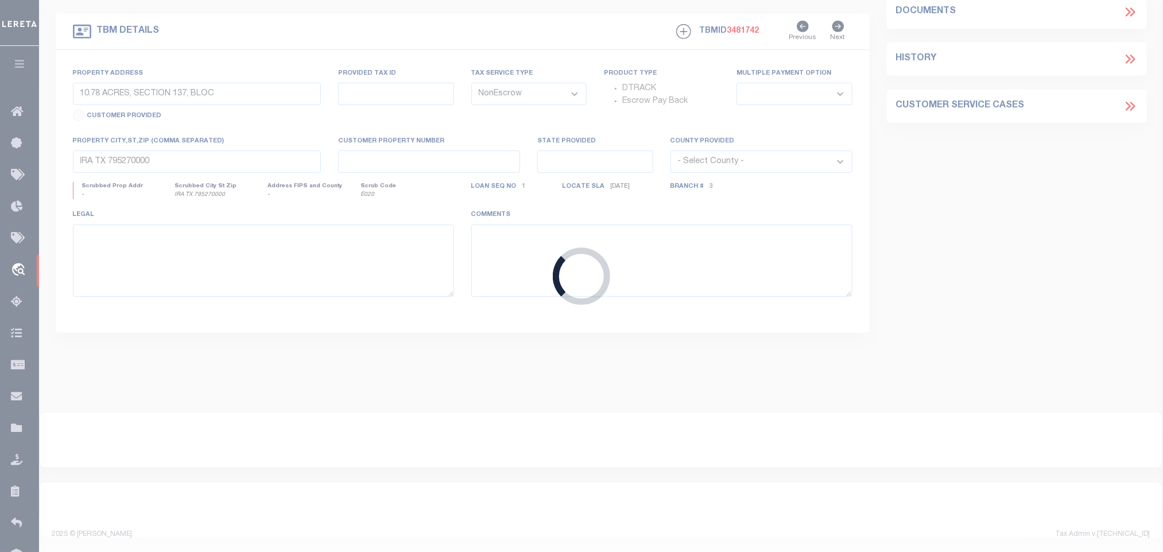
type input "SOUTH COLTON,NY,13625"
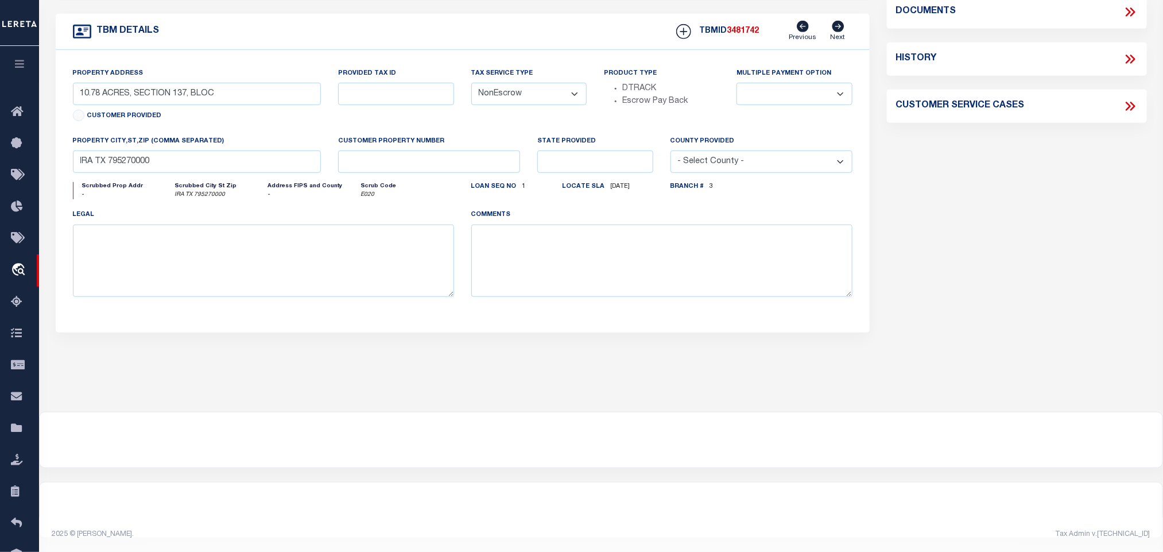
select select "4699"
select select "2359"
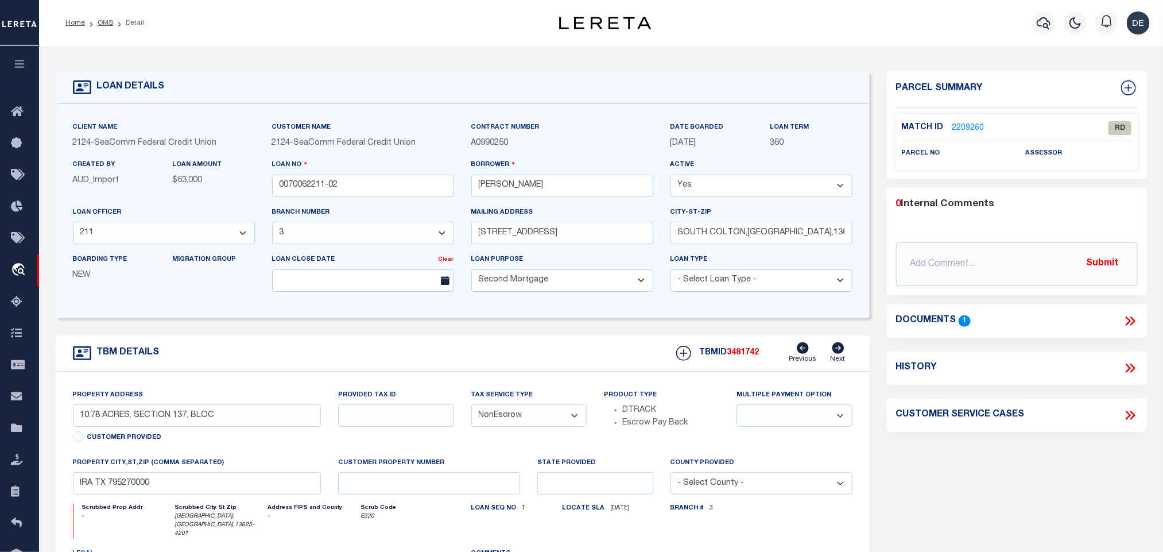
select select
type input "PARISHVILLE,NY,13625-4201"
click at [157, 482] on input "PARISHVILLE,NY,13625-4201" at bounding box center [197, 483] width 249 height 22
click at [1135, 316] on icon at bounding box center [1130, 321] width 15 height 15
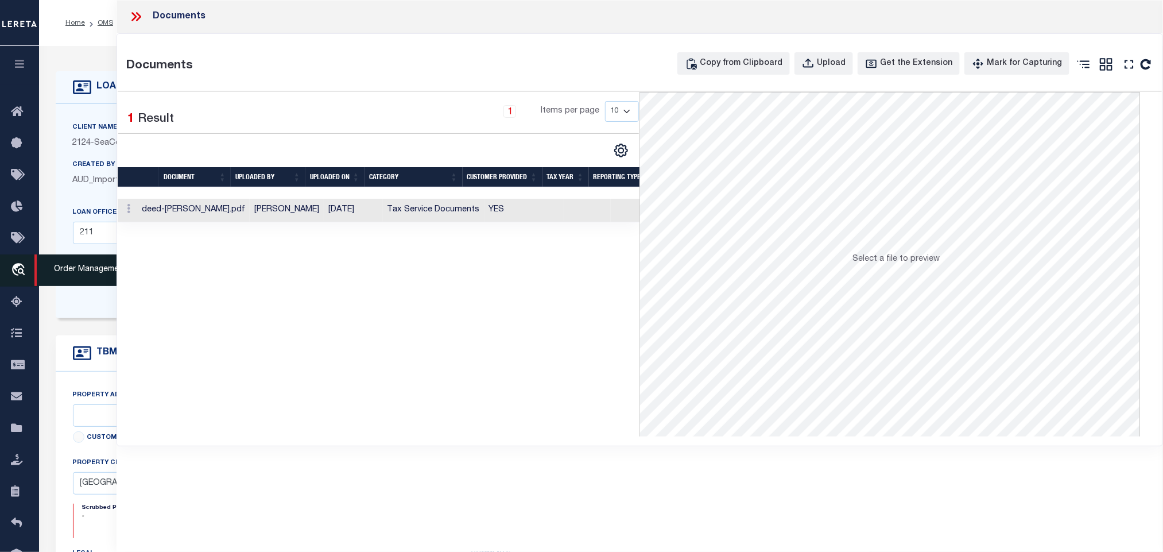
drag, startPoint x: 529, startPoint y: 210, endPoint x: 13, endPoint y: 271, distance: 520.4
click at [529, 210] on td "YES" at bounding box center [525, 211] width 80 height 24
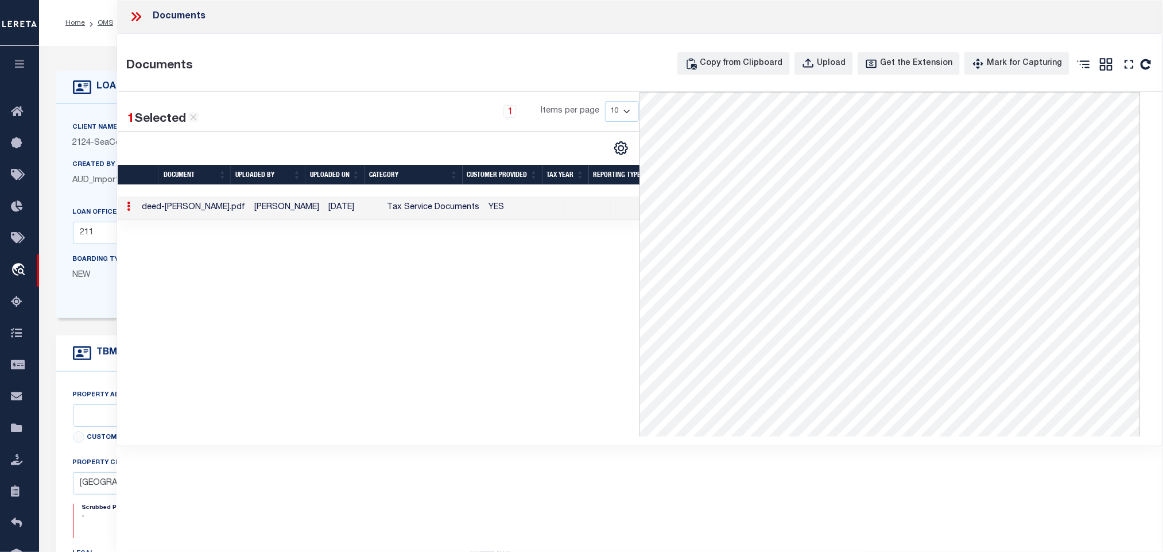
click at [95, 74] on div "LOAN DETAILS" at bounding box center [463, 87] width 814 height 33
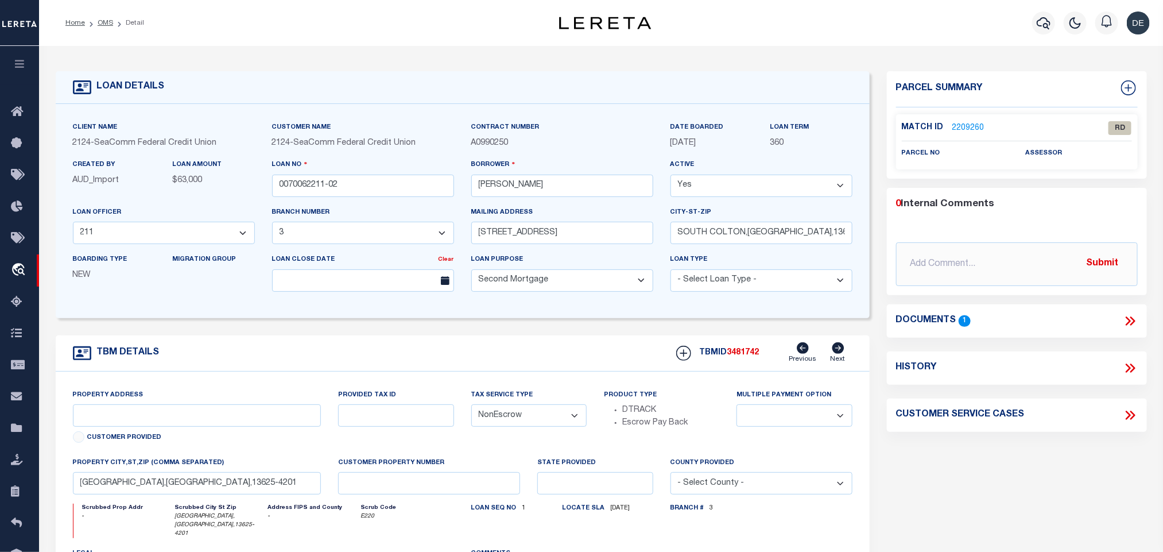
click at [1132, 319] on icon at bounding box center [1130, 321] width 15 height 15
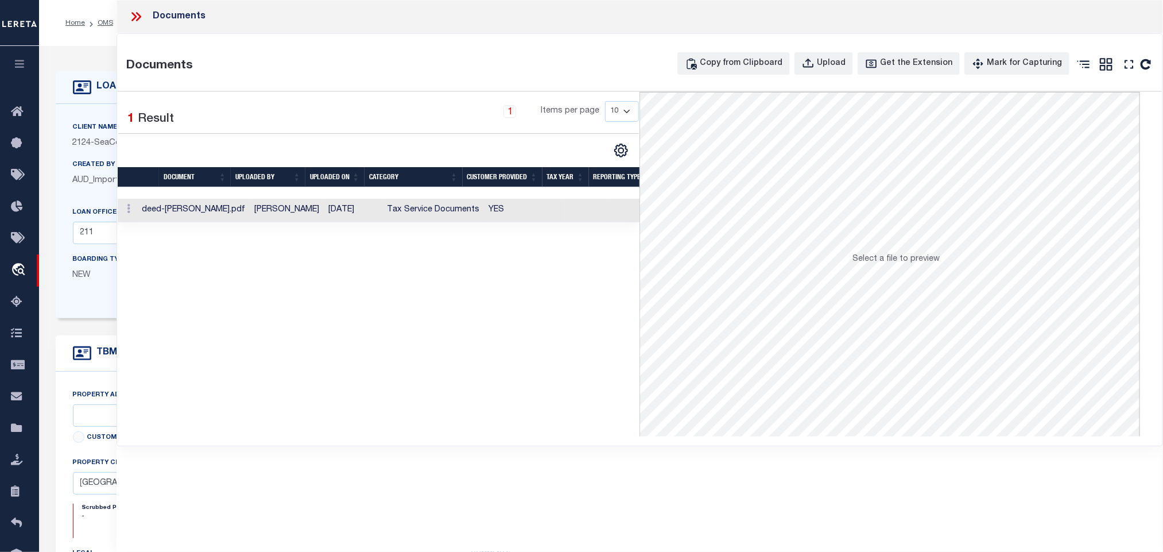
click at [531, 212] on td "YES" at bounding box center [525, 211] width 80 height 24
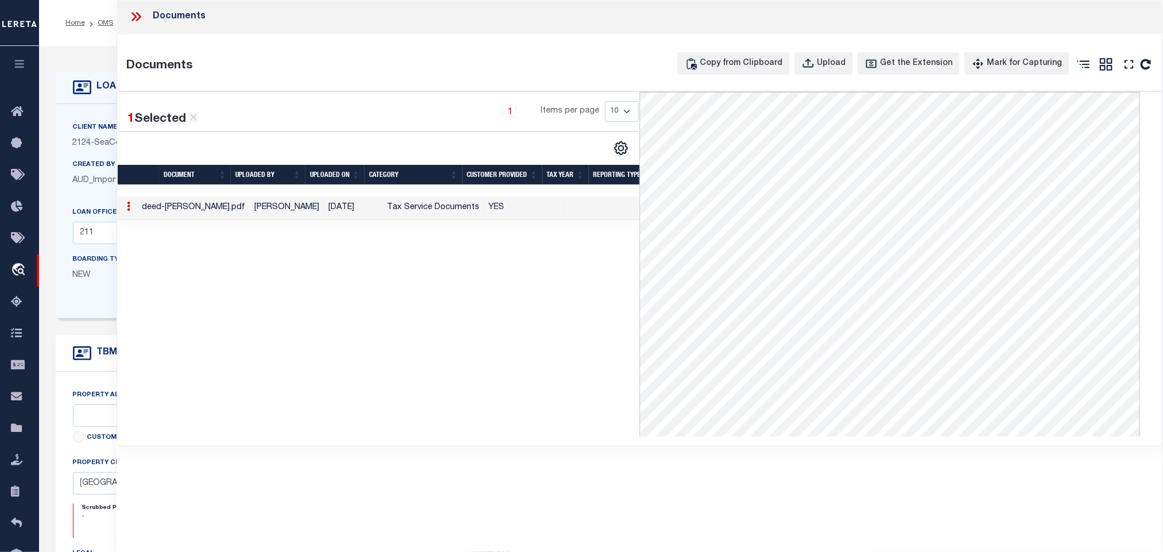
click at [138, 20] on icon at bounding box center [138, 16] width 5 height 9
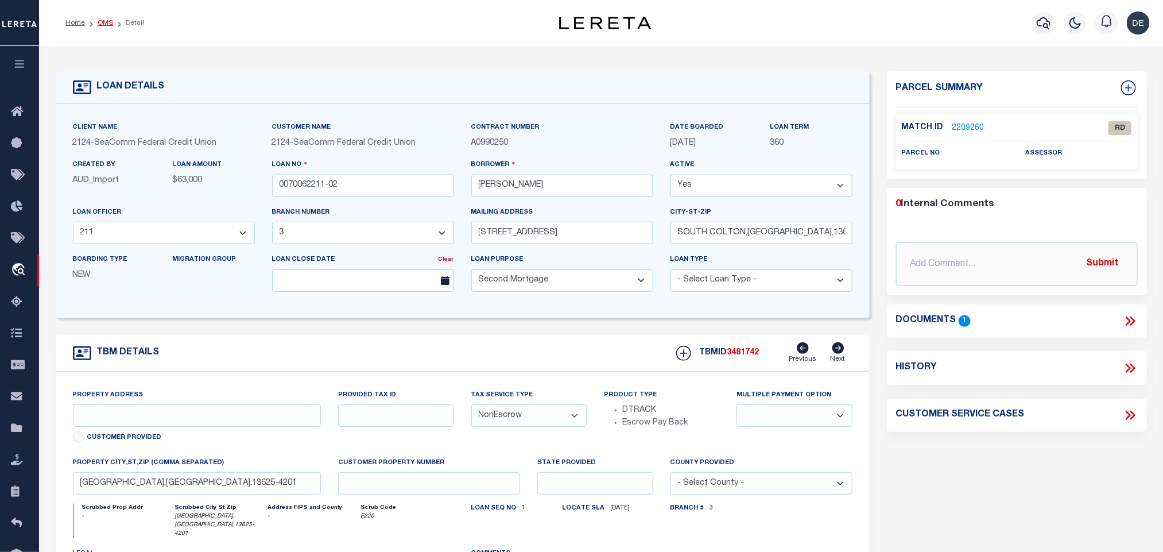
click at [102, 23] on link "OMS" at bounding box center [106, 23] width 16 height 7
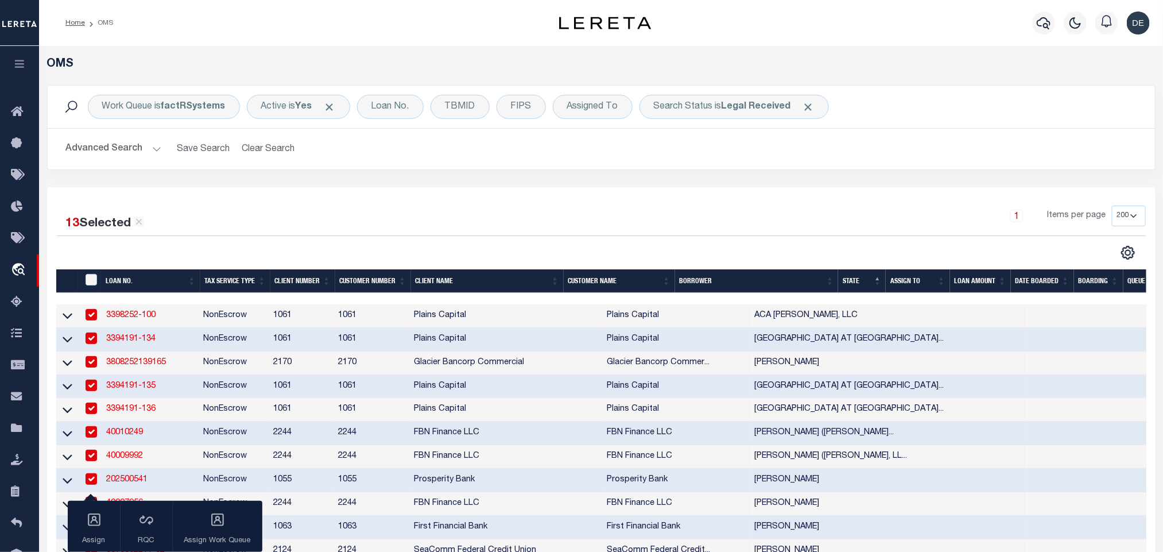
scroll to position [431, 0]
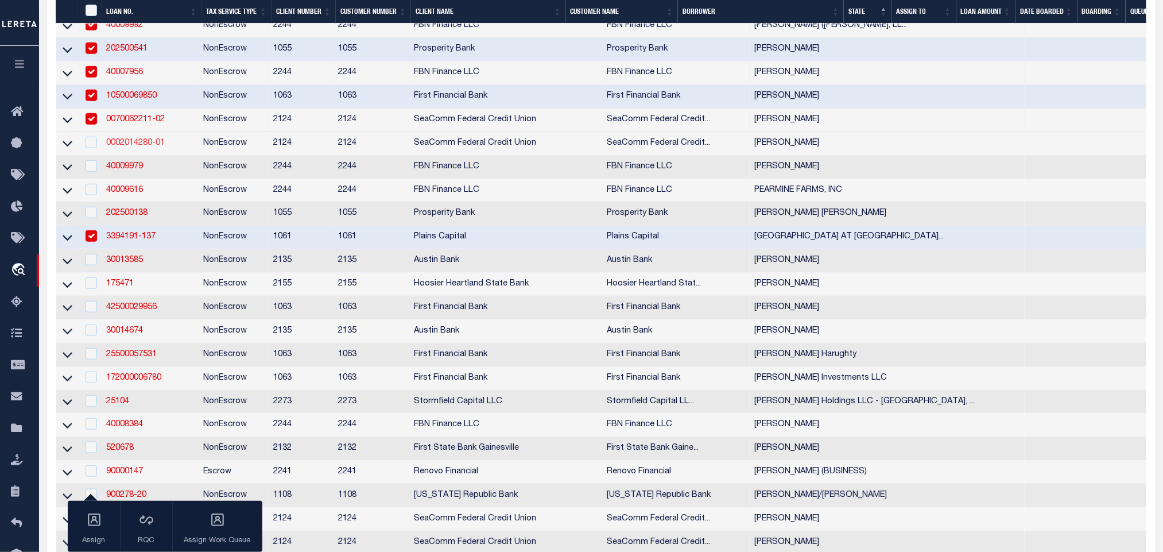
click at [145, 147] on link "0002014280-01" at bounding box center [135, 143] width 59 height 8
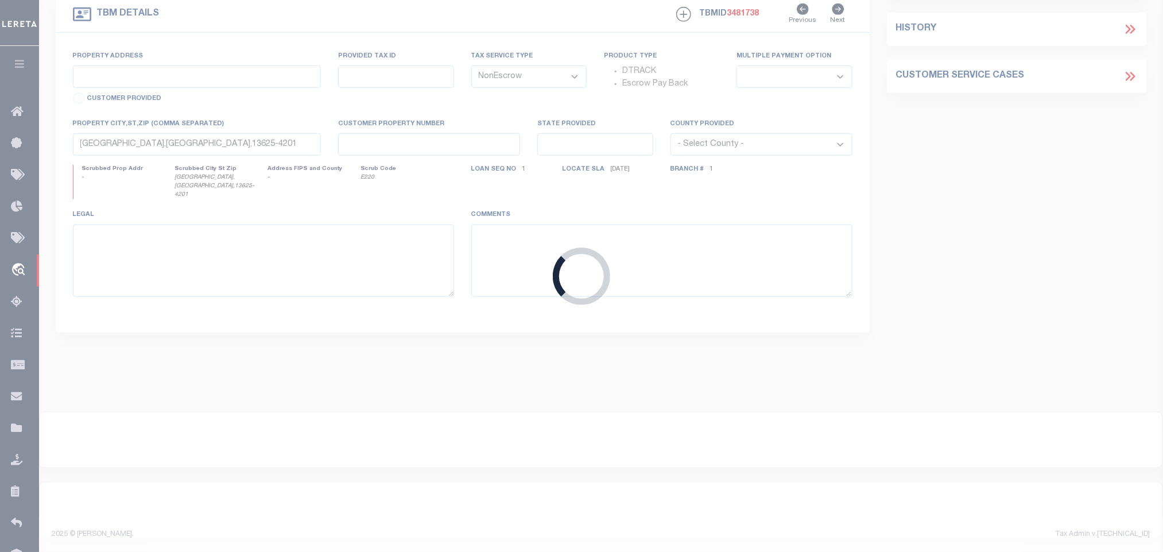
type input "0002014280-01"
type input "[PERSON_NAME]"
select select "2358"
type input "451 STATE HIGHWAY 37C"
type input "MASSENA,NY,13662-3382"
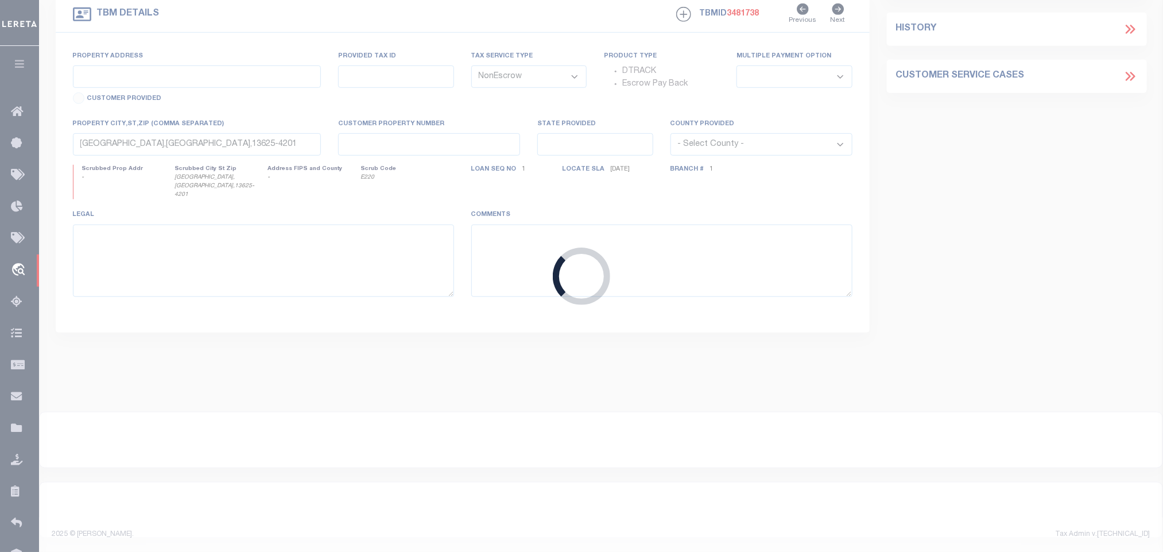
scroll to position [333, 0]
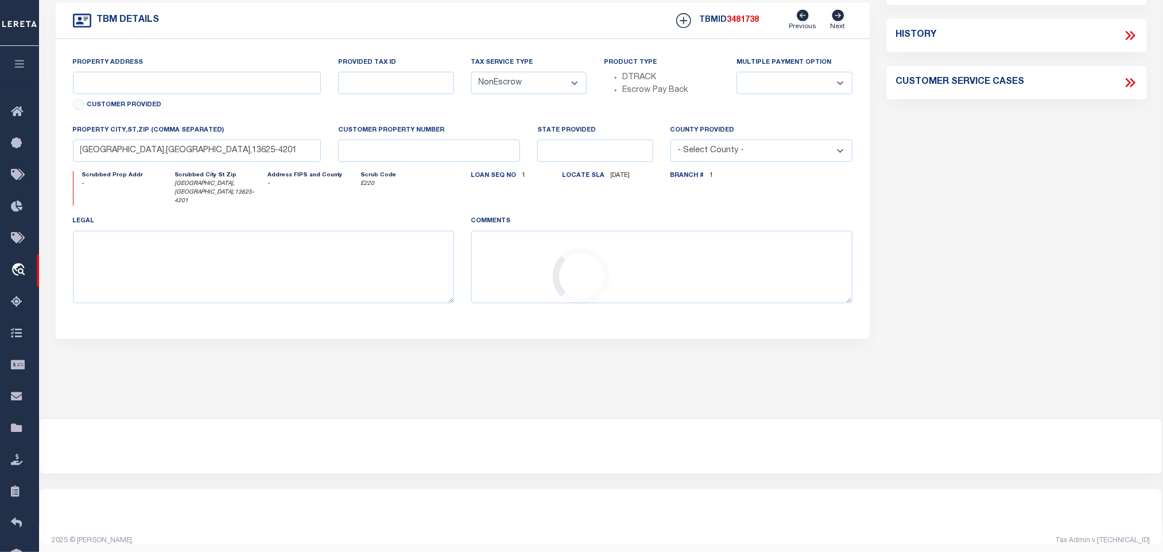
select select
type input "Massena,NY,13662-3127"
select select "4699"
select select "2358"
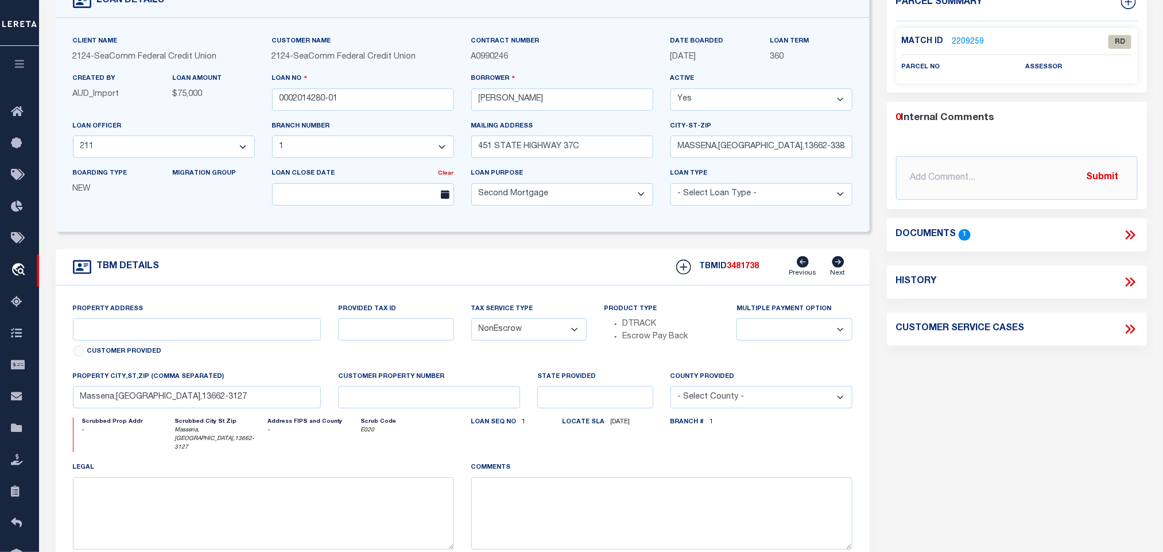
scroll to position [0, 0]
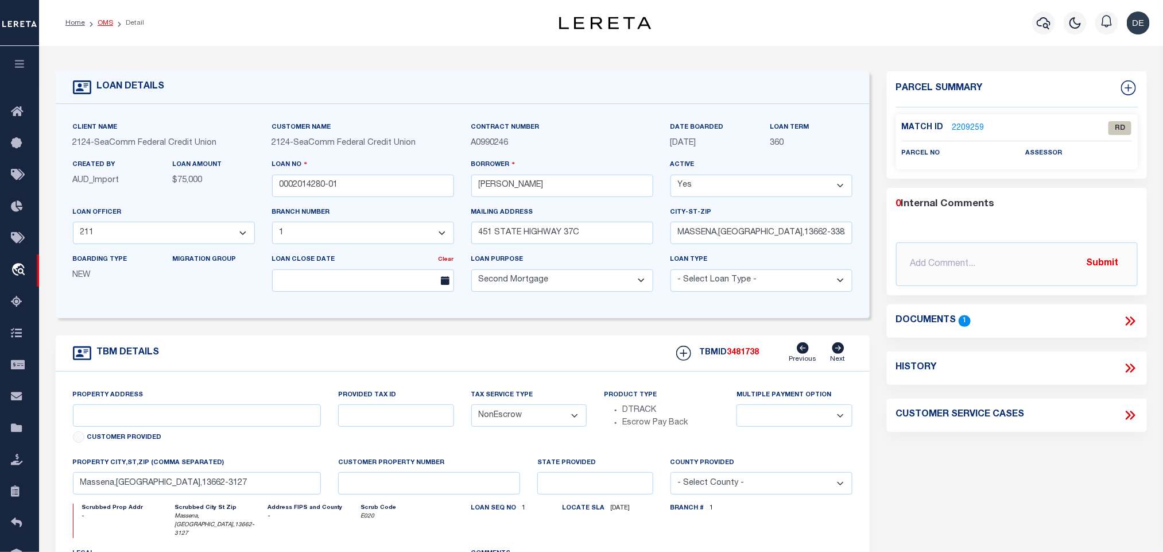
click at [107, 22] on link "OMS" at bounding box center [106, 23] width 16 height 7
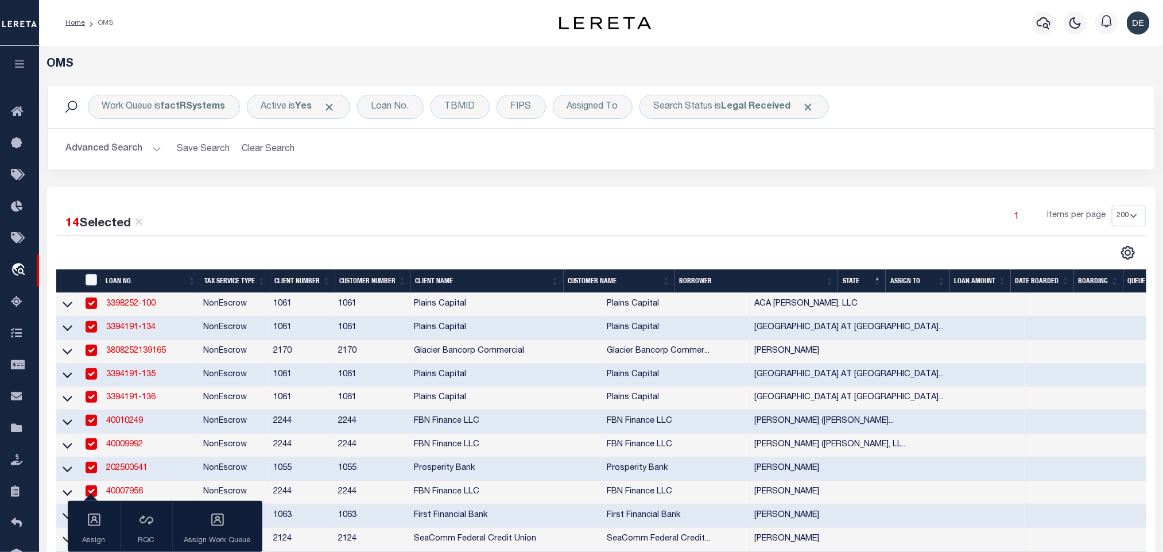
scroll to position [345, 0]
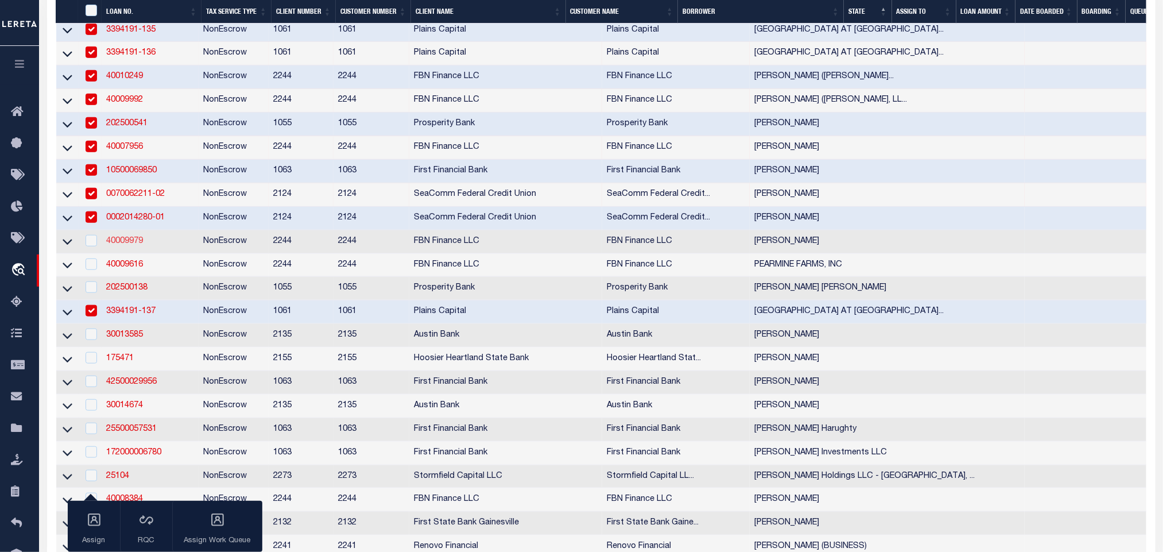
click at [126, 245] on link "40009979" at bounding box center [124, 241] width 37 height 8
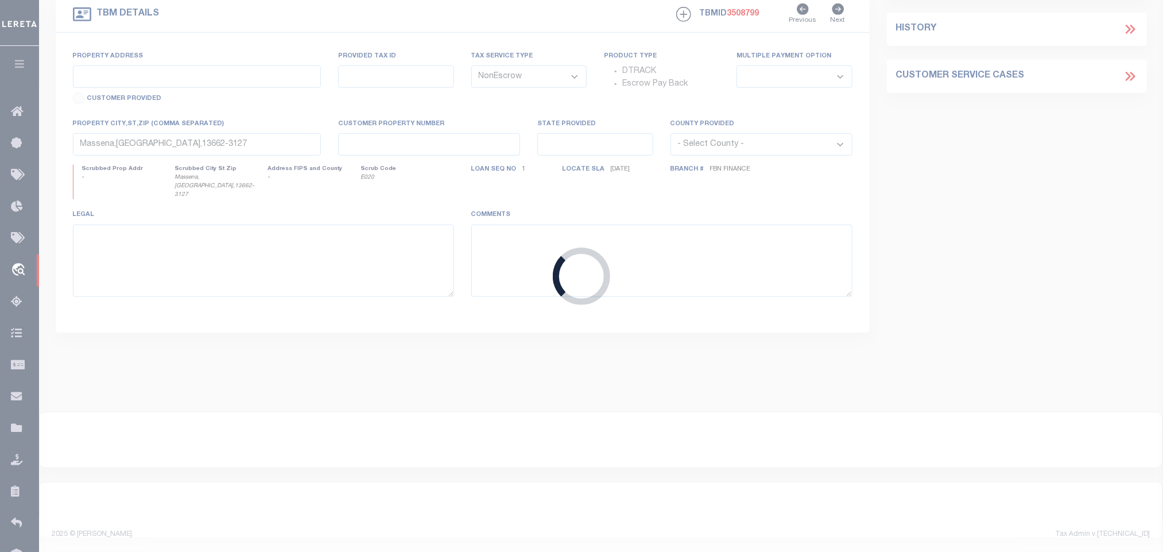
type input "40009979"
type input "[PERSON_NAME]"
select select
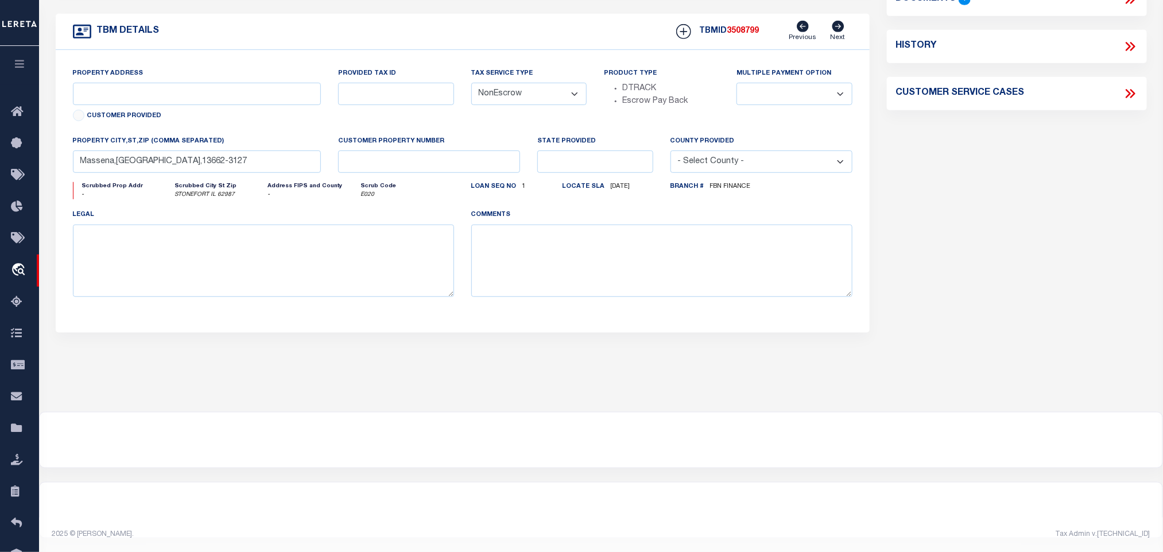
select select "14078"
select select "7651"
select select
type input "STONEFORT IL 62987"
type input "FBN"
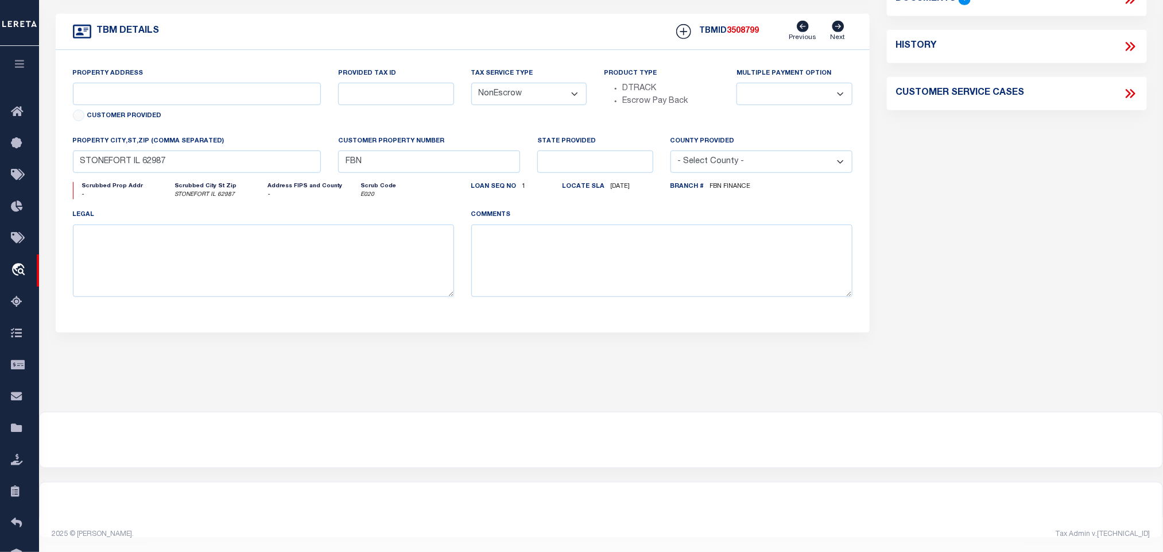
scroll to position [0, 0]
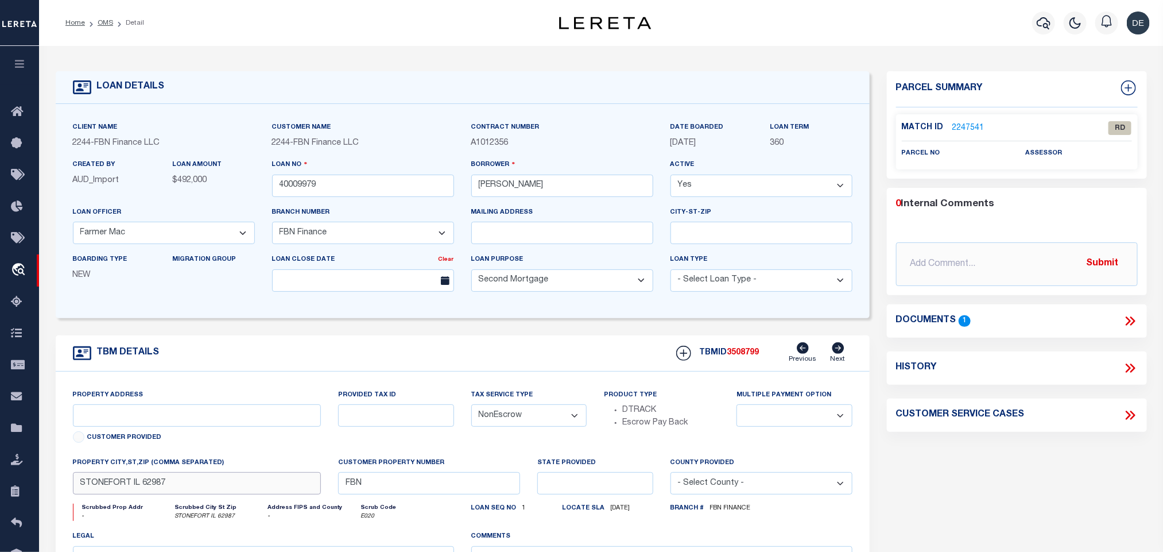
click at [261, 490] on input "STONEFORT IL 62987" at bounding box center [197, 483] width 249 height 22
click at [1132, 321] on icon at bounding box center [1130, 321] width 15 height 15
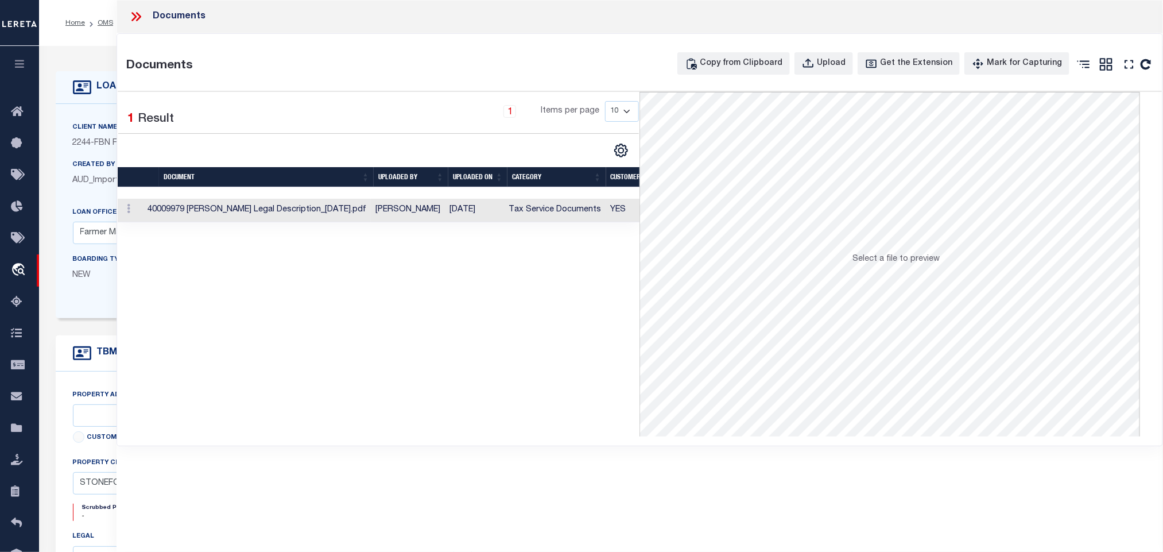
click at [541, 210] on td "Tax Service Documents" at bounding box center [556, 211] width 102 height 24
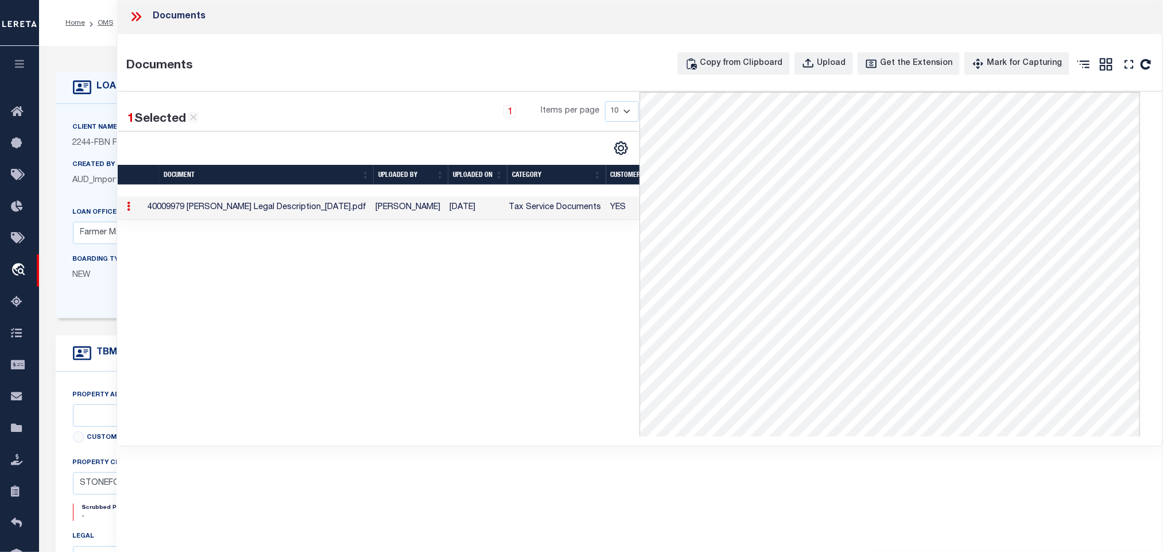
click at [134, 21] on icon at bounding box center [136, 16] width 15 height 15
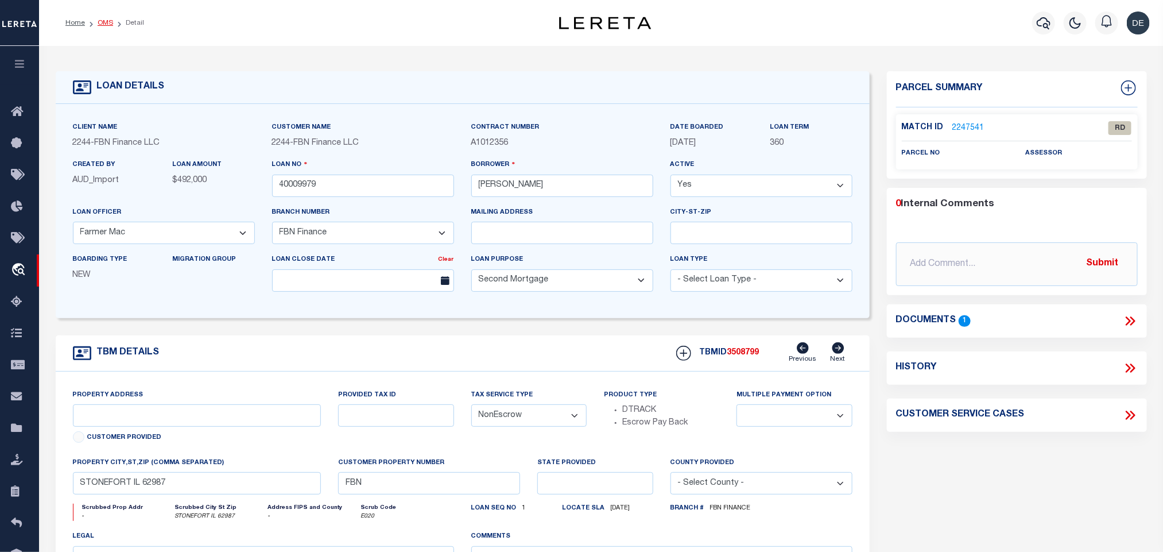
click at [105, 21] on link "OMS" at bounding box center [106, 23] width 16 height 7
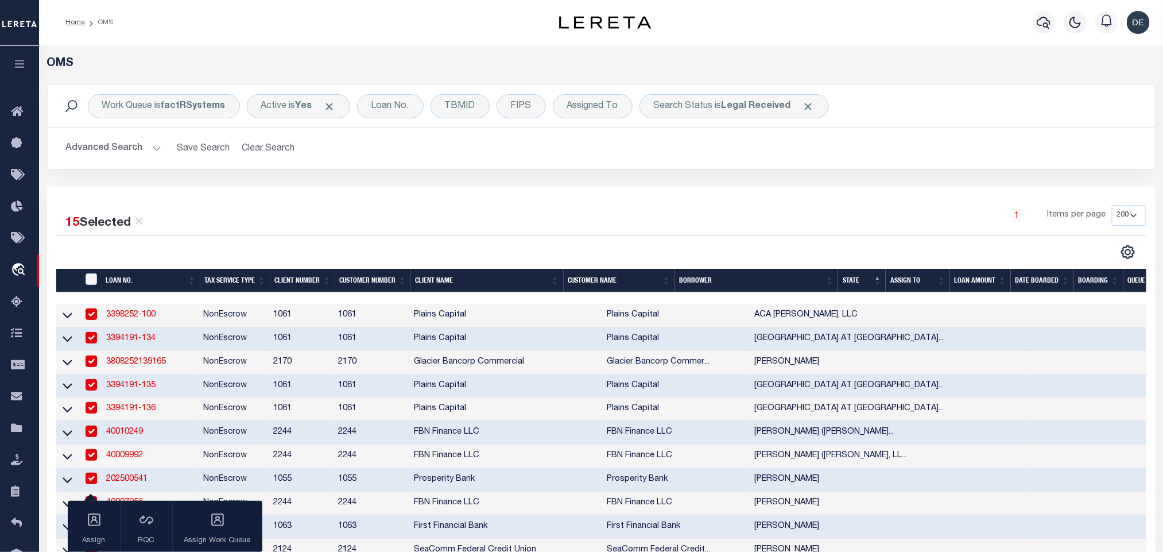
scroll to position [258, 0]
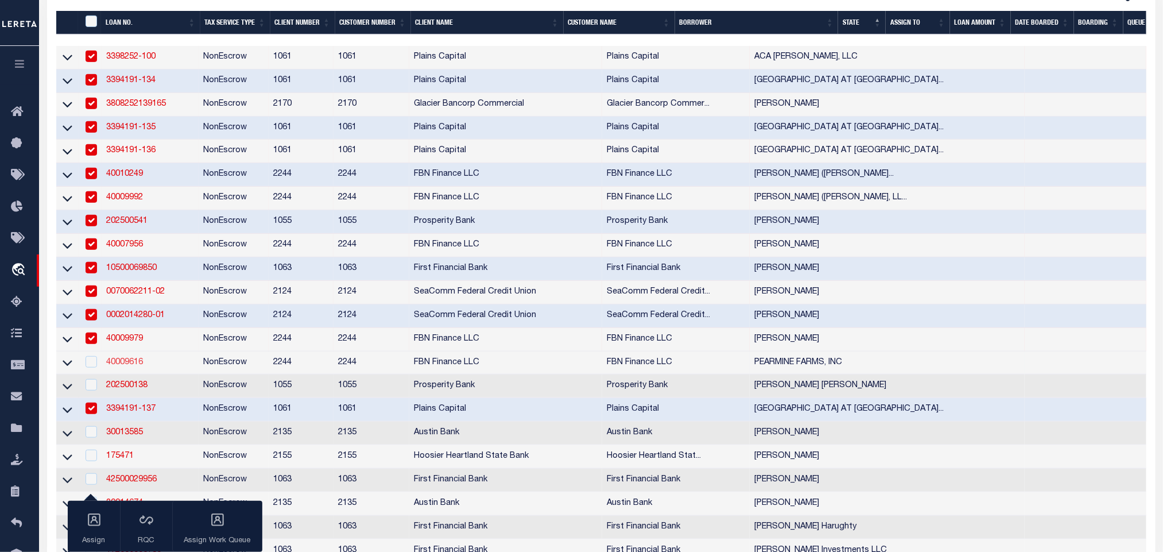
click at [129, 366] on link "40009616" at bounding box center [124, 362] width 37 height 8
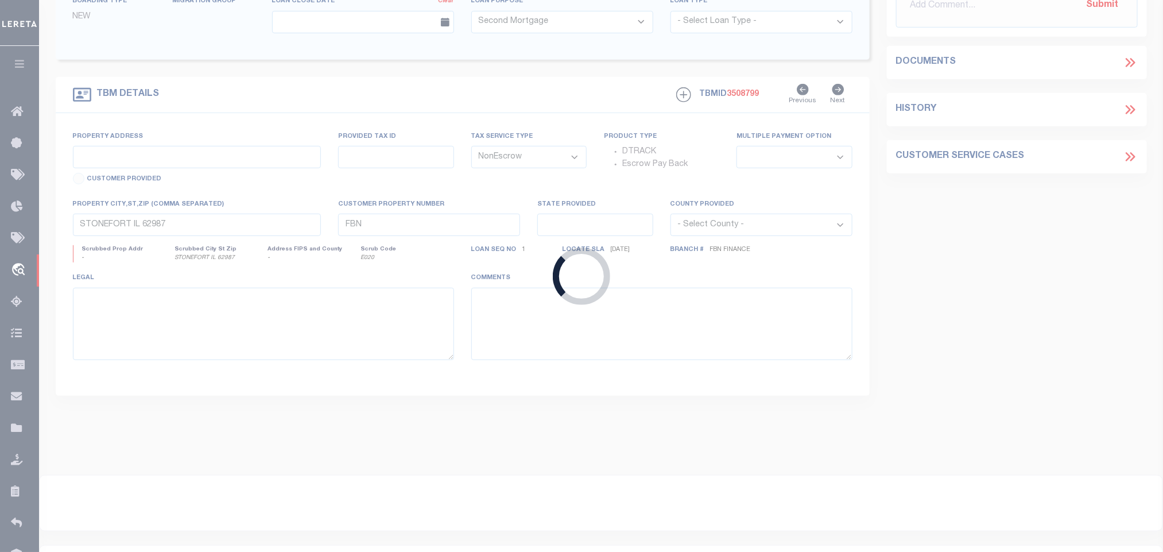
type input "40009616"
type input "PEARMINE FARMS, INC"
select select "5511"
type input "515454"
select select
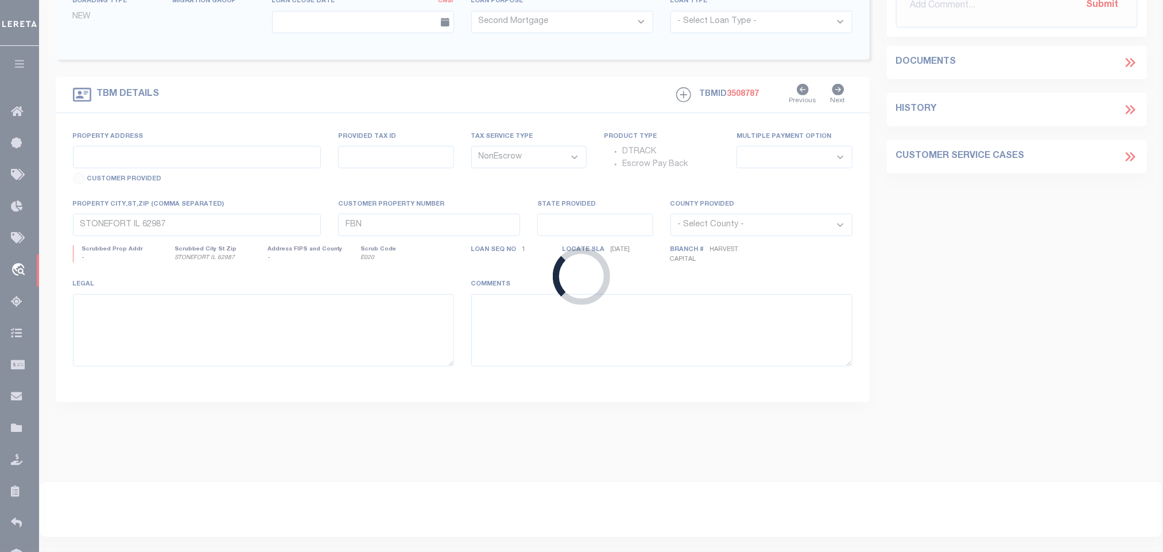
type input "HCC"
select select "14078"
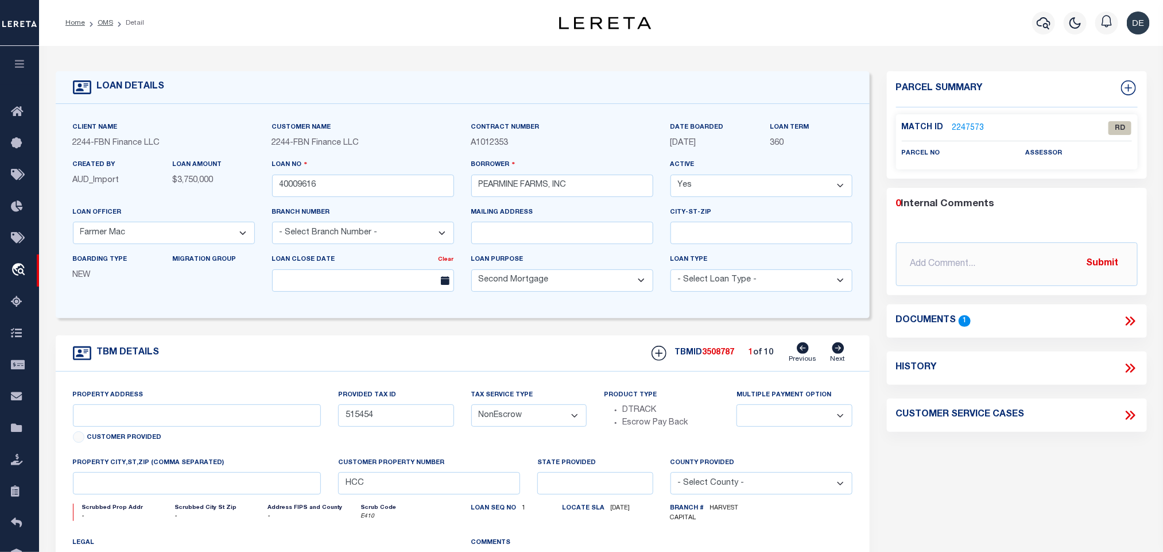
click at [1134, 320] on icon at bounding box center [1132, 320] width 5 height 9
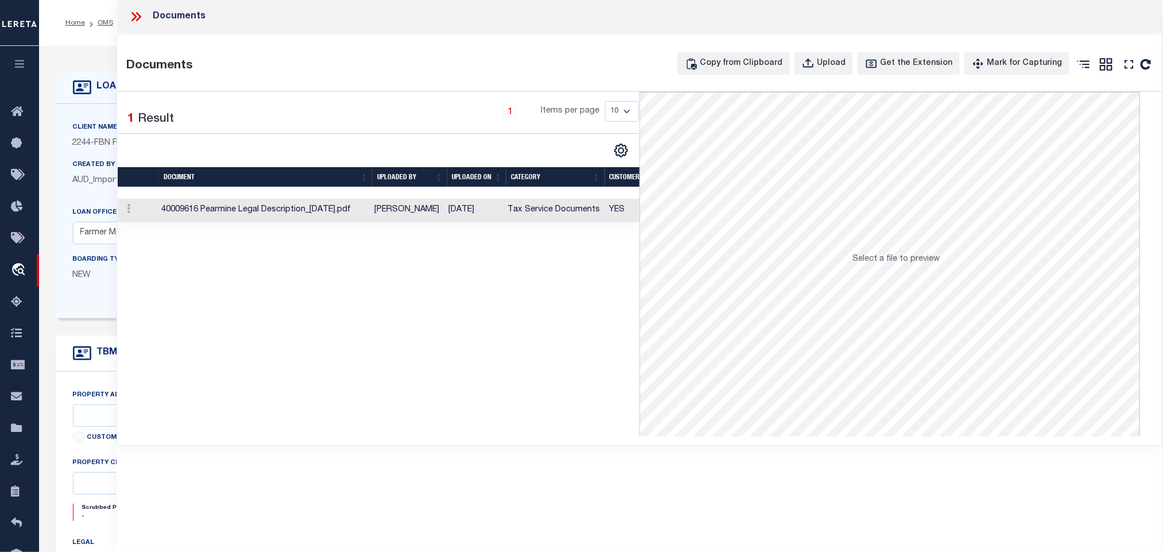
click at [600, 217] on td "Tax Service Documents" at bounding box center [555, 211] width 102 height 24
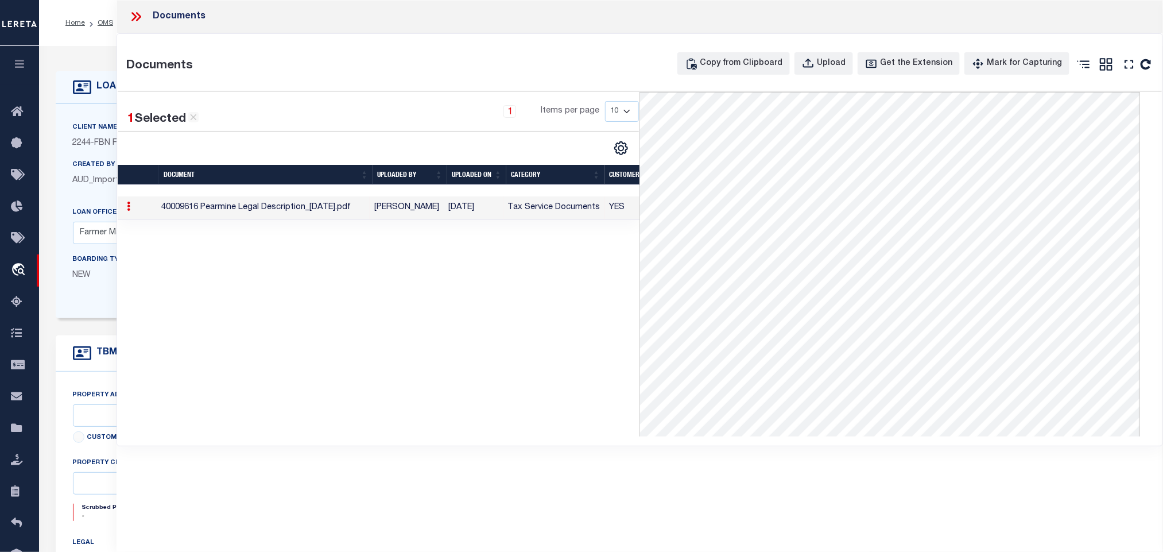
click at [78, 59] on div "LOAN DETAILS Client Name 2244 - FBN Finance LLC 2244 -" at bounding box center [601, 381] width 1109 height 648
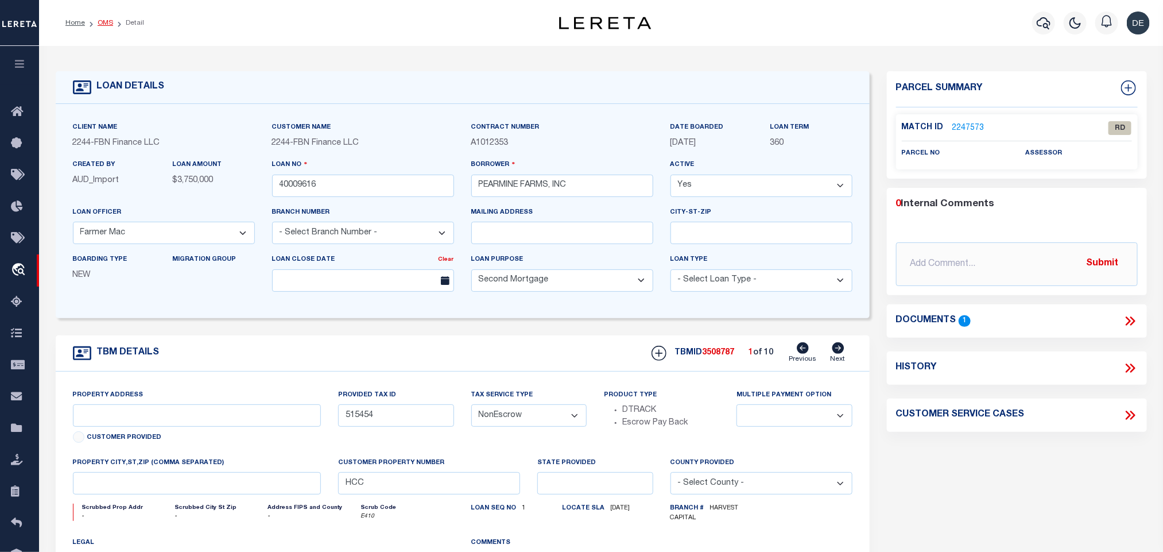
click at [111, 20] on link "OMS" at bounding box center [106, 23] width 16 height 7
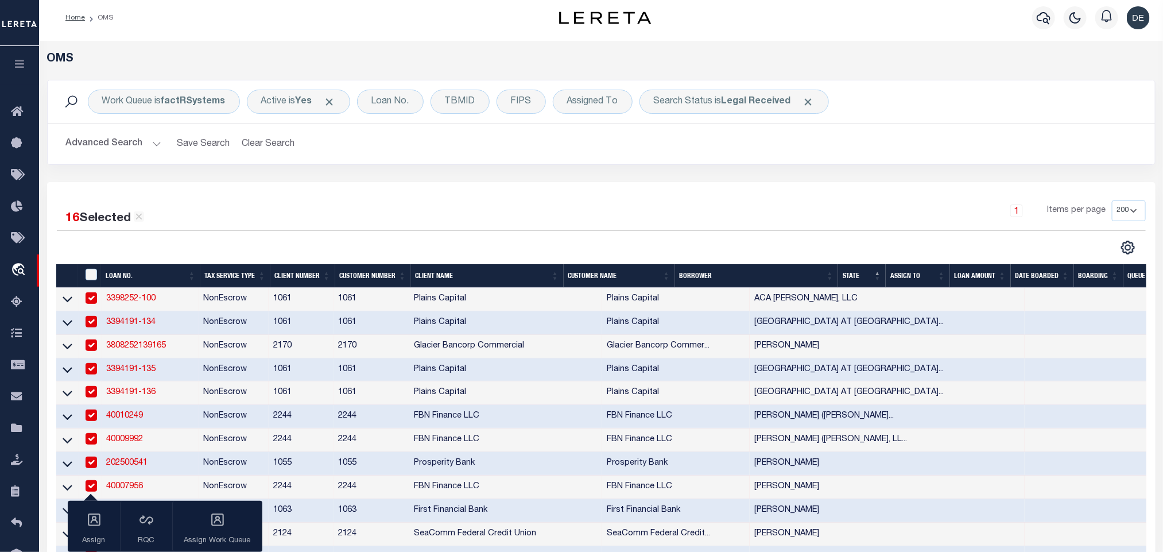
scroll to position [345, 0]
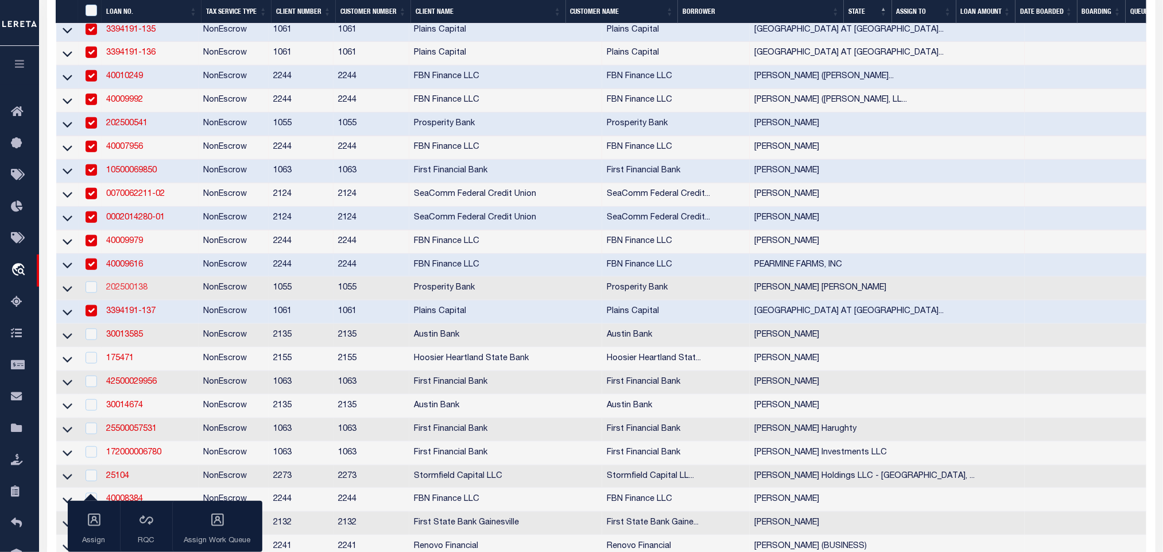
click at [127, 292] on link "202500138" at bounding box center [126, 288] width 41 height 8
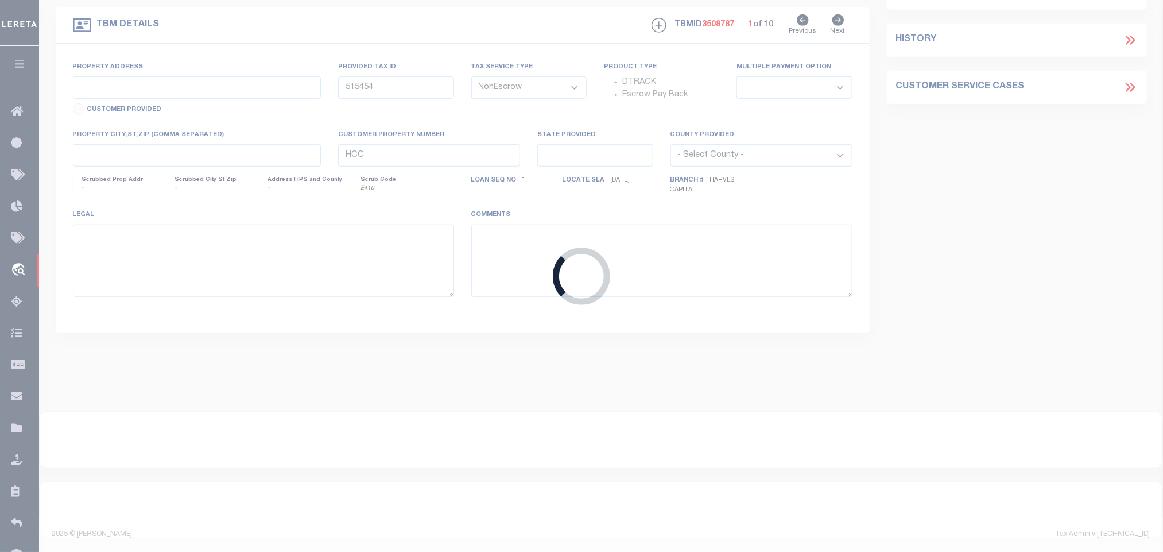
type input "202500138"
type input "[PERSON_NAME] [PERSON_NAME]"
select select
type input "2115 MCCRARY RD"
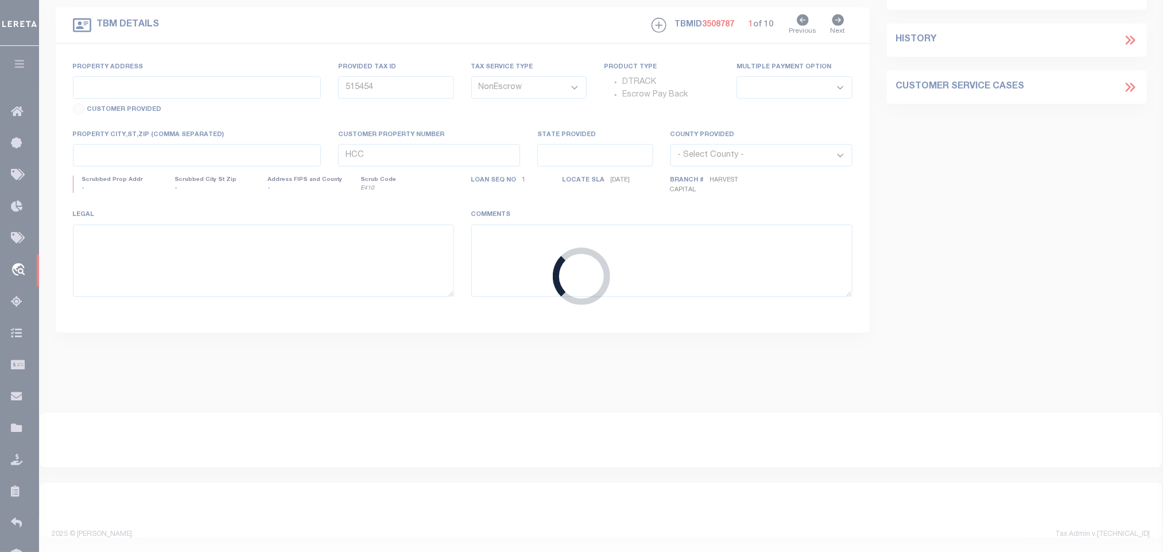
type input "RICHMOND TX 77406"
select select
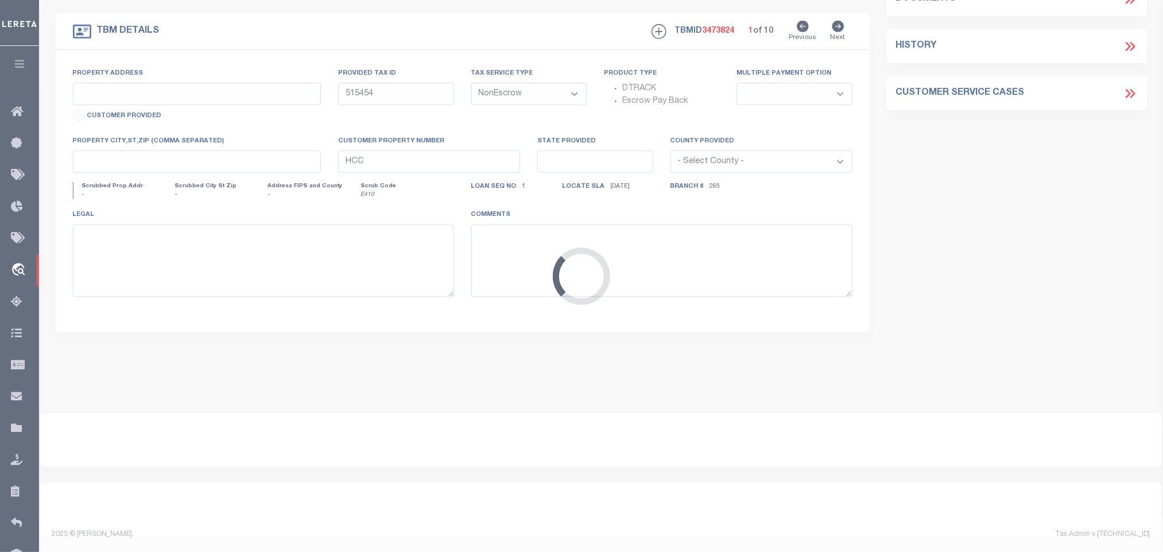
scroll to position [190, 0]
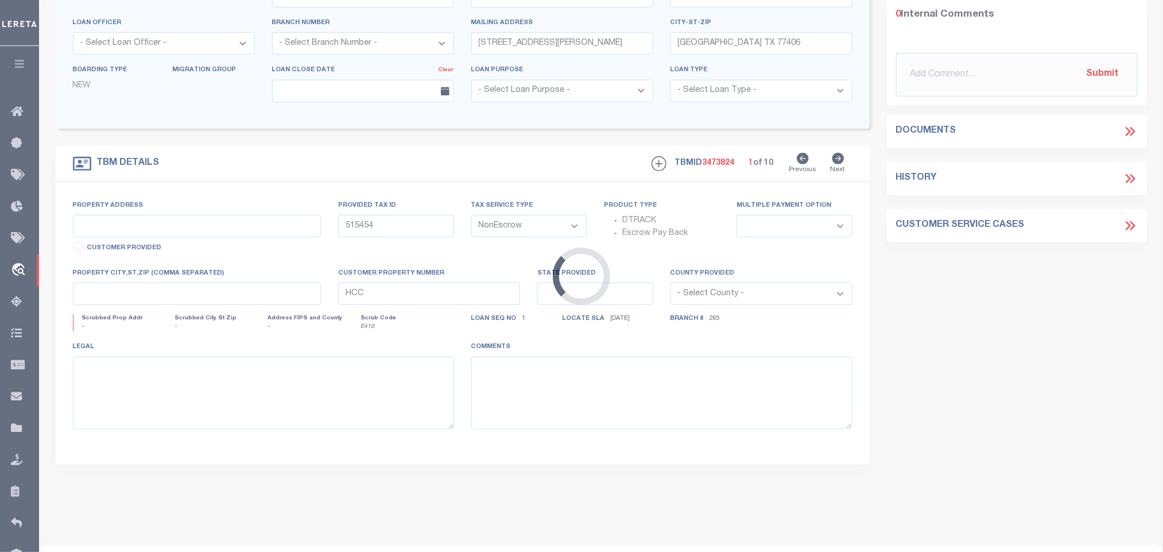
type input "TBD"
select select
type textarea "TBD COUNTY RD 239:WHARTON:TX:77488"
select select "10550"
select select "3934"
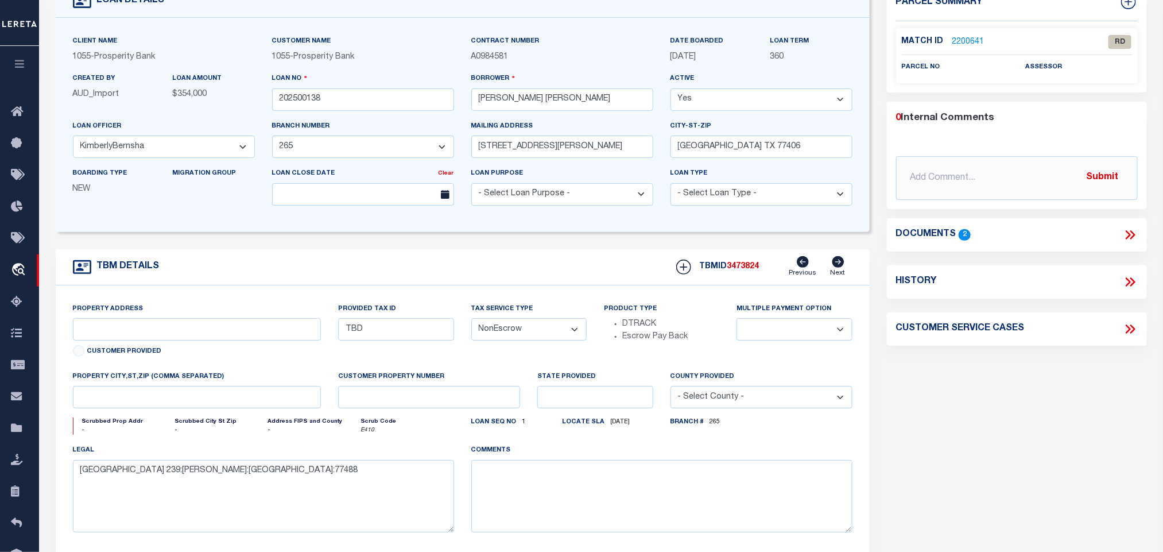
scroll to position [0, 0]
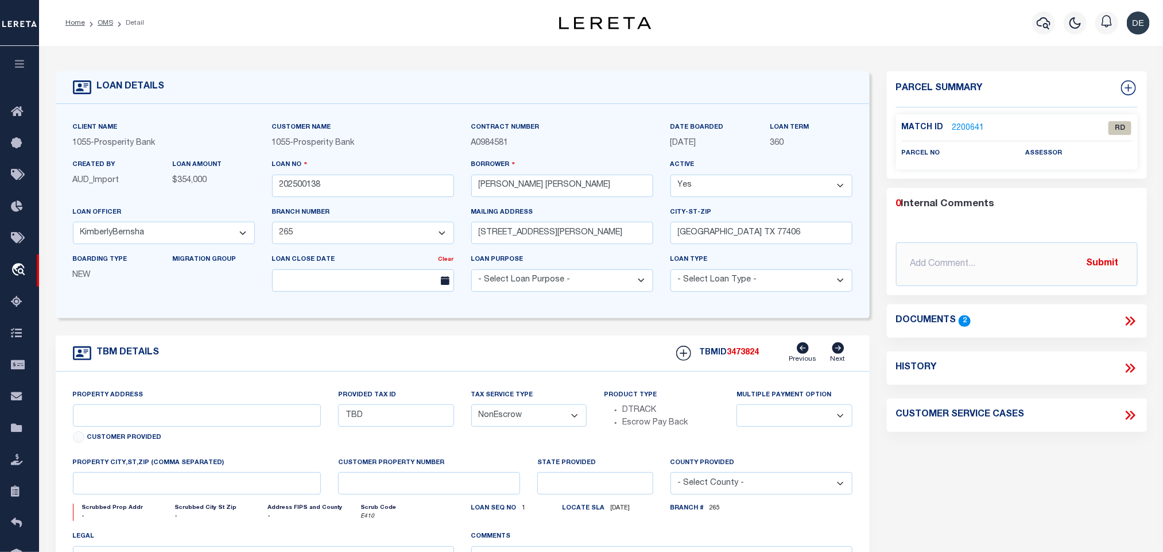
click at [1137, 322] on icon at bounding box center [1130, 321] width 15 height 15
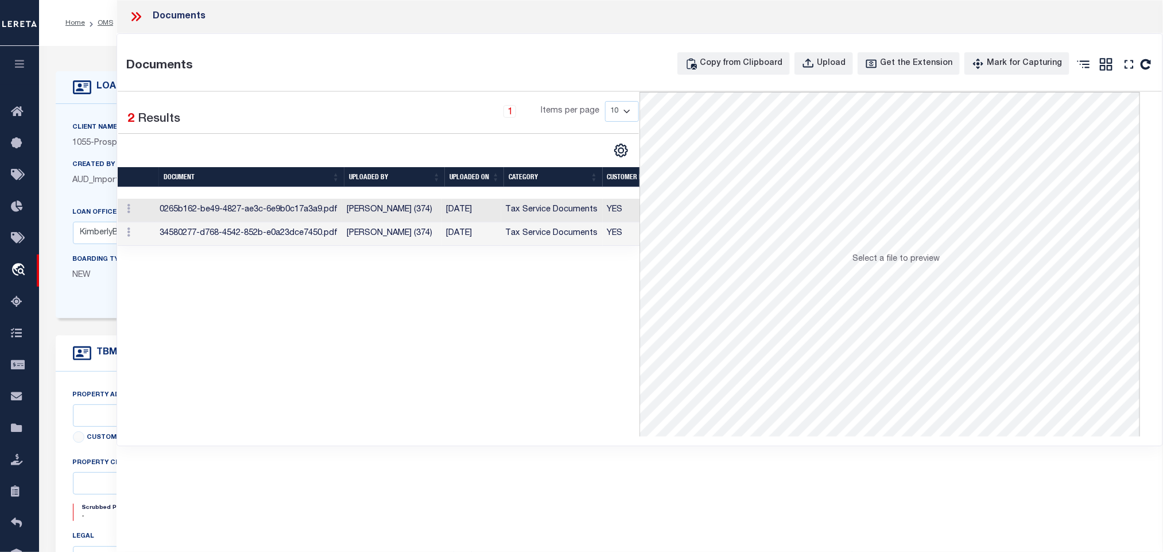
drag, startPoint x: 600, startPoint y: 216, endPoint x: 540, endPoint y: 254, distance: 70.7
click at [600, 216] on td "Tax Service Documents" at bounding box center [552, 211] width 102 height 24
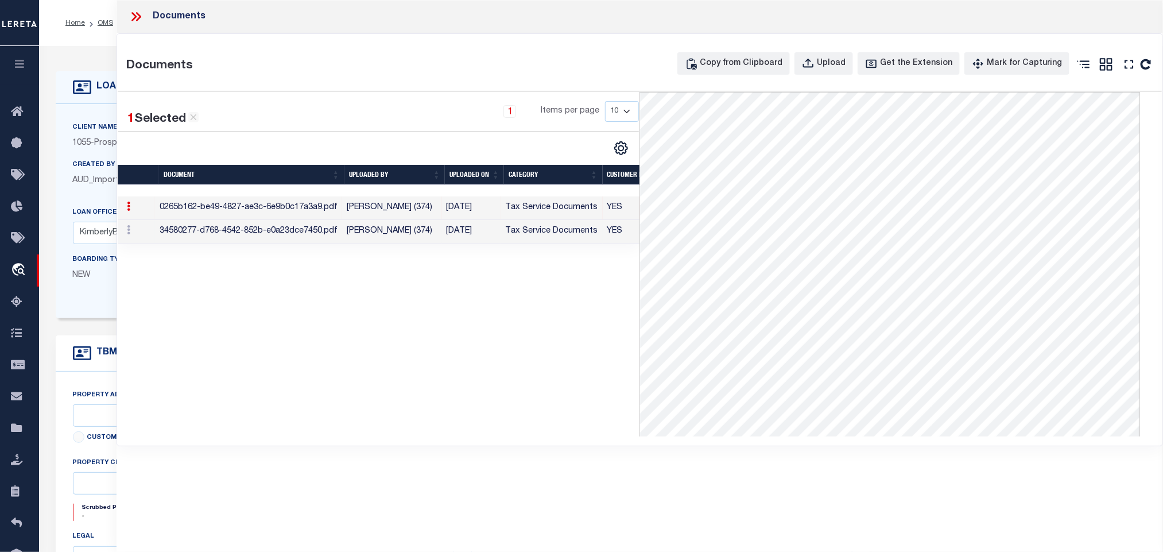
click at [293, 224] on td "34580277-d768-4542-852b-e0a23dce7450.pdf" at bounding box center [248, 232] width 187 height 24
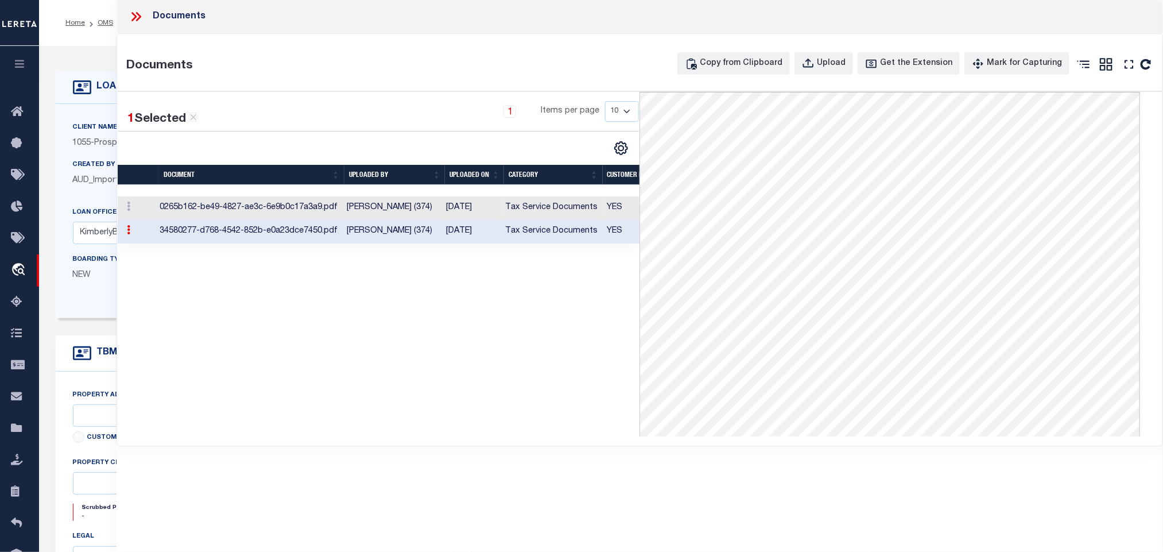
click at [109, 90] on h4 "LOAN DETAILS" at bounding box center [128, 87] width 74 height 11
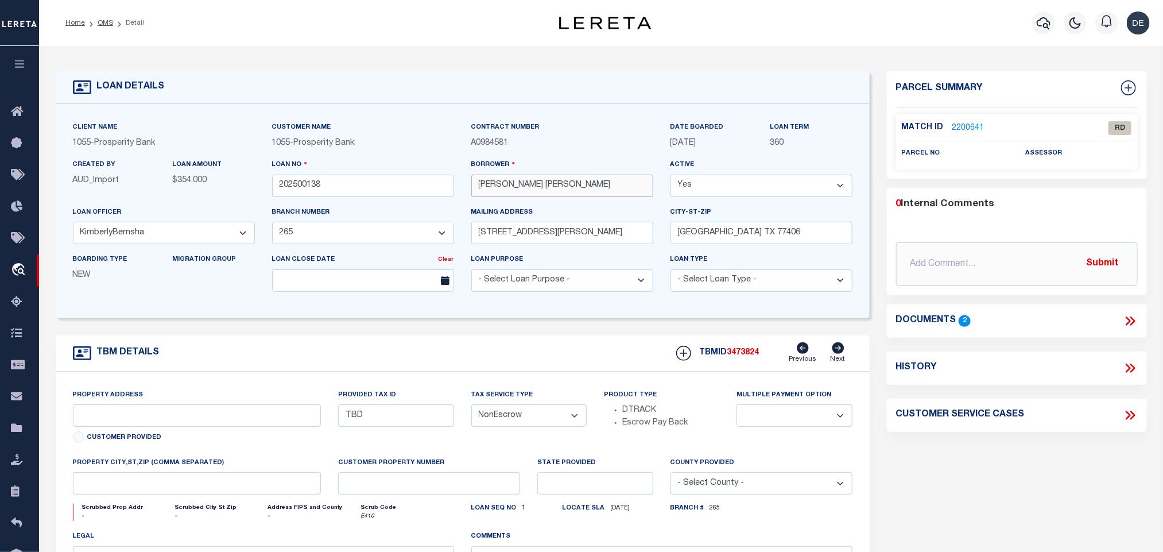
click at [536, 179] on input "[PERSON_NAME] [PERSON_NAME]" at bounding box center [562, 186] width 182 height 22
click at [984, 132] on div "Match ID 2200641" at bounding box center [955, 128] width 106 height 13
click at [968, 130] on link "2200641" at bounding box center [969, 128] width 32 height 12
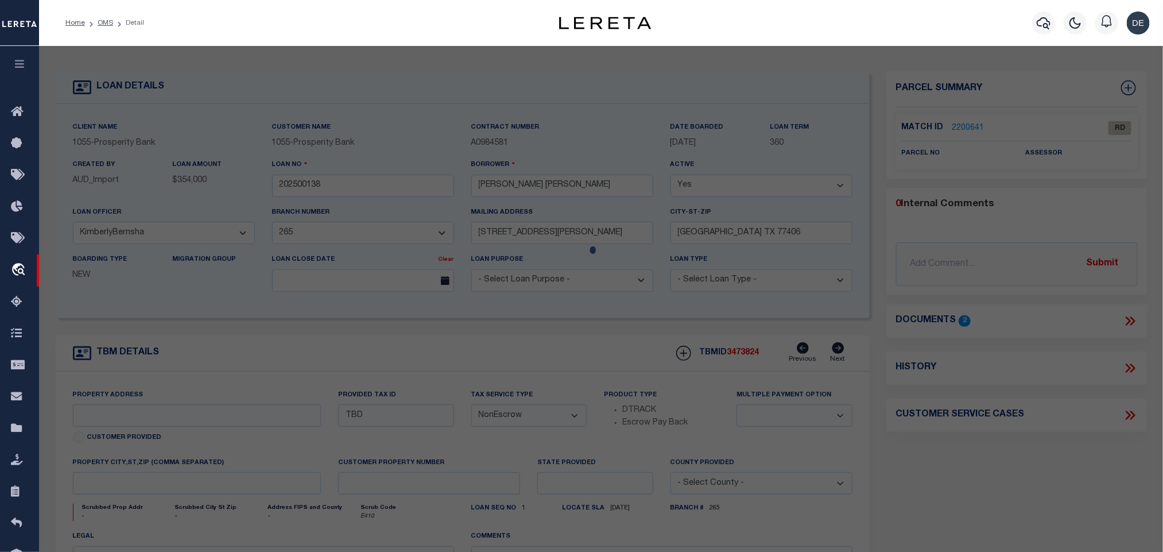
scroll to position [215, 0]
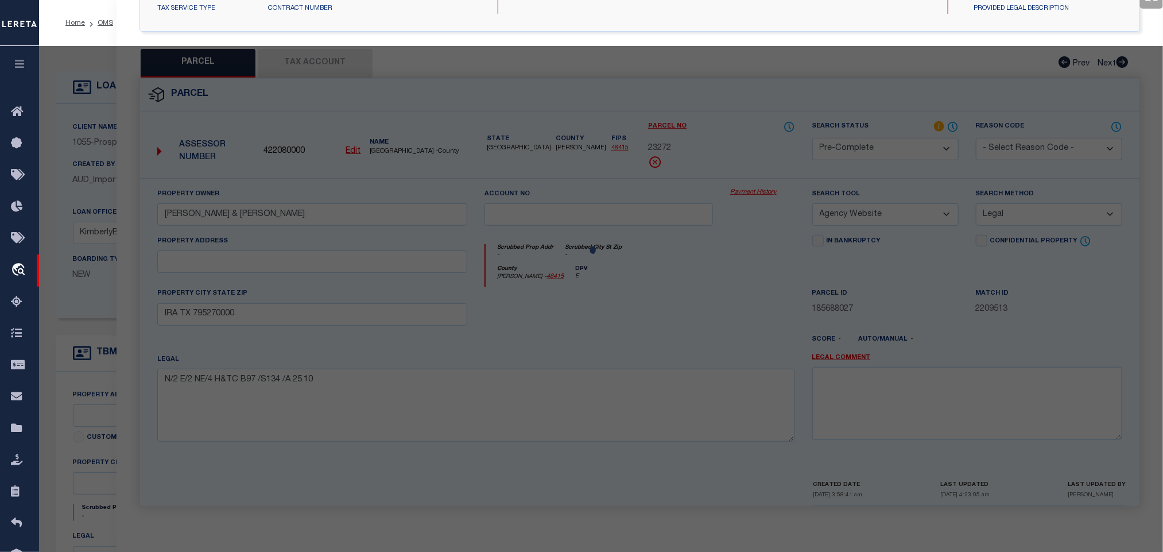
select select "AS"
select select
checkbox input "false"
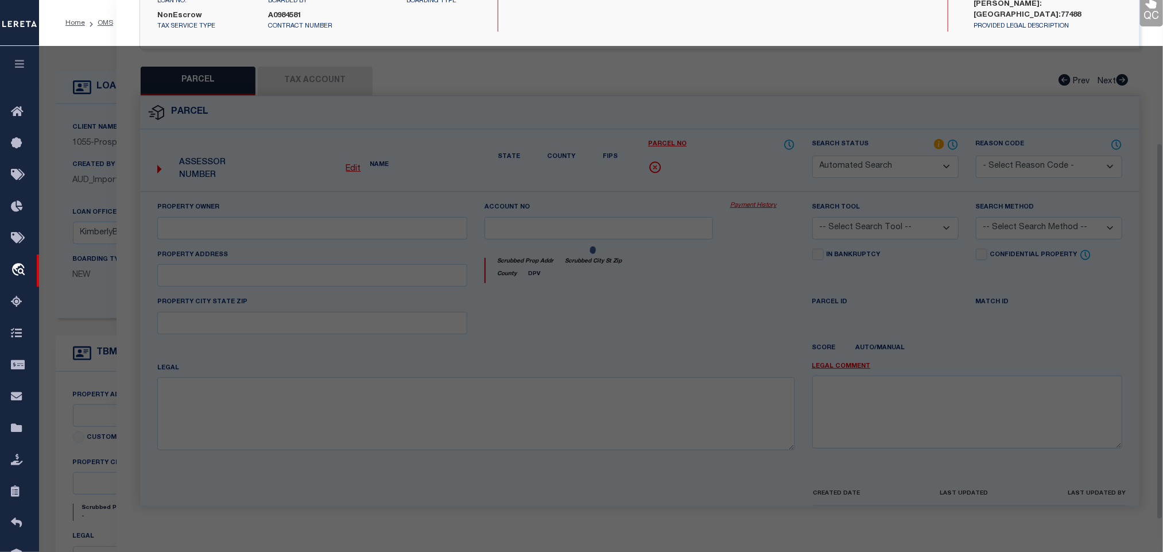
select select "RD"
checkbox input "false"
type textarea "Document uploaded that satisfies a legal requirement, changing from [GEOGRAPHIC…"
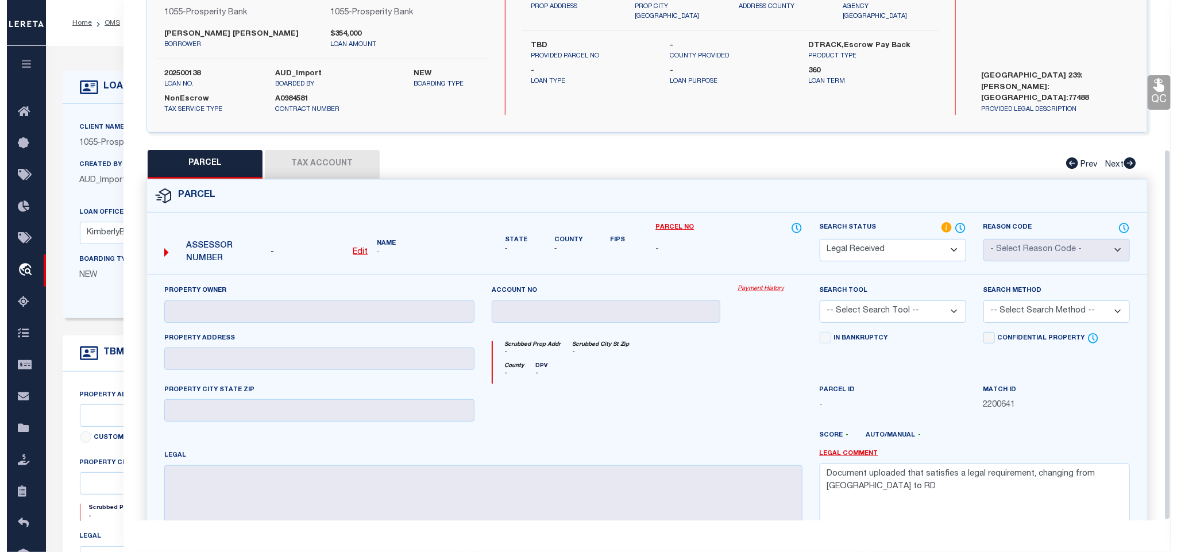
scroll to position [0, 0]
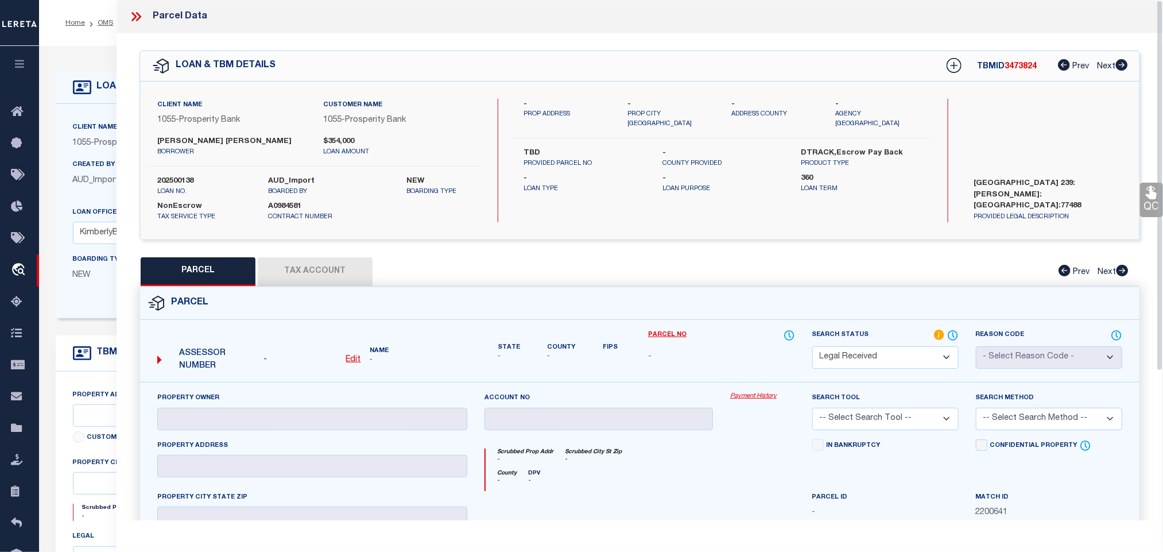
click at [354, 360] on u "Edit" at bounding box center [353, 359] width 15 height 8
select select "RD"
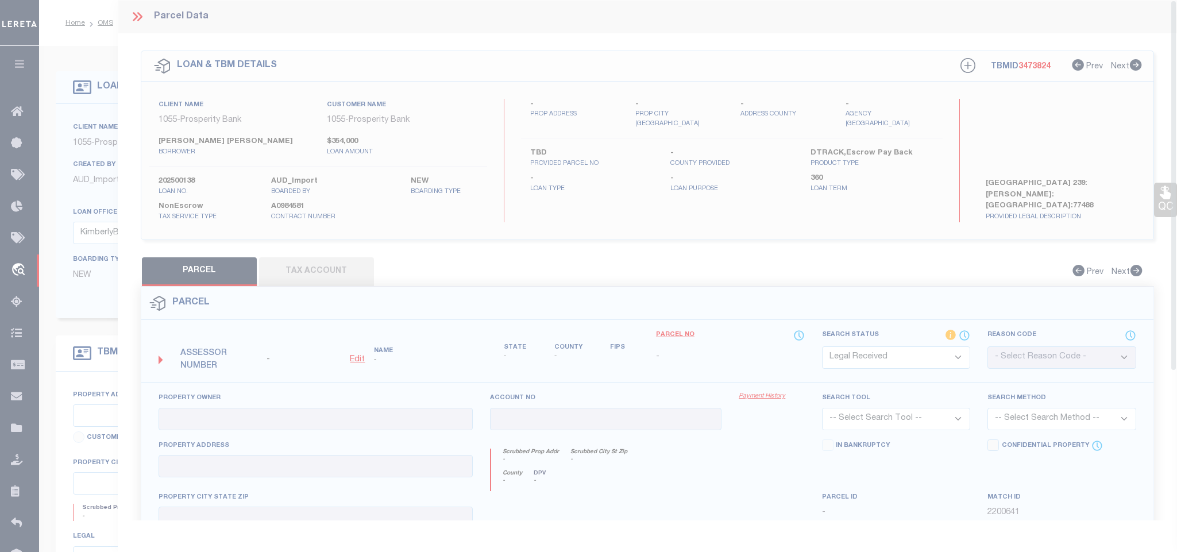
type textarea "-"
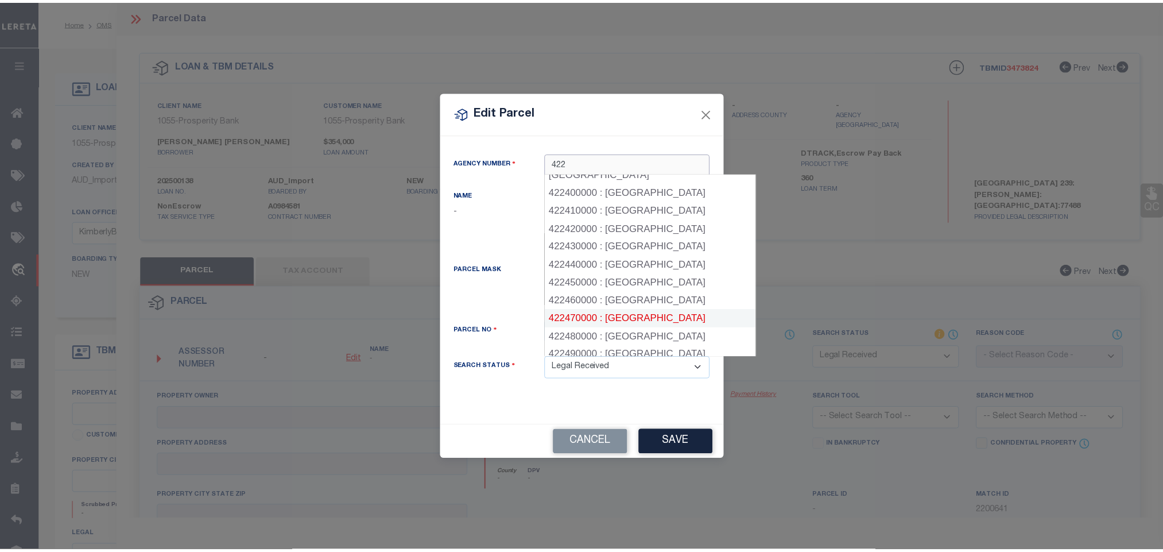
scroll to position [640, 0]
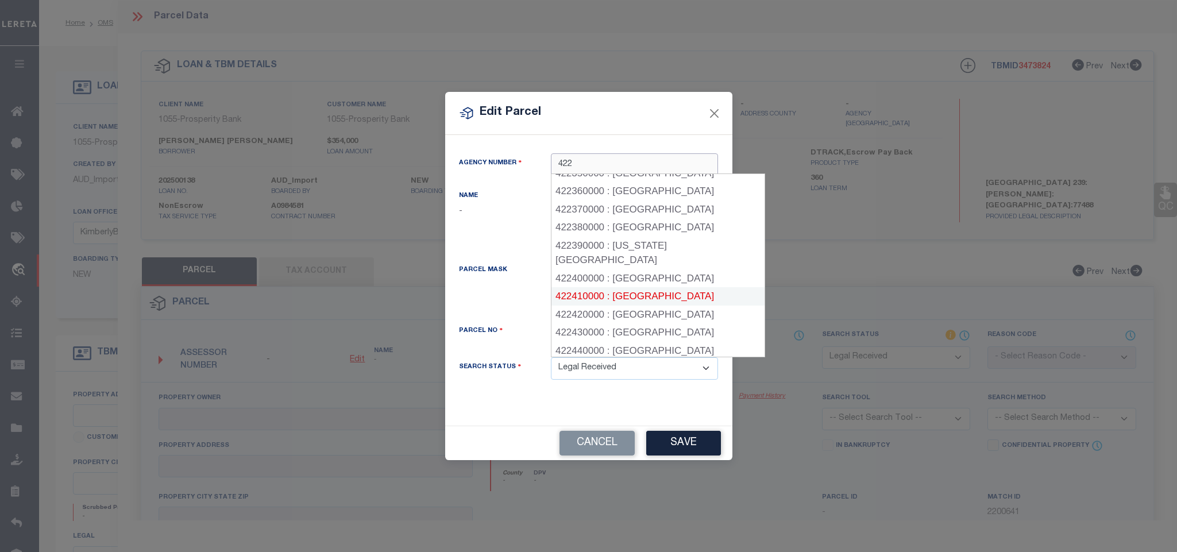
click at [672, 287] on div "422410000 : WHARTON COUNTY" at bounding box center [657, 296] width 212 height 18
type input "422410000"
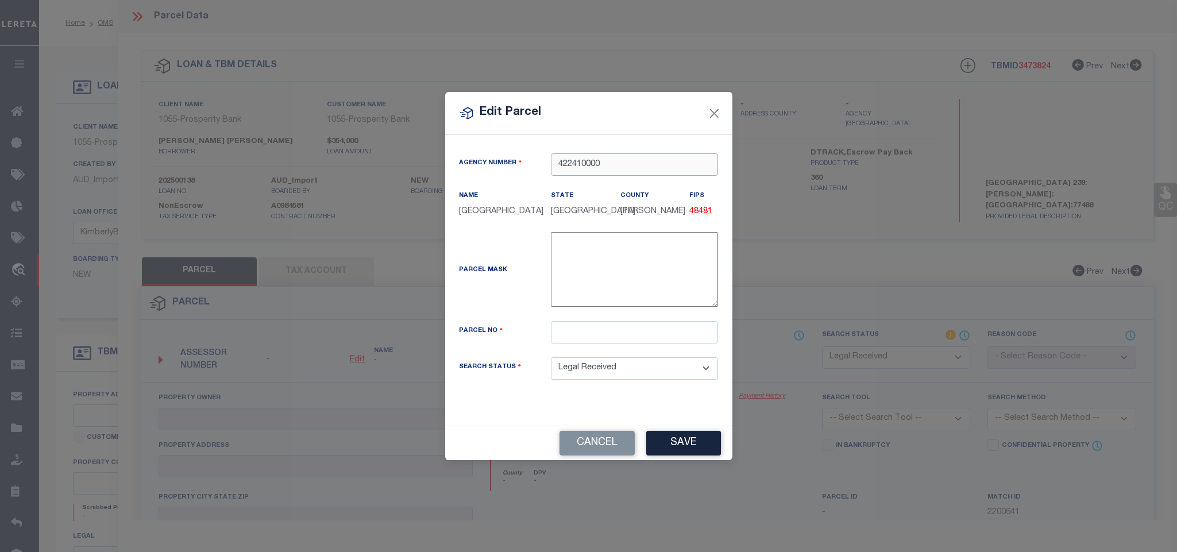
type input "422410000"
click at [652, 343] on input "text" at bounding box center [634, 332] width 167 height 22
paste input "27618"
type input "27618"
click at [701, 452] on button "Save" at bounding box center [683, 443] width 75 height 25
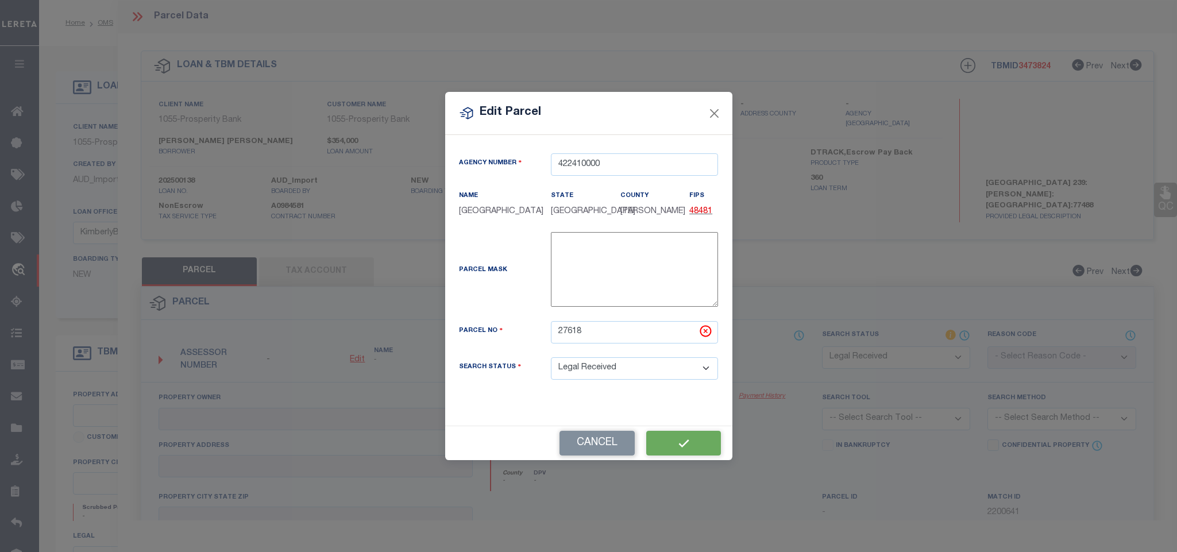
select select "RD"
checkbox input "false"
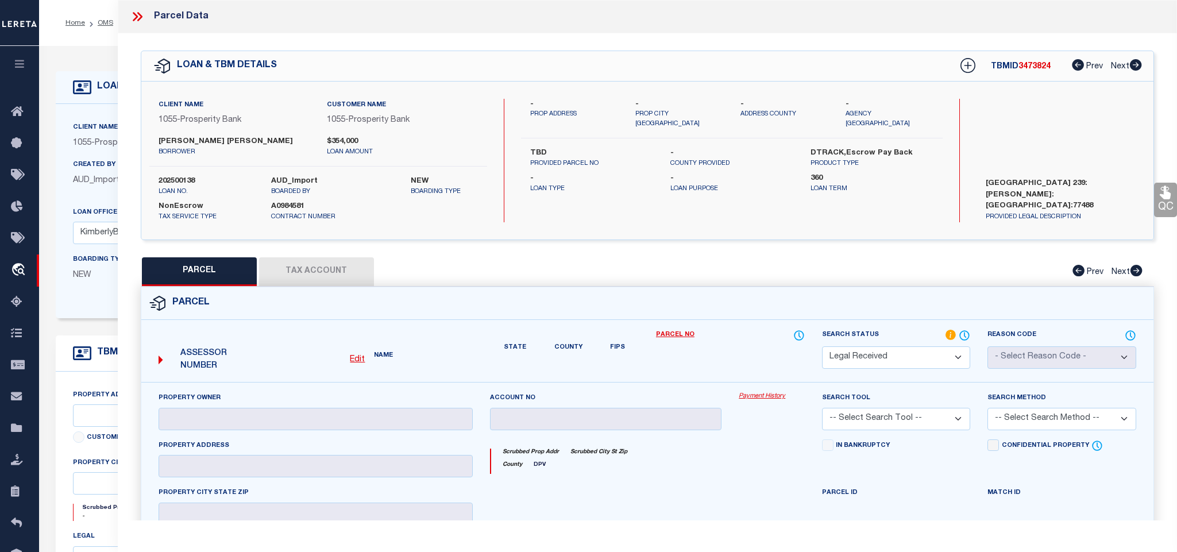
checkbox input "false"
type textarea "Document uploaded that satisfies a legal requirement, changing from [GEOGRAPHIC…"
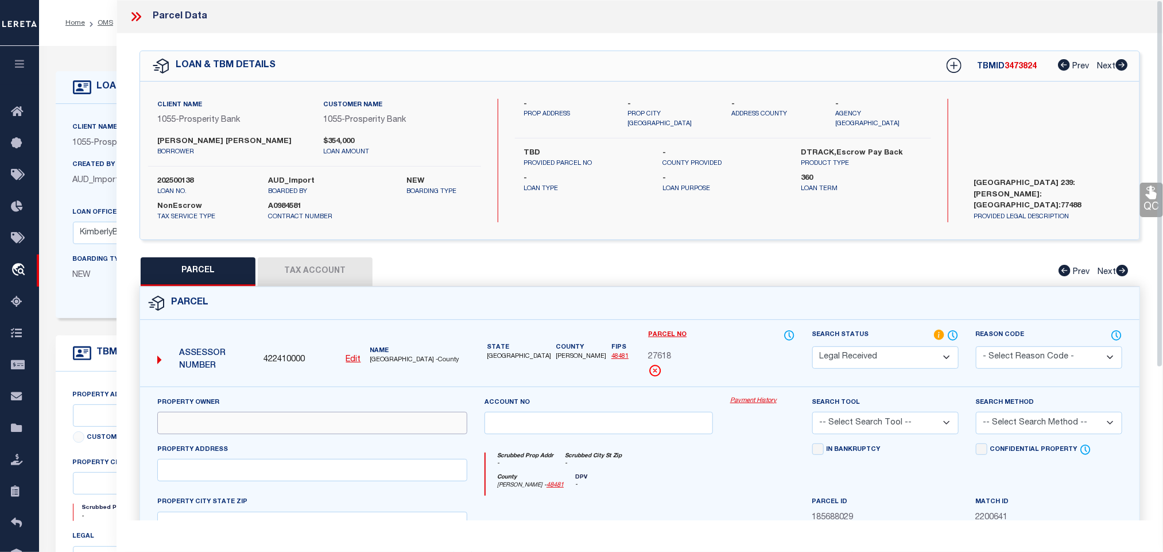
click at [276, 419] on input "text" at bounding box center [312, 423] width 310 height 22
paste input "27618"
type input "27618"
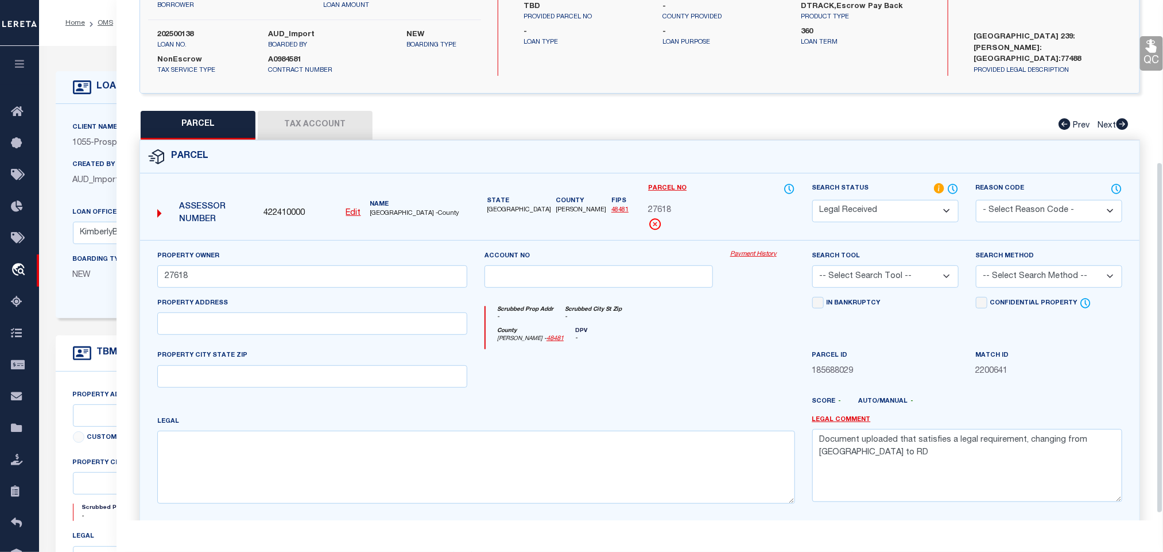
scroll to position [250, 0]
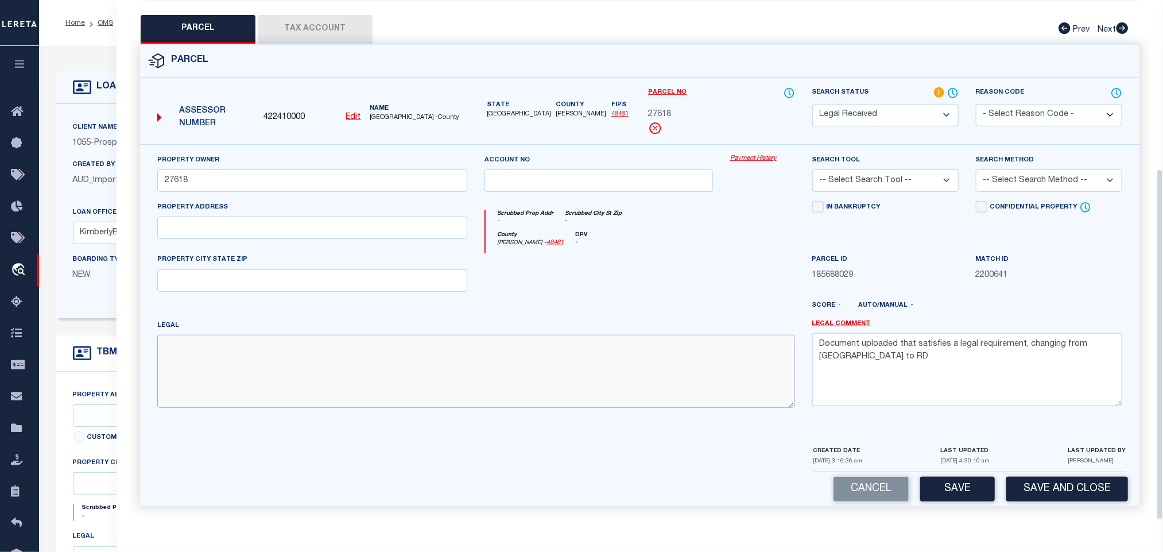
click at [541, 353] on textarea at bounding box center [476, 371] width 638 height 72
paste textarea "A20003 ABST.3 TRACT 38A-4"
type textarea "A20003 ABST.3 TRACT 38A-4"
drag, startPoint x: 276, startPoint y: 236, endPoint x: 318, endPoint y: 230, distance: 41.8
click at [276, 236] on input "text" at bounding box center [312, 228] width 310 height 22
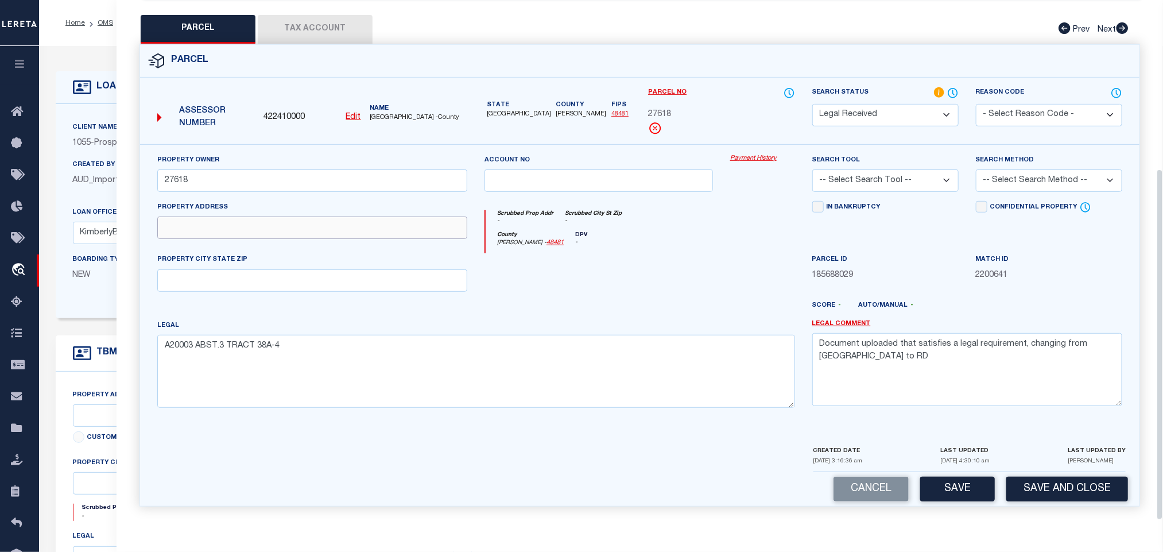
paste input "0 CR 239, WHARTON"
click at [318, 230] on input "0 CR 239, WHARTON" at bounding box center [312, 228] width 310 height 22
type input "0 CR 239,"
click at [942, 338] on textarea "Document uploaded that satisfies a legal requirement, changing from [GEOGRAPHIC…" at bounding box center [968, 369] width 310 height 72
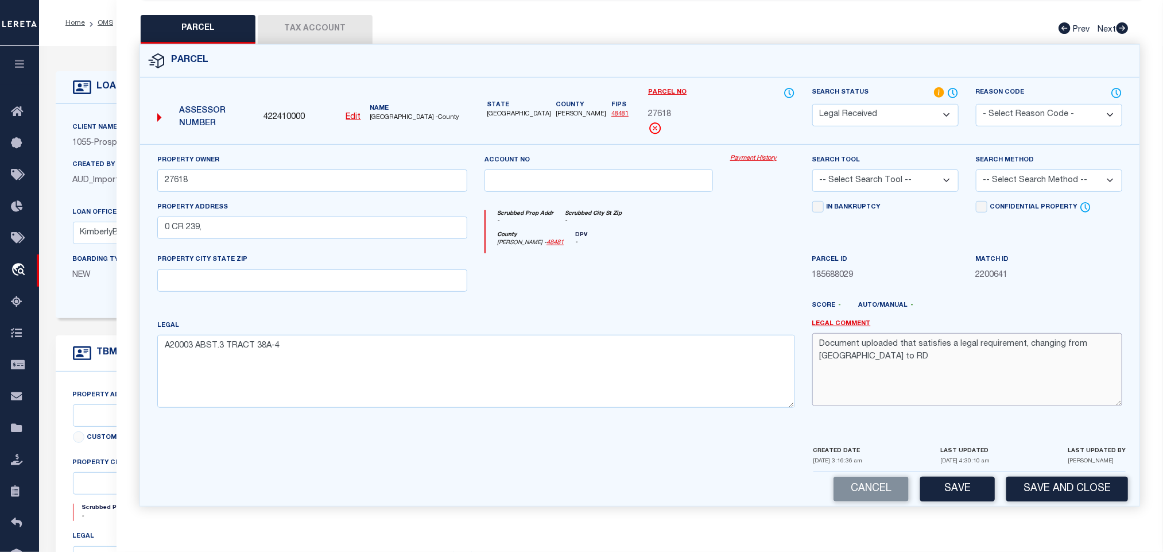
click at [942, 338] on textarea "Document uploaded that satisfies a legal requirement, changing from [GEOGRAPHIC…" at bounding box center [968, 369] width 310 height 72
click at [376, 276] on input "text" at bounding box center [312, 280] width 310 height 22
type input "t"
type input "[GEOGRAPHIC_DATA]"
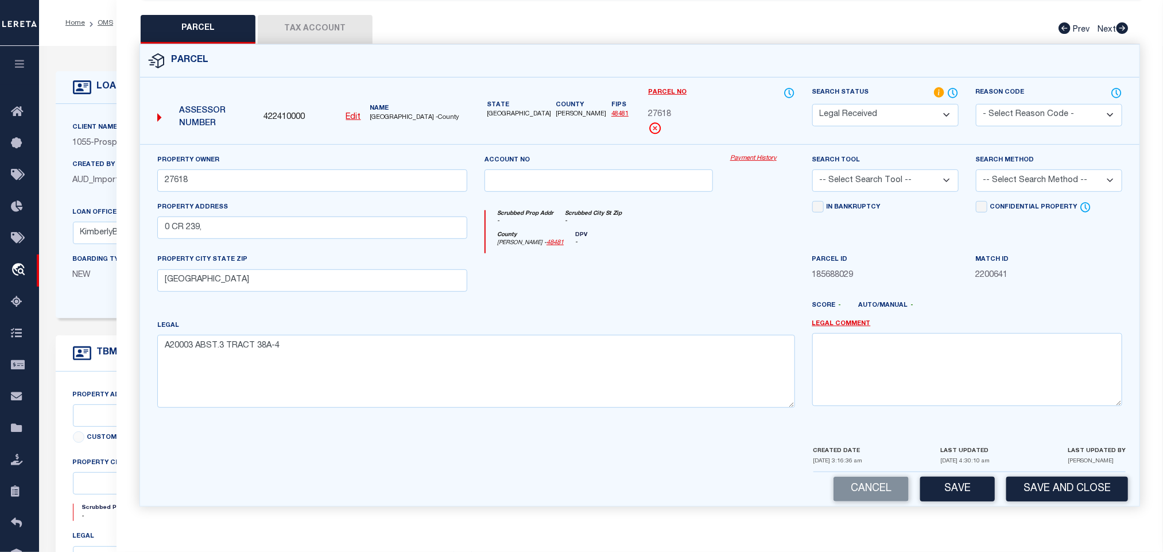
drag, startPoint x: 855, startPoint y: 176, endPoint x: 859, endPoint y: 183, distance: 7.7
click at [855, 176] on select "-- Select Search Tool -- 3rd Party Website Agency File Agency Website ATLS CNV-…" at bounding box center [886, 180] width 146 height 22
click at [1039, 172] on select "-- Select Search Method -- Property Address Legal Liability Info Provided" at bounding box center [1049, 180] width 146 height 22
click at [900, 177] on select "-- Select Search Tool -- 3rd Party Website Agency File Agency Website ATLS CNV-…" at bounding box center [886, 180] width 146 height 22
select select "AGW"
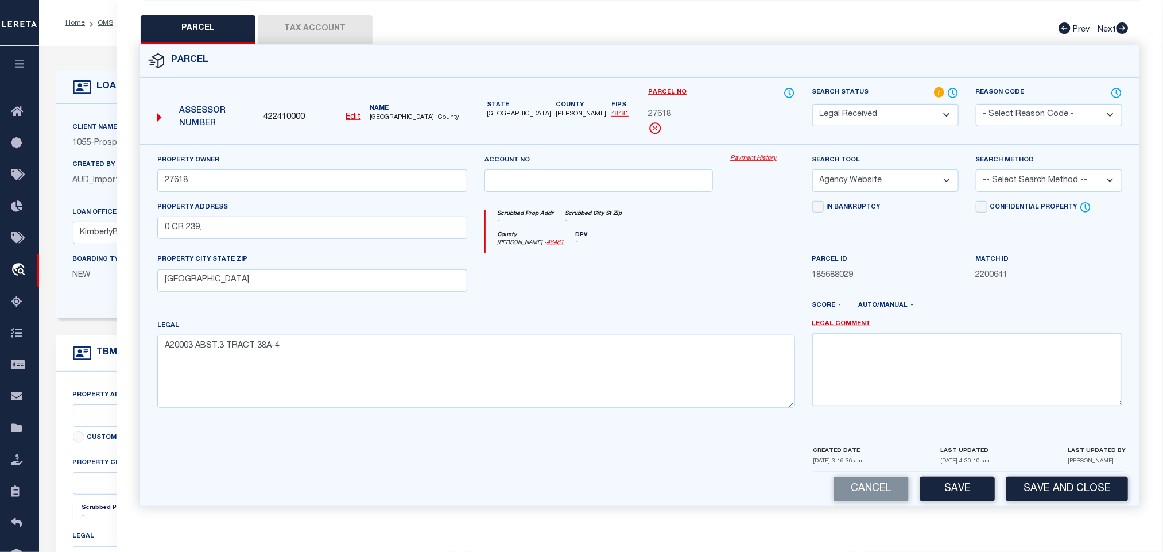
click at [813, 169] on select "-- Select Search Tool -- 3rd Party Website Agency File Agency Website ATLS CNV-…" at bounding box center [886, 180] width 146 height 22
drag, startPoint x: 1002, startPoint y: 177, endPoint x: 1003, endPoint y: 183, distance: 5.9
click at [1002, 177] on select "-- Select Search Method -- Property Address Legal Liability Info Provided" at bounding box center [1049, 180] width 146 height 22
select select "LEG"
click at [976, 169] on select "-- Select Search Method -- Property Address Legal Liability Info Provided" at bounding box center [1049, 180] width 146 height 22
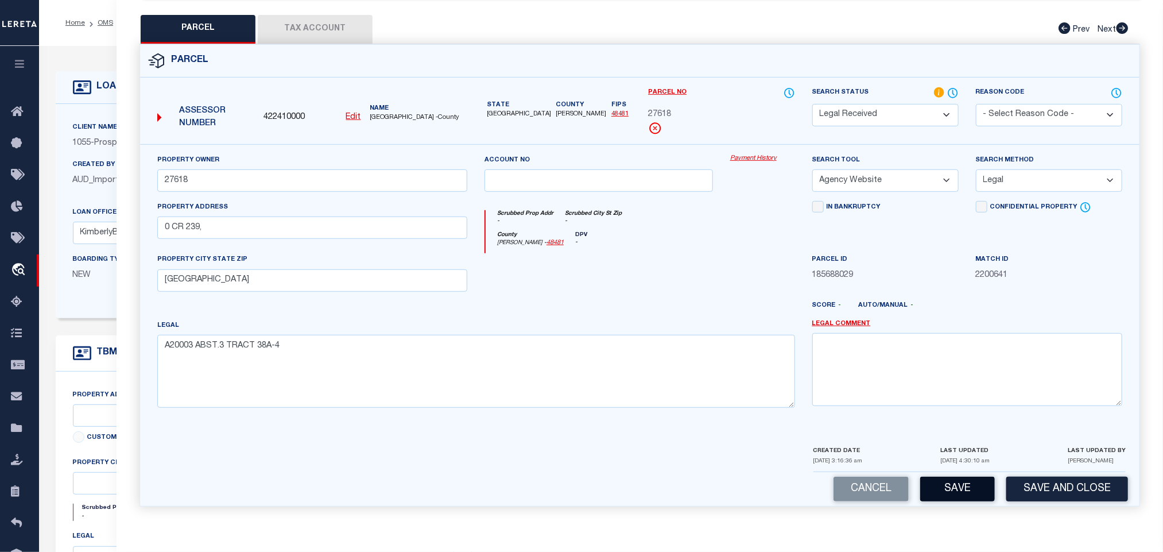
click at [971, 486] on button "Save" at bounding box center [958, 489] width 75 height 25
click at [333, 18] on button "Tax Account" at bounding box center [315, 29] width 115 height 29
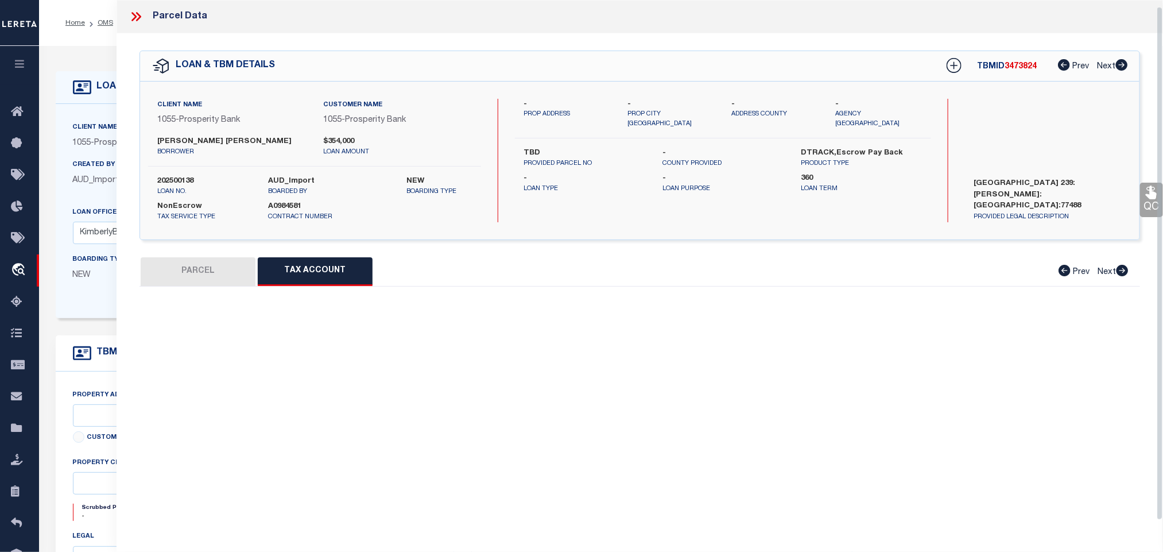
scroll to position [7, 0]
select select "100"
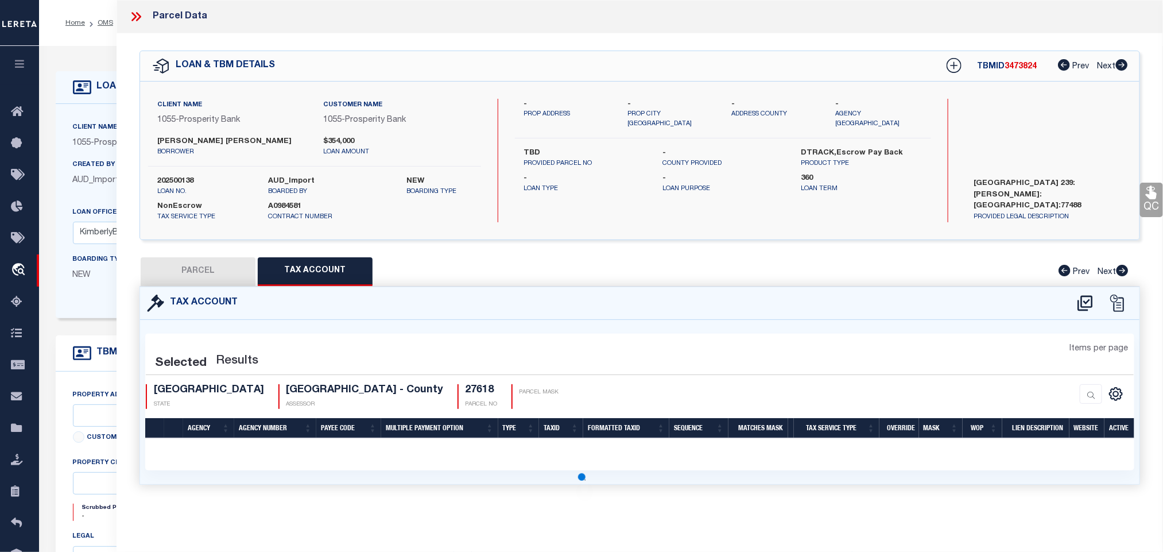
select select "100"
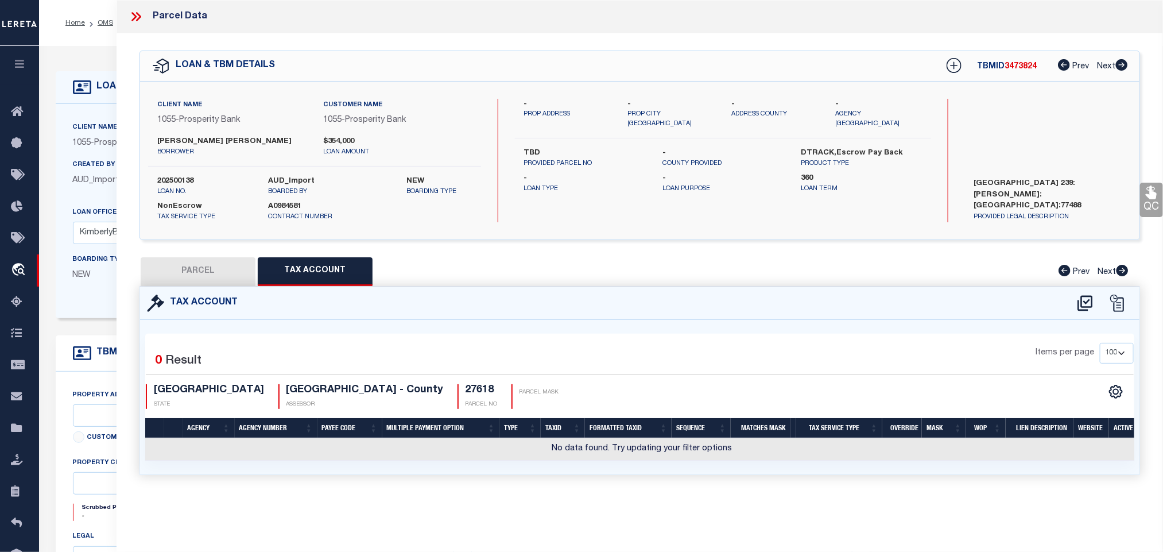
scroll to position [0, 0]
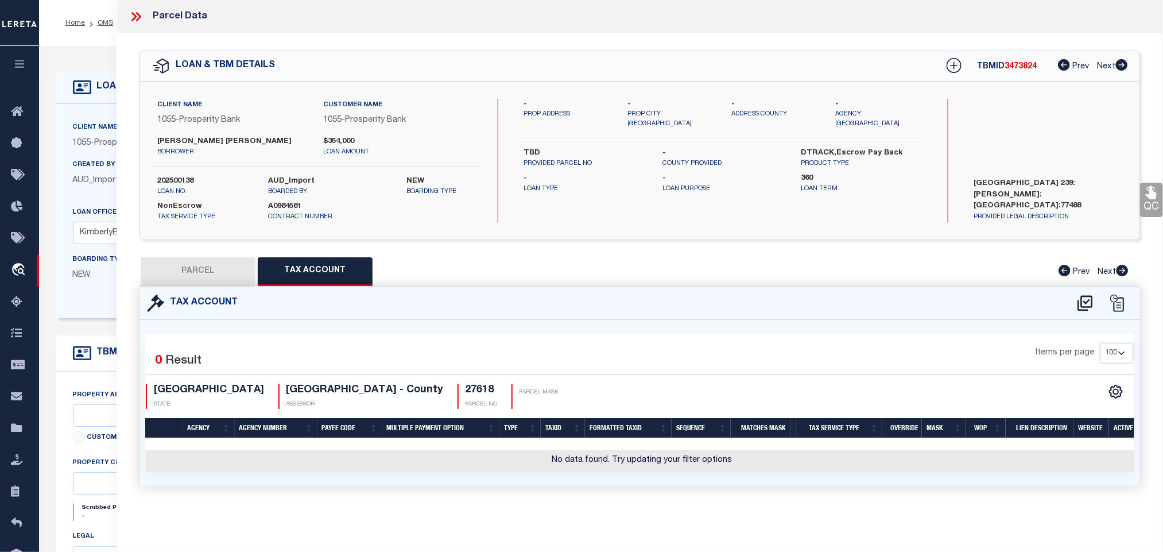
click at [1086, 314] on div "Tax Account" at bounding box center [640, 303] width 1000 height 33
click at [1086, 309] on icon at bounding box center [1085, 303] width 19 height 18
select select "200"
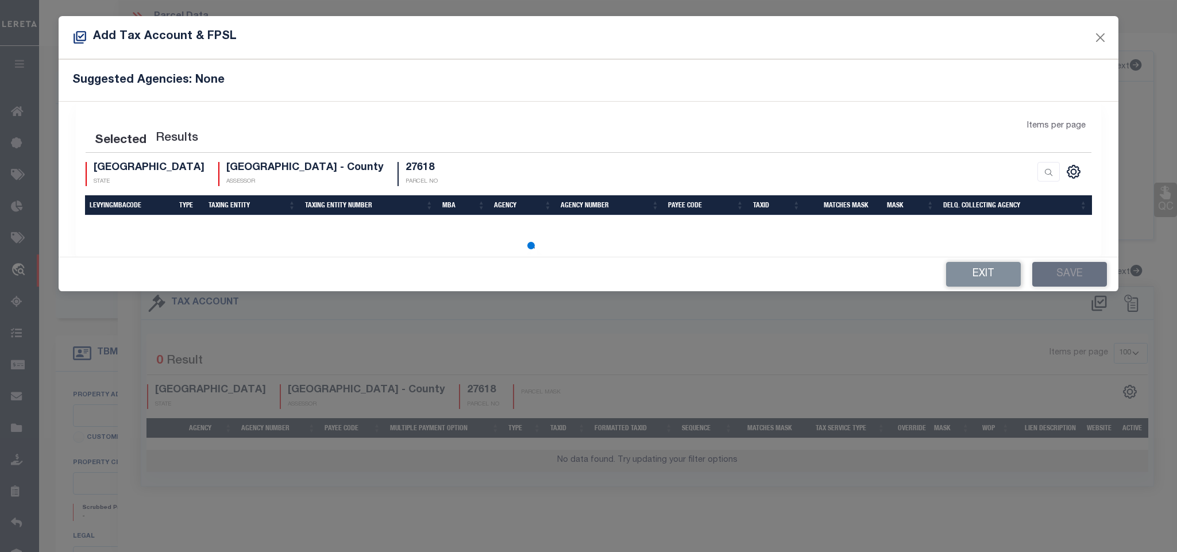
select select "200"
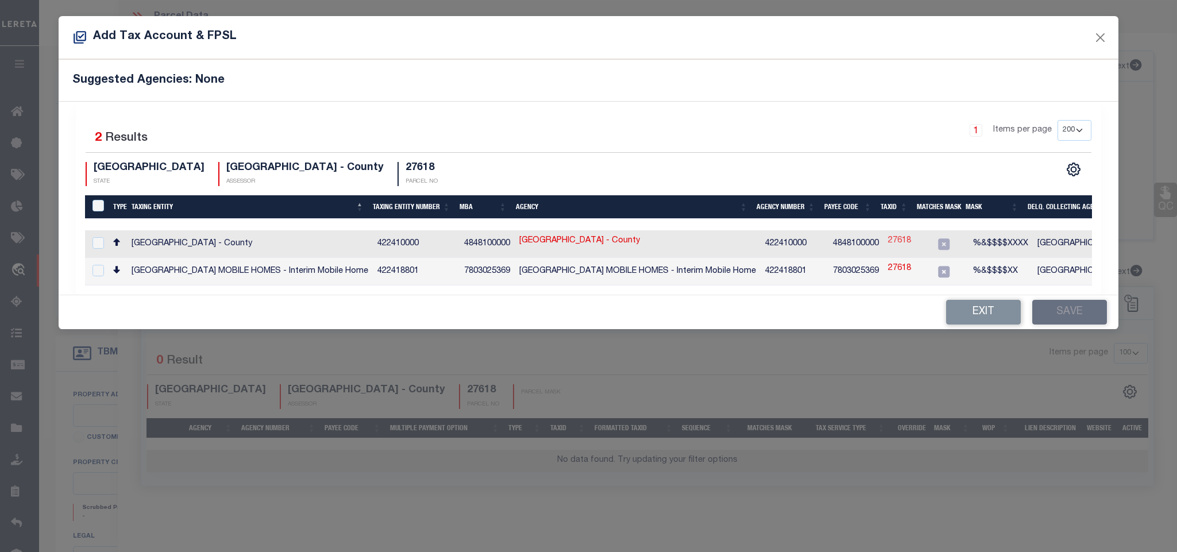
click at [890, 241] on link "27618" at bounding box center [899, 241] width 23 height 13
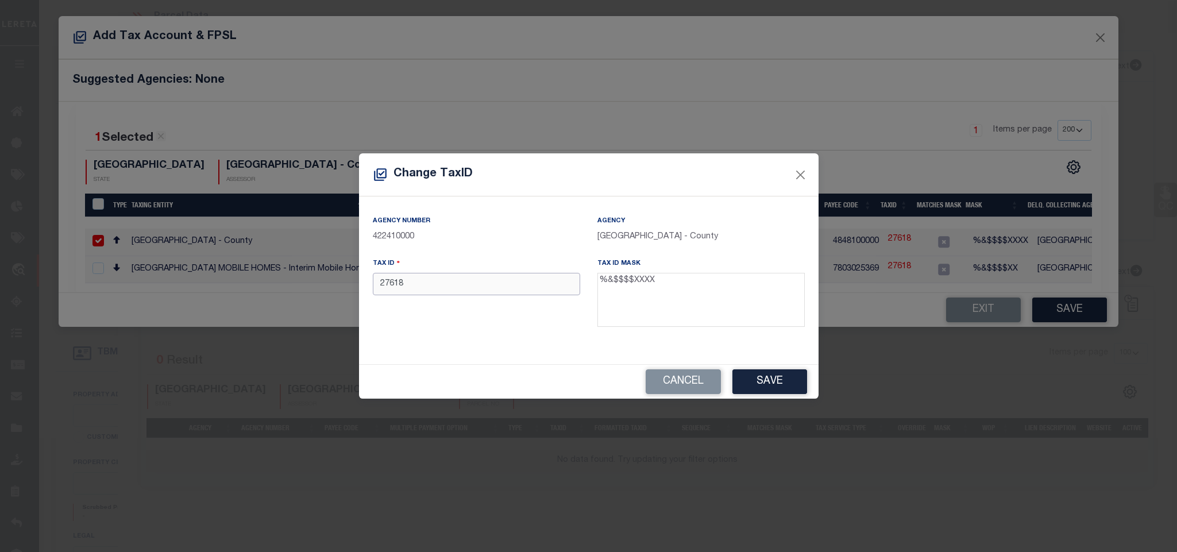
click at [444, 286] on input "27618" at bounding box center [476, 284] width 207 height 22
paste input "27618"
click at [748, 381] on button "Save" at bounding box center [769, 381] width 75 height 25
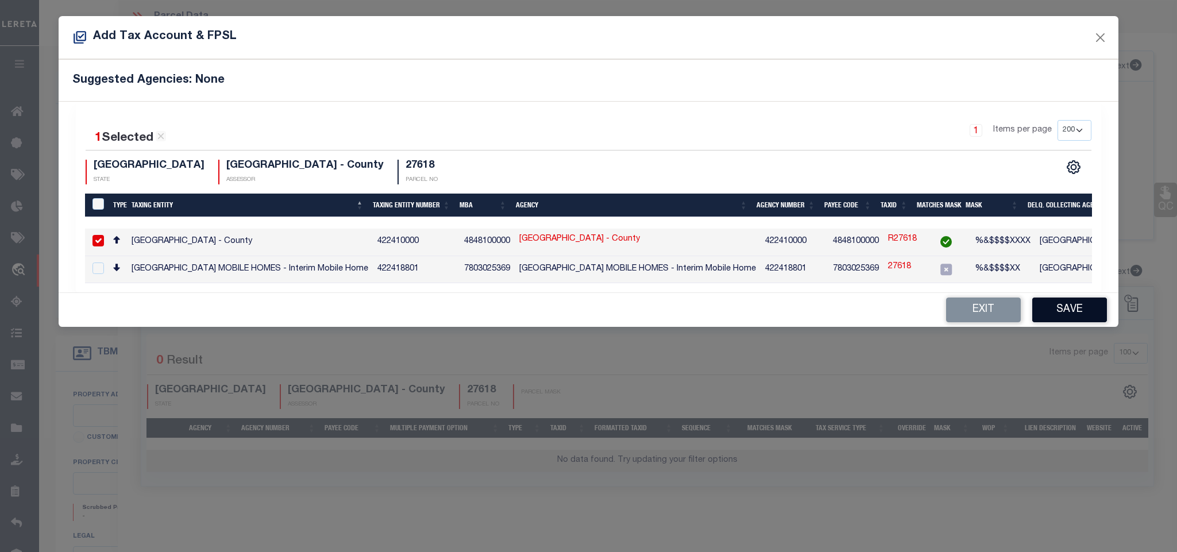
click at [1098, 321] on button "Save" at bounding box center [1069, 309] width 75 height 25
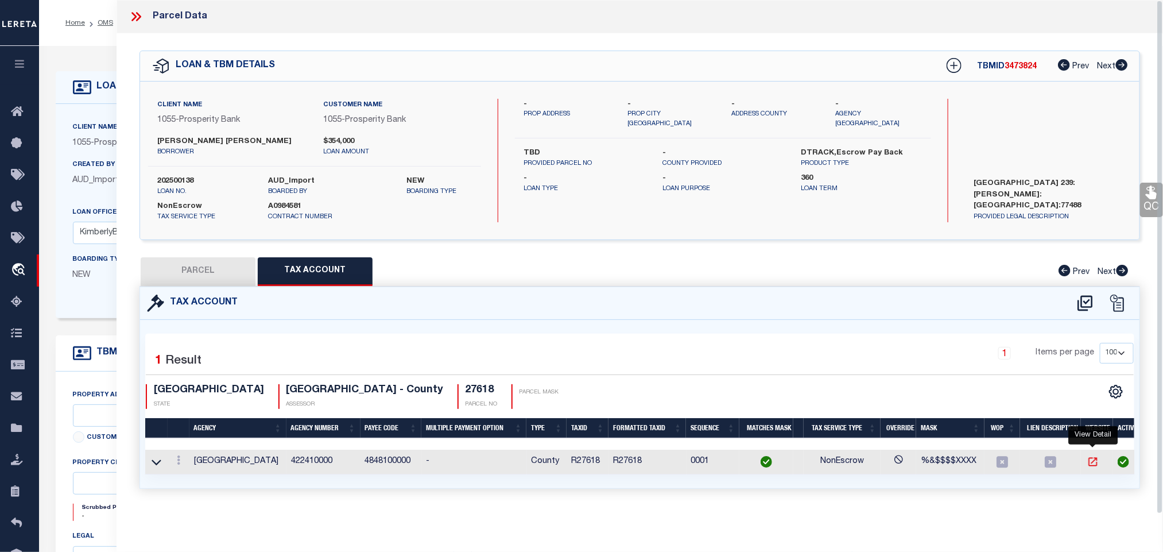
click at [1097, 465] on icon at bounding box center [1093, 461] width 11 height 11
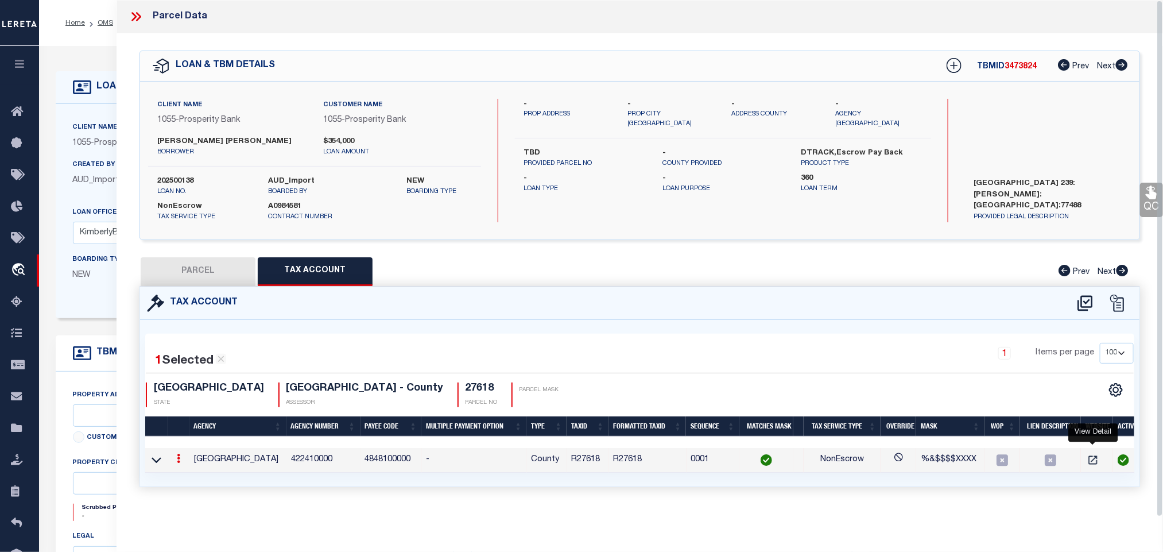
click at [216, 264] on button "PARCEL" at bounding box center [198, 271] width 115 height 29
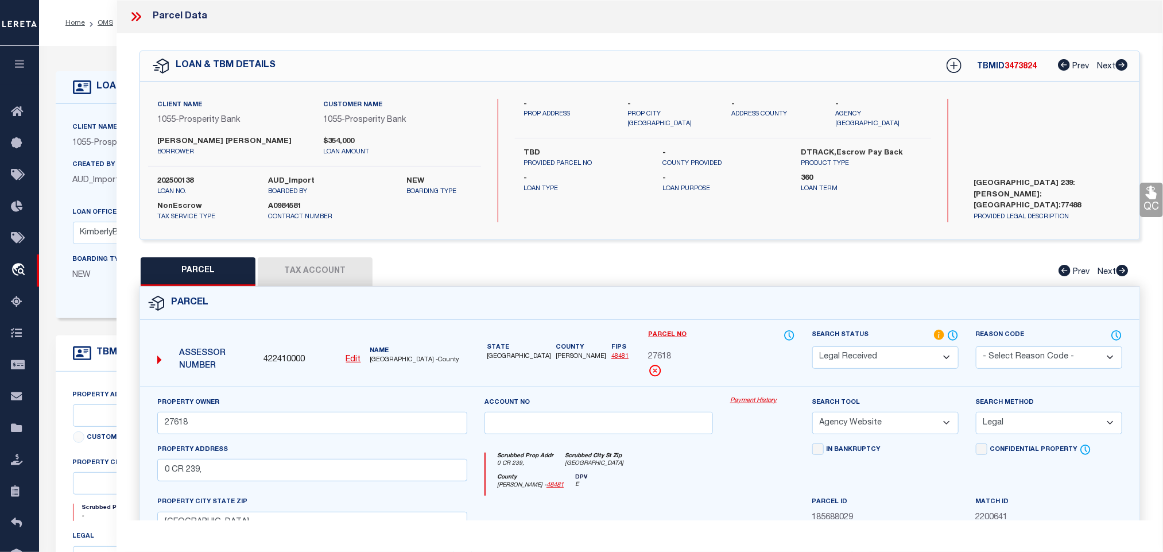
click at [874, 355] on select "Automated Search Bad Parcel Complete Duplicate Parcel High Dollar Reporting In …" at bounding box center [886, 357] width 146 height 22
click at [813, 347] on select "Automated Search Bad Parcel Complete Duplicate Parcel High Dollar Reporting In …" at bounding box center [886, 357] width 146 height 22
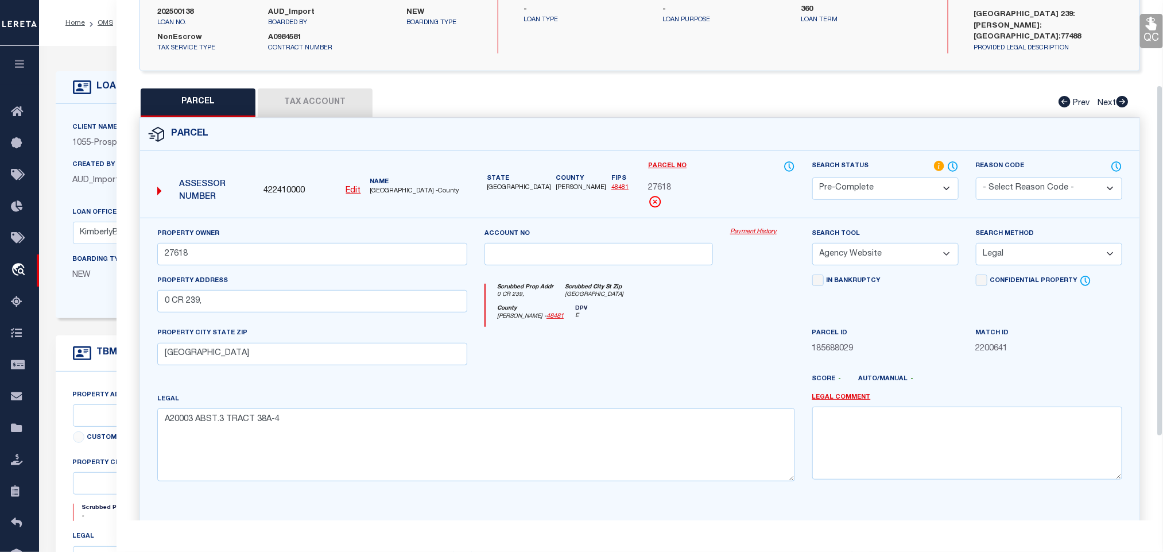
scroll to position [250, 0]
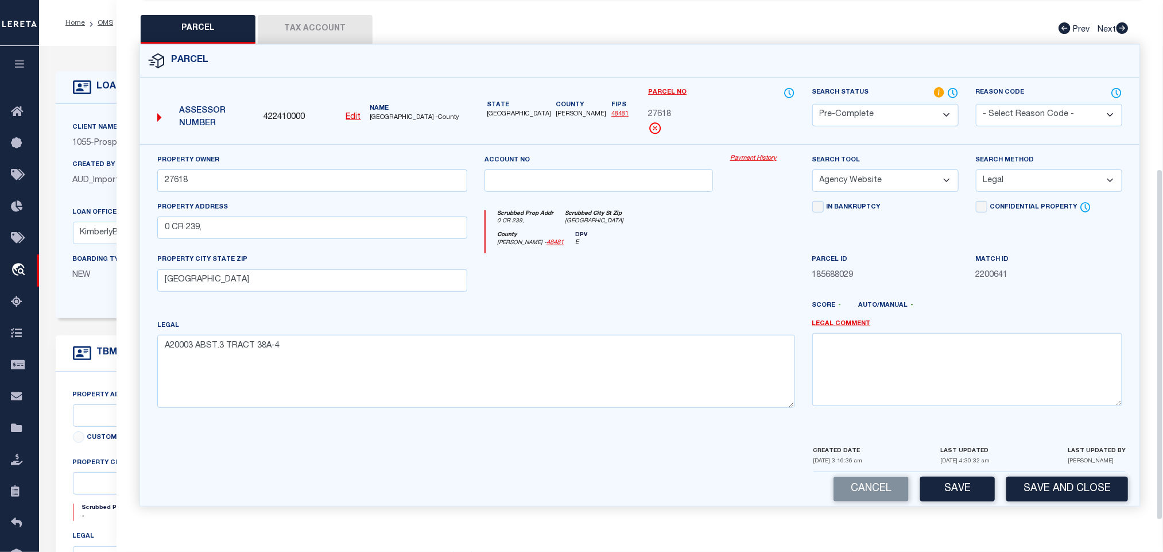
click at [1054, 513] on div "Parcel 422410000 Edit" at bounding box center [640, 282] width 1018 height 476
click at [1053, 495] on button "Save and Close" at bounding box center [1068, 489] width 122 height 25
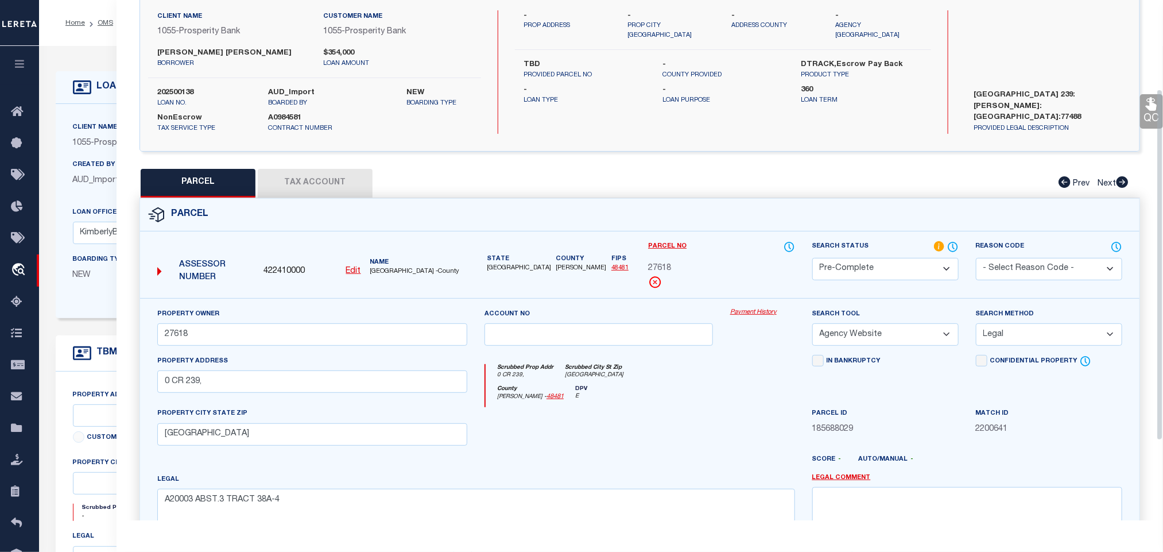
scroll to position [0, 0]
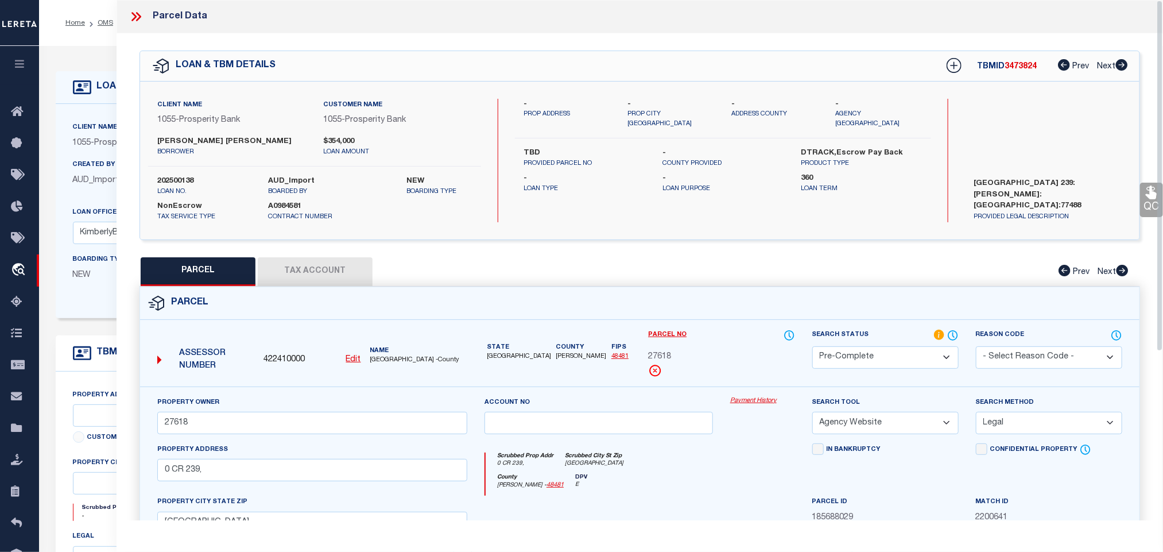
click at [175, 178] on label "202500138" at bounding box center [204, 181] width 94 height 11
copy label "202500138"
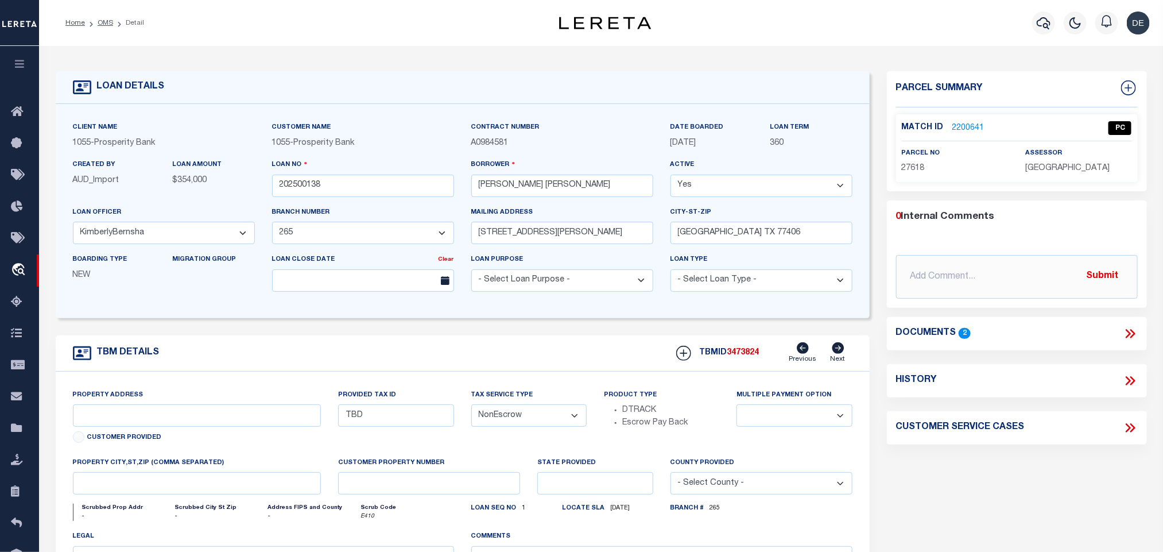
click at [753, 357] on span "3473824" at bounding box center [744, 353] width 32 height 8
copy span "3473824"
click at [1092, 160] on div "assessor WHARTON COUNTY" at bounding box center [1079, 161] width 106 height 28
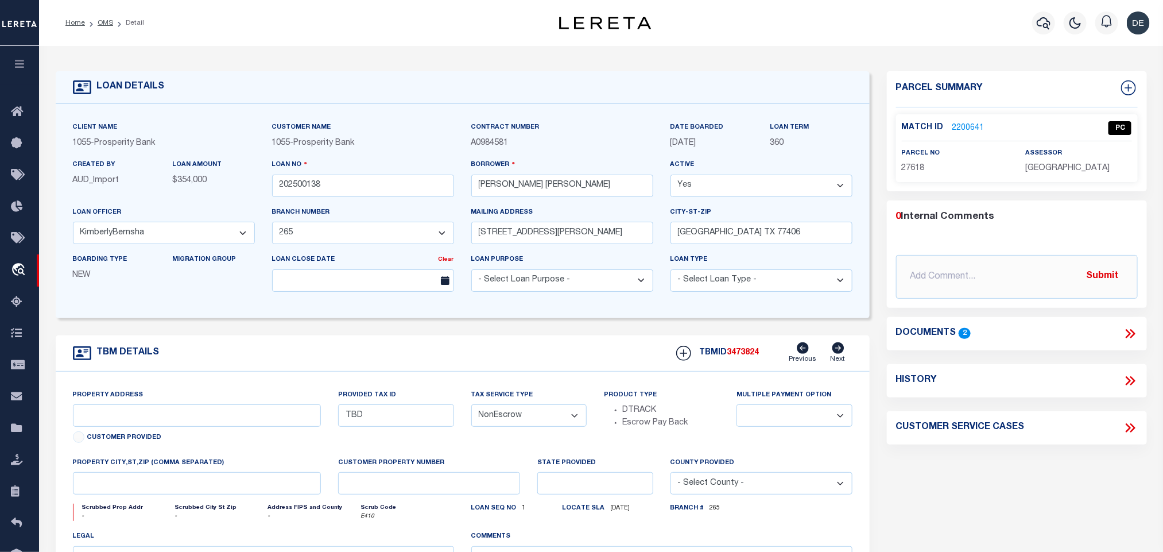
click at [1089, 167] on span "WHARTON COUNTY" at bounding box center [1068, 168] width 84 height 8
copy div "WHARTON COUNTY"
click at [905, 169] on span "27618" at bounding box center [913, 168] width 23 height 8
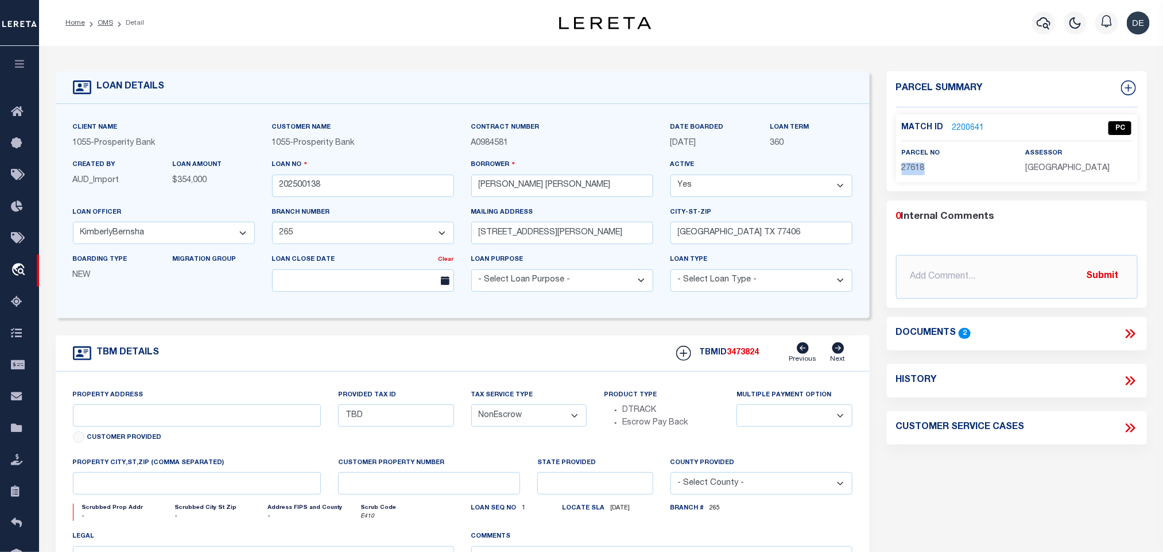
click at [905, 169] on span "27618" at bounding box center [913, 168] width 23 height 8
copy span "27618"
click at [107, 21] on link "OMS" at bounding box center [106, 23] width 16 height 7
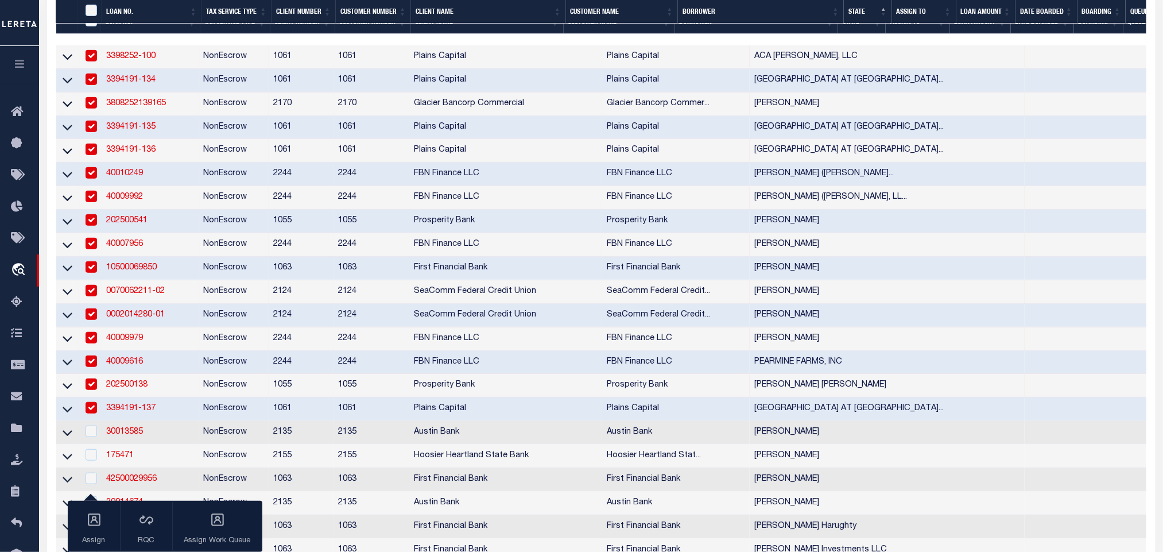
scroll to position [345, 0]
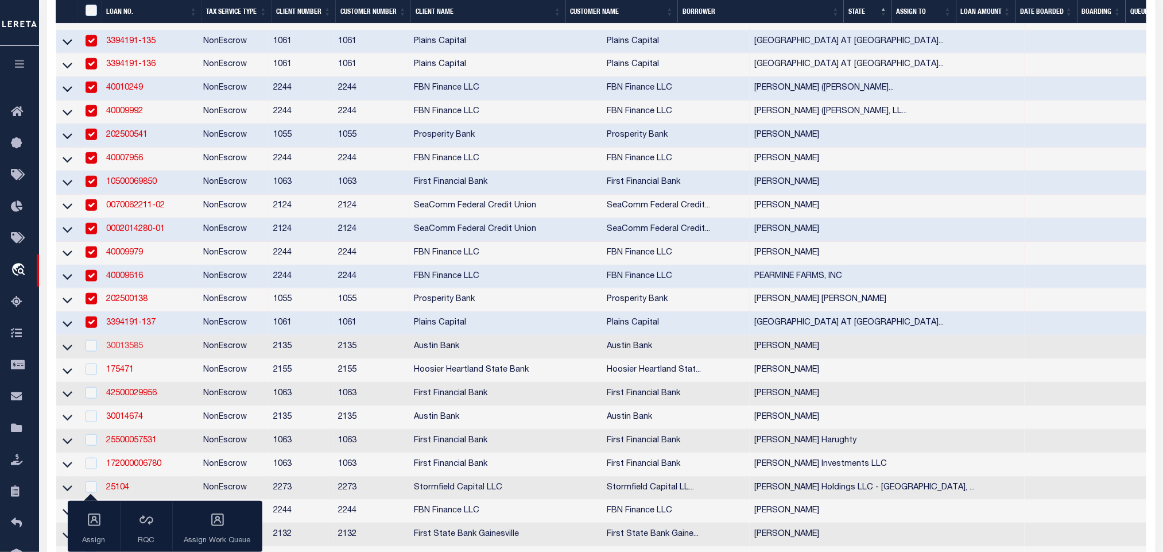
click at [118, 350] on link "30013585" at bounding box center [124, 346] width 37 height 8
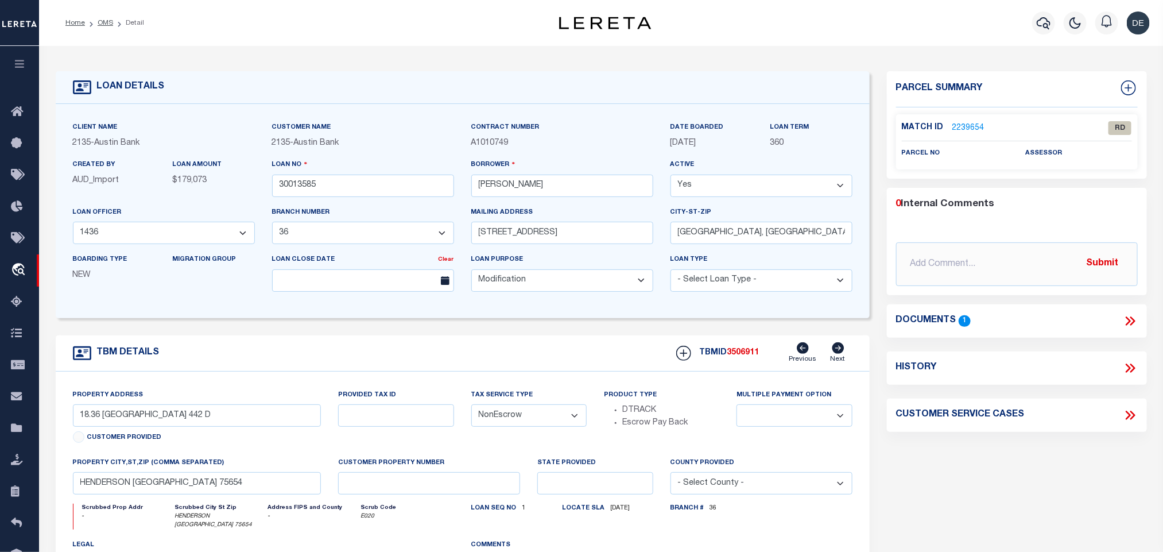
click at [1132, 319] on icon at bounding box center [1132, 320] width 5 height 9
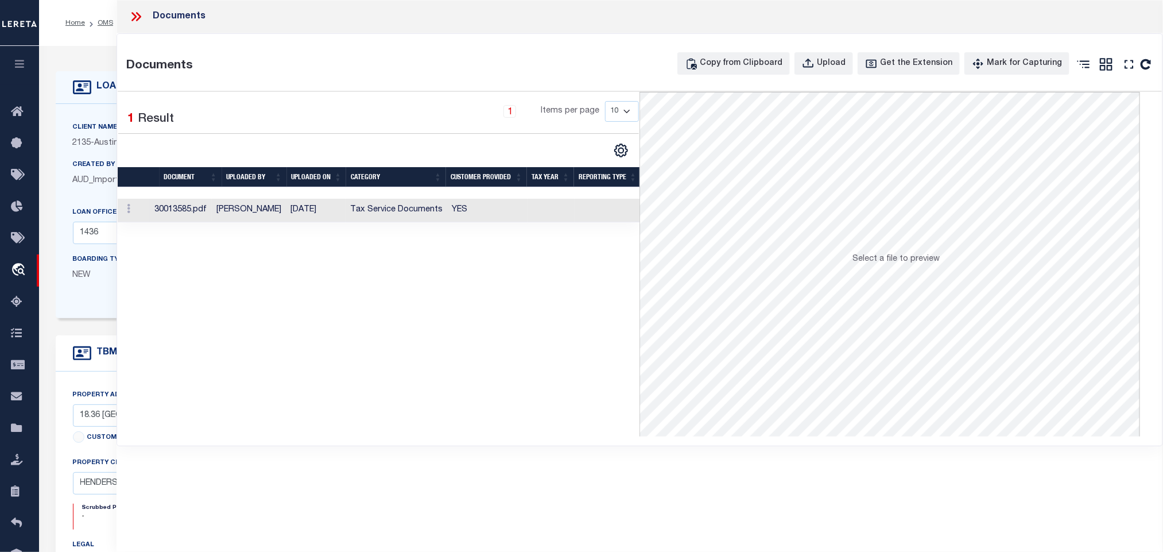
click at [545, 206] on td at bounding box center [551, 211] width 47 height 24
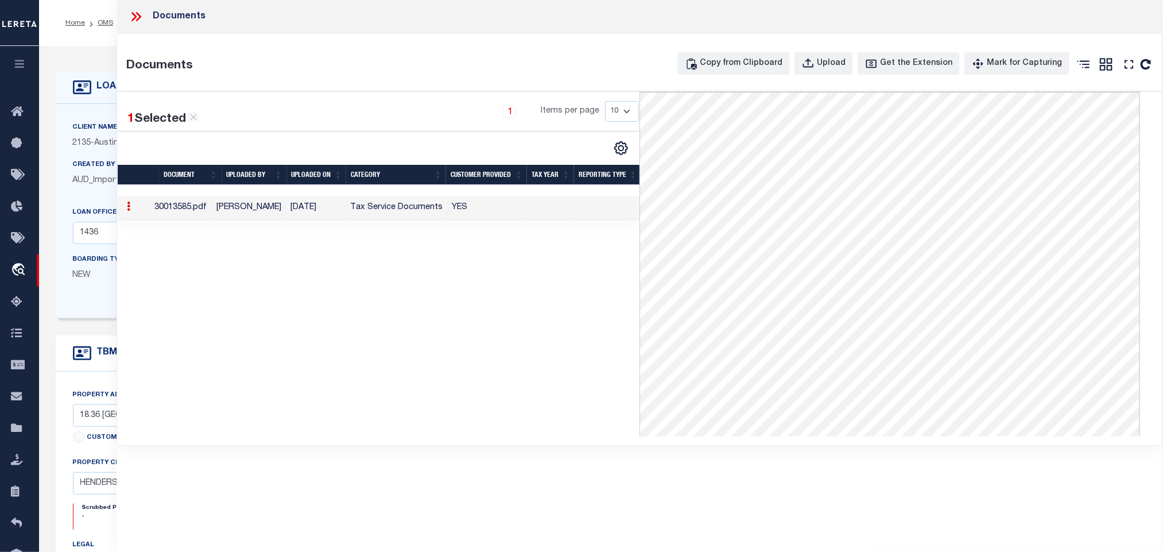
click at [136, 19] on icon at bounding box center [136, 16] width 15 height 15
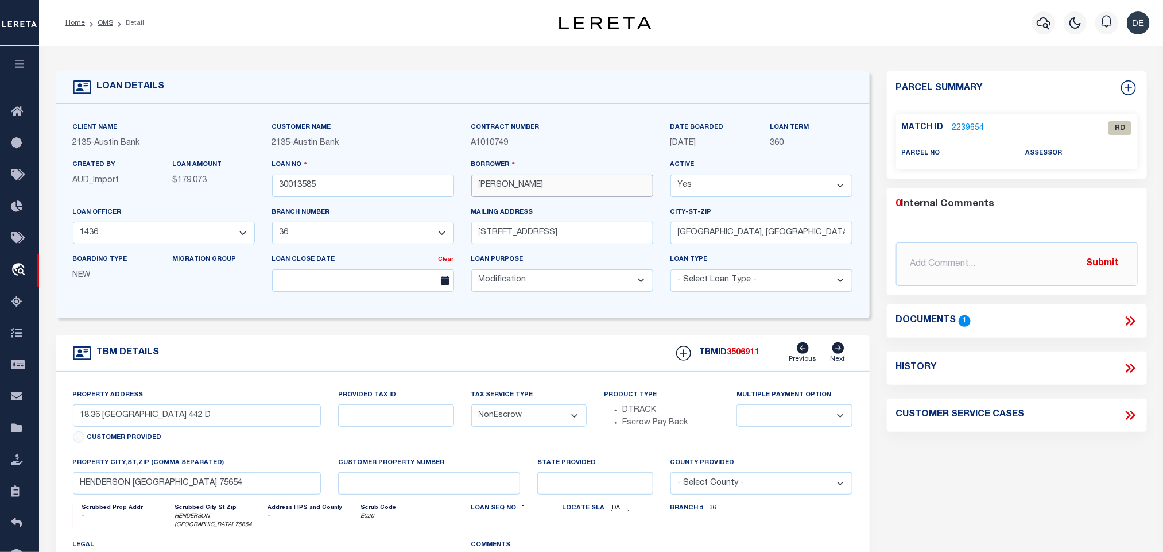
click at [522, 191] on input "[PERSON_NAME]" at bounding box center [562, 186] width 182 height 22
